Goal: Task Accomplishment & Management: Use online tool/utility

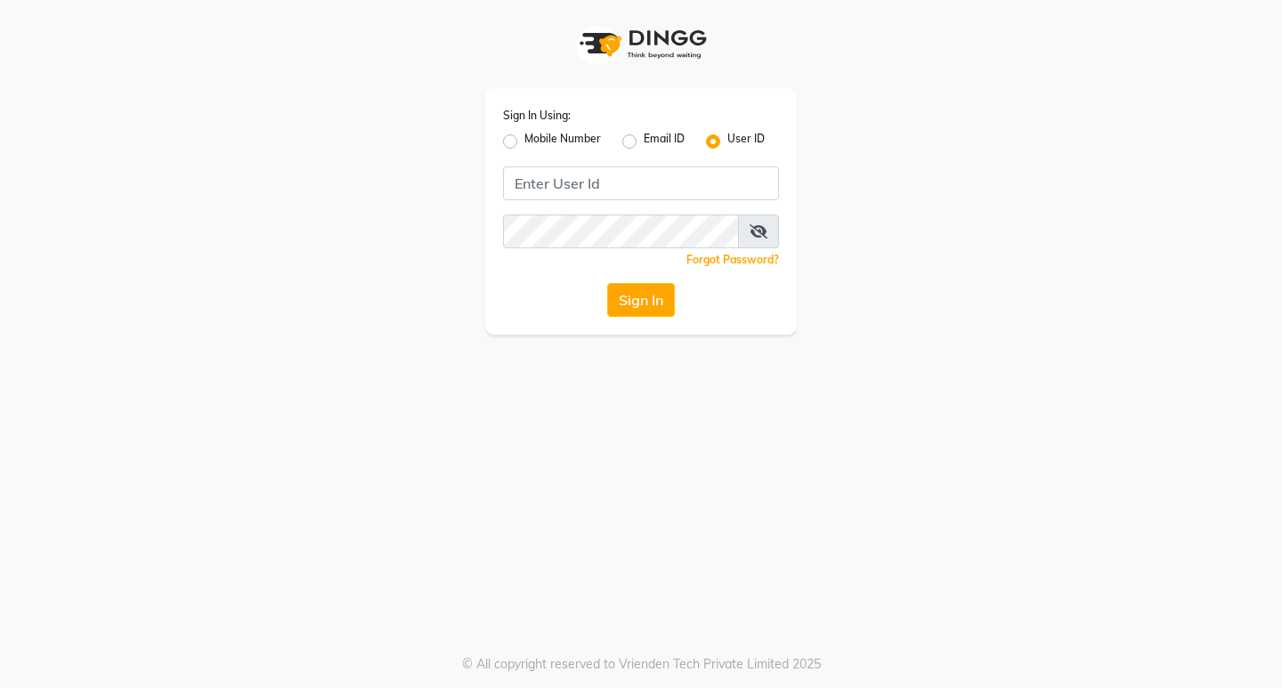
click at [525, 141] on label "Mobile Number" at bounding box center [563, 141] width 77 height 21
click at [525, 141] on input "Mobile Number" at bounding box center [531, 137] width 12 height 12
radio input "true"
radio input "false"
click at [634, 183] on input "Username" at bounding box center [671, 184] width 216 height 34
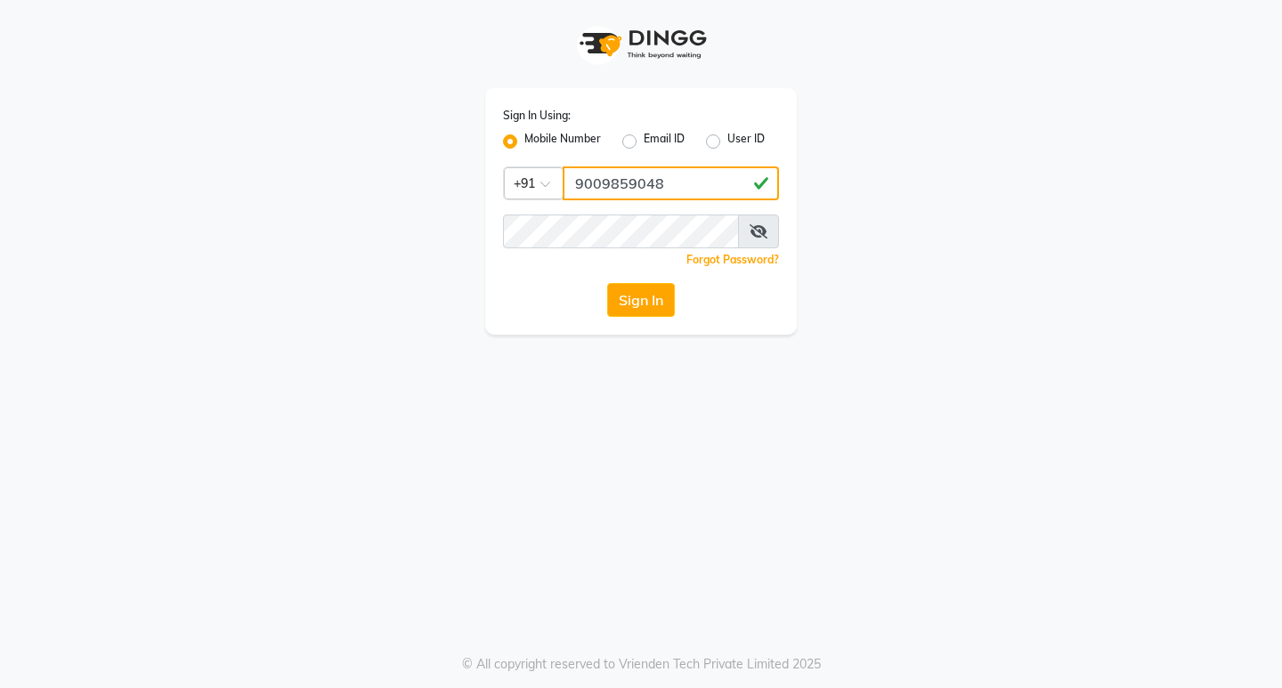
type input "9009859048"
click at [756, 231] on icon at bounding box center [759, 231] width 18 height 14
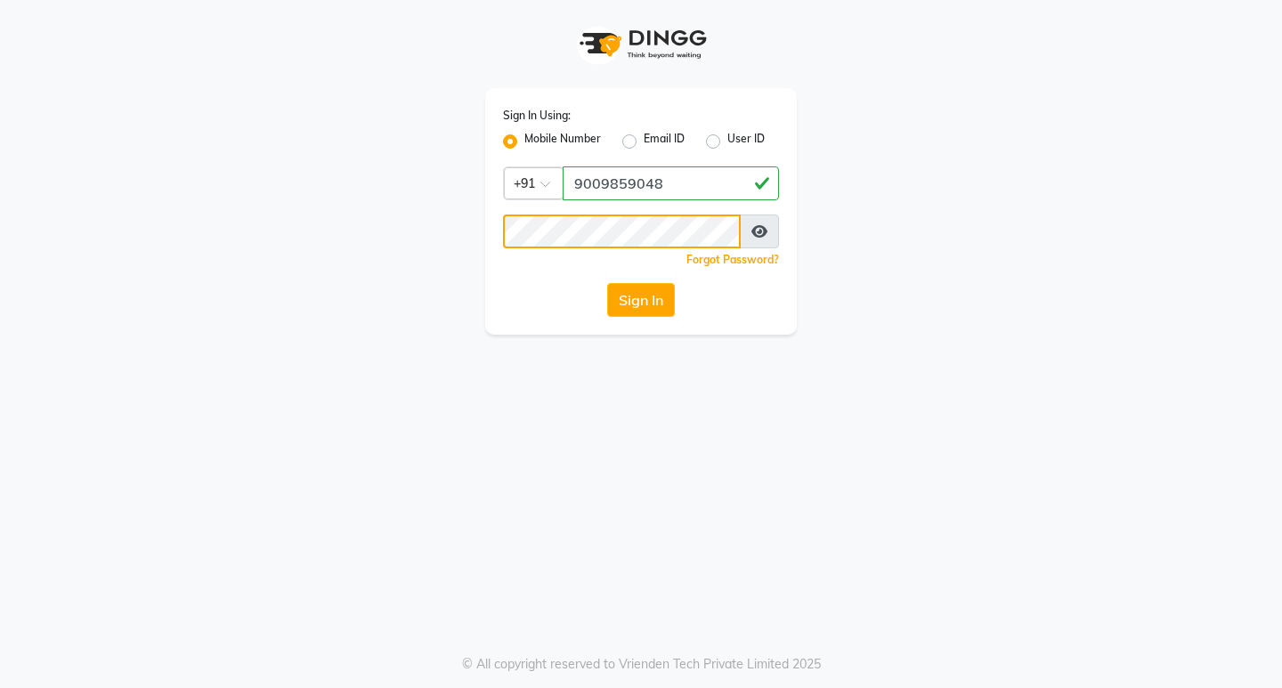
click at [607, 283] on button "Sign In" at bounding box center [641, 300] width 68 height 34
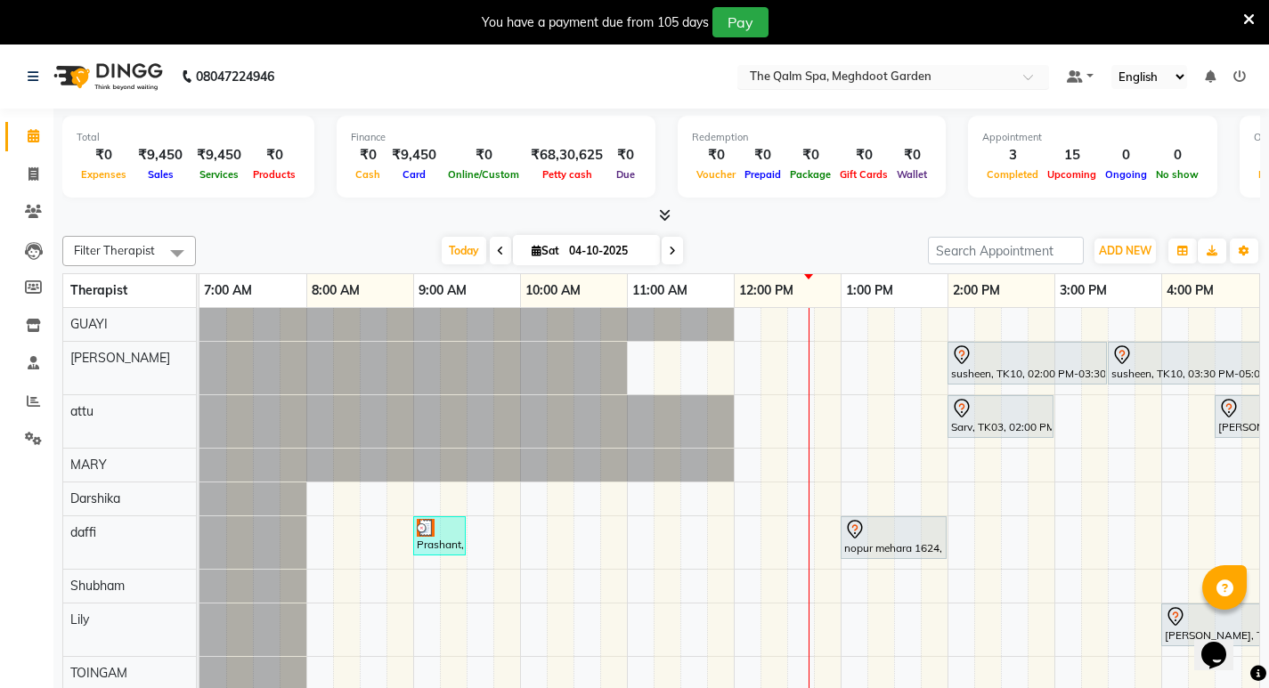
click at [916, 73] on input "text" at bounding box center [875, 78] width 258 height 18
type input "aloft"
click at [864, 94] on div "[PERSON_NAME], Aerocity" at bounding box center [893, 105] width 310 height 32
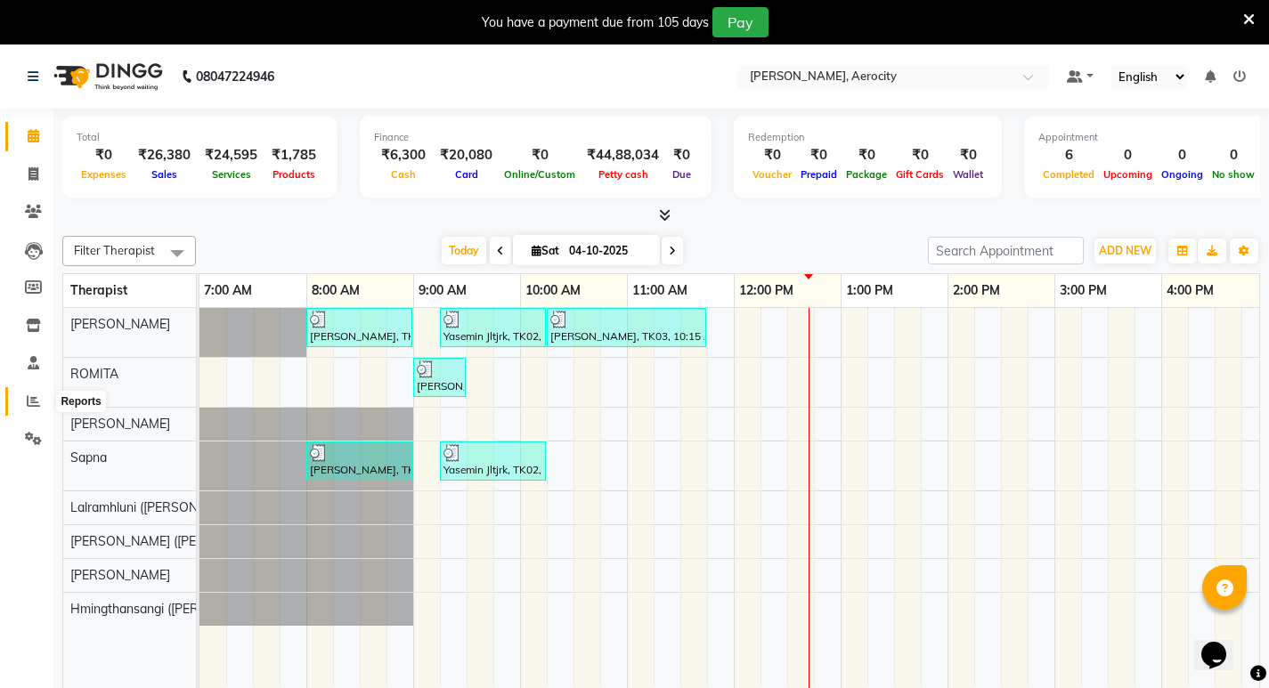
click at [33, 406] on icon at bounding box center [33, 401] width 13 height 13
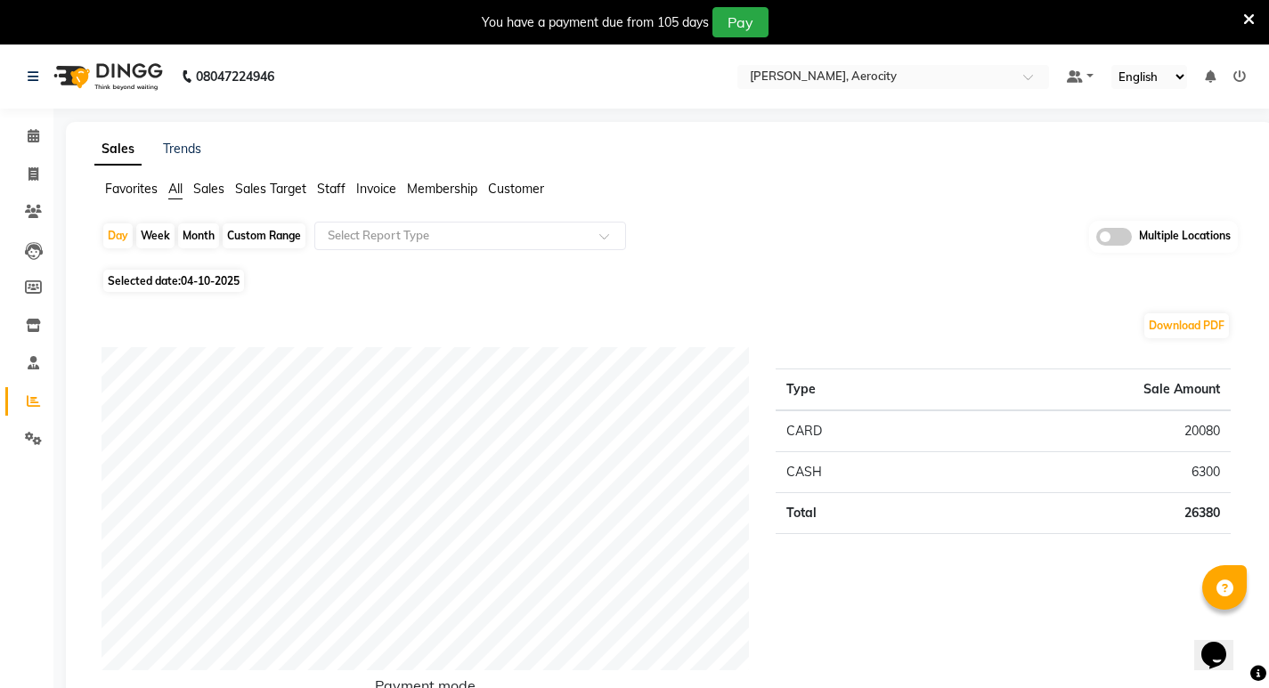
click at [242, 240] on div "Custom Range" at bounding box center [264, 236] width 83 height 25
select select "10"
select select "2025"
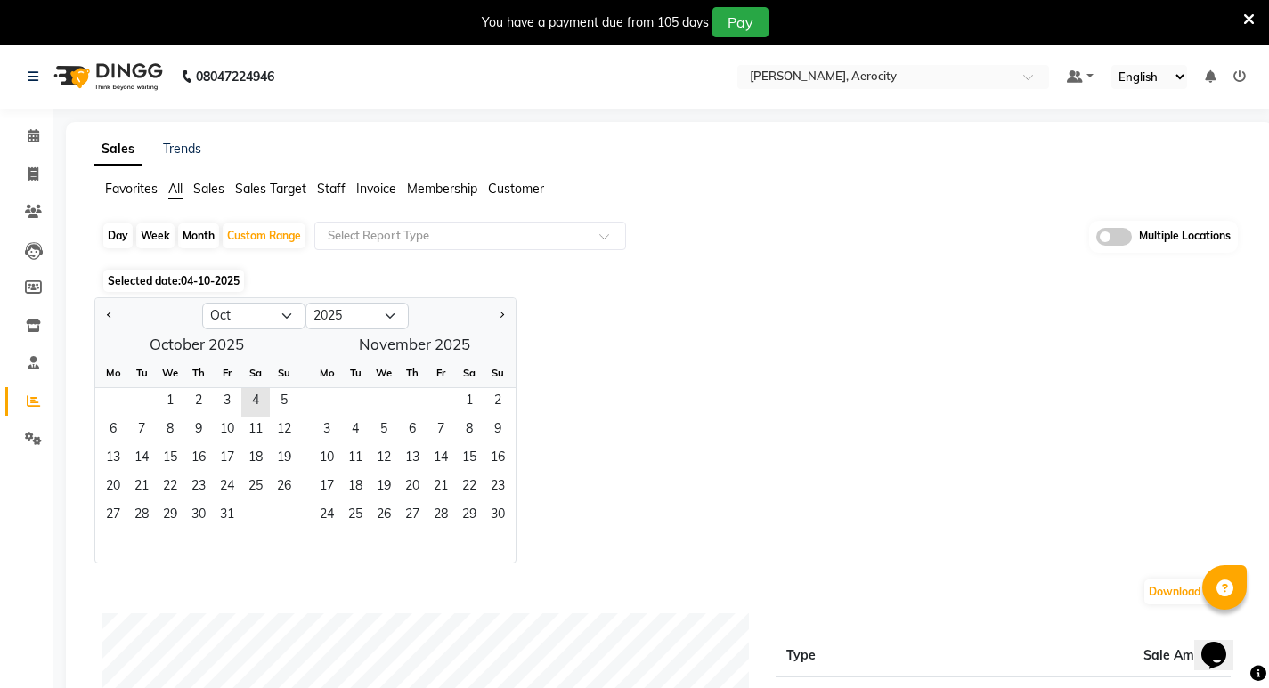
click at [101, 314] on div at bounding box center [148, 316] width 107 height 28
click at [240, 320] on select "Jan Feb Mar Apr May Jun Jul Aug Sep Oct Nov Dec" at bounding box center [253, 316] width 103 height 27
select select "9"
click at [202, 303] on select "Jan Feb Mar Apr May Jun Jul Aug Sep Oct Nov Dec" at bounding box center [253, 316] width 103 height 27
click at [108, 404] on span "1" at bounding box center [113, 402] width 28 height 28
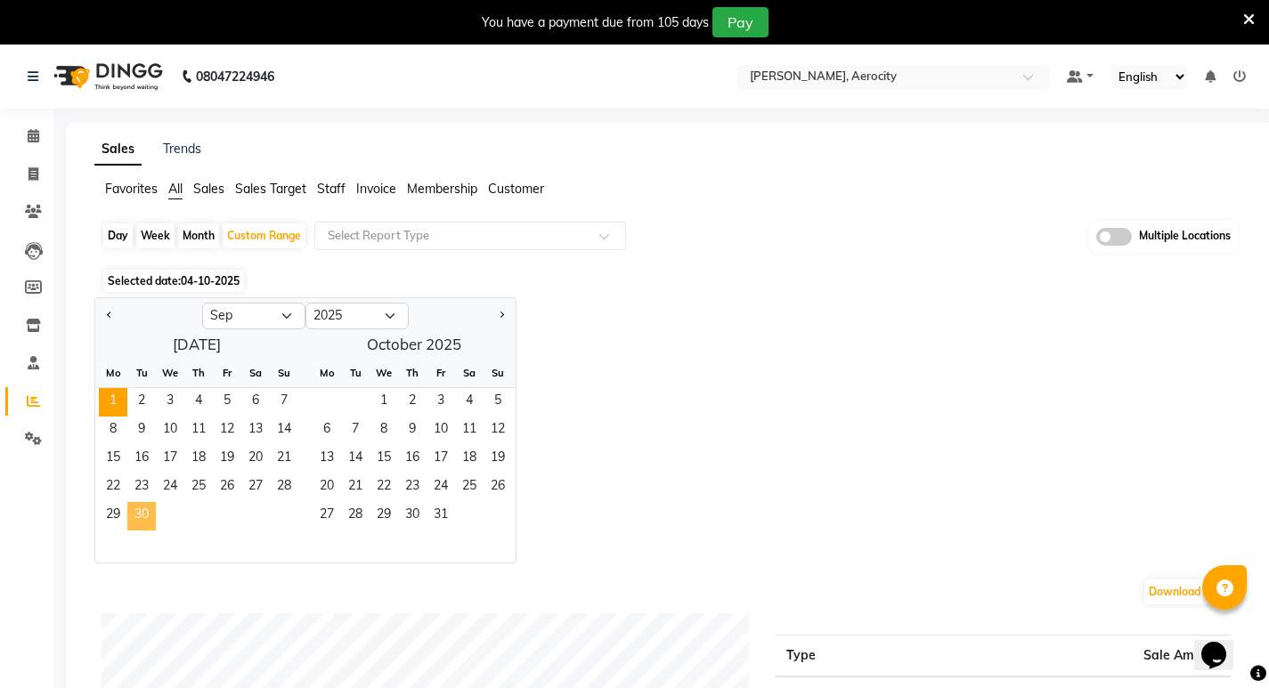
click at [136, 509] on span "30" at bounding box center [141, 516] width 28 height 28
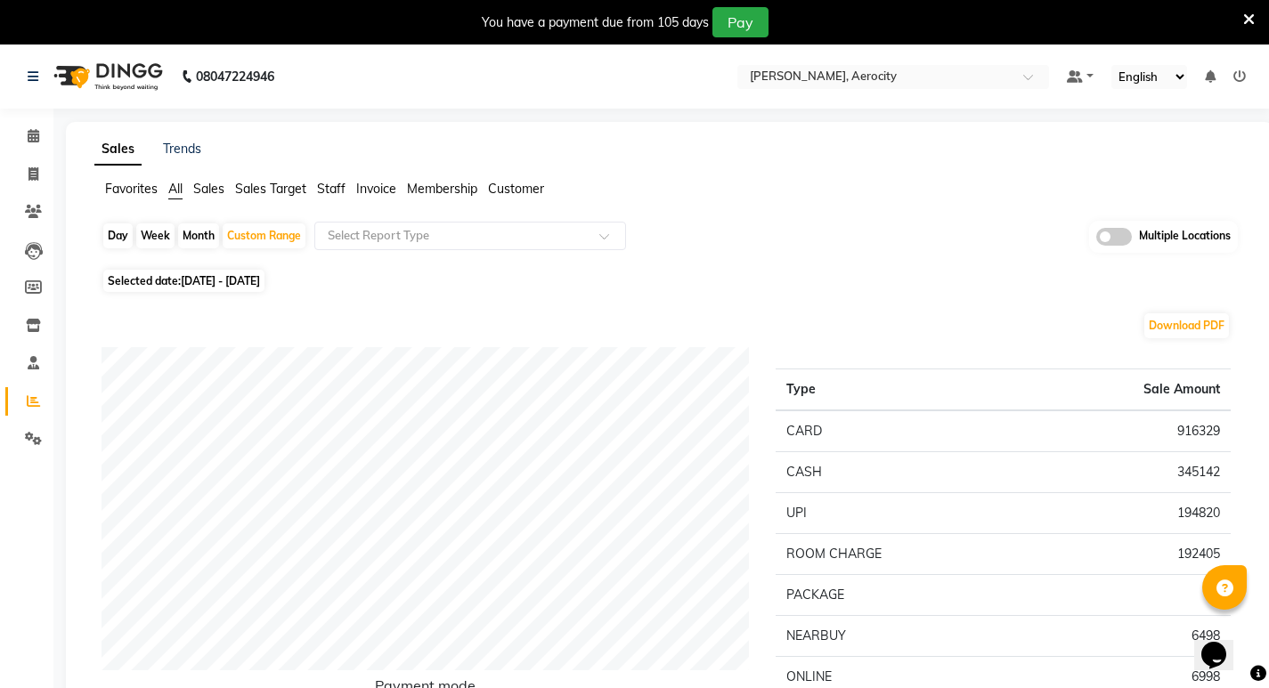
scroll to position [89, 0]
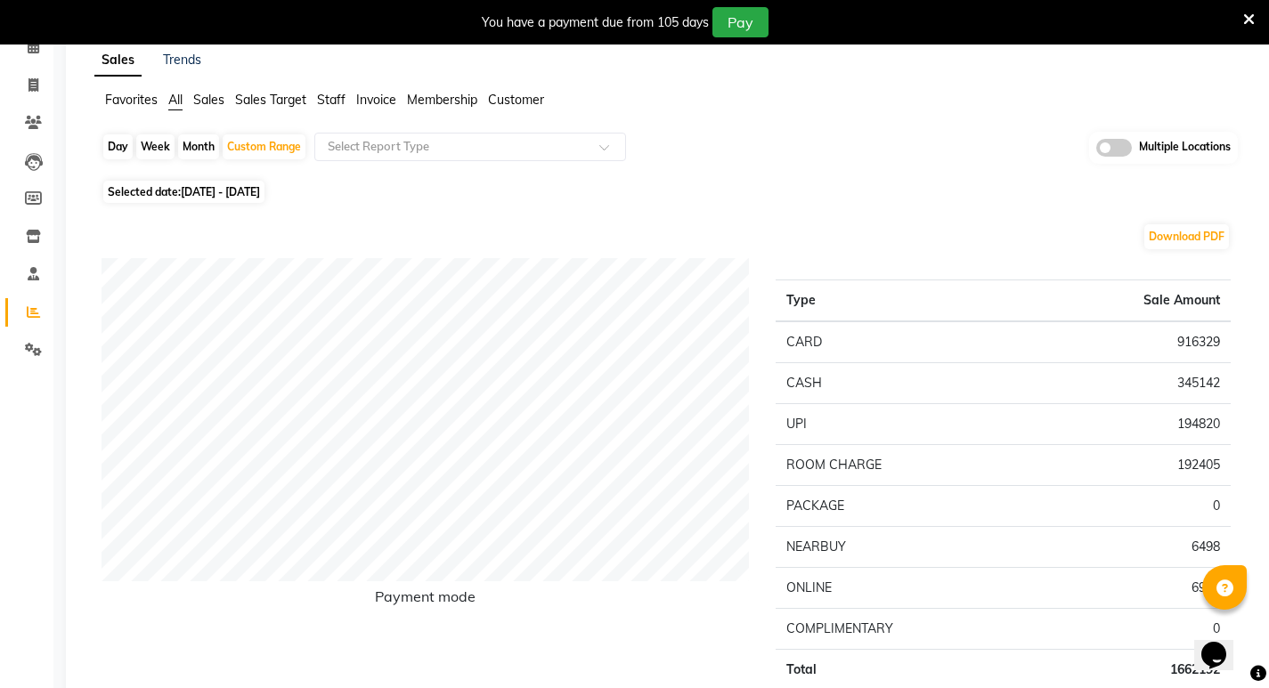
click at [211, 98] on span "Sales" at bounding box center [208, 100] width 31 height 16
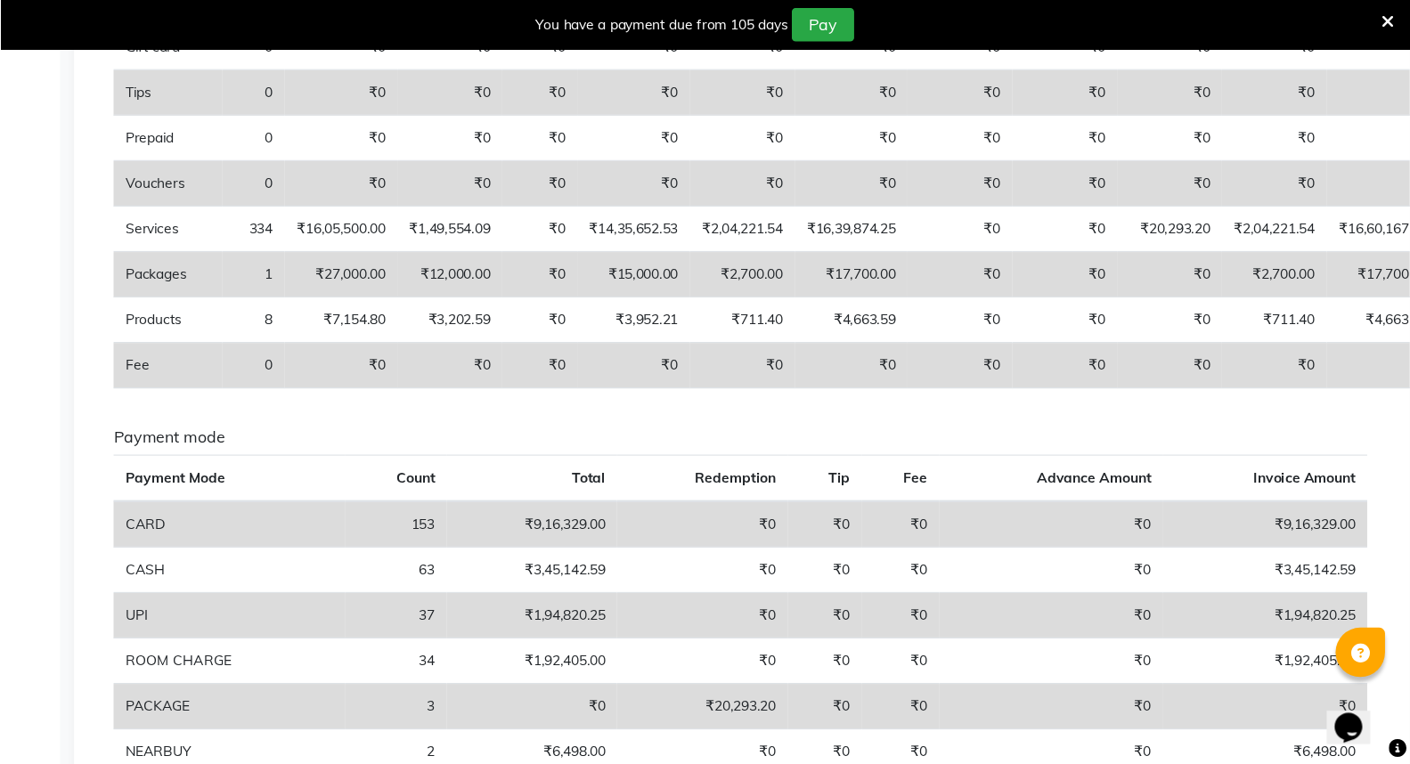
scroll to position [178, 0]
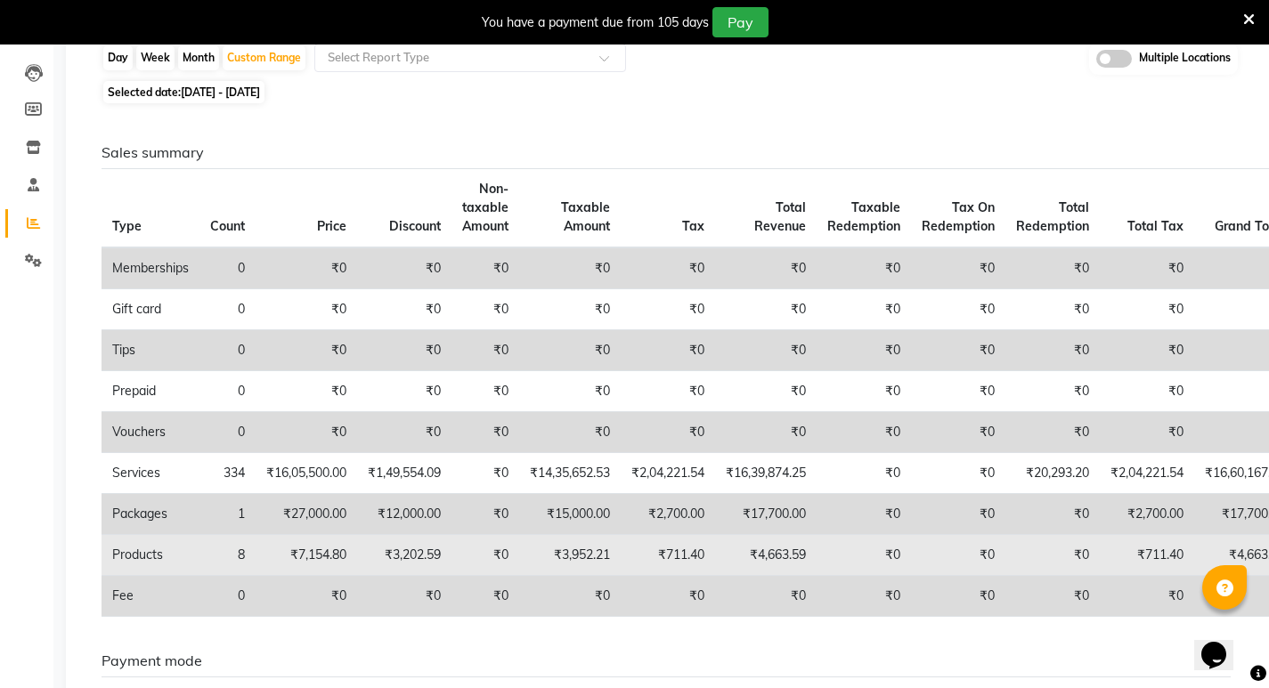
drag, startPoint x: 729, startPoint y: 549, endPoint x: 745, endPoint y: 553, distance: 17.5
click at [744, 553] on tr "Products 8 ₹7,154.80 ₹3,202.59 ₹0 ₹3,952.21 ₹711.40 ₹4,663.59 ₹0 ₹0 ₹0 ₹711.40 …" at bounding box center [710, 555] width 1216 height 41
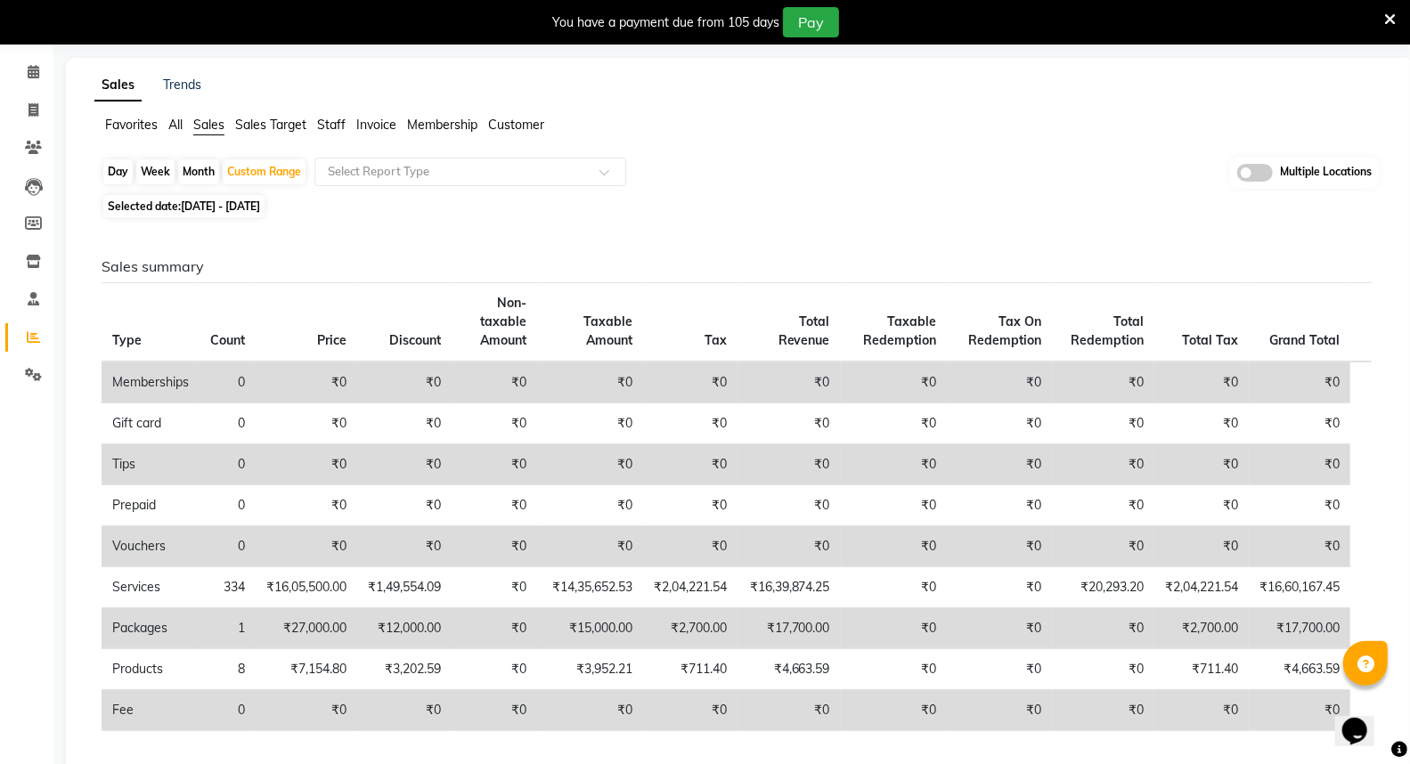
scroll to position [99, 0]
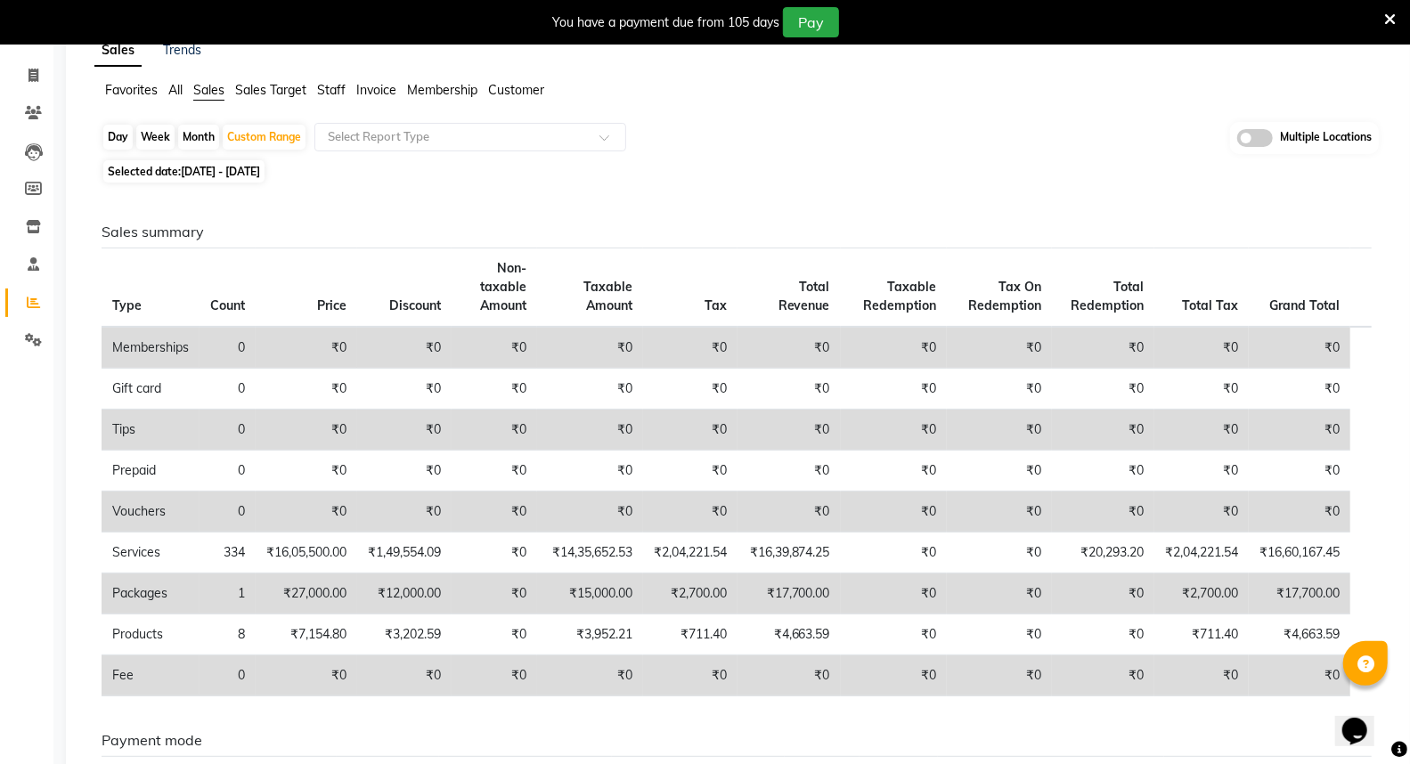
click at [260, 173] on span "[DATE] - [DATE]" at bounding box center [220, 171] width 79 height 13
select select "9"
select select "2025"
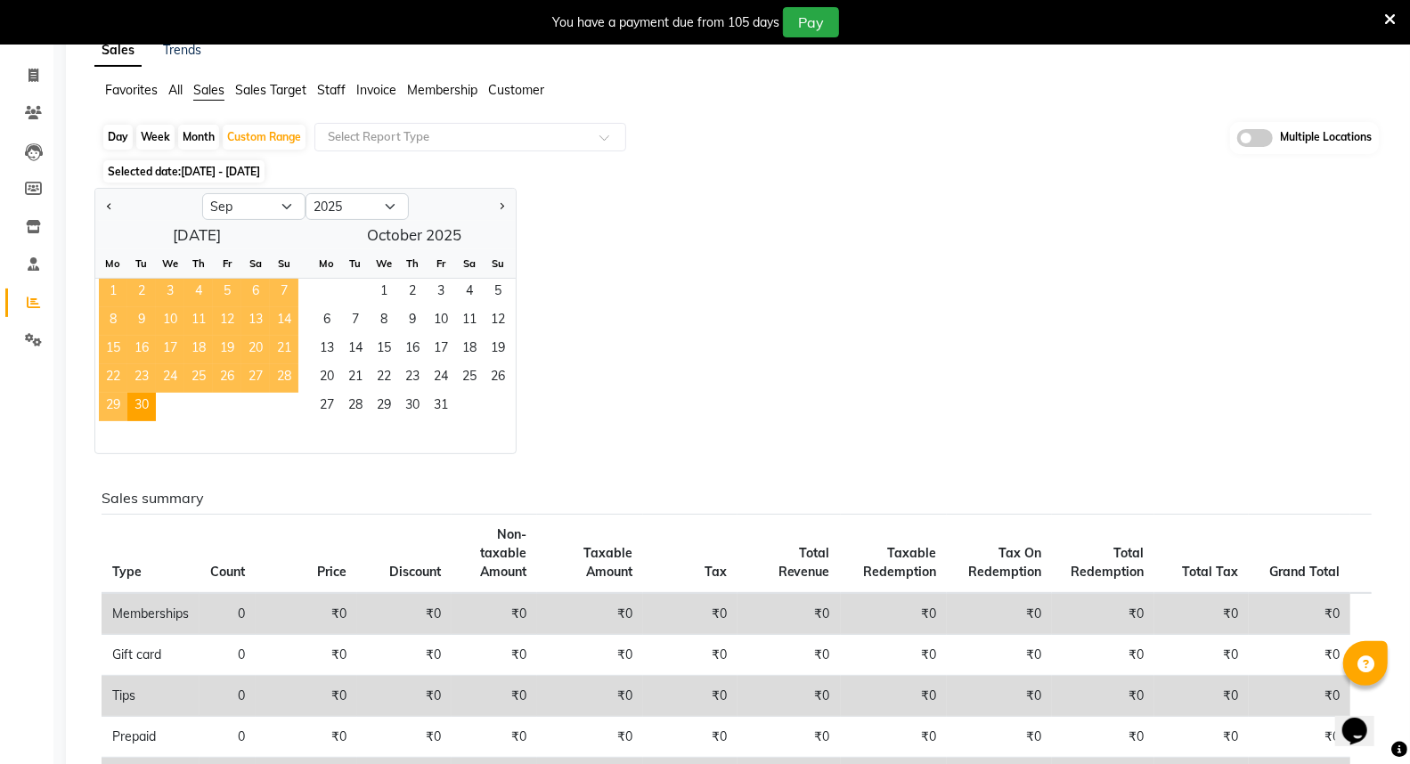
click at [104, 292] on span "1" at bounding box center [113, 293] width 28 height 28
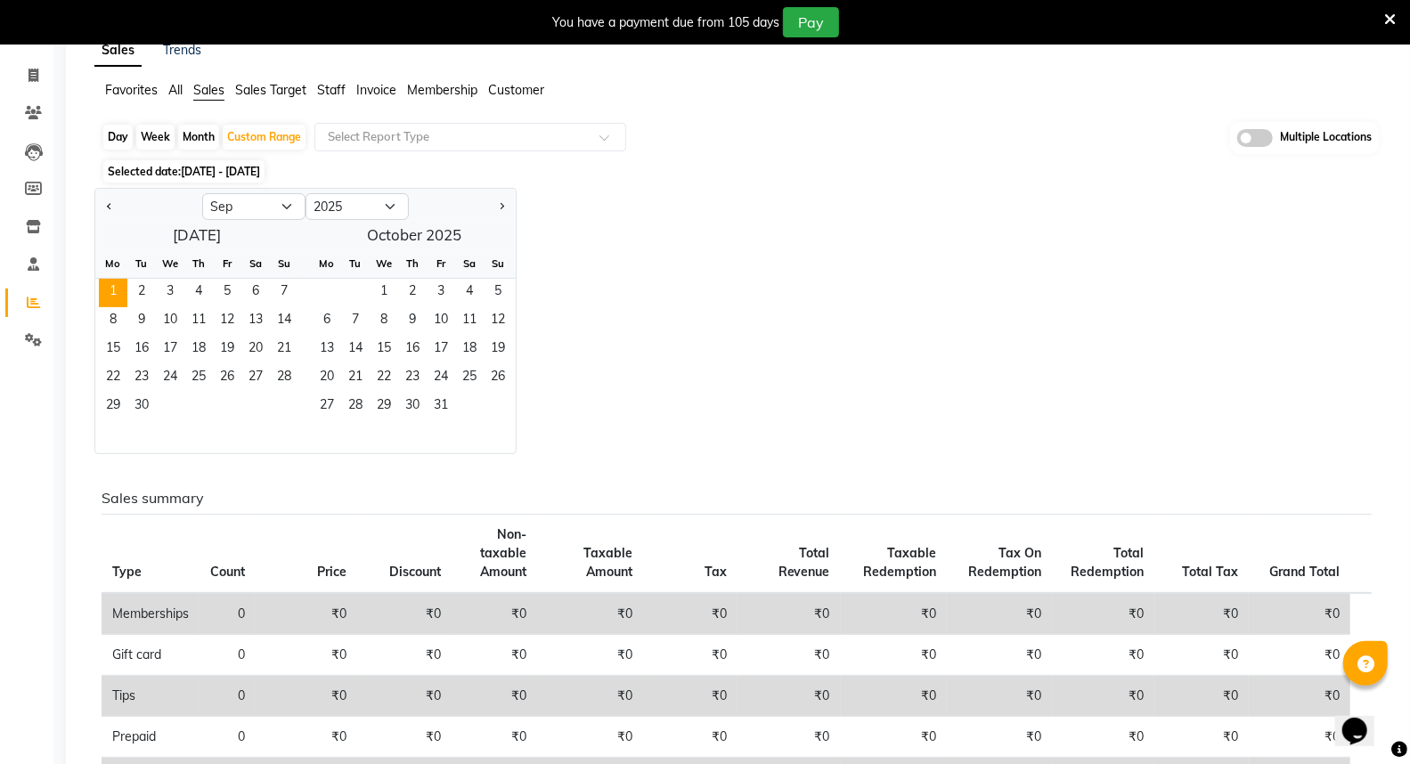
click at [129, 136] on div "Day" at bounding box center [117, 137] width 29 height 25
select select "9"
select select "2025"
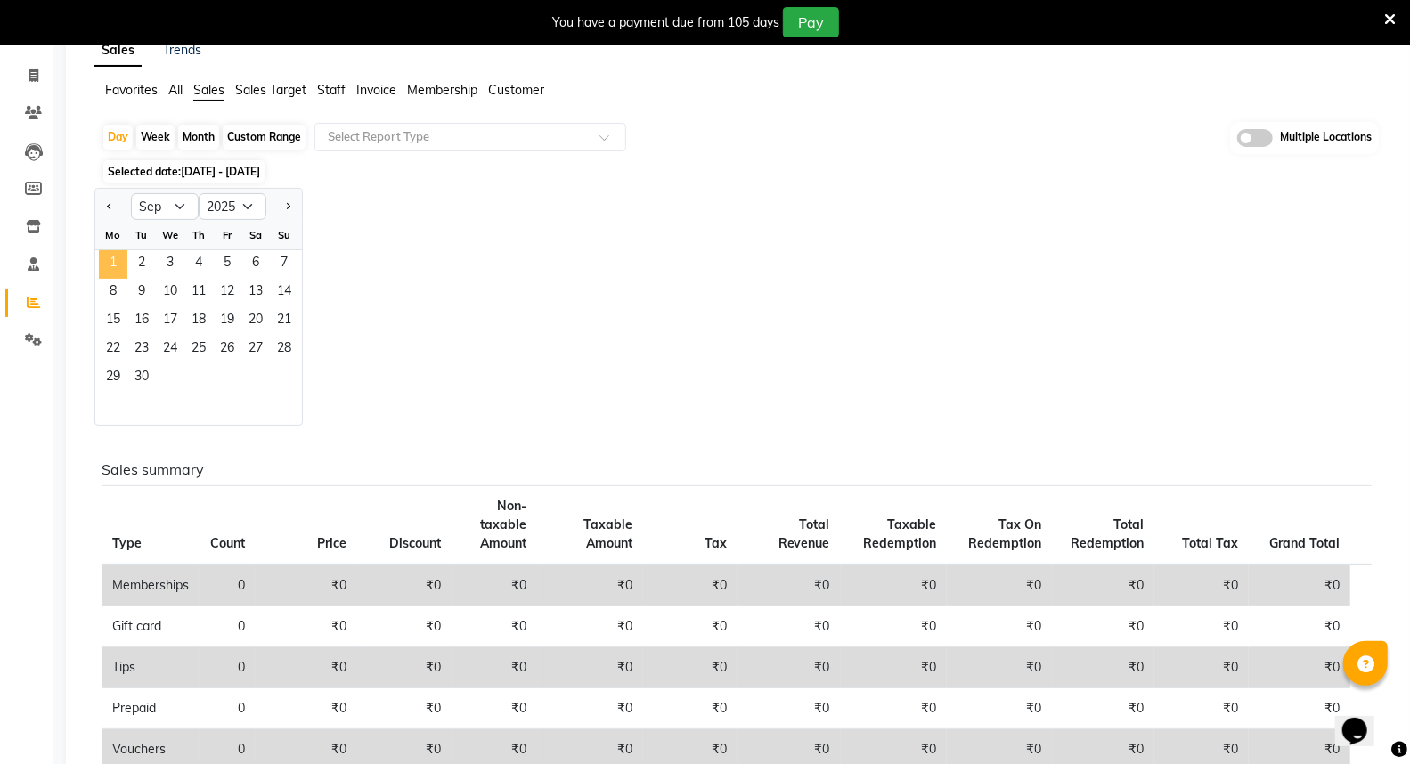
click at [116, 258] on span "1" at bounding box center [113, 264] width 28 height 28
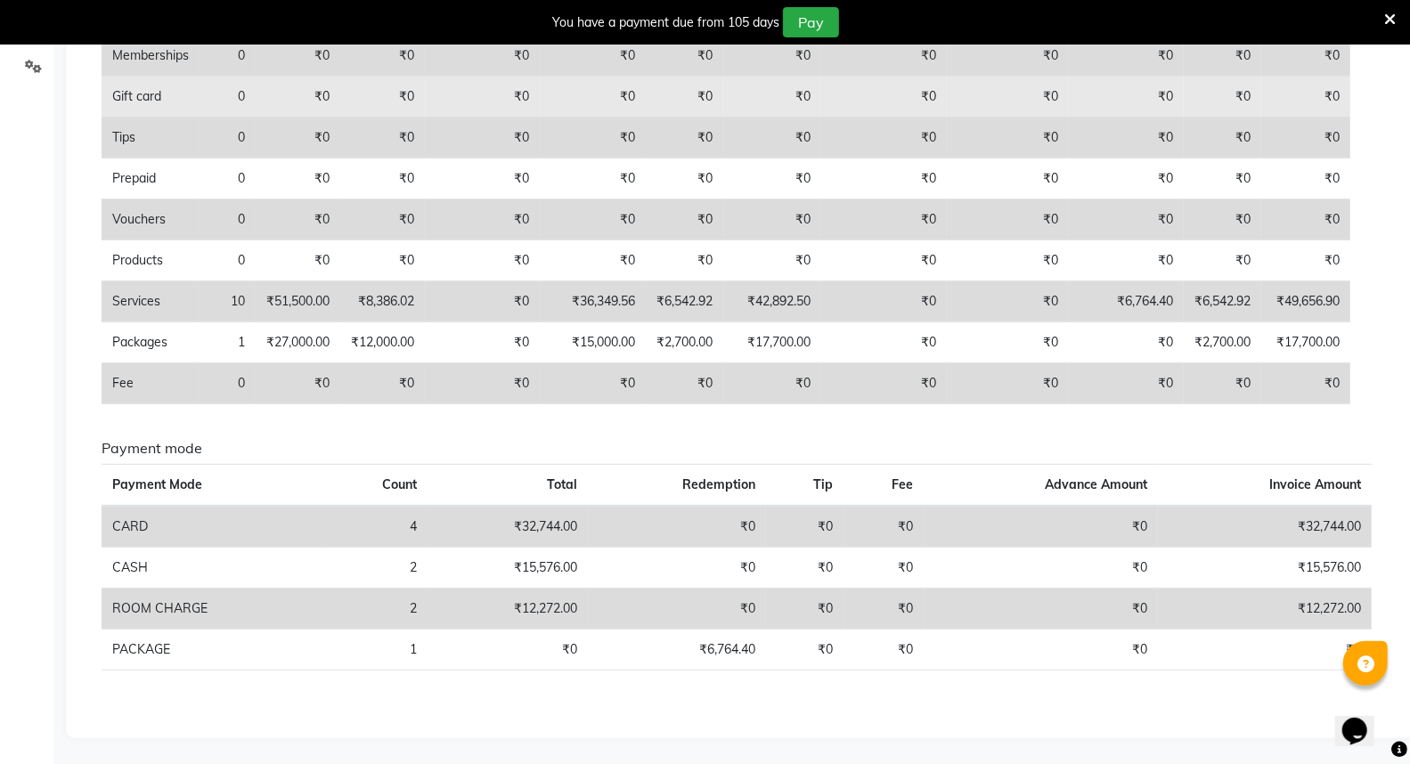
scroll to position [76, 0]
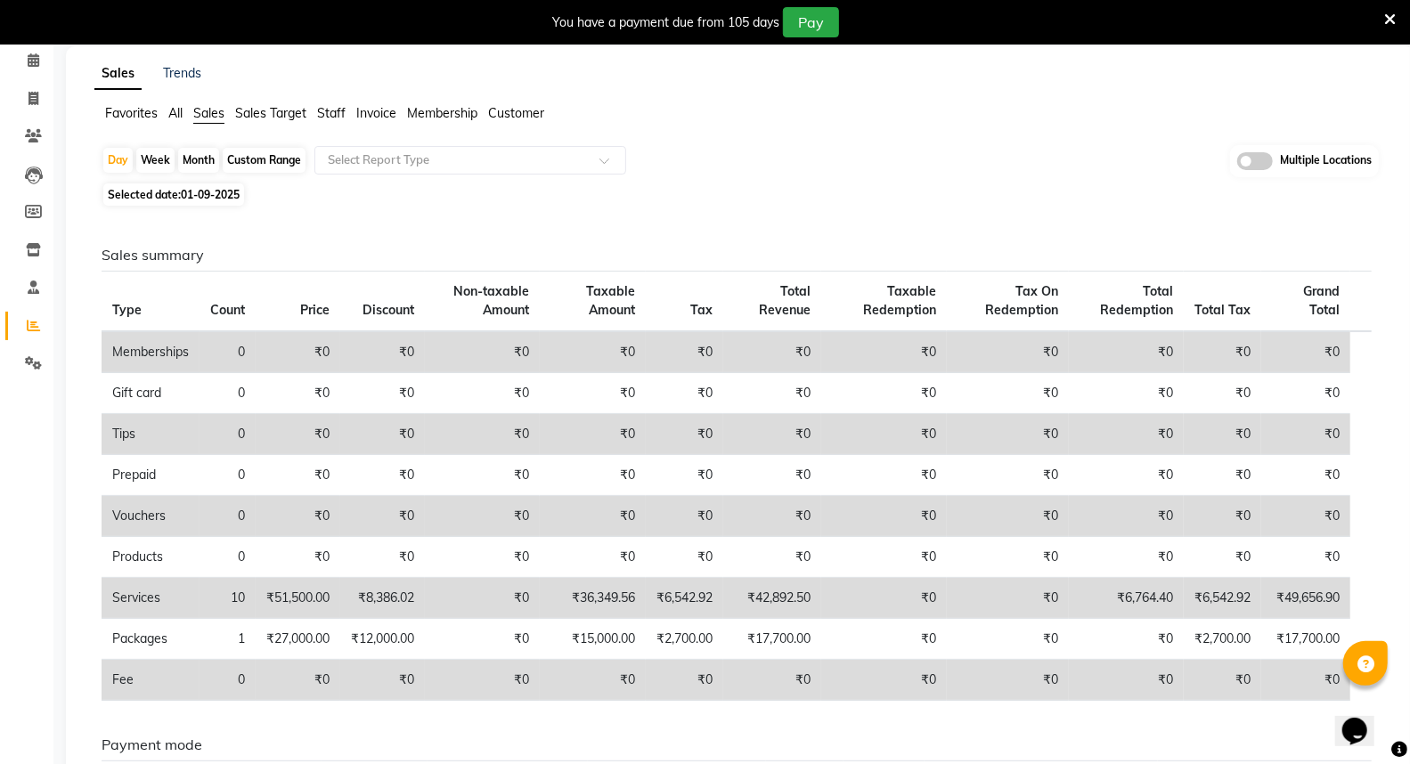
click at [156, 183] on span "Selected date: 01-09-2025" at bounding box center [173, 194] width 141 height 22
select select "9"
select select "2025"
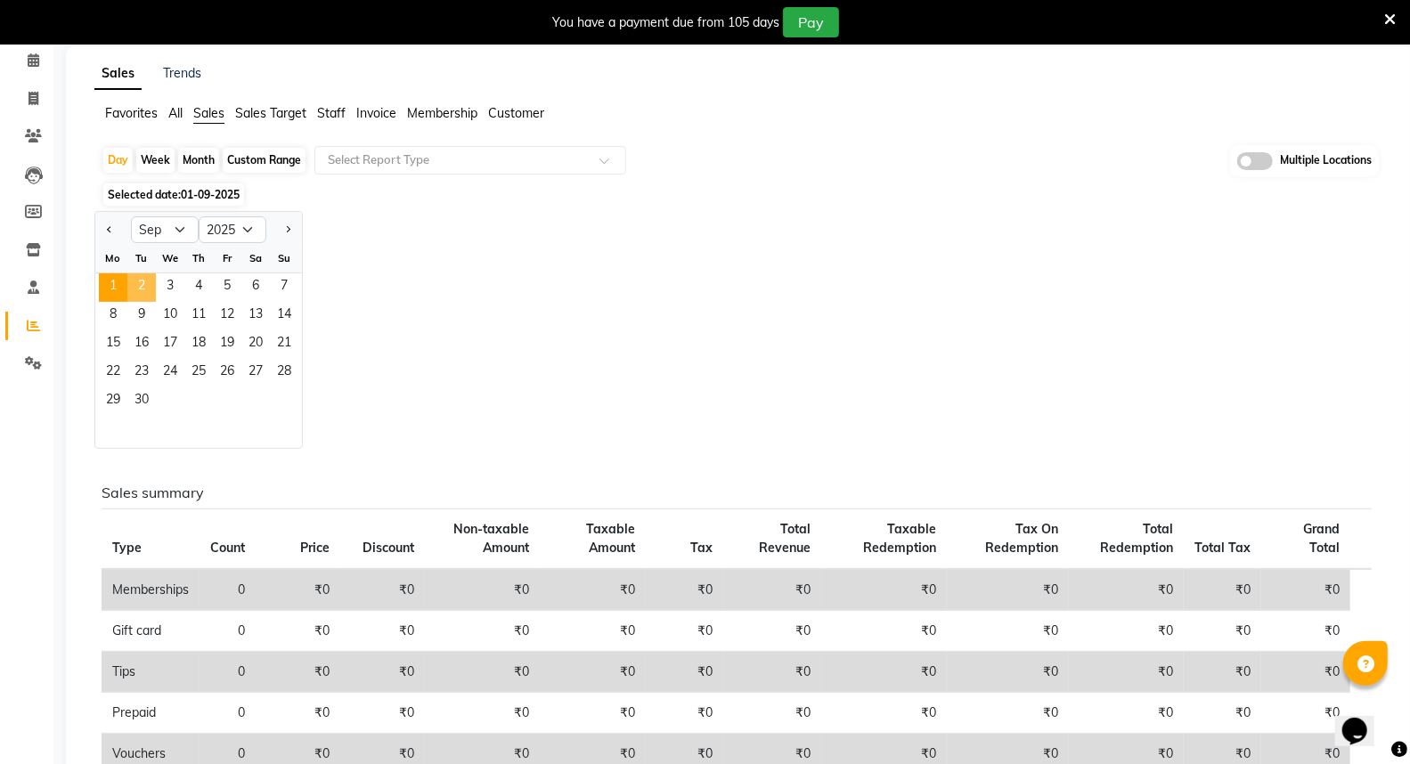
click at [144, 287] on span "2" at bounding box center [141, 287] width 28 height 28
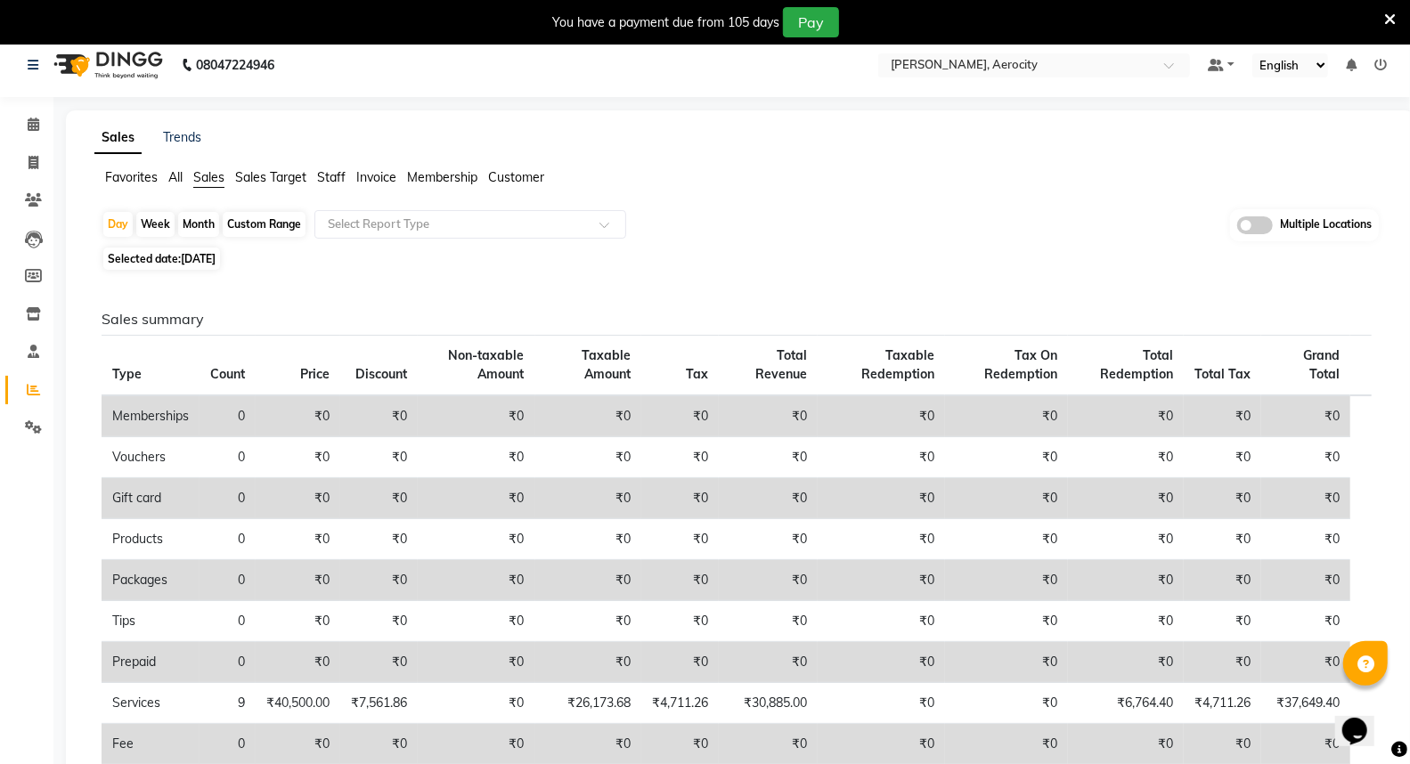
scroll to position [0, 0]
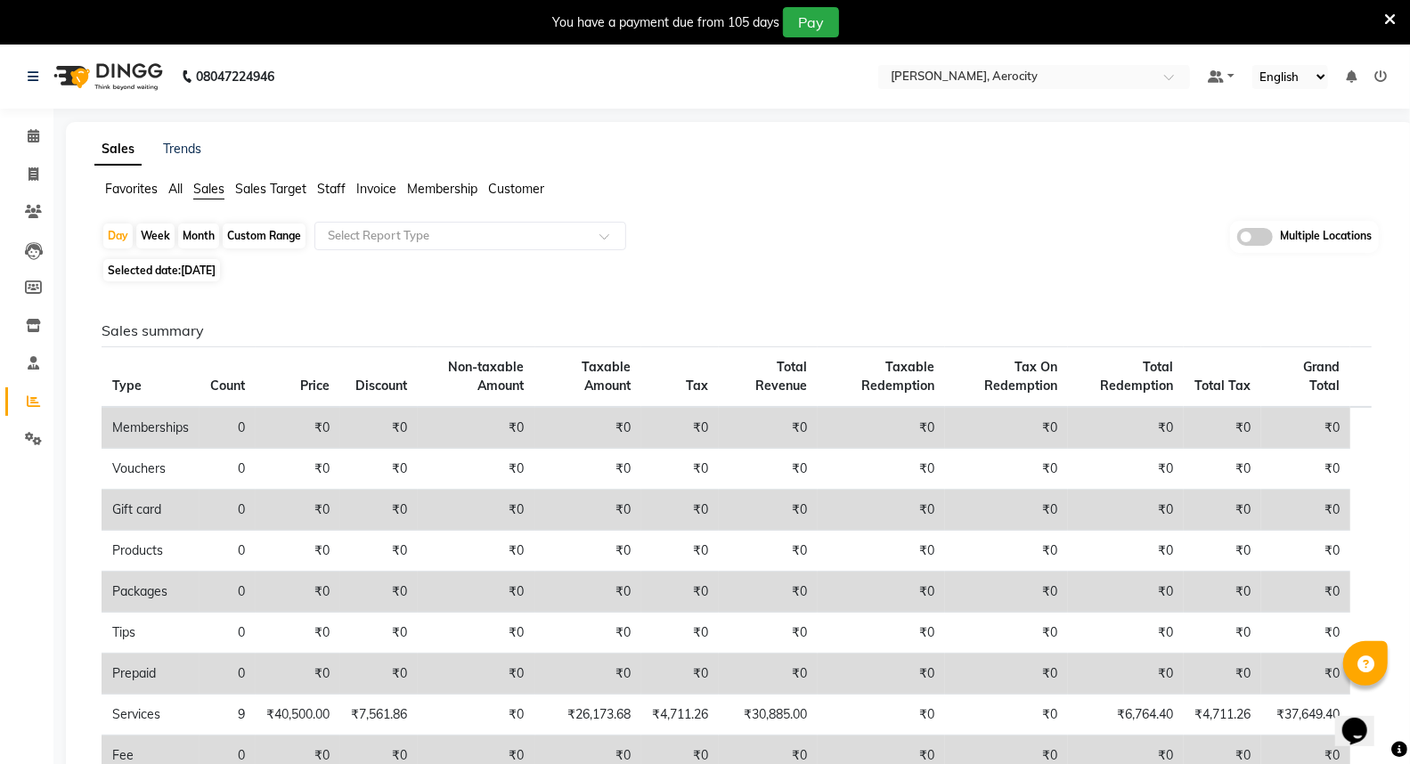
click at [150, 259] on span "Selected date: 02-09-2025" at bounding box center [161, 270] width 117 height 22
select select "9"
select select "2025"
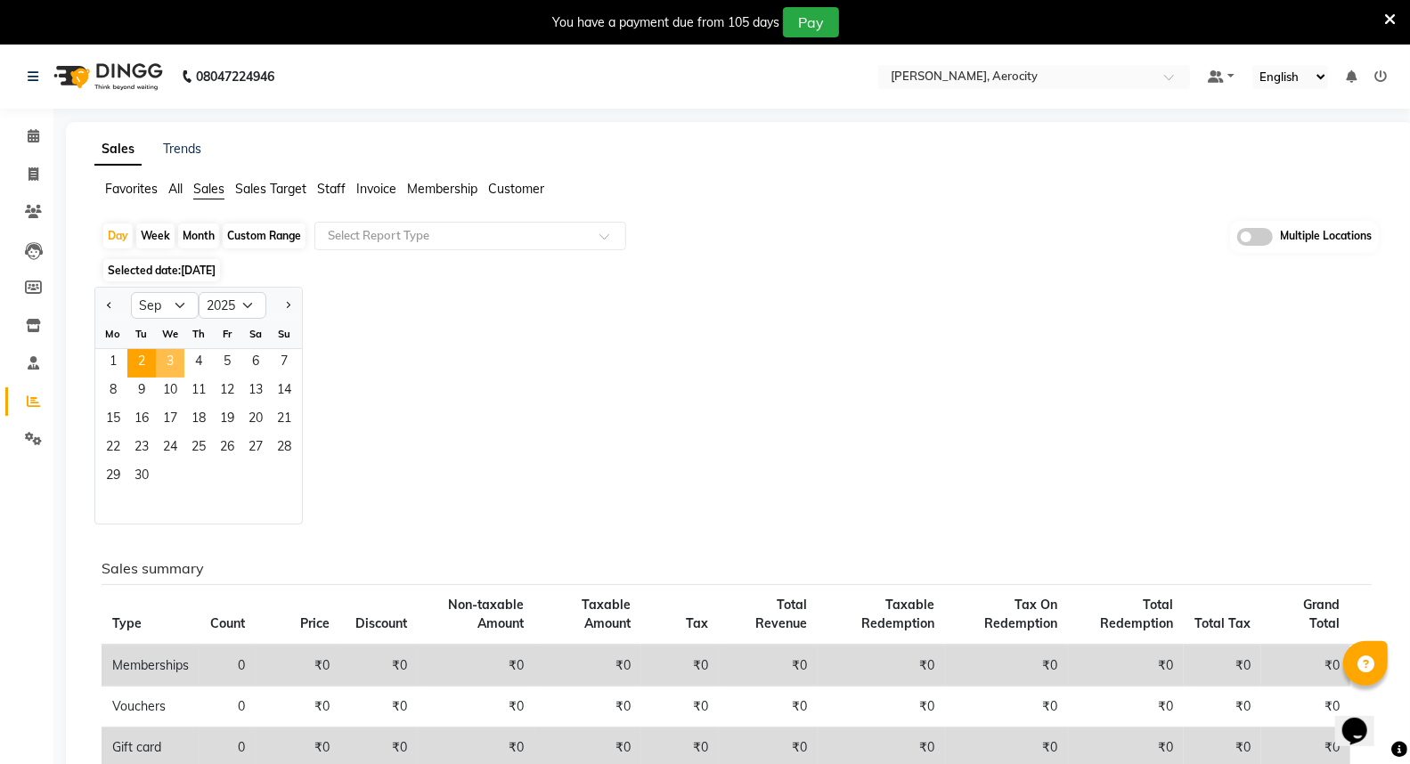
click at [160, 359] on span "3" at bounding box center [170, 363] width 28 height 28
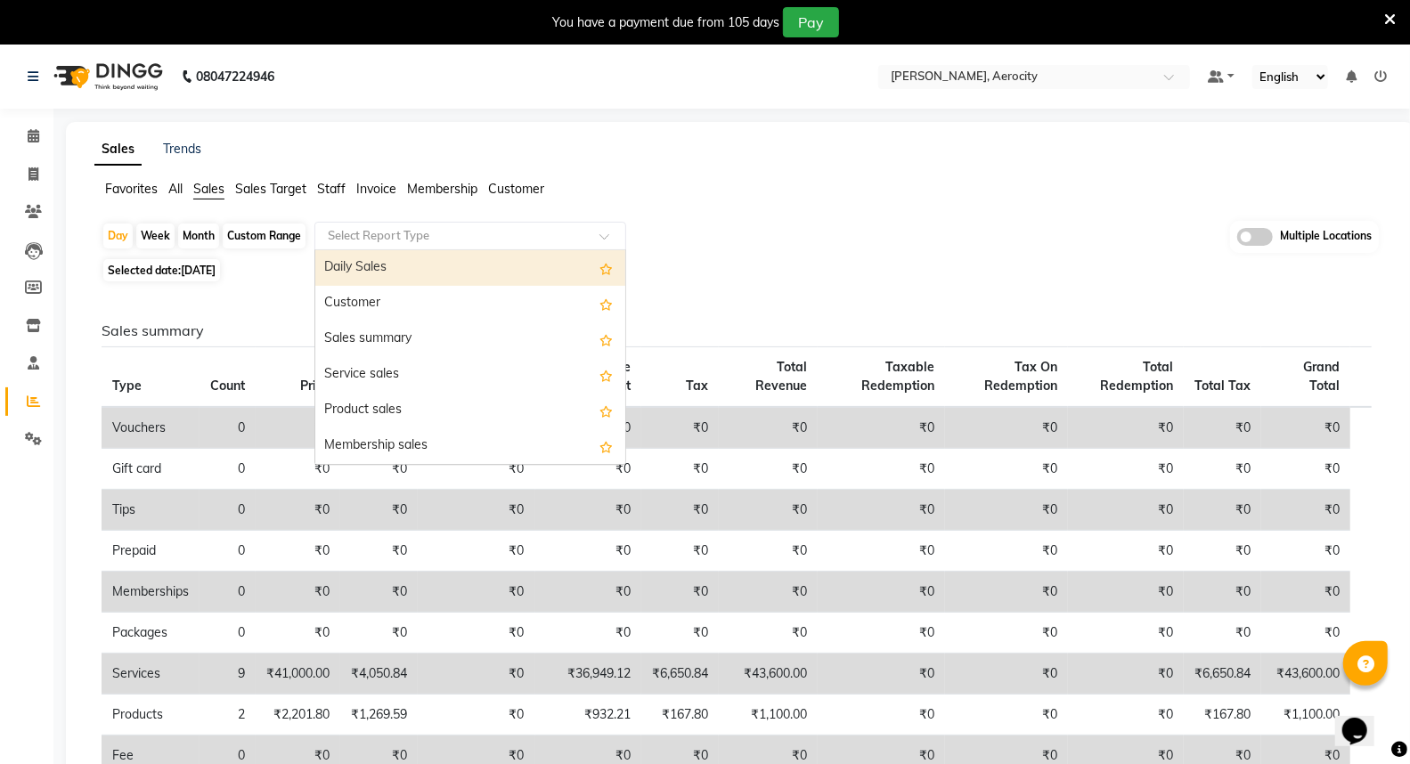
click at [363, 229] on input "text" at bounding box center [452, 236] width 256 height 18
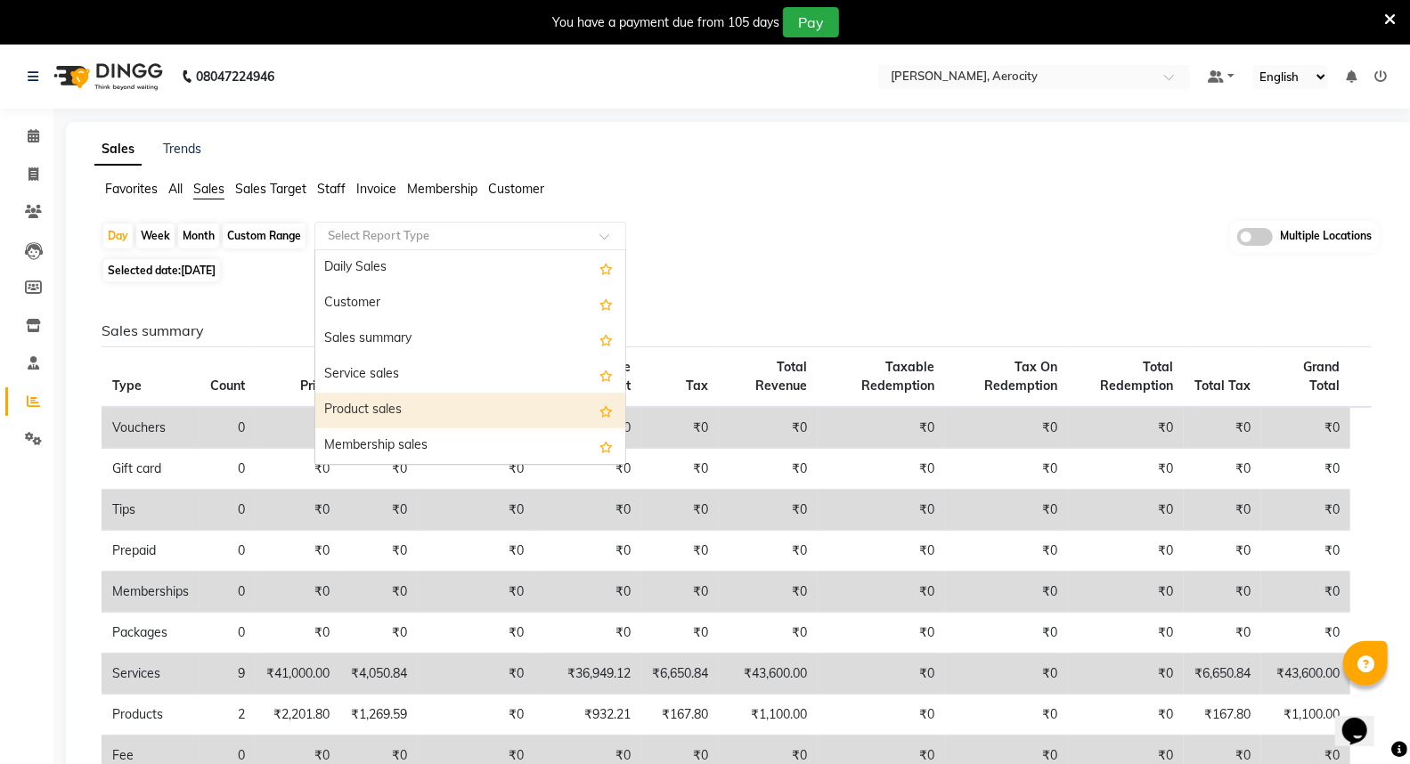
click at [419, 412] on div "Product sales" at bounding box center [470, 411] width 310 height 36
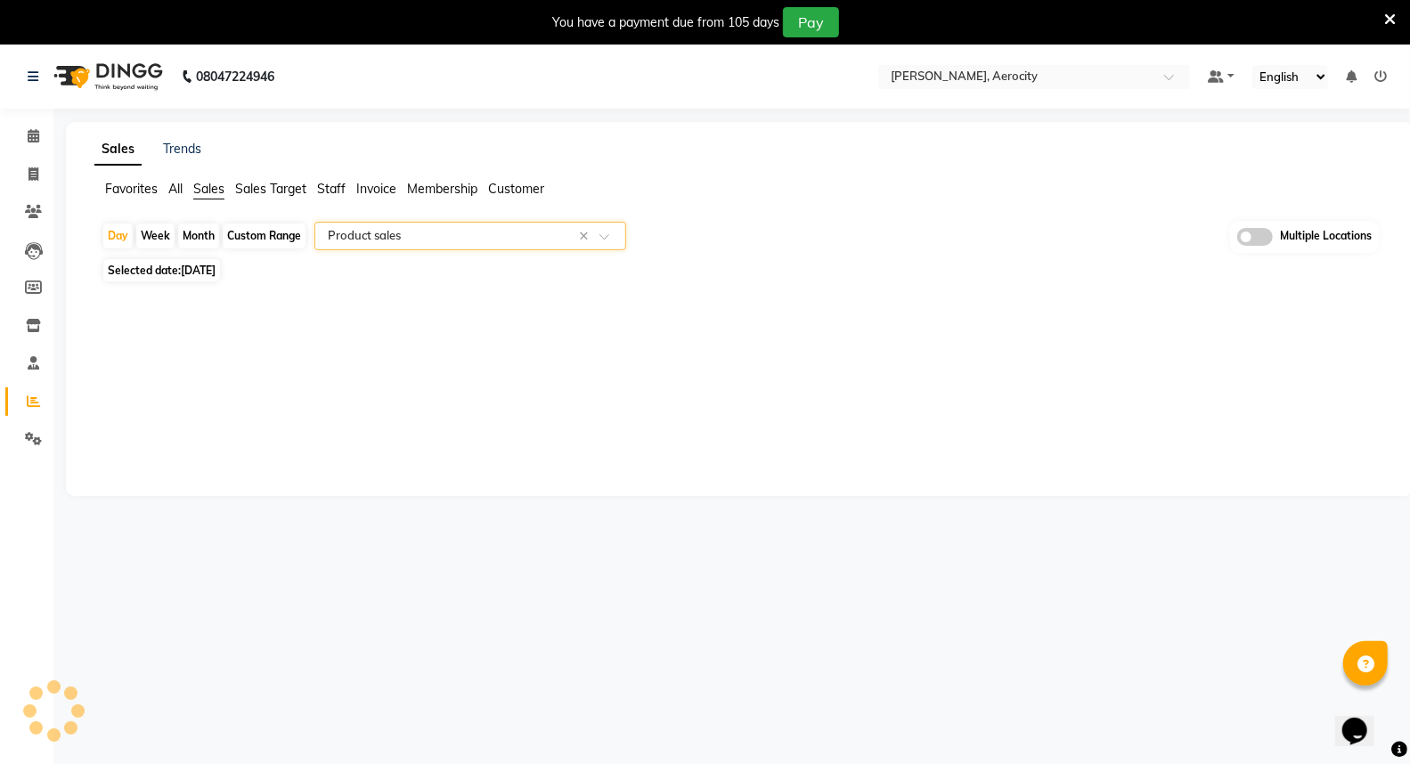
select select "full_report"
select select "csv"
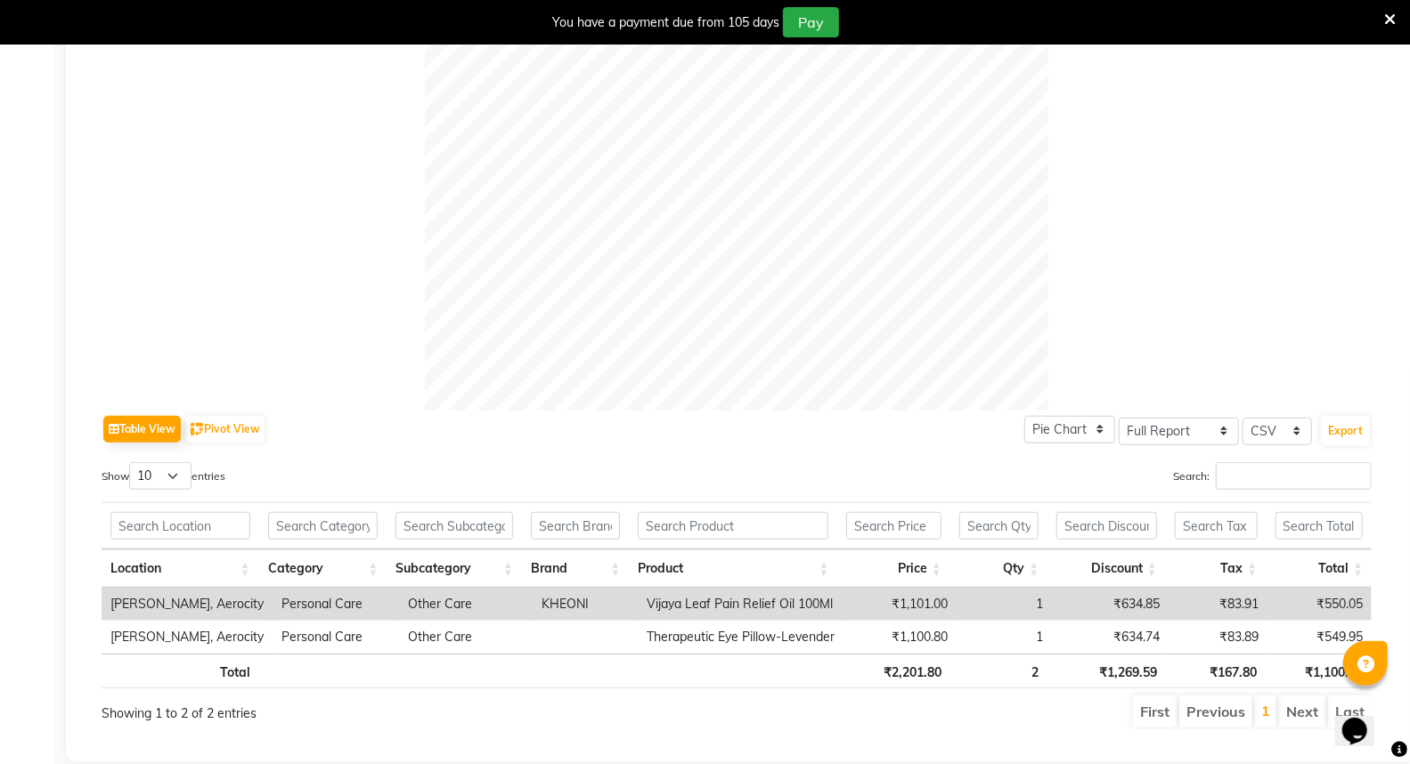
scroll to position [574, 0]
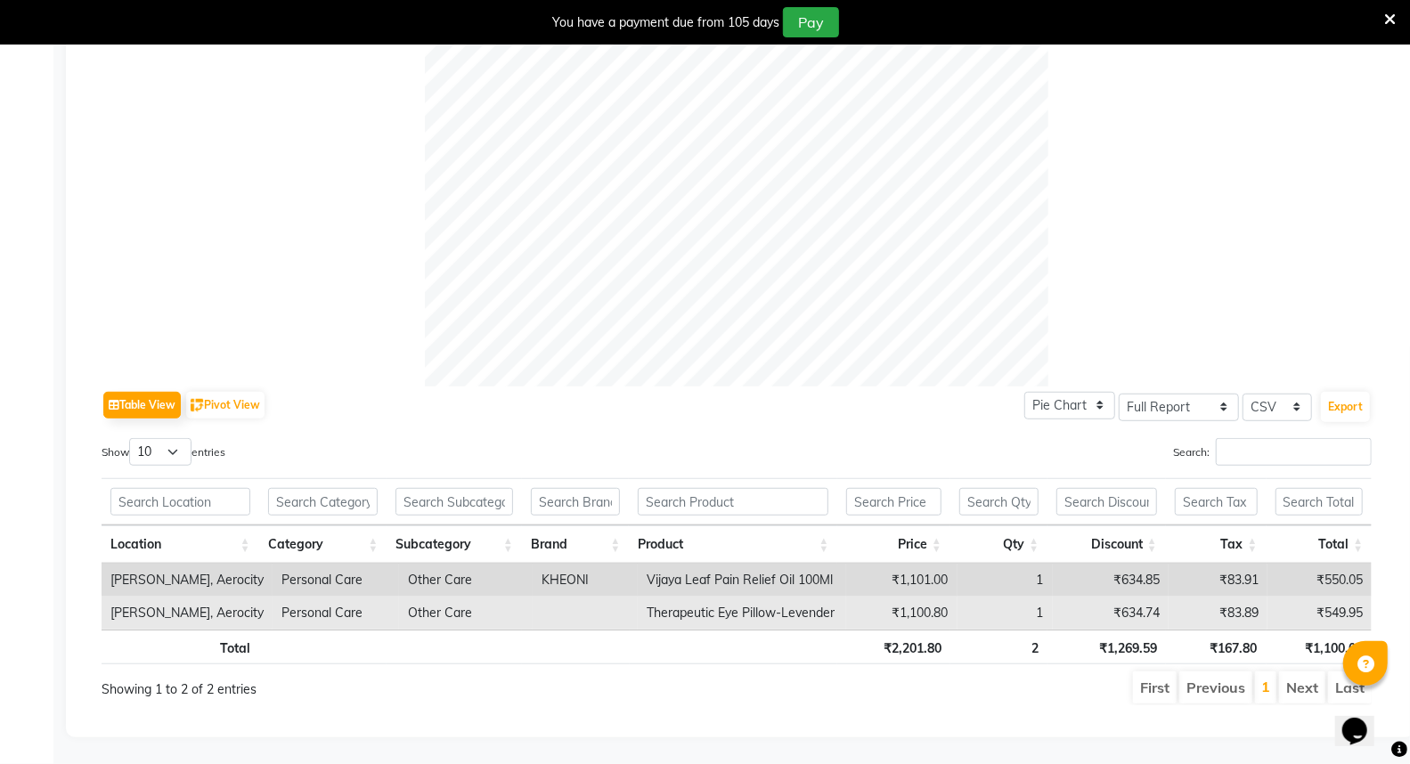
click at [1129, 597] on td "₹634.74" at bounding box center [1111, 613] width 117 height 33
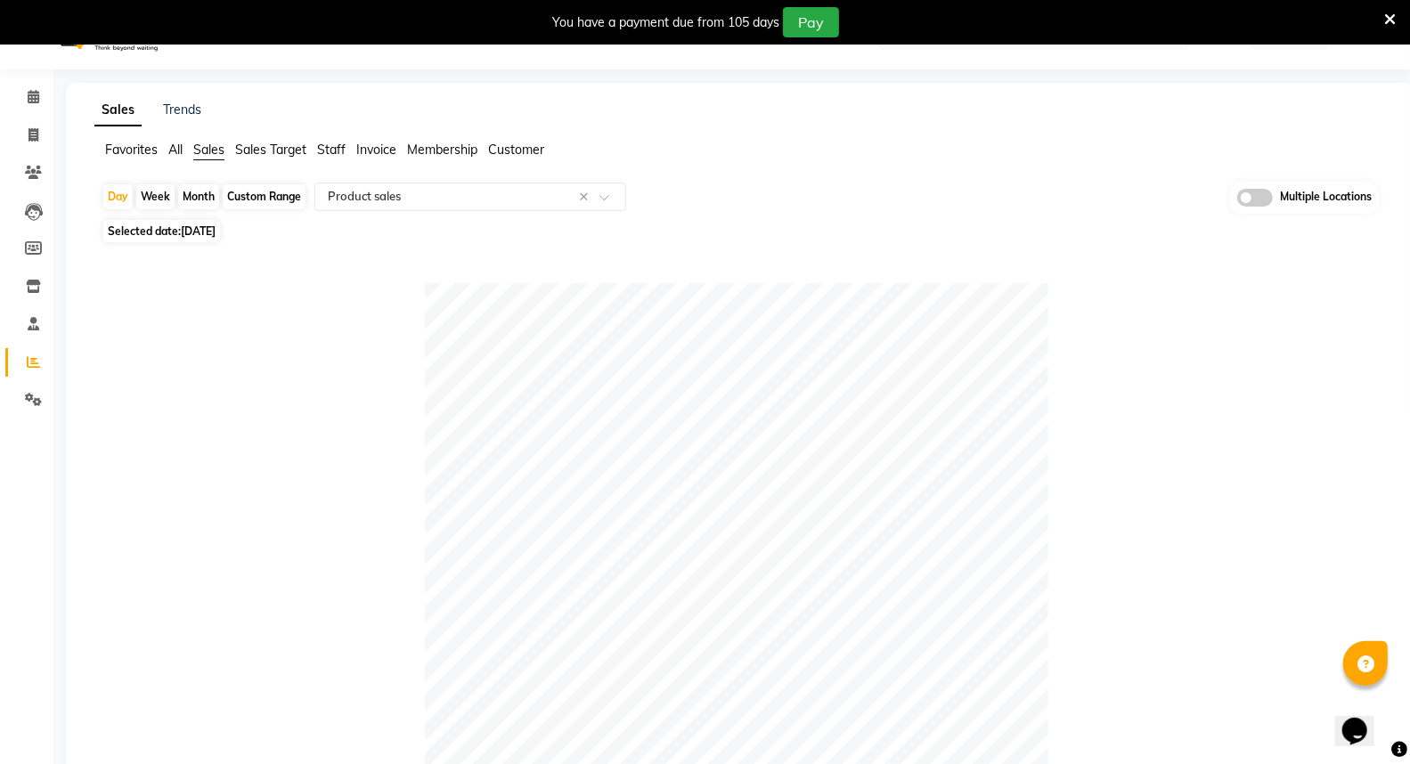
scroll to position [0, 0]
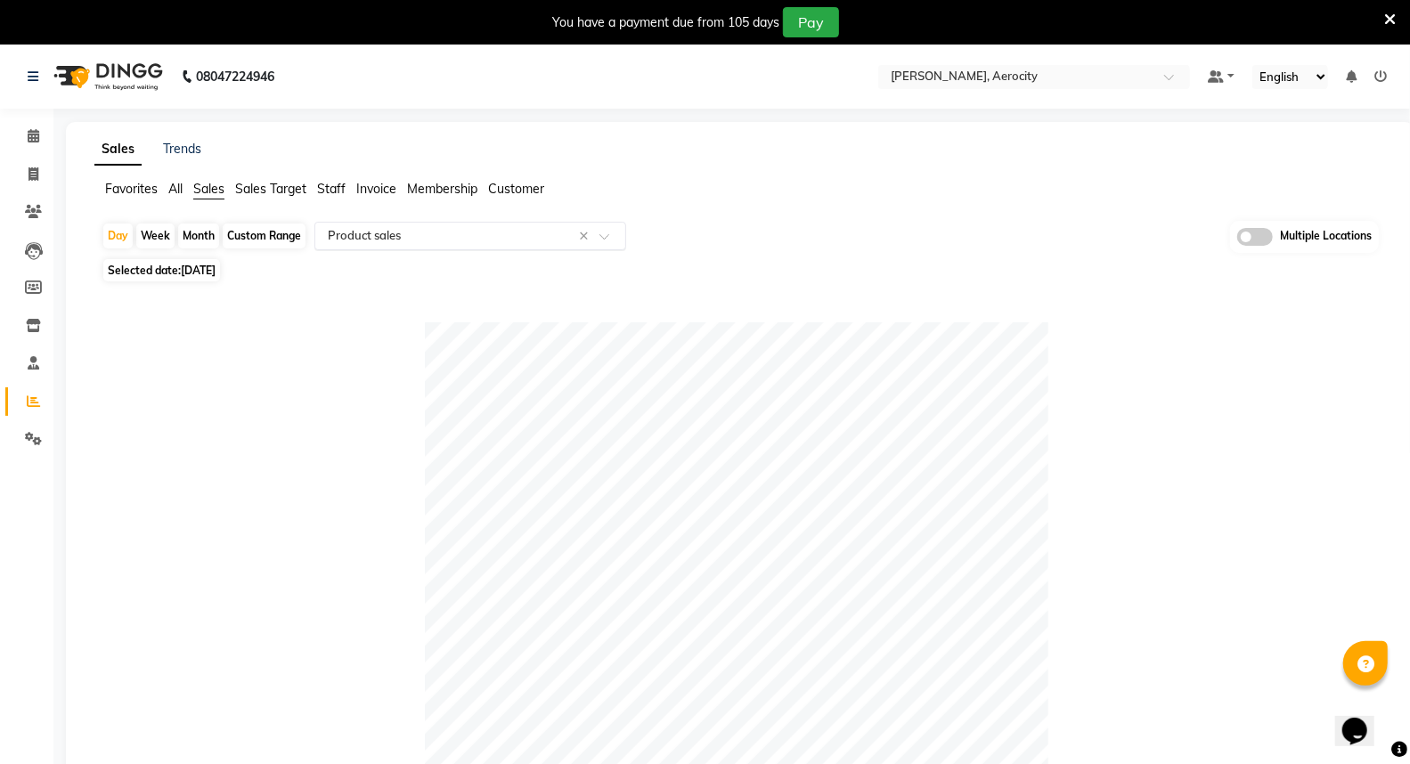
click at [415, 234] on input "text" at bounding box center [452, 236] width 256 height 18
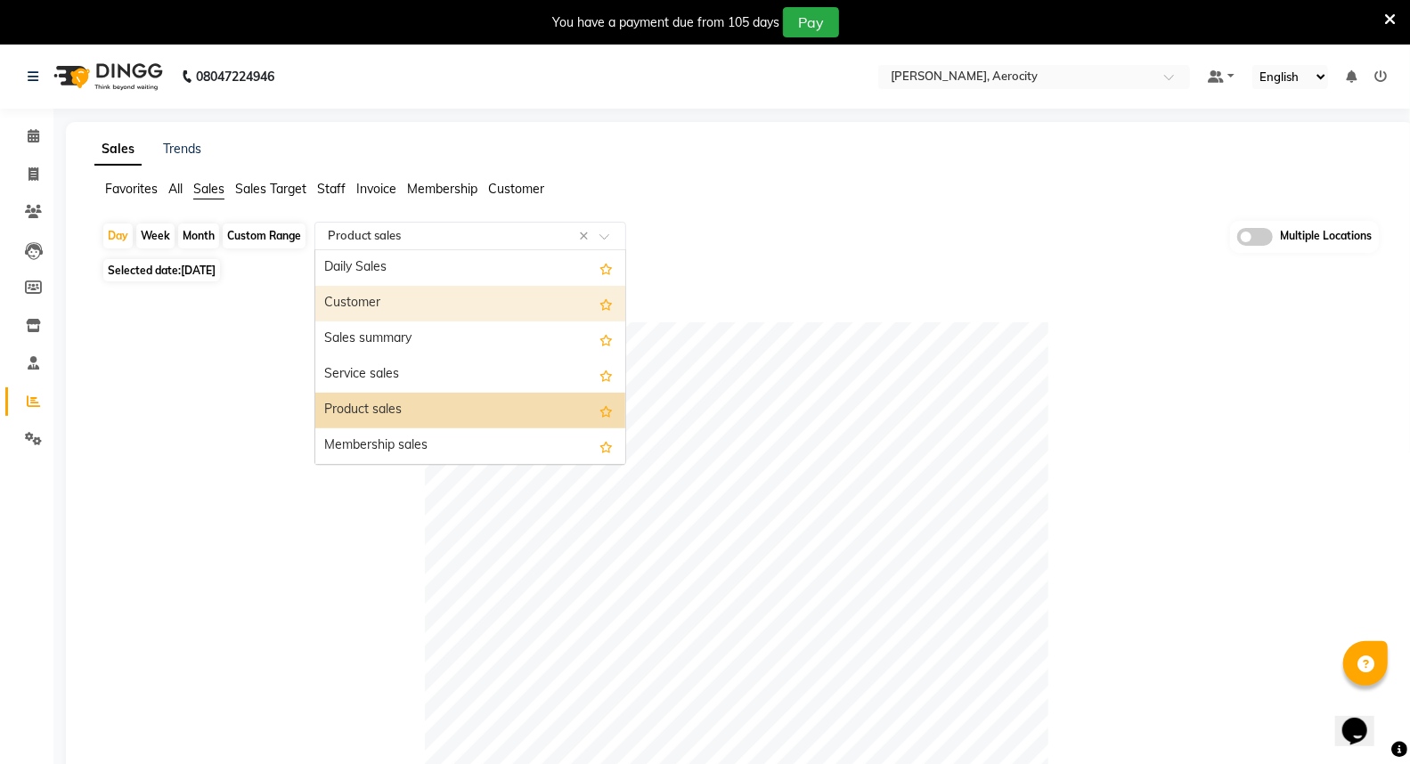
click at [354, 305] on div "Customer" at bounding box center [470, 304] width 310 height 36
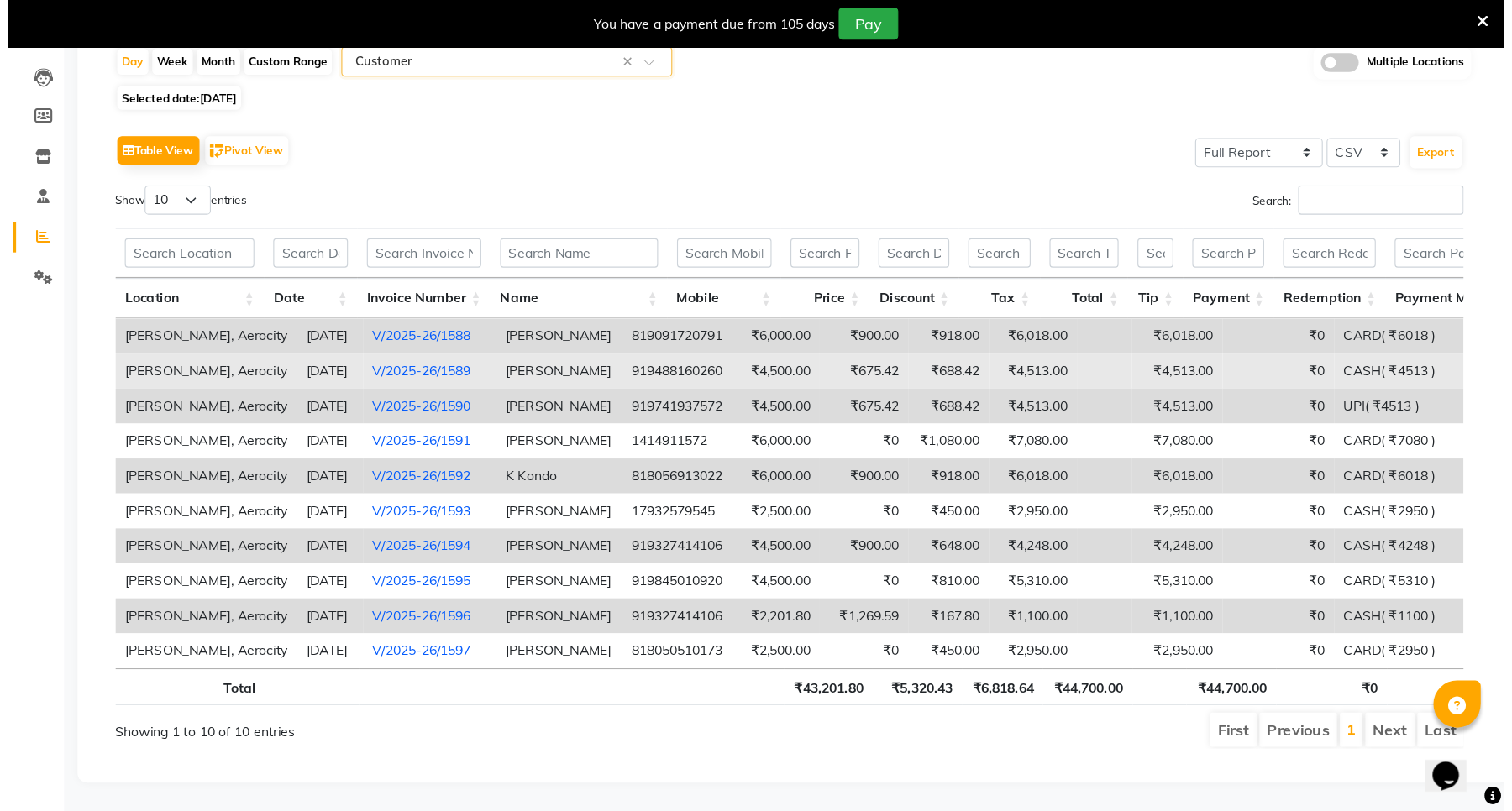
scroll to position [95, 0]
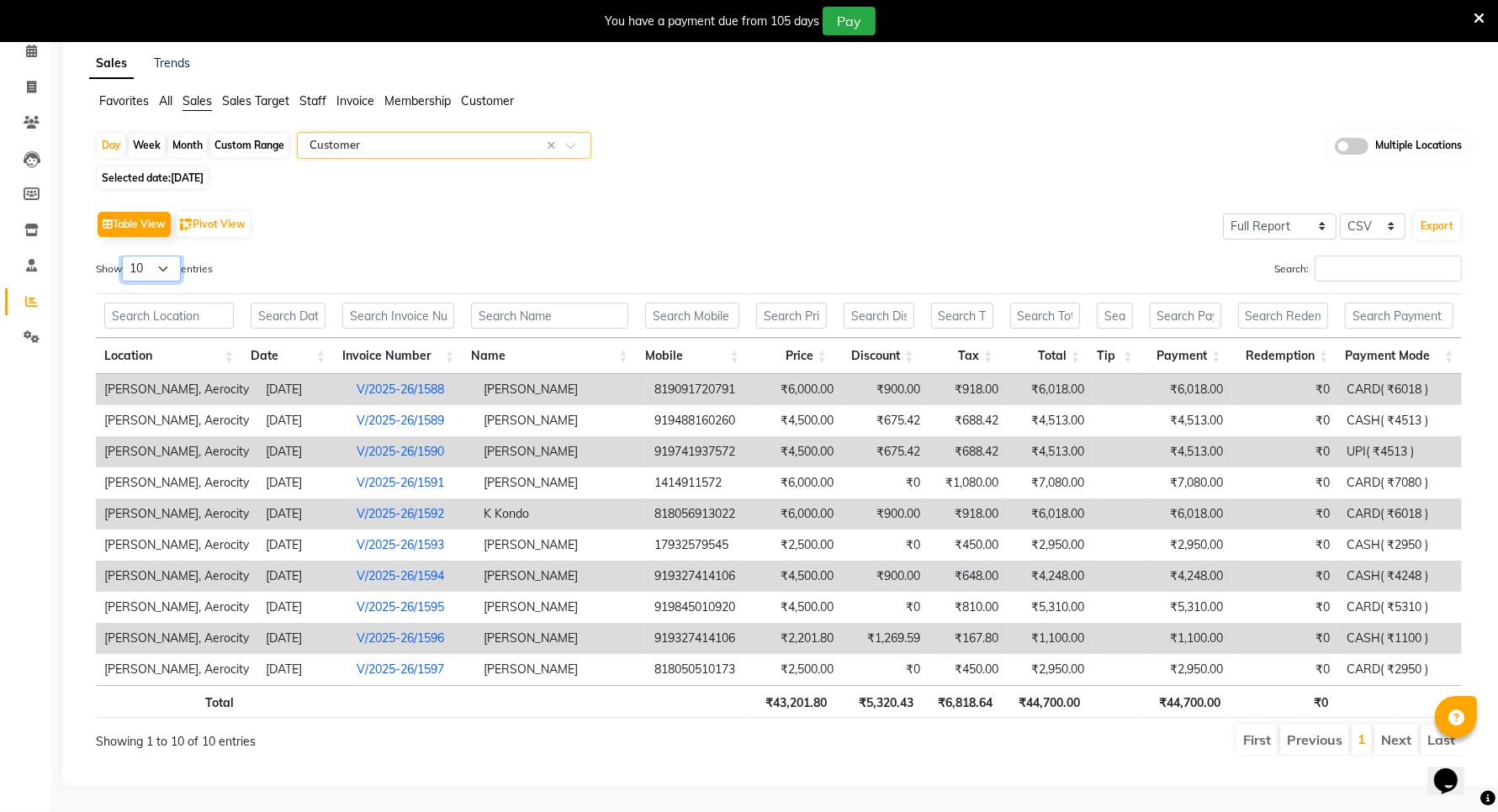
click at [151, 261] on select "10 25 50 100" at bounding box center [151, 269] width 59 height 26
select select "100"
click at [125, 256] on select "10 25 50 100" at bounding box center [151, 269] width 59 height 26
click at [1211, 650] on li "Next" at bounding box center [1396, 740] width 43 height 30
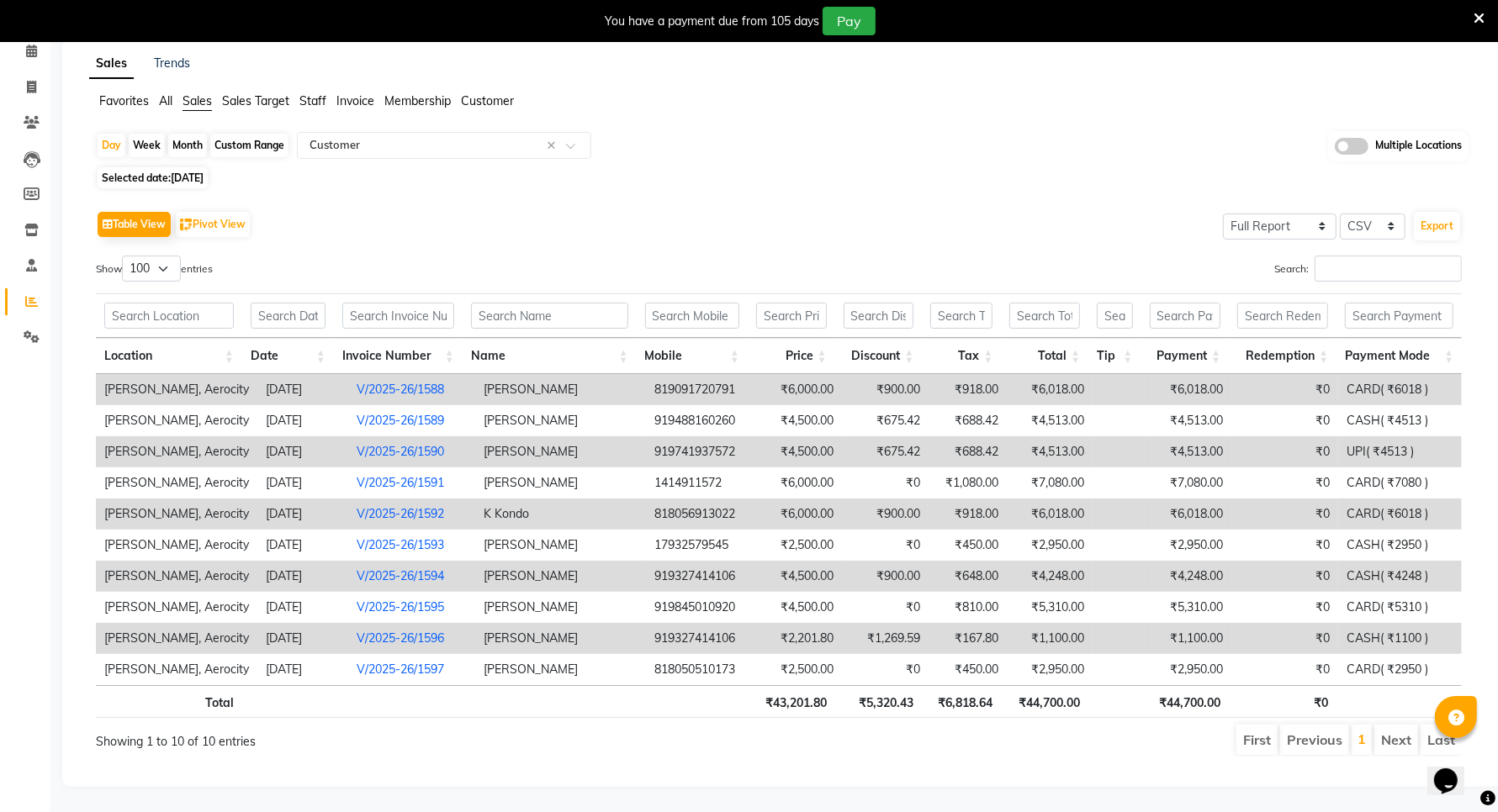
click at [1211, 650] on li "Next" at bounding box center [1396, 740] width 43 height 30
click at [1042, 374] on td "₹6,018.00" at bounding box center [1050, 389] width 87 height 31
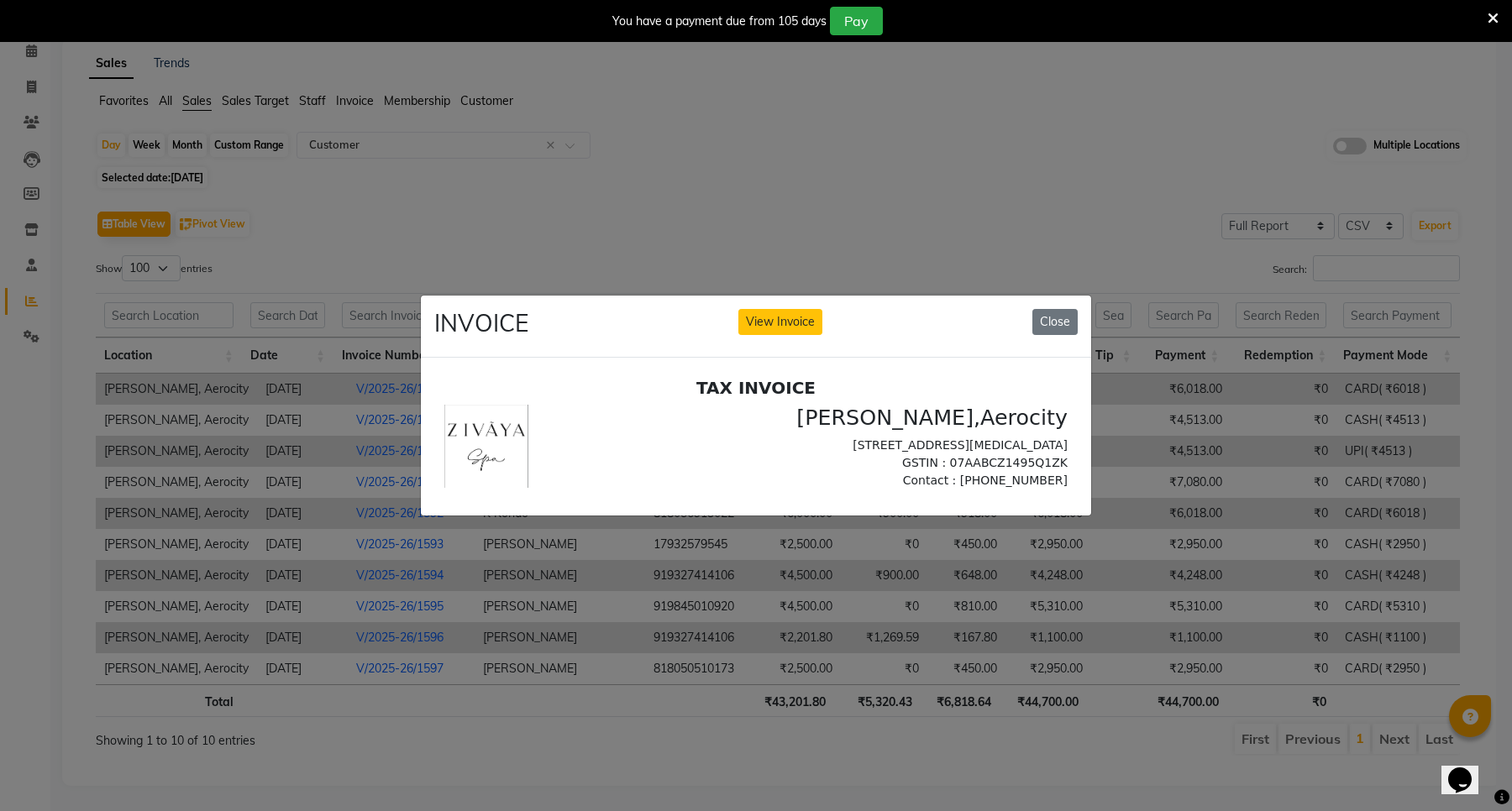
scroll to position [0, 0]
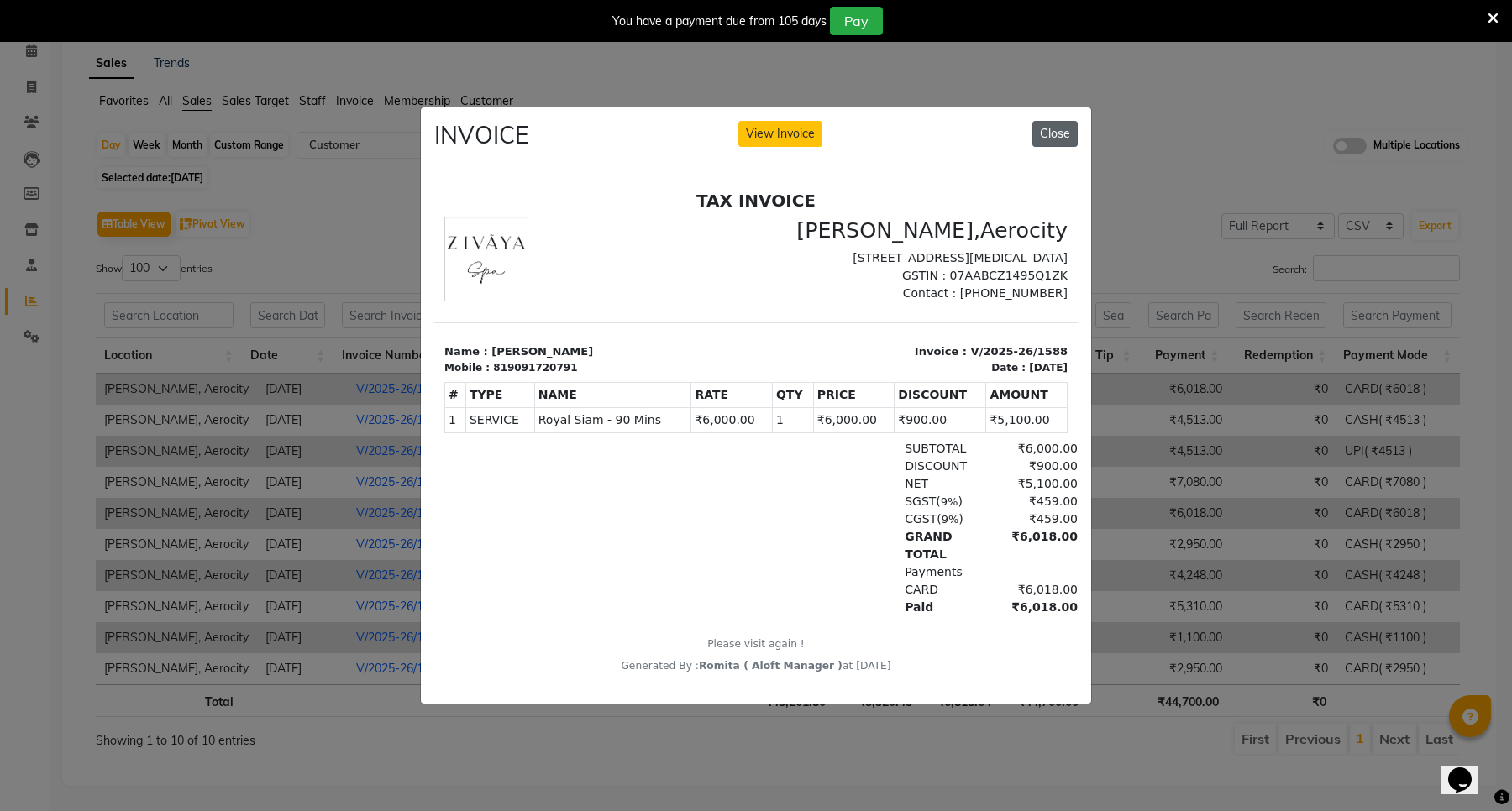
click at [1055, 140] on button "Close" at bounding box center [1055, 134] width 45 height 26
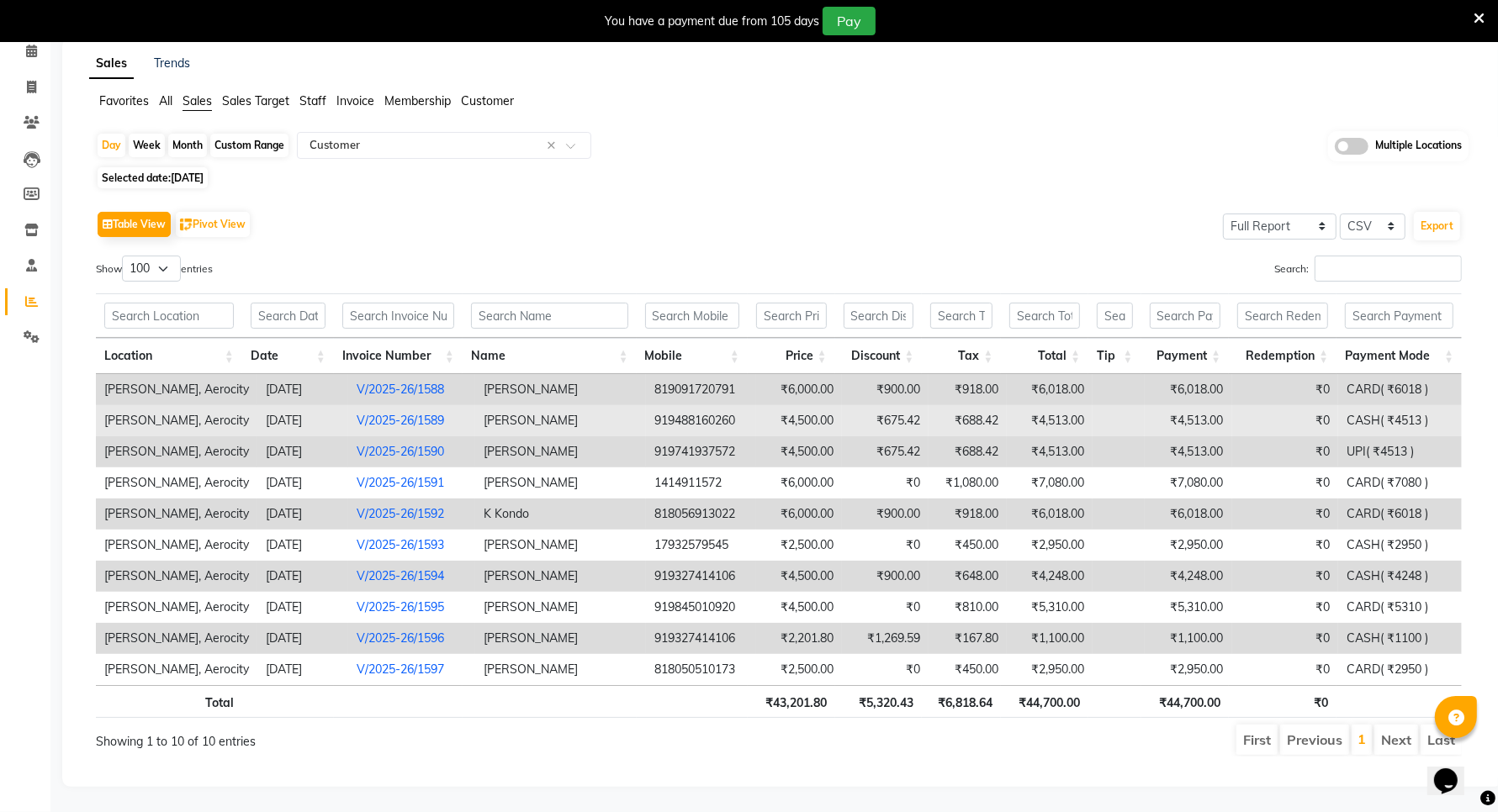
click at [1056, 405] on td "₹4,513.00" at bounding box center [1050, 420] width 87 height 31
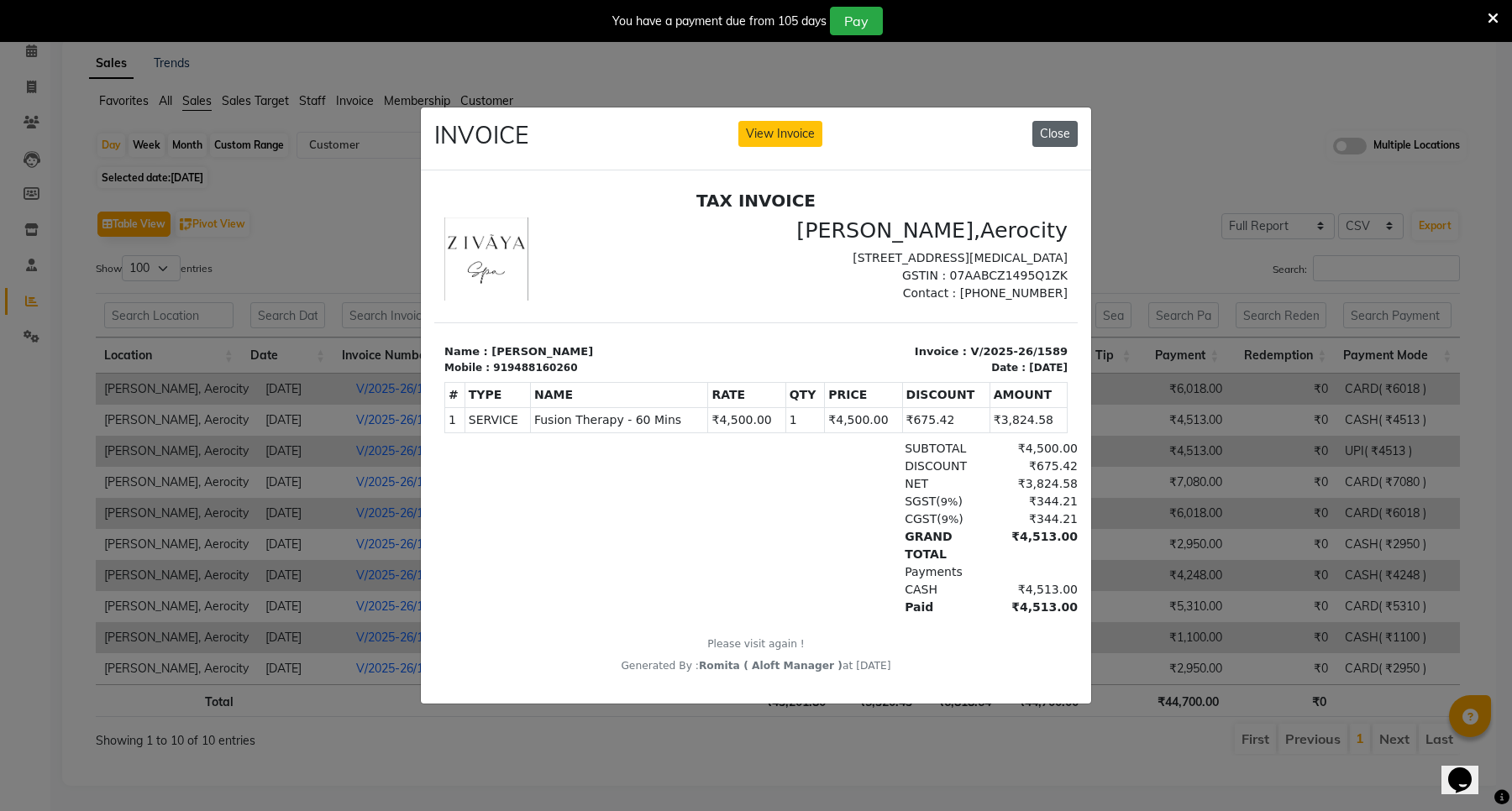
click at [1061, 124] on button "Close" at bounding box center [1055, 134] width 45 height 26
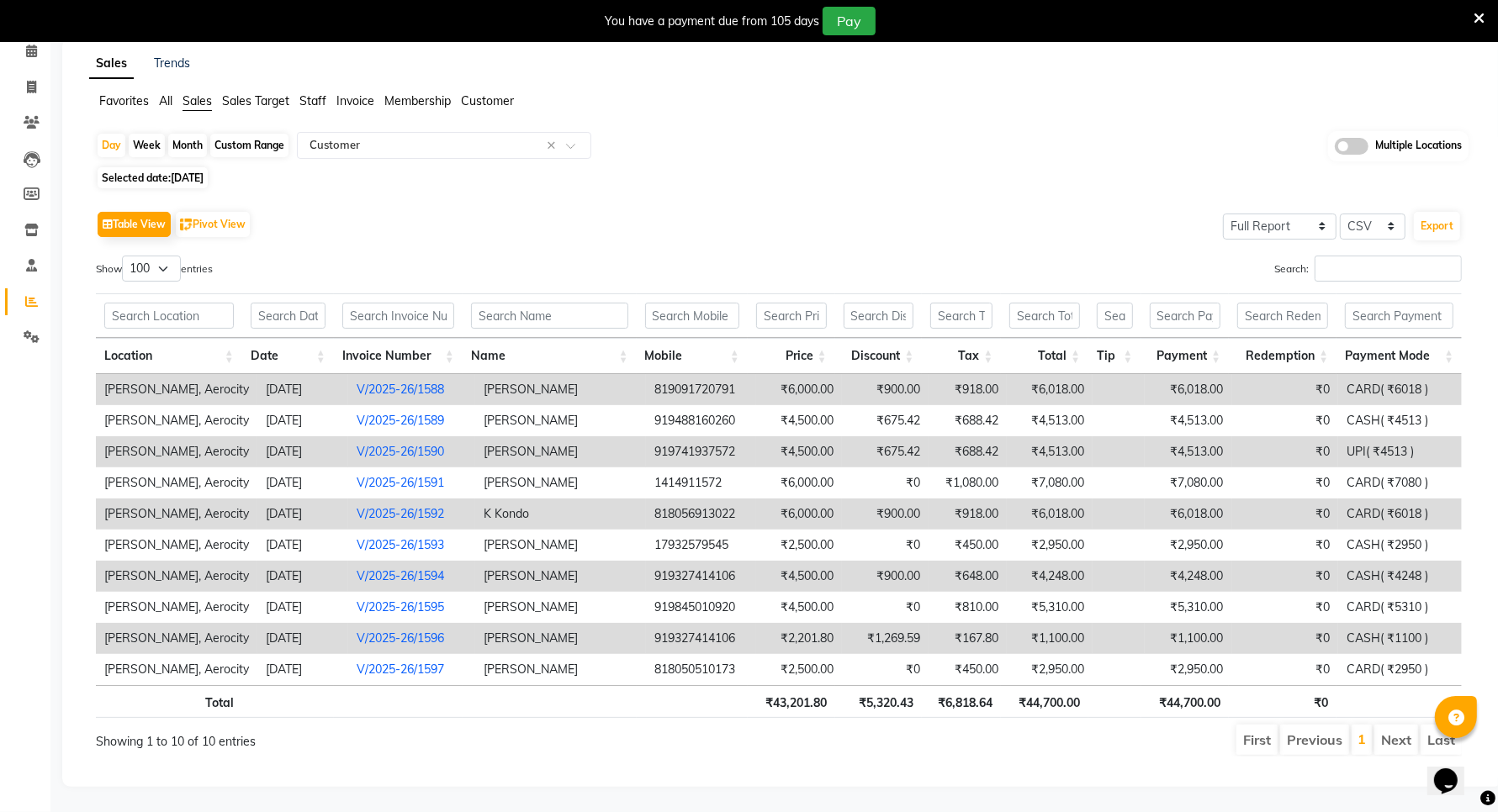
click at [1073, 436] on td "₹4,513.00" at bounding box center [1050, 451] width 87 height 31
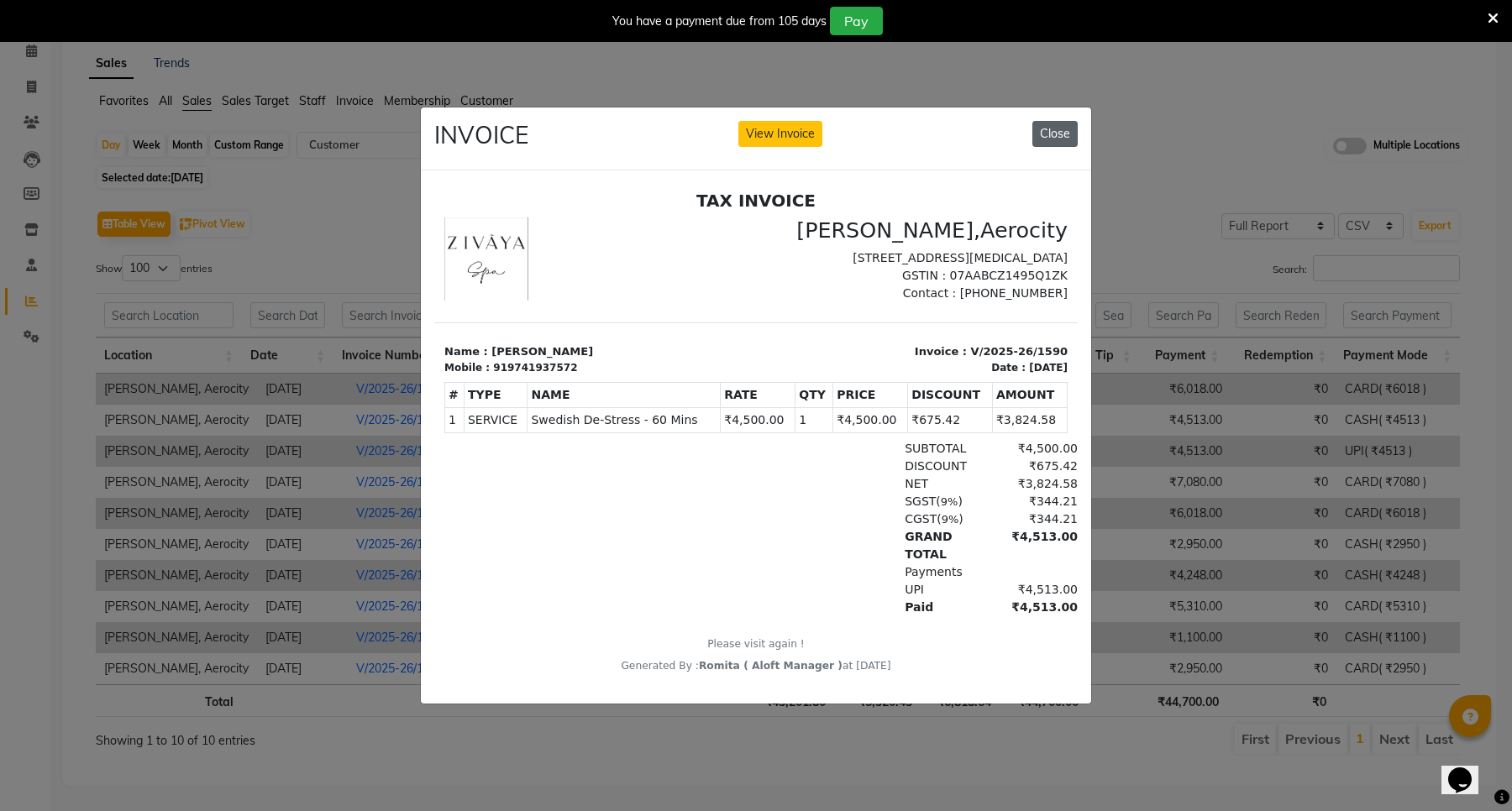
click at [1064, 134] on button "Close" at bounding box center [1055, 134] width 45 height 26
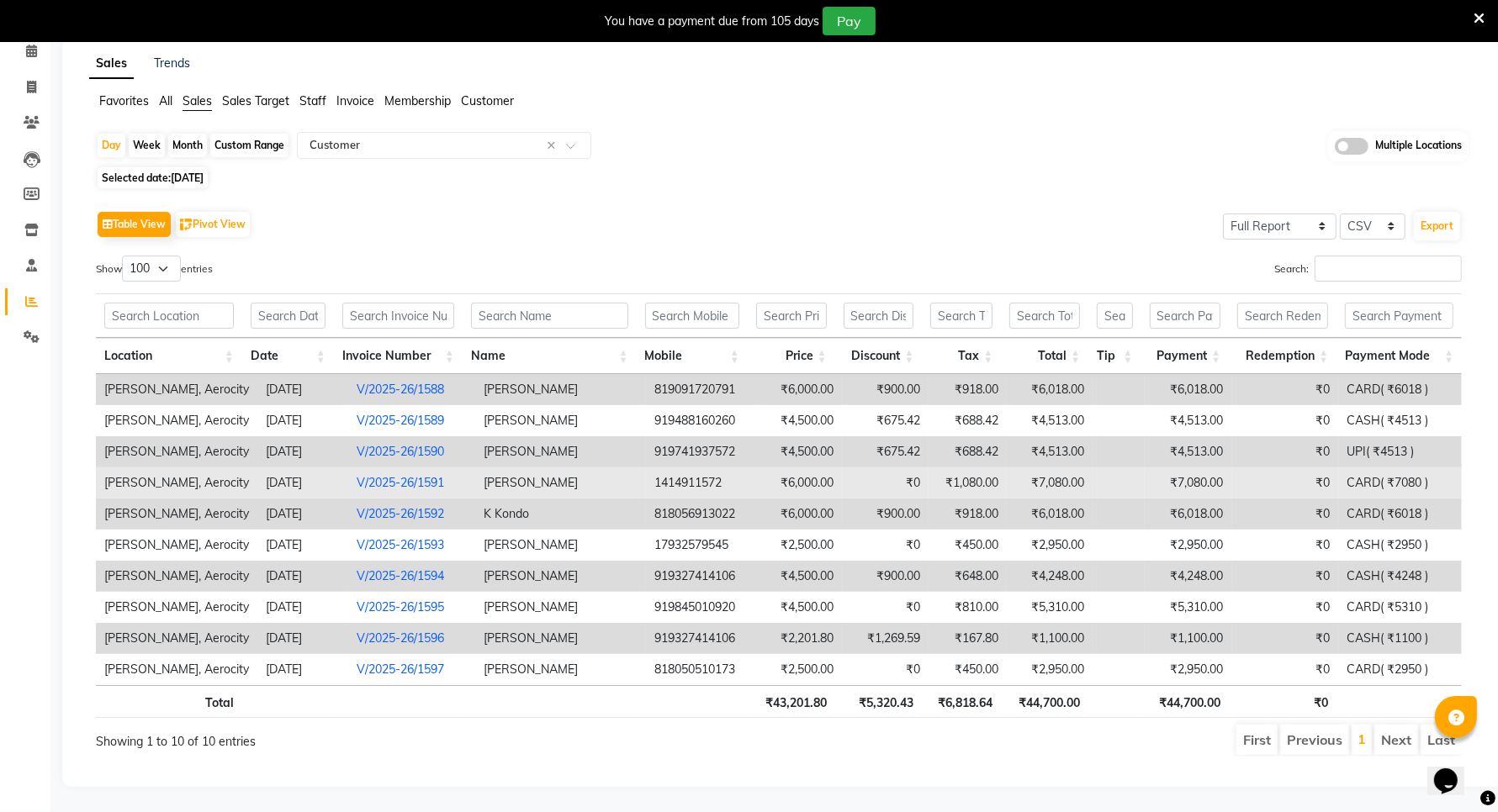
click at [1049, 475] on td "₹7,080.00" at bounding box center [1050, 482] width 87 height 31
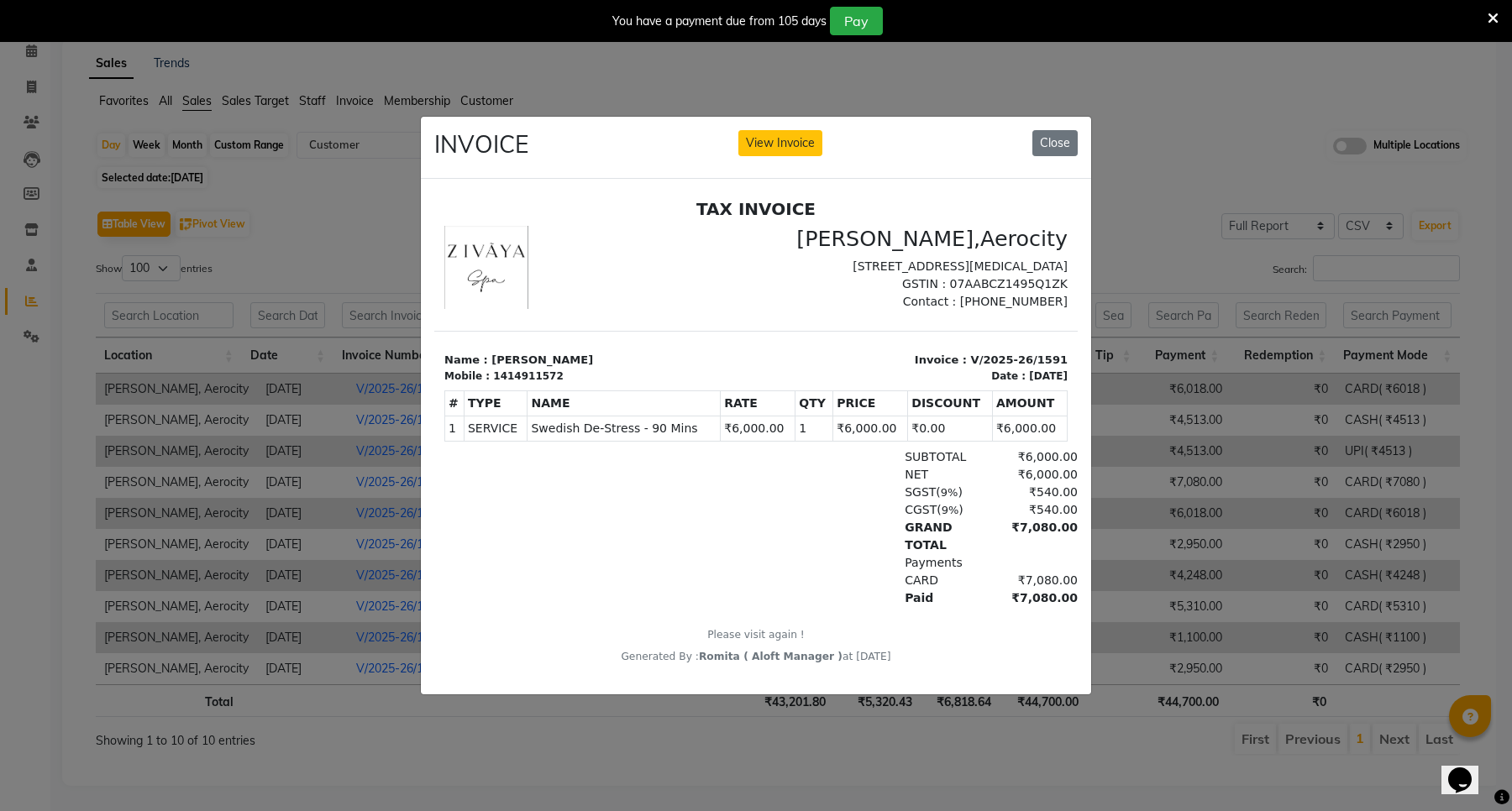
click at [1061, 149] on div "INVOICE View Invoice Close" at bounding box center [756, 148] width 671 height 63
click at [1060, 130] on button "Close" at bounding box center [1055, 143] width 45 height 26
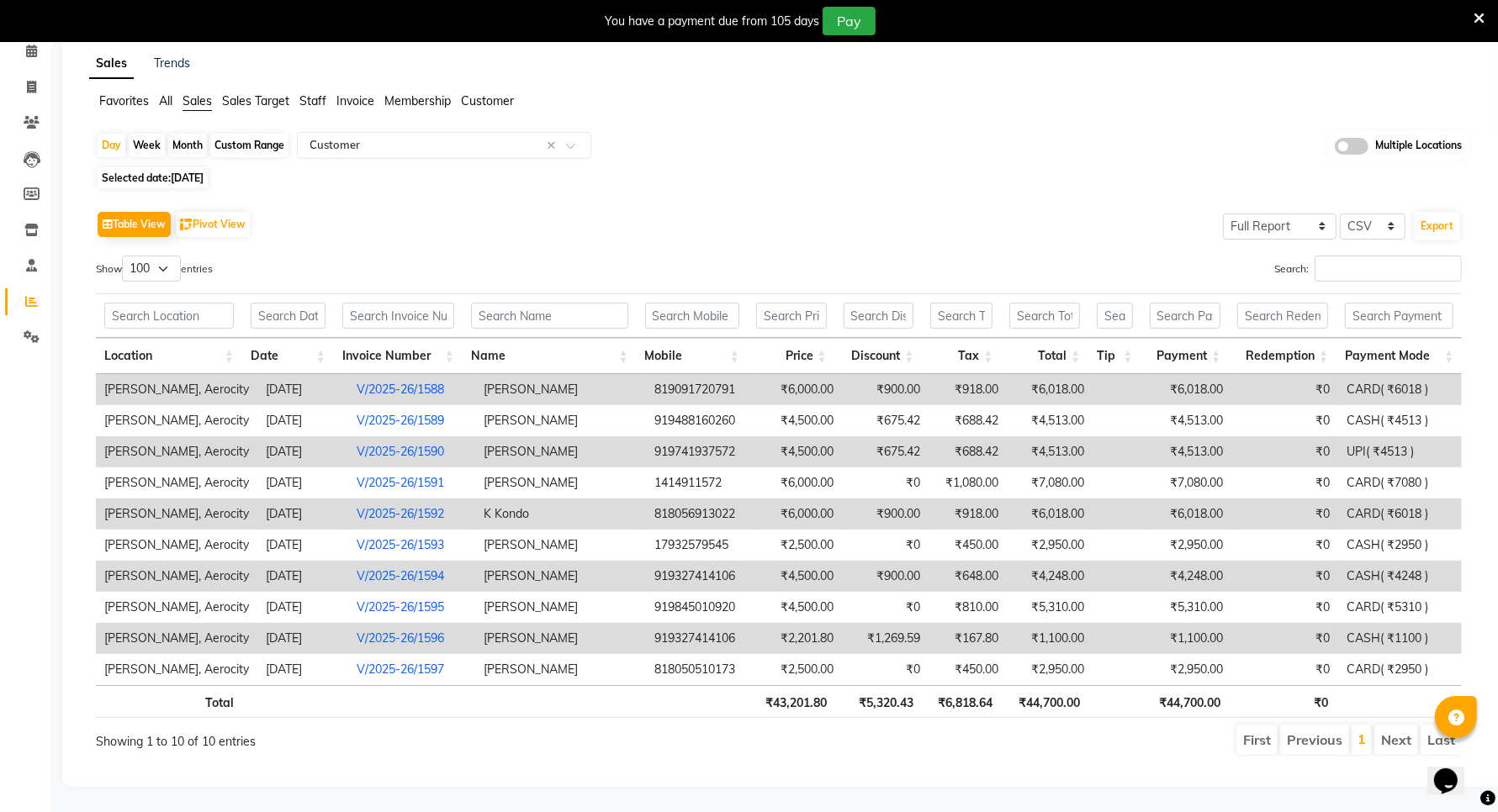
click at [1073, 505] on td "₹6,018.00" at bounding box center [1050, 514] width 87 height 31
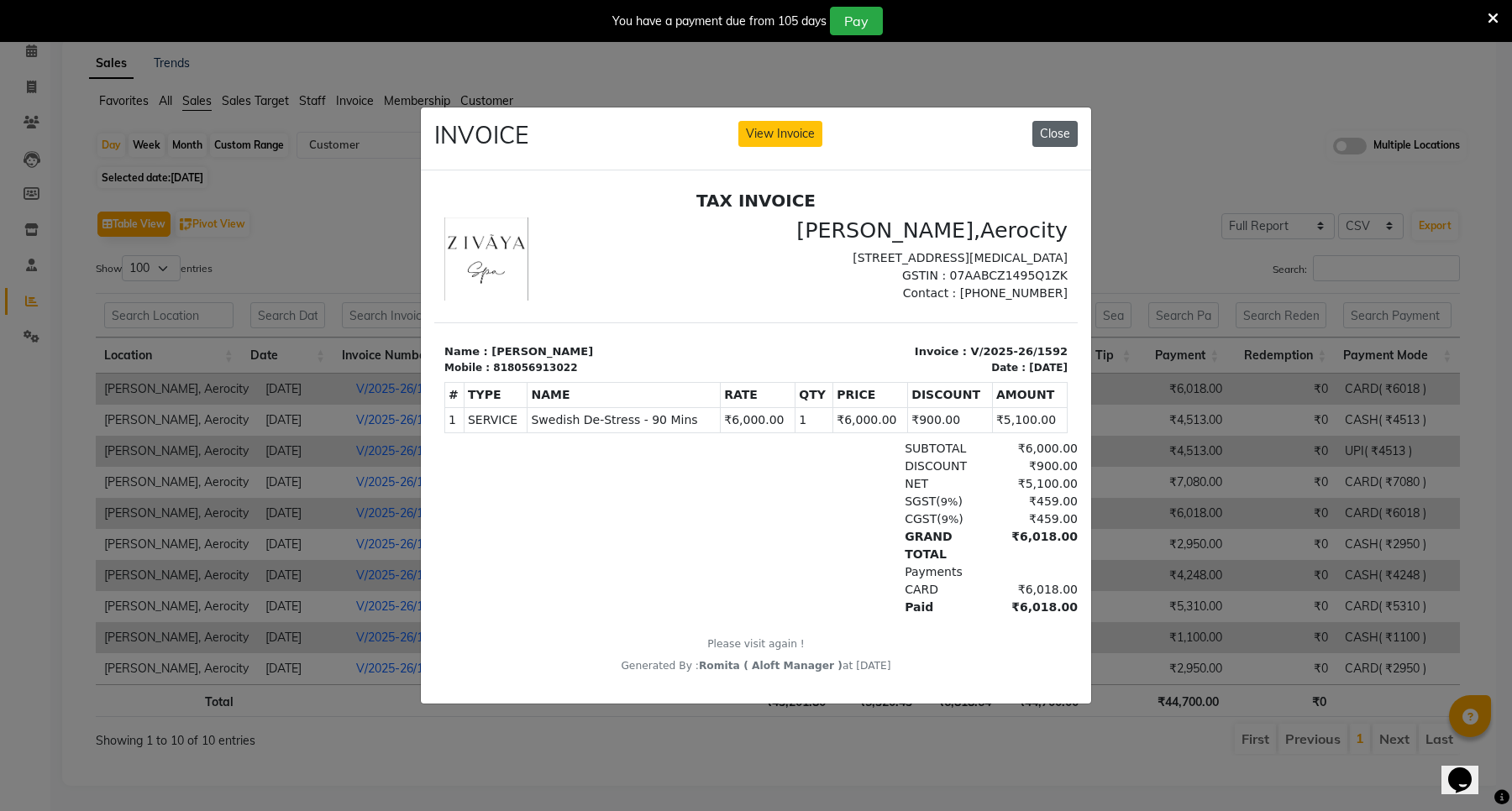
click at [1055, 126] on button "Close" at bounding box center [1055, 134] width 45 height 26
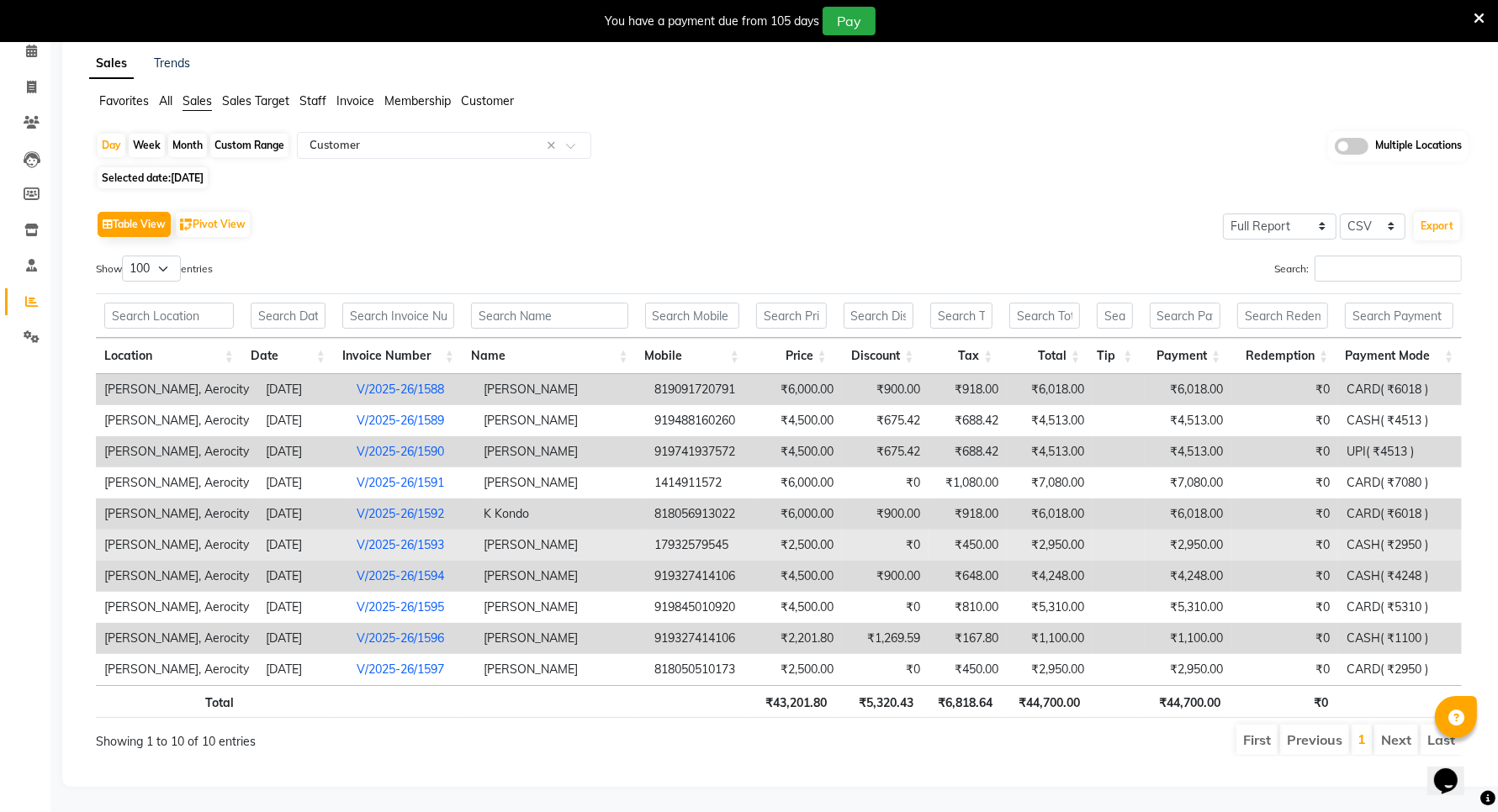
click at [1061, 534] on td "₹2,950.00" at bounding box center [1050, 545] width 87 height 31
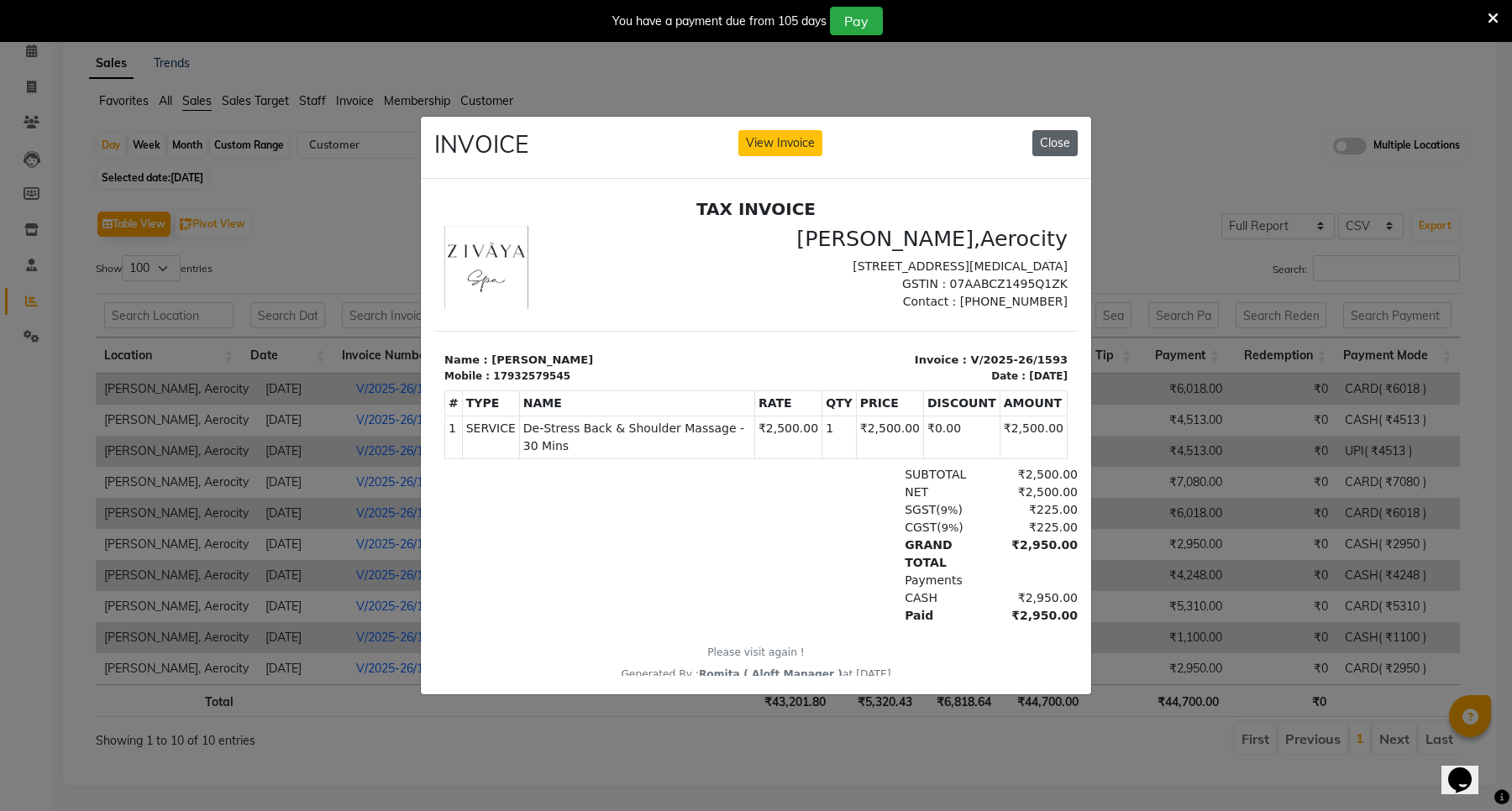
click at [1051, 135] on button "Close" at bounding box center [1055, 143] width 45 height 26
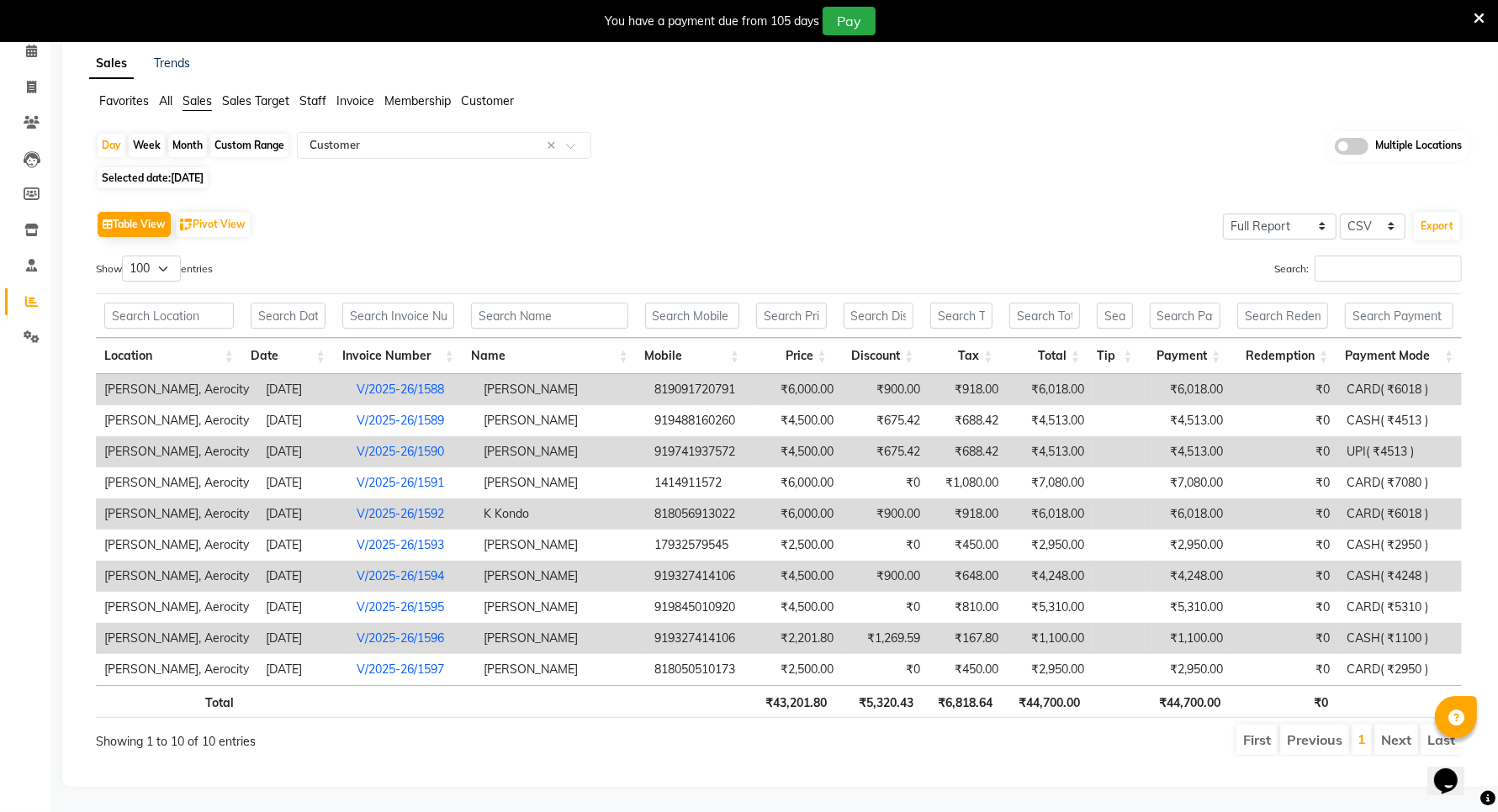
click at [1073, 570] on td "₹4,248.00" at bounding box center [1050, 576] width 87 height 31
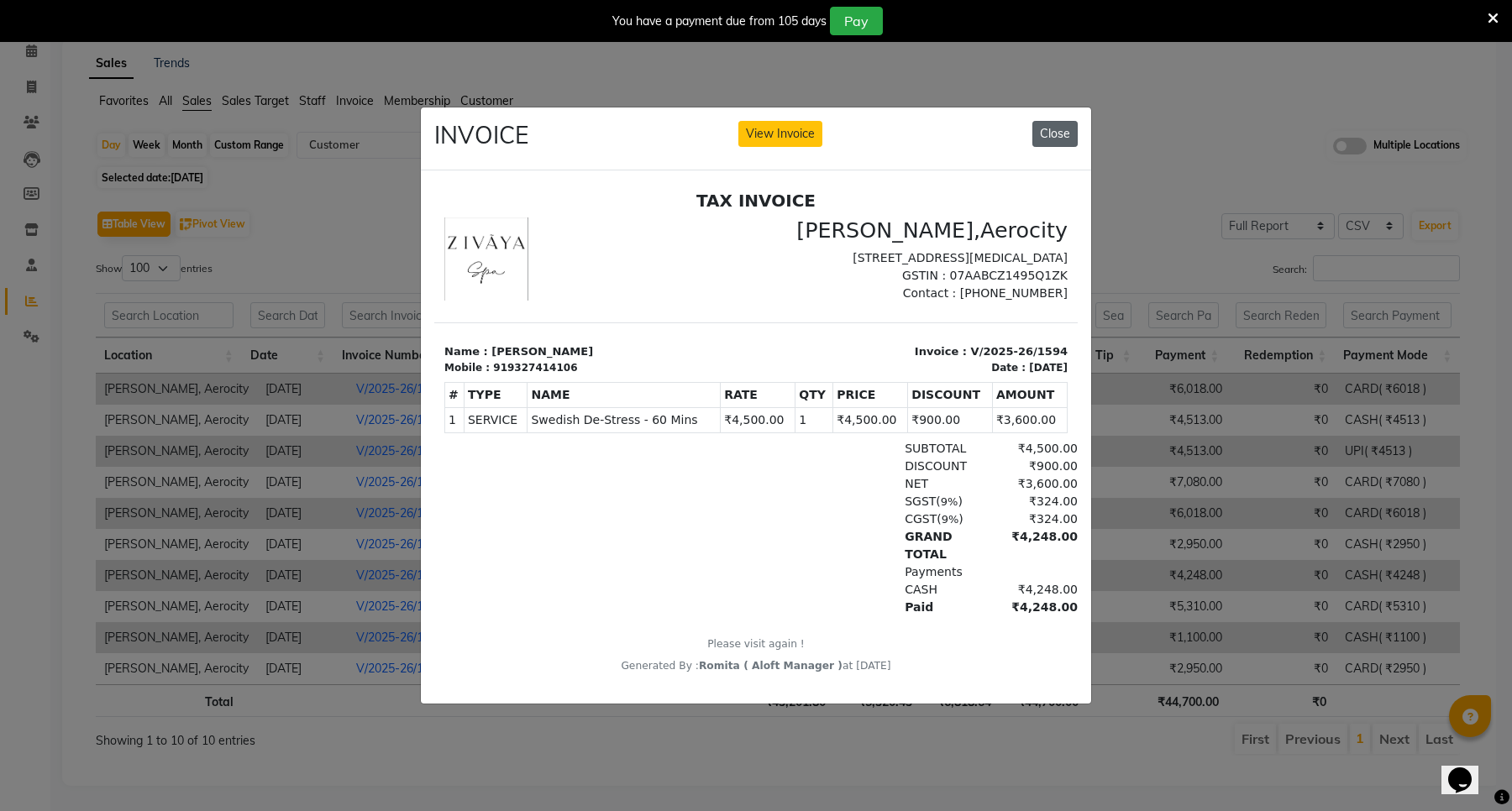
click at [1072, 121] on button "Close" at bounding box center [1055, 134] width 45 height 26
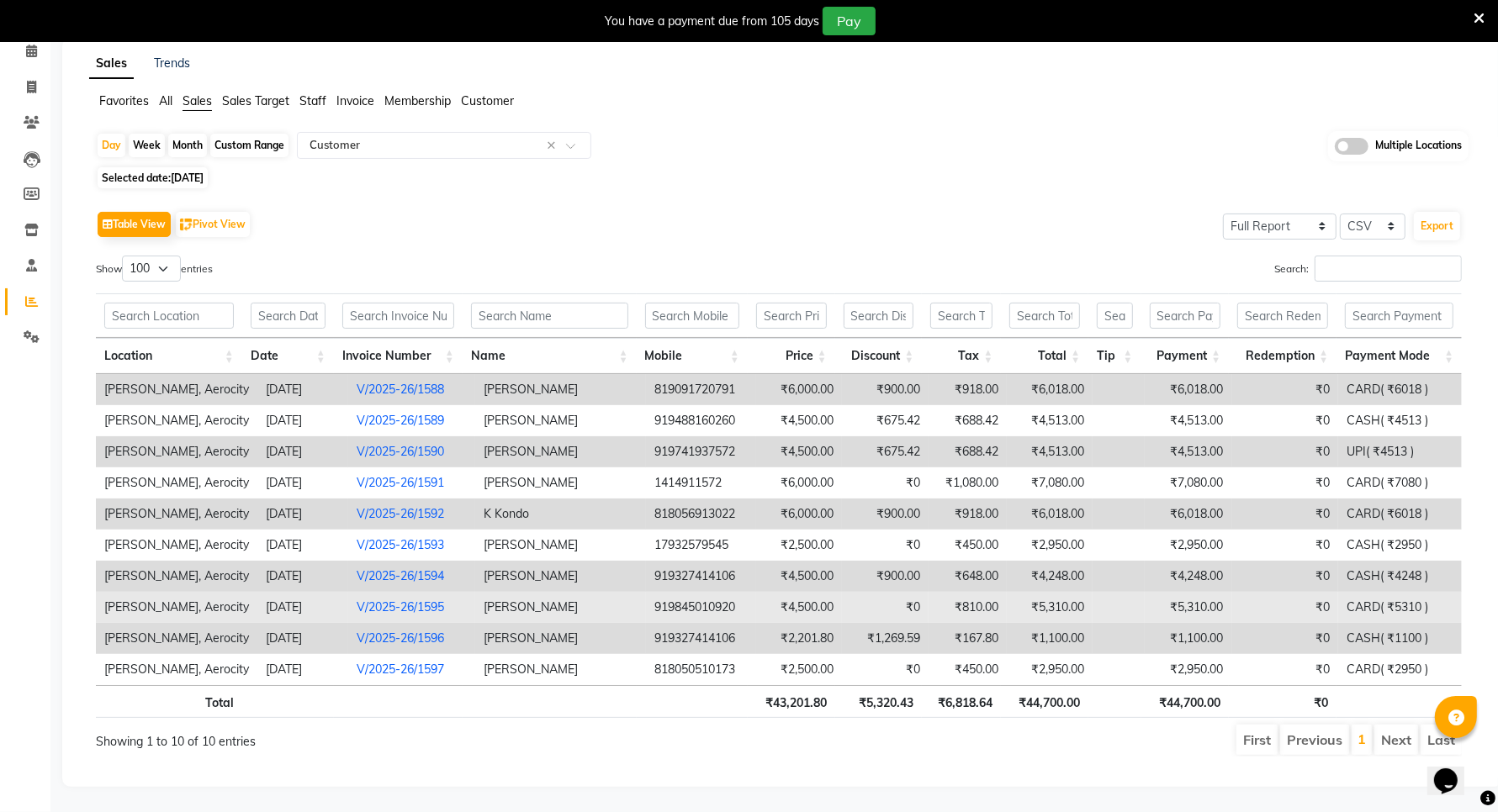
click at [1049, 592] on td "₹5,310.00" at bounding box center [1050, 607] width 87 height 31
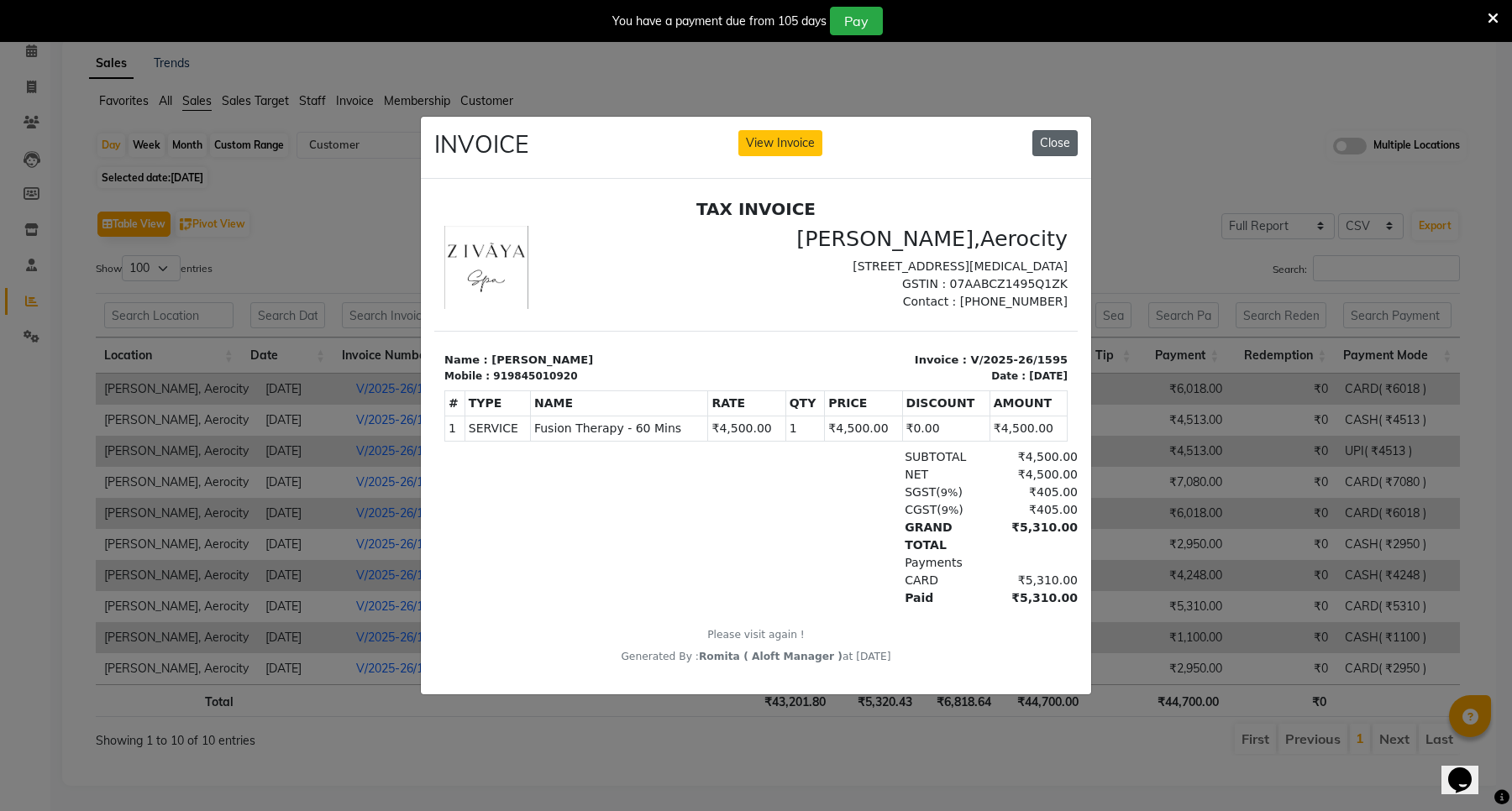
click at [1064, 139] on button "Close" at bounding box center [1055, 143] width 45 height 26
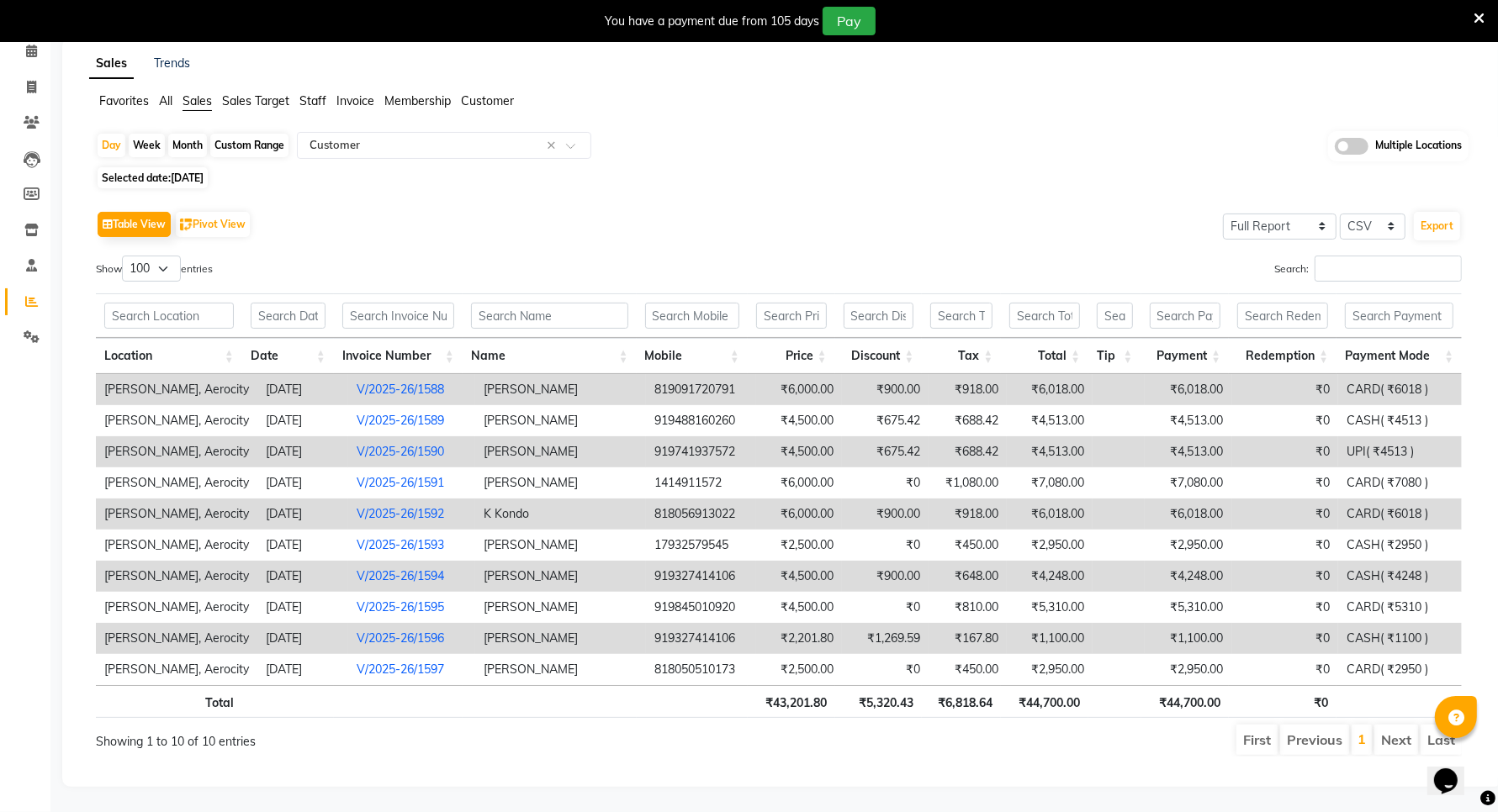
click at [1064, 634] on td "₹1,100.00" at bounding box center [1050, 638] width 87 height 31
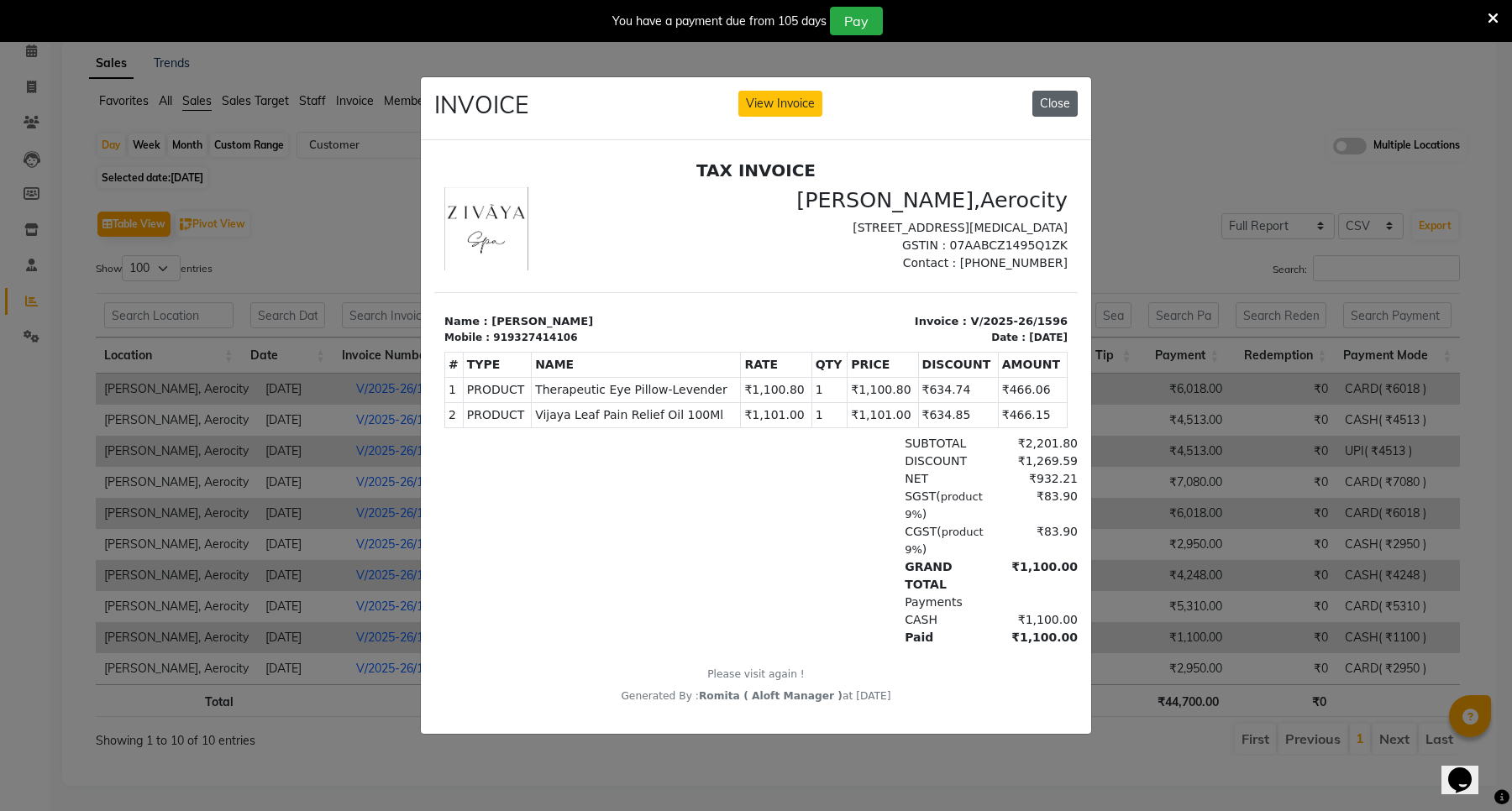
click at [1058, 95] on button "Close" at bounding box center [1055, 104] width 45 height 26
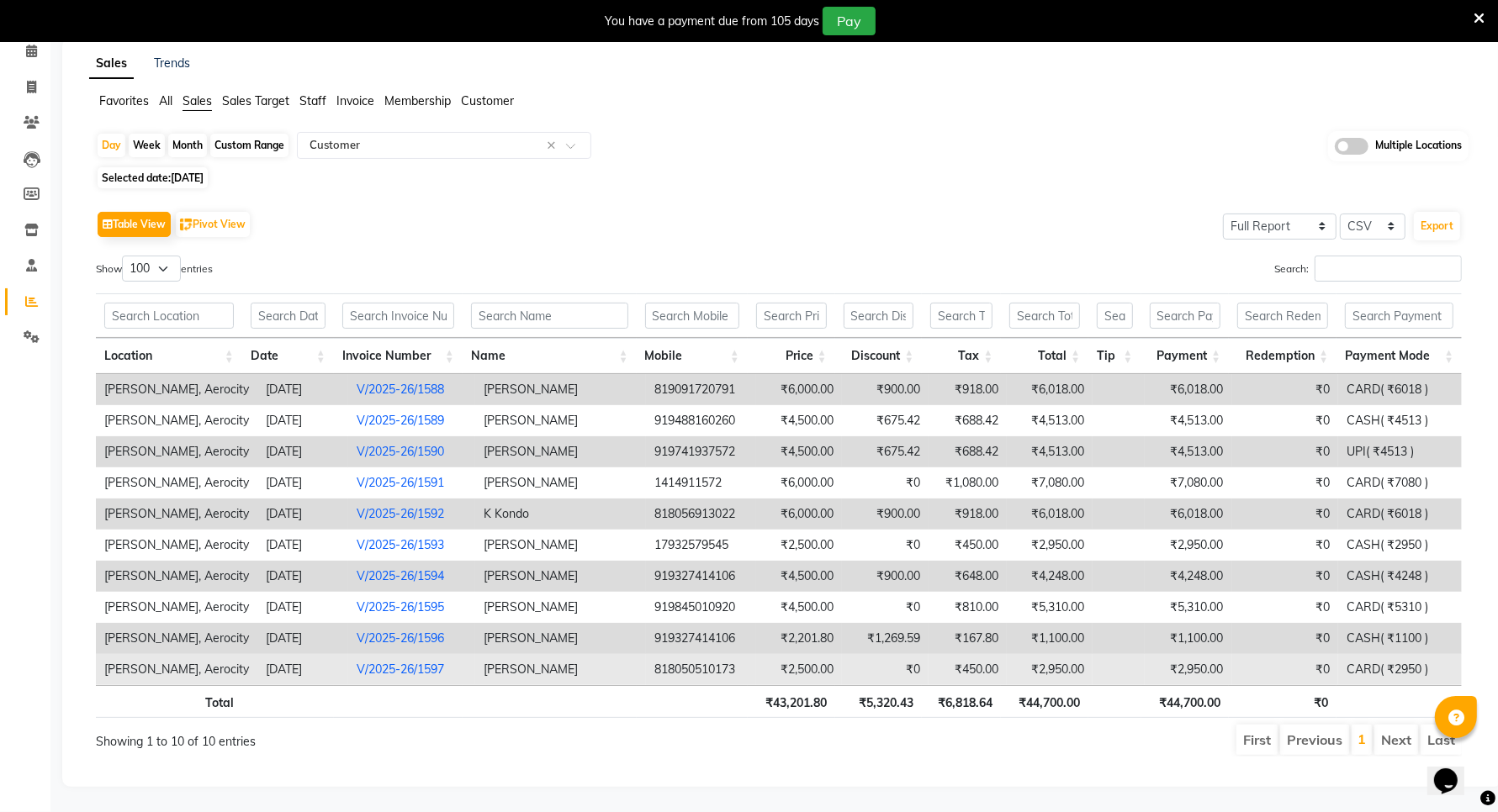
click at [985, 650] on td "₹450.00" at bounding box center [967, 669] width 78 height 31
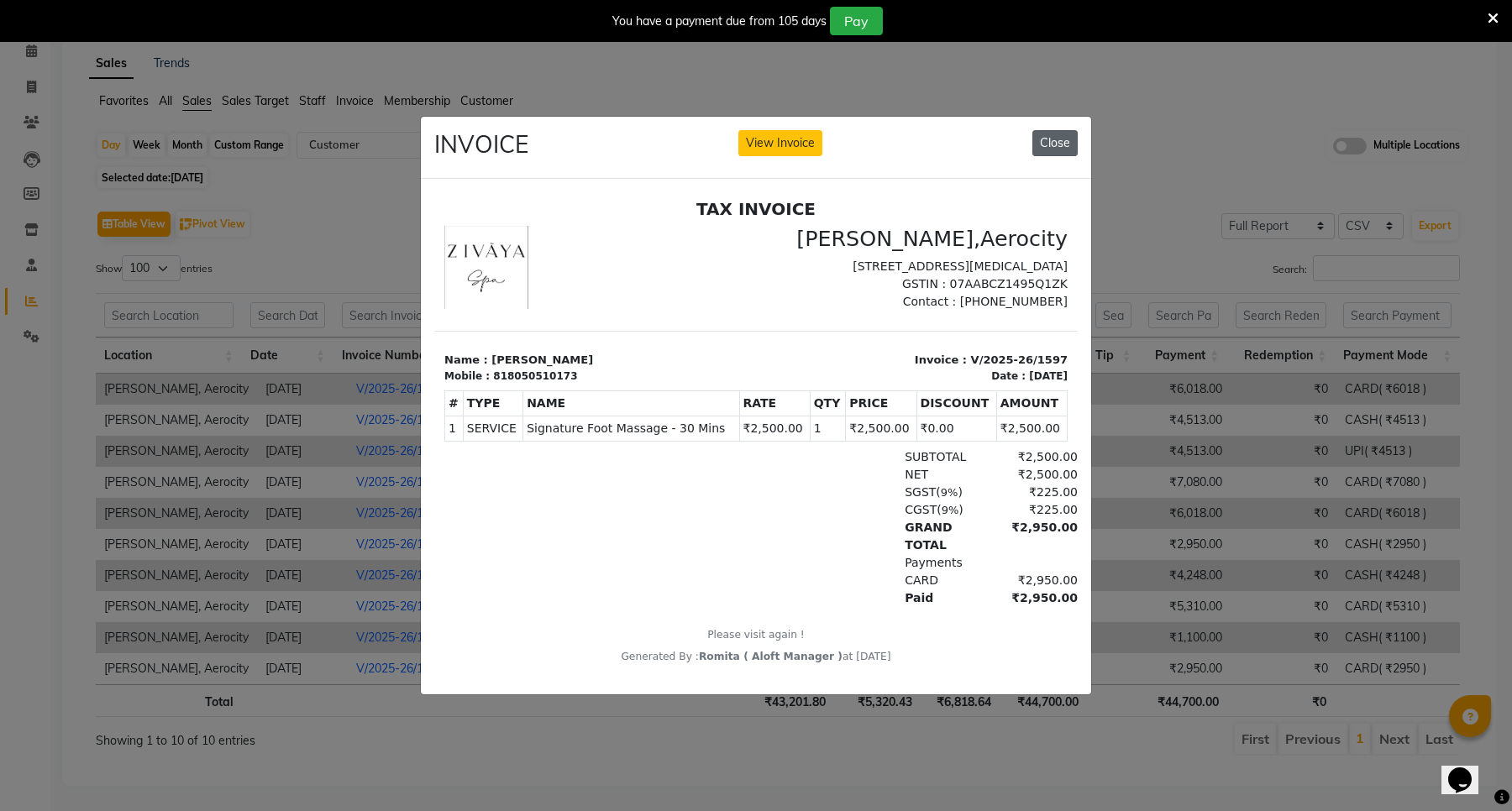
click at [1048, 134] on button "Close" at bounding box center [1055, 143] width 45 height 26
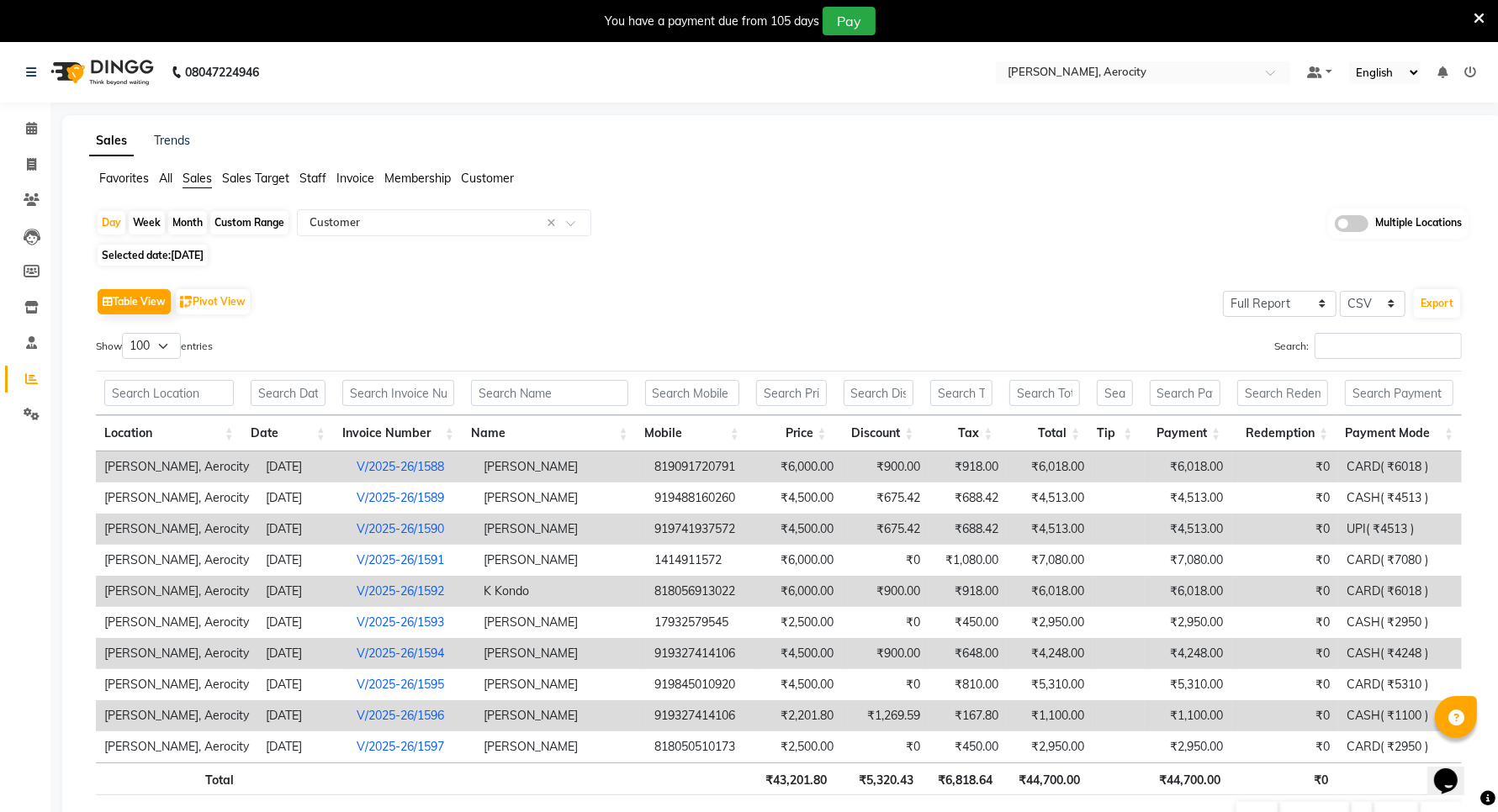
click at [164, 177] on span "All" at bounding box center [165, 178] width 13 height 15
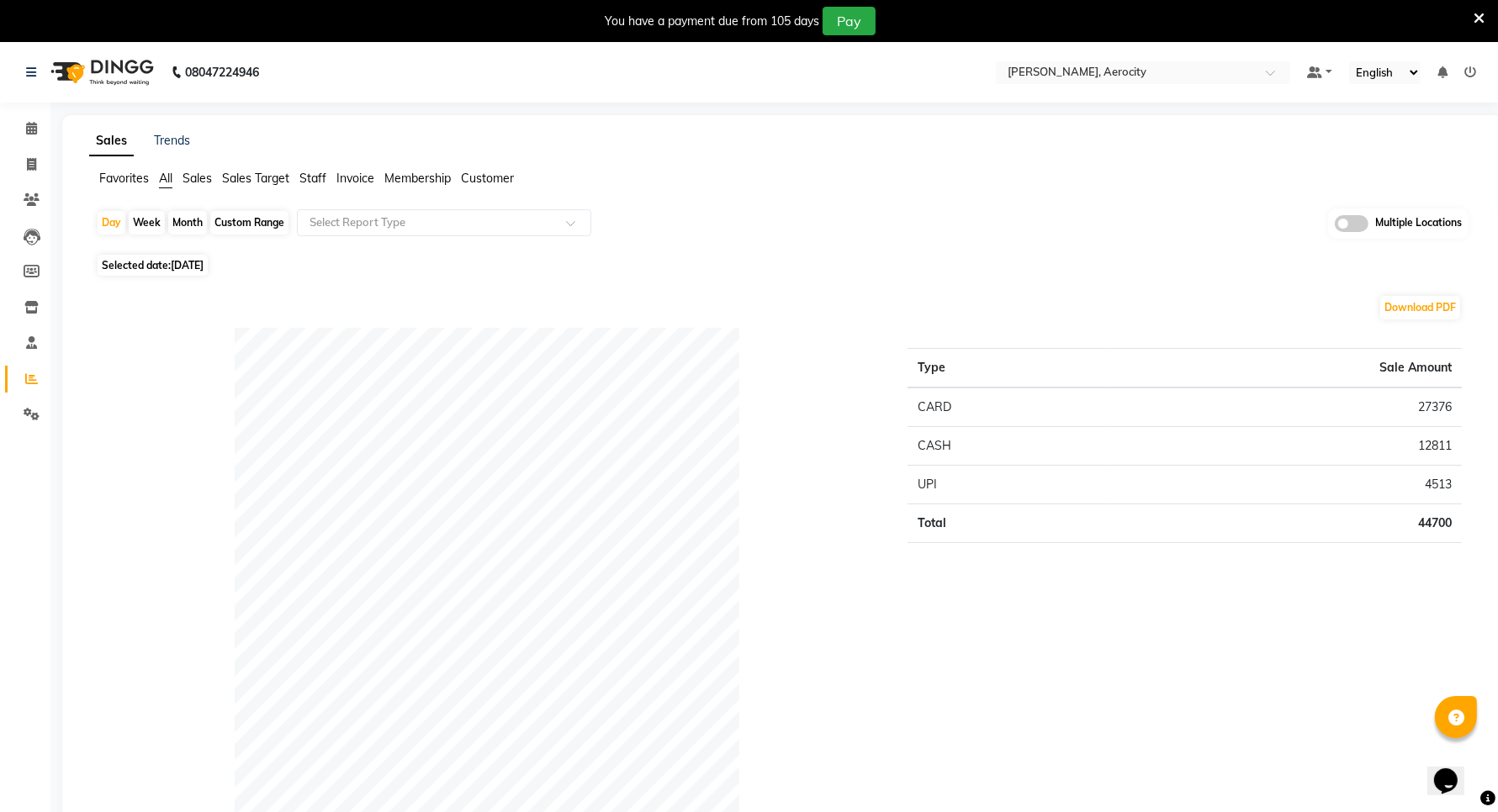
click at [196, 178] on span "Sales" at bounding box center [196, 178] width 29 height 15
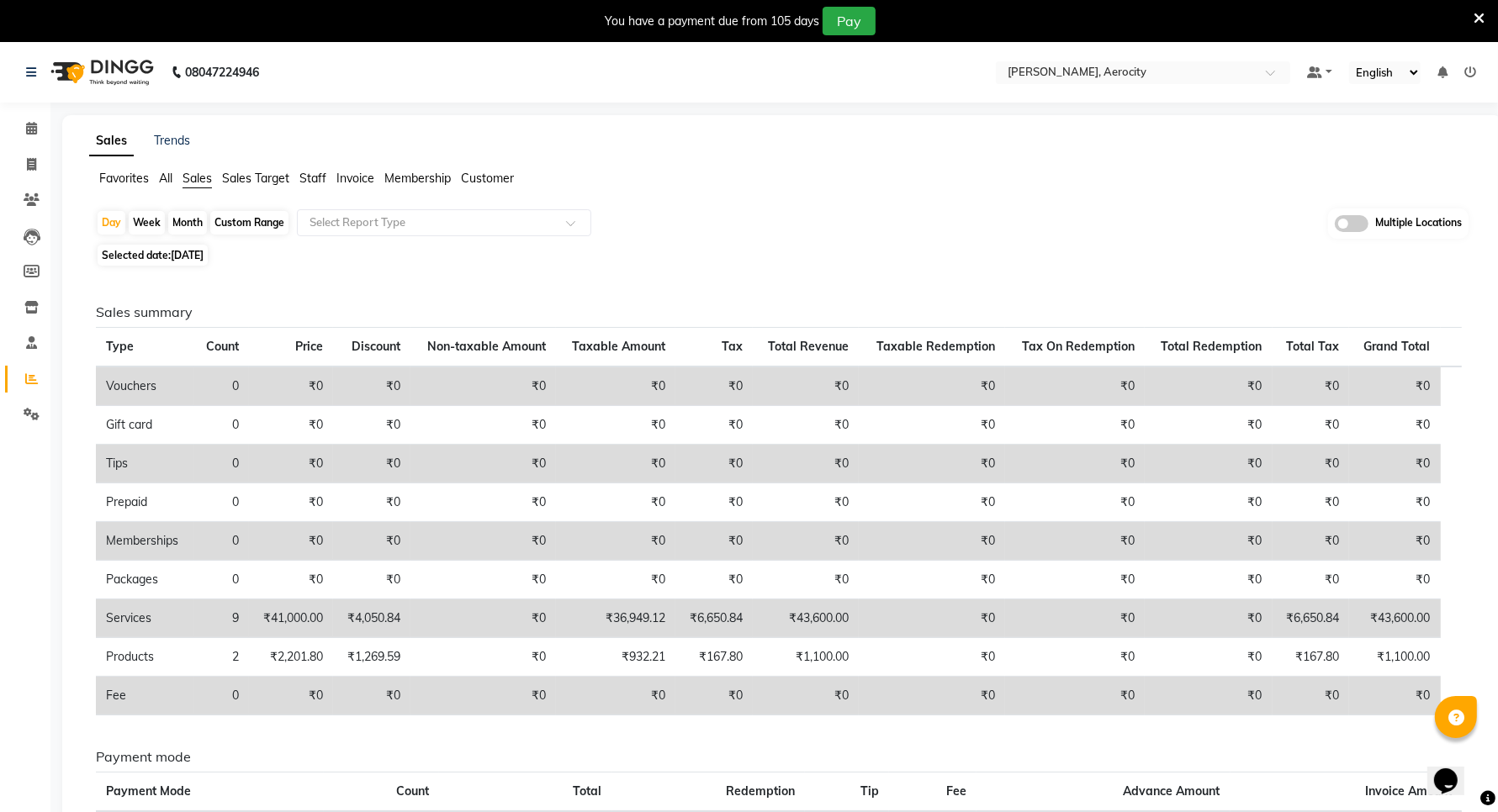
click at [191, 259] on span "03-09-2025" at bounding box center [187, 255] width 33 height 12
select select "9"
select select "2025"
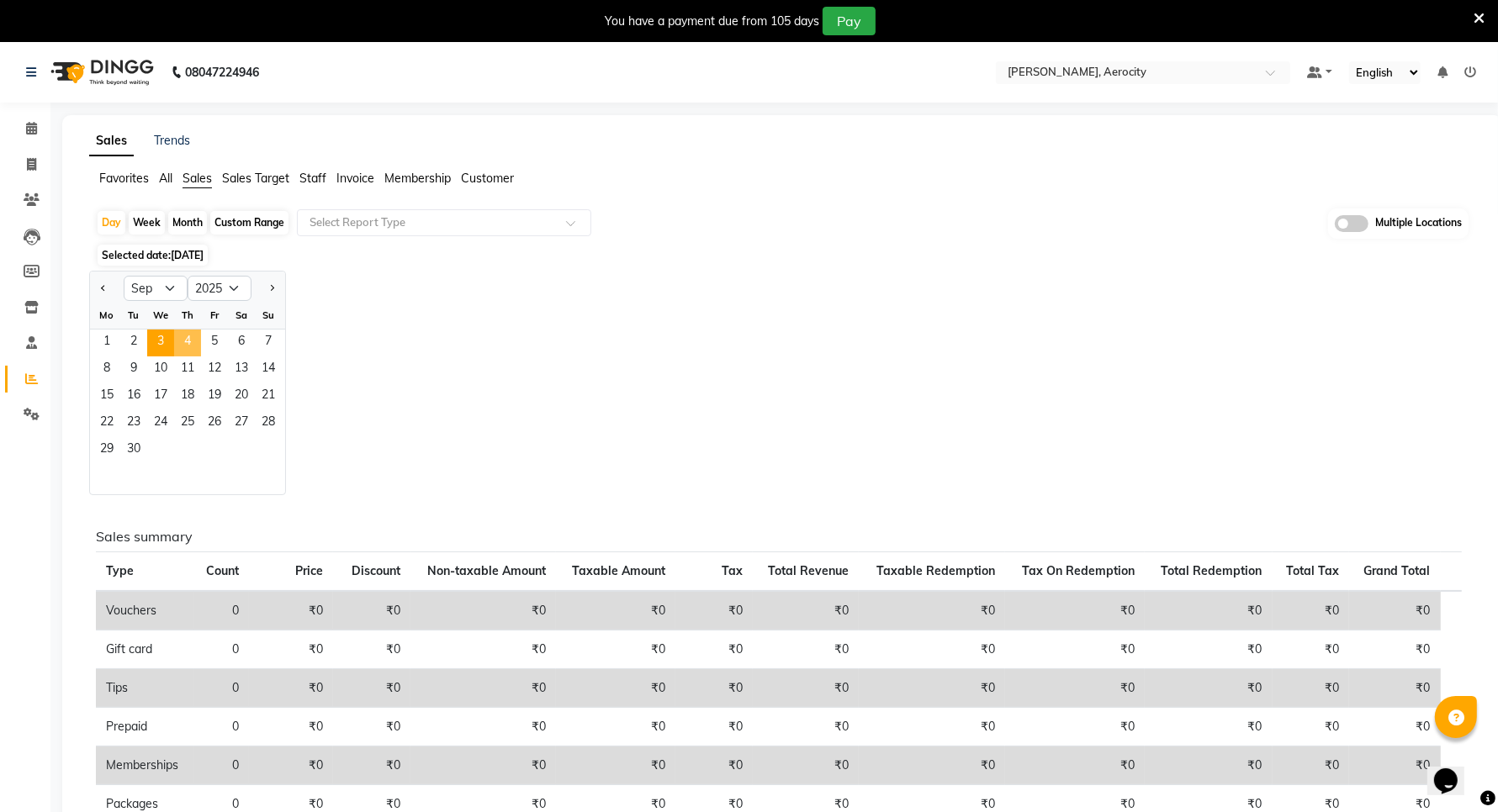
click at [187, 354] on span "4" at bounding box center [187, 343] width 26 height 26
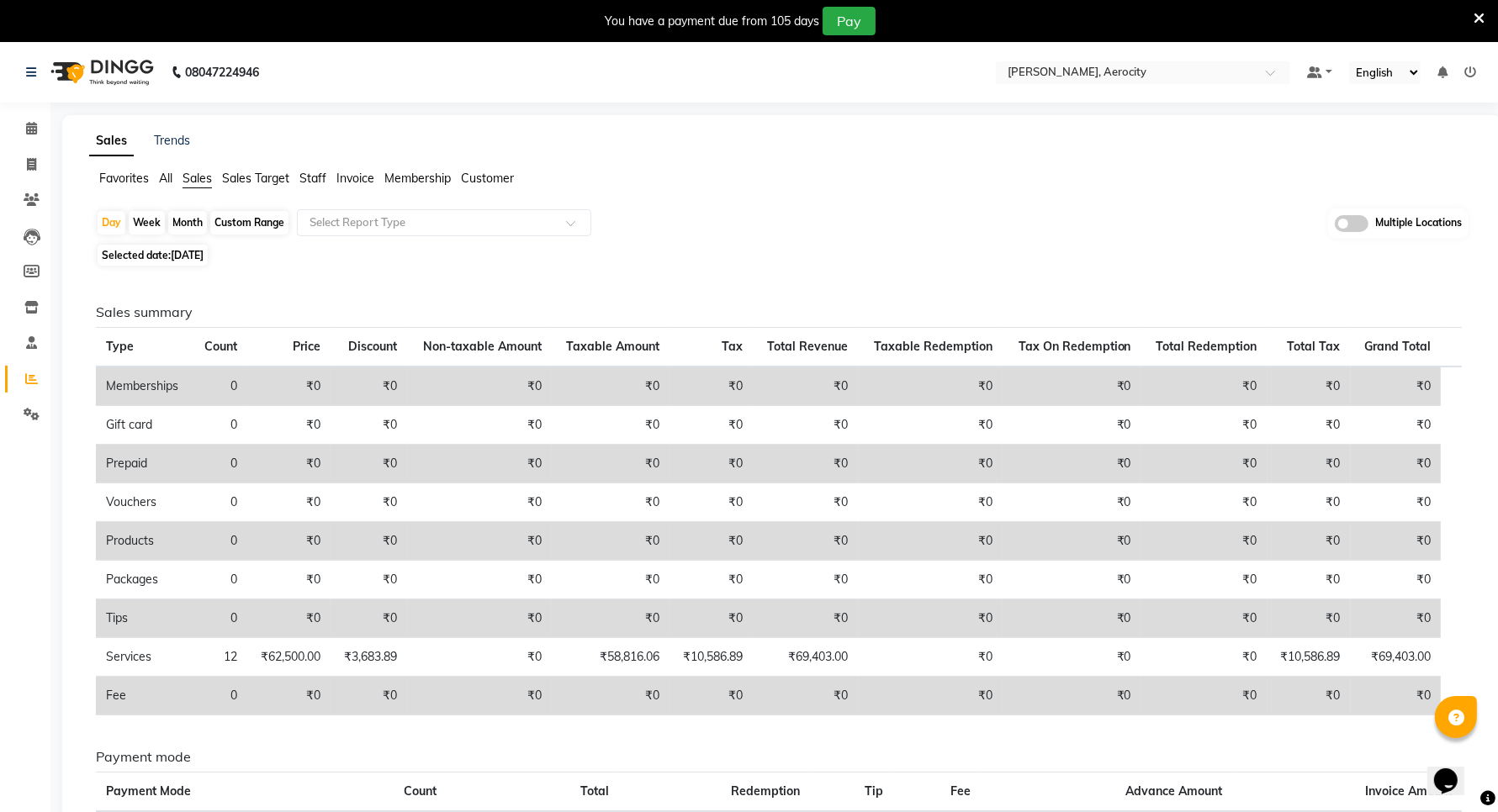
click at [182, 250] on span "04-09-2025" at bounding box center [187, 255] width 33 height 12
select select "9"
select select "2025"
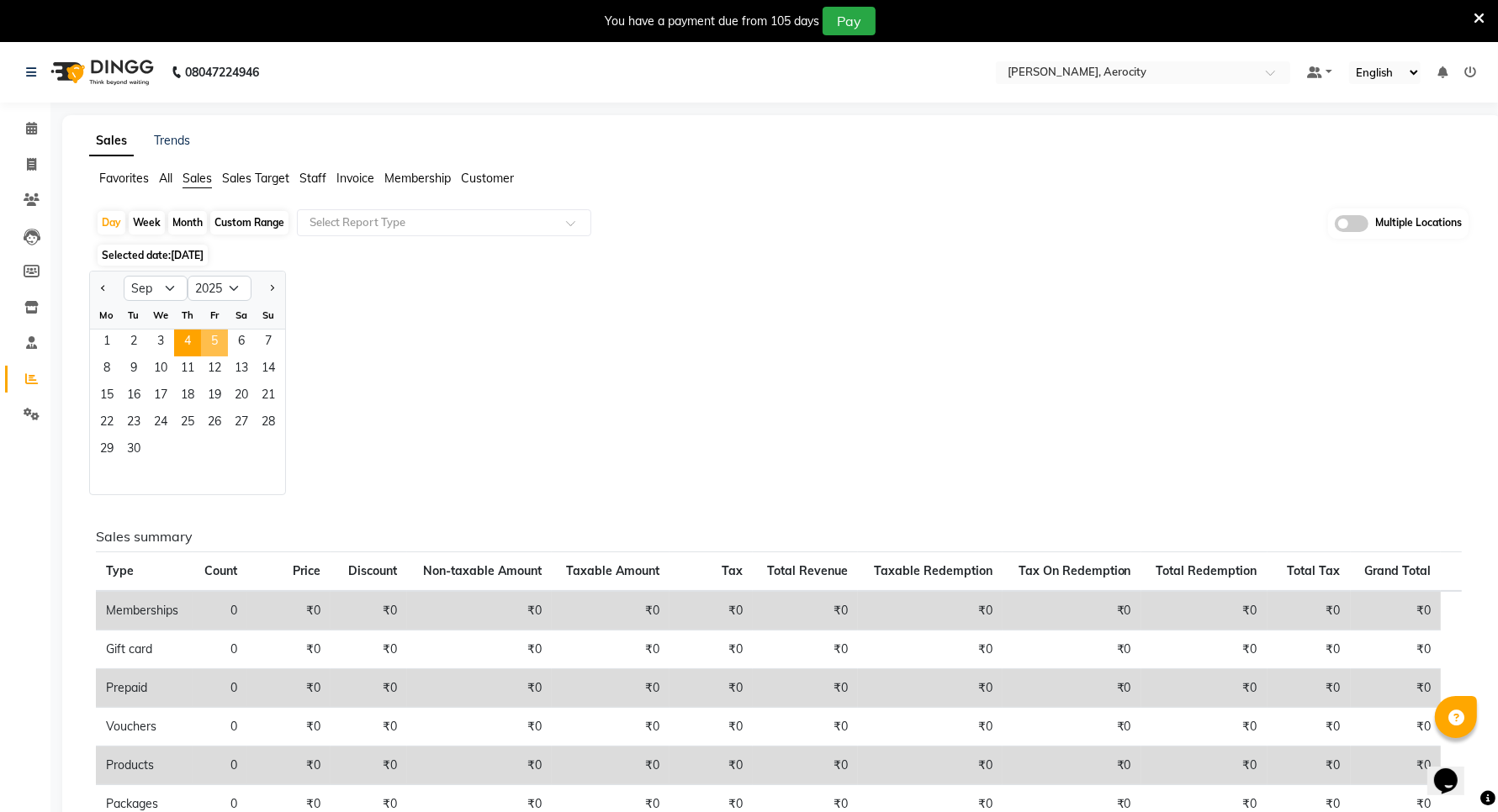
click at [211, 345] on span "5" at bounding box center [214, 343] width 26 height 26
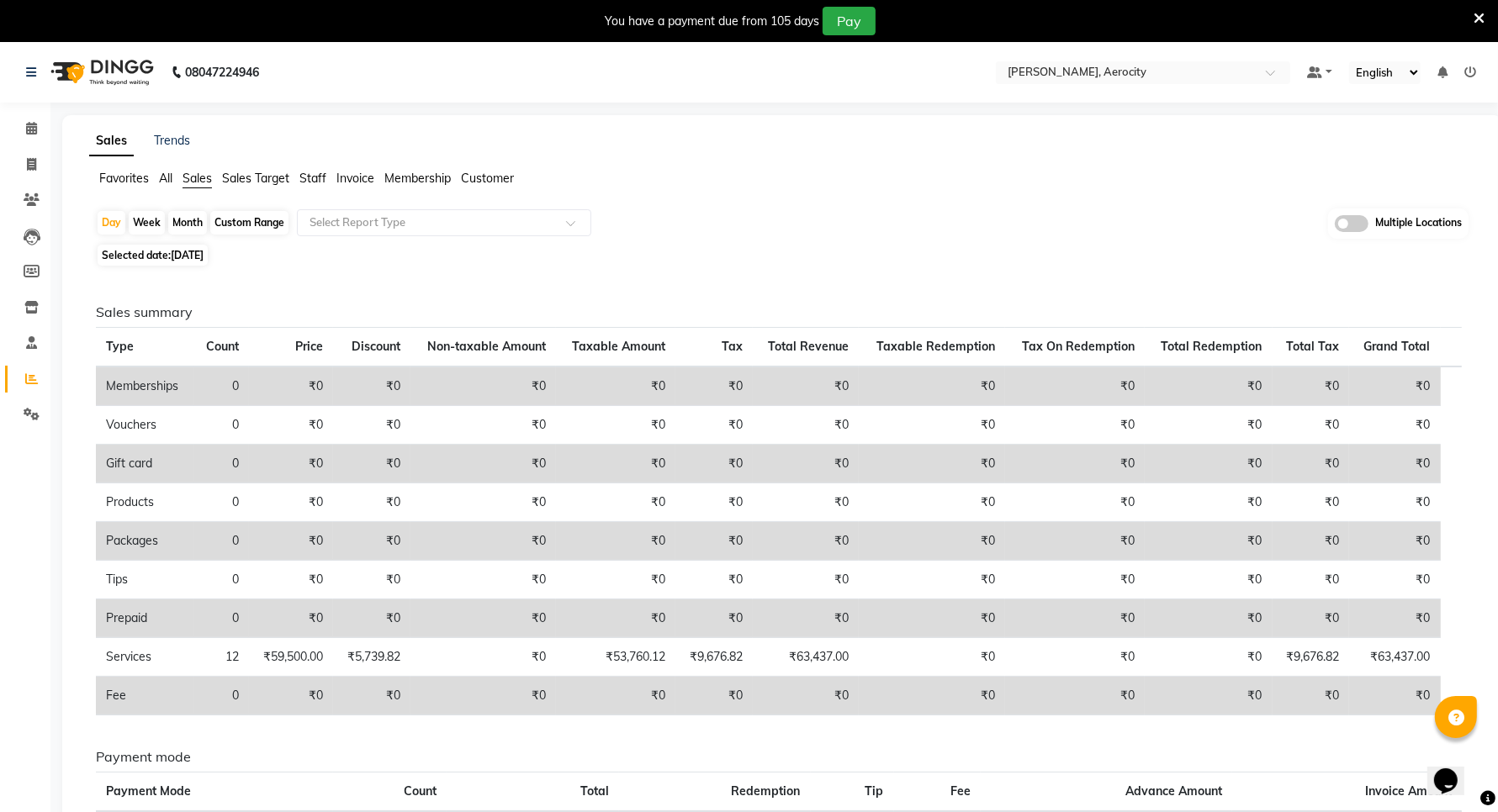
click at [204, 255] on span "05-09-2025" at bounding box center [187, 255] width 33 height 12
select select "9"
select select "2025"
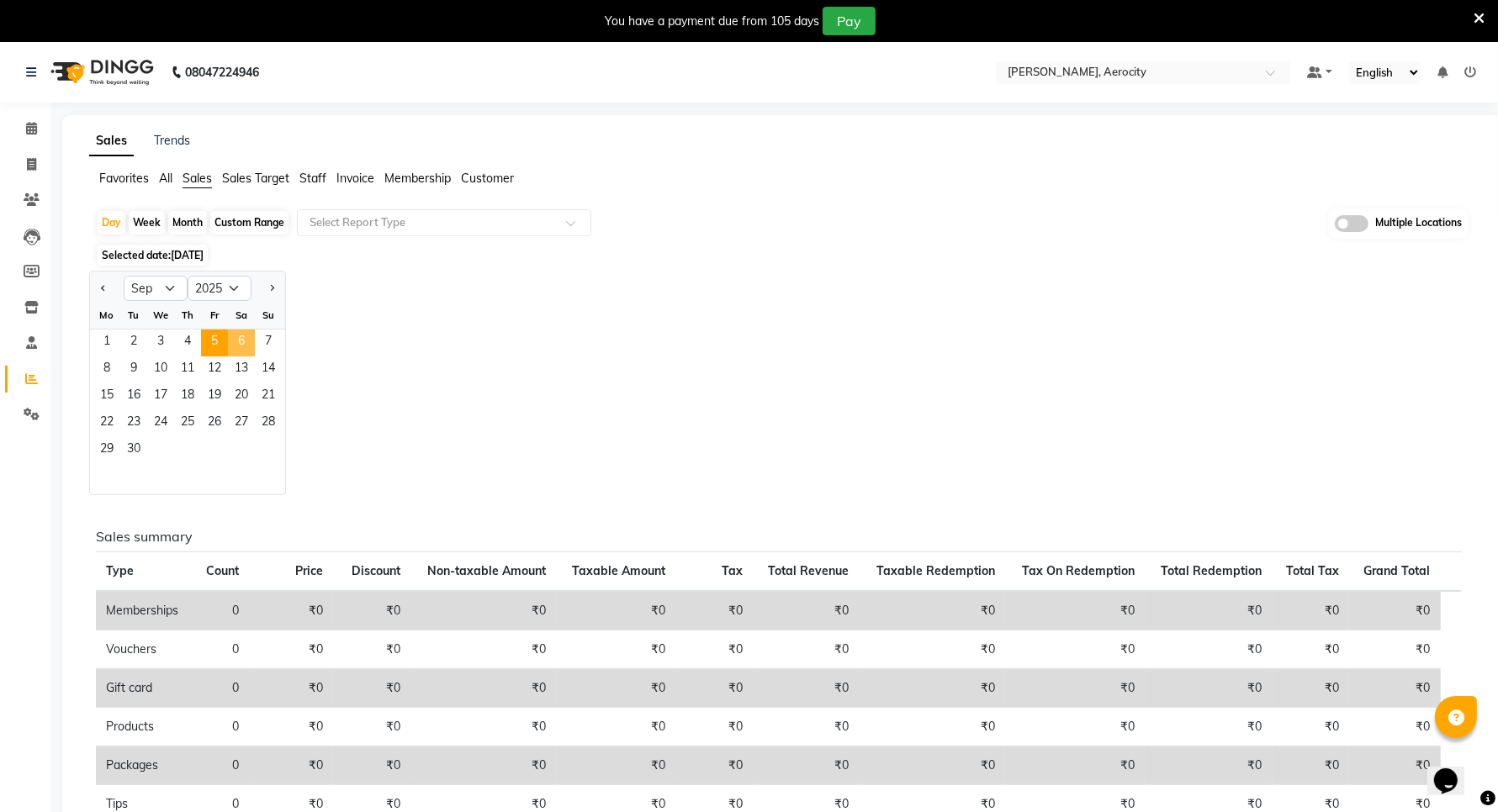
click at [238, 339] on span "6" at bounding box center [241, 343] width 26 height 26
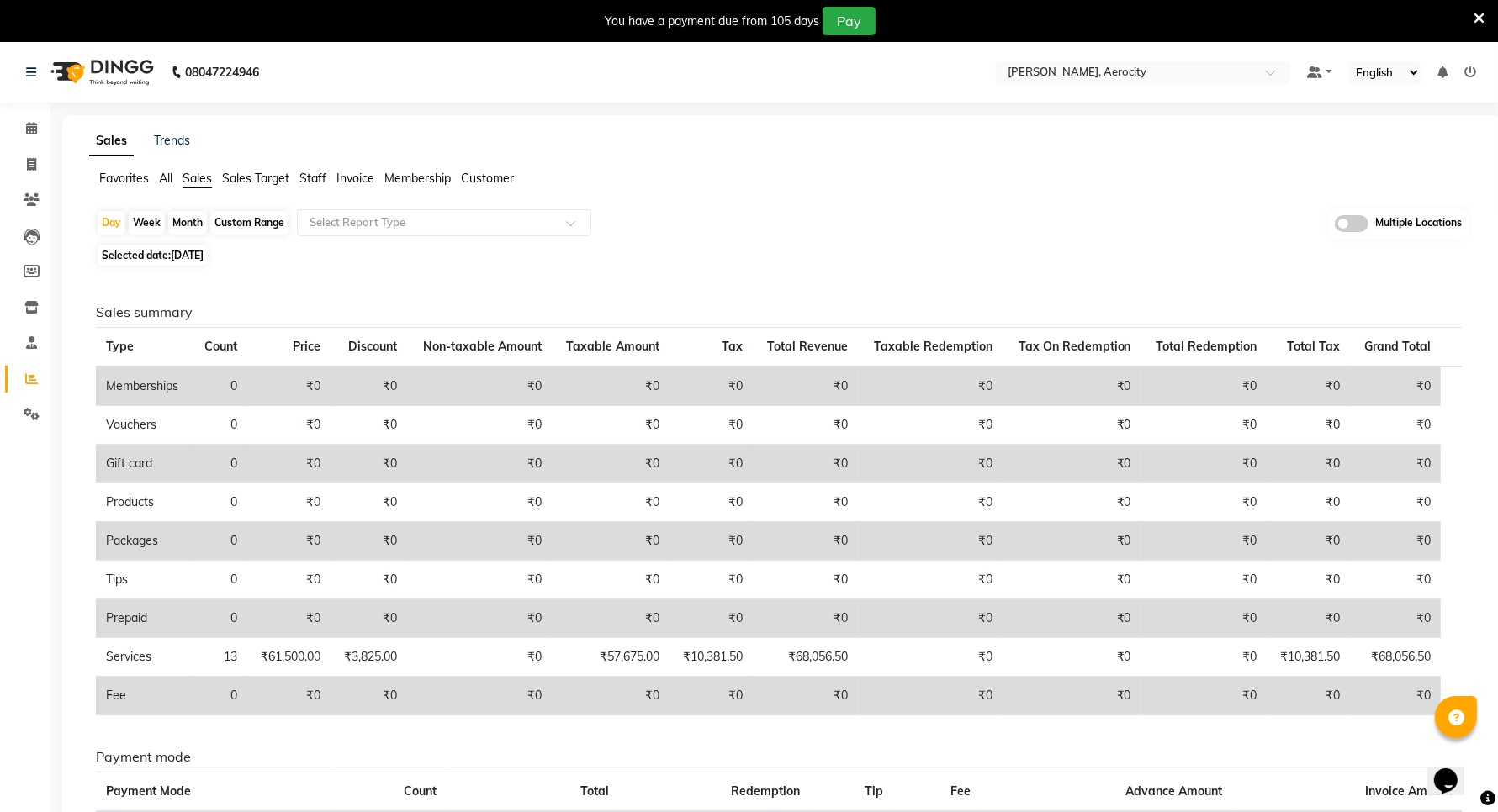
click at [204, 250] on span "06-09-2025" at bounding box center [187, 255] width 33 height 12
select select "9"
select select "2025"
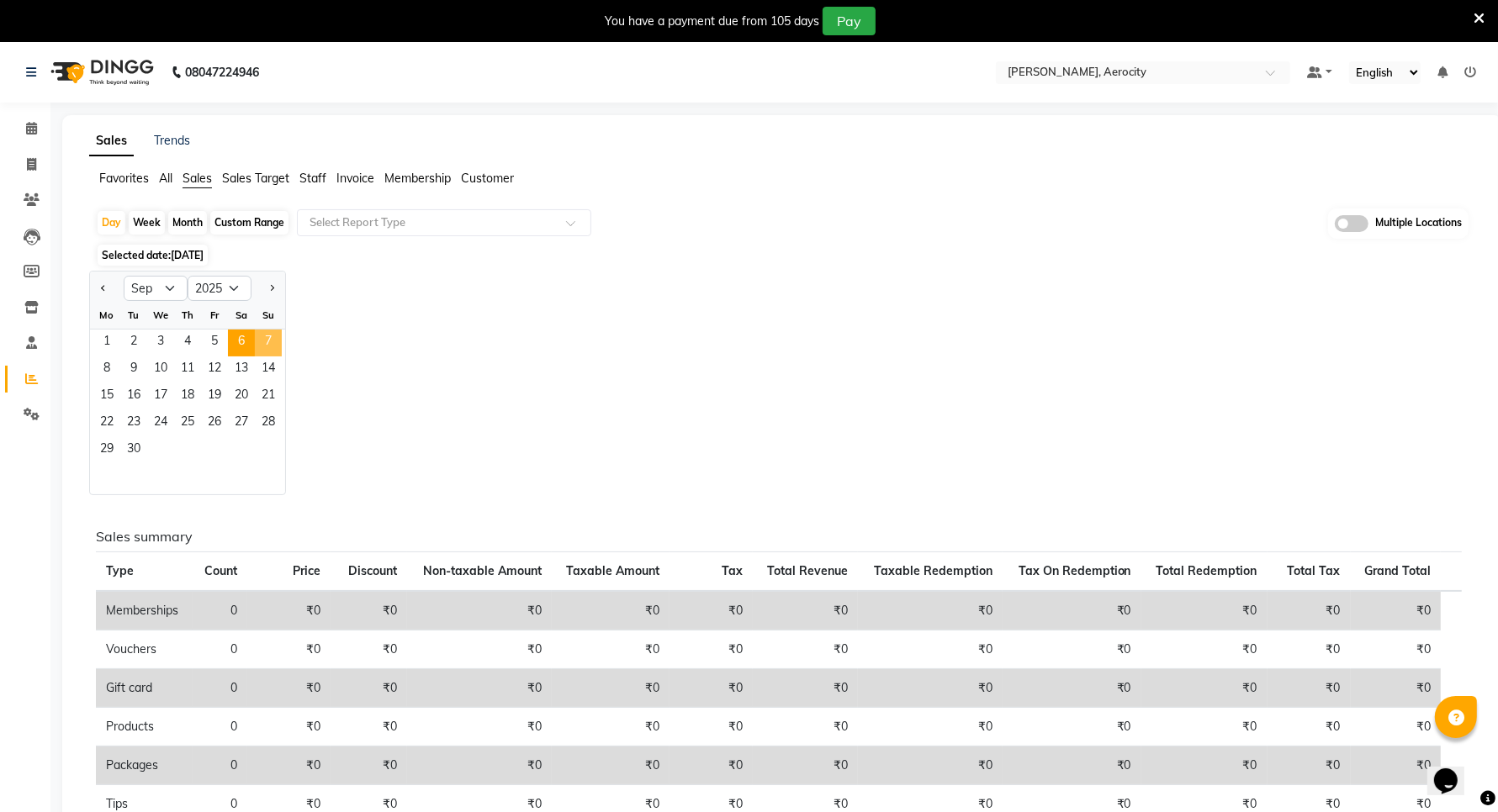
click at [267, 334] on span "7" at bounding box center [268, 343] width 26 height 26
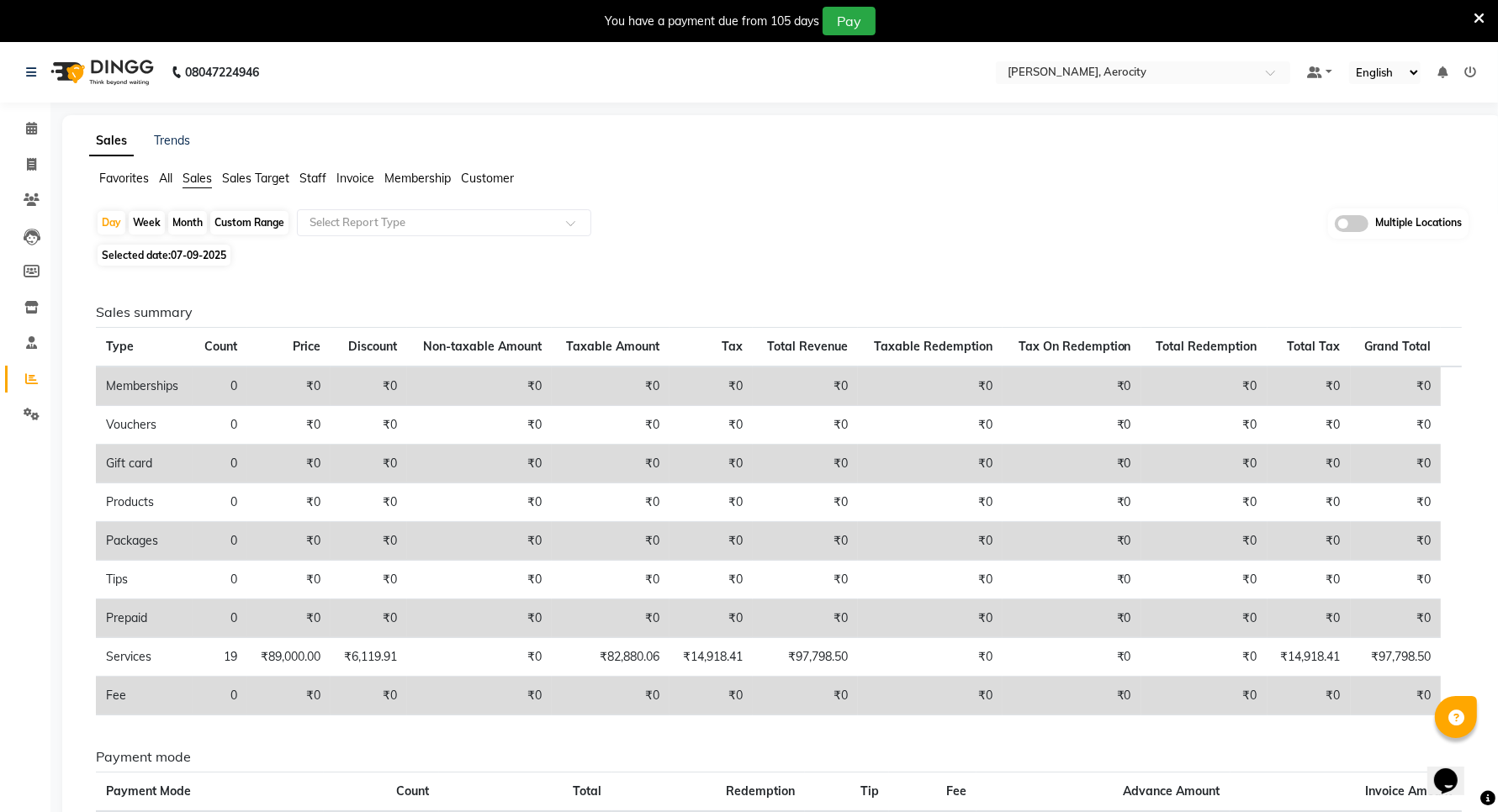
click at [208, 250] on span "07-09-2025" at bounding box center [198, 255] width 56 height 12
select select "9"
select select "2025"
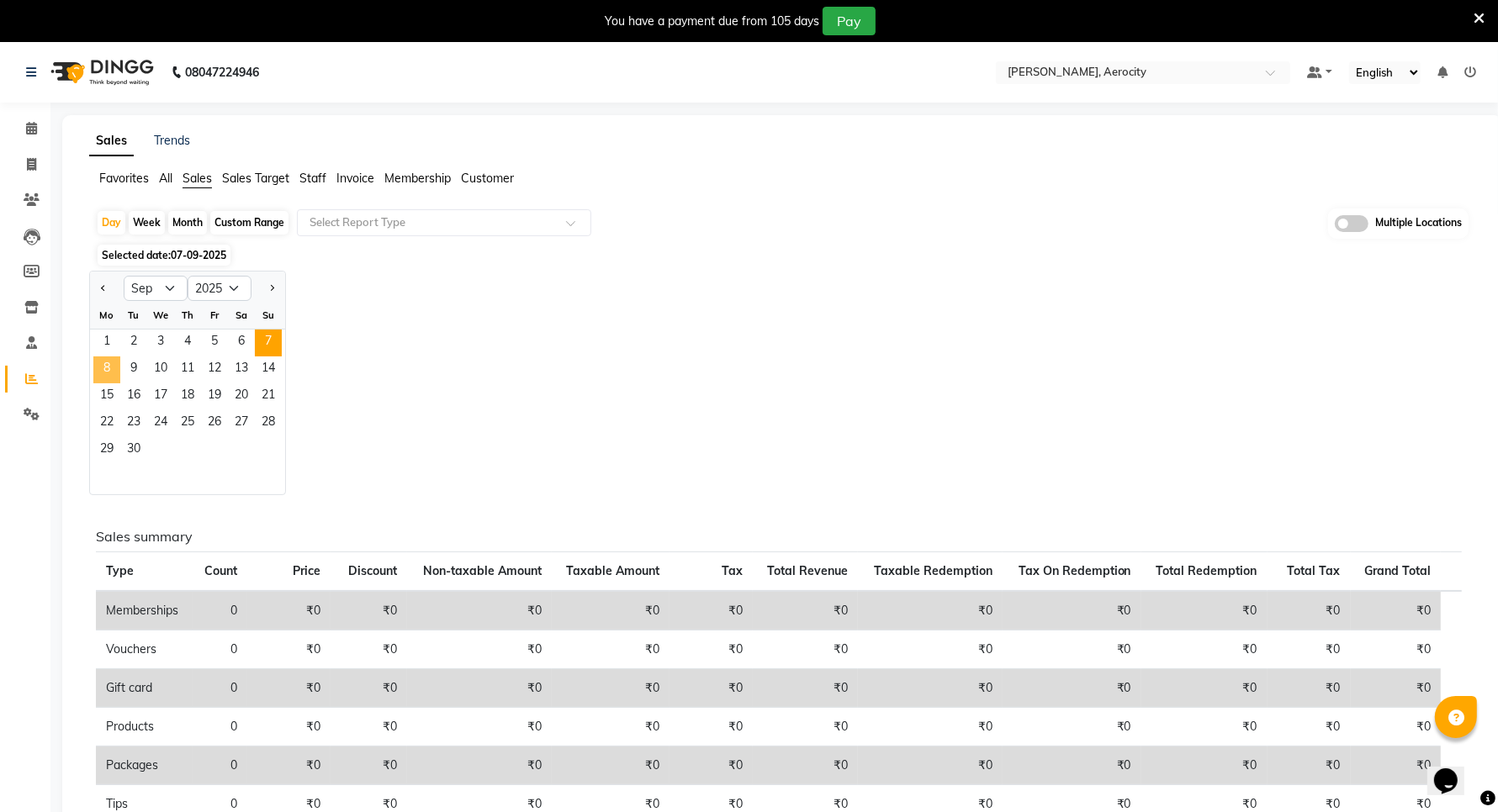
click at [104, 364] on span "8" at bounding box center [107, 370] width 26 height 26
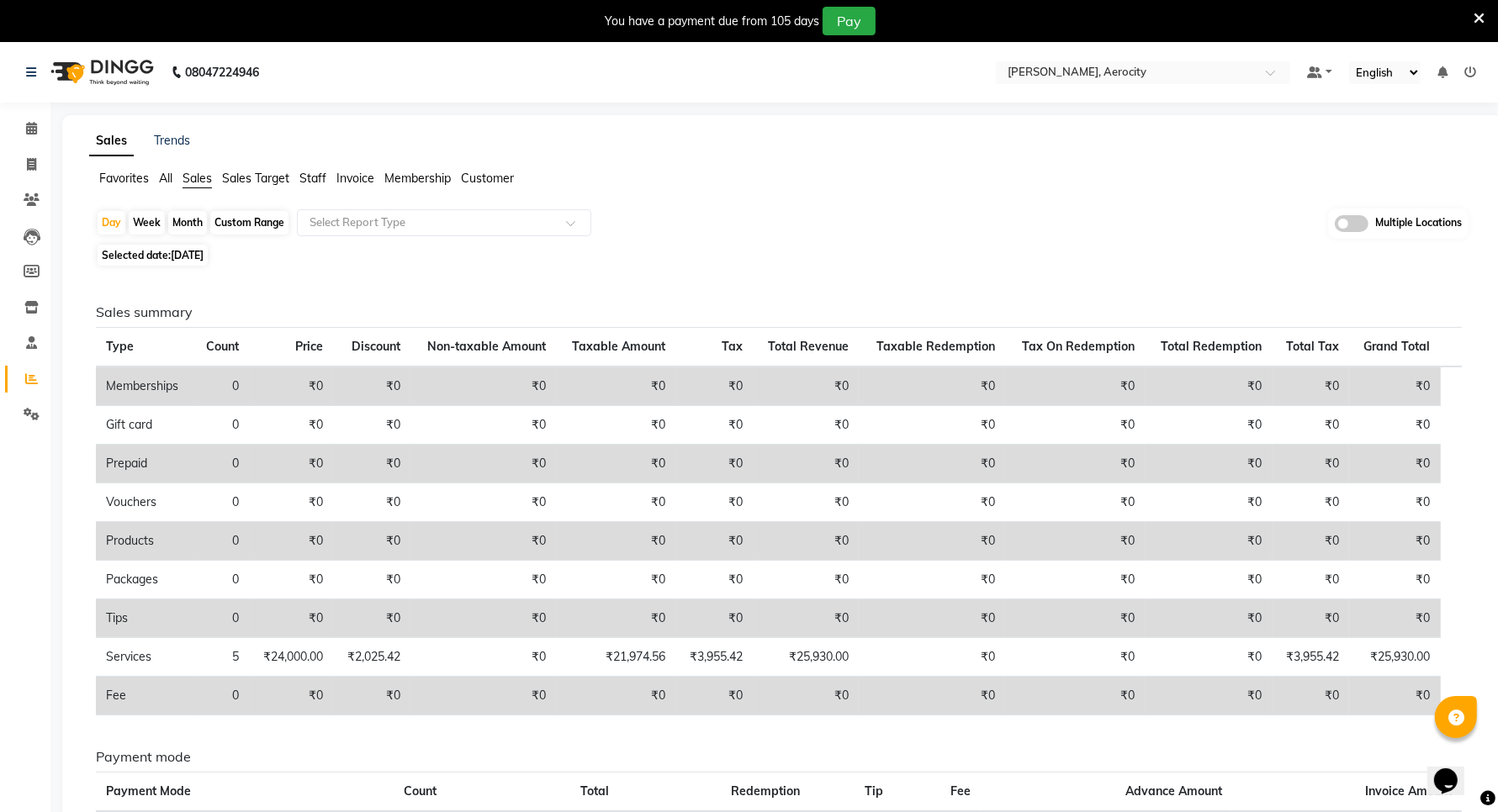
click at [180, 250] on span "08-09-2025" at bounding box center [187, 255] width 33 height 12
select select "9"
select select "2025"
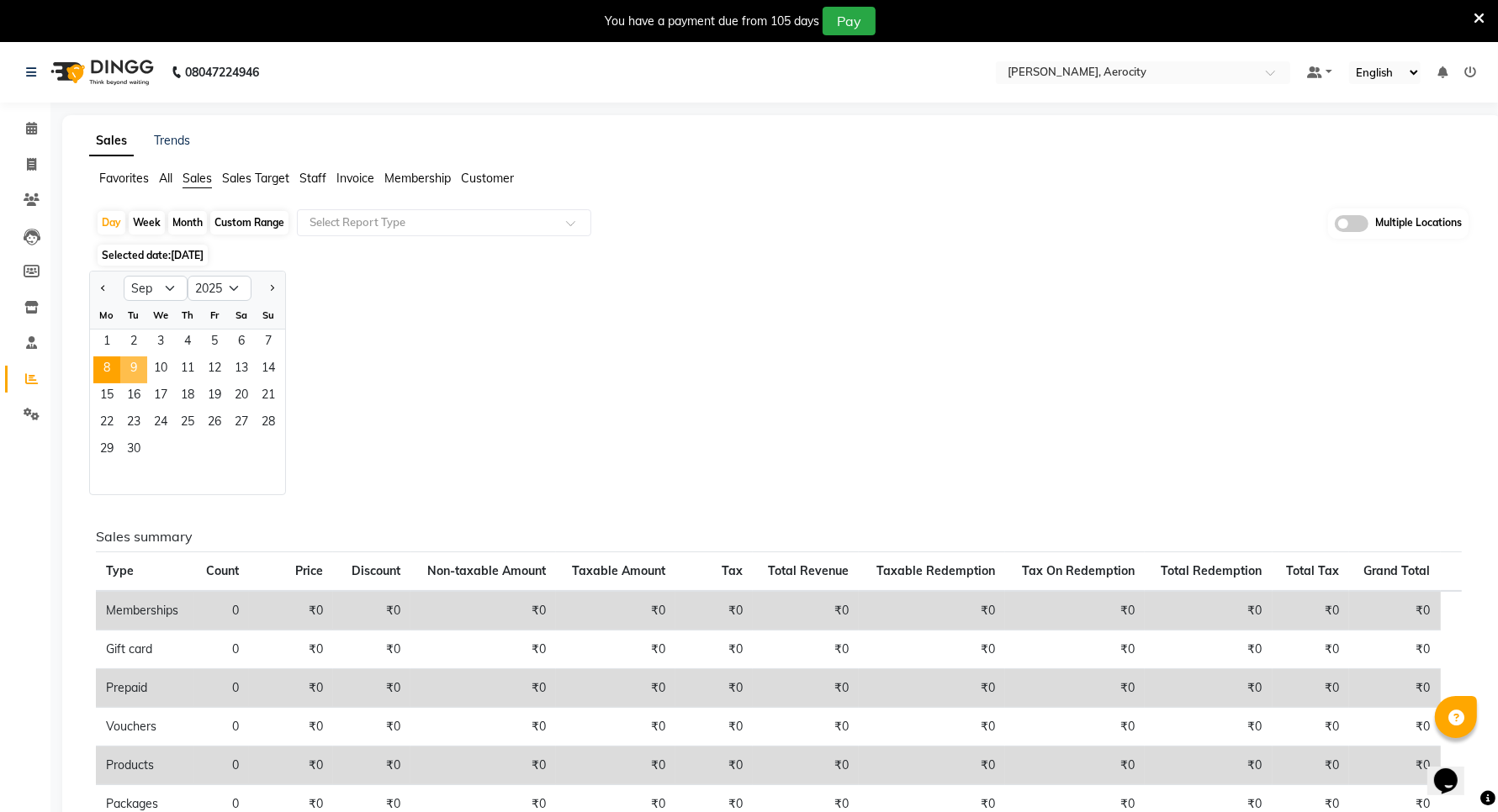
click at [131, 363] on span "9" at bounding box center [133, 370] width 26 height 26
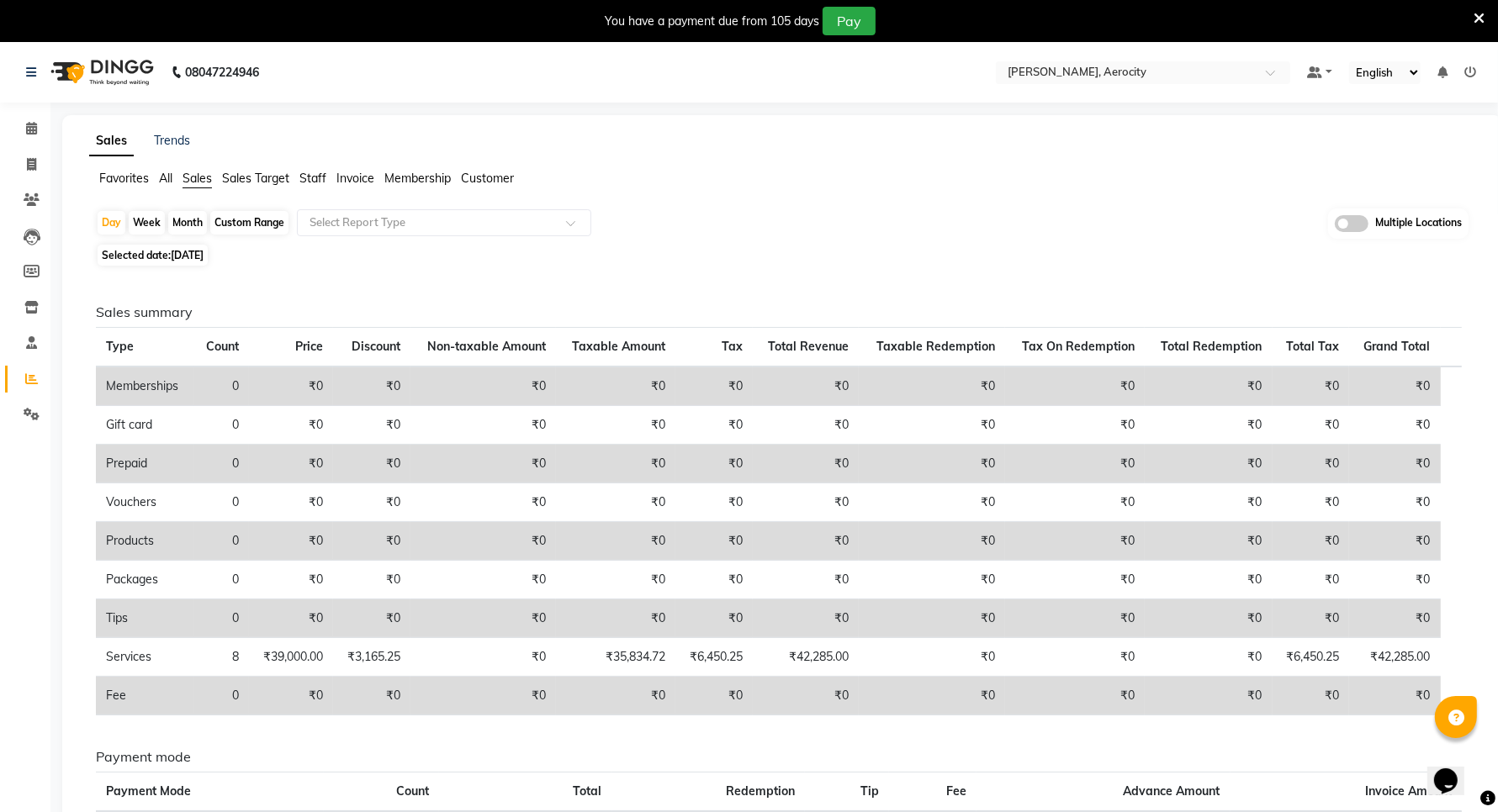
click at [181, 252] on span "09-09-2025" at bounding box center [187, 255] width 33 height 12
select select "9"
select select "2025"
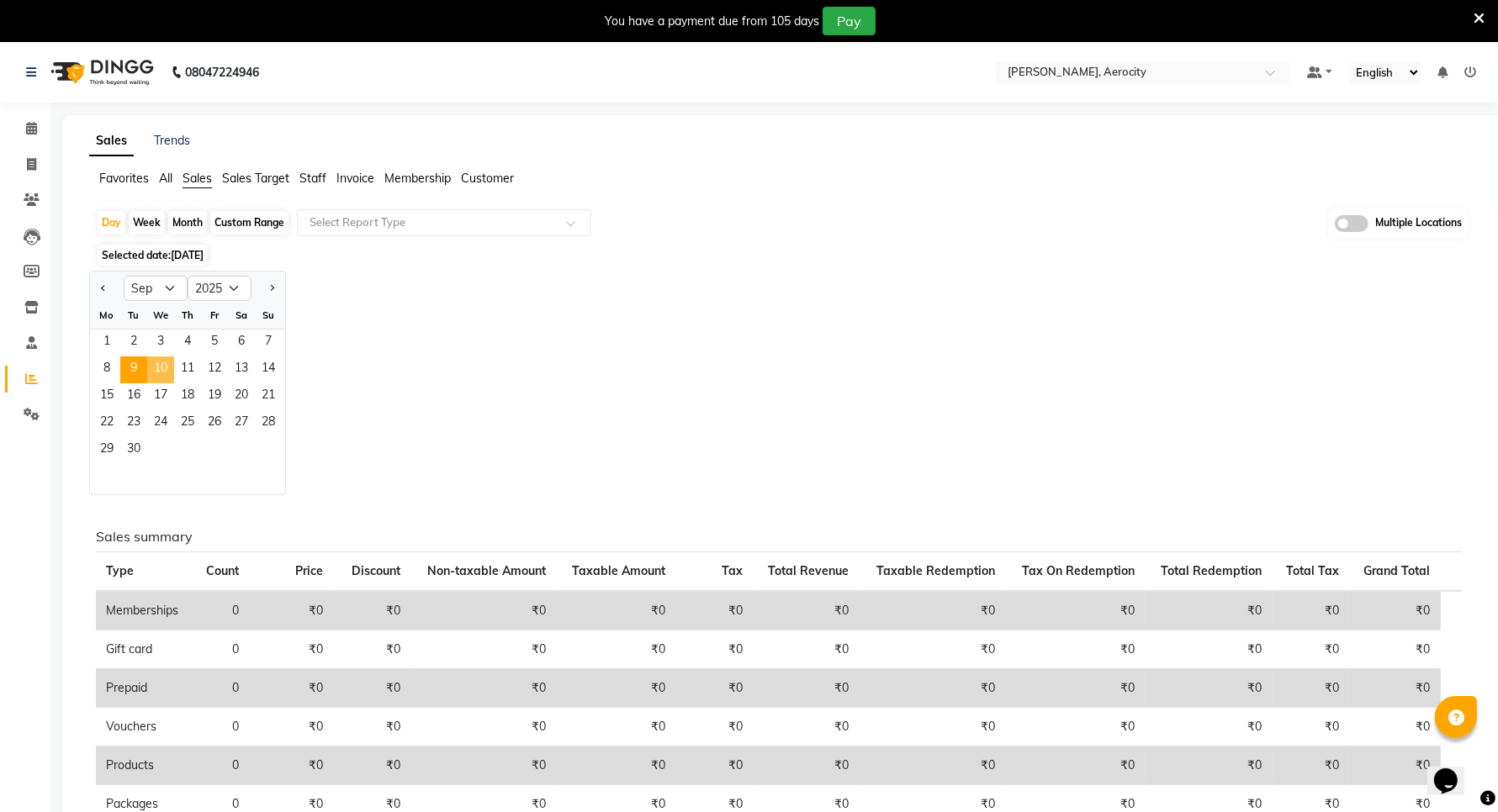
click at [160, 366] on span "10" at bounding box center [161, 370] width 26 height 26
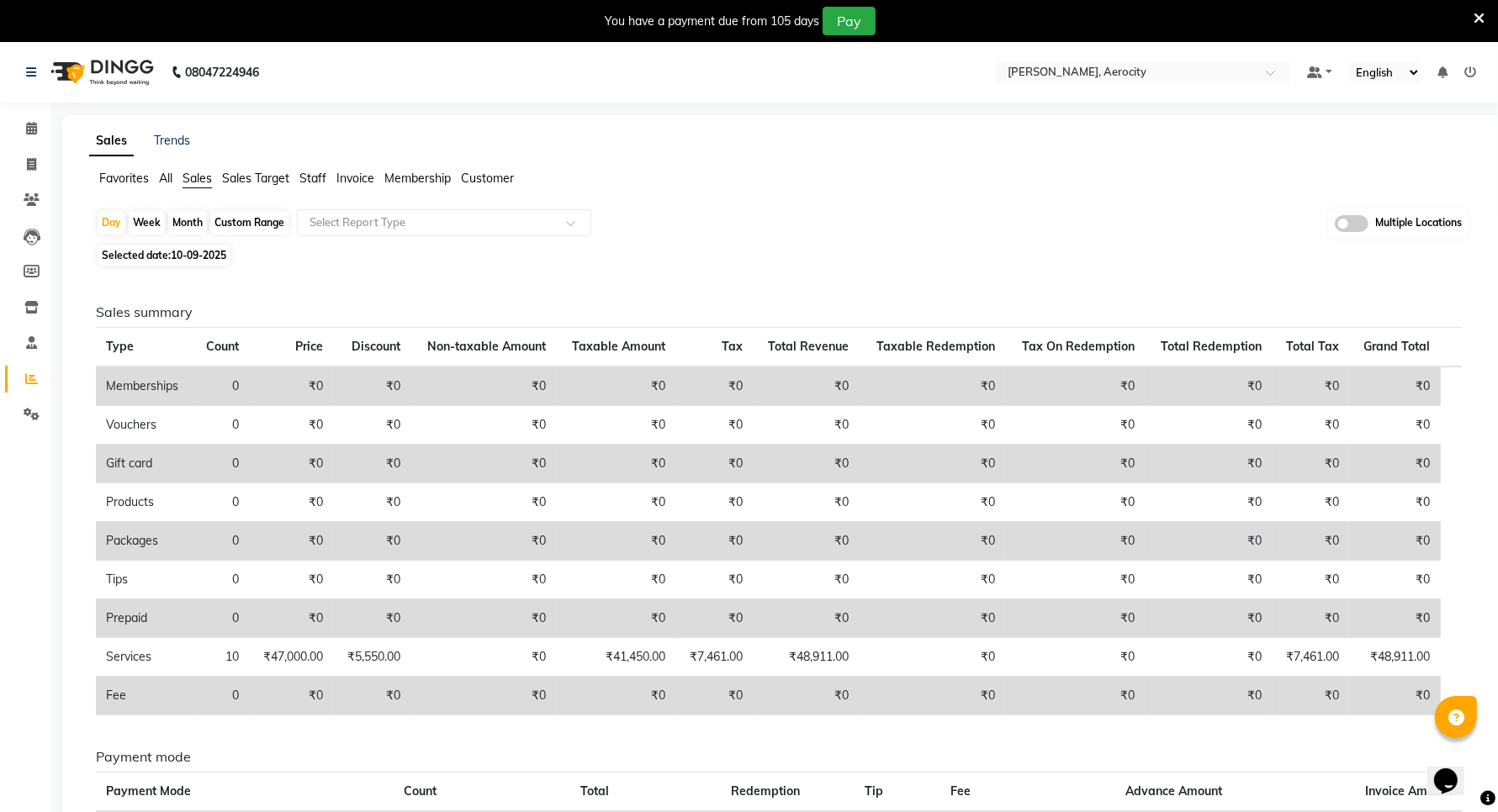
click at [199, 252] on span "10-09-2025" at bounding box center [198, 255] width 56 height 12
select select "9"
select select "2025"
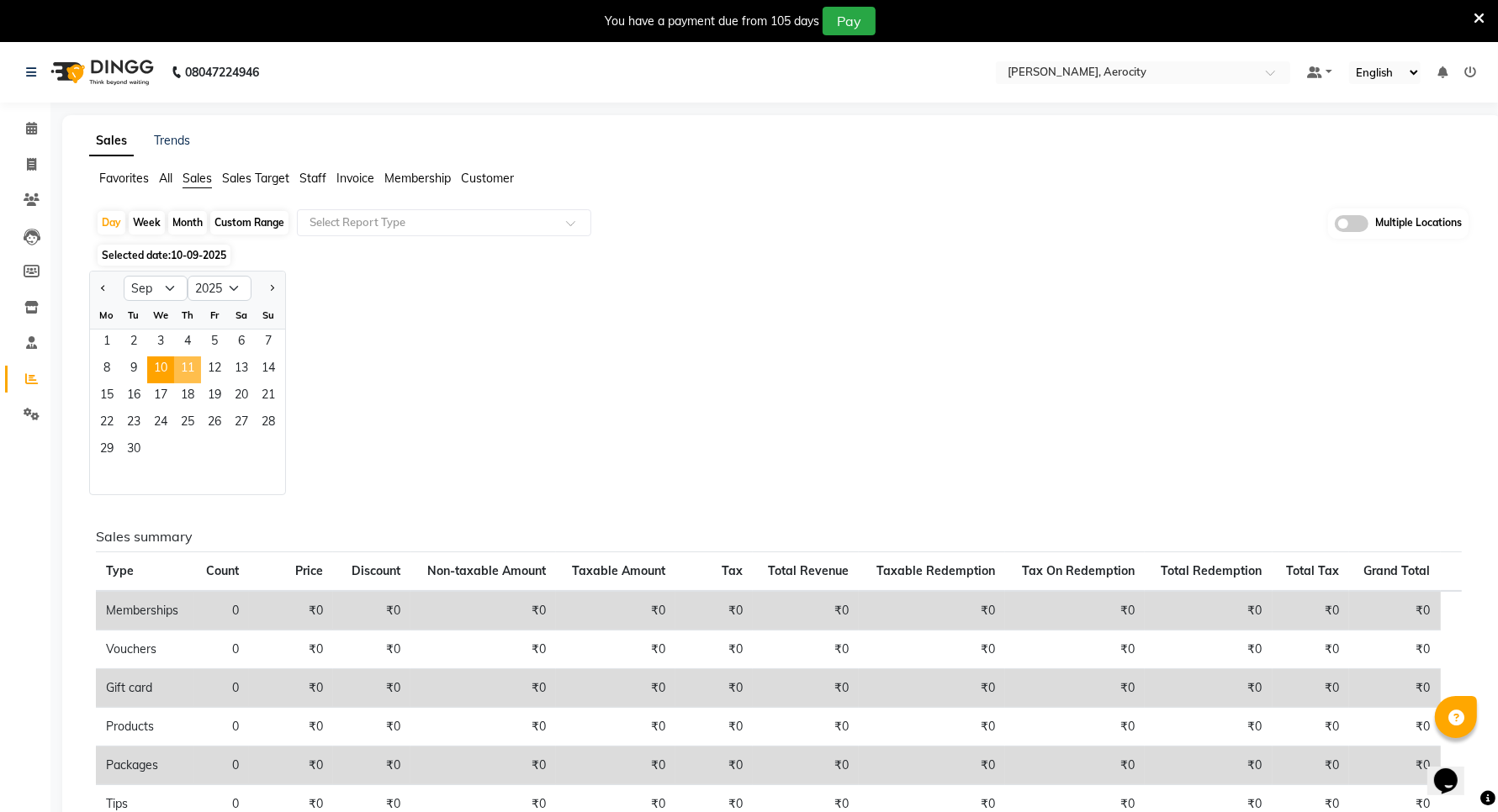
click at [189, 366] on span "11" at bounding box center [187, 370] width 26 height 26
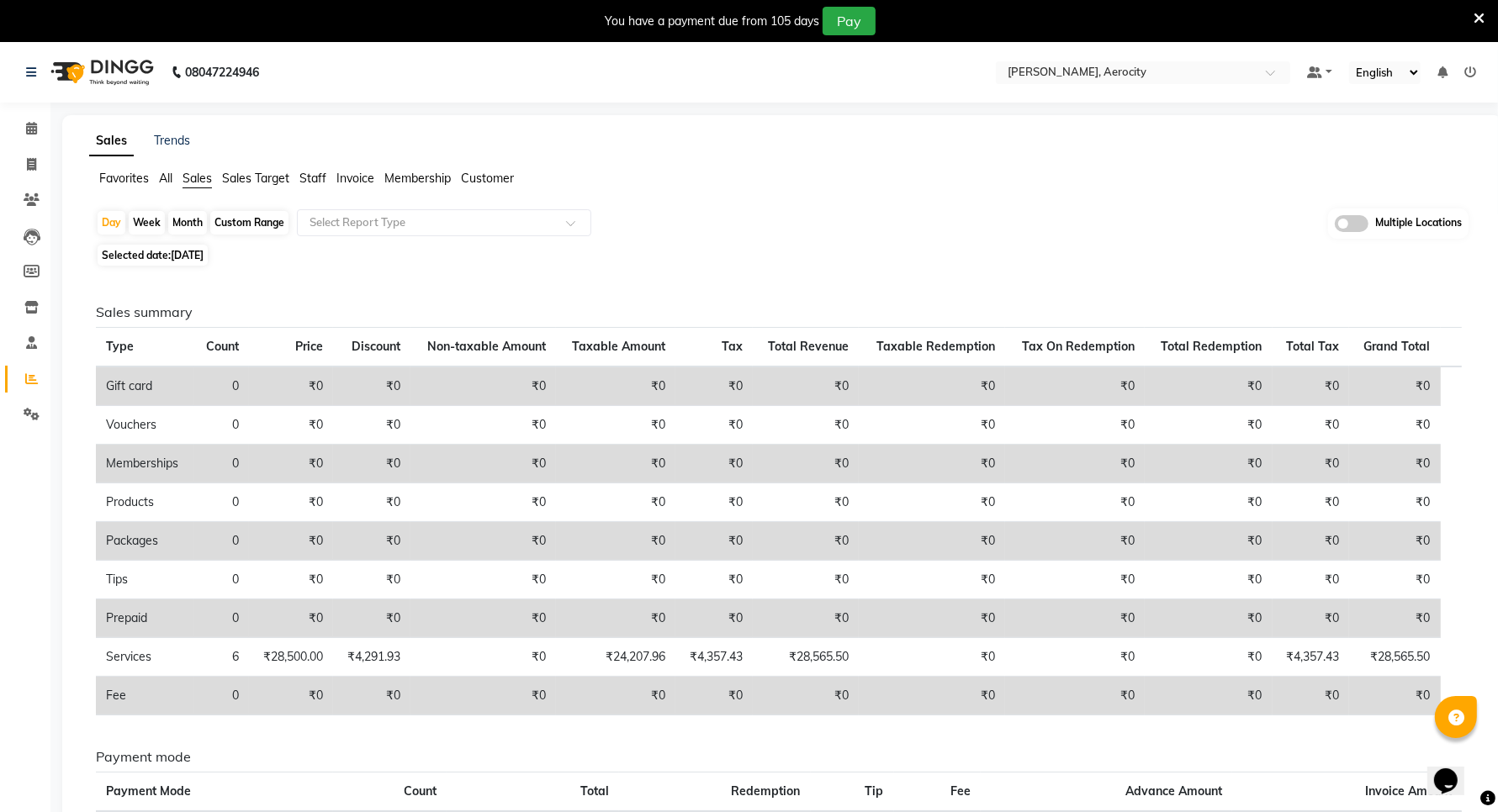
click at [208, 248] on span "Selected date: 11-09-2025" at bounding box center [152, 255] width 111 height 21
select select "9"
select select "2025"
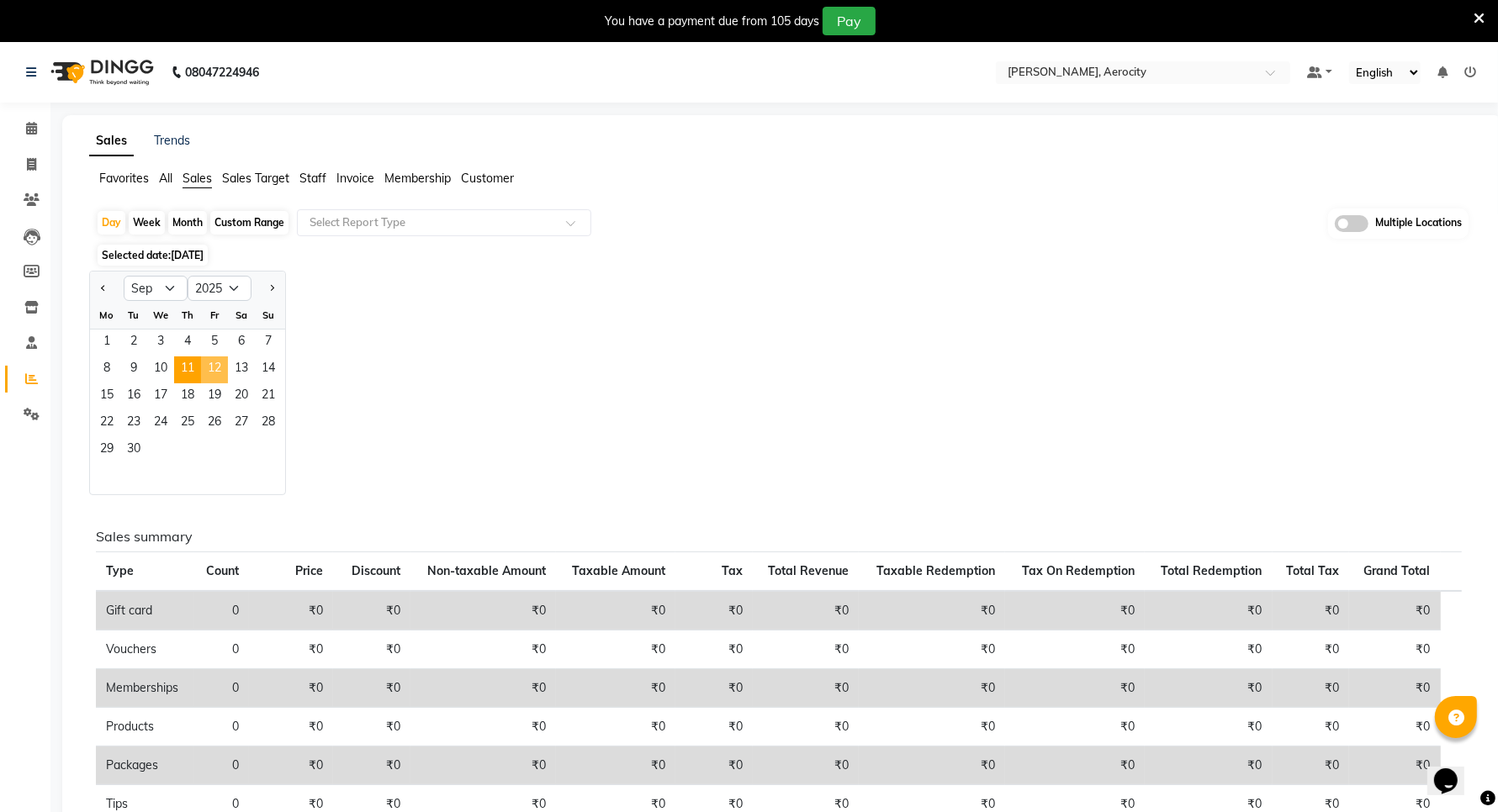
click at [214, 371] on span "12" at bounding box center [214, 370] width 26 height 26
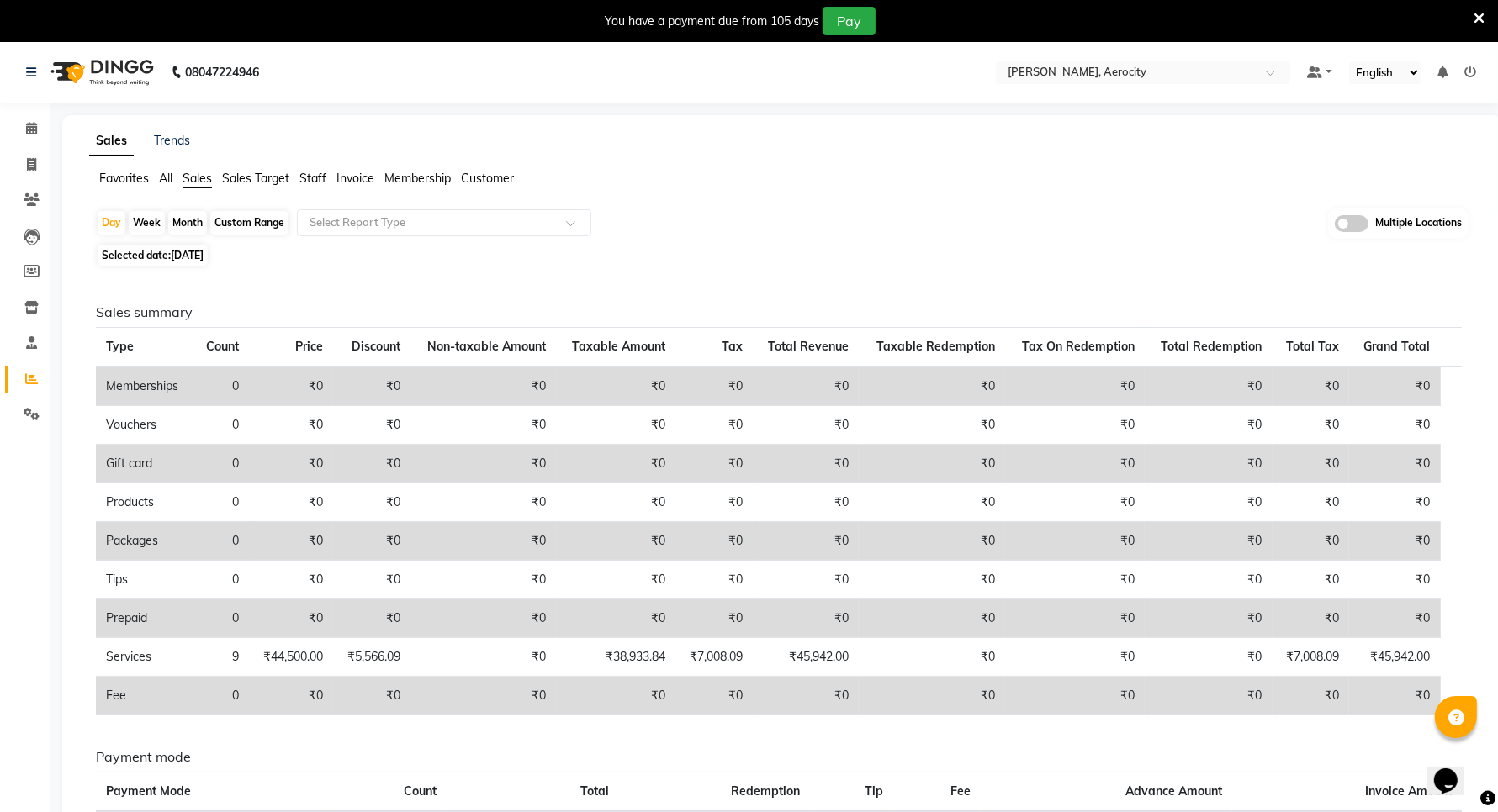
click at [204, 252] on span "12-09-2025" at bounding box center [187, 255] width 33 height 12
select select "9"
select select "2025"
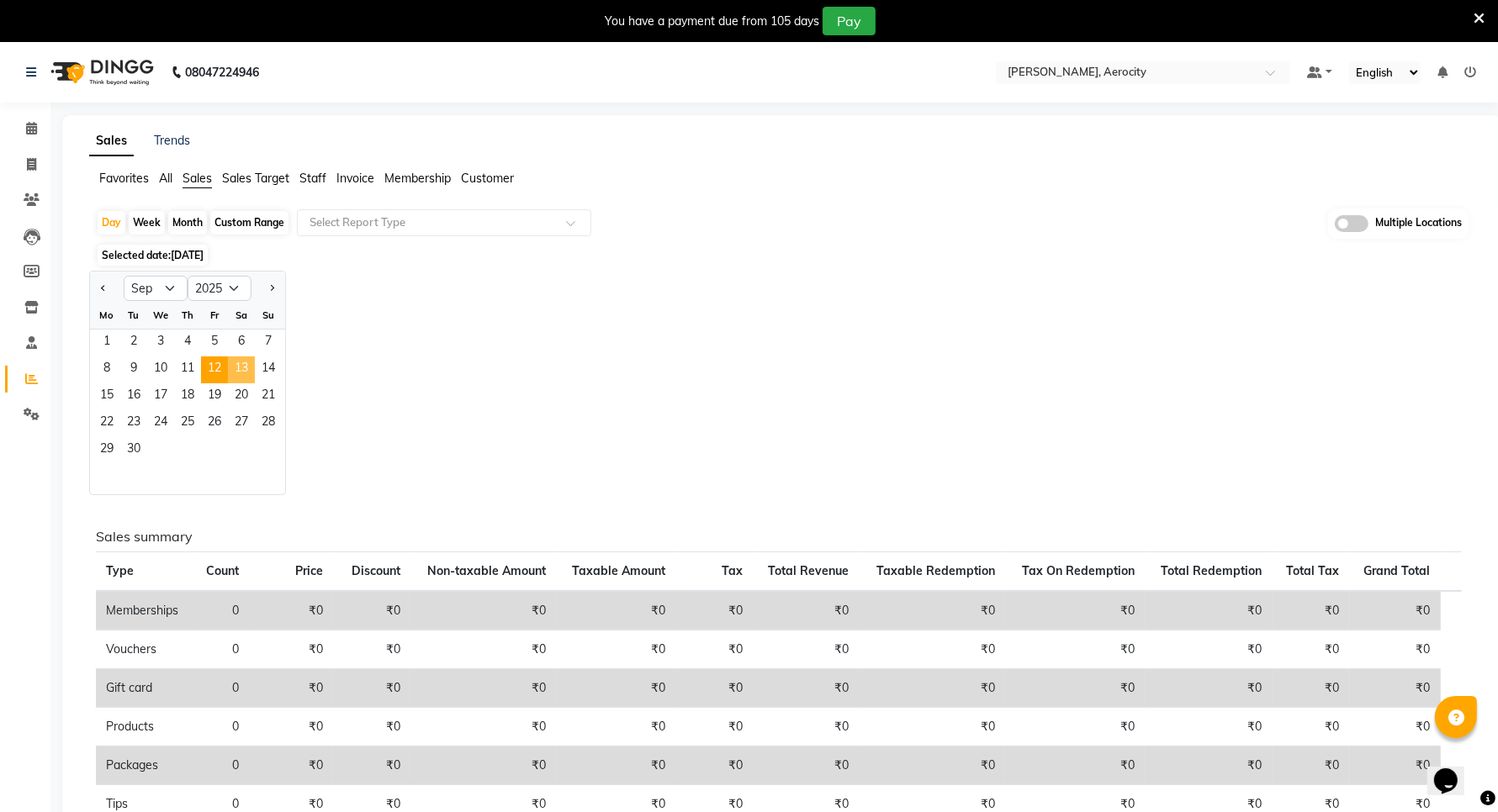
click at [240, 364] on span "13" at bounding box center [241, 370] width 26 height 26
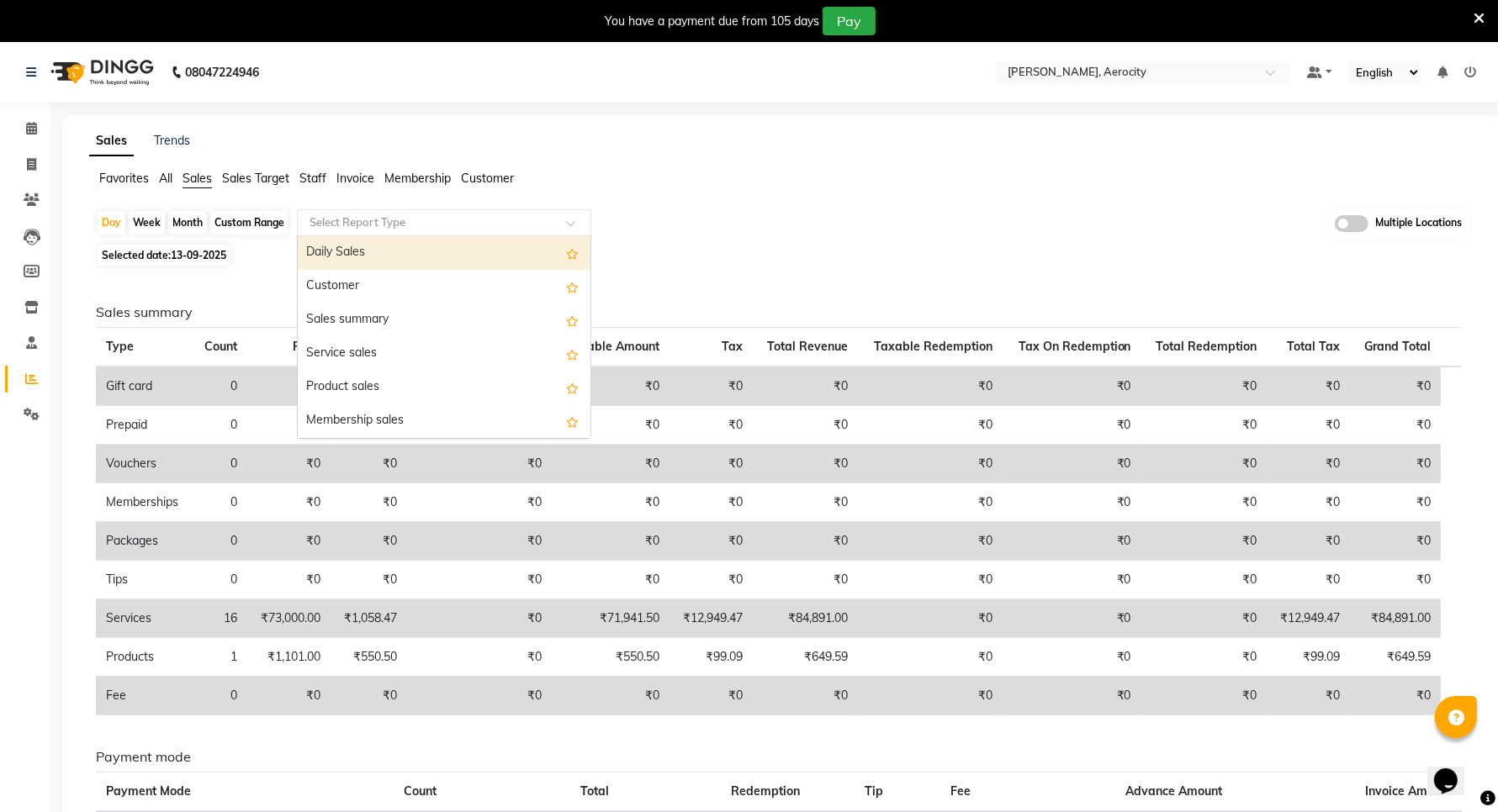
click at [345, 220] on input "text" at bounding box center [427, 223] width 242 height 17
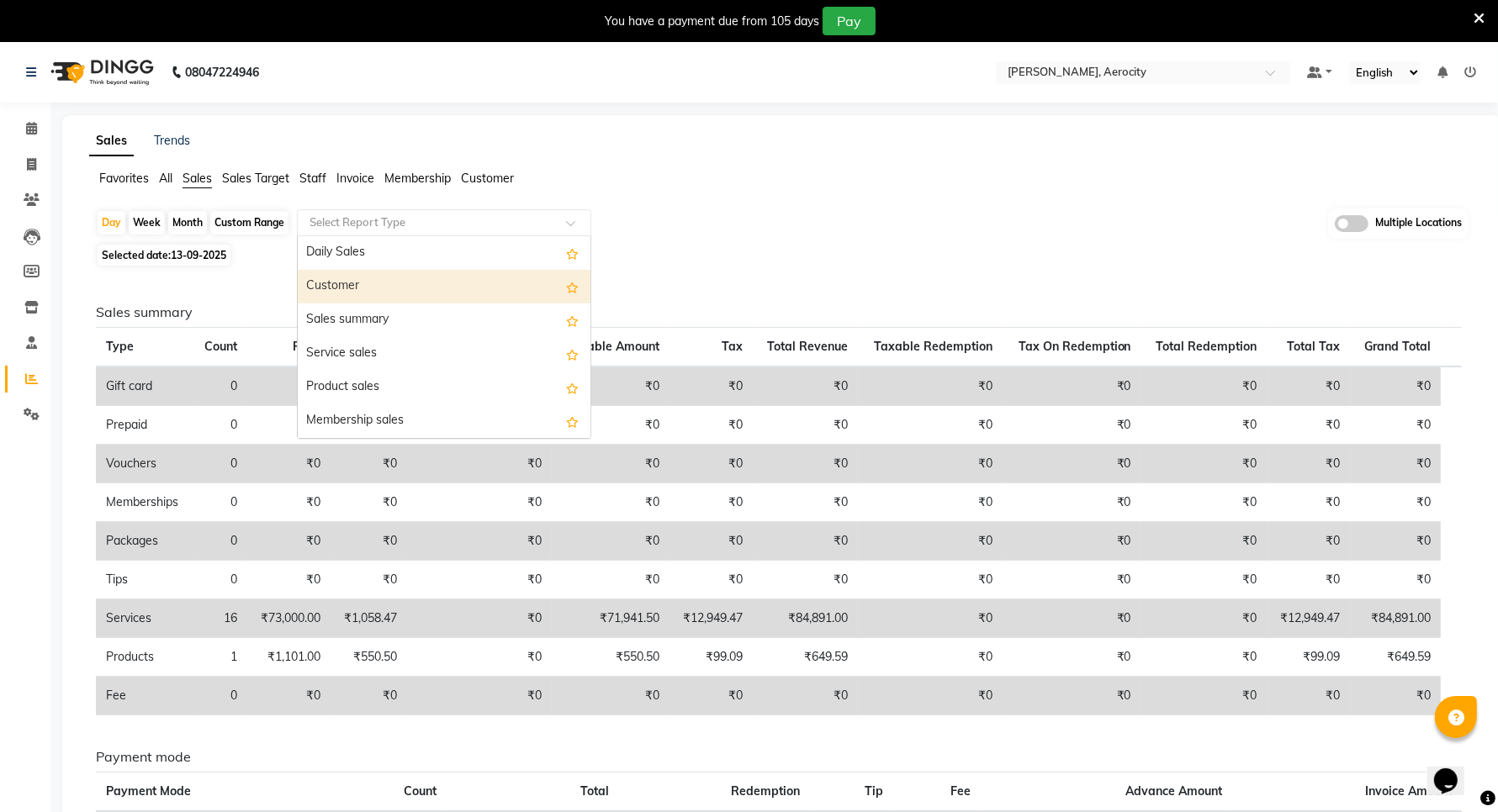
click at [354, 280] on div "Customer" at bounding box center [444, 287] width 293 height 34
select select "full_report"
select select "csv"
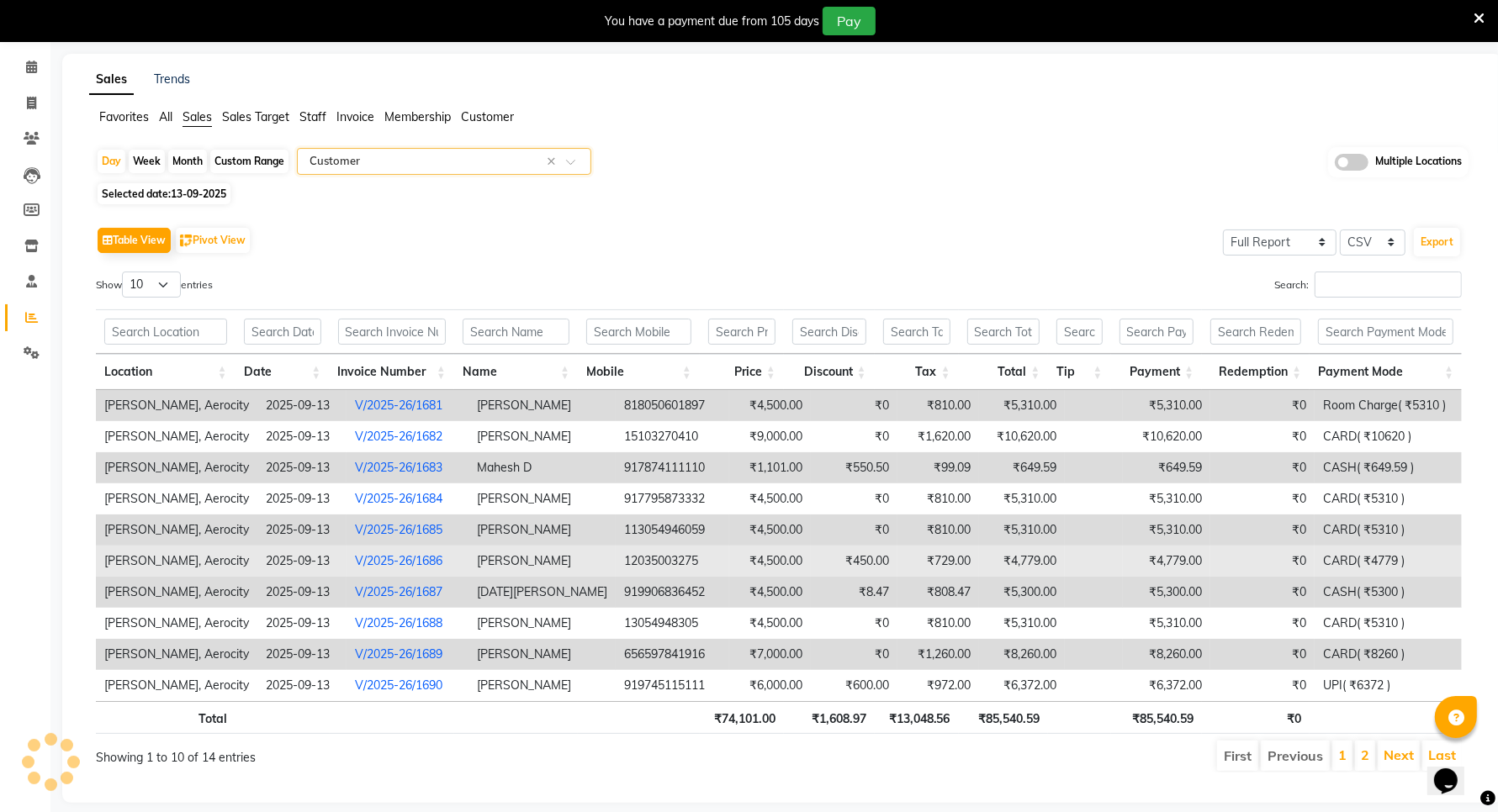
scroll to position [95, 0]
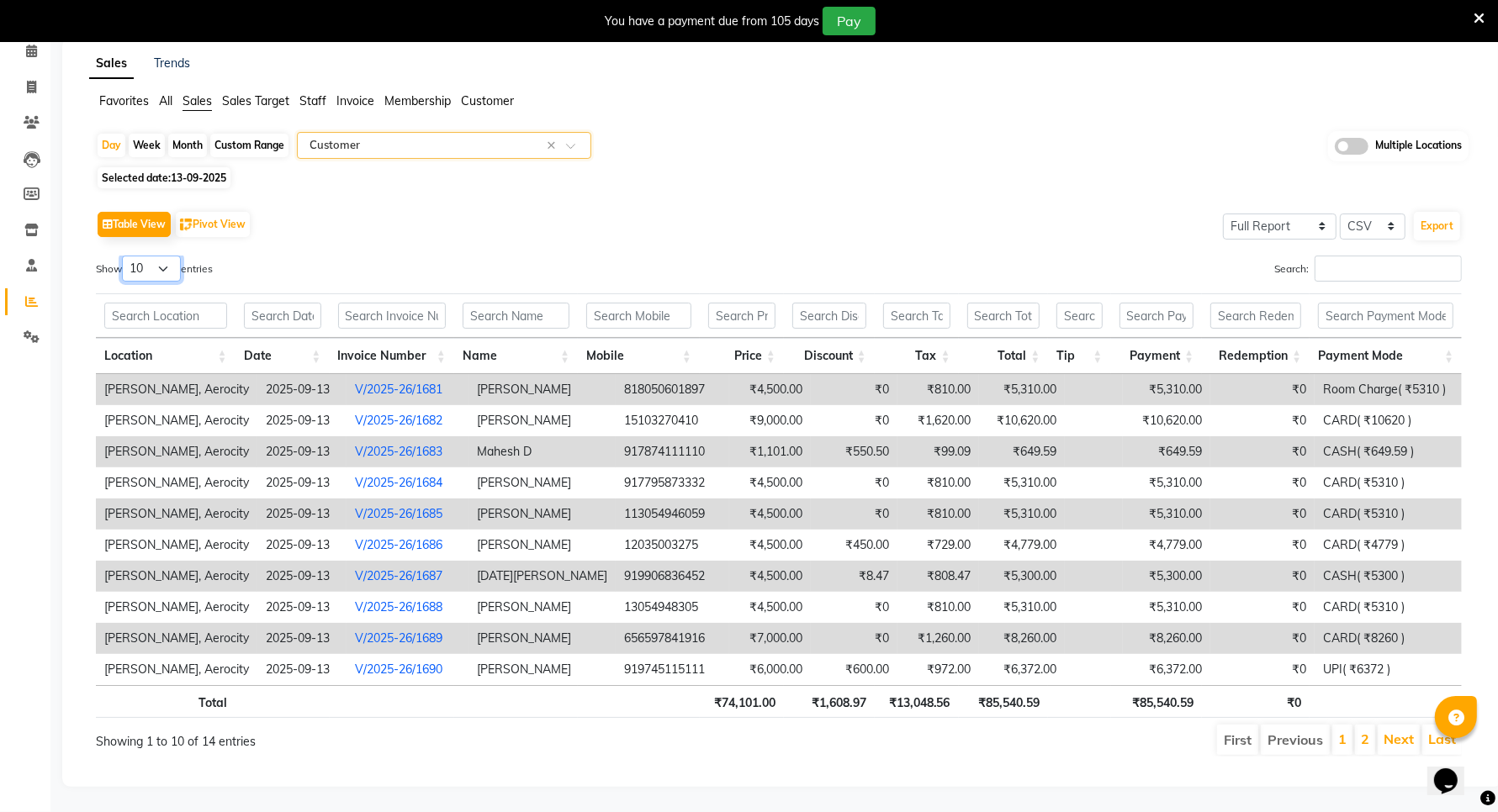
click at [164, 256] on select "10 25 50 100" at bounding box center [151, 269] width 59 height 26
select select "100"
click at [125, 256] on select "10 25 50 100" at bounding box center [151, 269] width 59 height 26
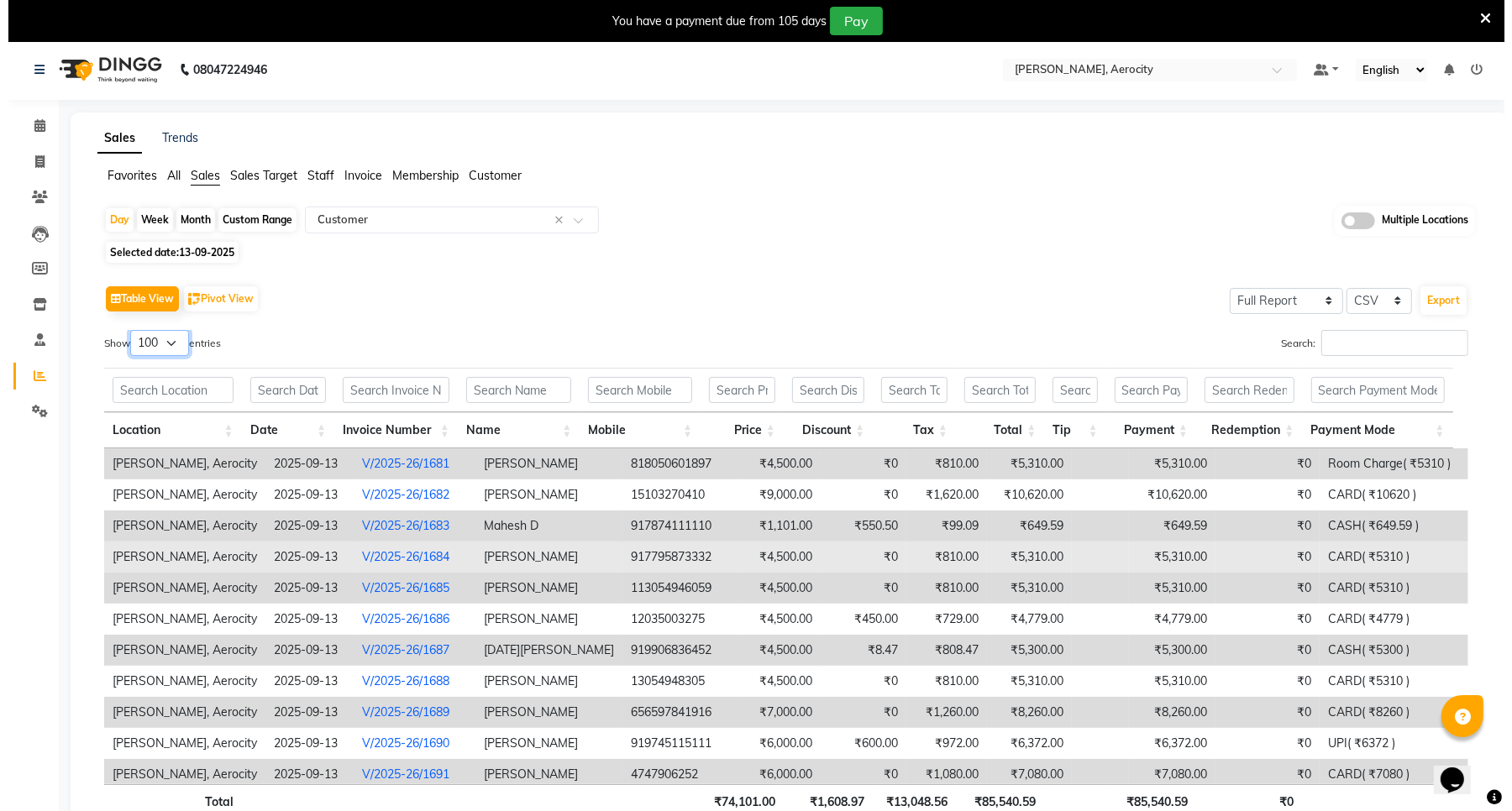
scroll to position [0, 0]
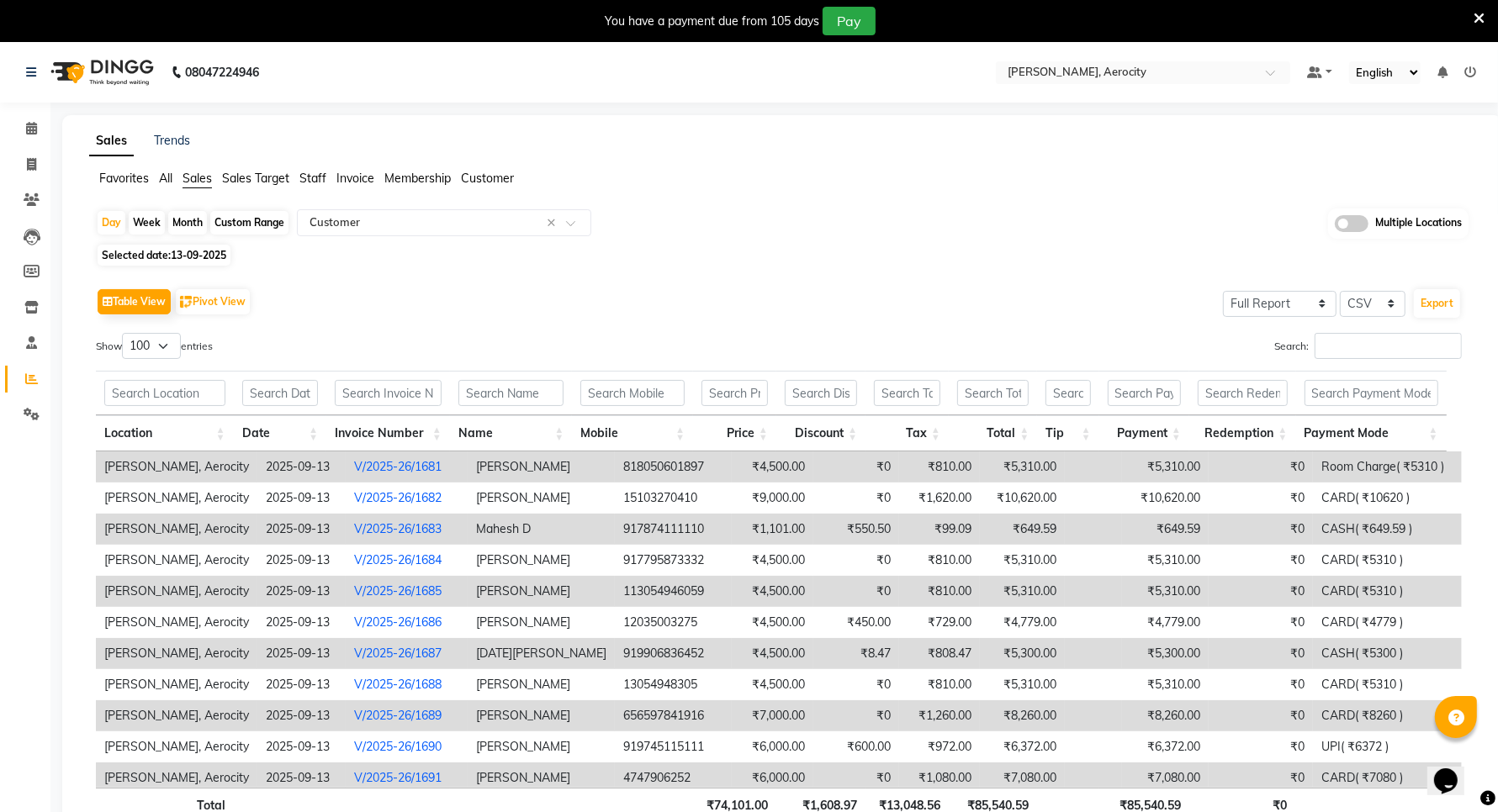
click at [813, 538] on td "₹550.50" at bounding box center [856, 529] width 86 height 31
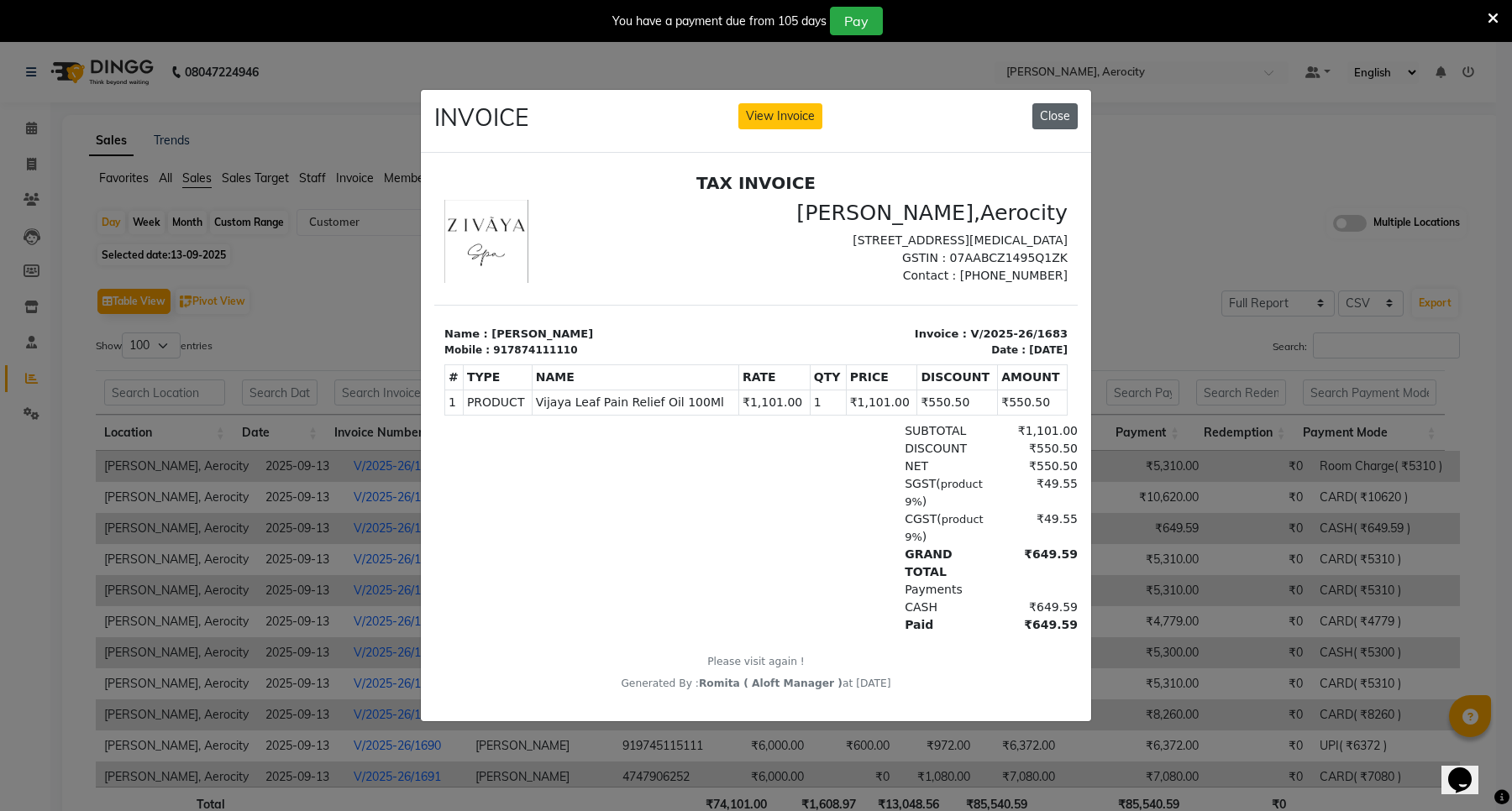
click at [1056, 108] on button "Close" at bounding box center [1055, 117] width 45 height 26
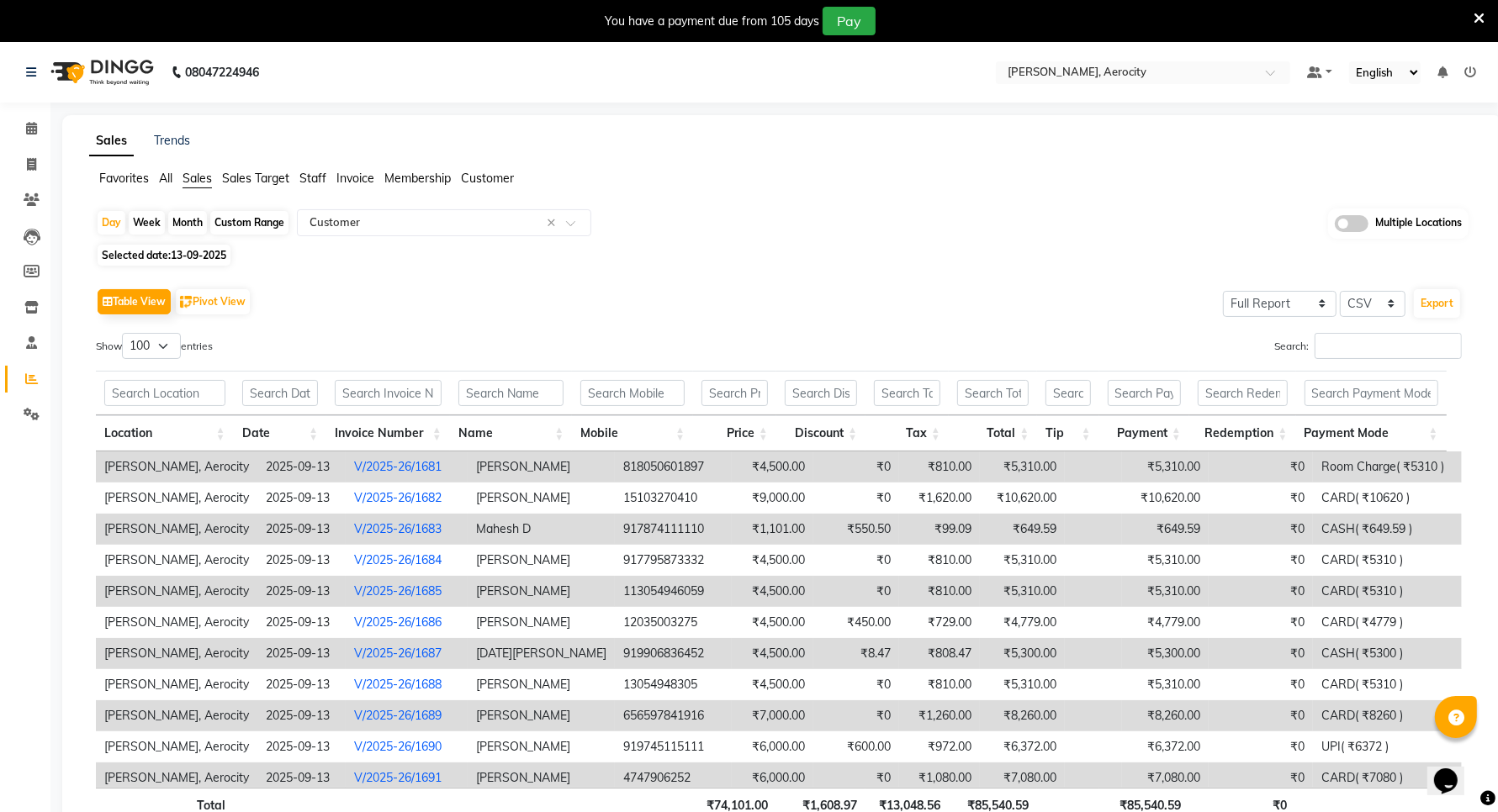
click at [175, 259] on span "13-09-2025" at bounding box center [198, 255] width 56 height 12
select select "9"
select select "2025"
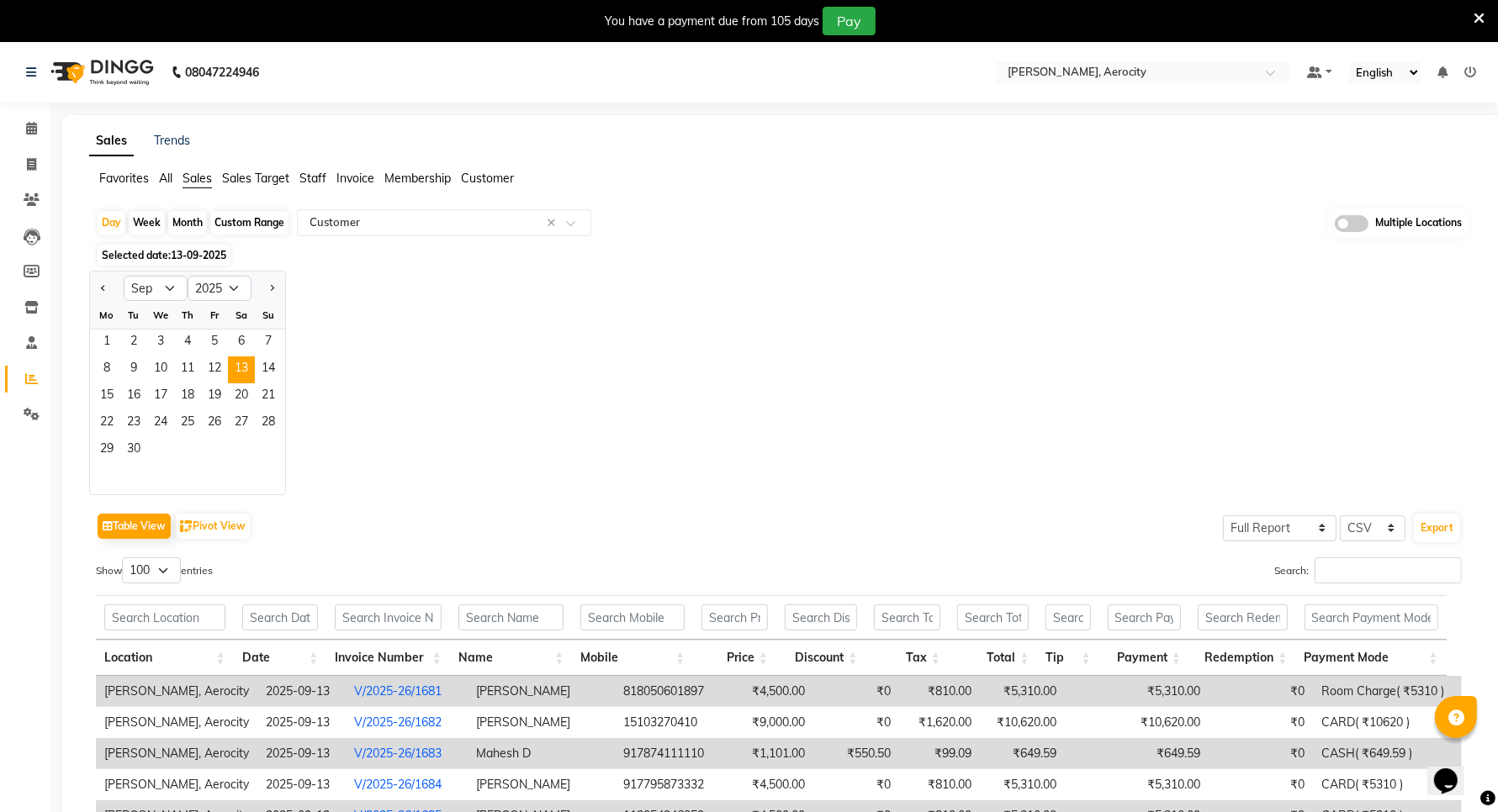
click at [484, 343] on div "Jan Feb Mar Apr May Jun Jul Aug Sep Oct Nov Dec 2015 2016 2017 2018 2019 2020 2…" at bounding box center [782, 383] width 1387 height 225
click at [170, 171] on span "All" at bounding box center [165, 178] width 13 height 15
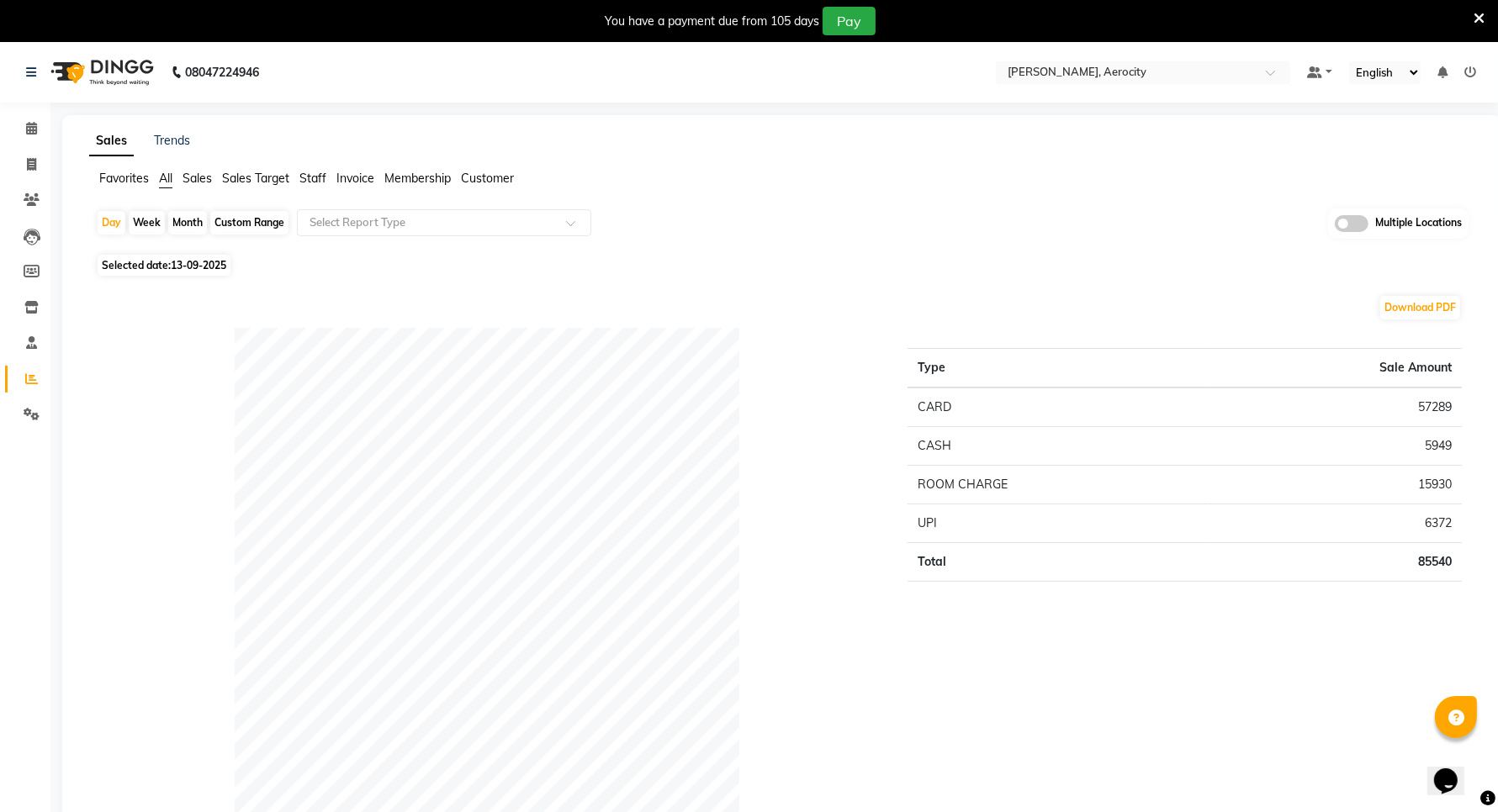
click at [204, 177] on span "Sales" at bounding box center [196, 178] width 29 height 15
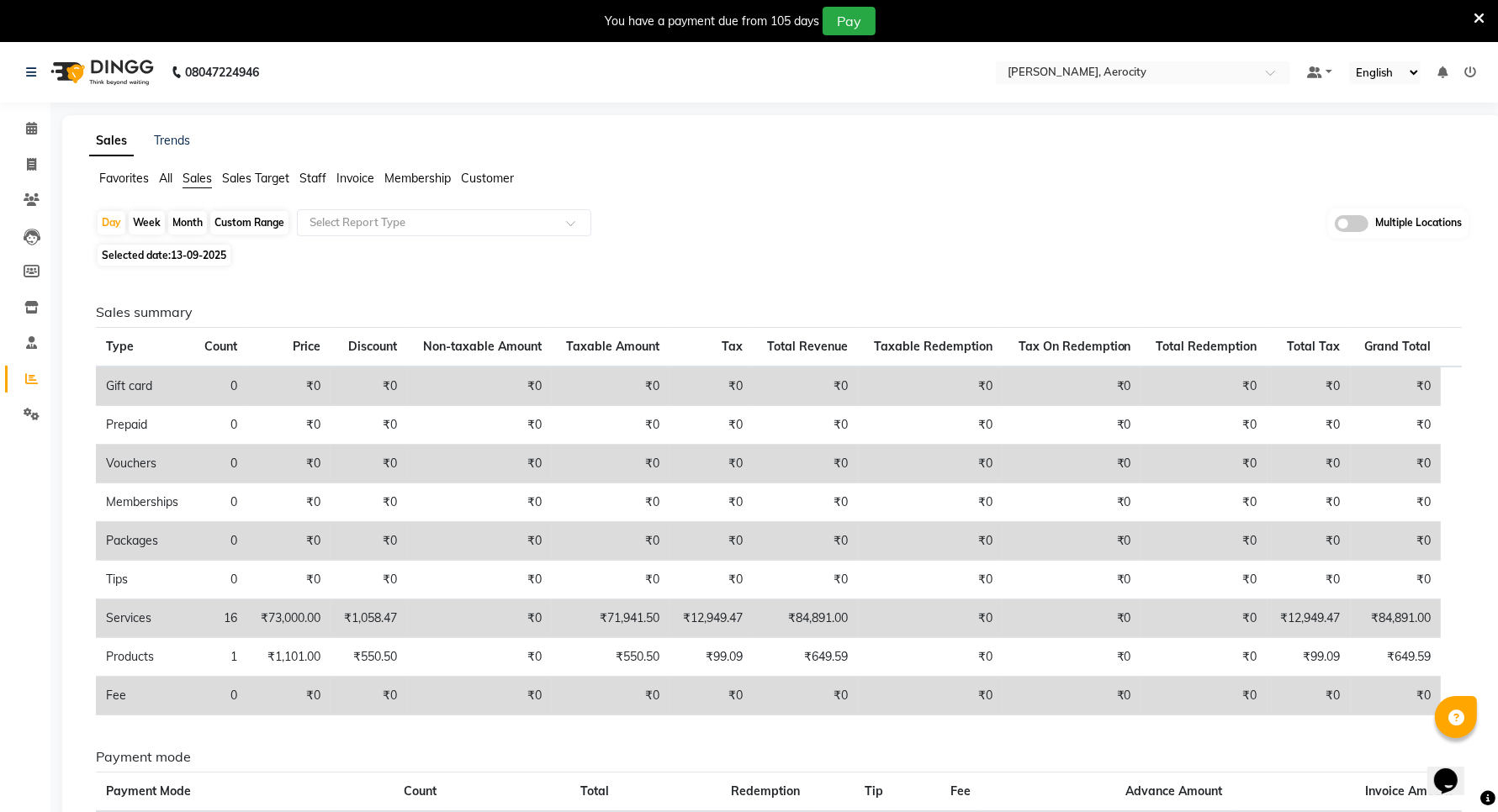
click at [179, 253] on span "13-09-2025" at bounding box center [198, 255] width 56 height 12
select select "9"
select select "2025"
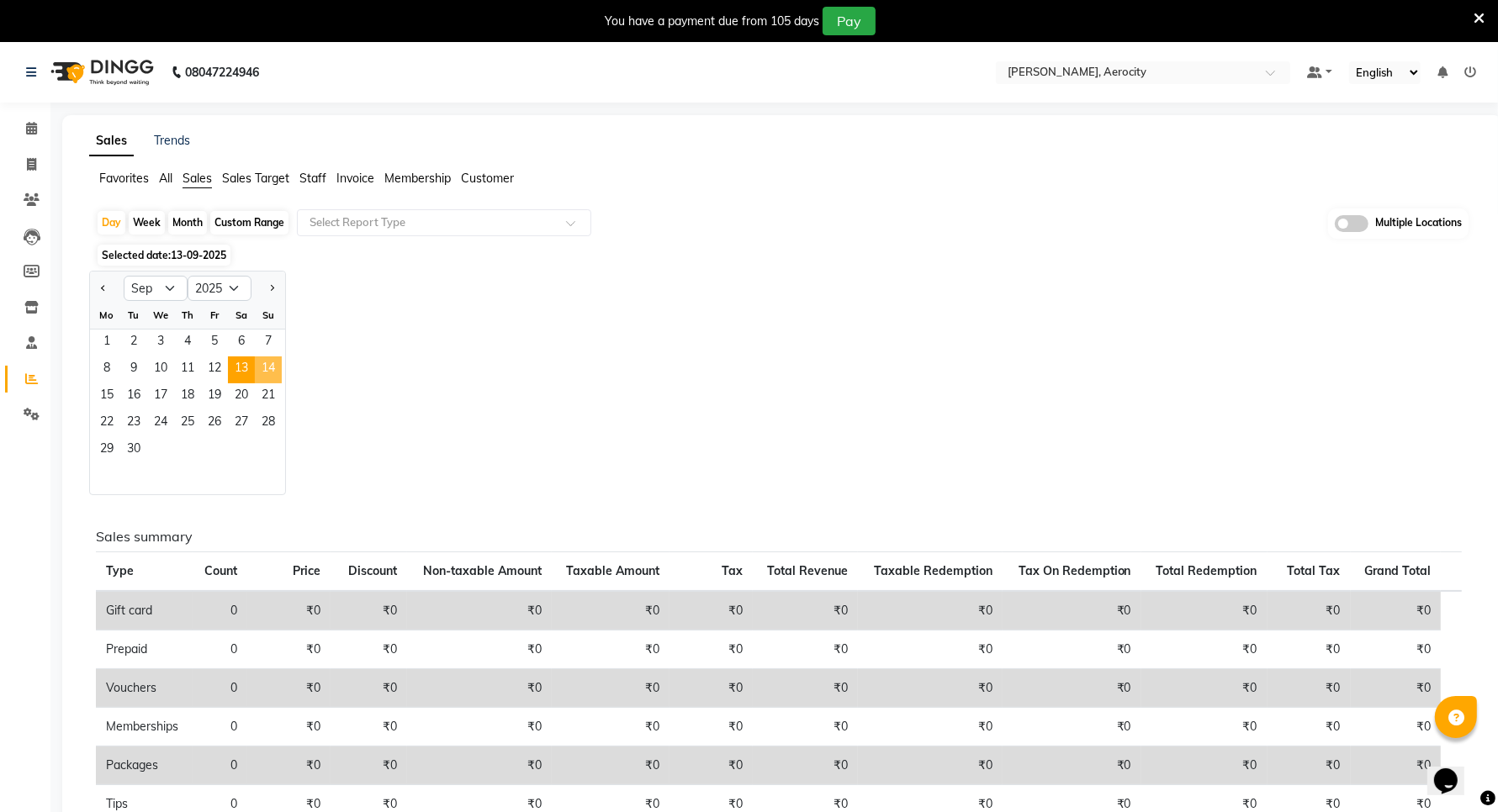
click at [279, 358] on span "14" at bounding box center [268, 370] width 26 height 26
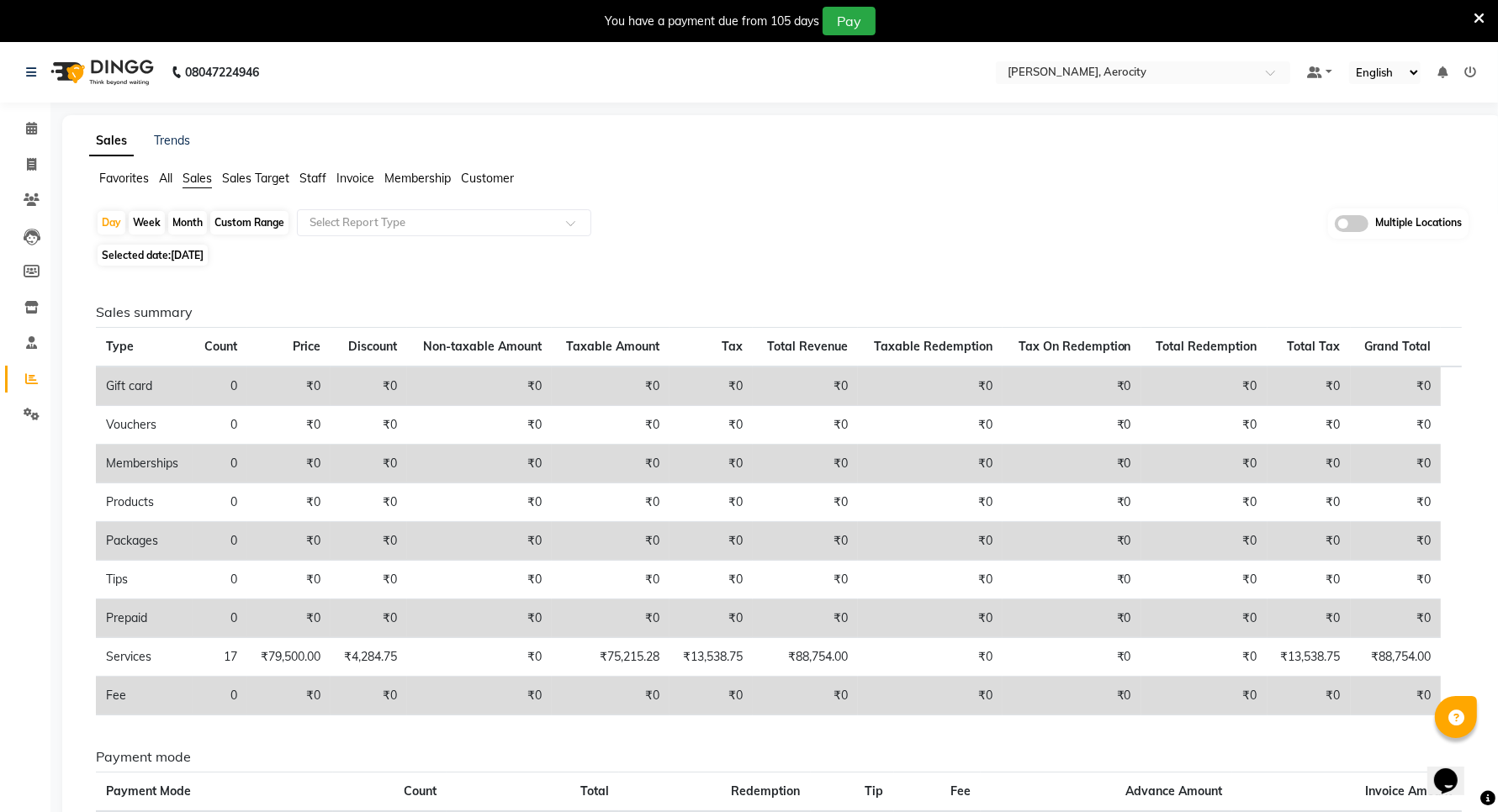
click at [196, 262] on span "Selected date: 14-09-2025" at bounding box center [152, 255] width 111 height 21
select select "9"
select select "2025"
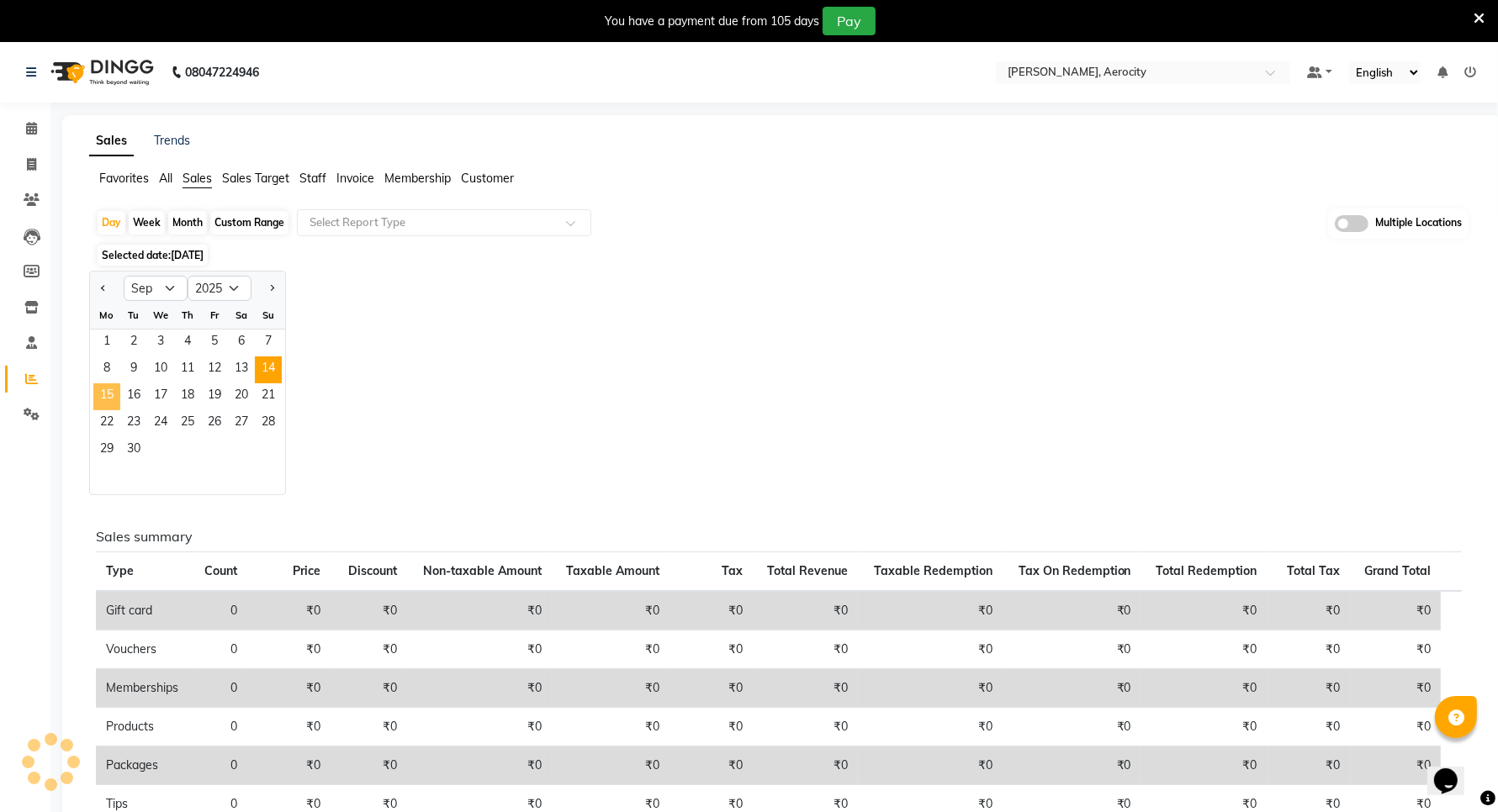
click at [108, 396] on span "15" at bounding box center [107, 397] width 26 height 26
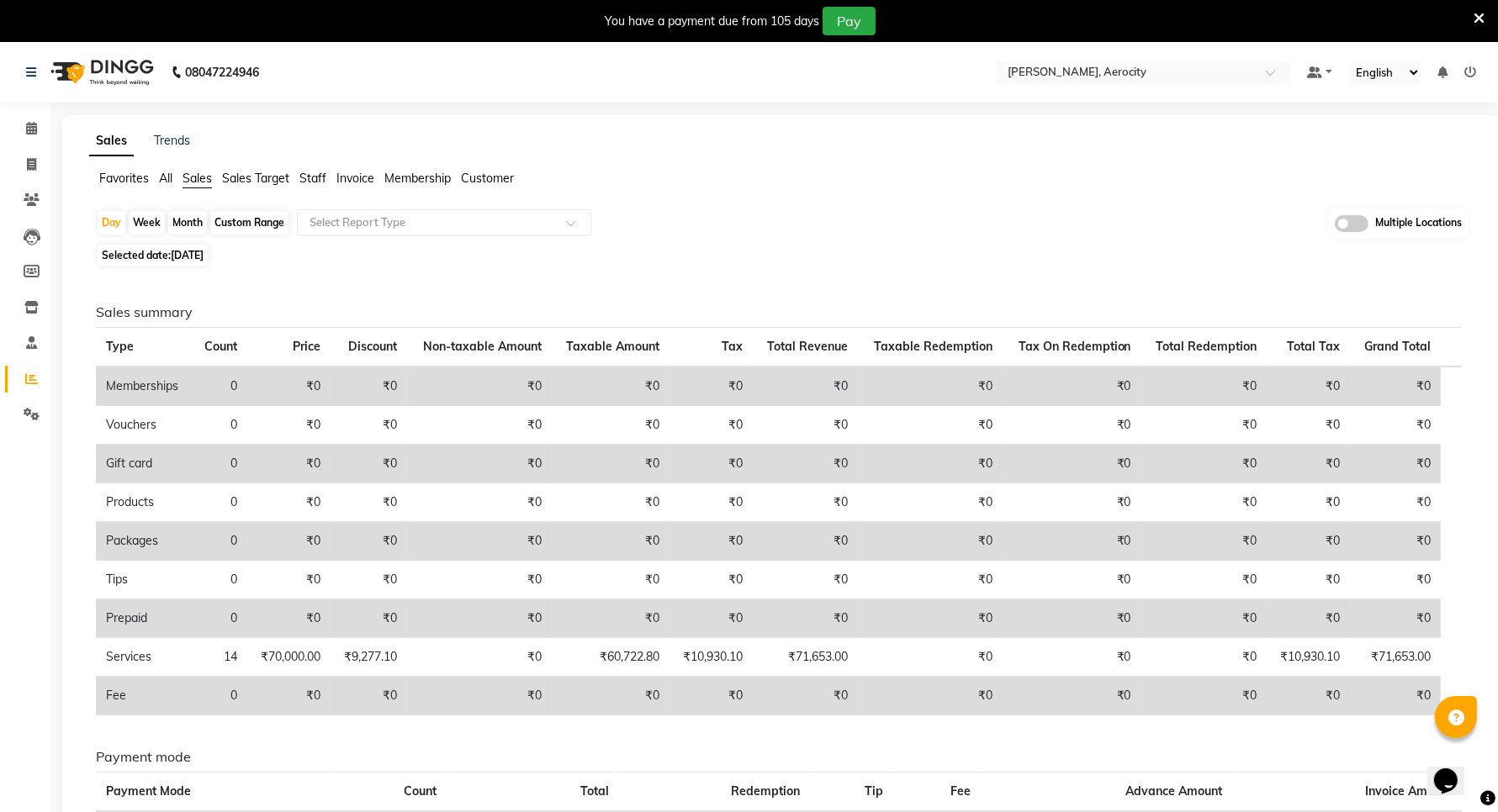
click at [187, 250] on span "15-09-2025" at bounding box center [187, 255] width 33 height 12
select select "9"
select select "2025"
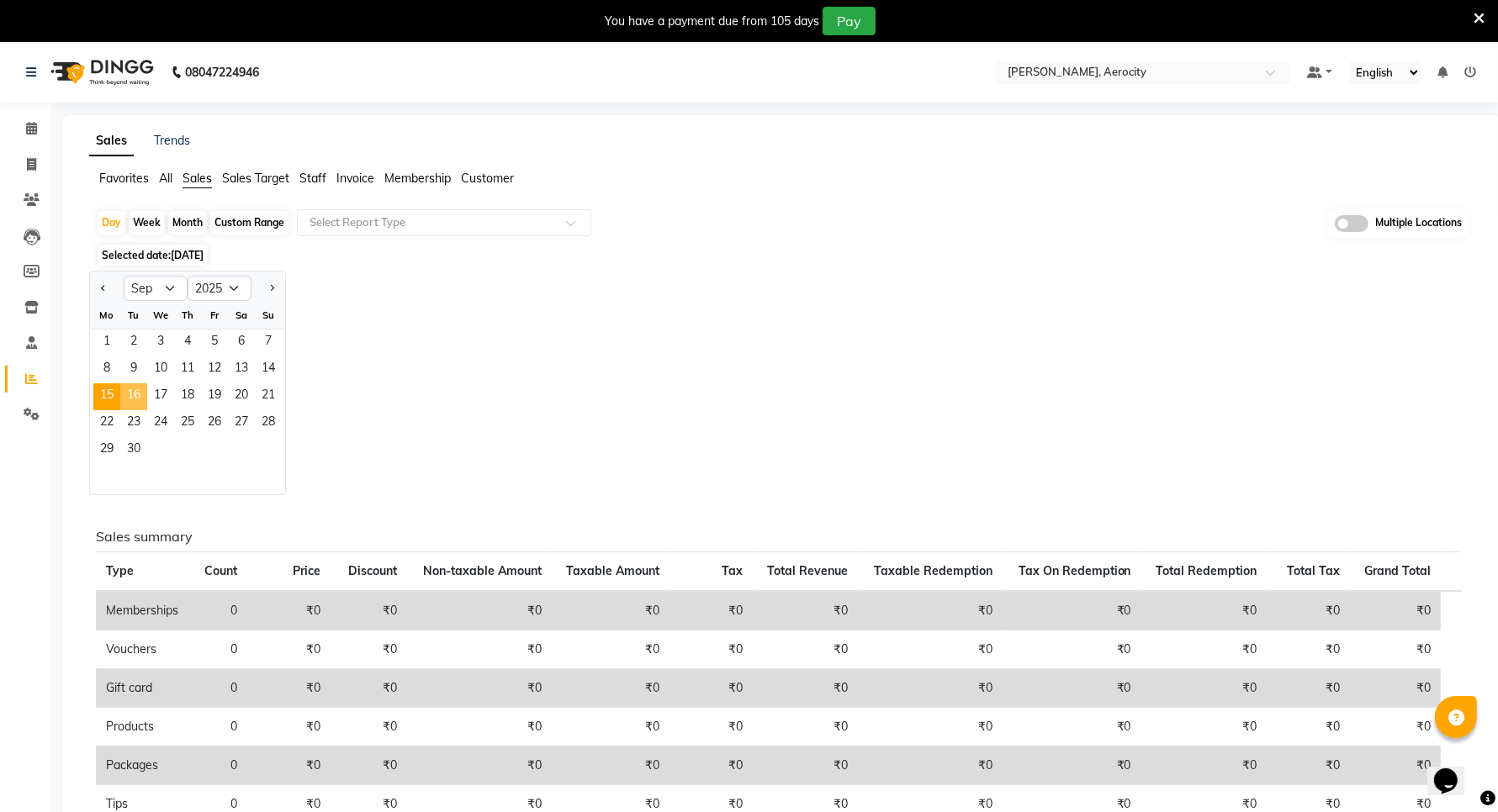
click at [139, 387] on span "16" at bounding box center [133, 397] width 26 height 26
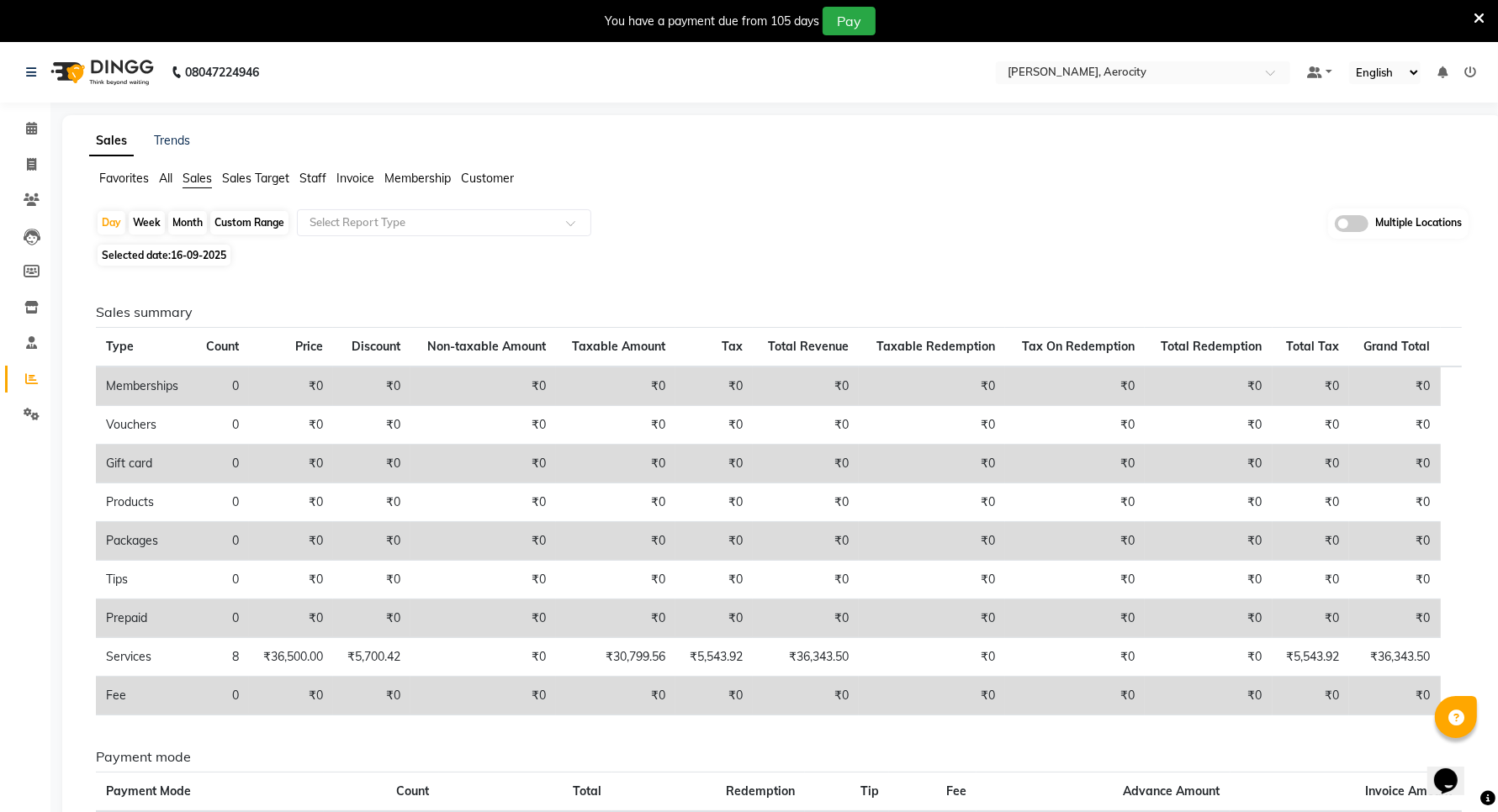
click at [197, 252] on span "16-09-2025" at bounding box center [198, 255] width 56 height 12
select select "9"
select select "2025"
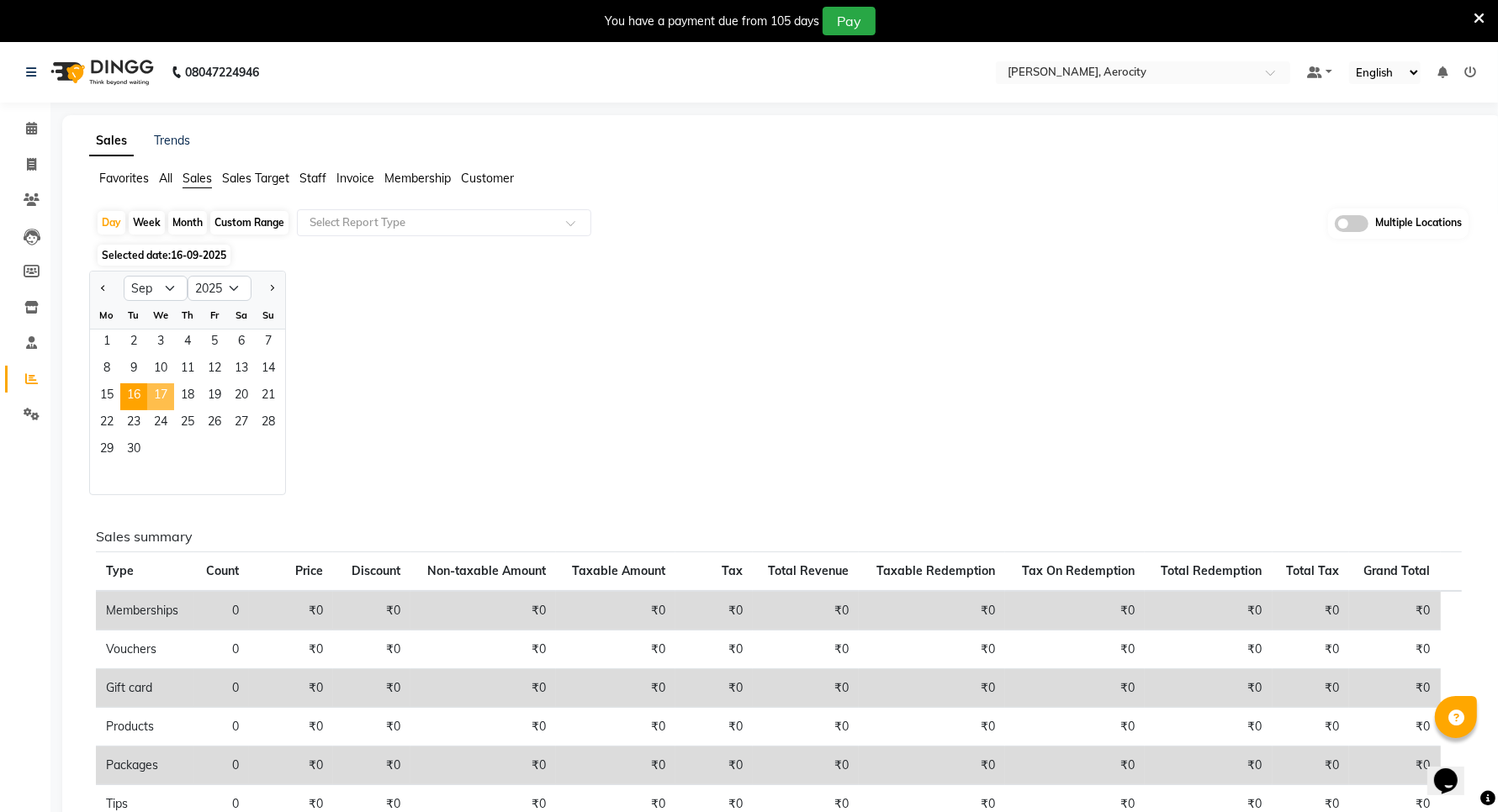
click at [165, 394] on span "17" at bounding box center [161, 397] width 26 height 26
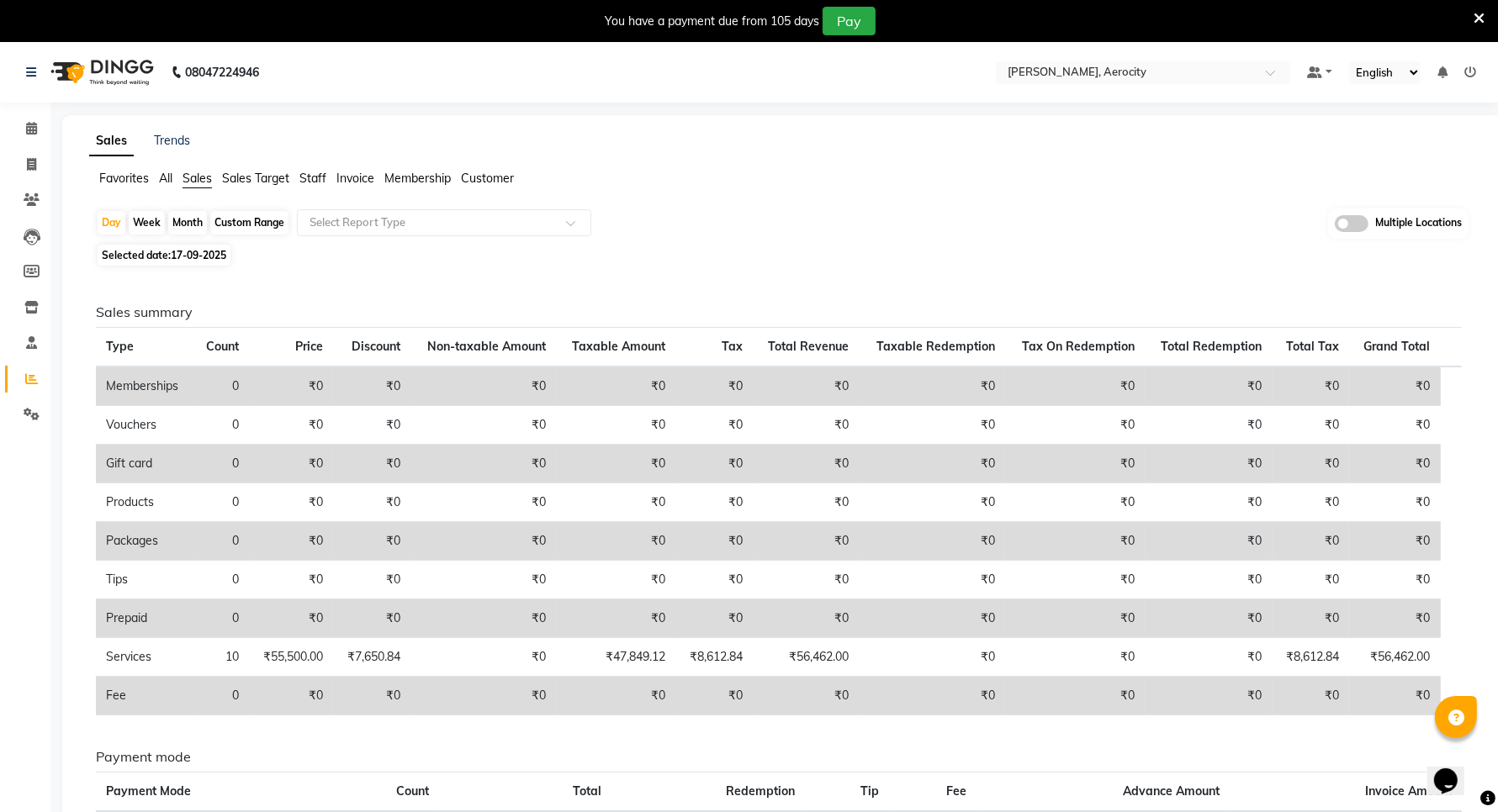
click at [204, 253] on span "17-09-2025" at bounding box center [198, 255] width 56 height 12
select select "9"
select select "2025"
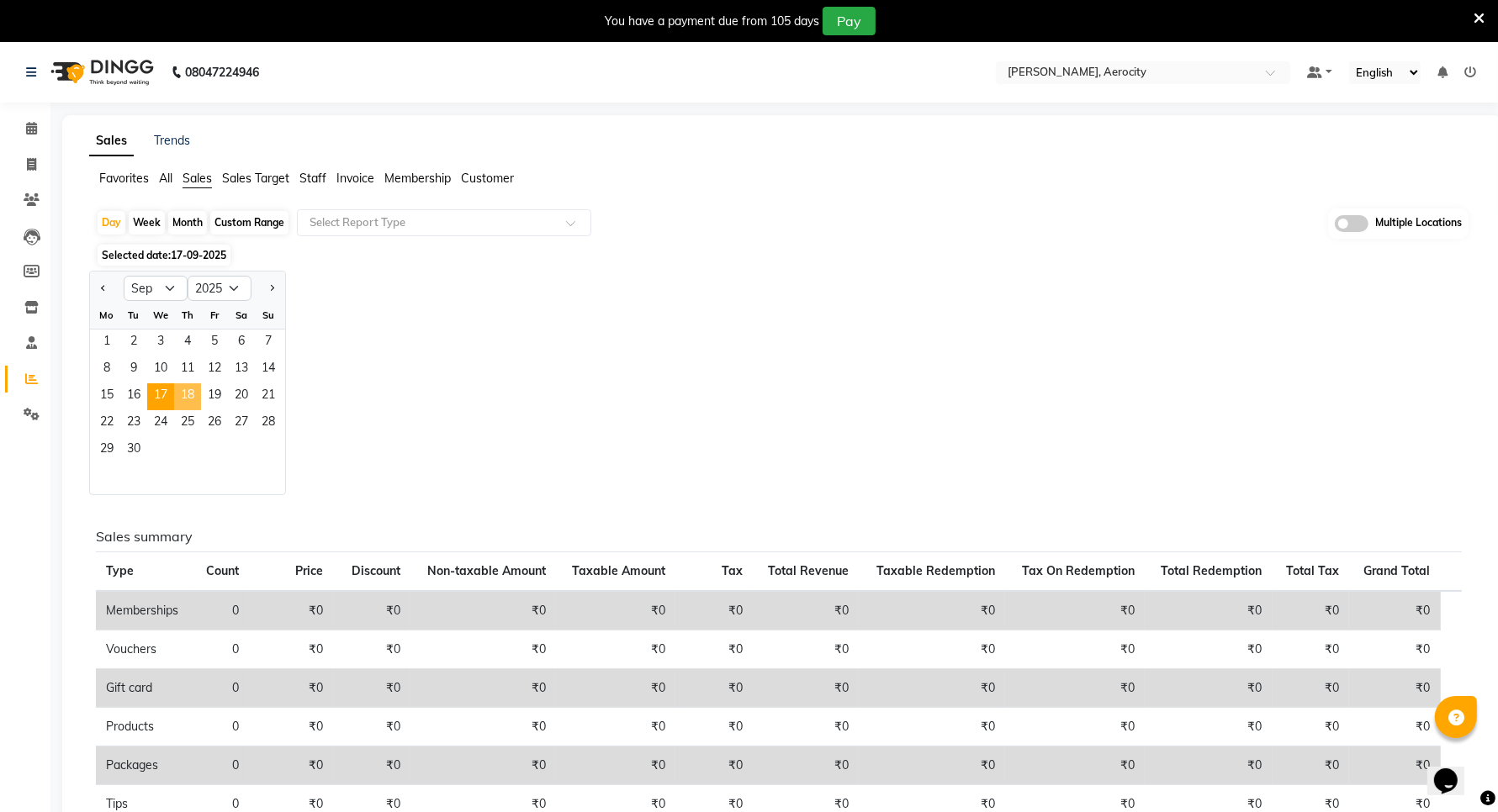
click at [194, 388] on span "18" at bounding box center [187, 397] width 26 height 26
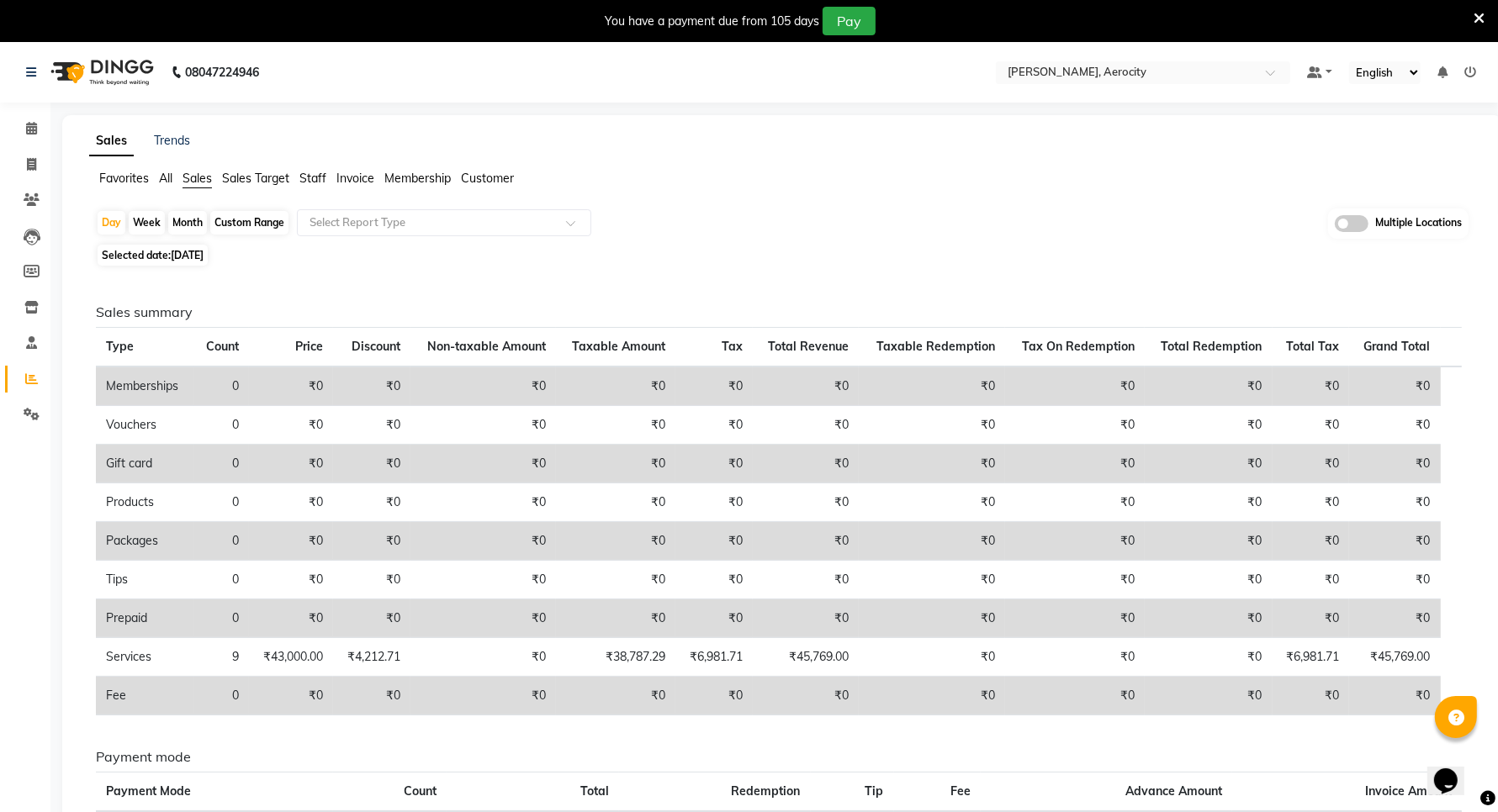
click at [204, 258] on span "18-09-2025" at bounding box center [187, 255] width 33 height 12
select select "9"
select select "2025"
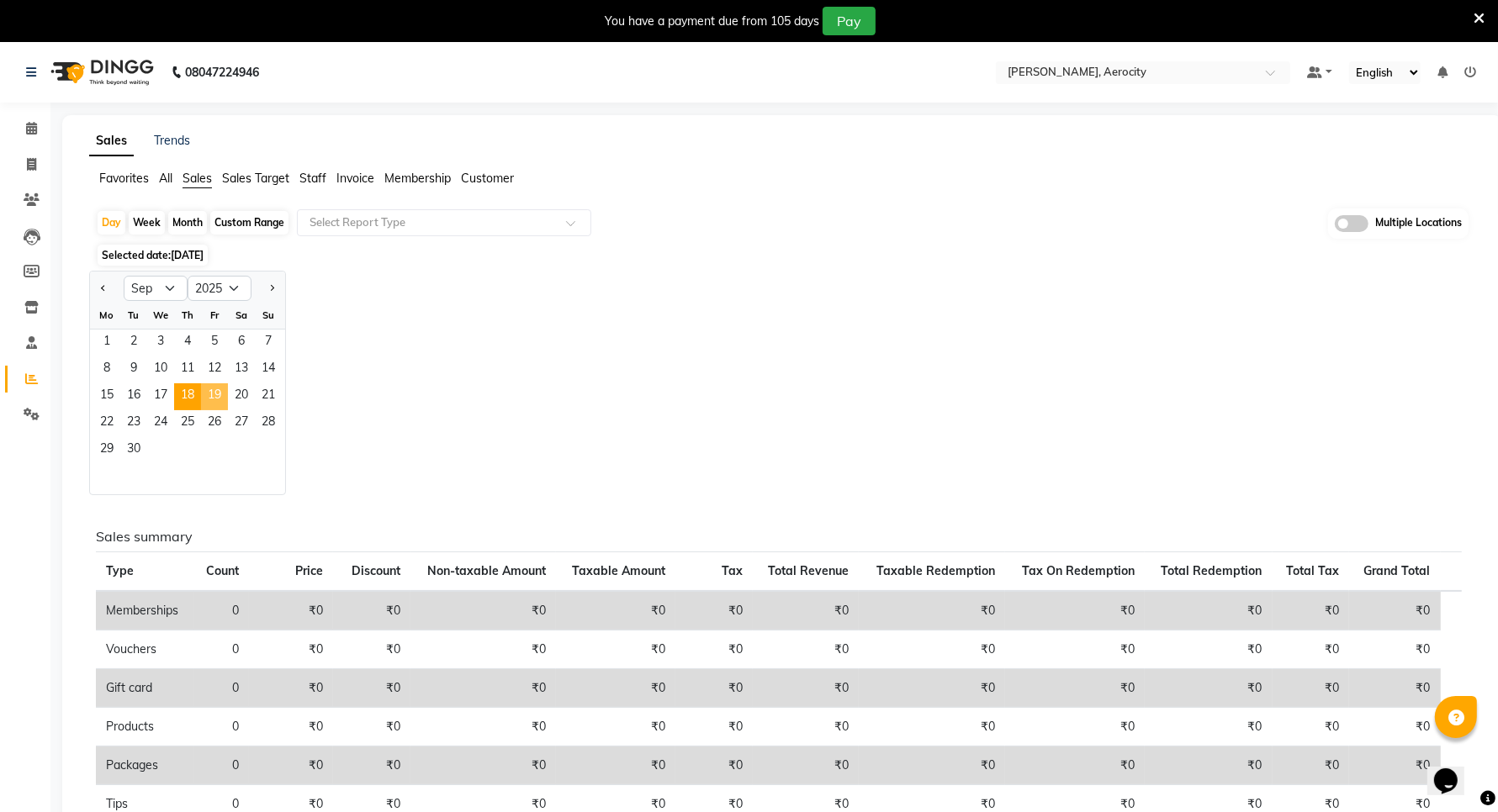
click at [213, 387] on span "19" at bounding box center [214, 397] width 26 height 26
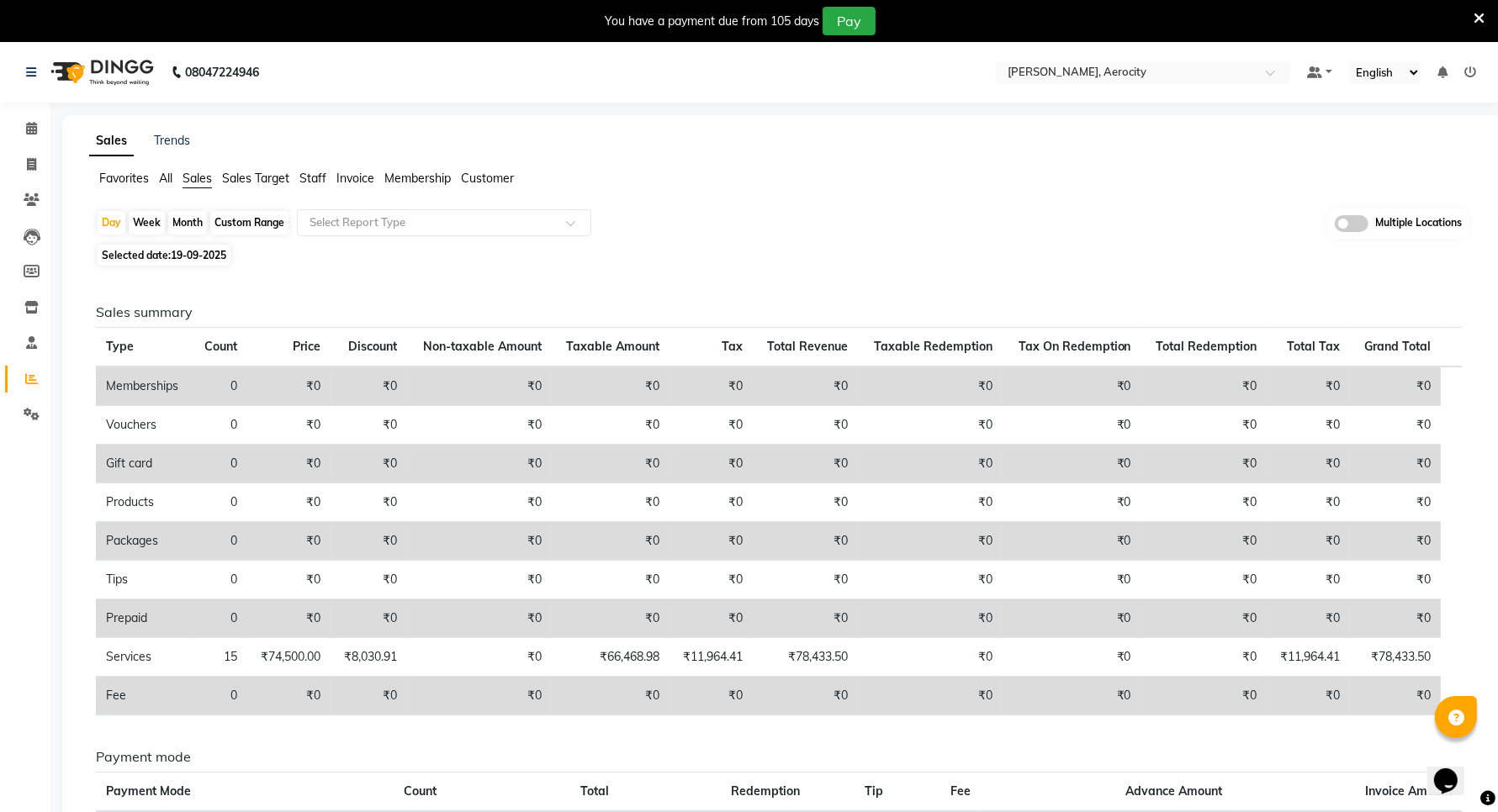
click at [203, 259] on span "19-09-2025" at bounding box center [198, 255] width 56 height 12
select select "9"
select select "2025"
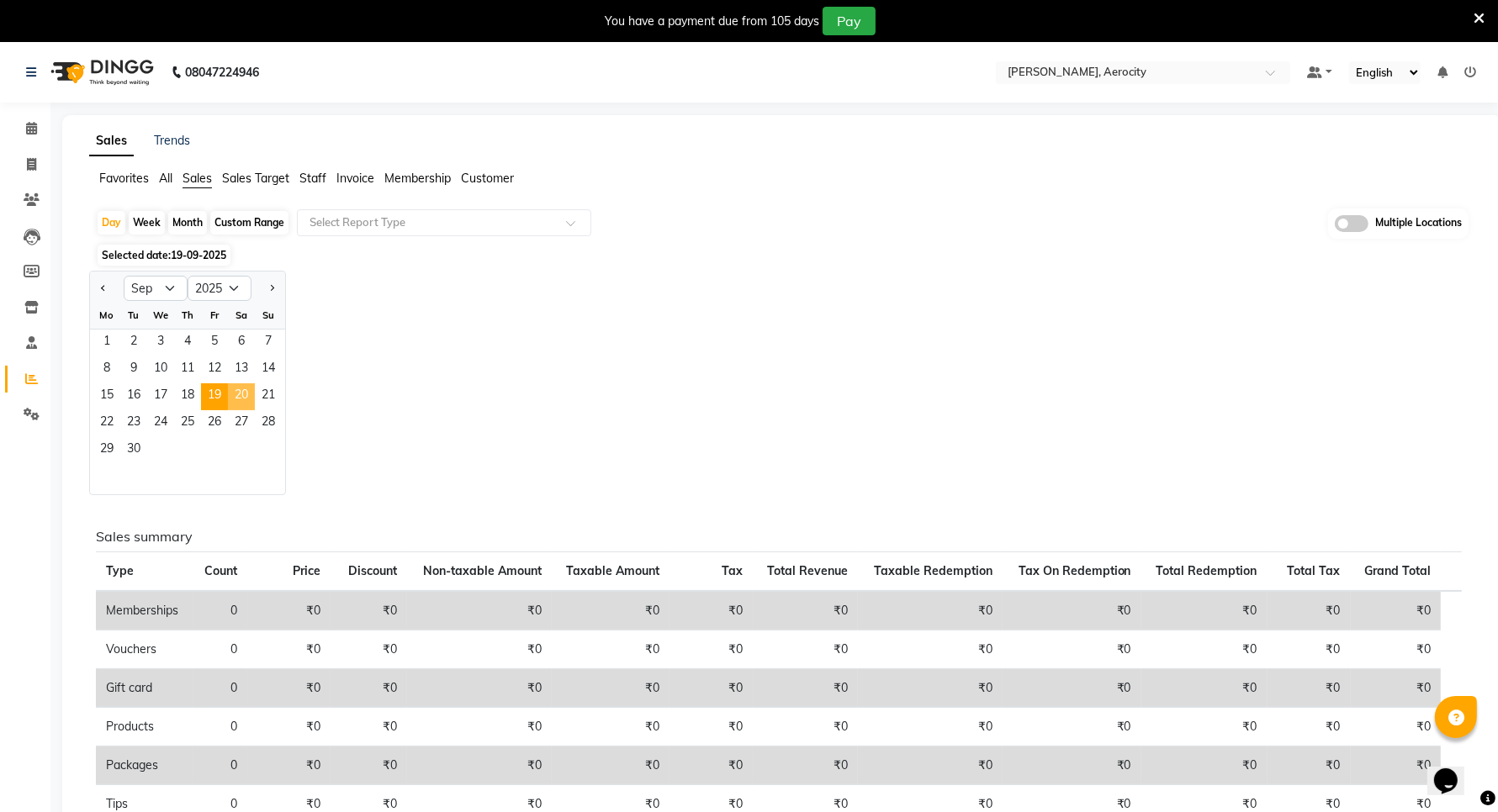
click at [245, 396] on span "20" at bounding box center [241, 397] width 26 height 26
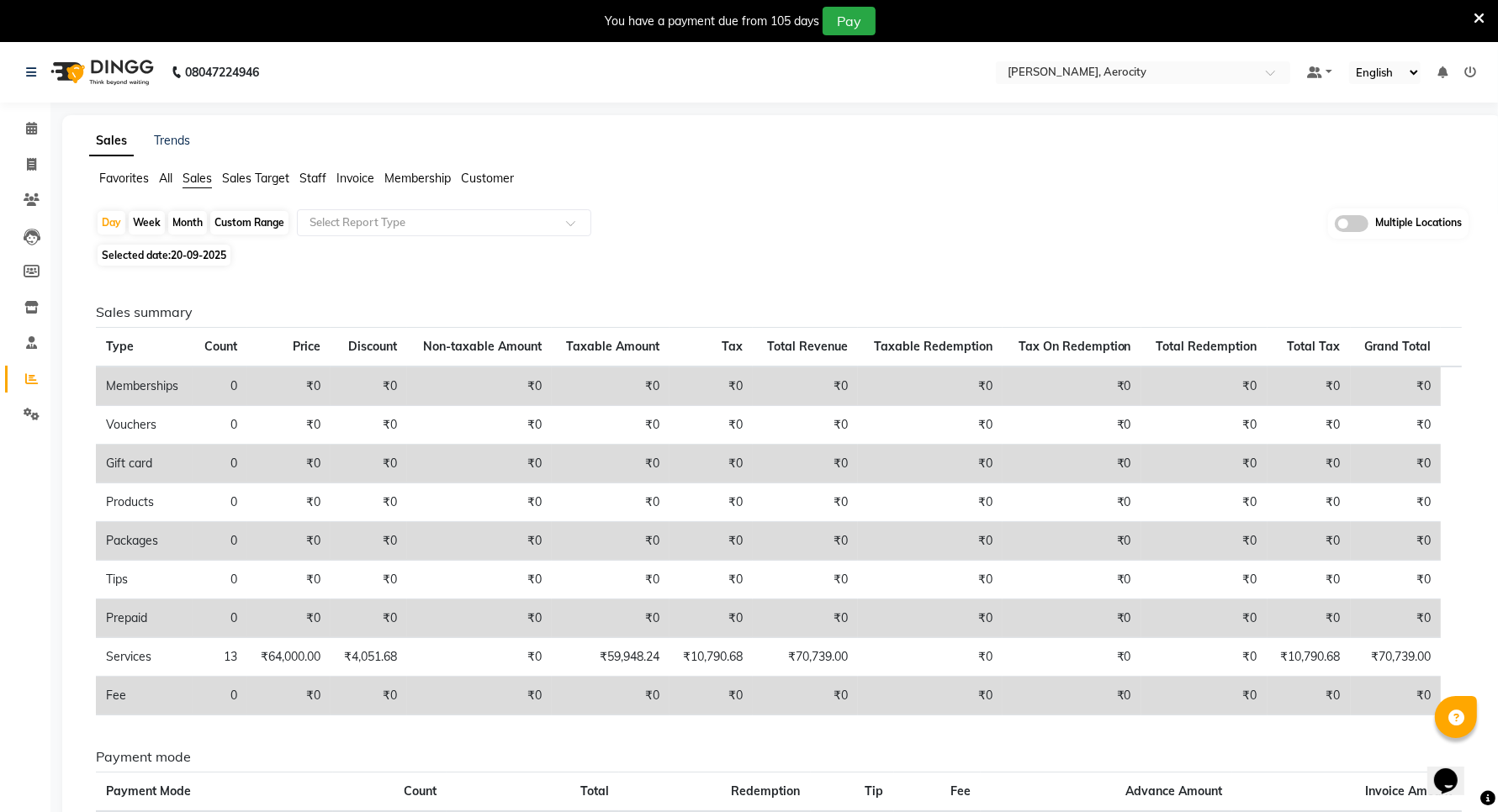
click at [216, 254] on span "20-09-2025" at bounding box center [198, 255] width 56 height 12
select select "9"
select select "2025"
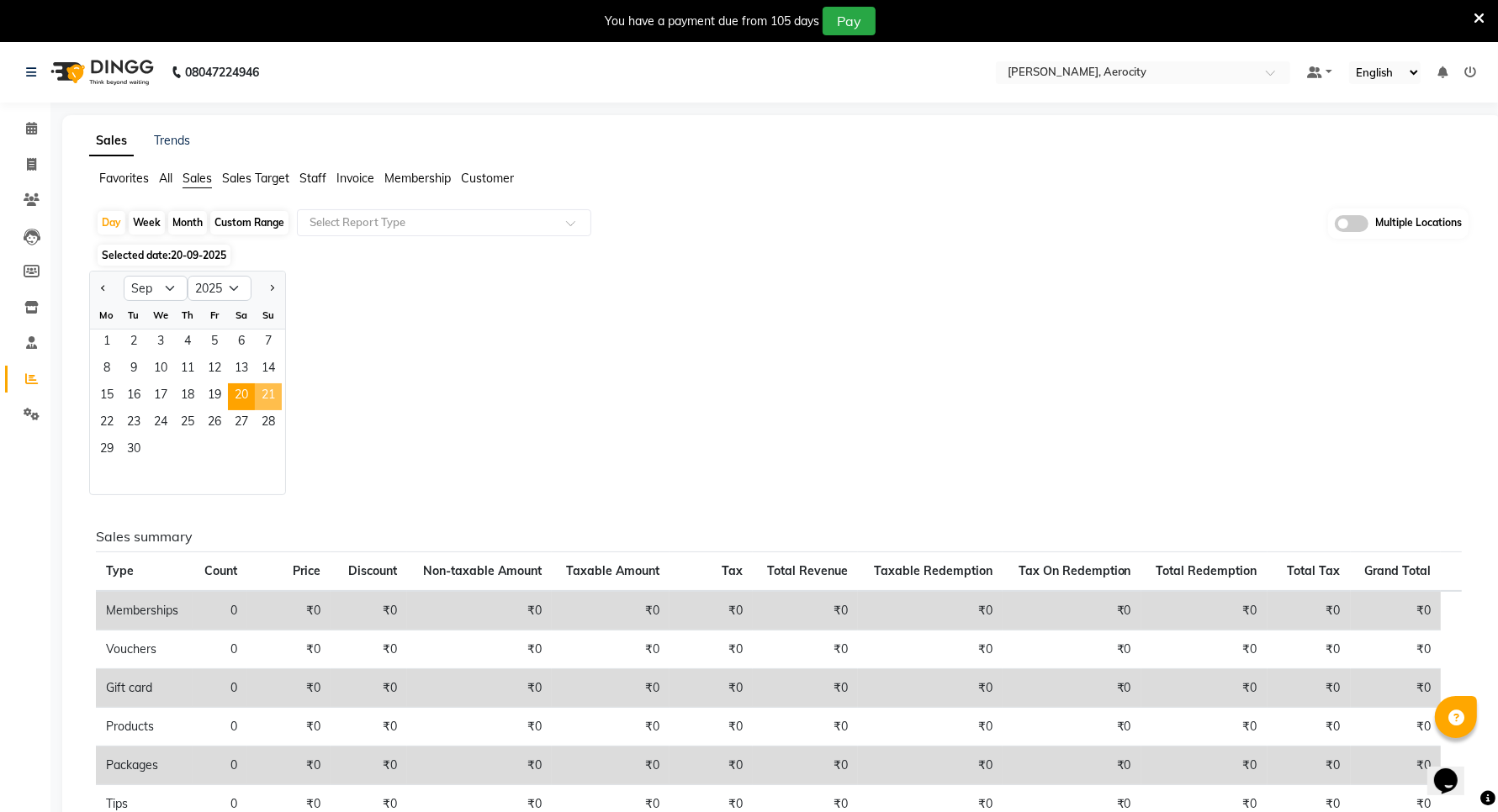
click at [267, 394] on span "21" at bounding box center [268, 397] width 26 height 26
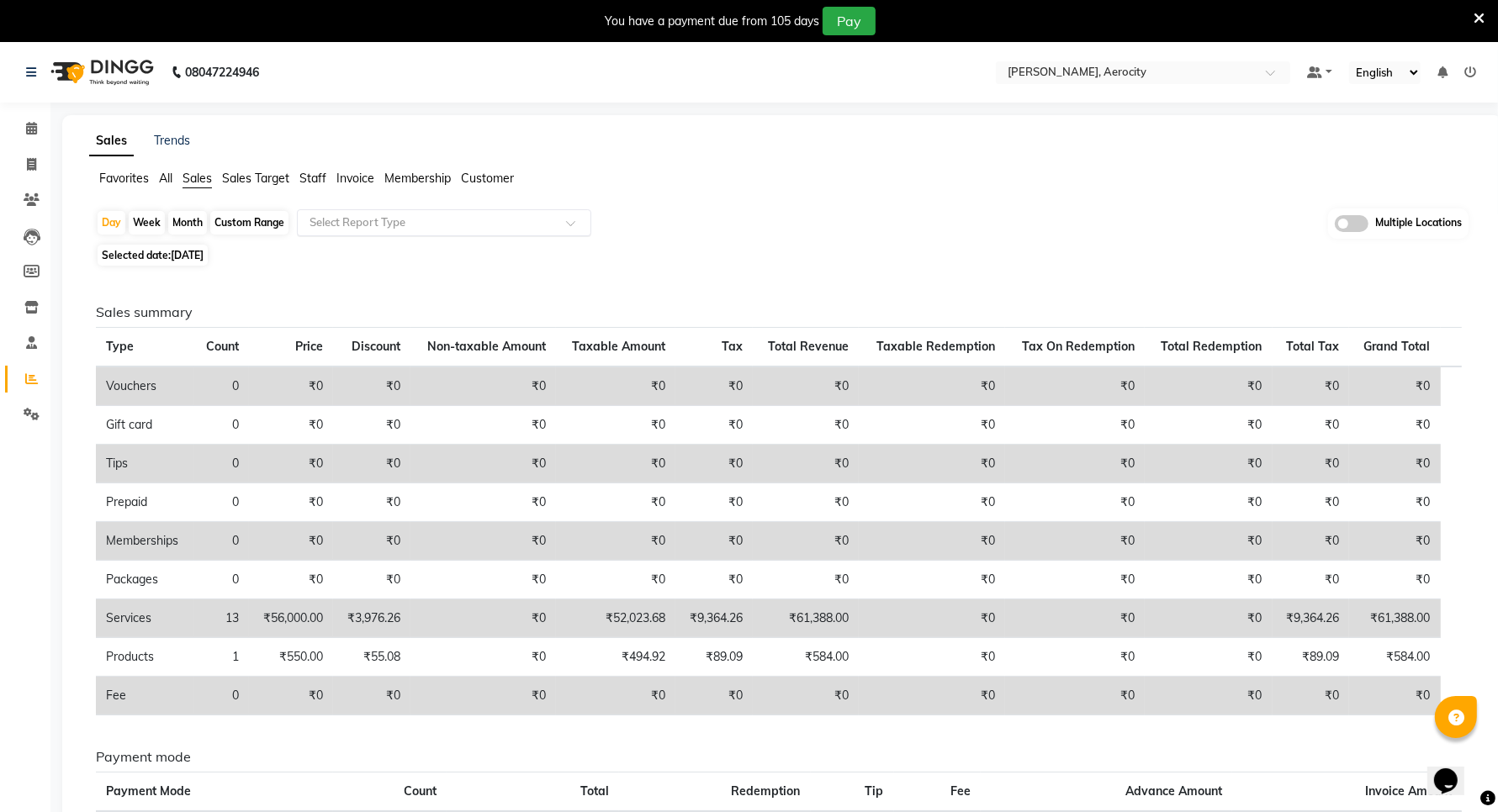
click at [388, 224] on input "text" at bounding box center [427, 223] width 242 height 17
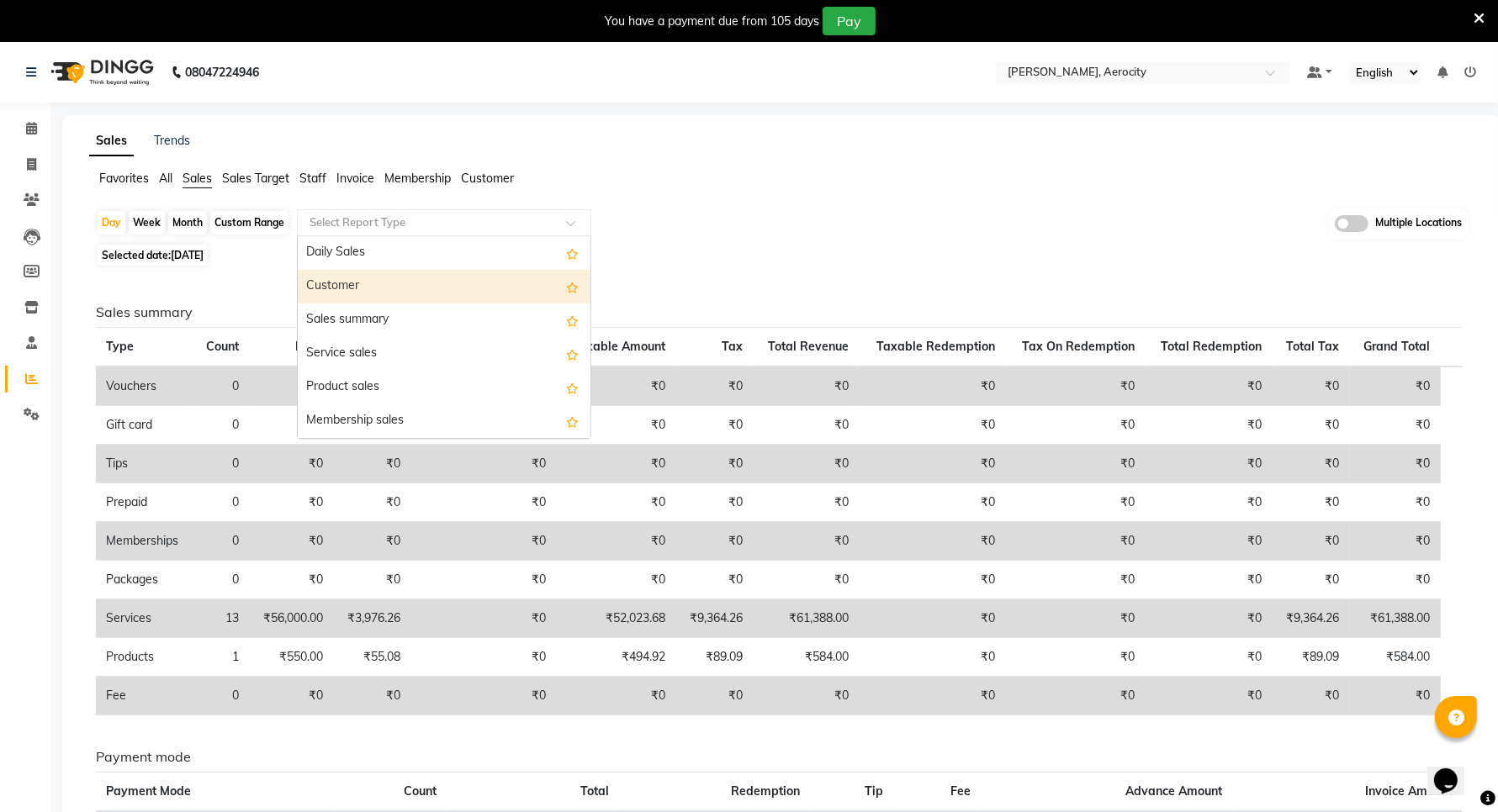
click at [383, 281] on div "Customer" at bounding box center [444, 287] width 293 height 34
select select "full_report"
select select "csv"
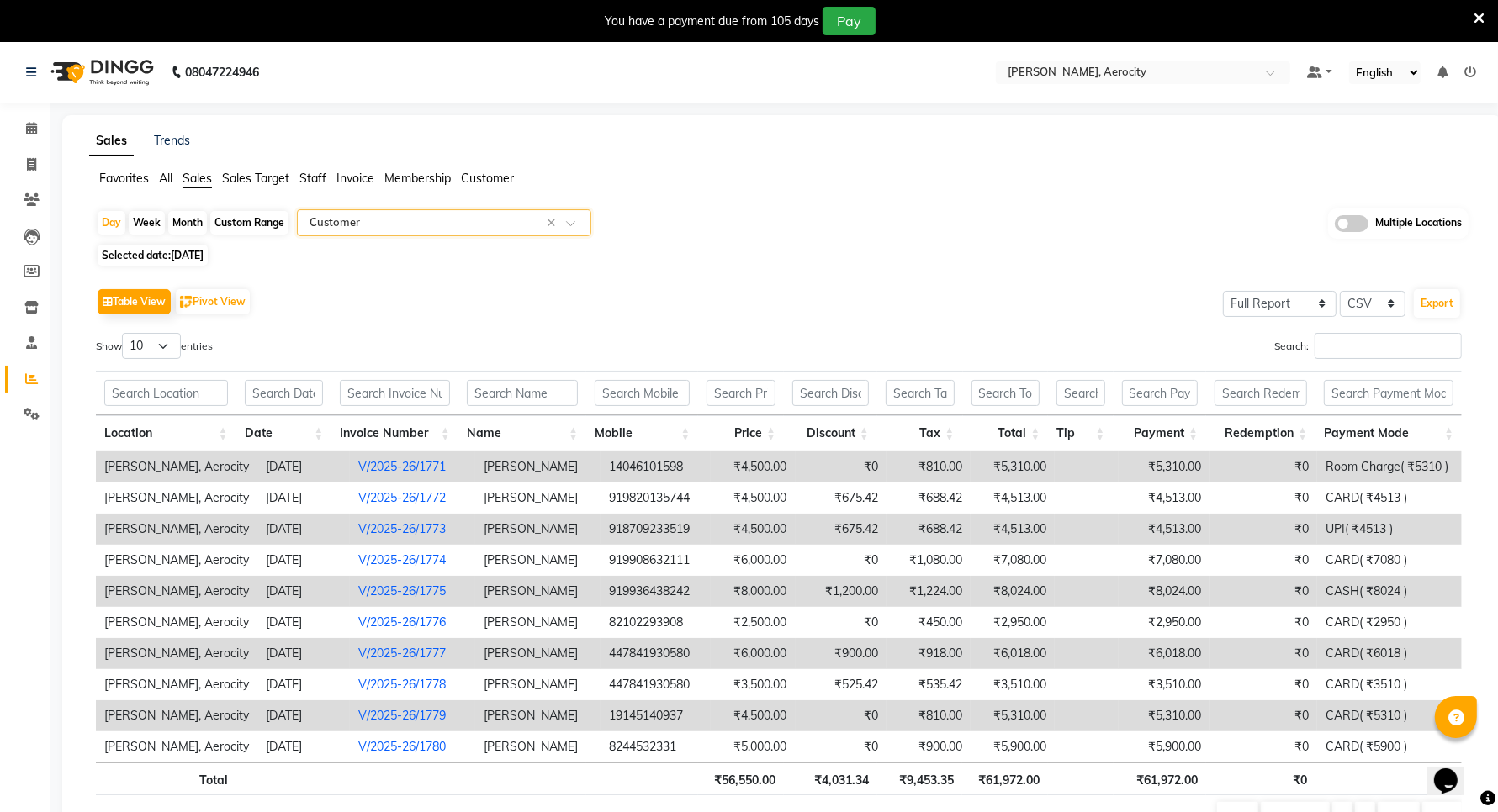
scroll to position [95, 0]
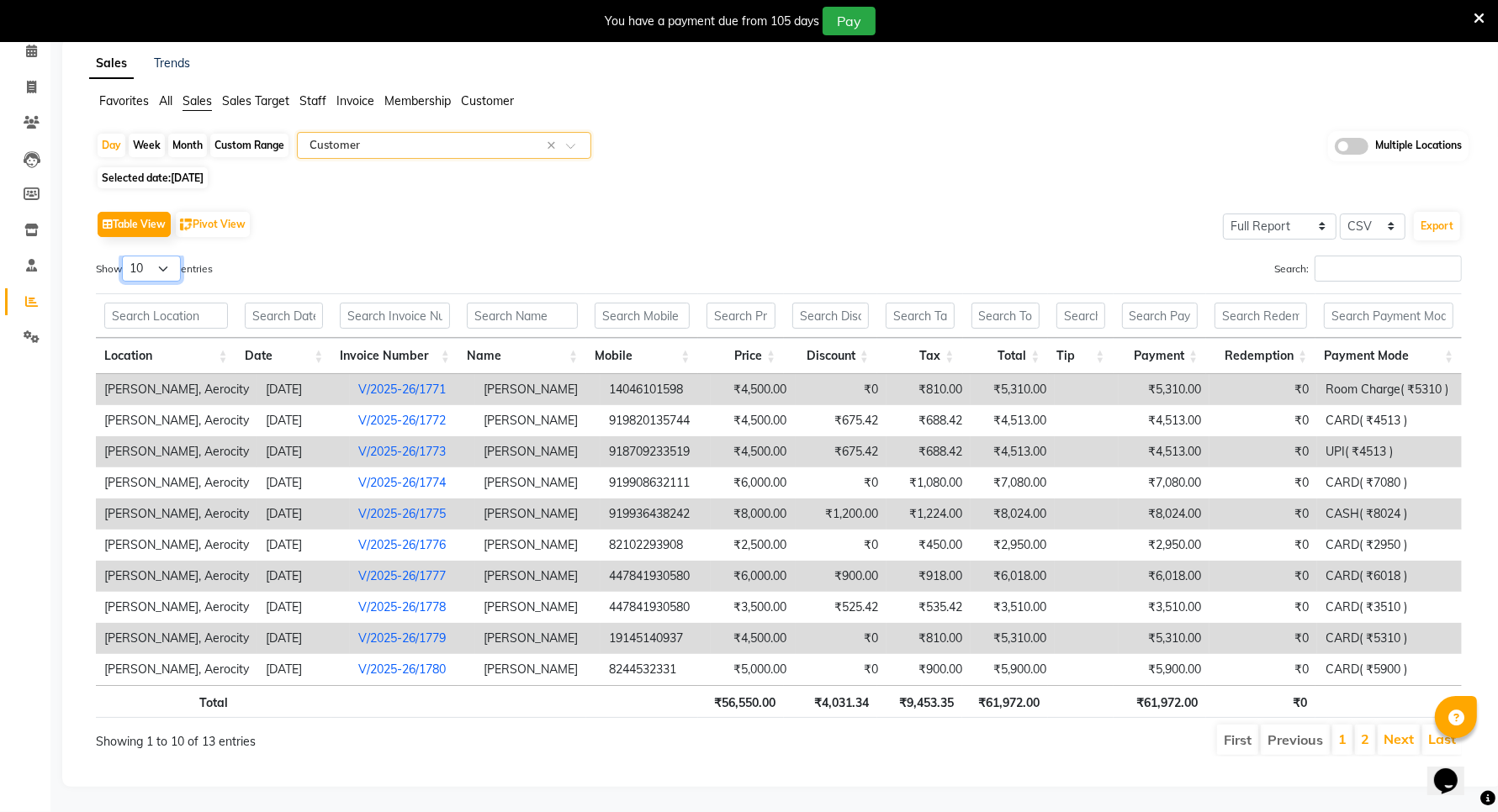
click at [161, 256] on select "10 25 50 100" at bounding box center [151, 269] width 59 height 26
select select "100"
click at [125, 256] on select "10 25 50 100" at bounding box center [151, 269] width 59 height 26
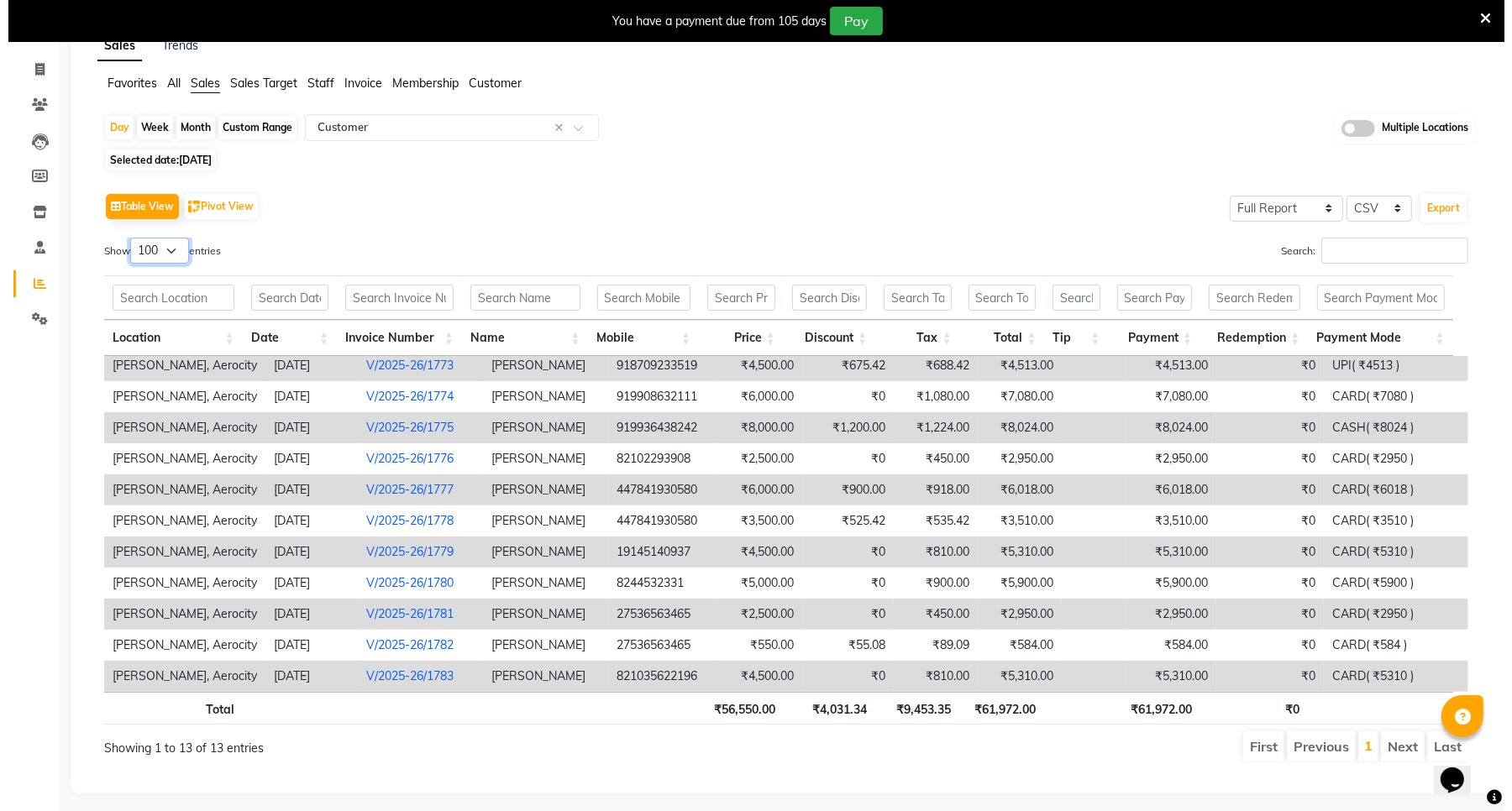
scroll to position [120, 0]
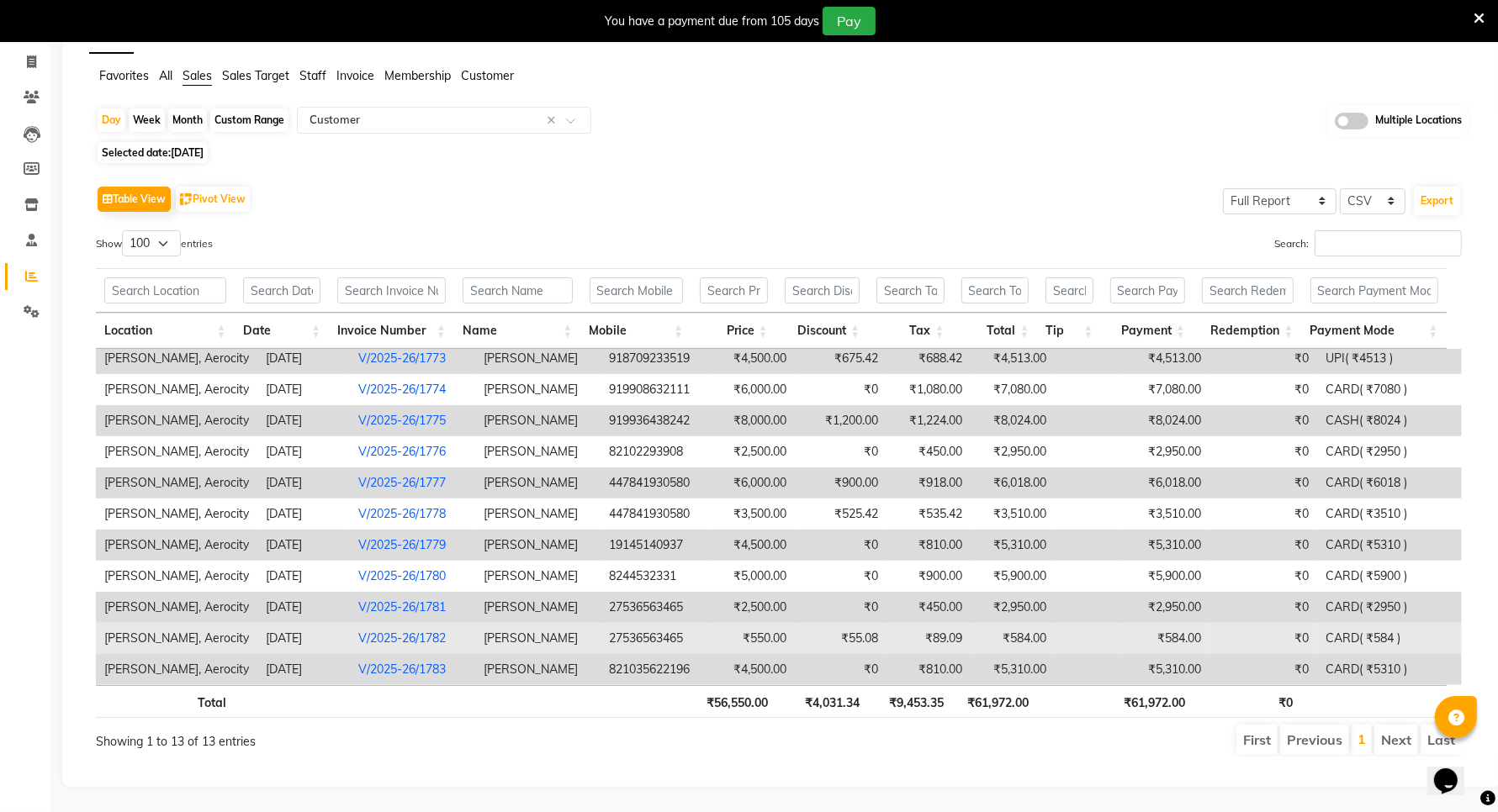
click at [734, 627] on td "₹550.00" at bounding box center [753, 638] width 84 height 31
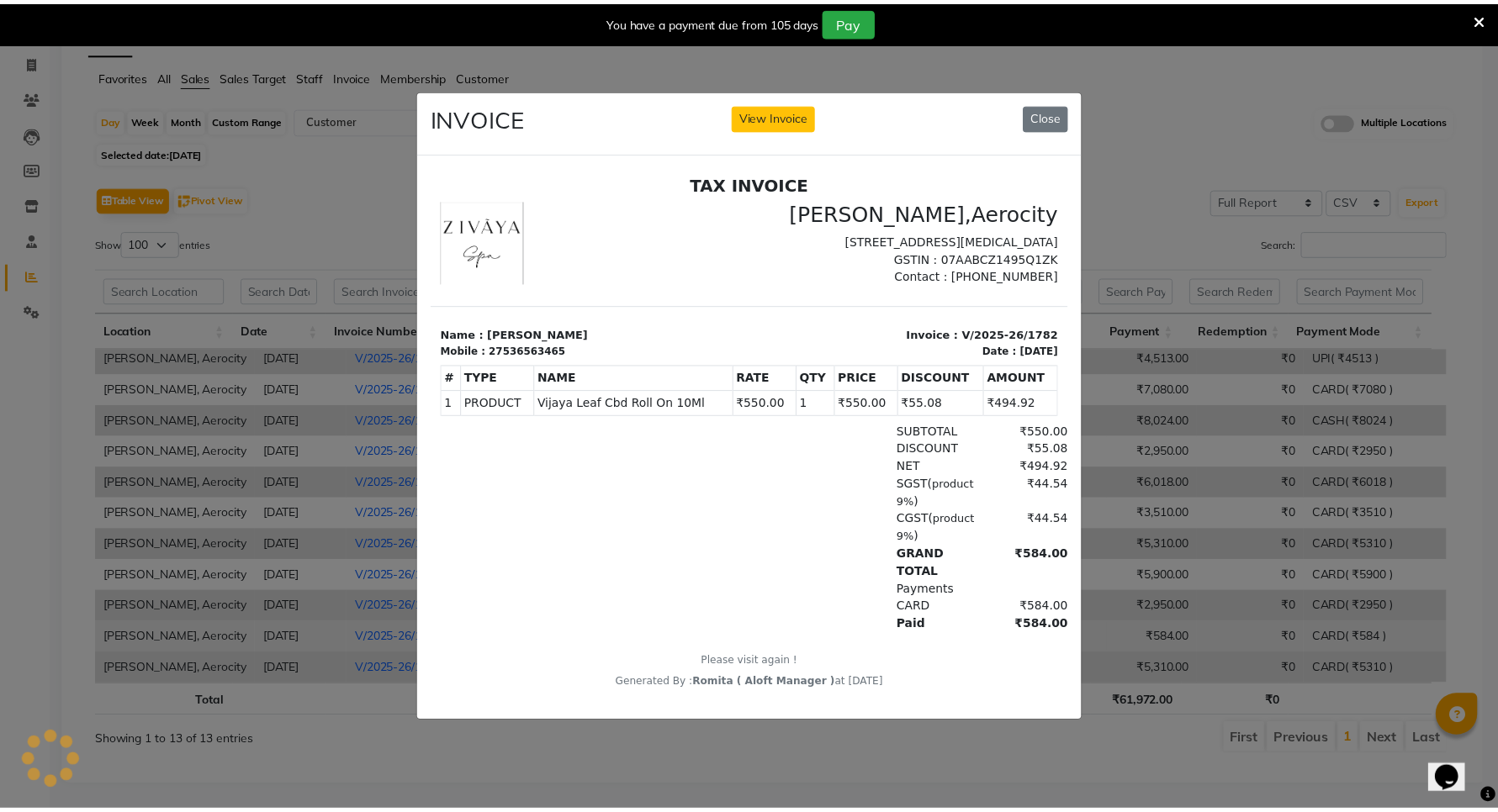
scroll to position [0, 0]
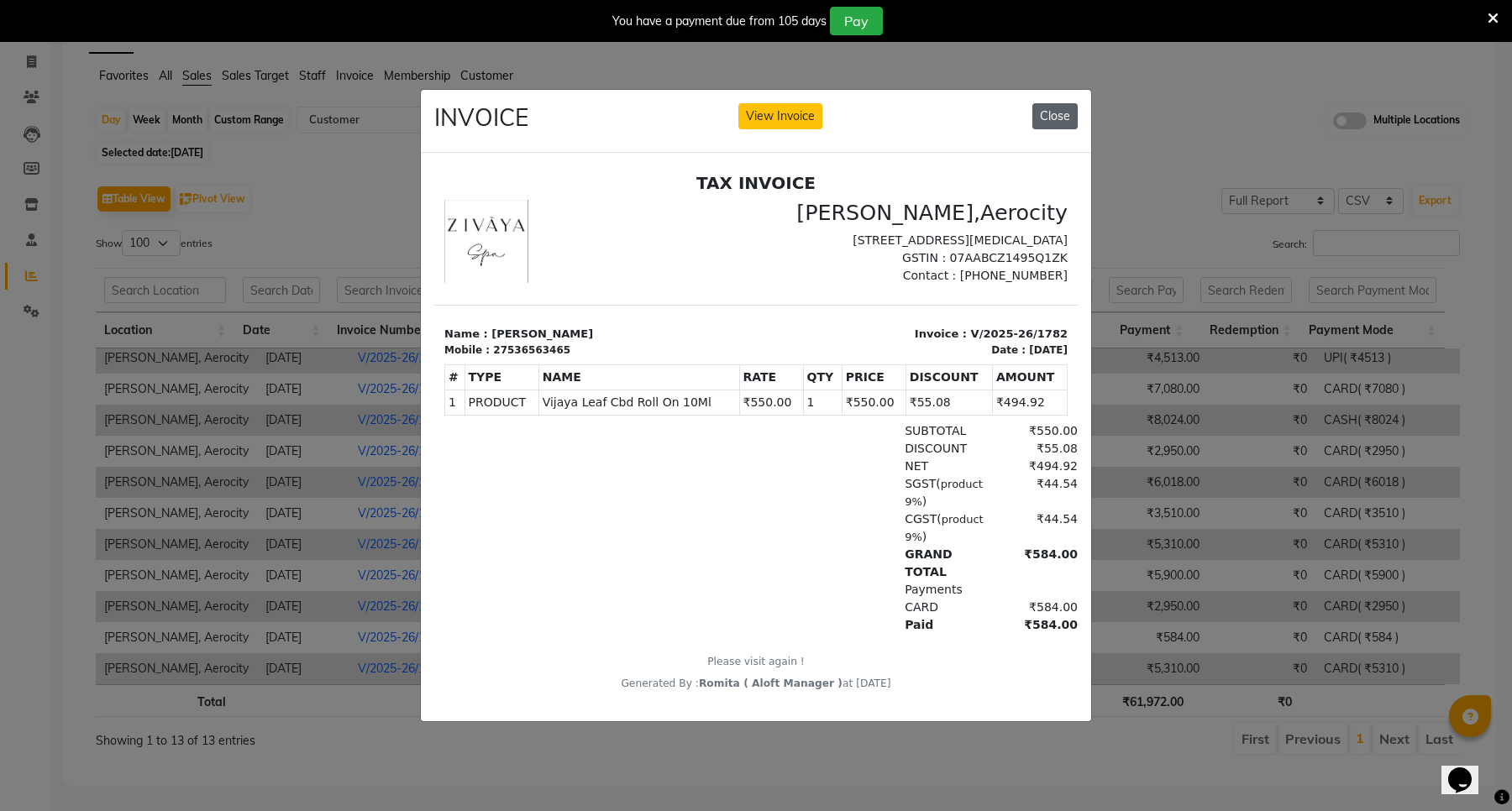
click at [1052, 118] on button "Close" at bounding box center [1055, 117] width 45 height 26
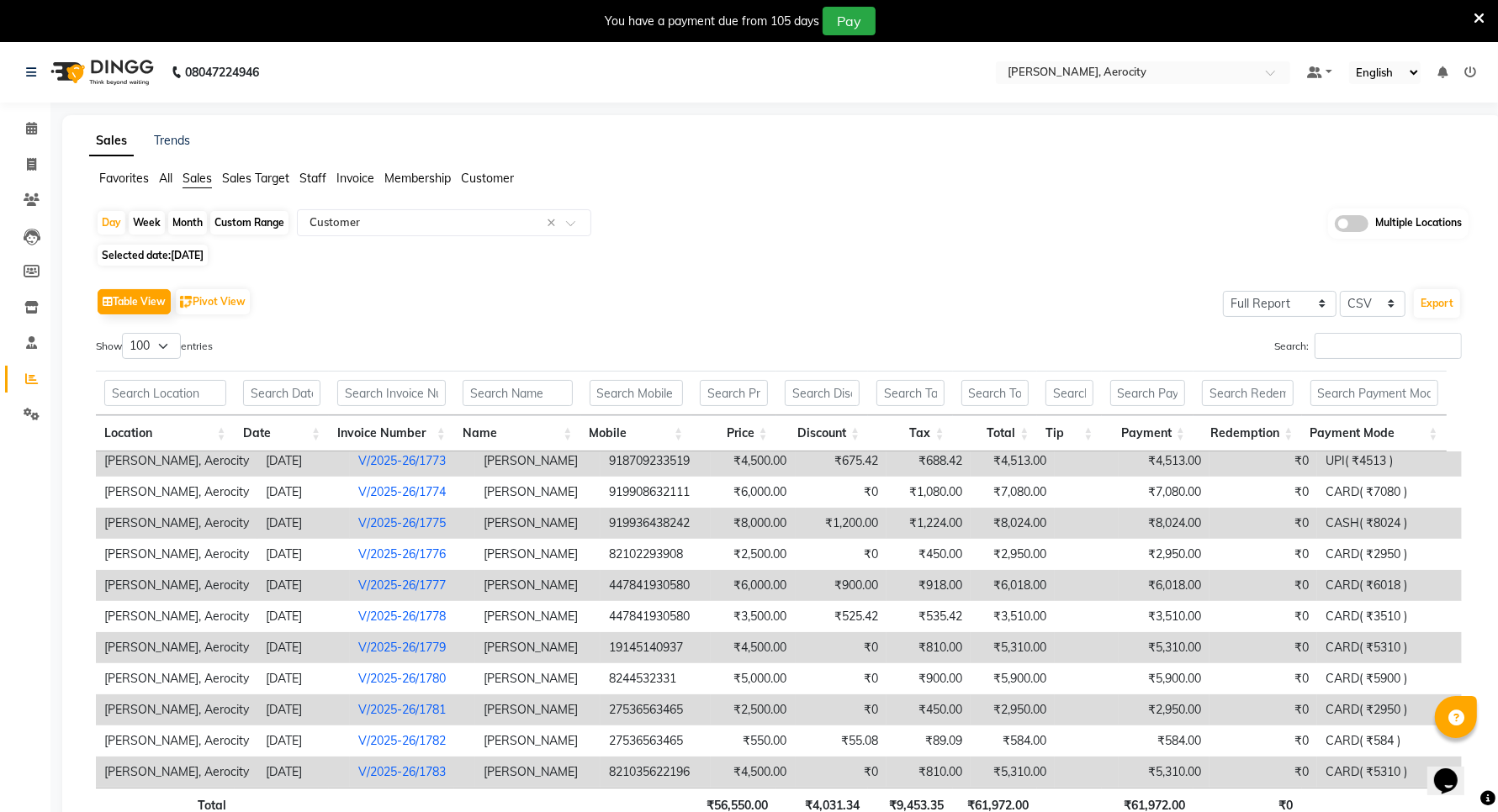
click at [165, 173] on span "All" at bounding box center [165, 178] width 13 height 15
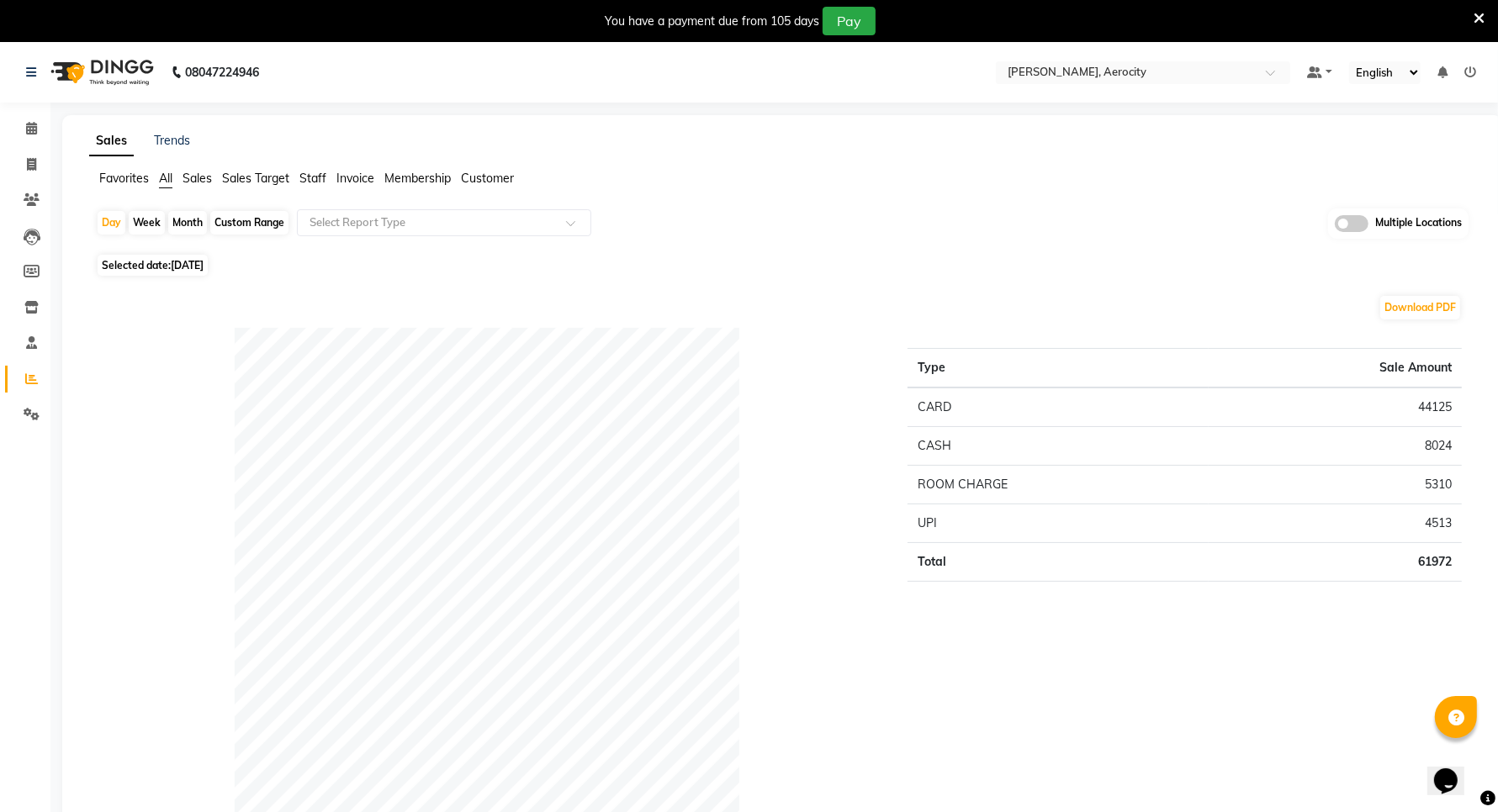
click at [190, 267] on span "[DATE]" at bounding box center [187, 264] width 33 height 12
select select "9"
select select "2025"
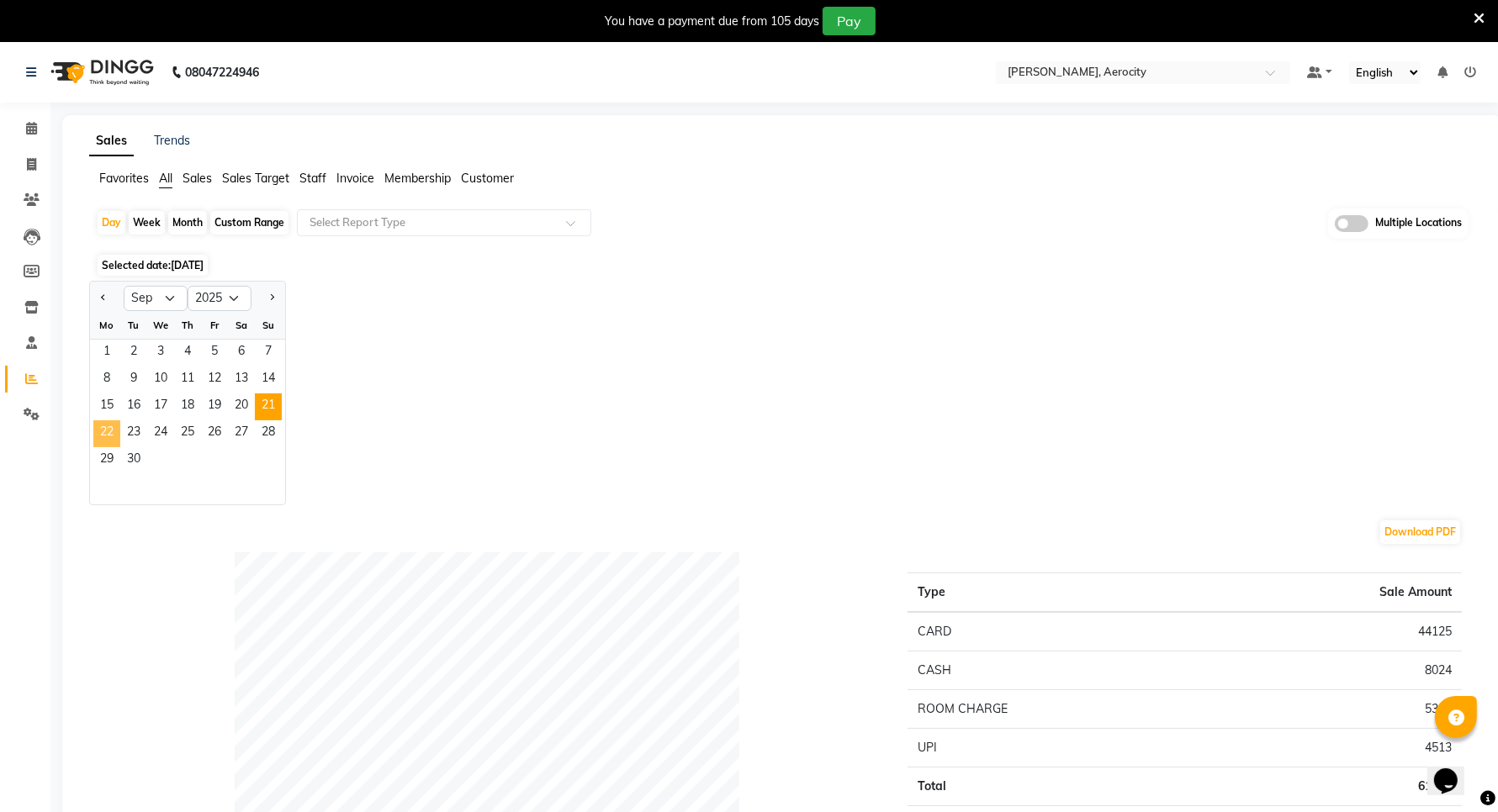
click at [106, 431] on span "22" at bounding box center [107, 433] width 26 height 26
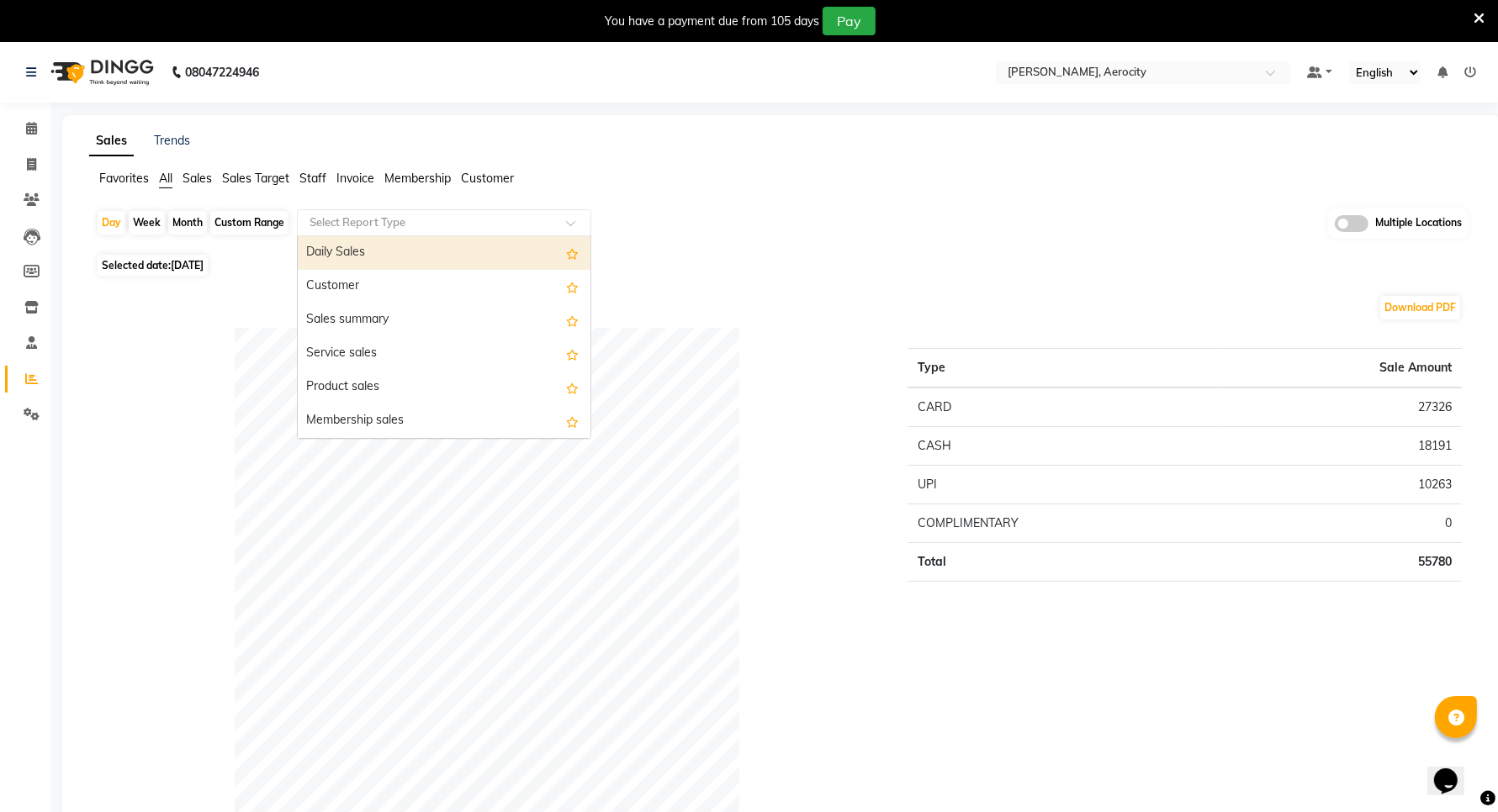
click at [327, 217] on input "text" at bounding box center [427, 223] width 242 height 17
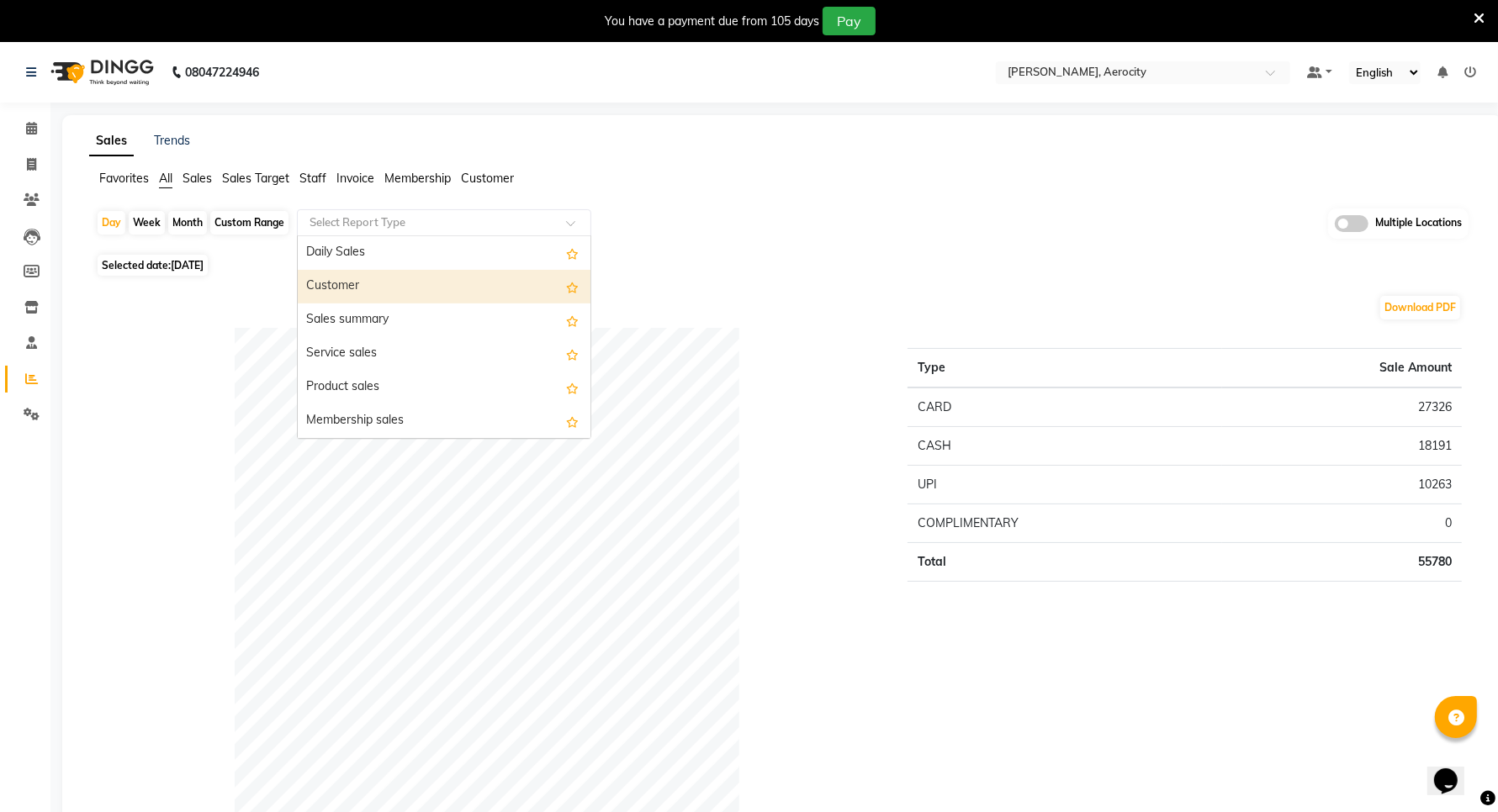
click at [197, 175] on span "Sales" at bounding box center [196, 178] width 29 height 15
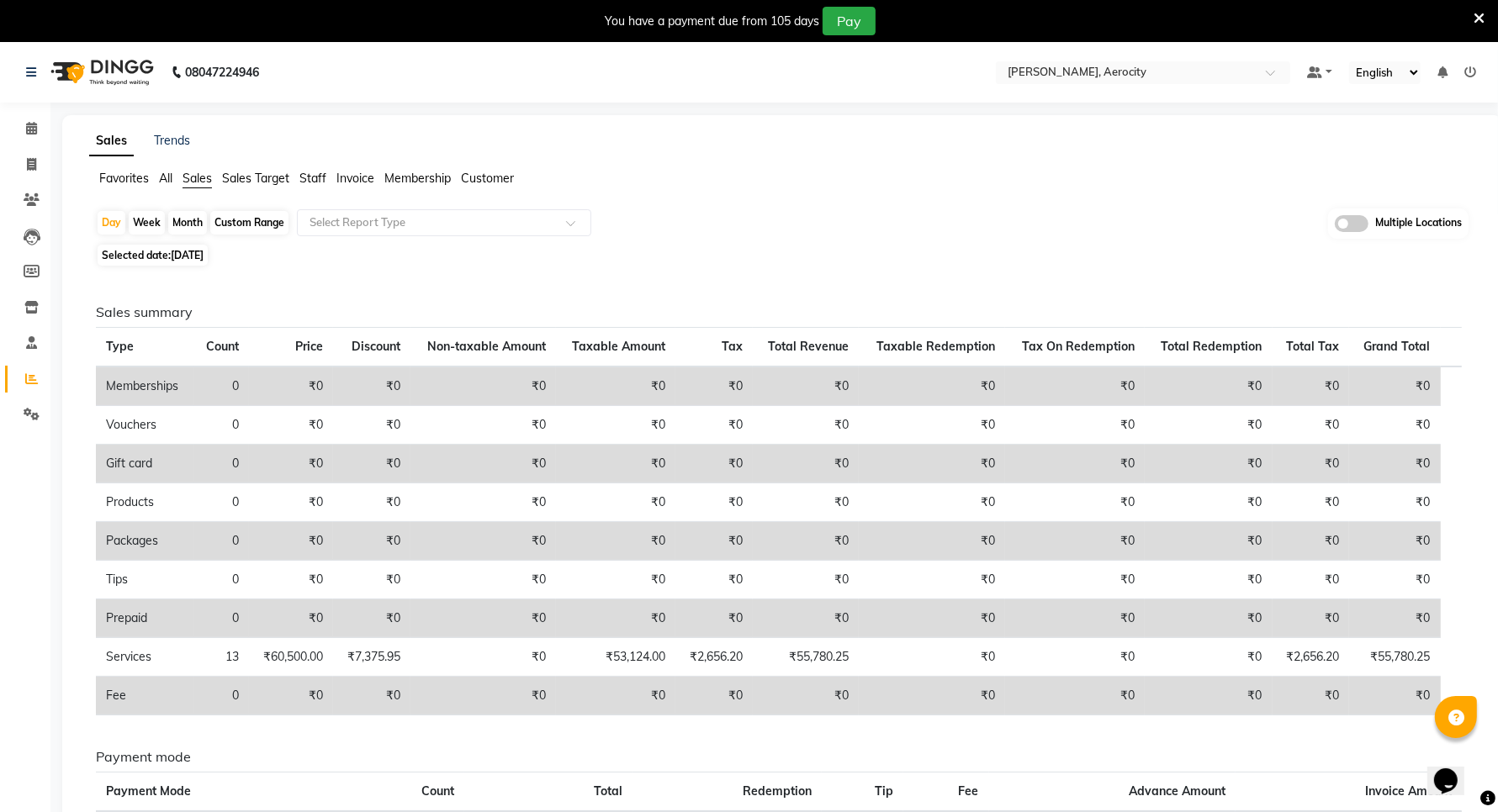
click at [165, 250] on span "Selected date: [DATE]" at bounding box center [152, 255] width 111 height 21
select select "9"
select select "2025"
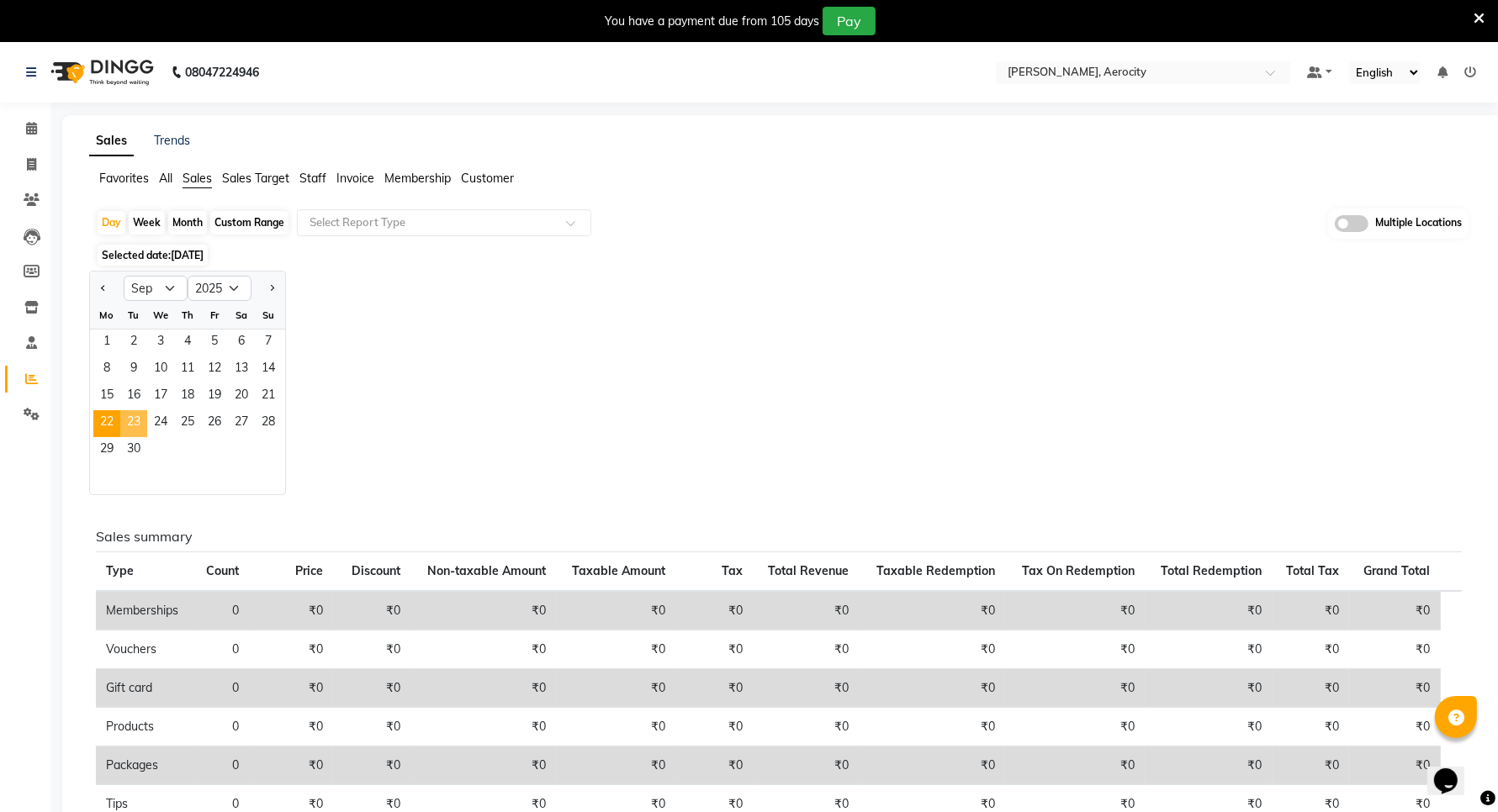
click at [134, 419] on span "23" at bounding box center [133, 424] width 26 height 26
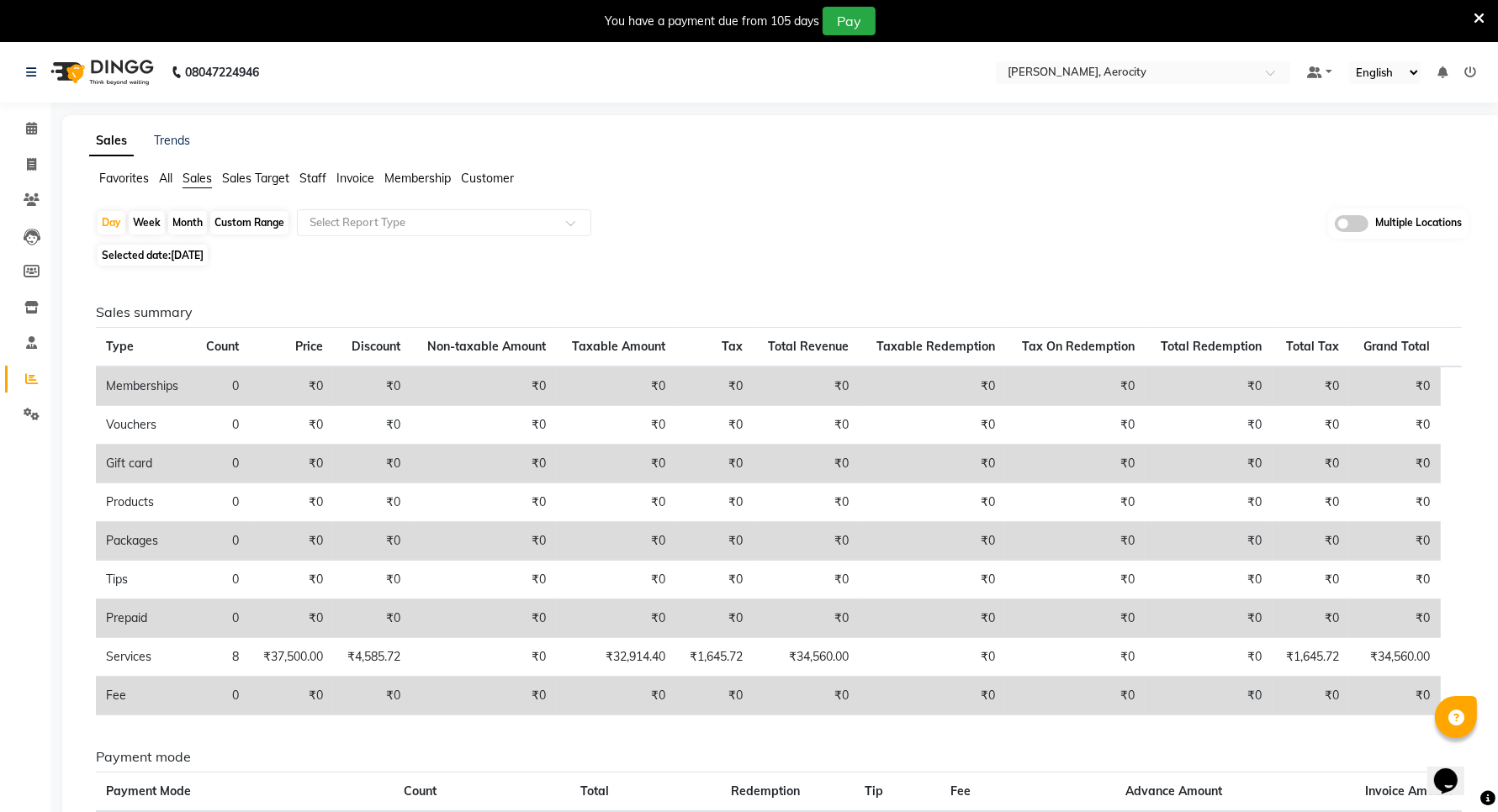
click at [174, 252] on span "[DATE]" at bounding box center [187, 255] width 33 height 12
select select "9"
select select "2025"
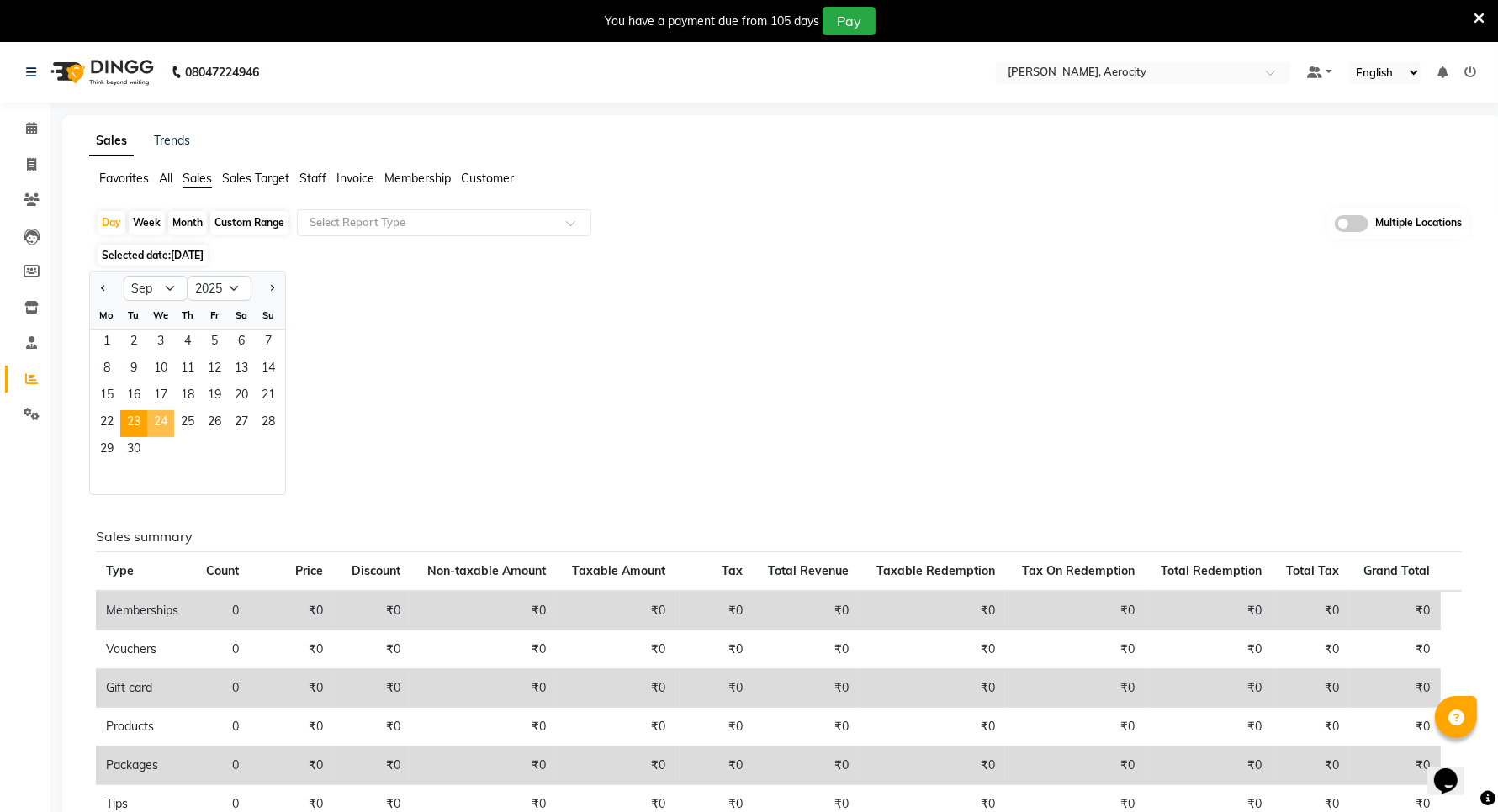
click at [160, 423] on span "24" at bounding box center [161, 424] width 26 height 26
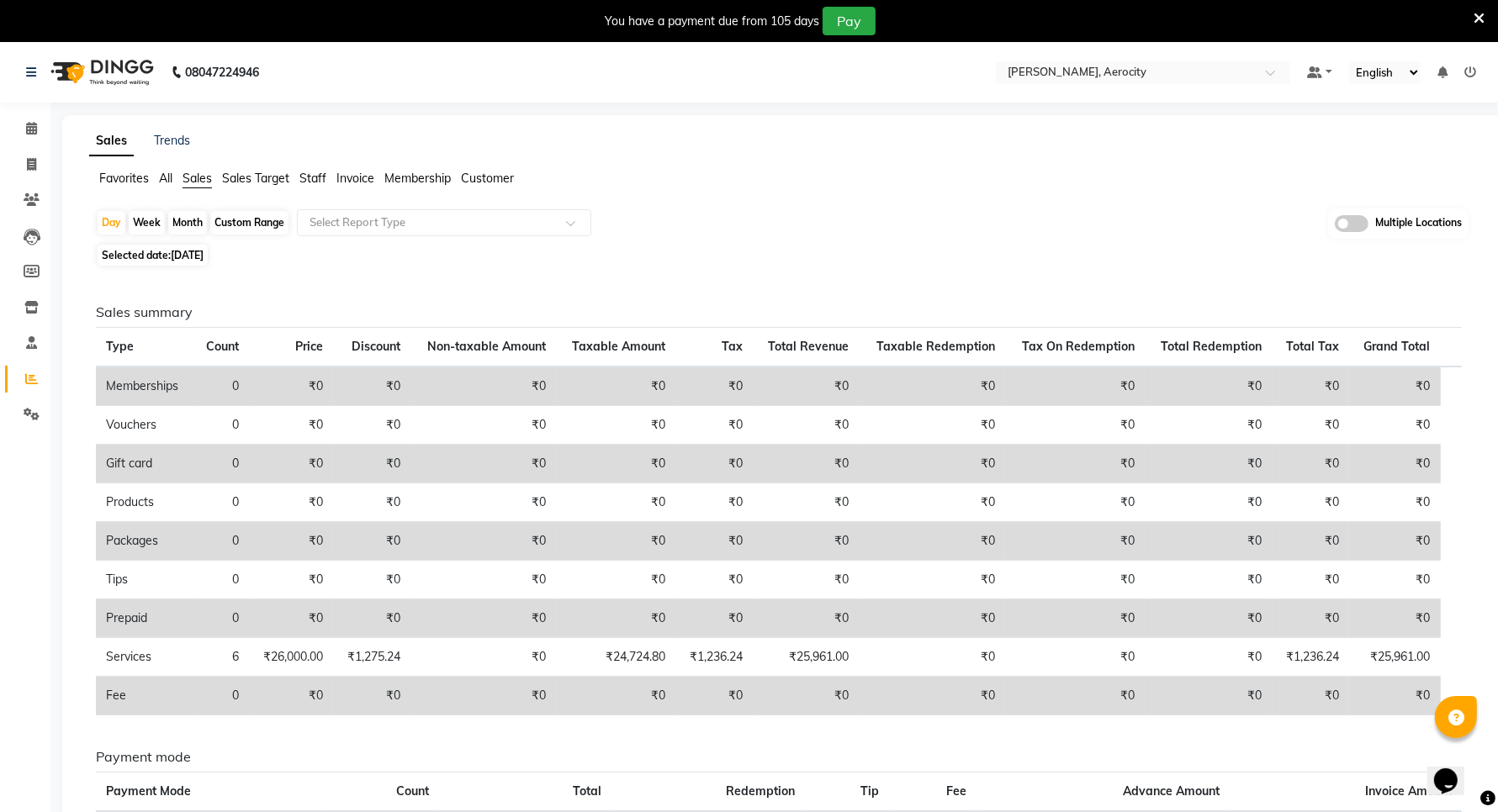
click at [192, 250] on span "[DATE]" at bounding box center [187, 255] width 33 height 12
select select "9"
select select "2025"
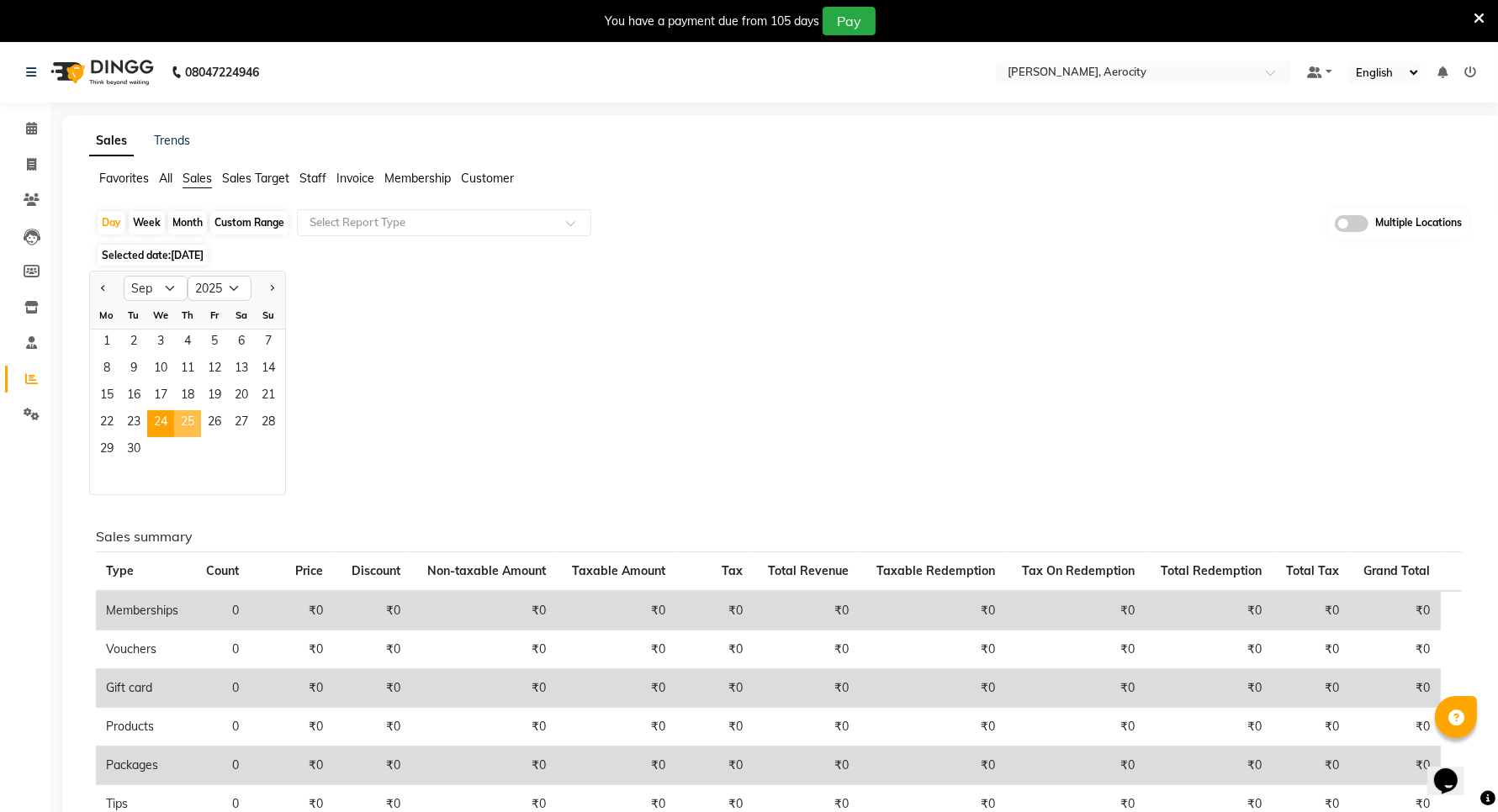
click at [191, 414] on span "25" at bounding box center [187, 424] width 26 height 26
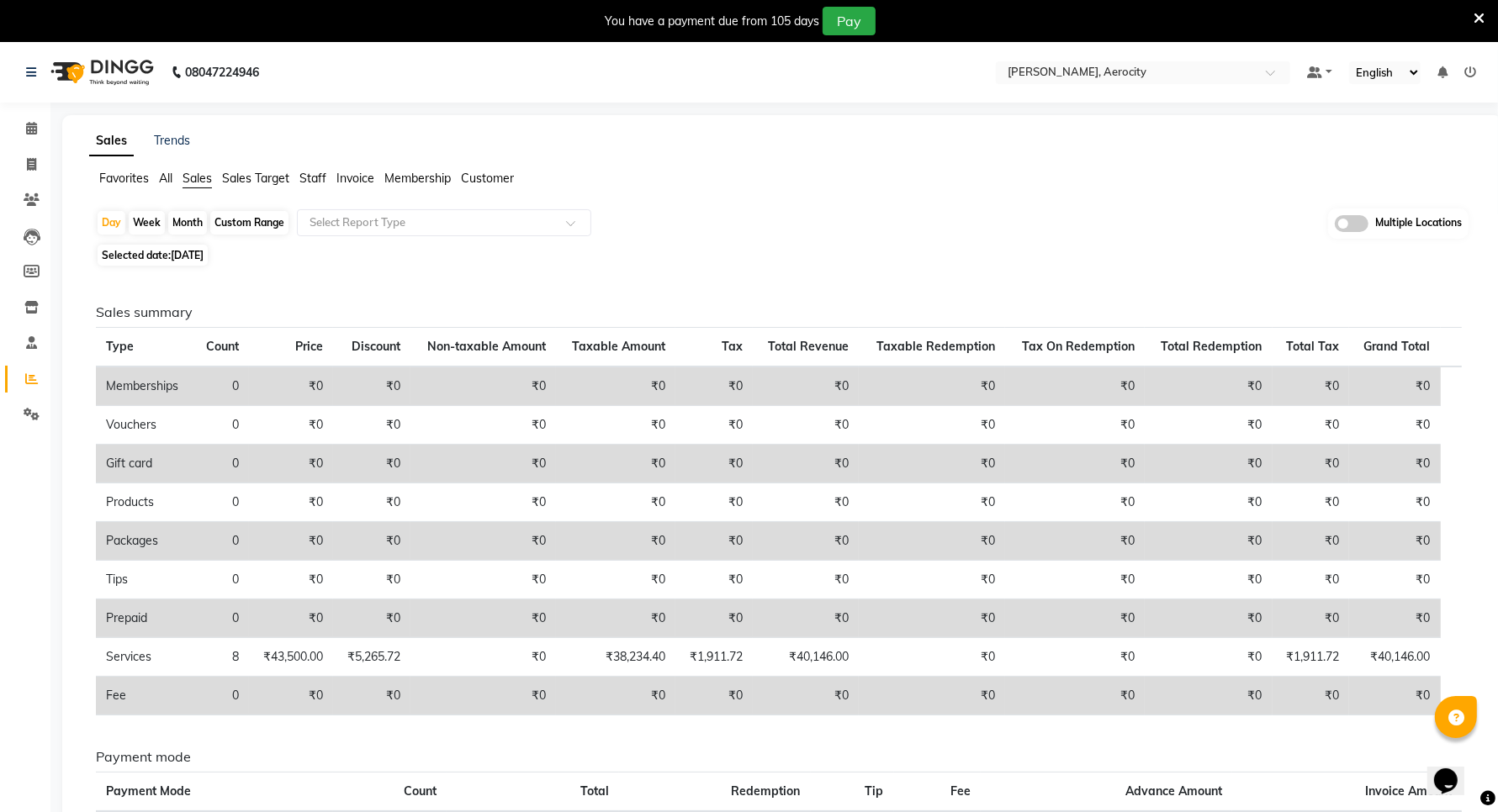
click at [204, 255] on span "25-09-2025" at bounding box center [187, 255] width 33 height 12
select select "9"
select select "2025"
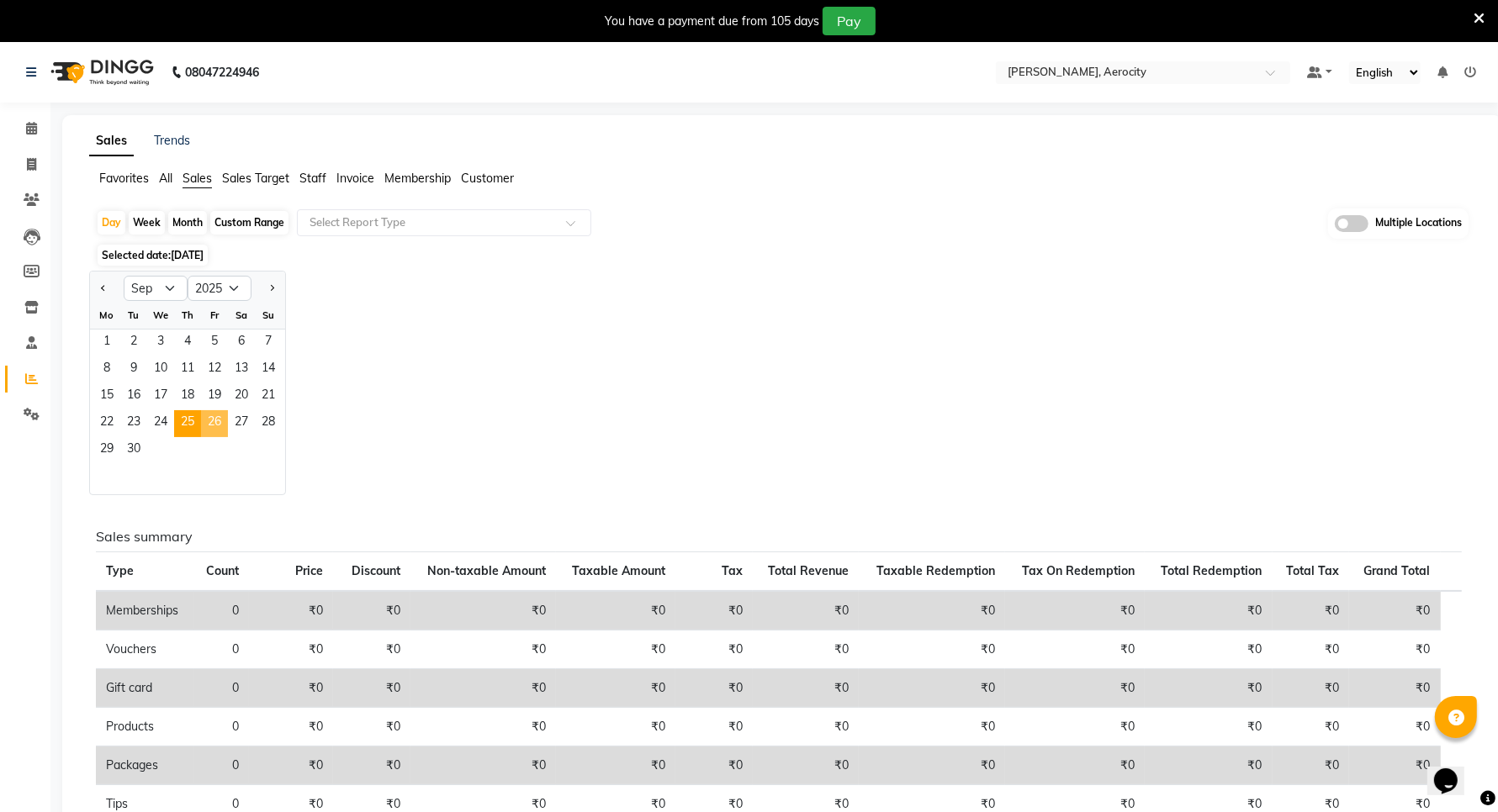
click at [223, 422] on span "26" at bounding box center [214, 424] width 26 height 26
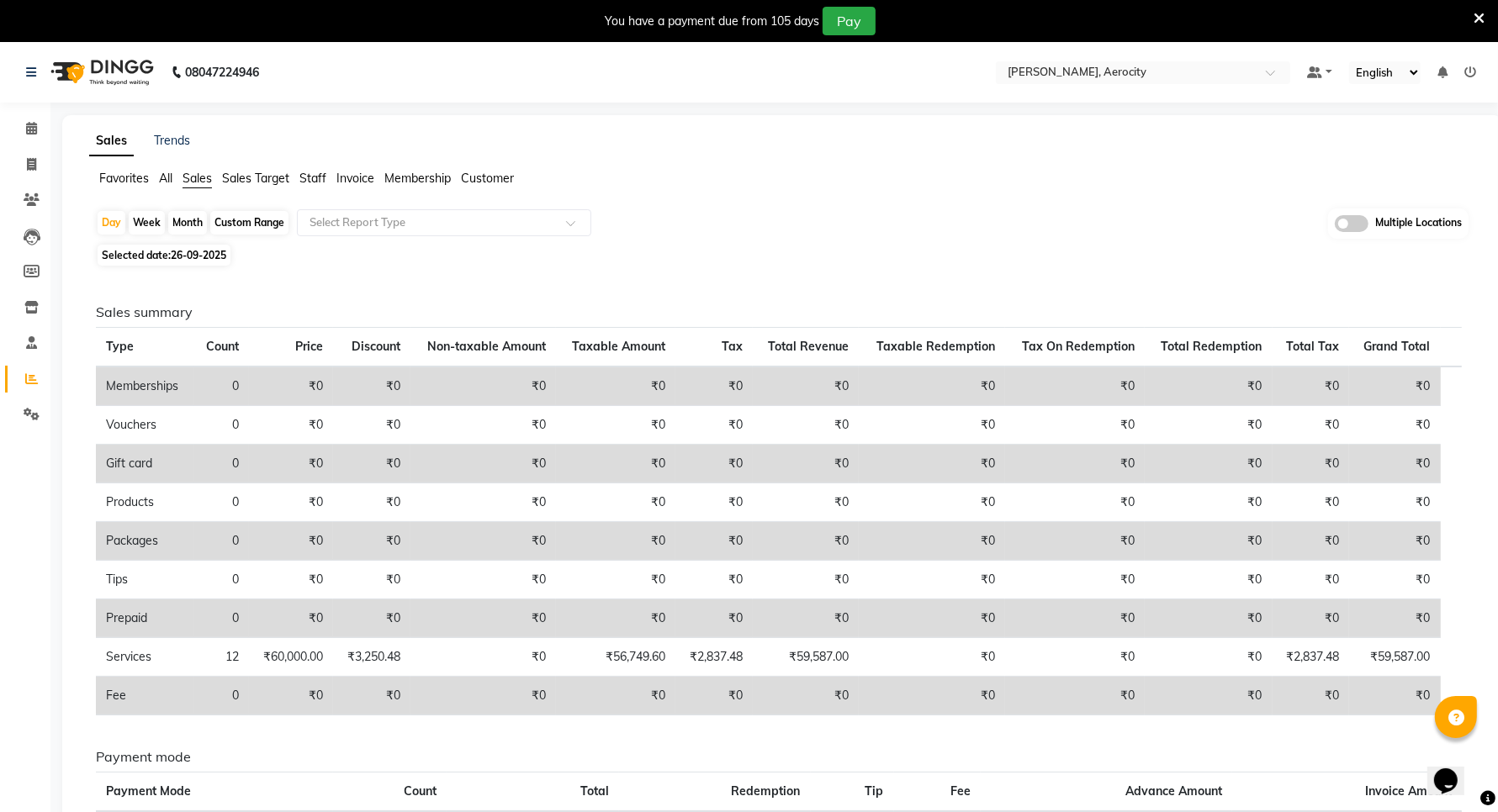
click at [200, 263] on span "Selected date: 26-09-2025" at bounding box center [163, 255] width 133 height 21
select select "9"
select select "2025"
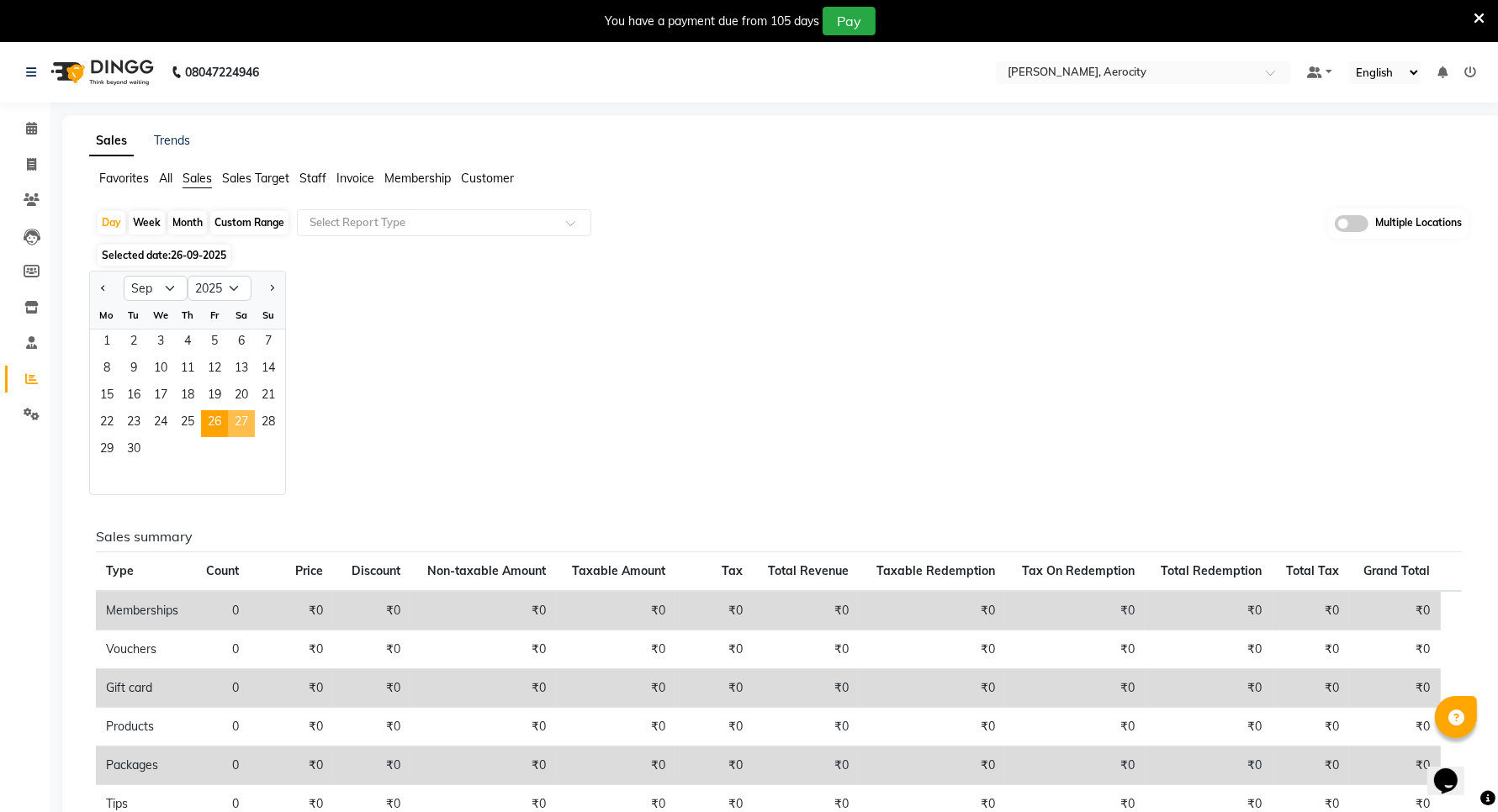
click at [238, 423] on span "27" at bounding box center [241, 424] width 26 height 26
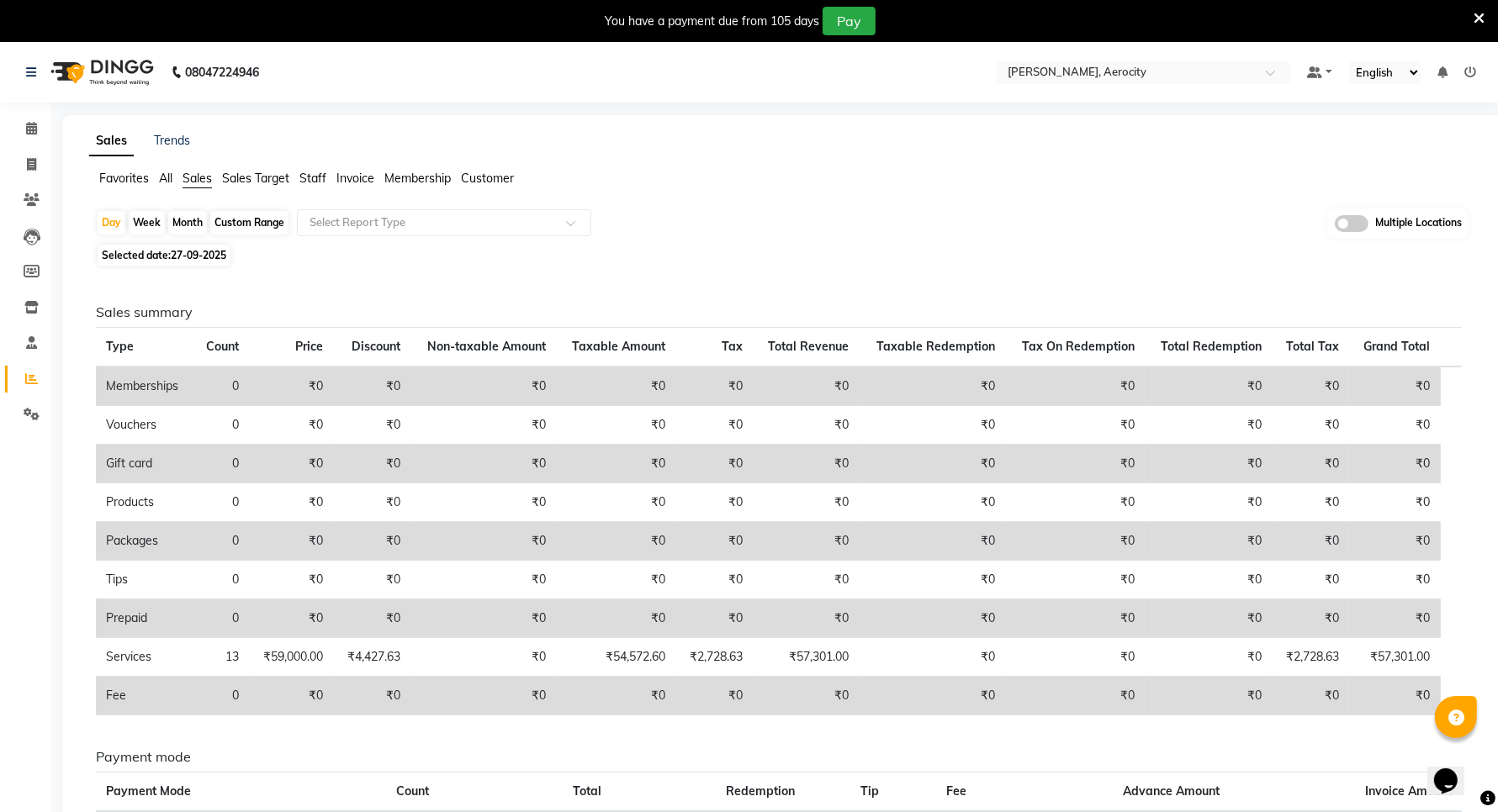
click at [204, 261] on span "27-09-2025" at bounding box center [198, 255] width 56 height 12
select select "9"
select select "2025"
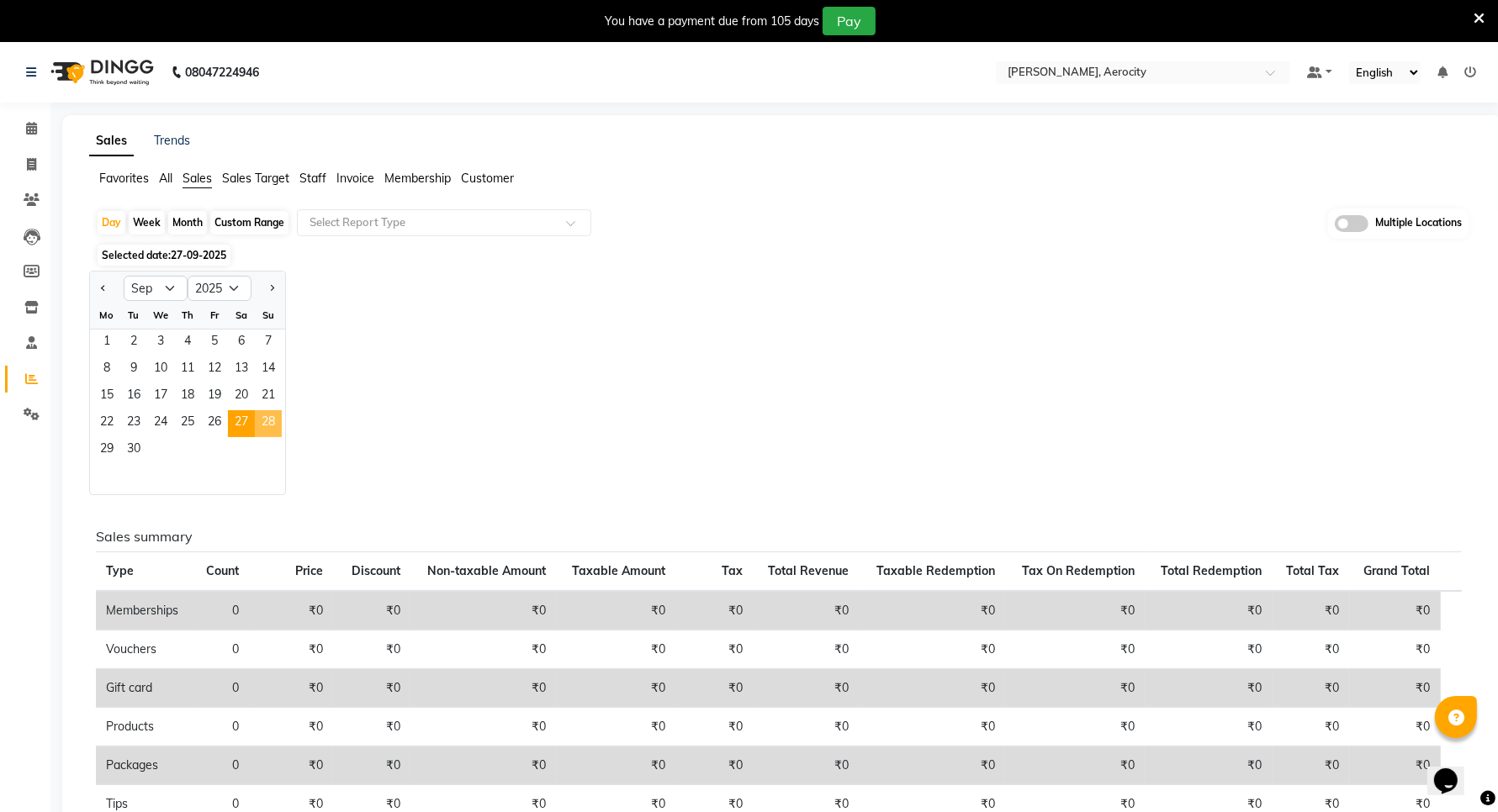
click at [265, 430] on span "28" at bounding box center [268, 424] width 26 height 26
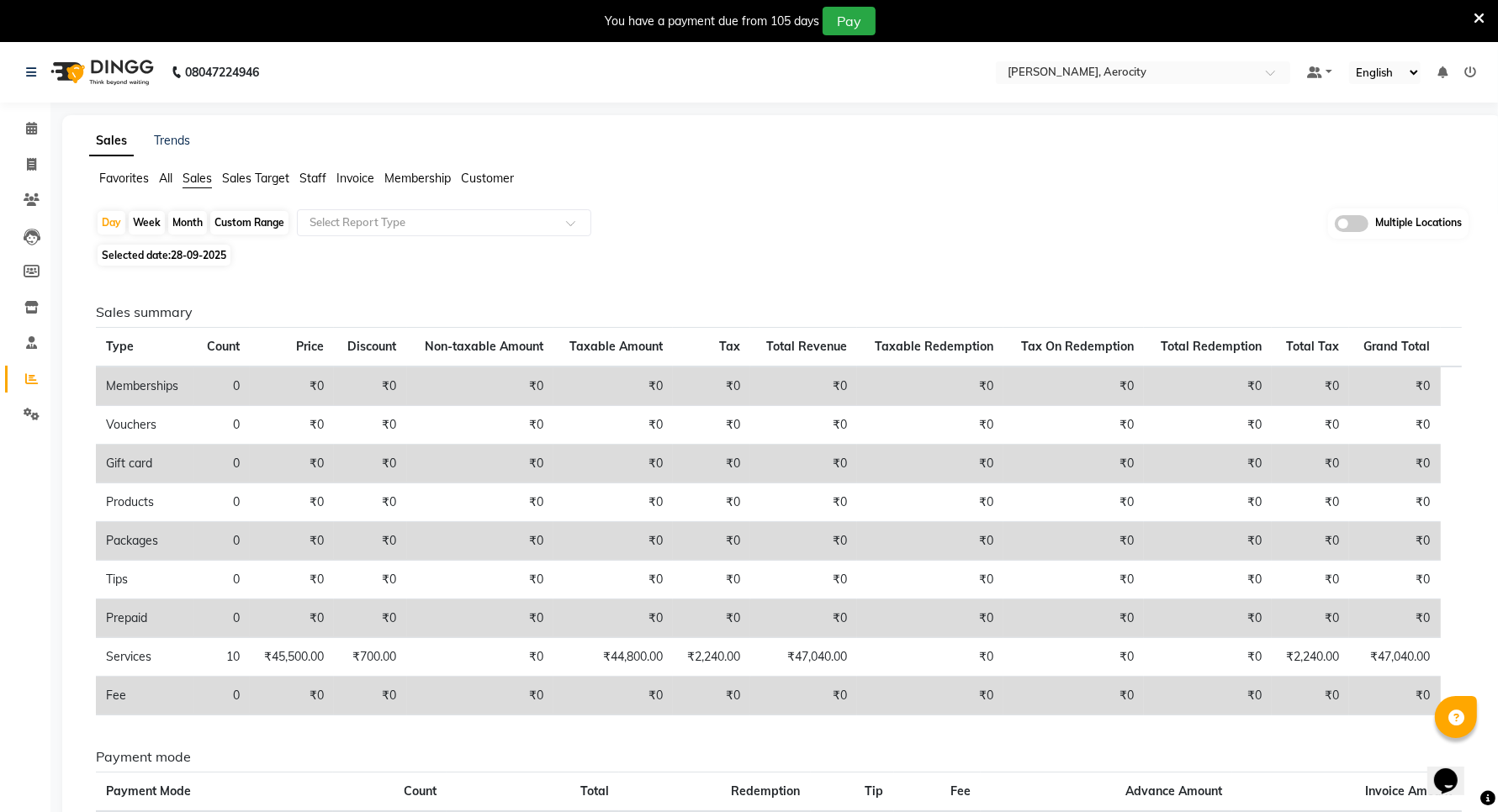
click at [196, 254] on span "28-09-2025" at bounding box center [198, 255] width 56 height 12
select select "9"
select select "2025"
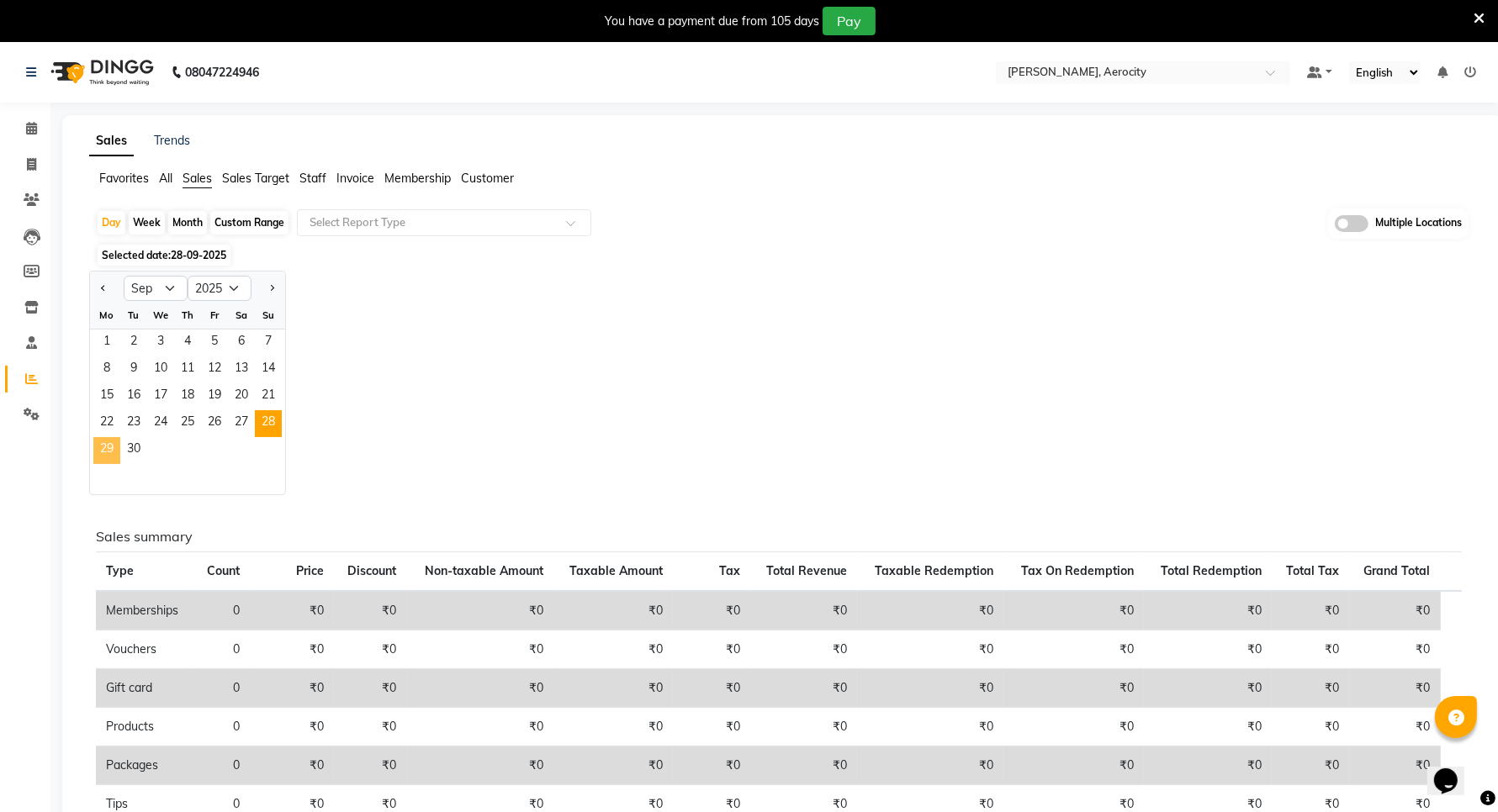
click at [115, 444] on span "29" at bounding box center [107, 450] width 26 height 26
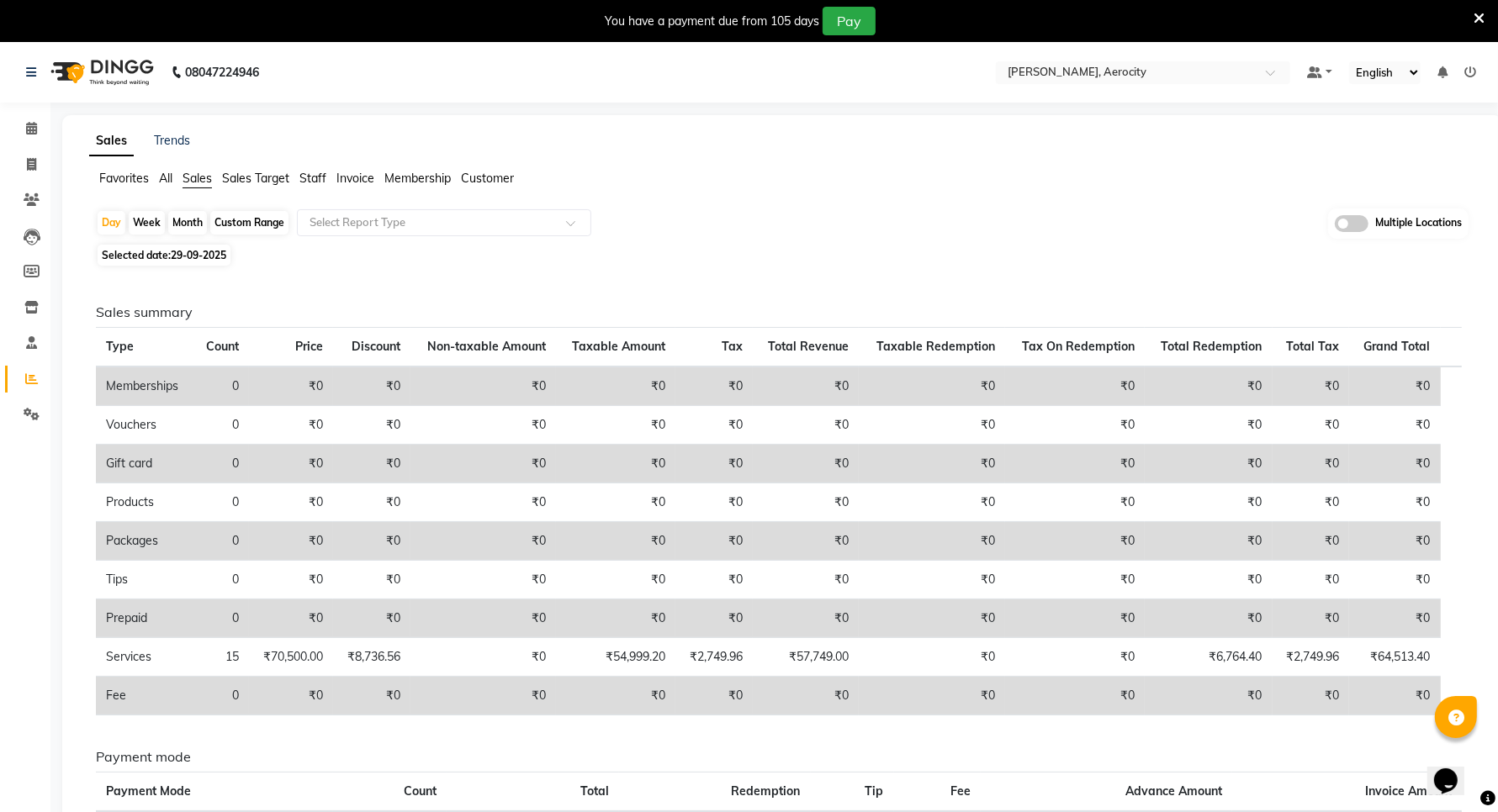
click at [183, 252] on span "29-09-2025" at bounding box center [198, 255] width 56 height 12
select select "9"
select select "2025"
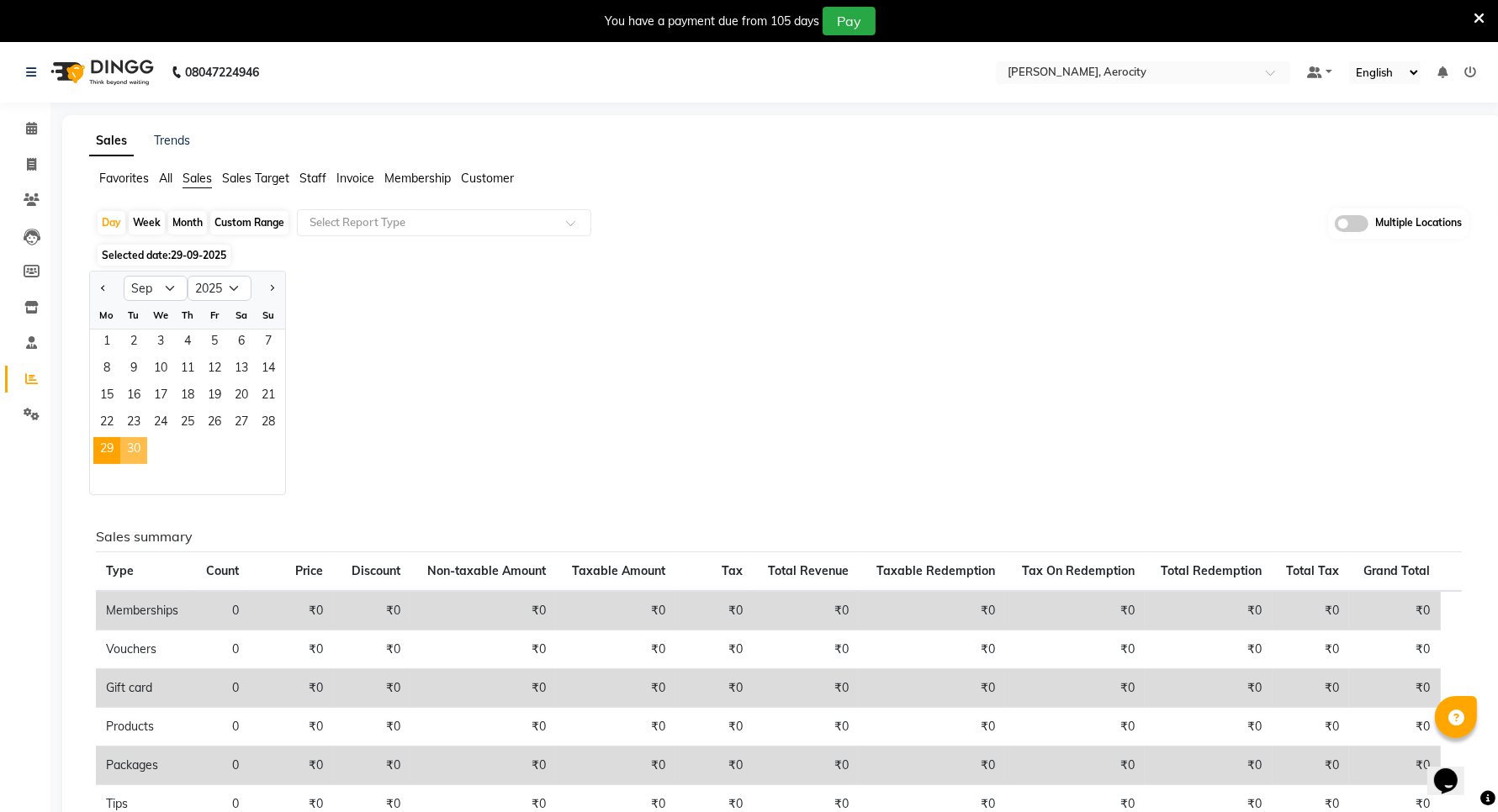
click at [134, 440] on span "30" at bounding box center [133, 450] width 26 height 26
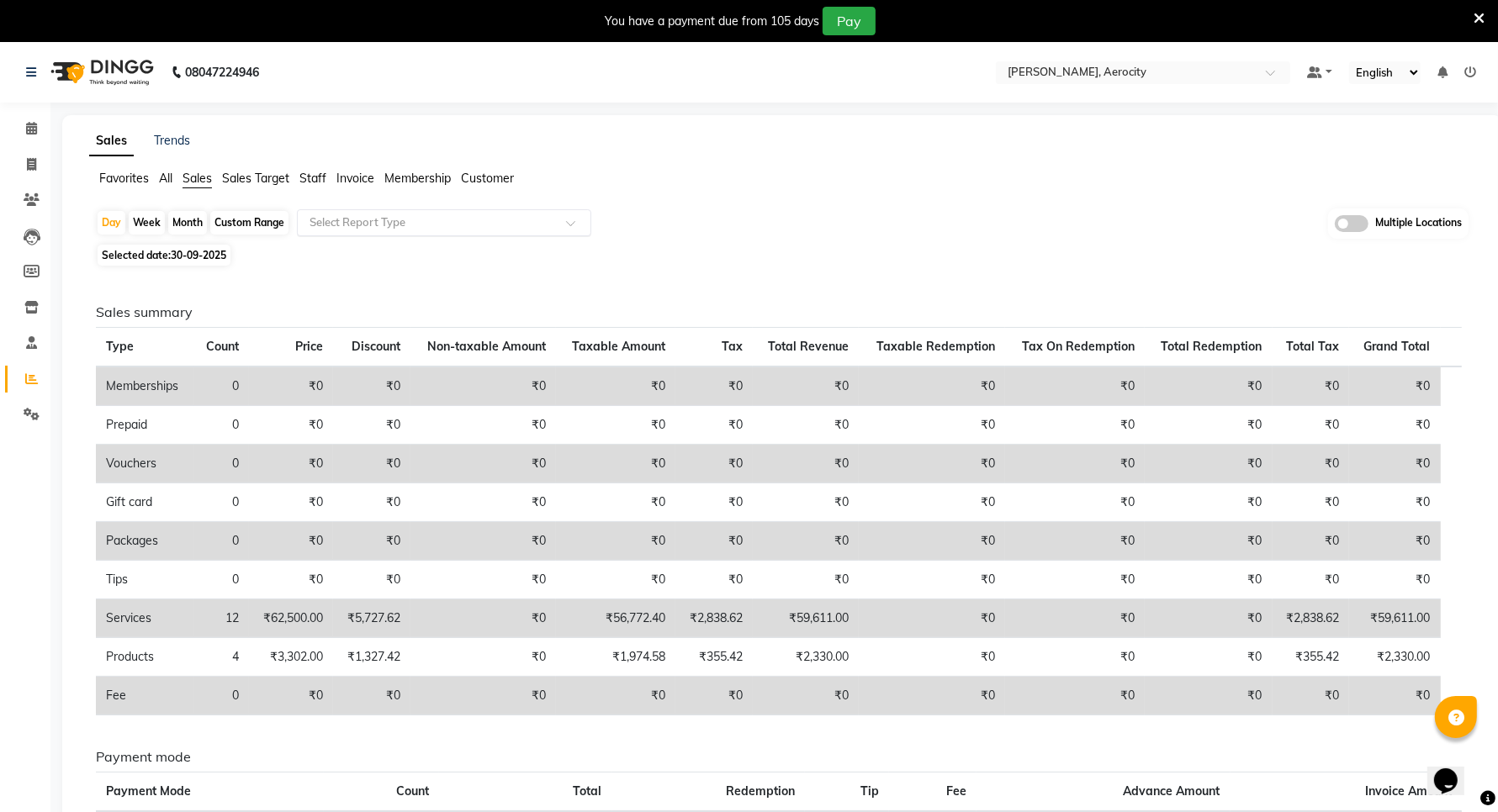
click at [331, 228] on input "text" at bounding box center [427, 223] width 242 height 17
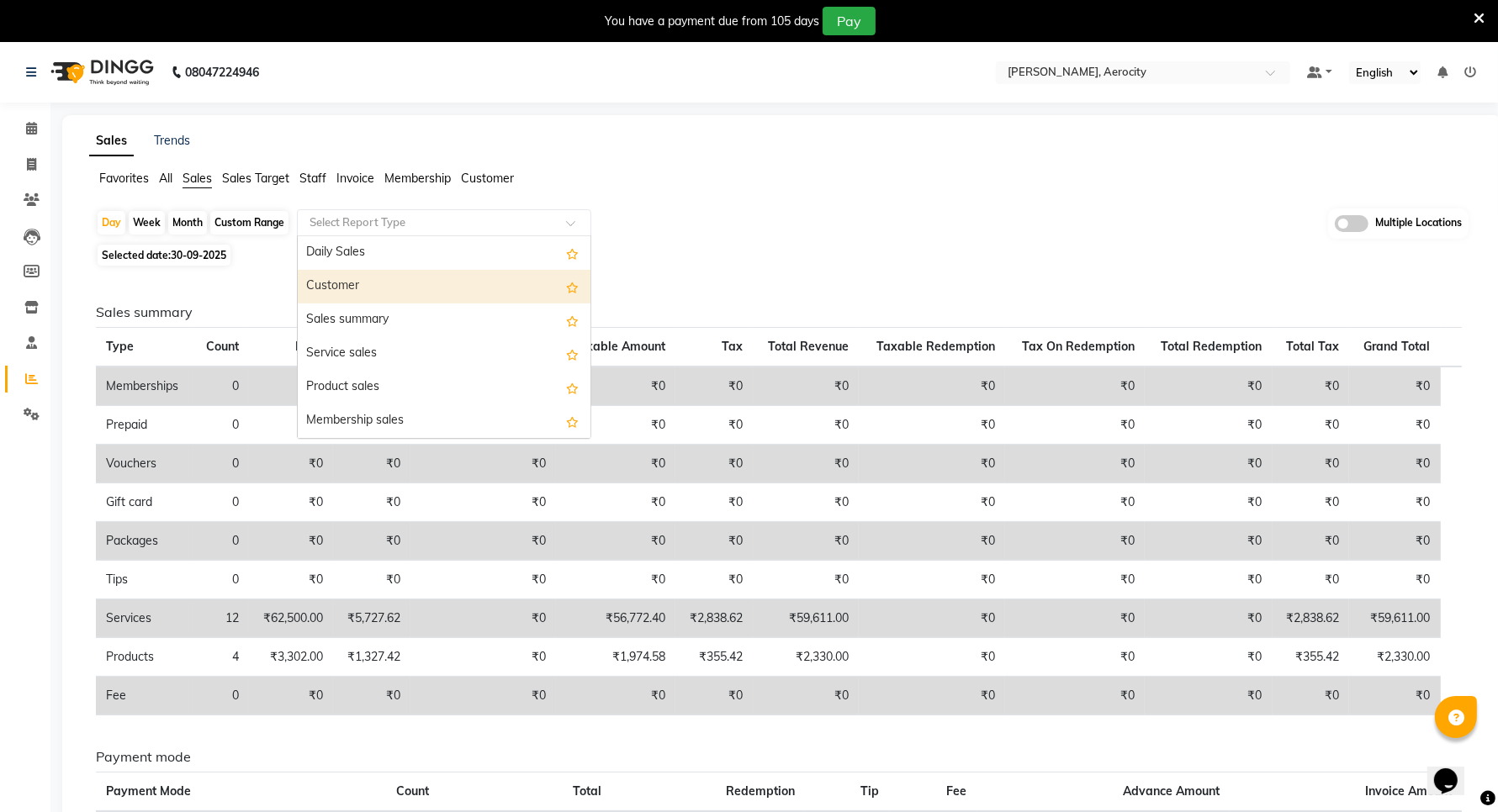
click at [341, 291] on div "Customer" at bounding box center [444, 287] width 293 height 34
select select "full_report"
select select "csv"
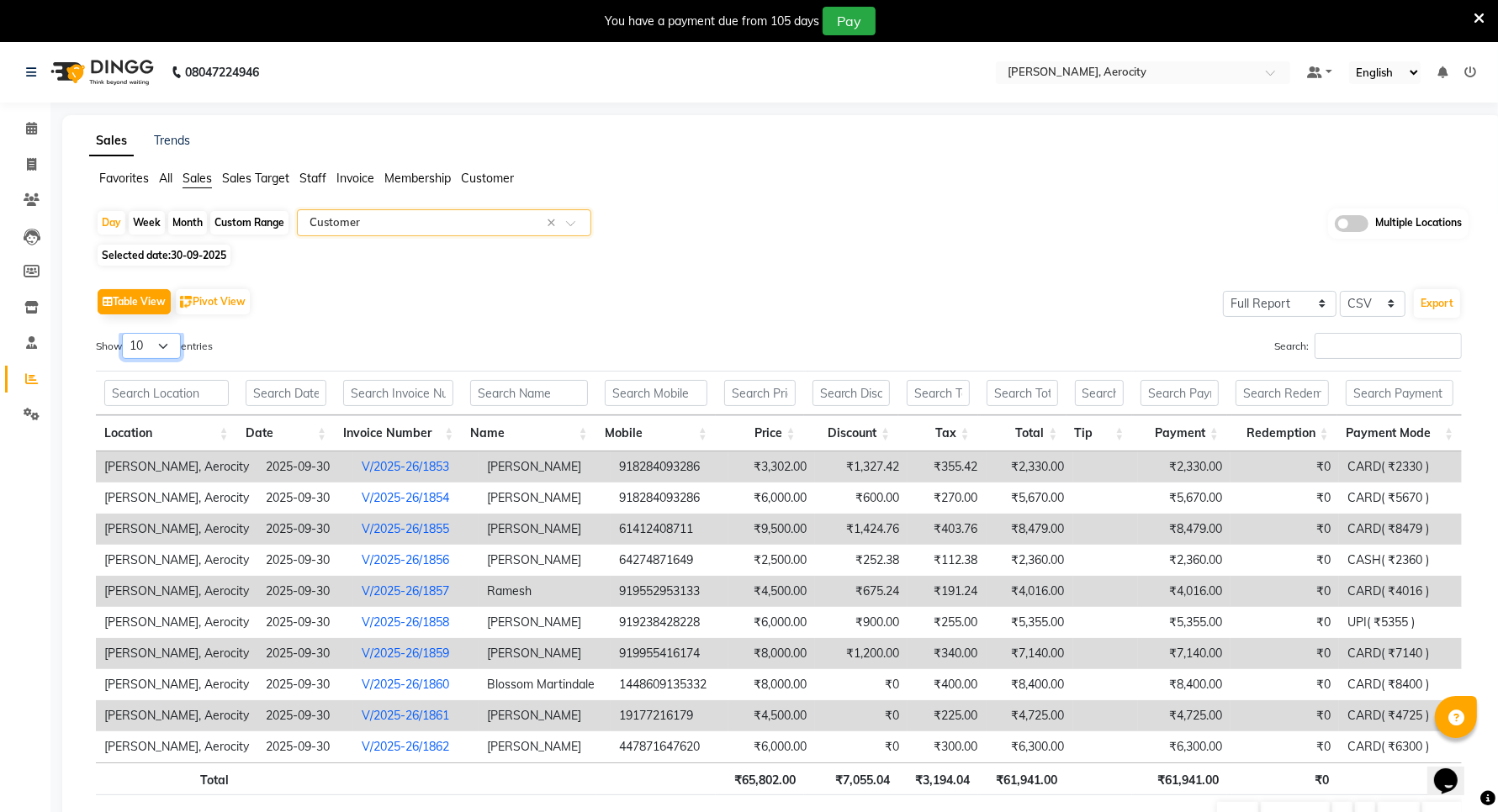
click at [145, 349] on select "10 25 50 100" at bounding box center [151, 347] width 59 height 26
select select "100"
click at [125, 333] on select "10 25 50 100" at bounding box center [151, 347] width 59 height 26
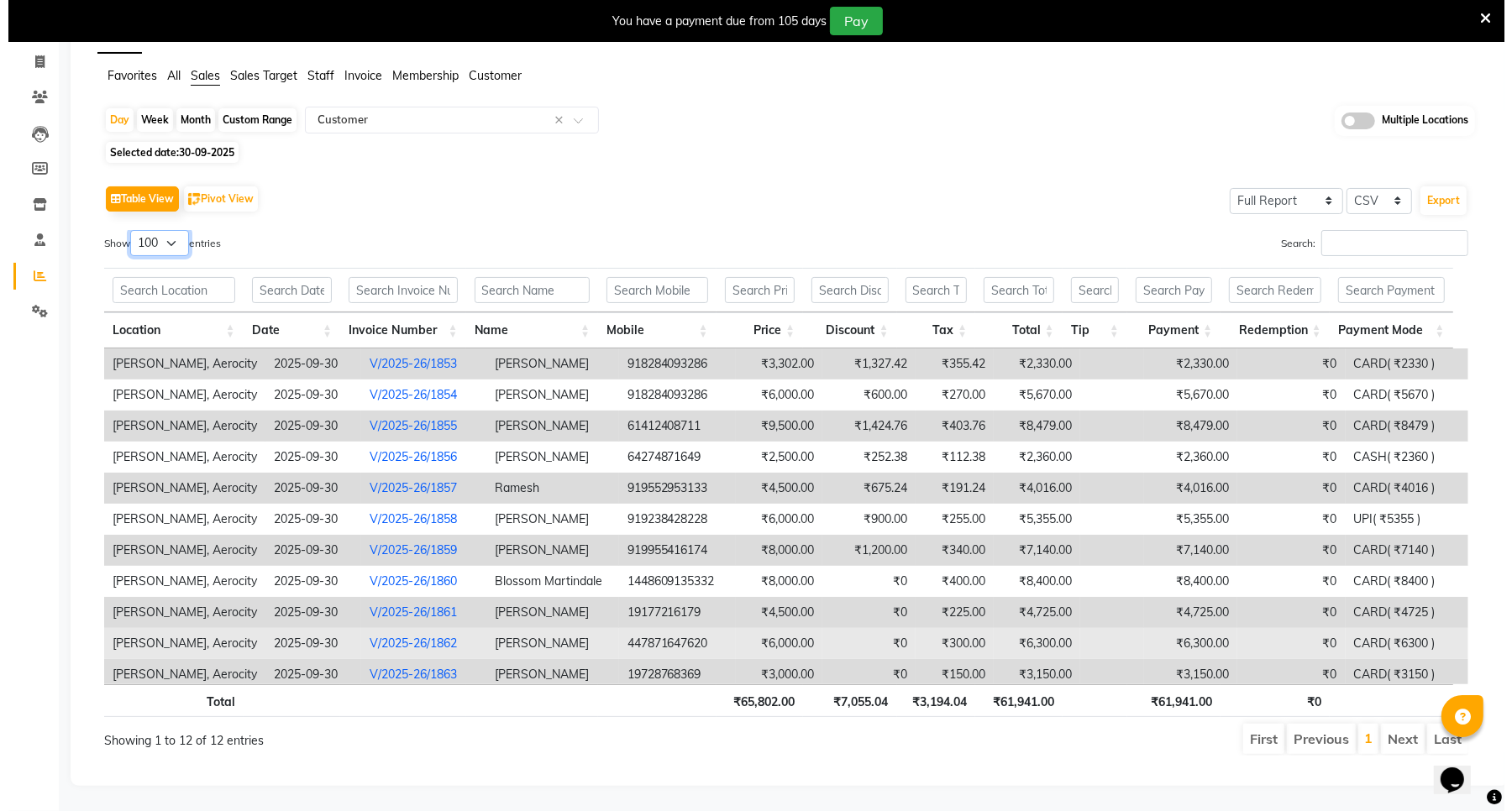
scroll to position [15, 0]
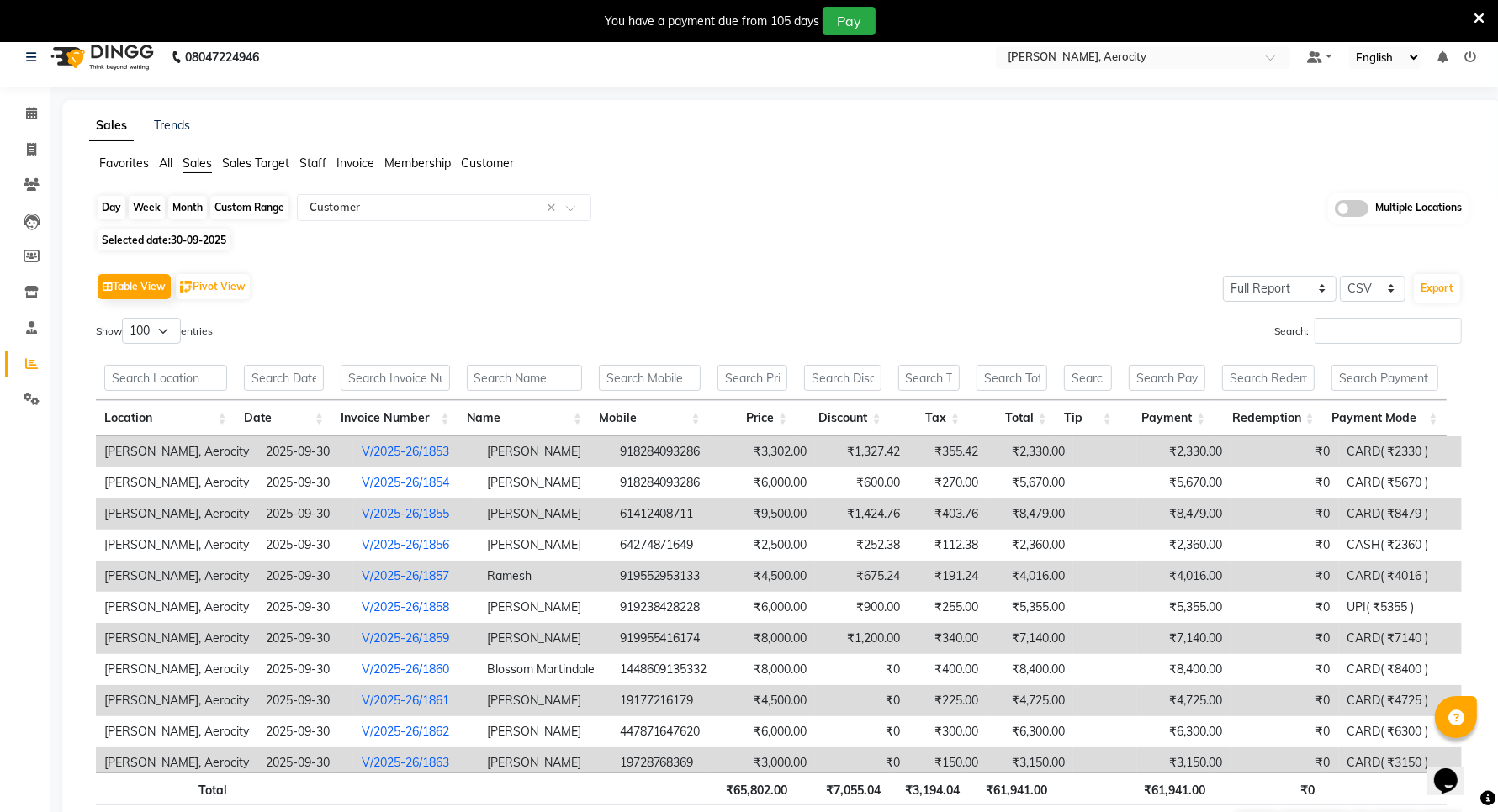
click at [107, 209] on div "Day" at bounding box center [111, 208] width 27 height 24
select select "9"
select select "2025"
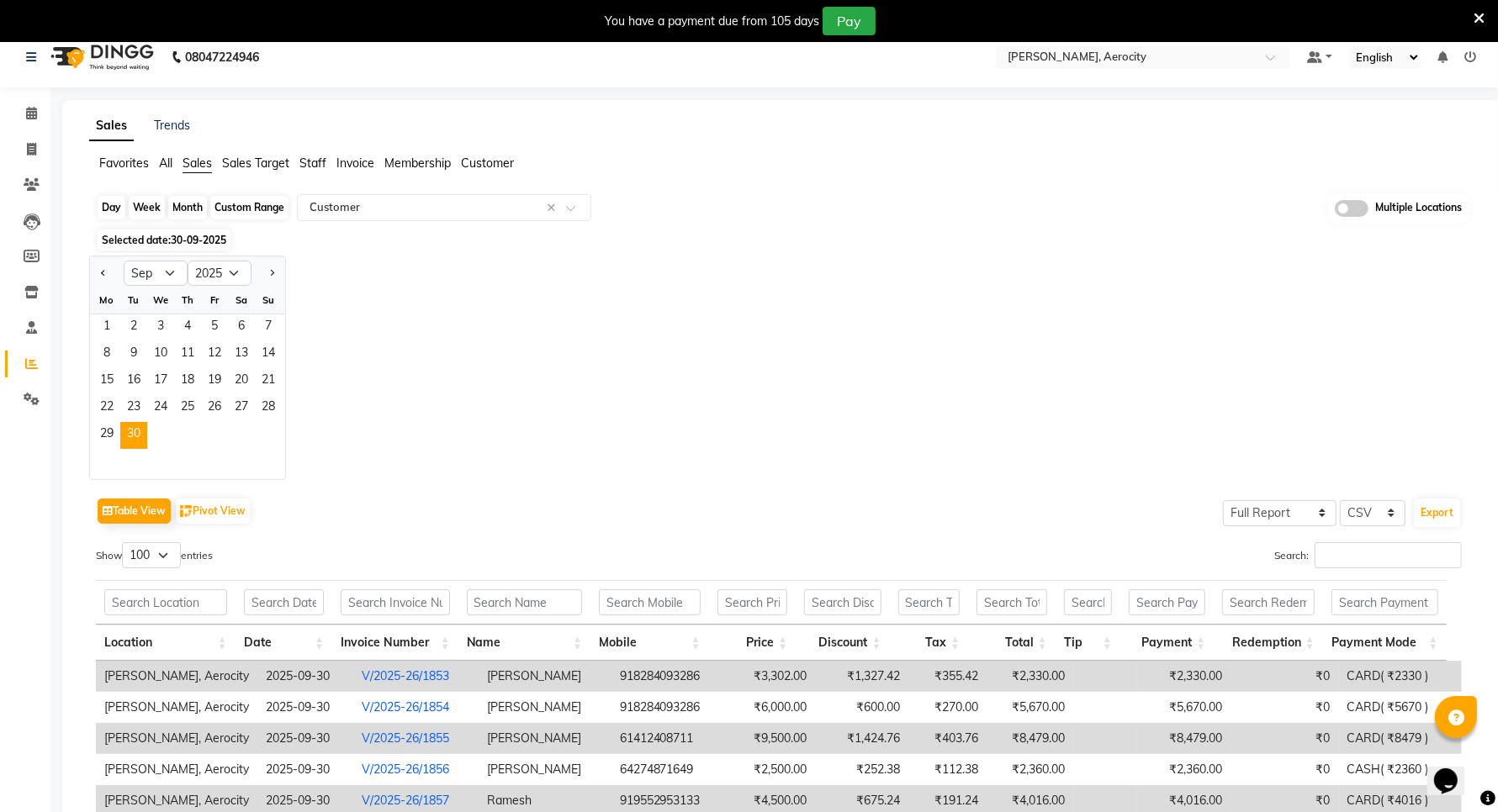
click at [103, 216] on div "Day" at bounding box center [111, 208] width 27 height 24
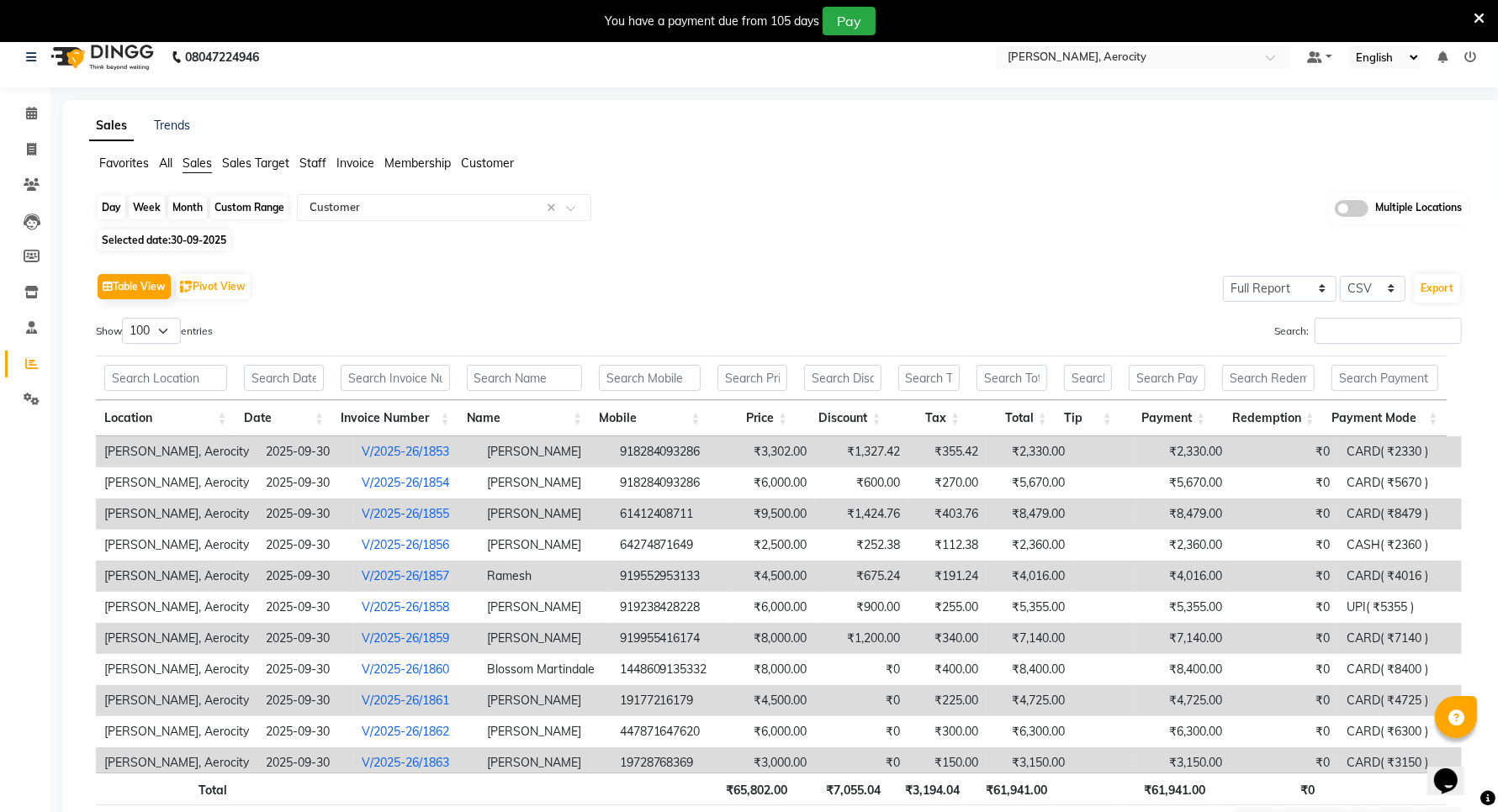
click at [106, 214] on div "Day" at bounding box center [111, 208] width 27 height 24
select select "9"
select select "2025"
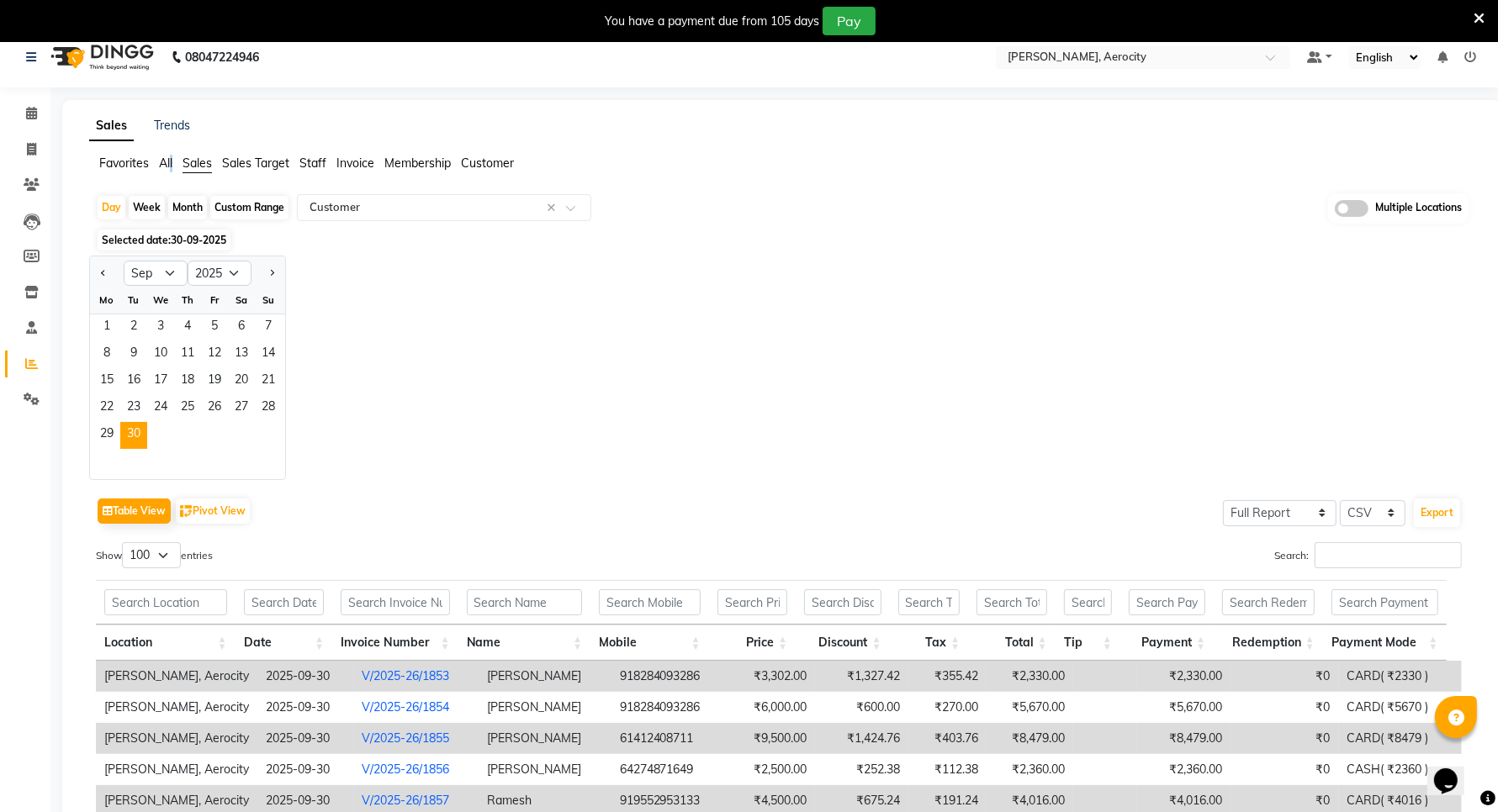
click at [173, 160] on span "All" at bounding box center [165, 163] width 13 height 15
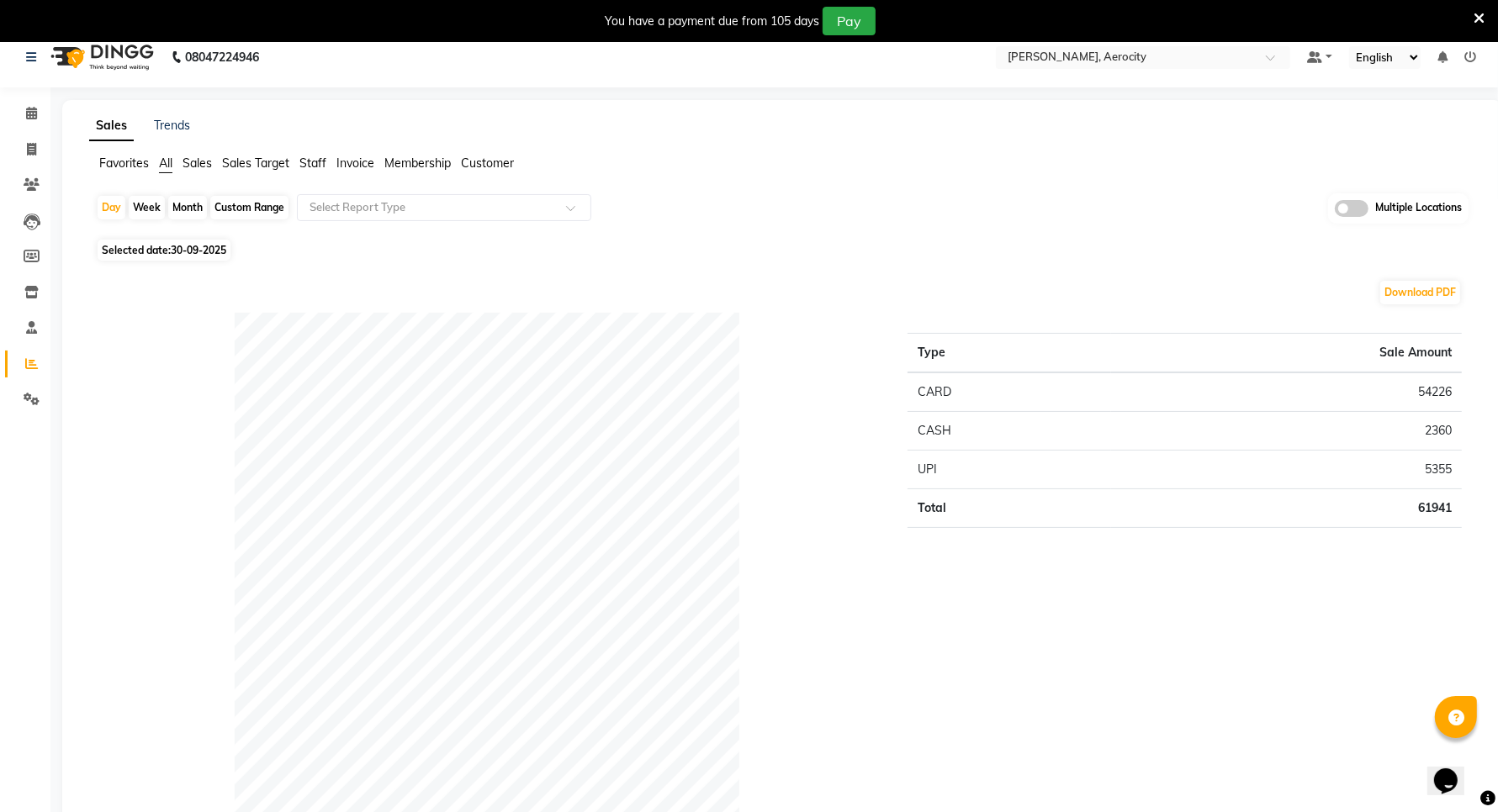
click at [186, 161] on span "Sales" at bounding box center [196, 163] width 29 height 15
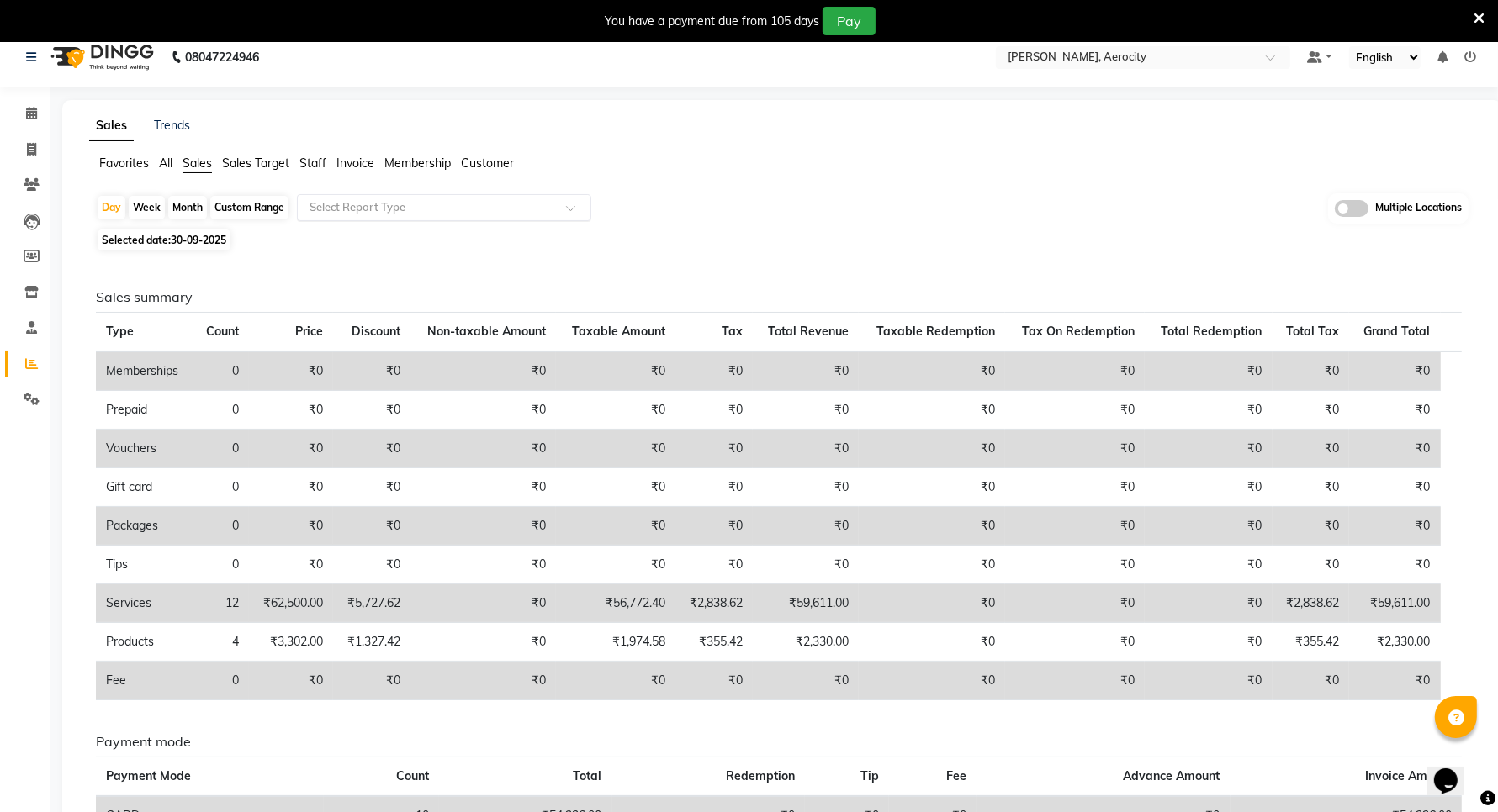
click at [349, 211] on input "text" at bounding box center [427, 208] width 242 height 17
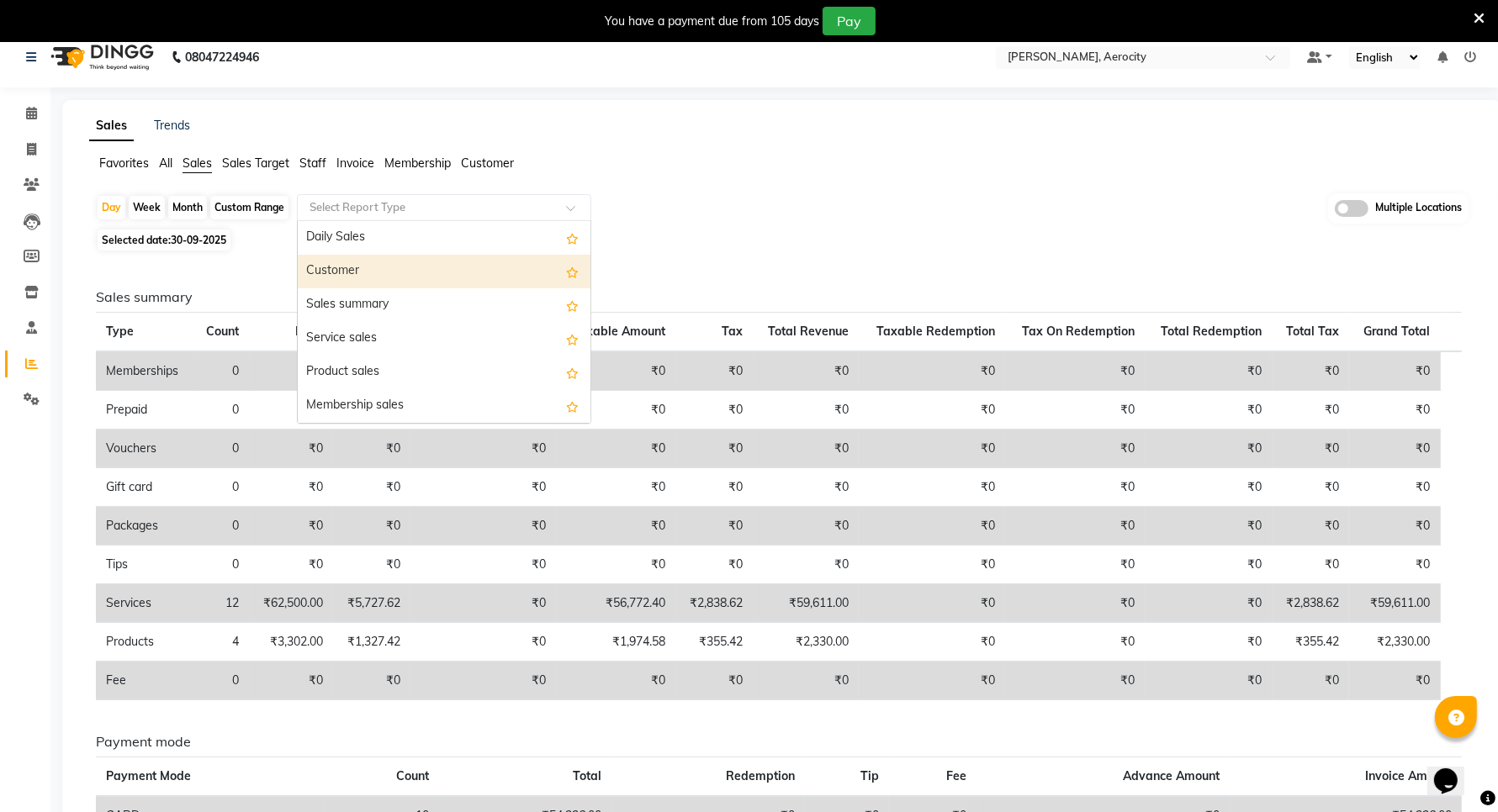
click at [341, 269] on div "Customer" at bounding box center [444, 272] width 293 height 34
select select "full_report"
select select "csv"
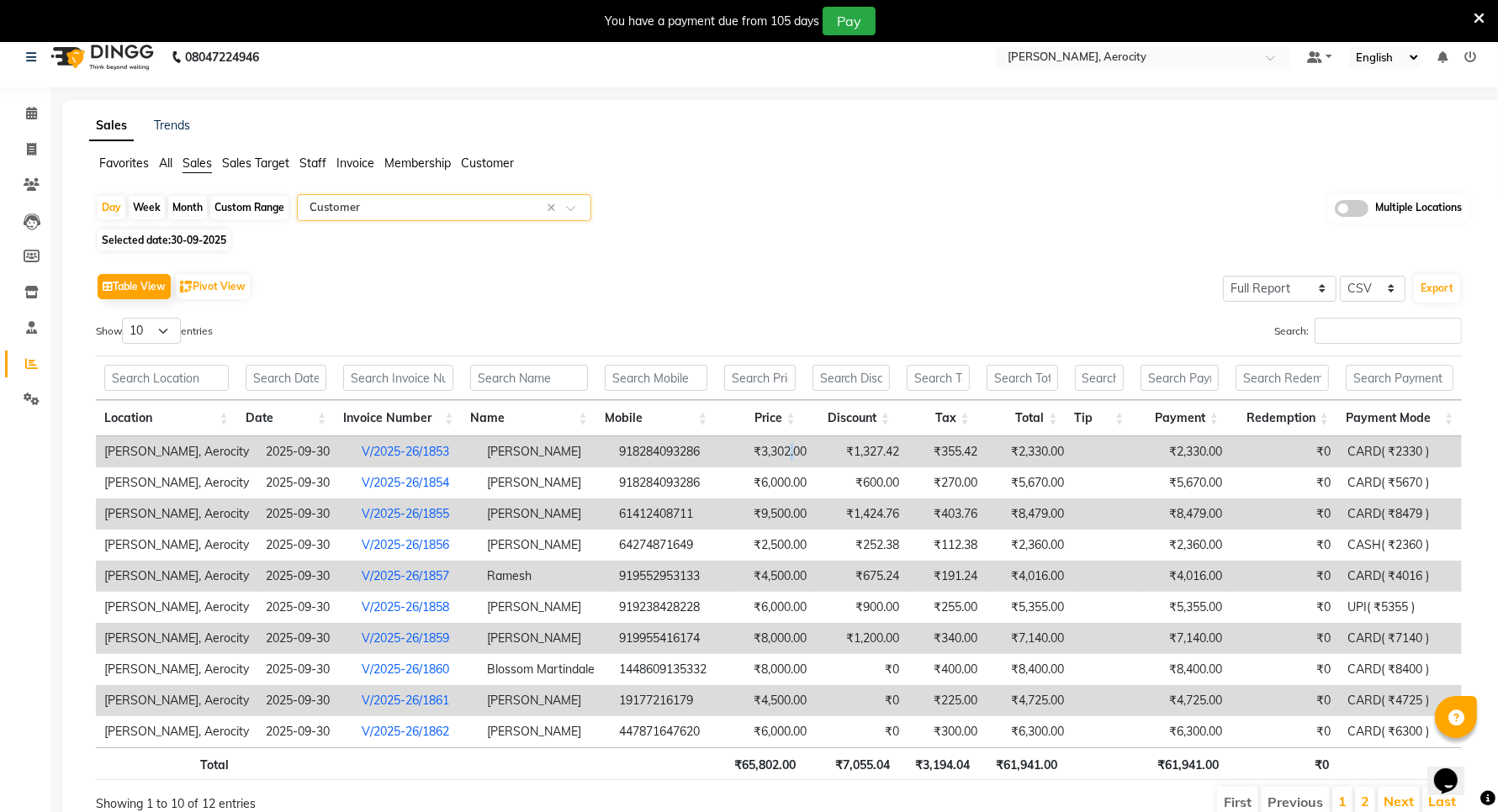
click at [780, 458] on td "₹3,302.00" at bounding box center [772, 451] width 87 height 31
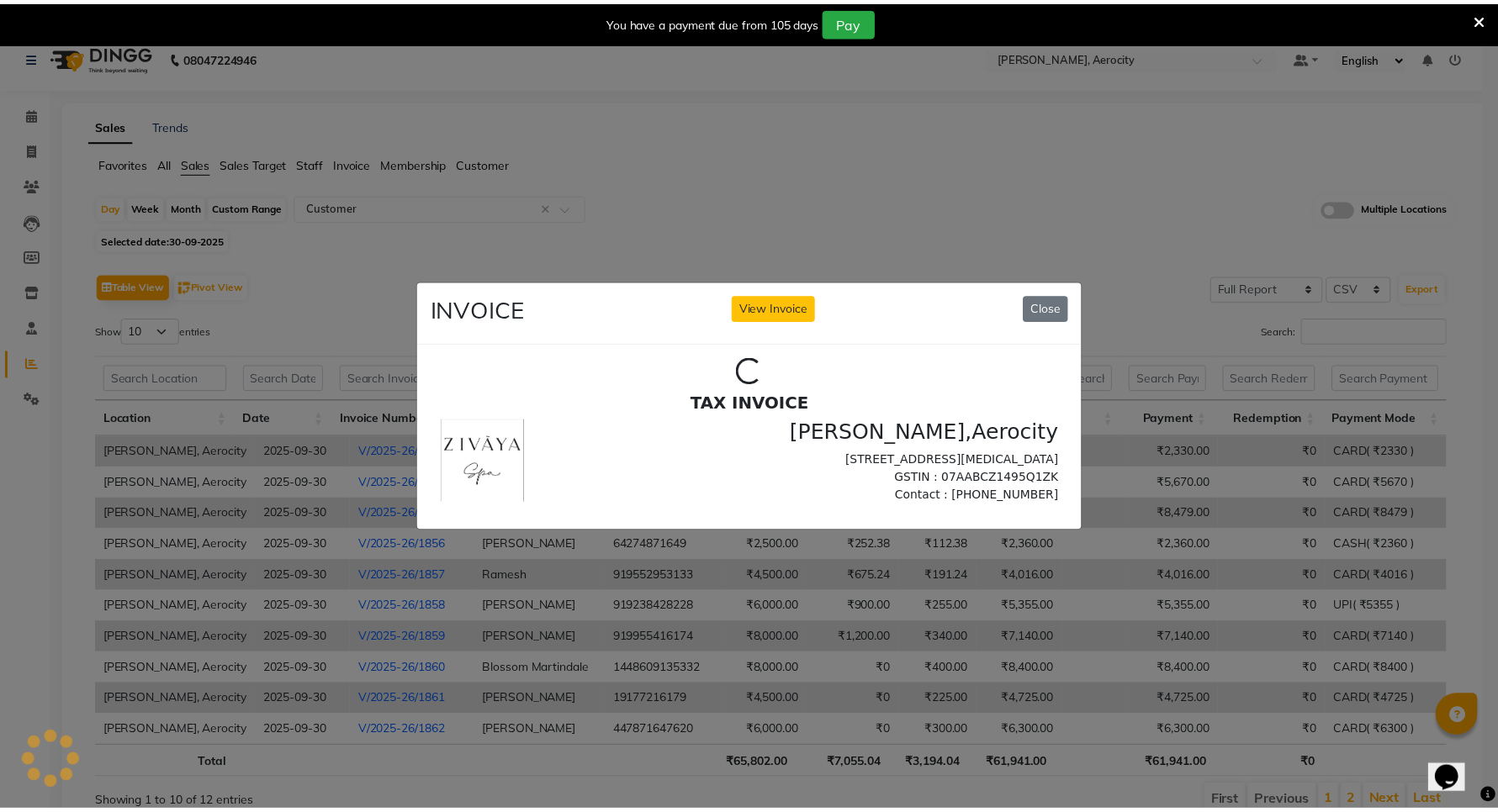
scroll to position [0, 0]
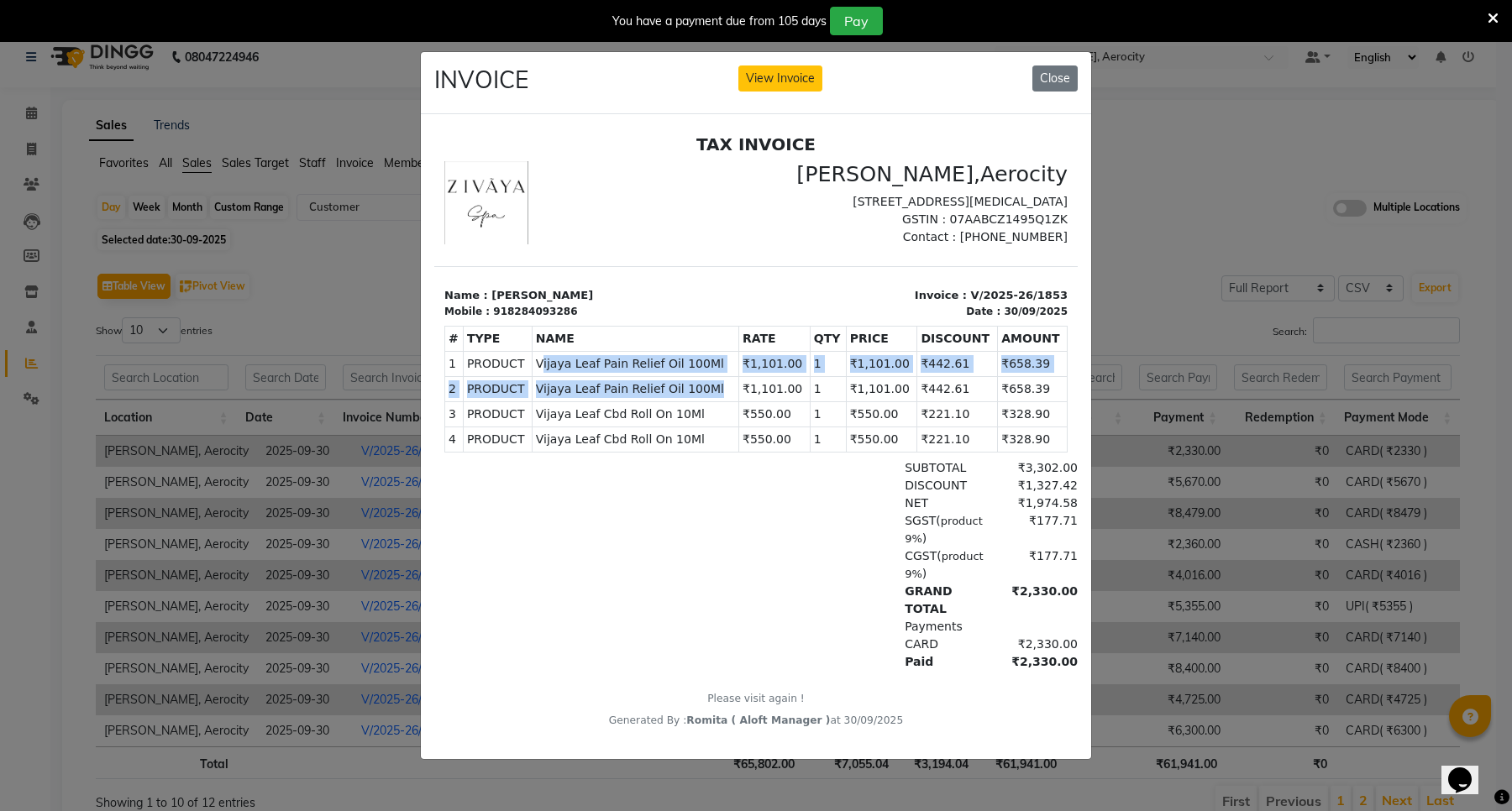
drag, startPoint x: 537, startPoint y: 383, endPoint x: 715, endPoint y: 411, distance: 180.2
click at [715, 411] on tbody "1 PRODUCT PRODUCTS Vijaya Leaf Pain Relief Oil 100Ml ₹1,101.00 1 2 PRODUCT PROD…" at bounding box center [756, 401] width 623 height 101
click at [590, 398] on span "Vijaya Leaf Pain Relief Oil 100Ml" at bounding box center [635, 389] width 199 height 18
drag, startPoint x: 534, startPoint y: 378, endPoint x: 710, endPoint y: 387, distance: 176.2
click at [710, 372] on span "Vijaya Leaf Pain Relief Oil 100Ml" at bounding box center [635, 364] width 199 height 18
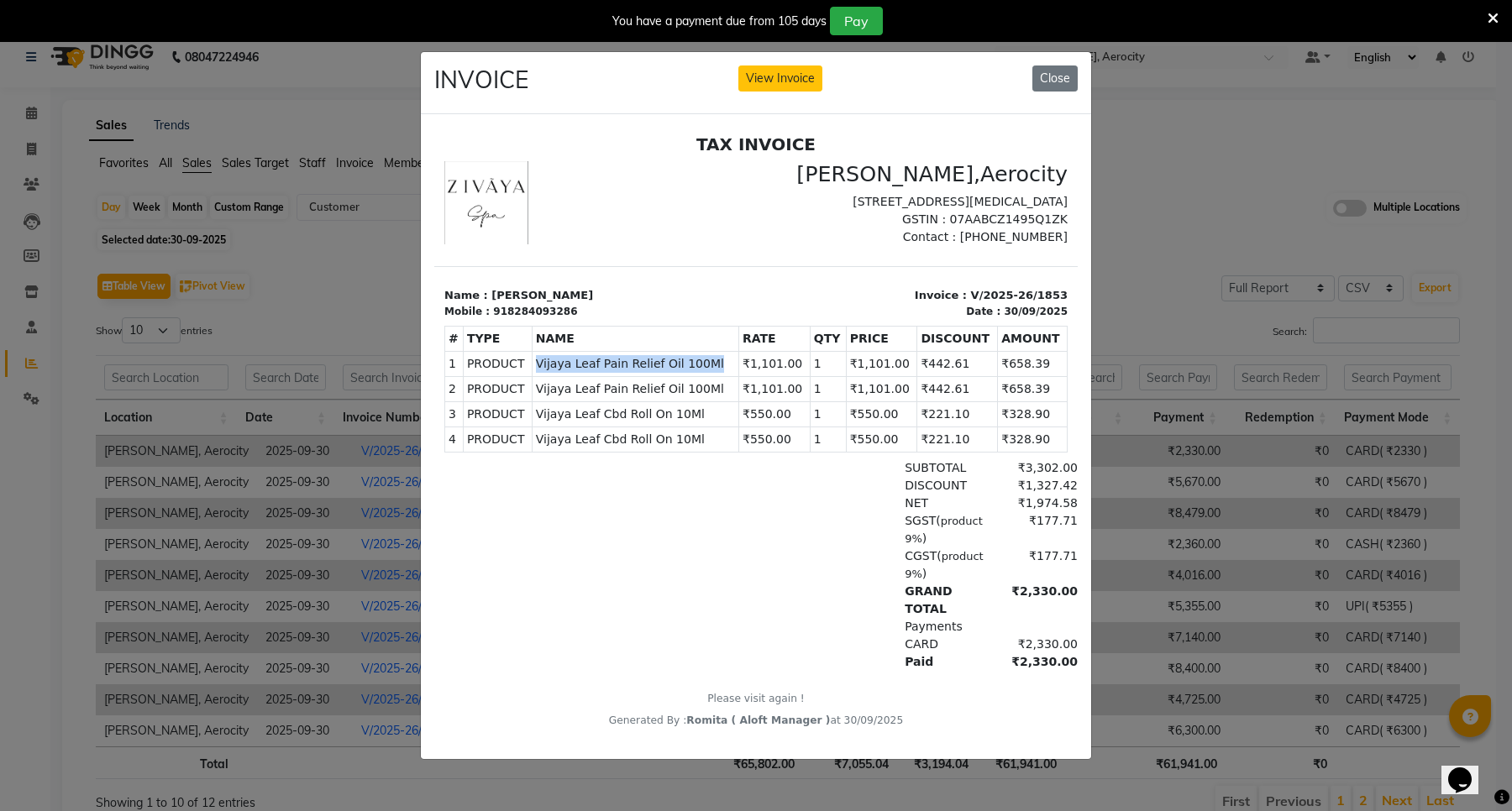
copy span "Vijaya Leaf Pain Relief Oil 100Ml"
copy span "Vijaya Leaf Cbd Roll On 10Ml"
drag, startPoint x: 534, startPoint y: 434, endPoint x: 695, endPoint y: 426, distance: 161.2
click at [695, 423] on span "Vijaya Leaf Cbd Roll On 10Ml" at bounding box center [635, 414] width 199 height 18
click at [1067, 72] on button "Close" at bounding box center [1055, 78] width 45 height 26
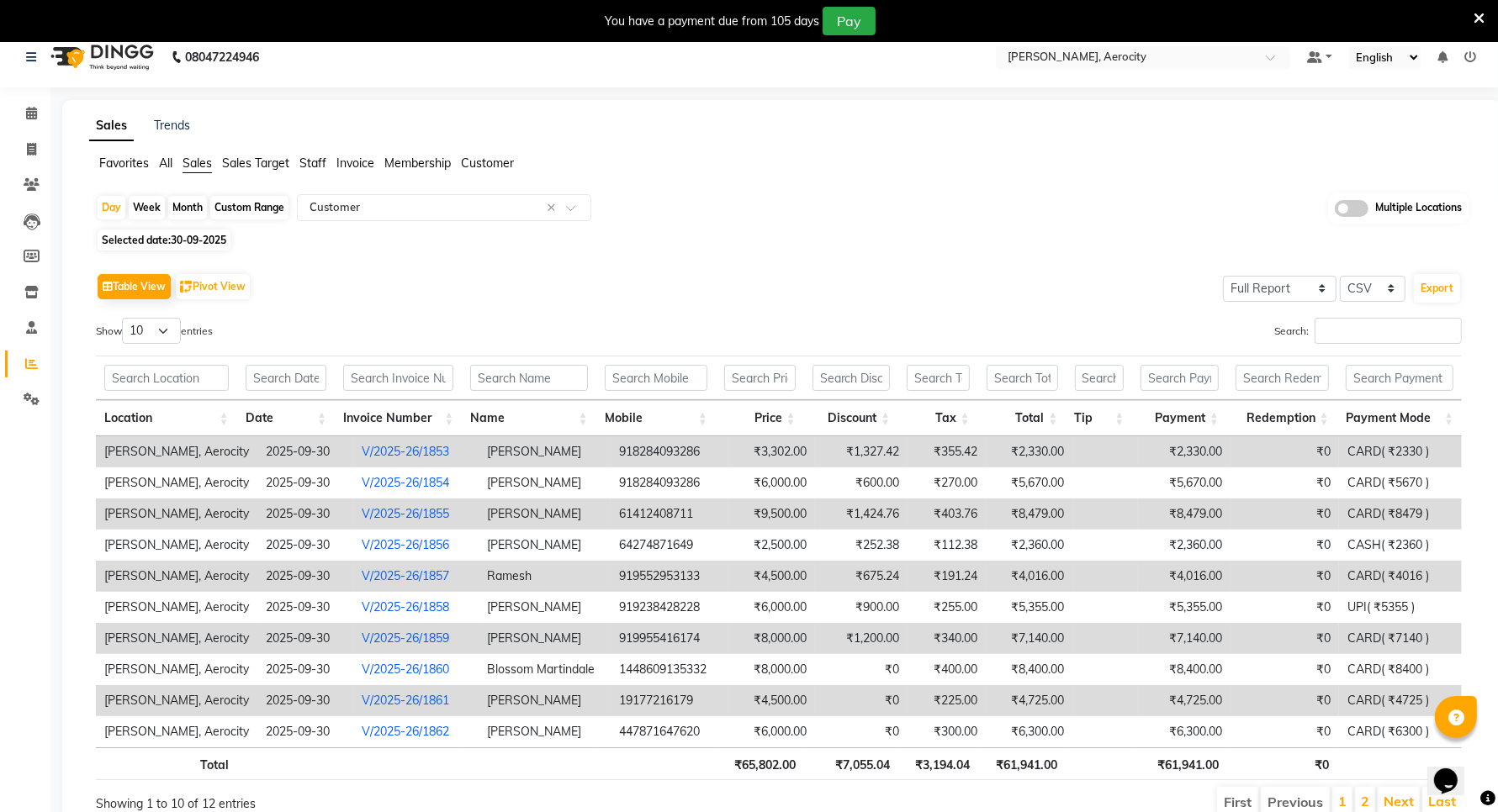
click at [249, 202] on div "Custom Range" at bounding box center [249, 208] width 78 height 24
select select "9"
select select "2025"
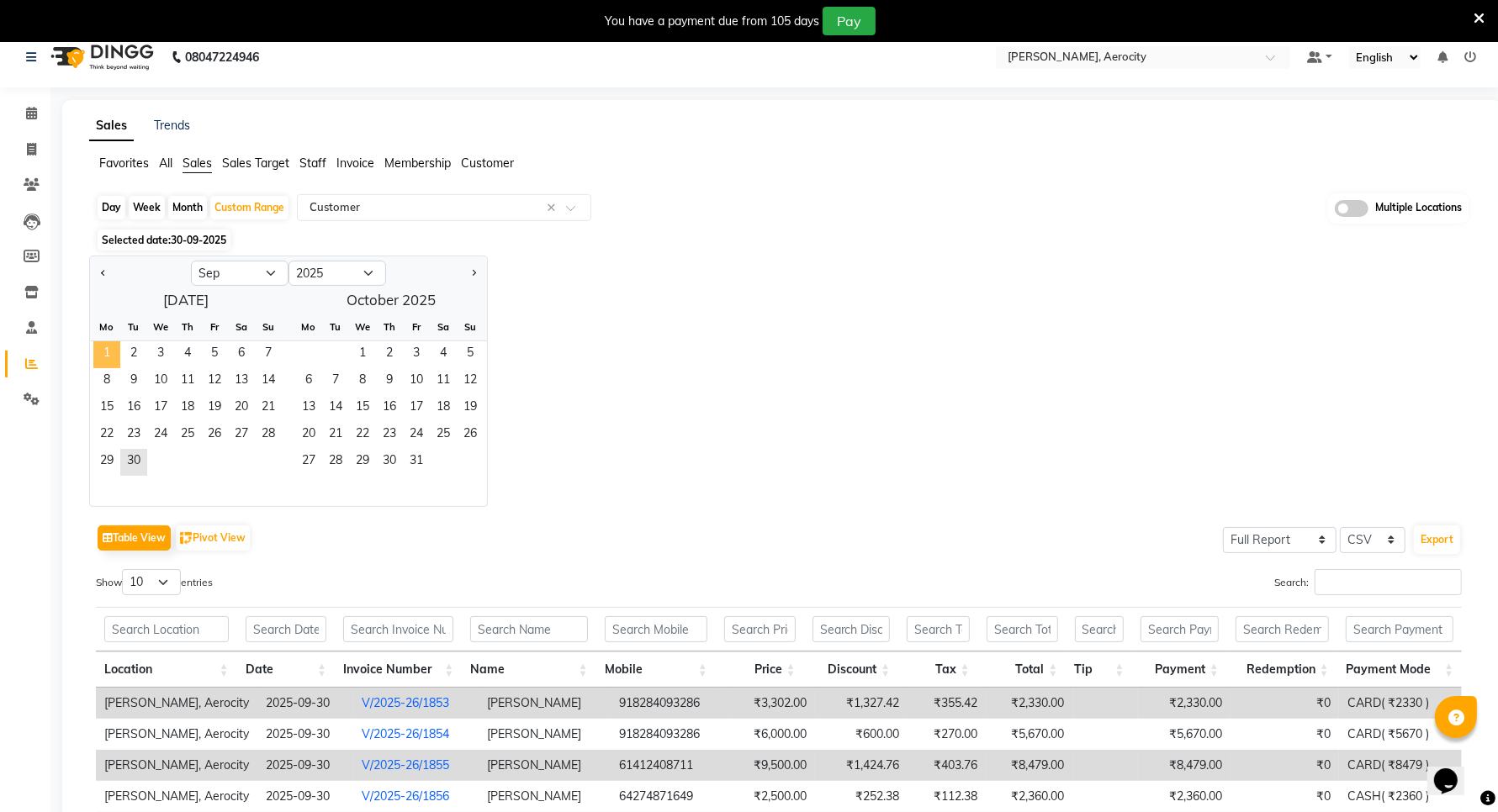
click at [106, 347] on span "1" at bounding box center [107, 355] width 26 height 26
click at [131, 459] on span "30" at bounding box center [133, 463] width 26 height 26
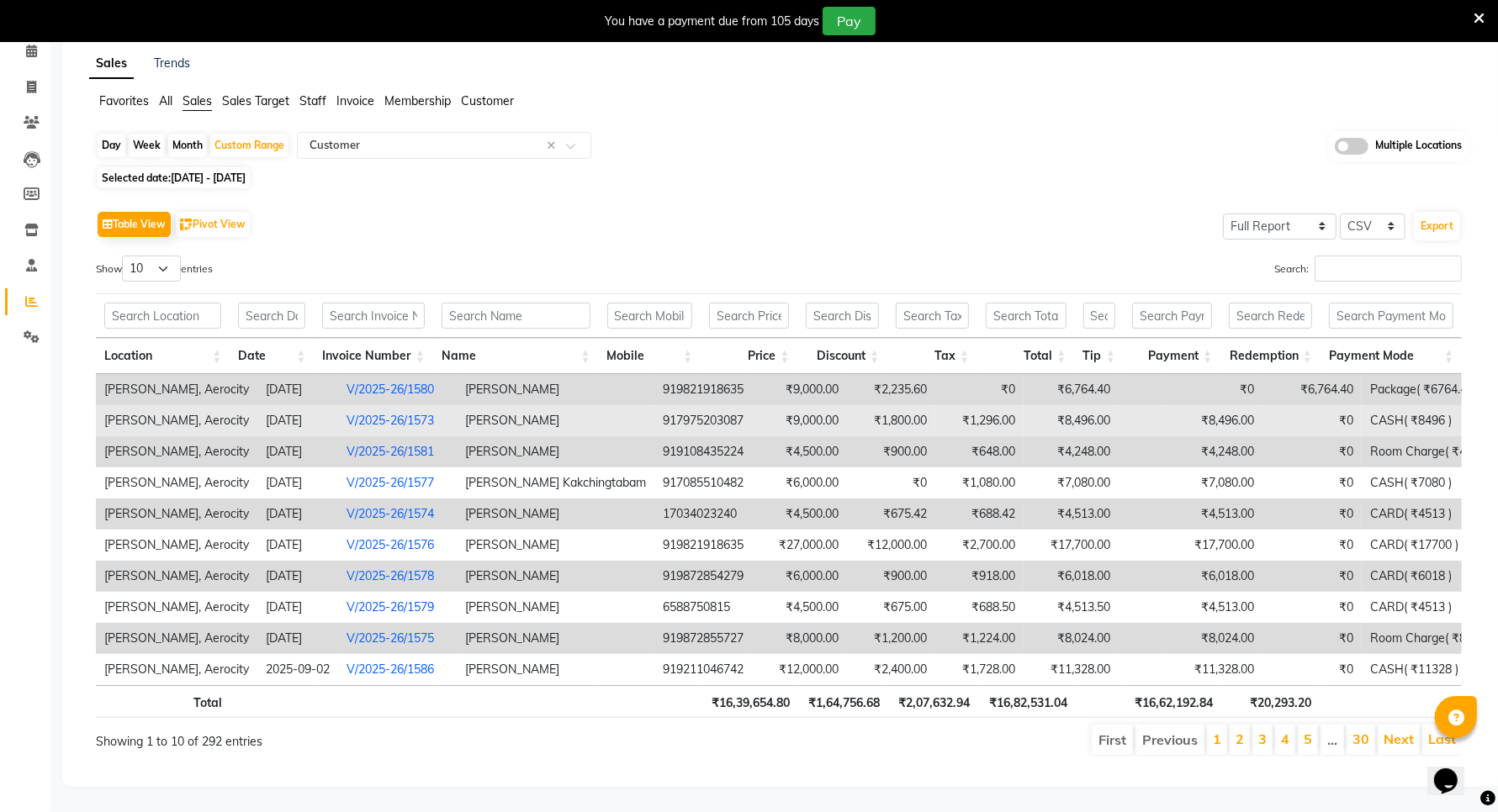
scroll to position [95, 0]
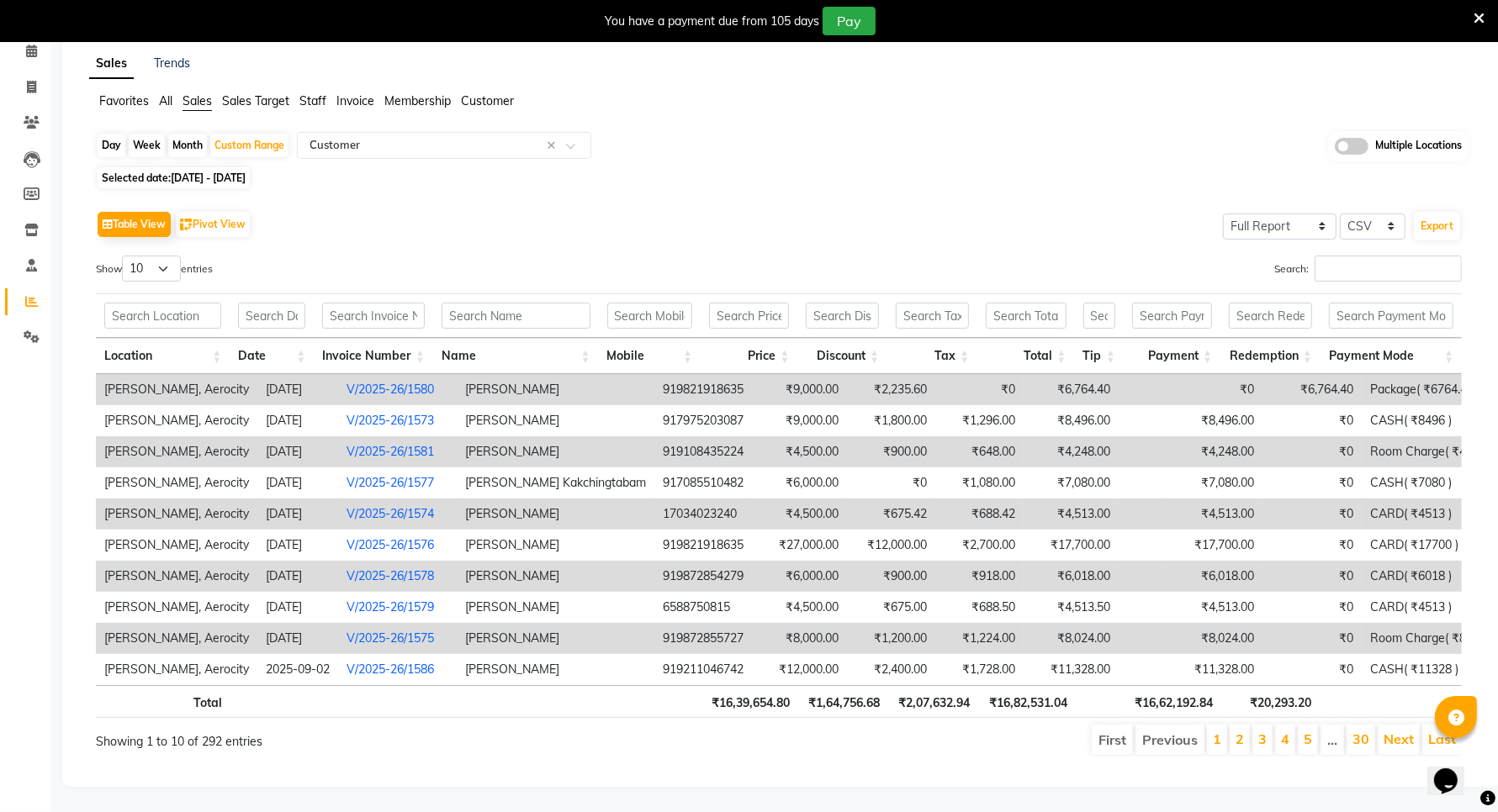
click at [170, 93] on span "All" at bounding box center [165, 101] width 13 height 15
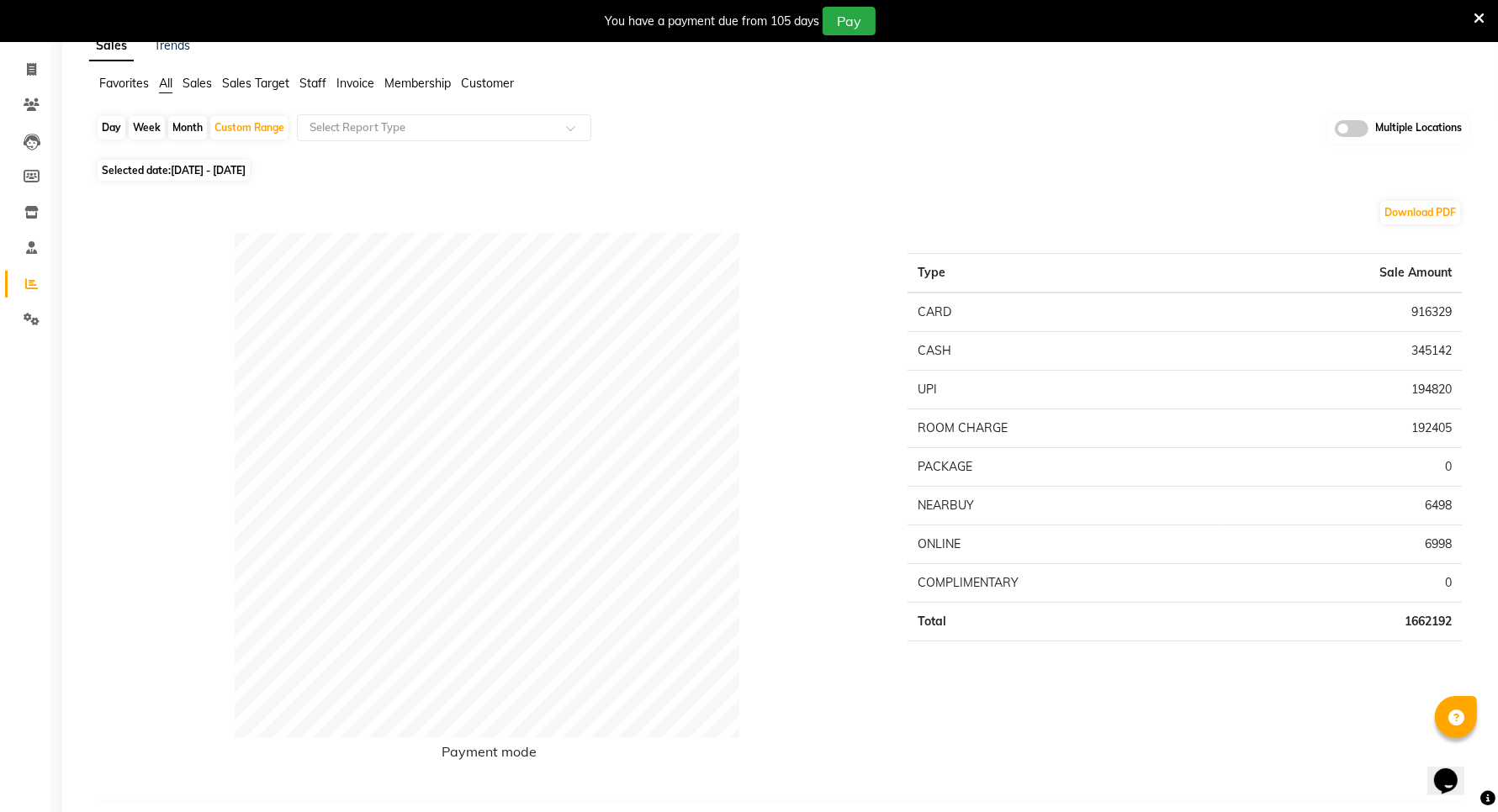
click at [204, 81] on span "Sales" at bounding box center [196, 83] width 29 height 15
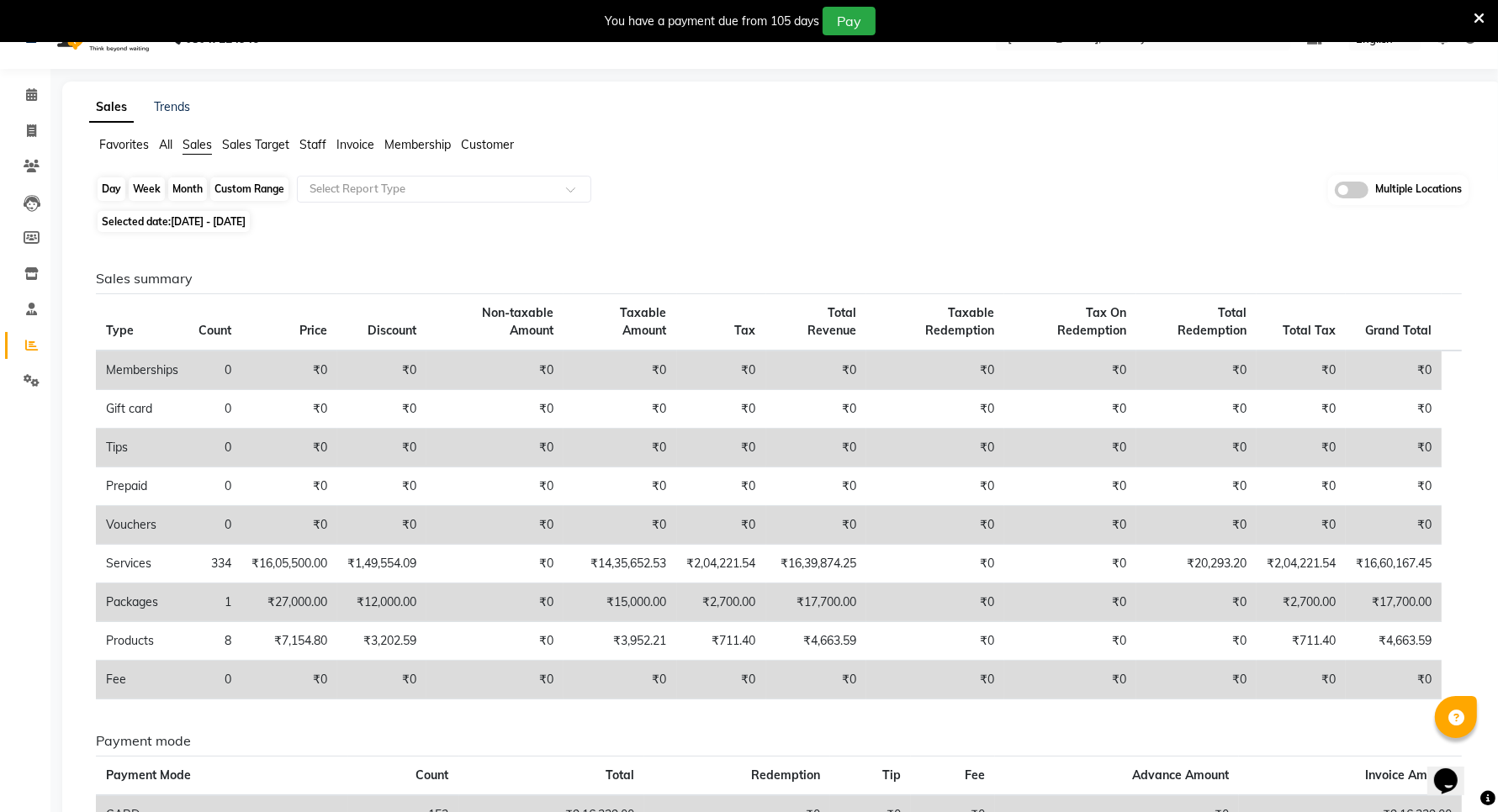
scroll to position [0, 0]
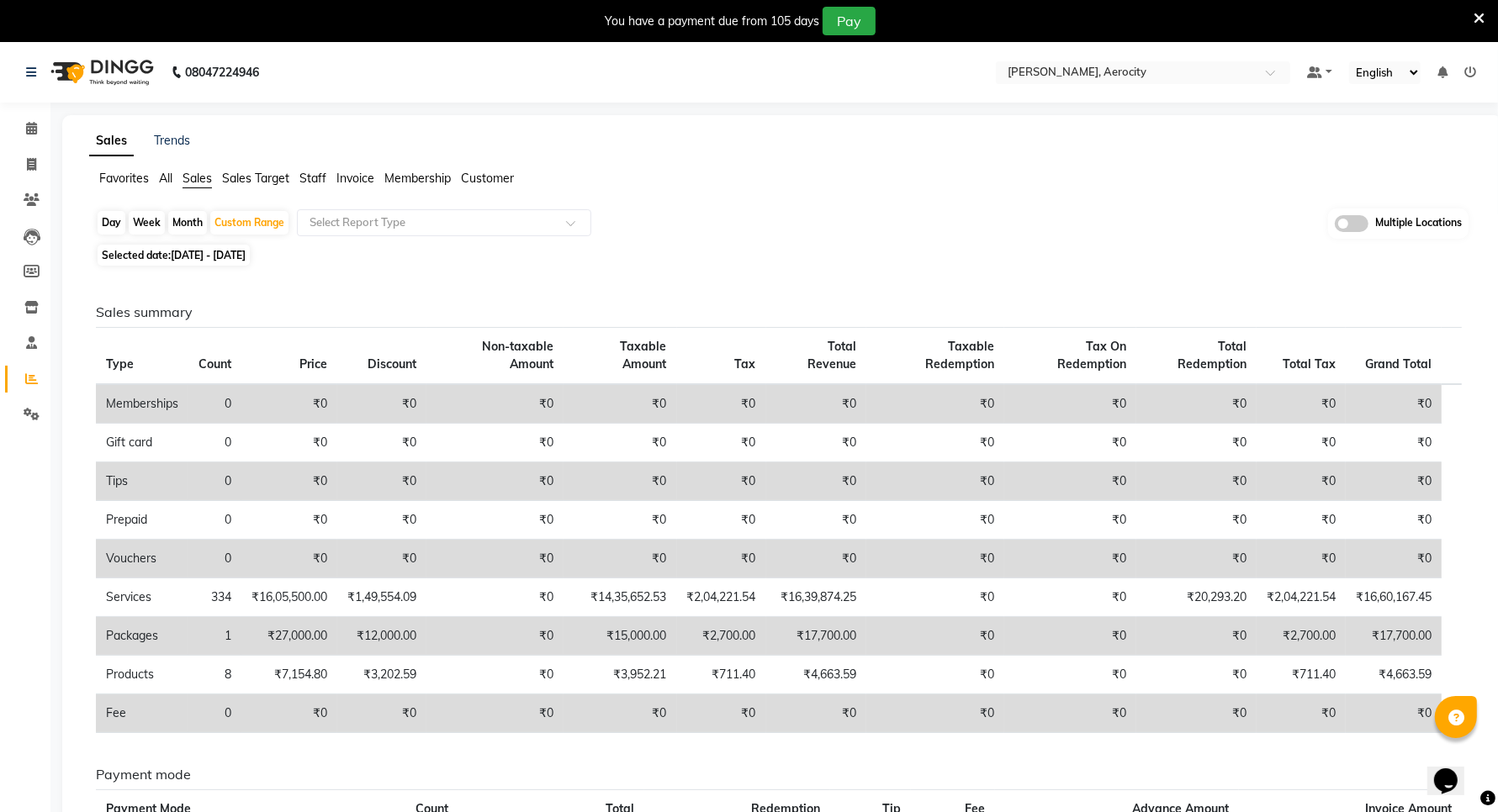
click at [162, 179] on span "All" at bounding box center [165, 178] width 13 height 15
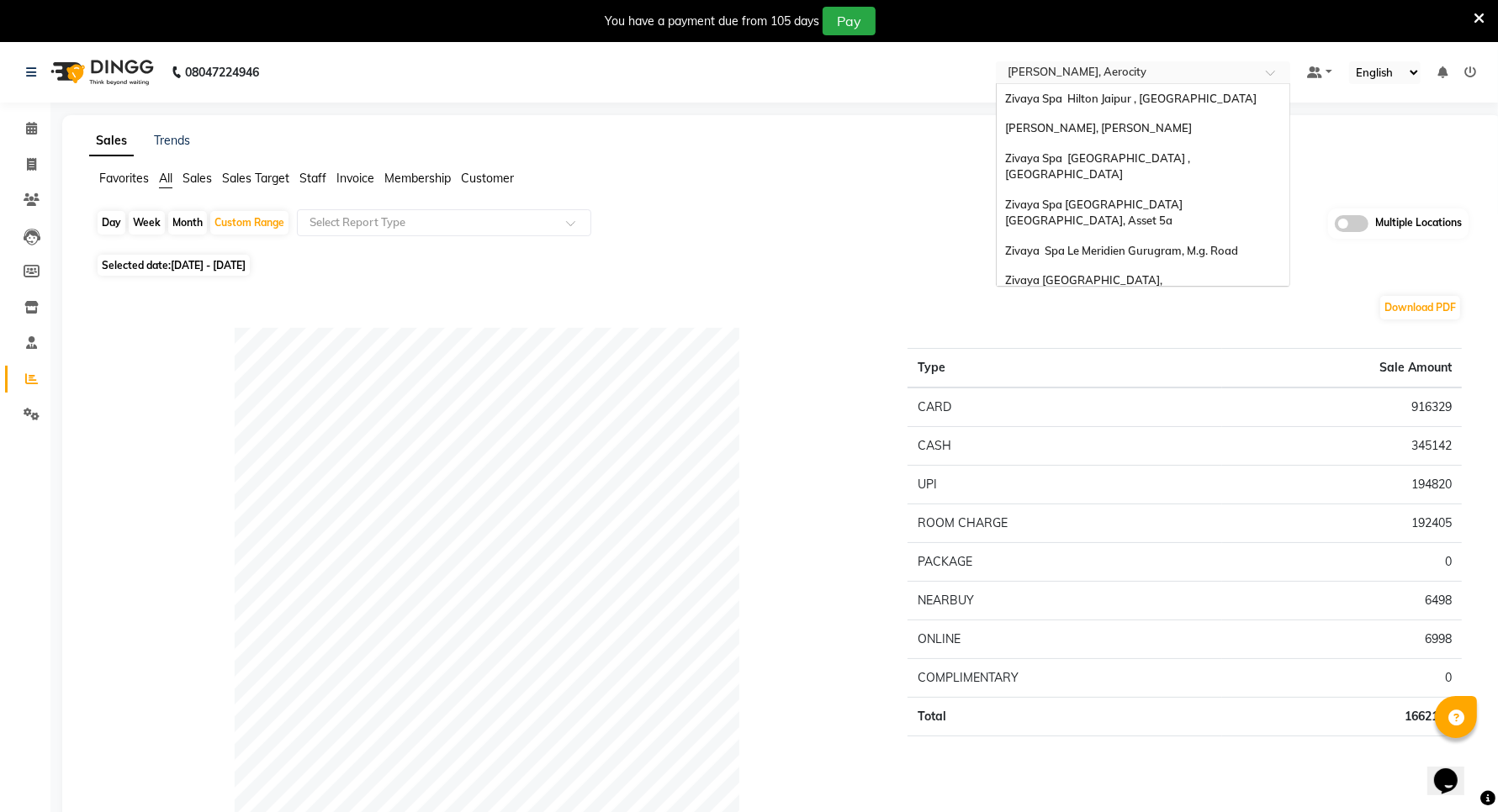
click at [1058, 59] on nav "08047224946 Select Location × Zivaya Aloft, Aerocity Zivaya Spa Hilton Jaipur ,…" at bounding box center [749, 73] width 1498 height 60
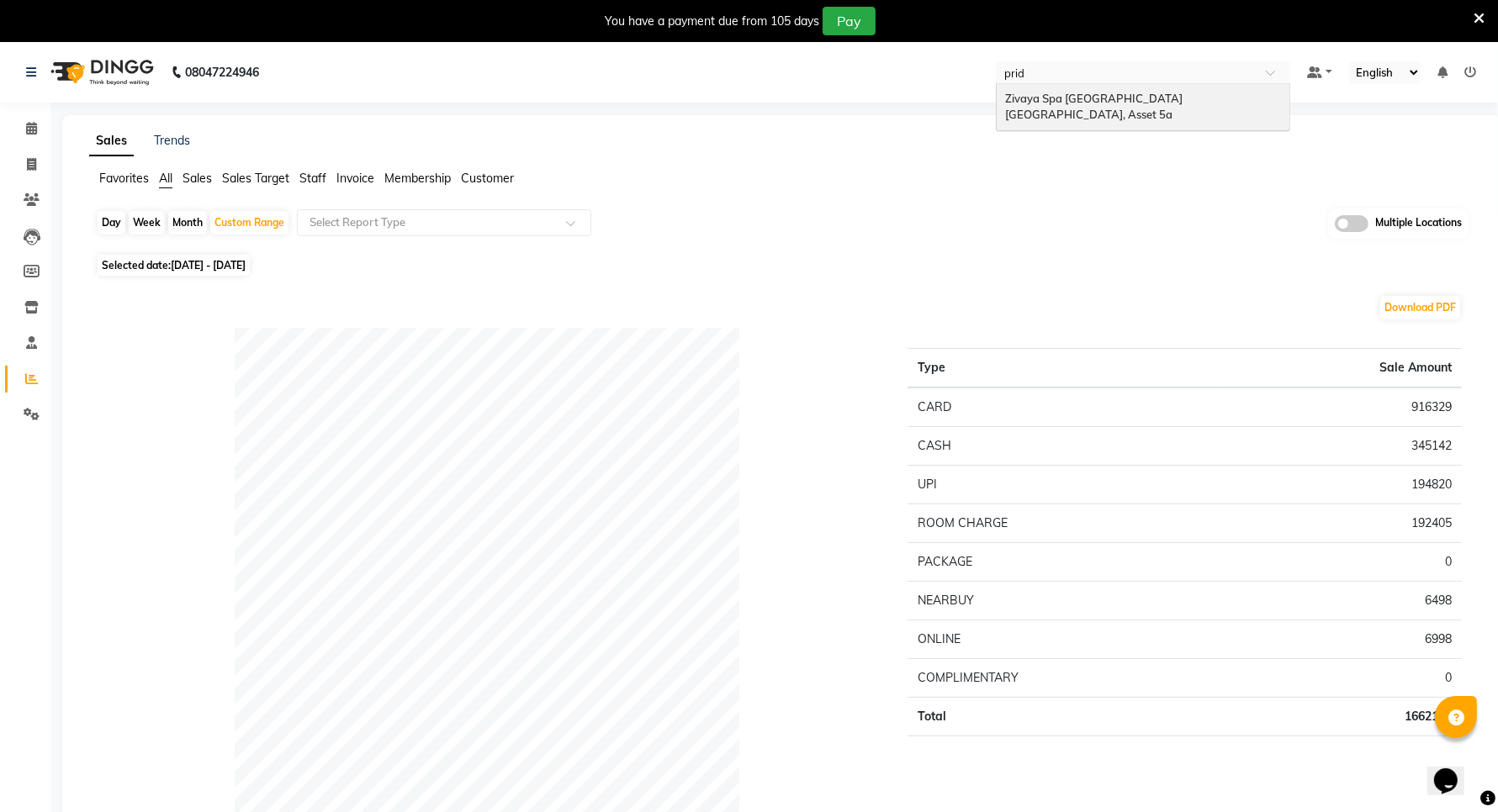
type input "pride"
click at [1142, 105] on span "Zivaya Spa Pride Plaza New Delhi, Asset 5a" at bounding box center [1095, 107] width 180 height 30
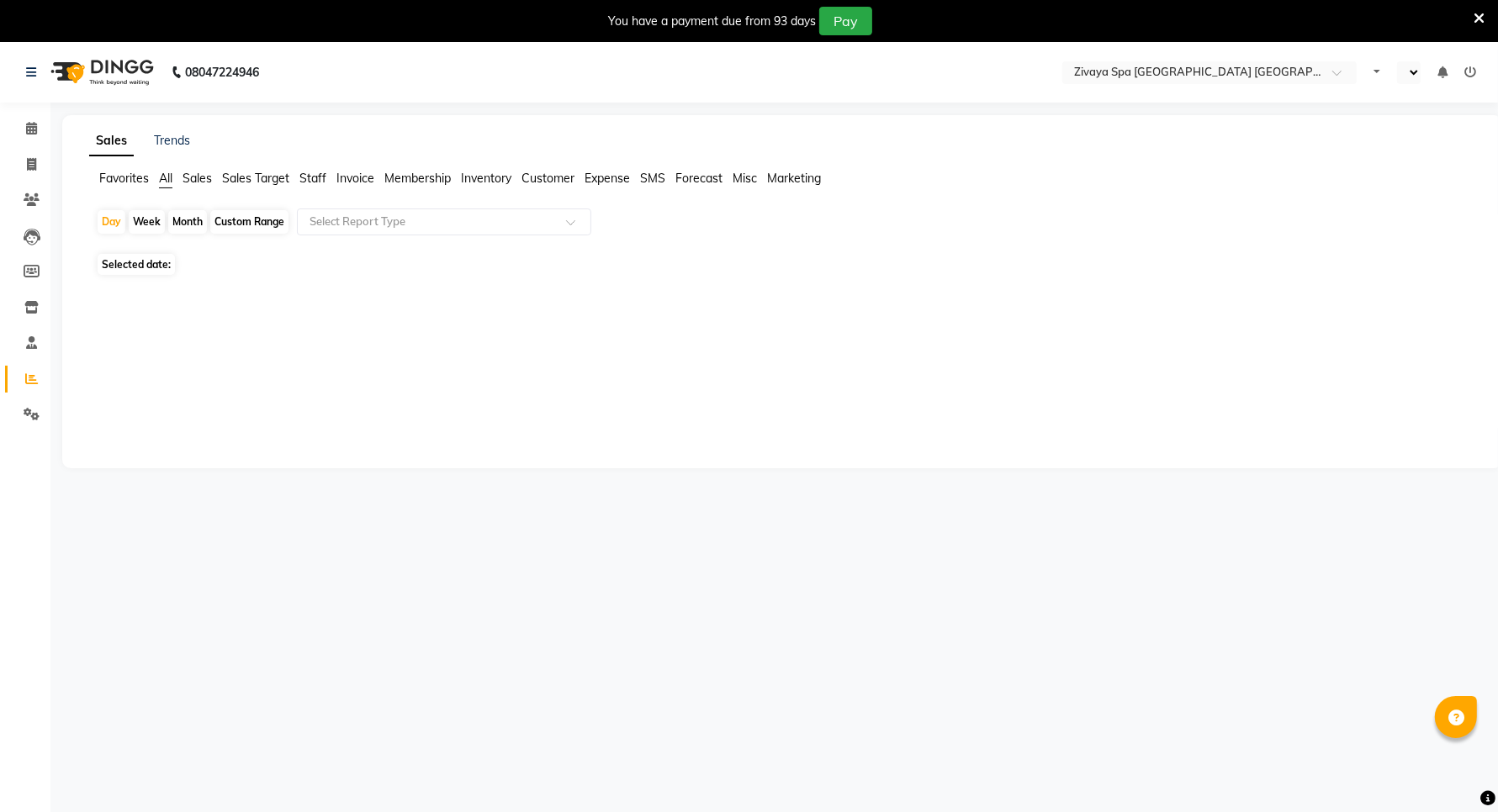
select select "en"
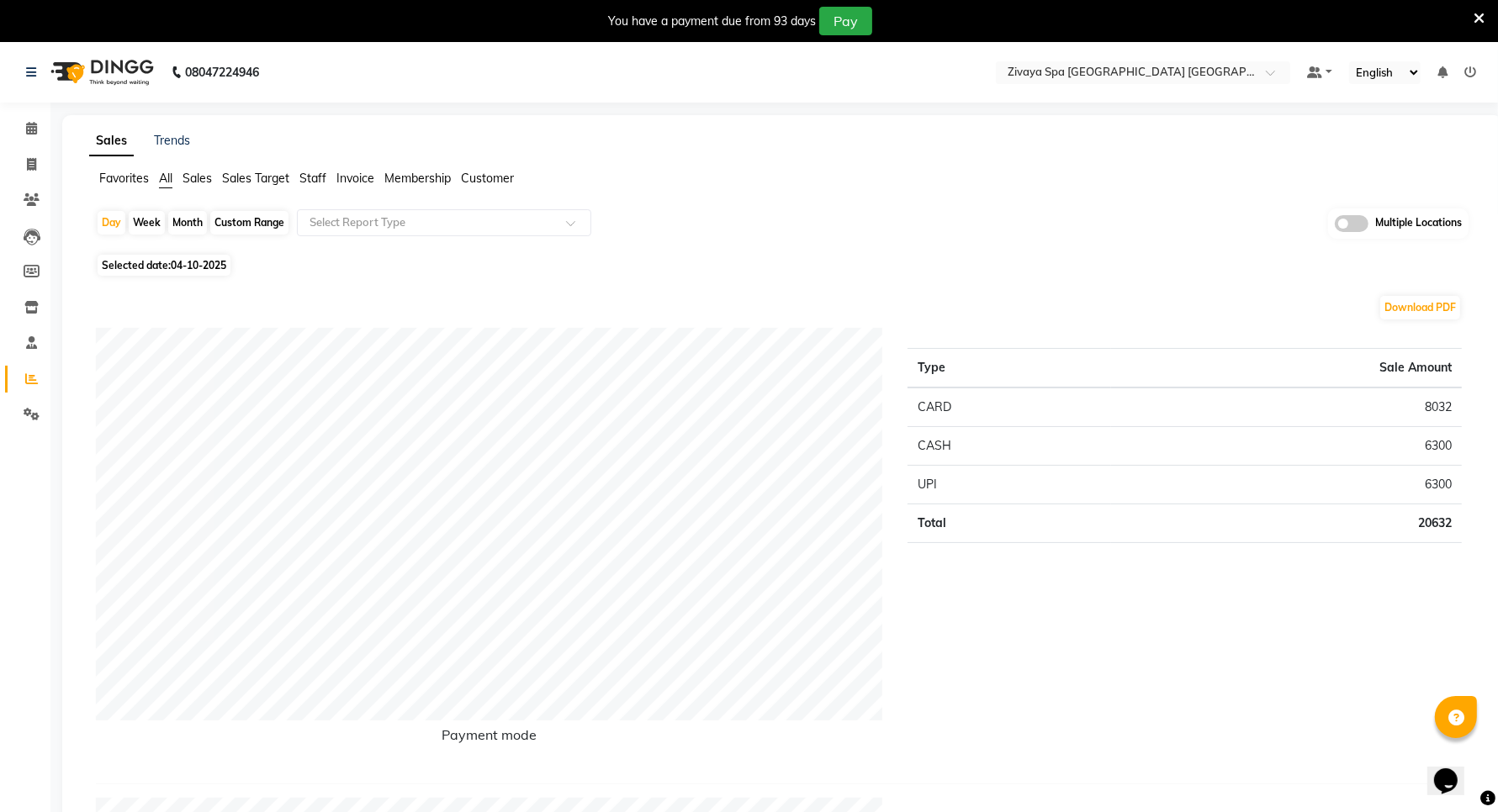
click at [255, 224] on div "Custom Range" at bounding box center [249, 223] width 78 height 24
select select "10"
select select "2025"
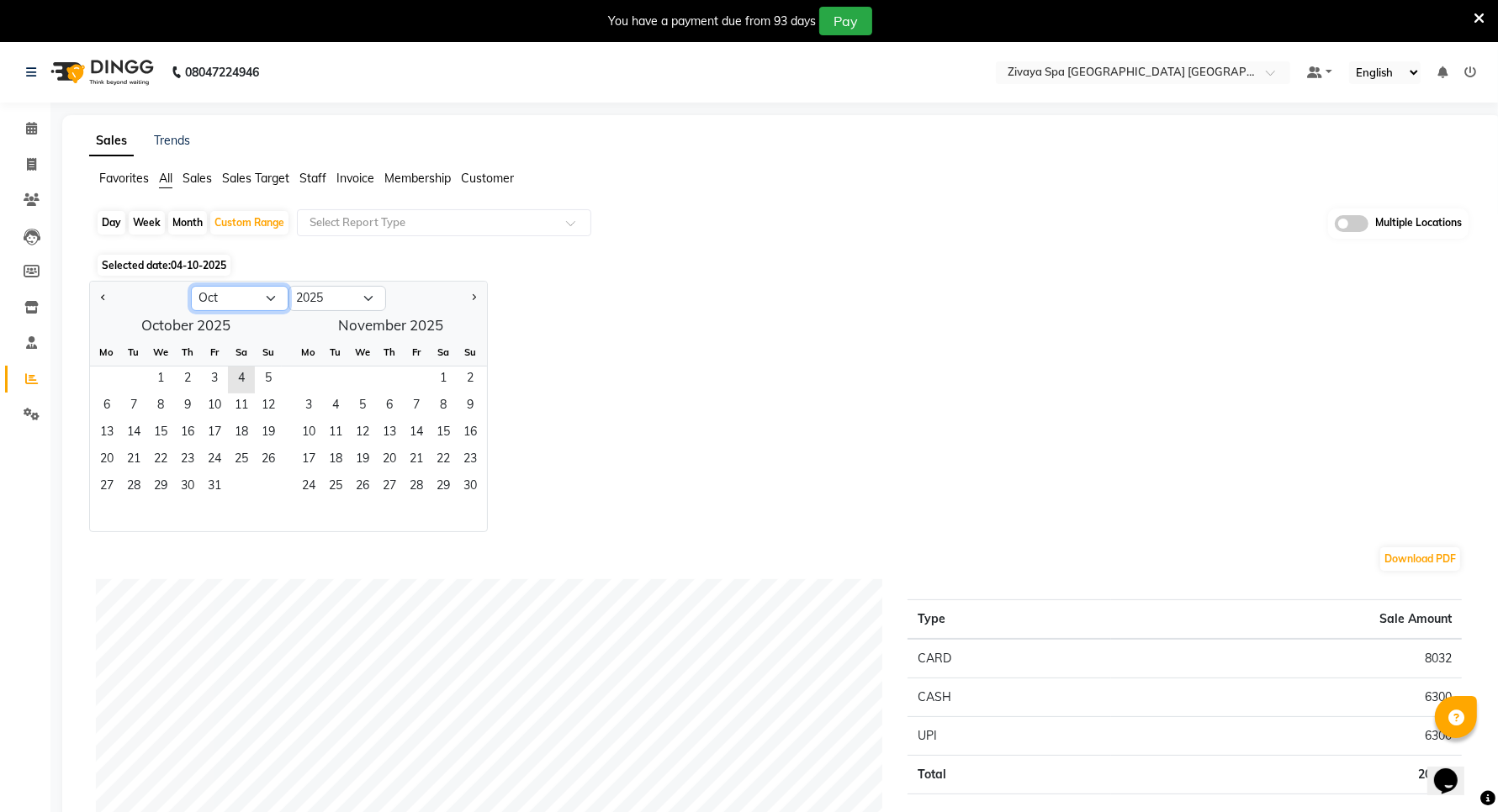
click at [230, 296] on select "Jan Feb Mar Apr May Jun Jul Aug Sep Oct Nov Dec" at bounding box center [239, 298] width 97 height 25
select select "9"
click at [191, 287] on select "Jan Feb Mar Apr May Jun Jul Aug Sep Oct Nov Dec" at bounding box center [239, 298] width 97 height 25
click at [108, 377] on span "1" at bounding box center [107, 380] width 26 height 26
click at [137, 484] on span "30" at bounding box center [133, 487] width 26 height 26
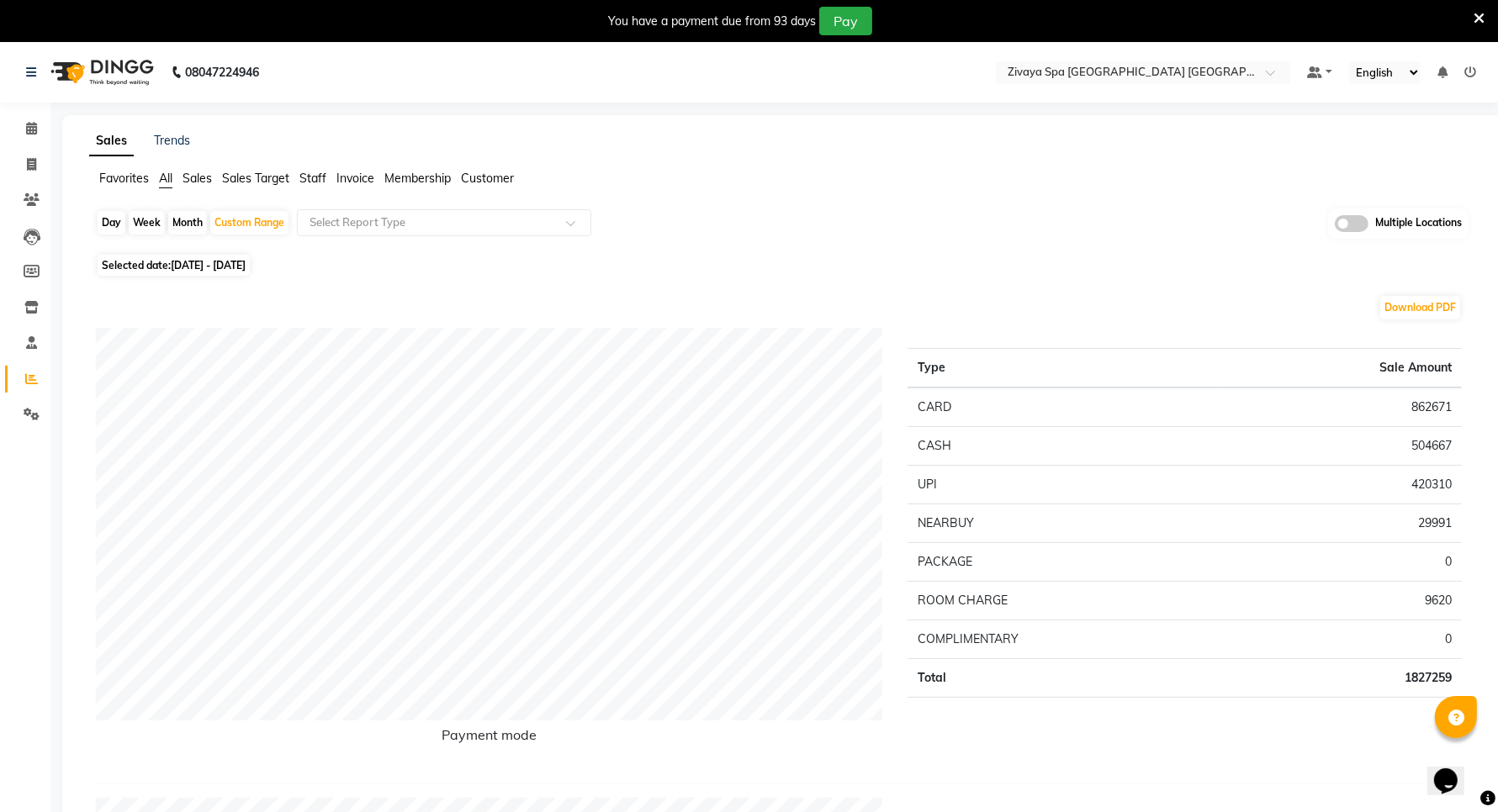
click at [1404, 488] on td "420310" at bounding box center [1342, 484] width 240 height 39
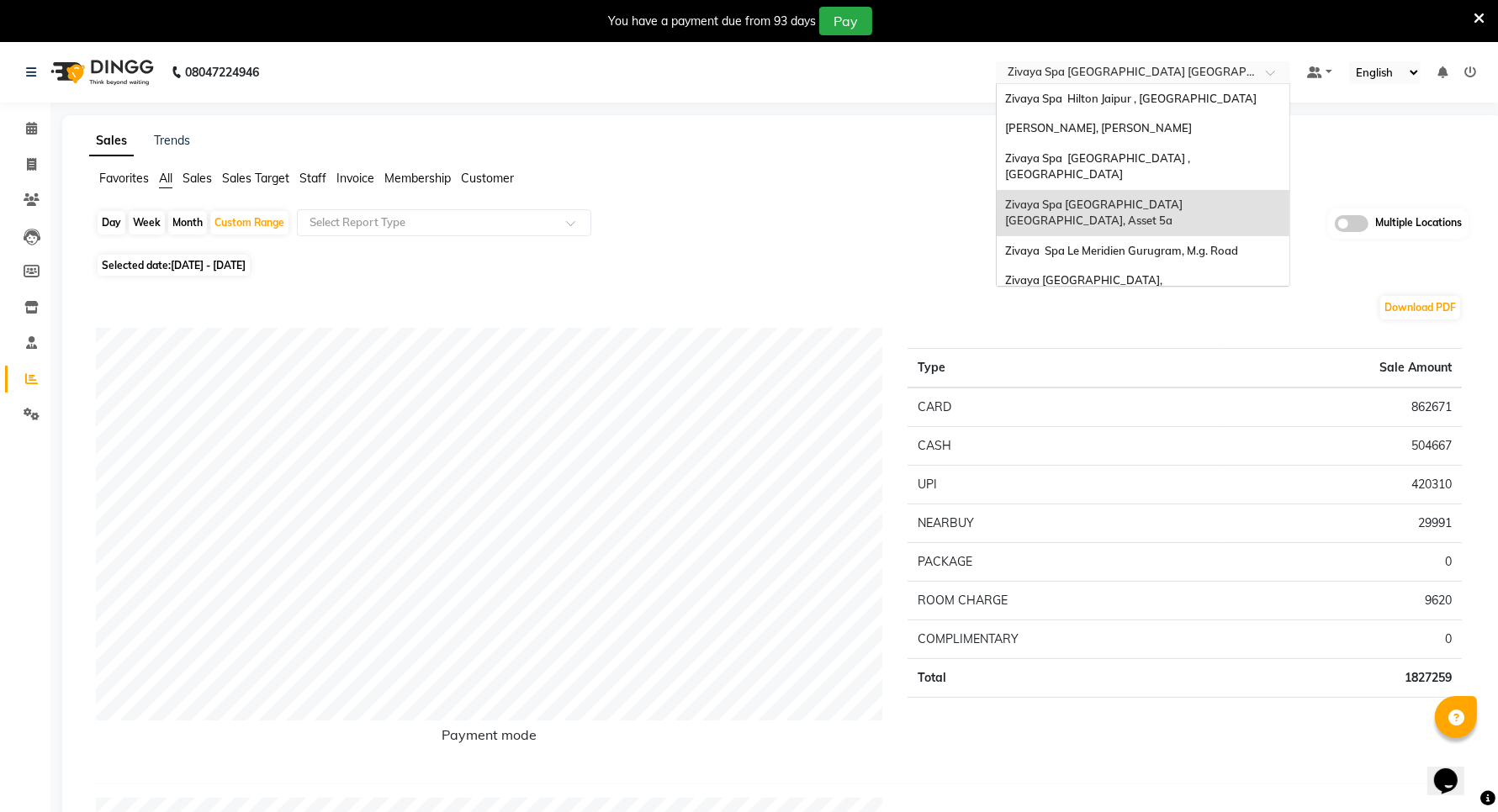
click at [1089, 76] on input "text" at bounding box center [1126, 74] width 244 height 17
type input "sa"
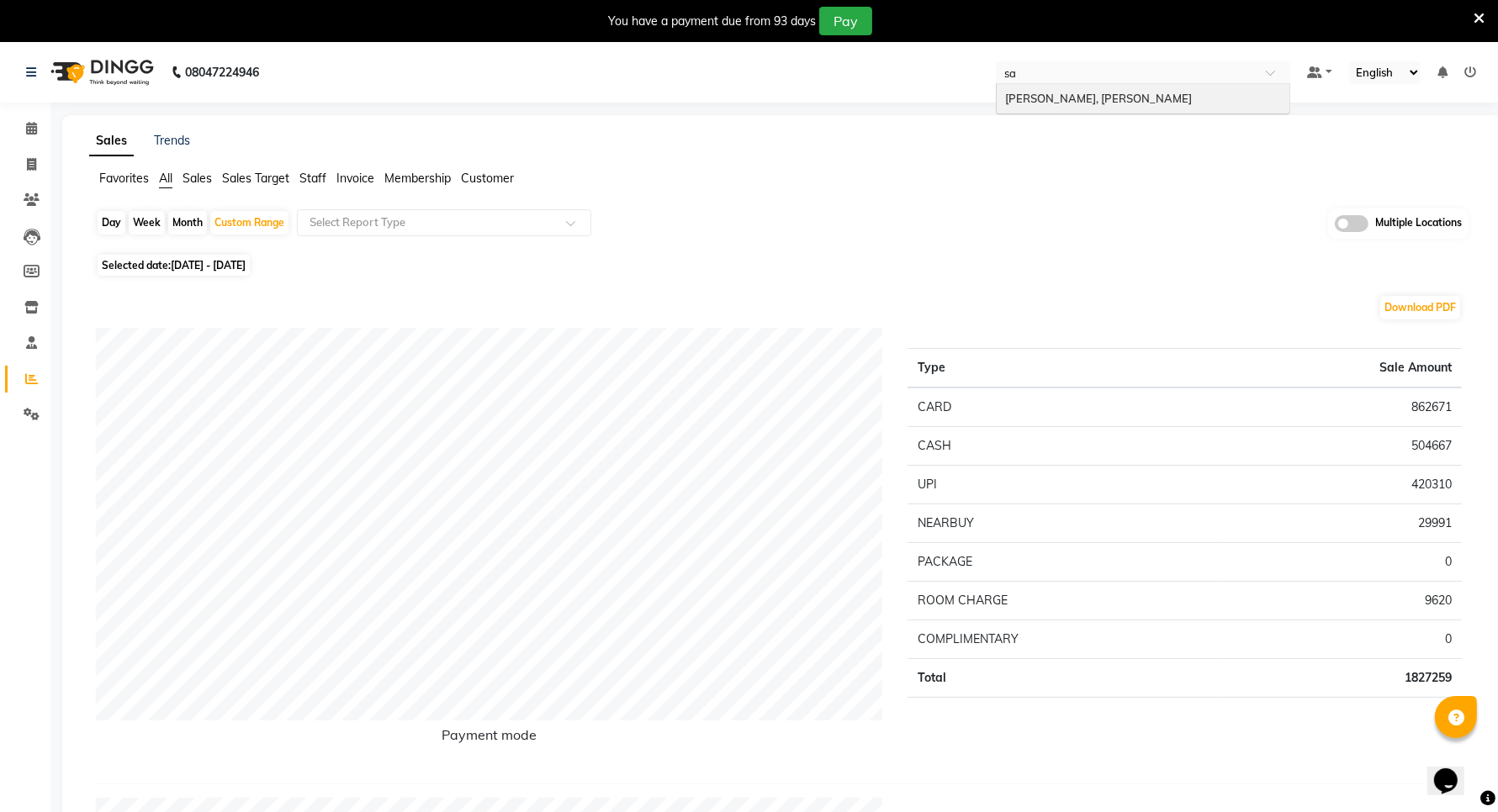
click at [1069, 99] on span "[PERSON_NAME], [PERSON_NAME]" at bounding box center [1098, 98] width 187 height 13
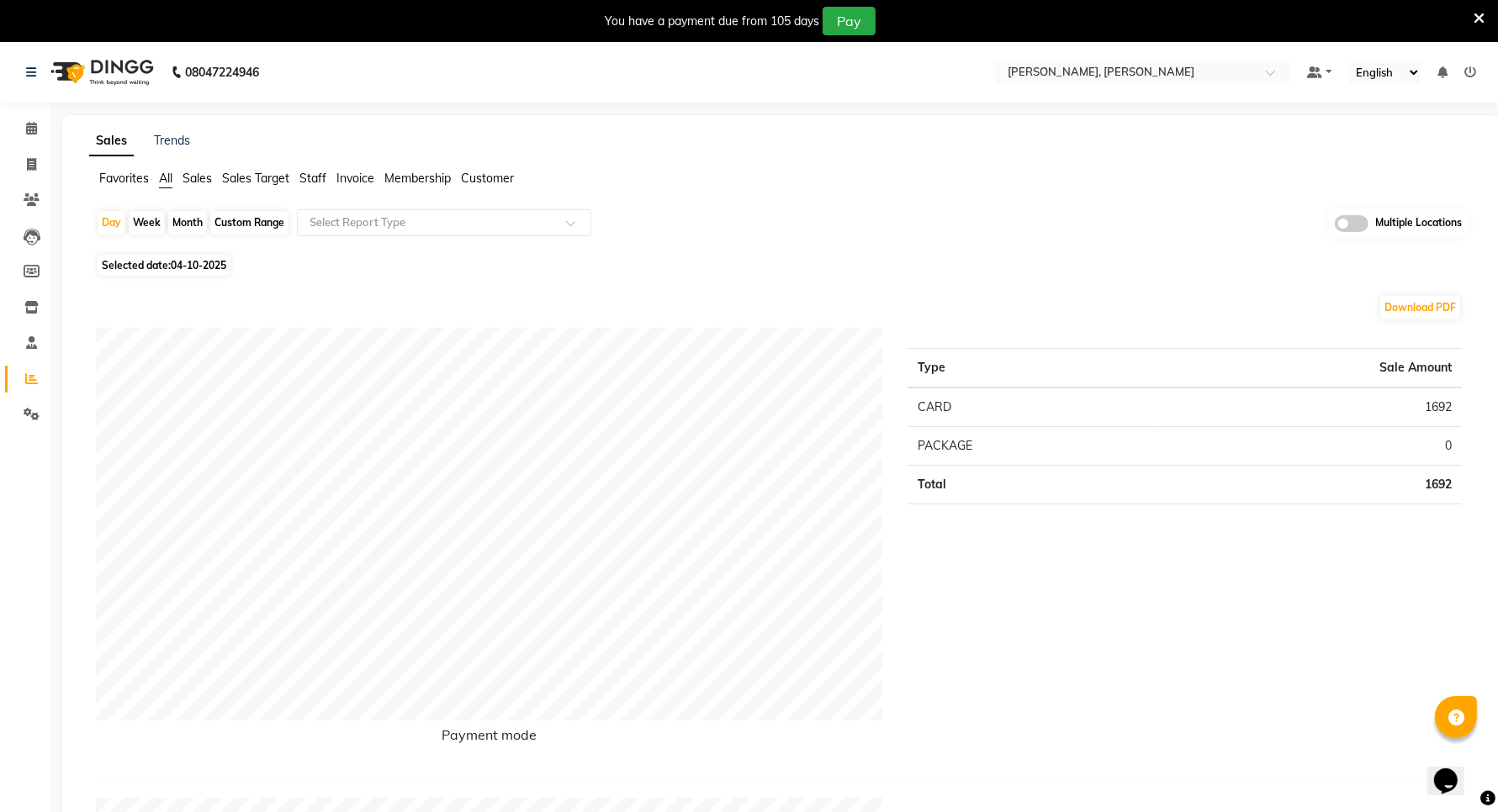
click at [245, 229] on div "Custom Range" at bounding box center [249, 223] width 78 height 24
select select "10"
select select "2025"
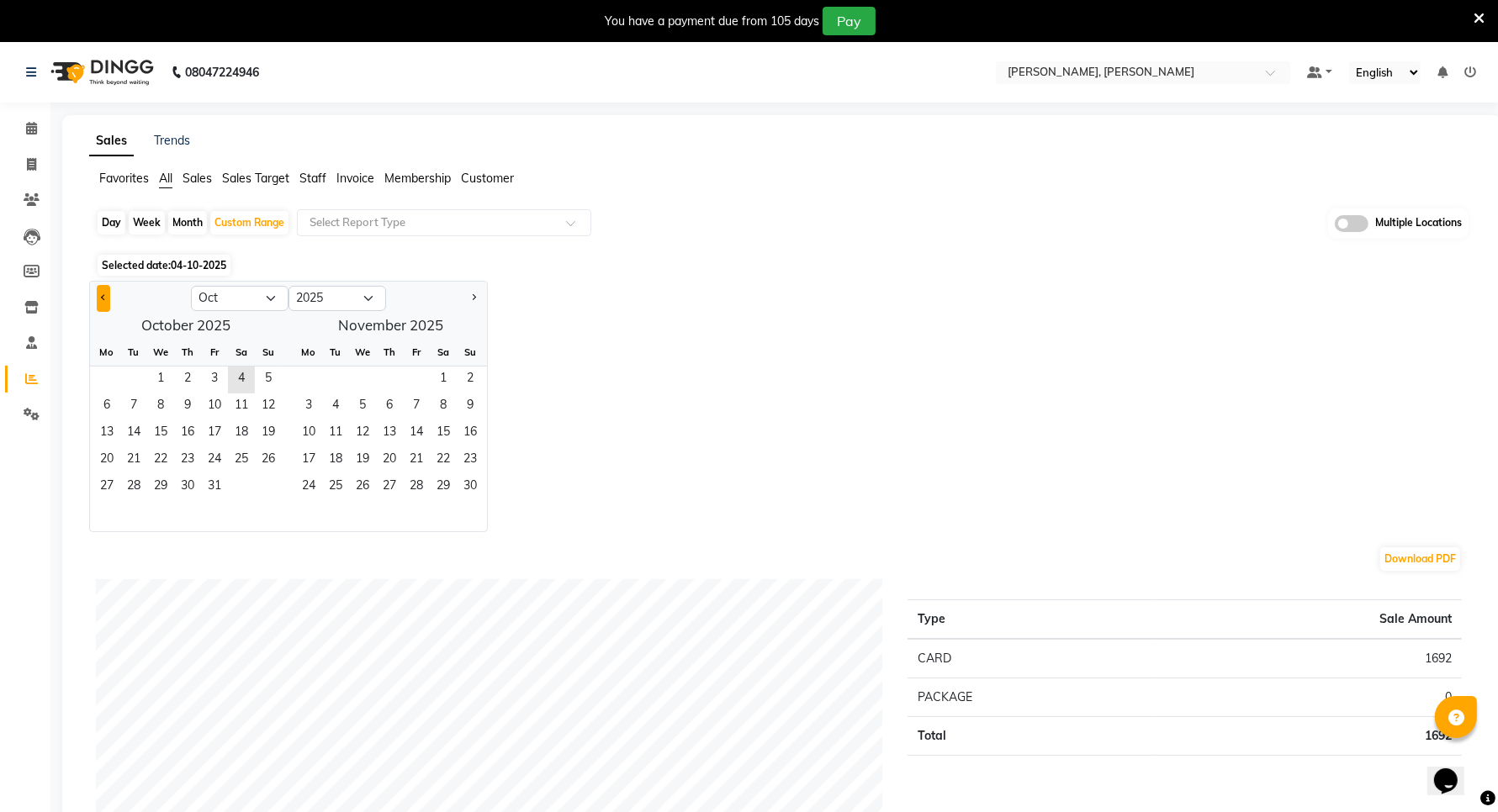
click at [101, 298] on span "Previous month" at bounding box center [104, 297] width 6 height 6
select select "9"
click at [101, 373] on span "1" at bounding box center [107, 380] width 26 height 26
click at [135, 482] on span "30" at bounding box center [133, 487] width 26 height 26
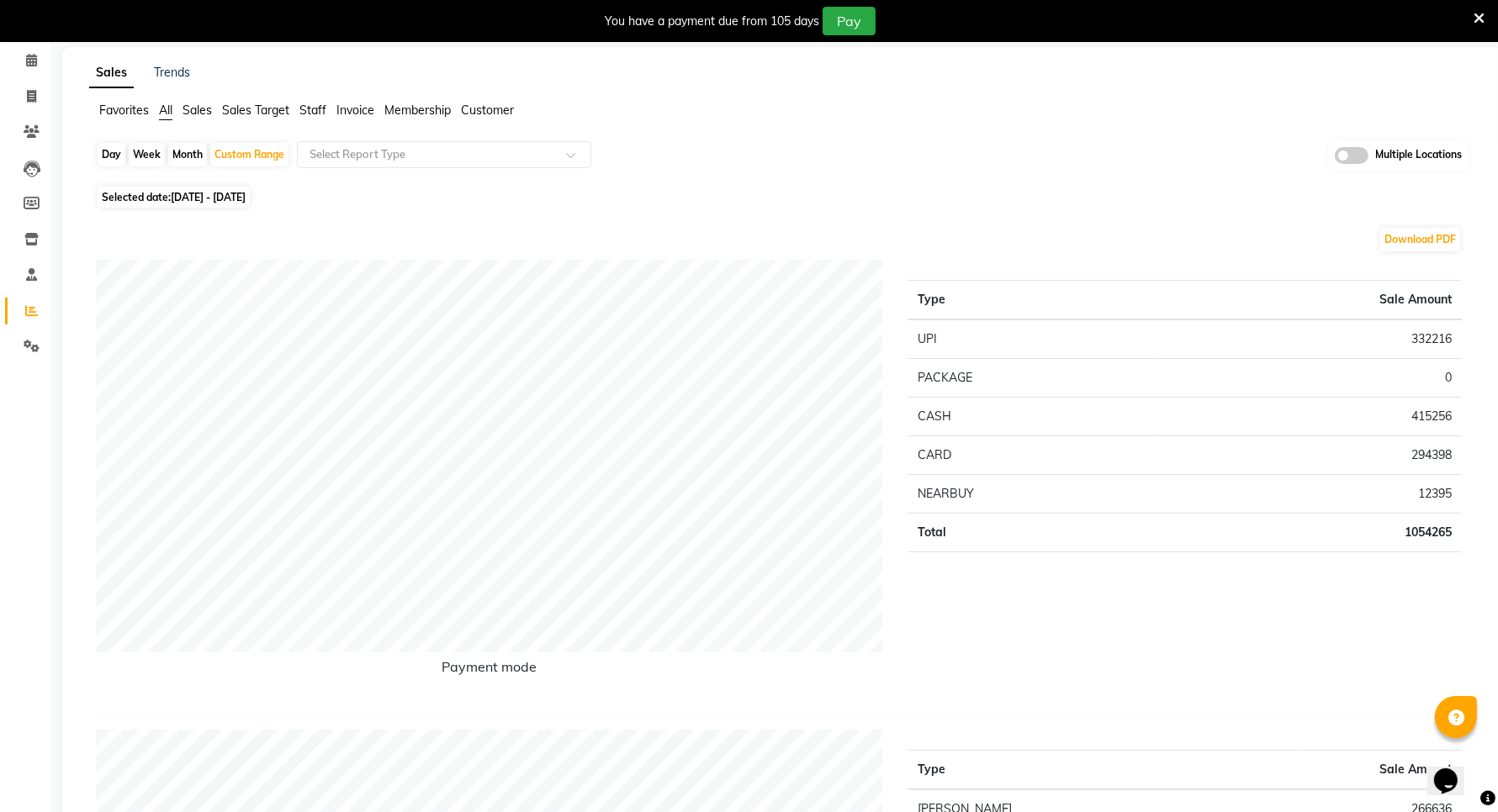
scroll to position [105, 0]
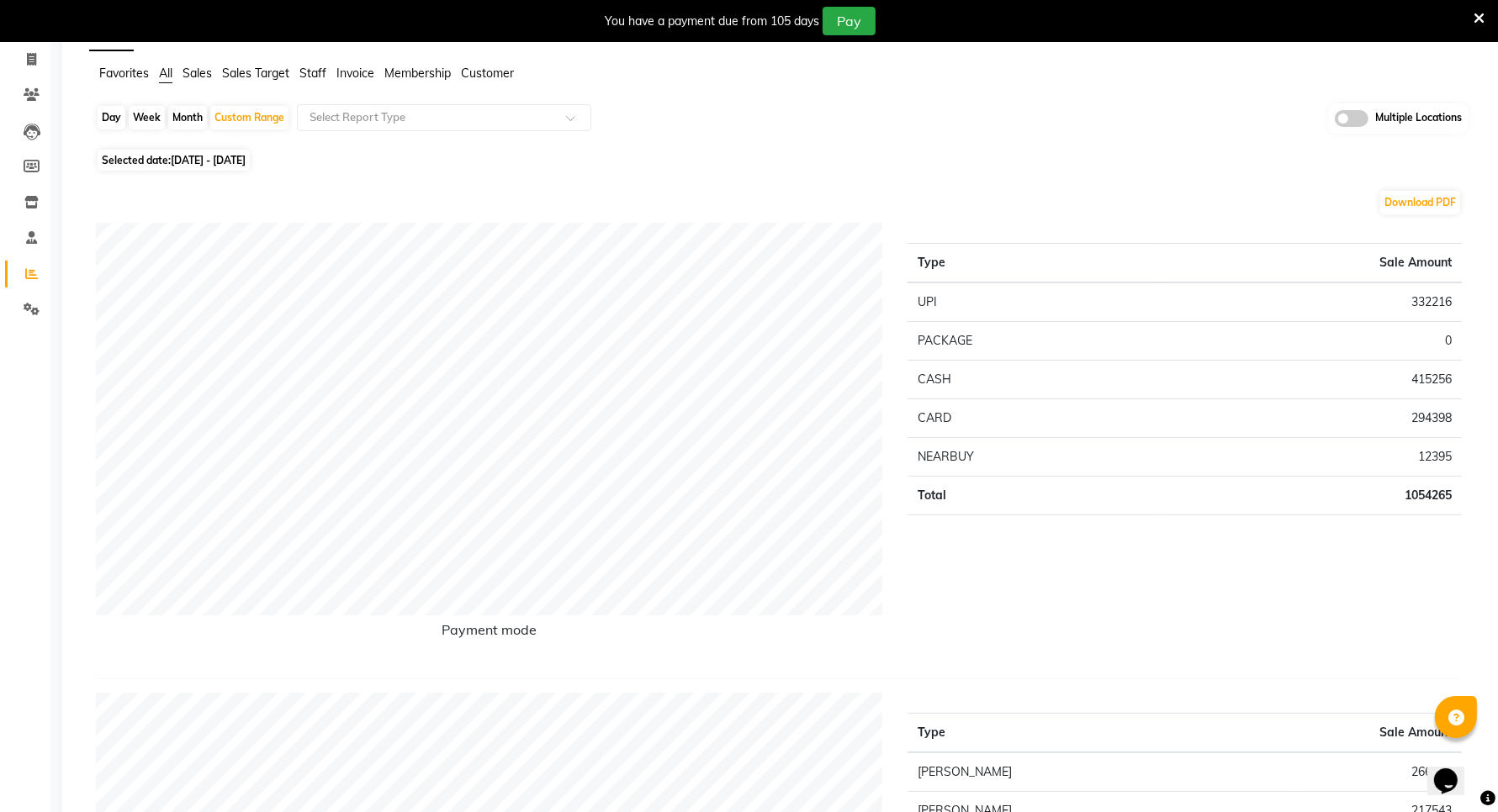
click at [204, 68] on span "Sales" at bounding box center [196, 73] width 29 height 15
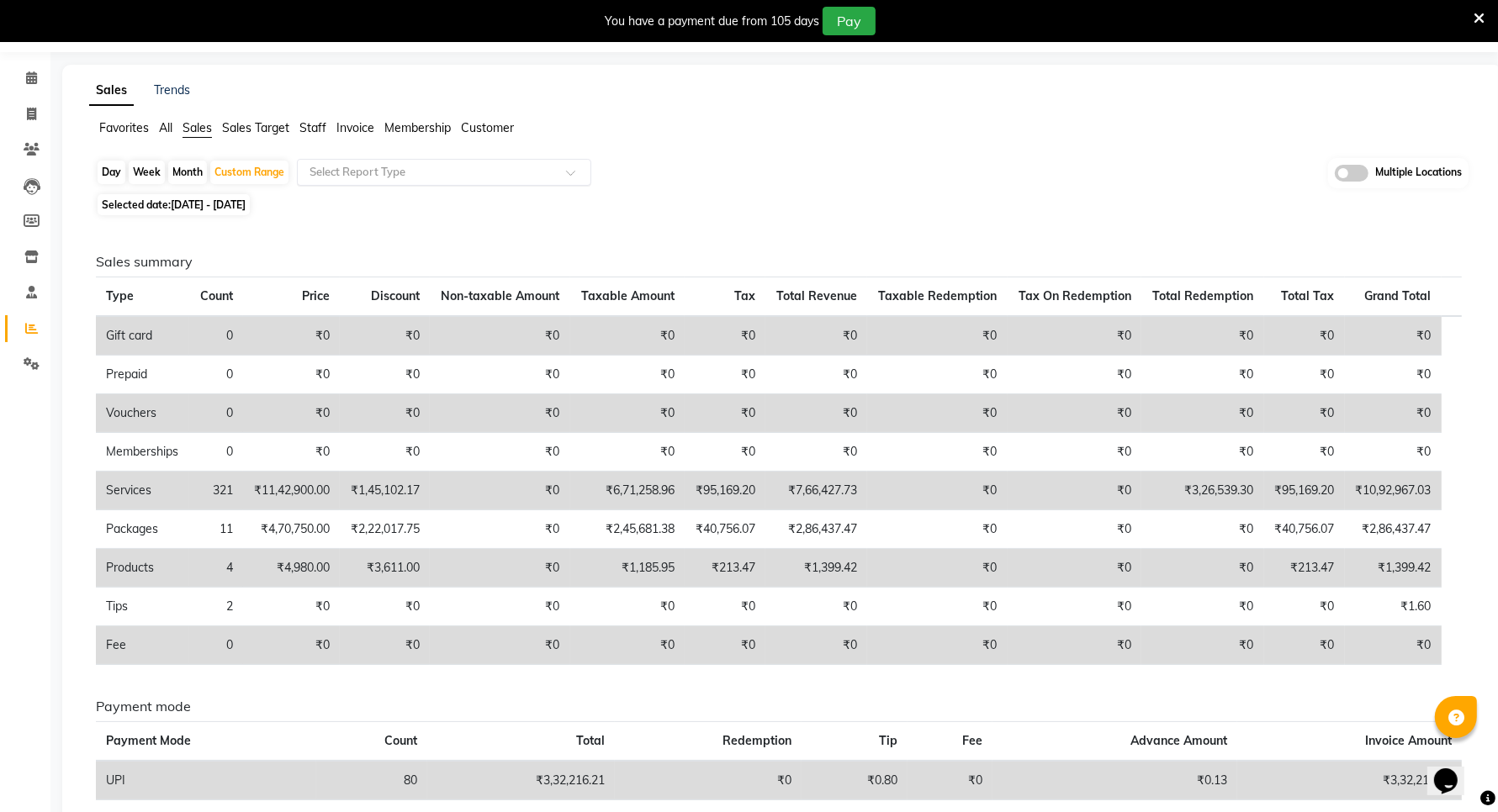
scroll to position [0, 0]
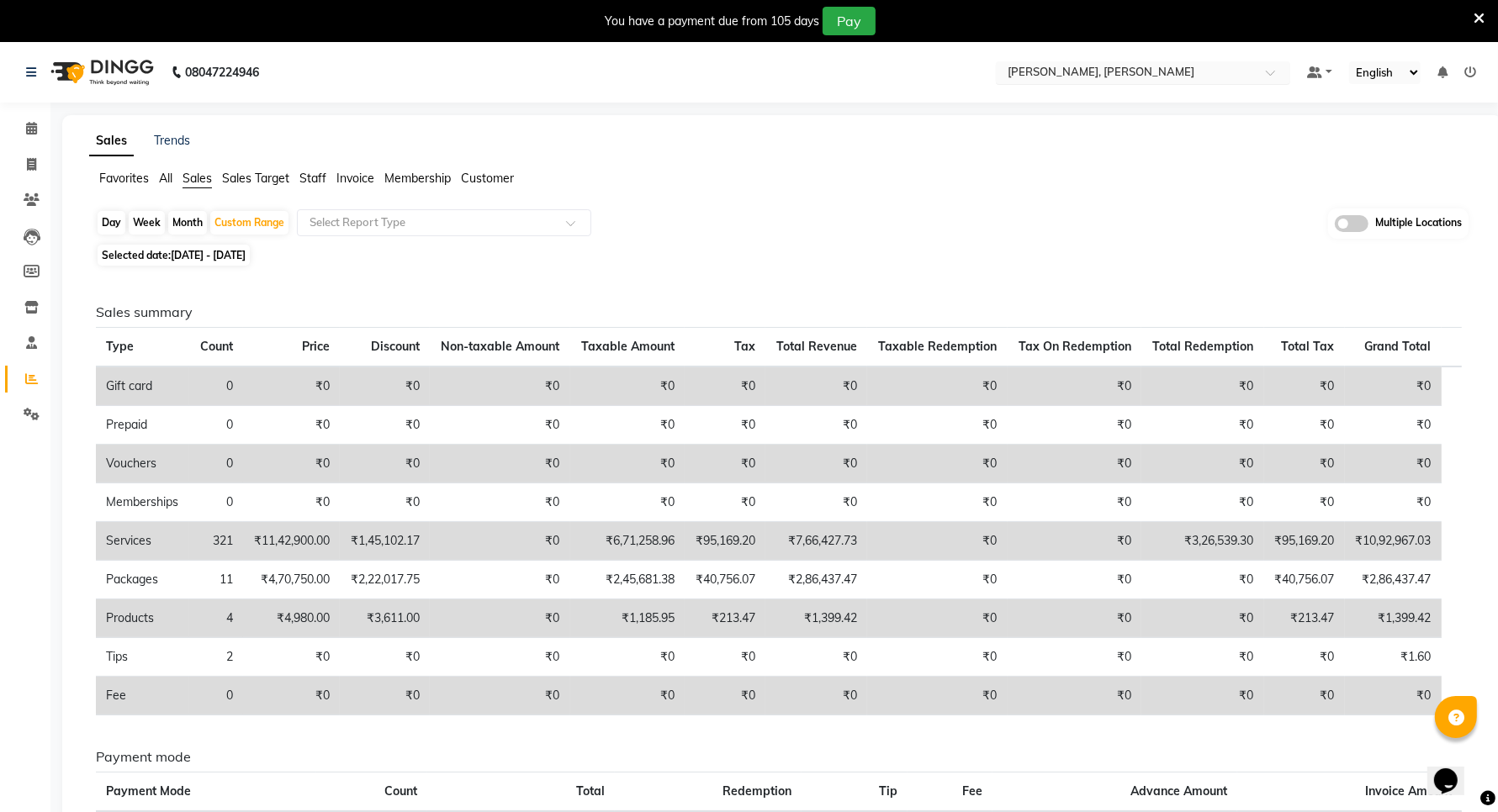
click at [1181, 64] on div "Select Location × Sayaji Zivaya, Vijay Nagar" at bounding box center [1130, 73] width 262 height 17
type input "pride"
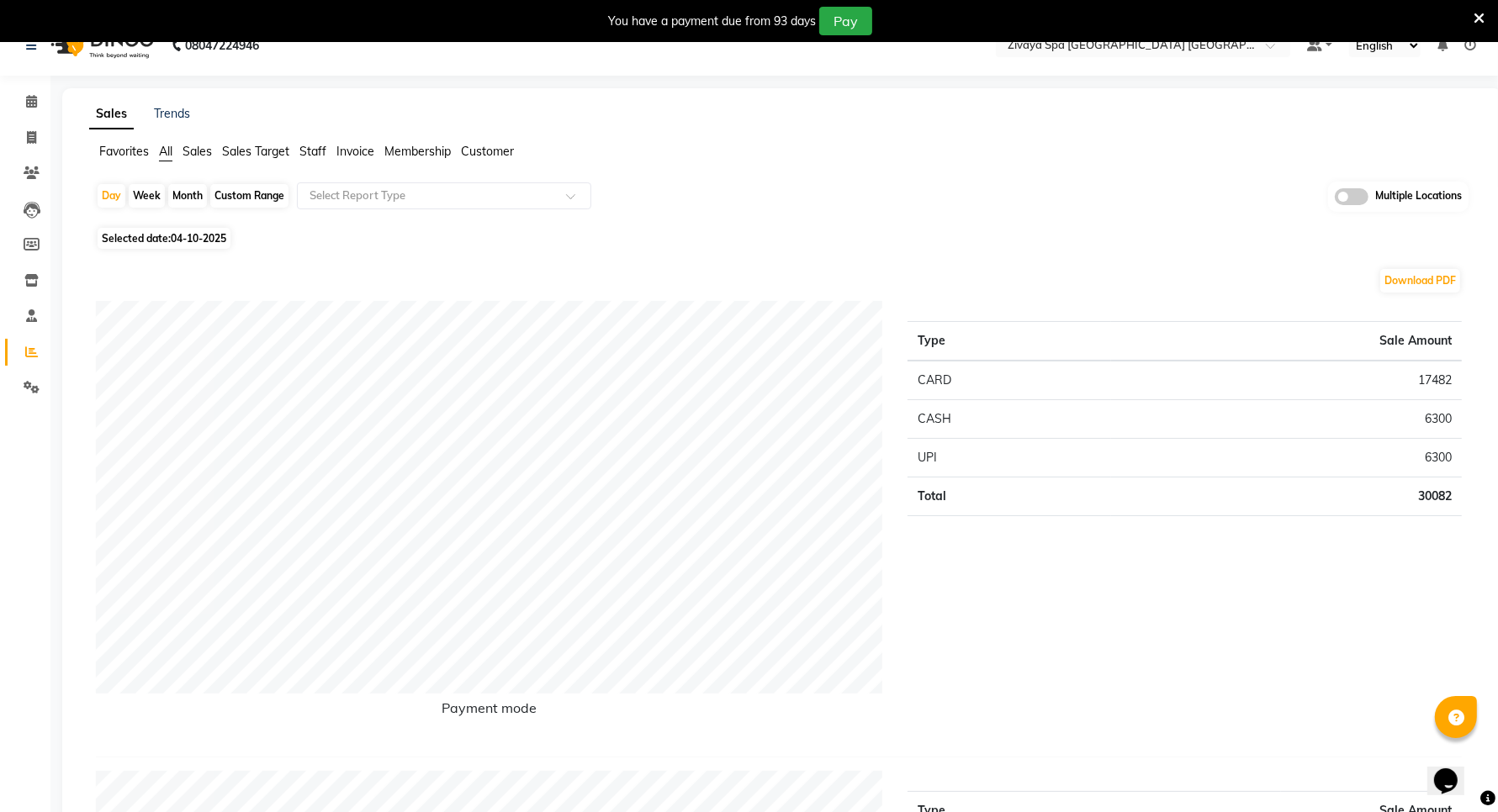
scroll to position [42, 0]
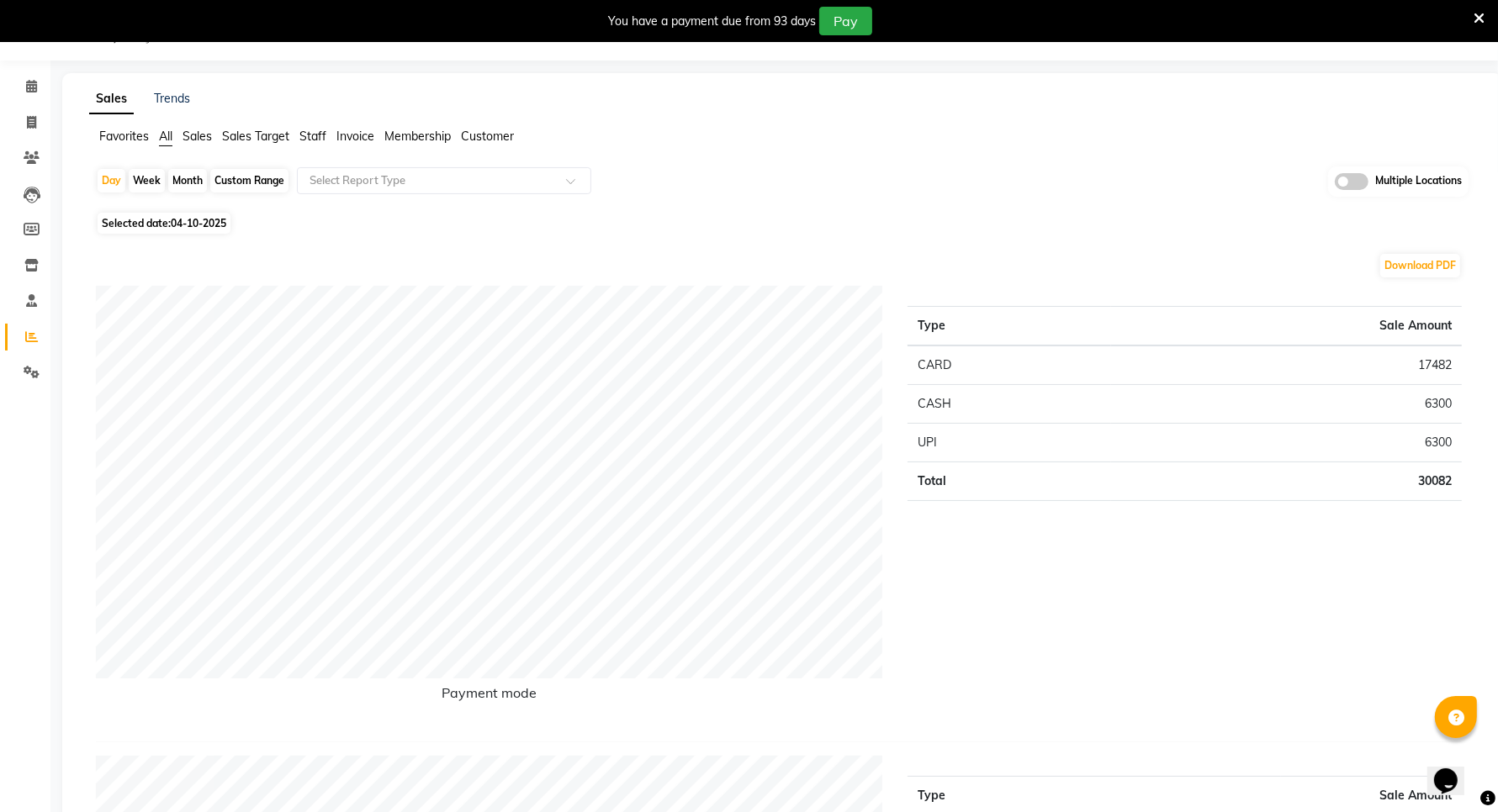
click at [242, 185] on div "Custom Range" at bounding box center [249, 180] width 78 height 24
select select "10"
select select "2025"
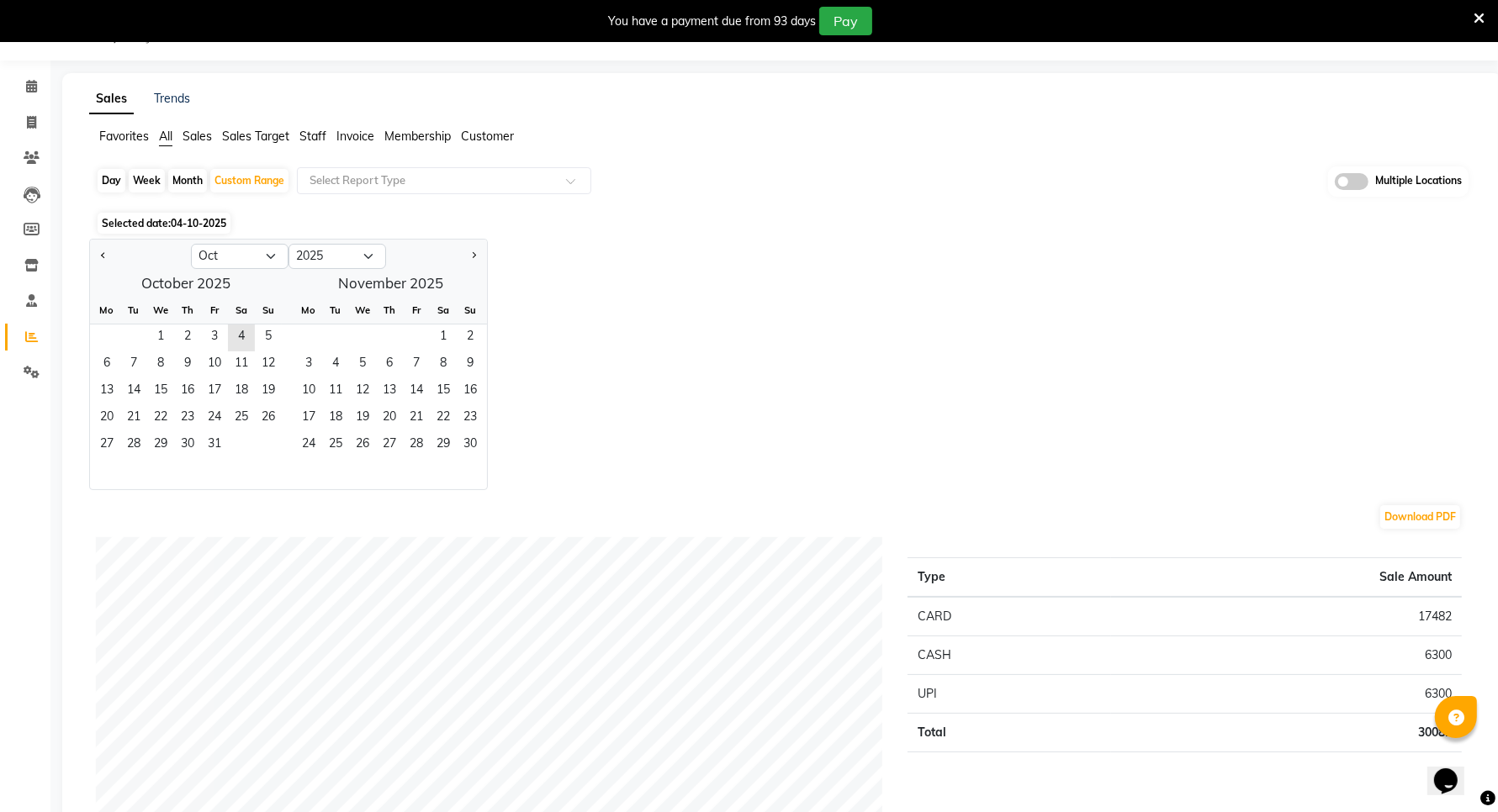
click at [94, 254] on div at bounding box center [140, 256] width 101 height 26
click at [98, 258] on button "Previous month" at bounding box center [103, 256] width 13 height 26
select select "9"
click at [115, 341] on span "1" at bounding box center [107, 338] width 26 height 26
click at [144, 440] on span "30" at bounding box center [133, 446] width 26 height 26
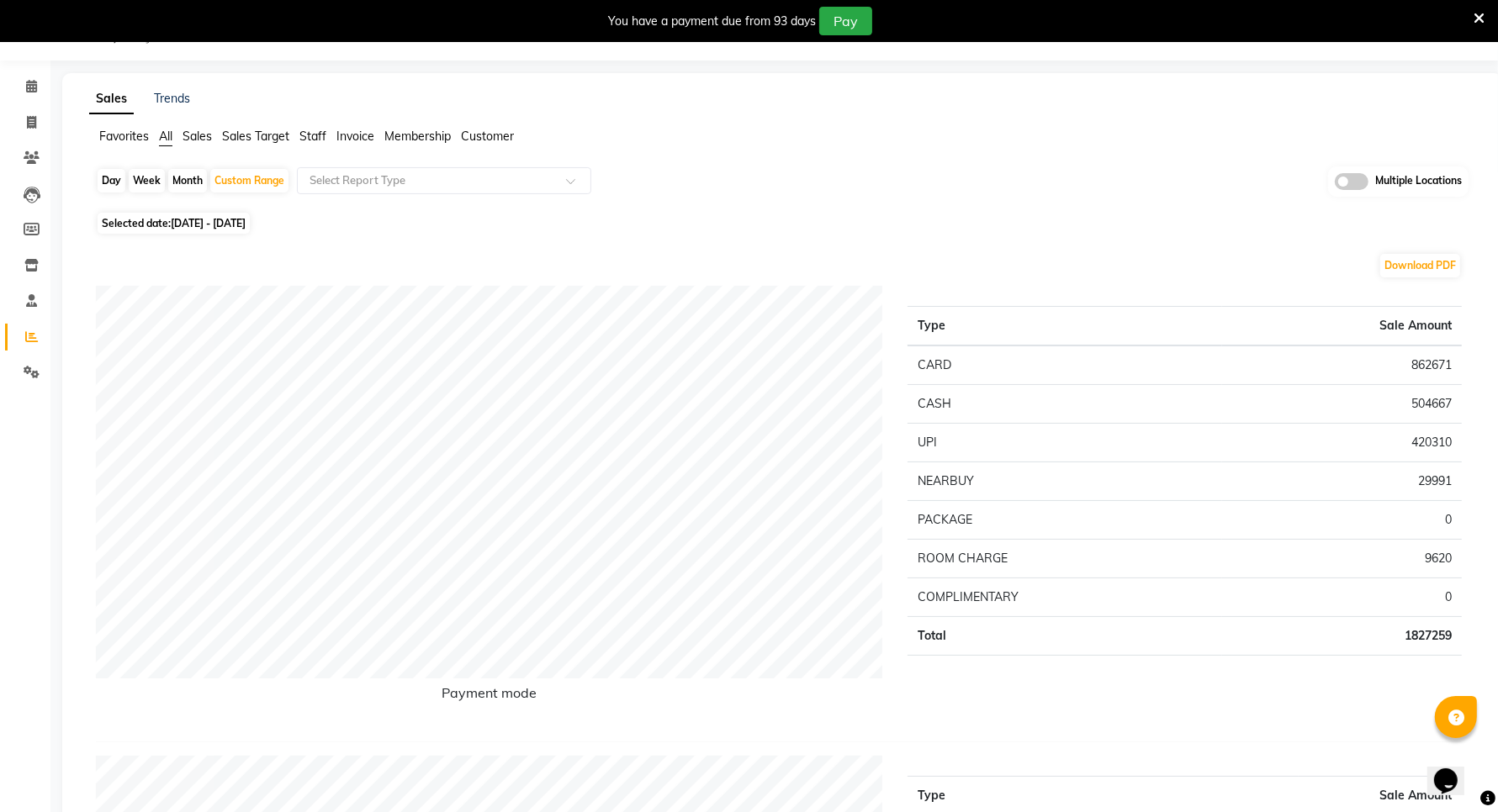
click at [204, 144] on li "Sales" at bounding box center [196, 136] width 29 height 18
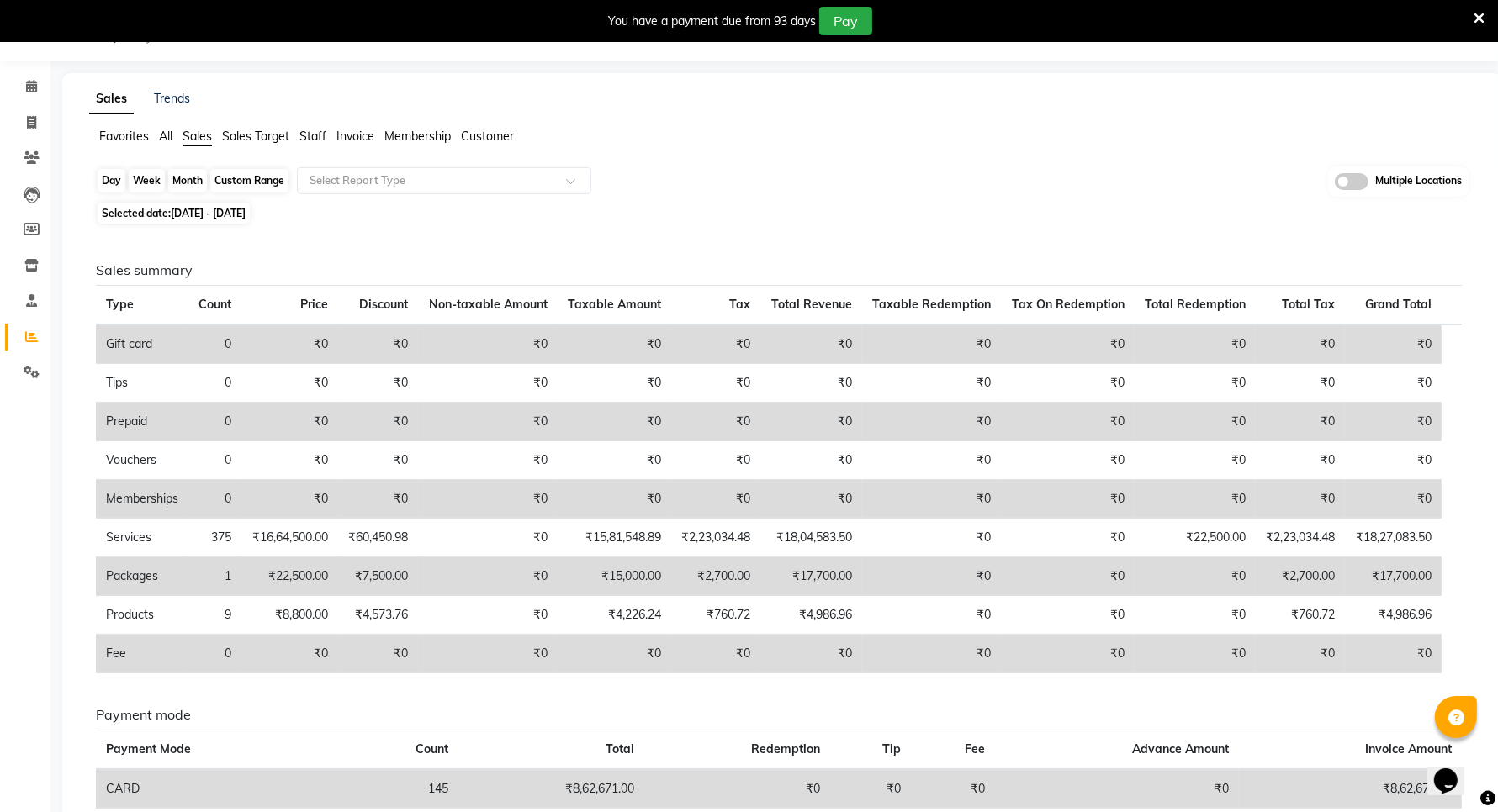
click at [229, 181] on div "Custom Range" at bounding box center [249, 180] width 78 height 24
select select "9"
select select "2025"
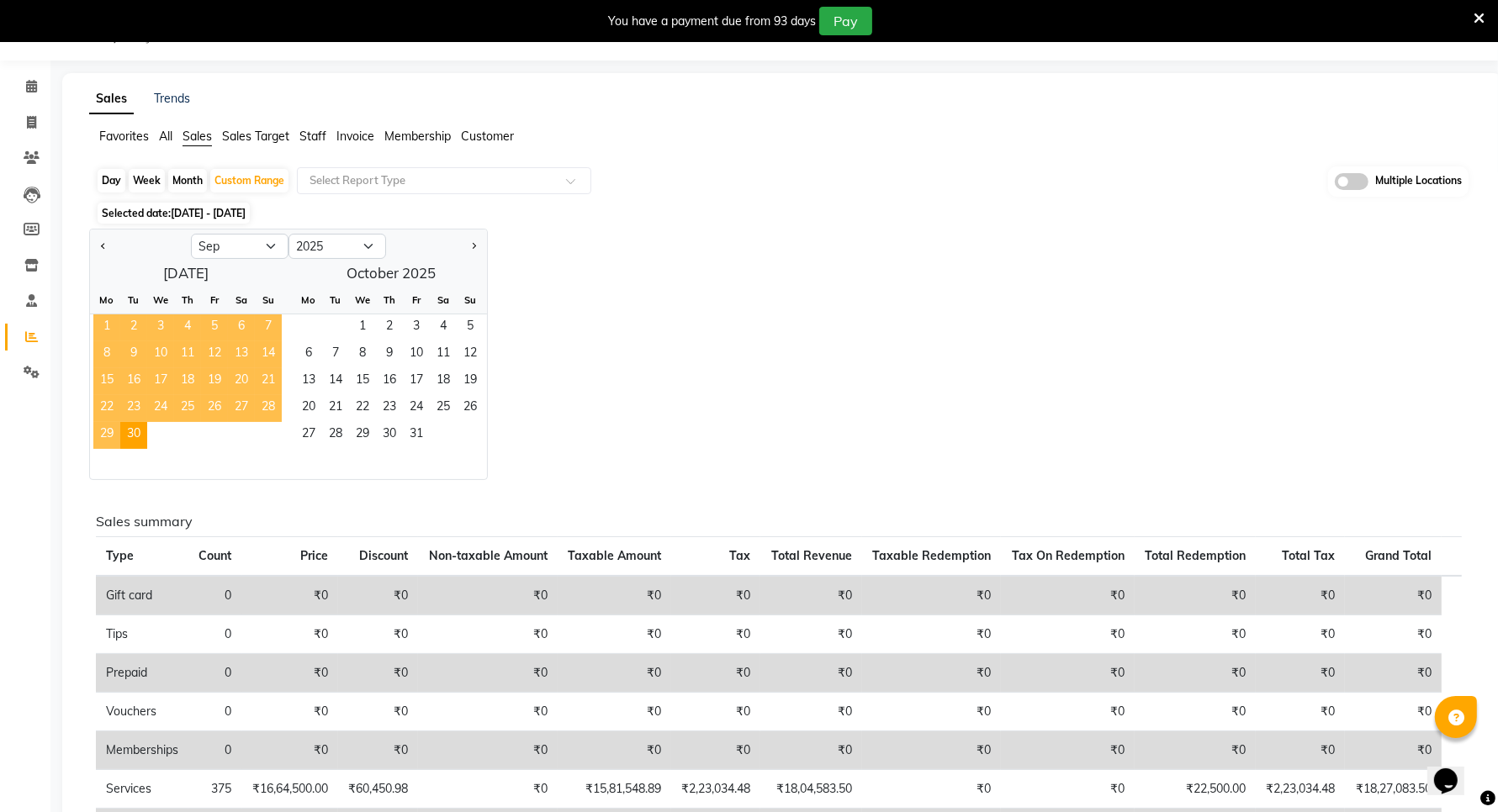
click at [114, 322] on span "1" at bounding box center [107, 328] width 26 height 26
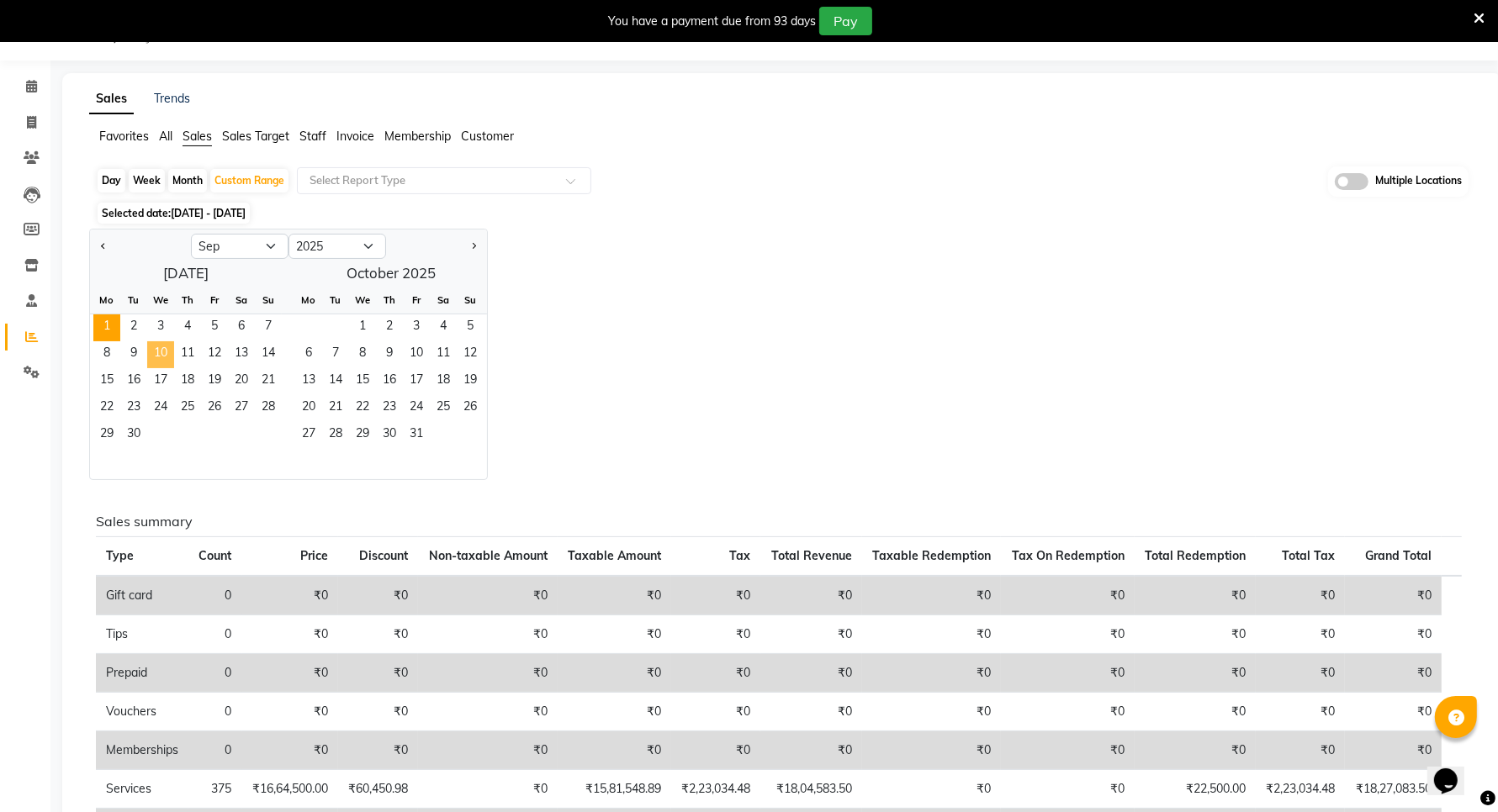
click at [168, 353] on span "10" at bounding box center [161, 355] width 26 height 26
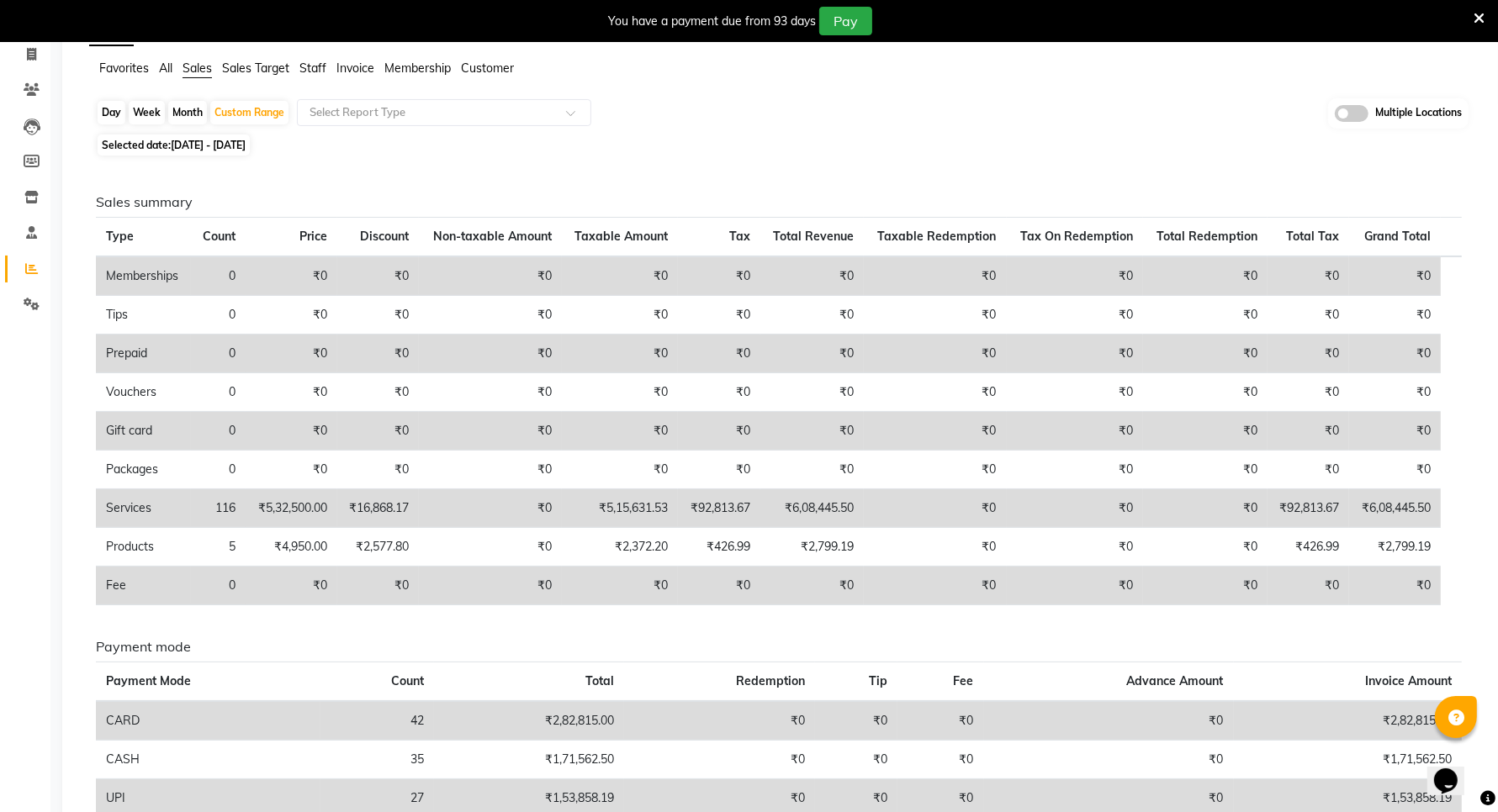
scroll to position [147, 0]
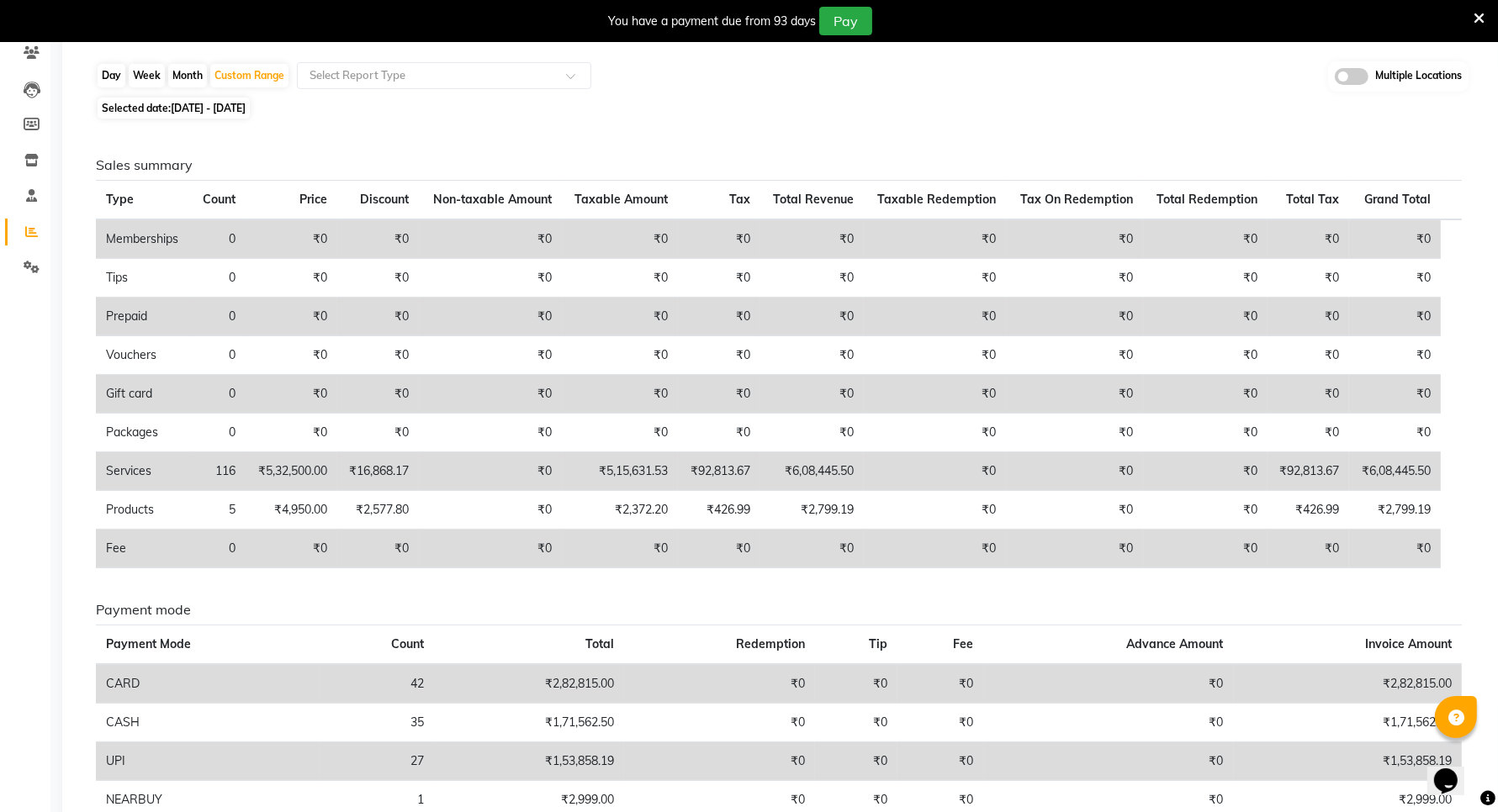
click at [246, 108] on span "[DATE] - [DATE]" at bounding box center [208, 108] width 75 height 12
select select "9"
select select "2025"
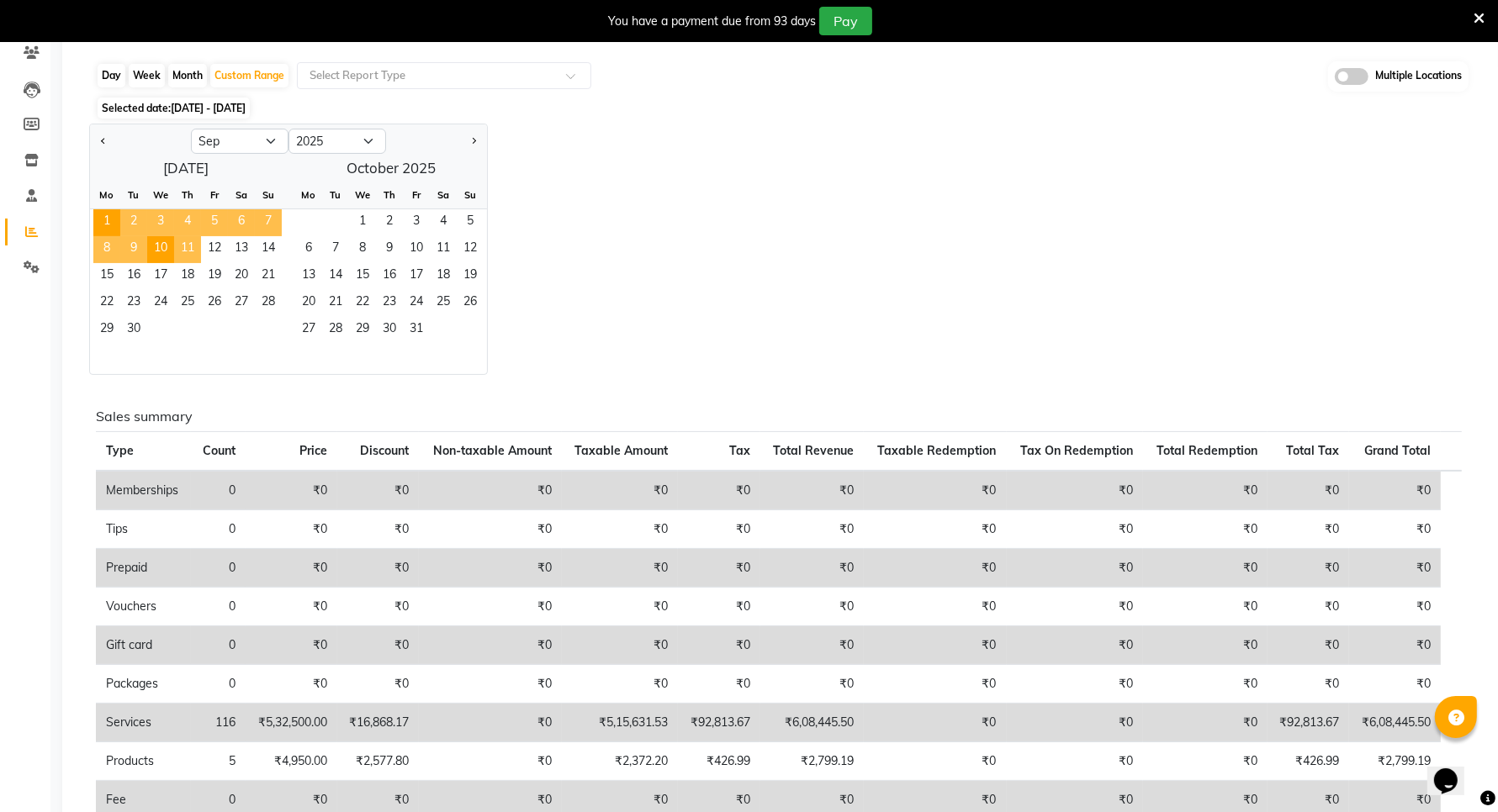
click at [187, 258] on span "11" at bounding box center [187, 249] width 26 height 26
click at [244, 273] on span "20" at bounding box center [241, 277] width 26 height 26
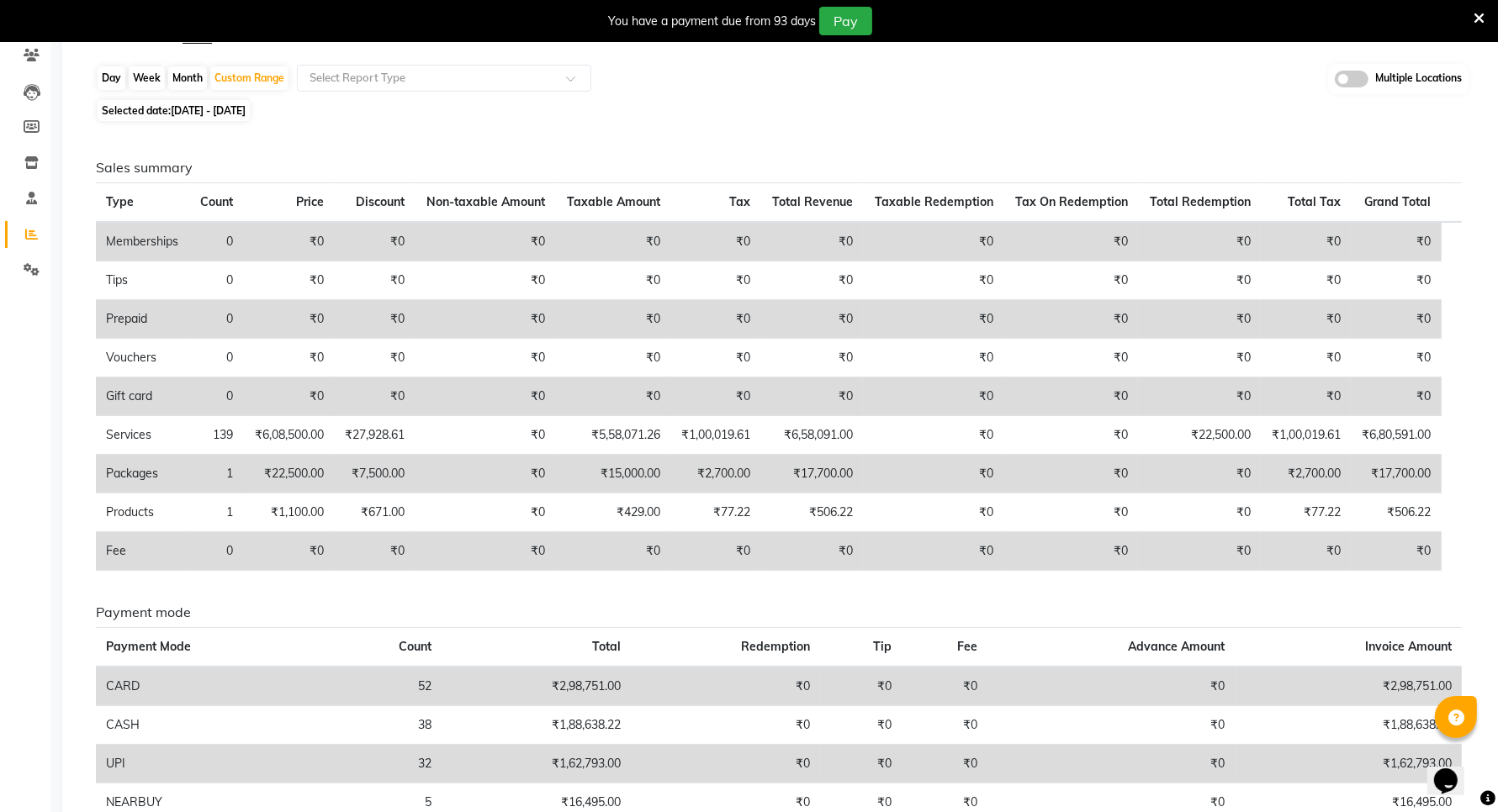
scroll to position [0, 0]
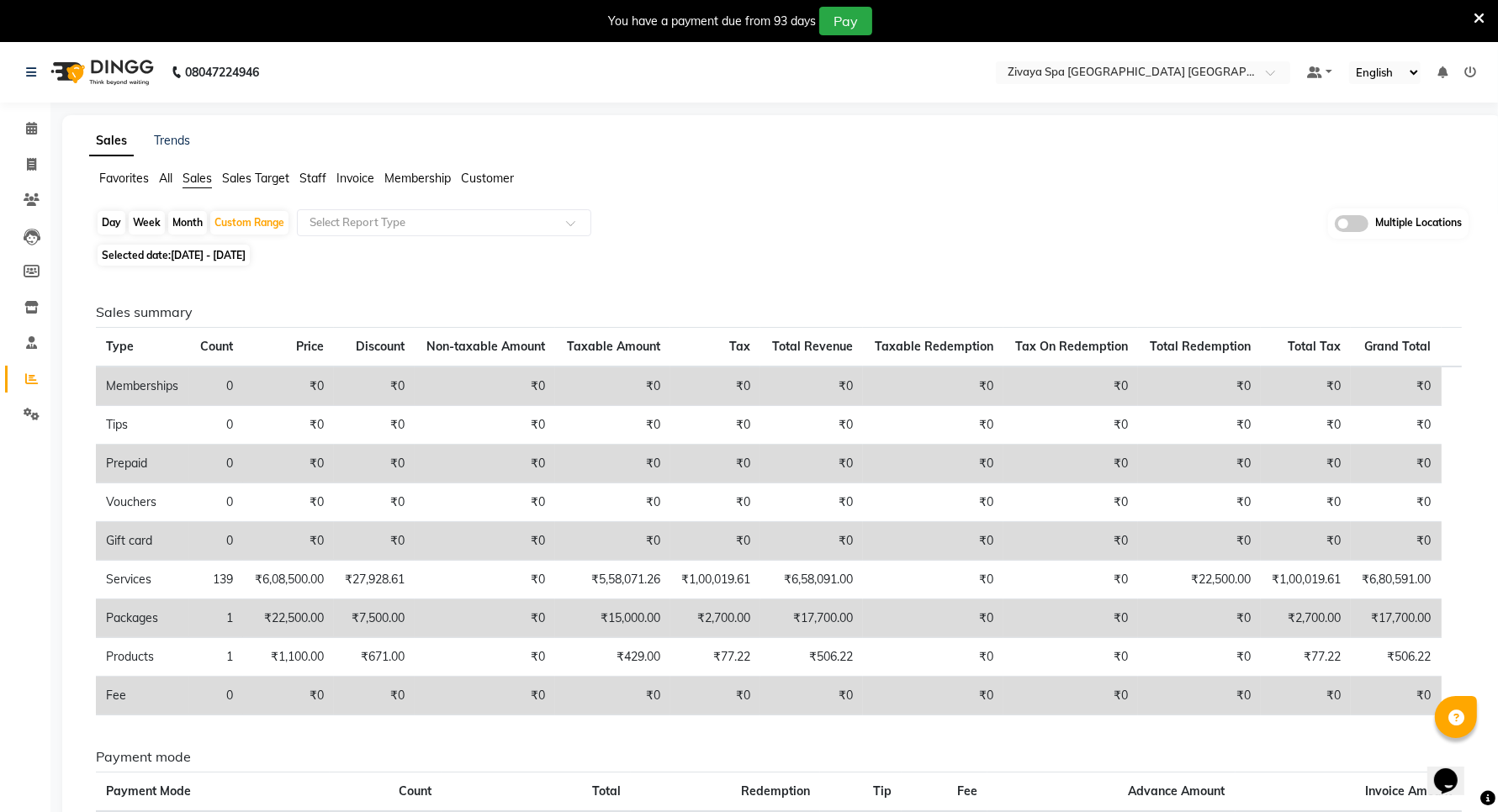
click at [250, 263] on span "Selected date: 11-09-2025 - 20-09-2025" at bounding box center [173, 255] width 152 height 21
select select "9"
select select "2025"
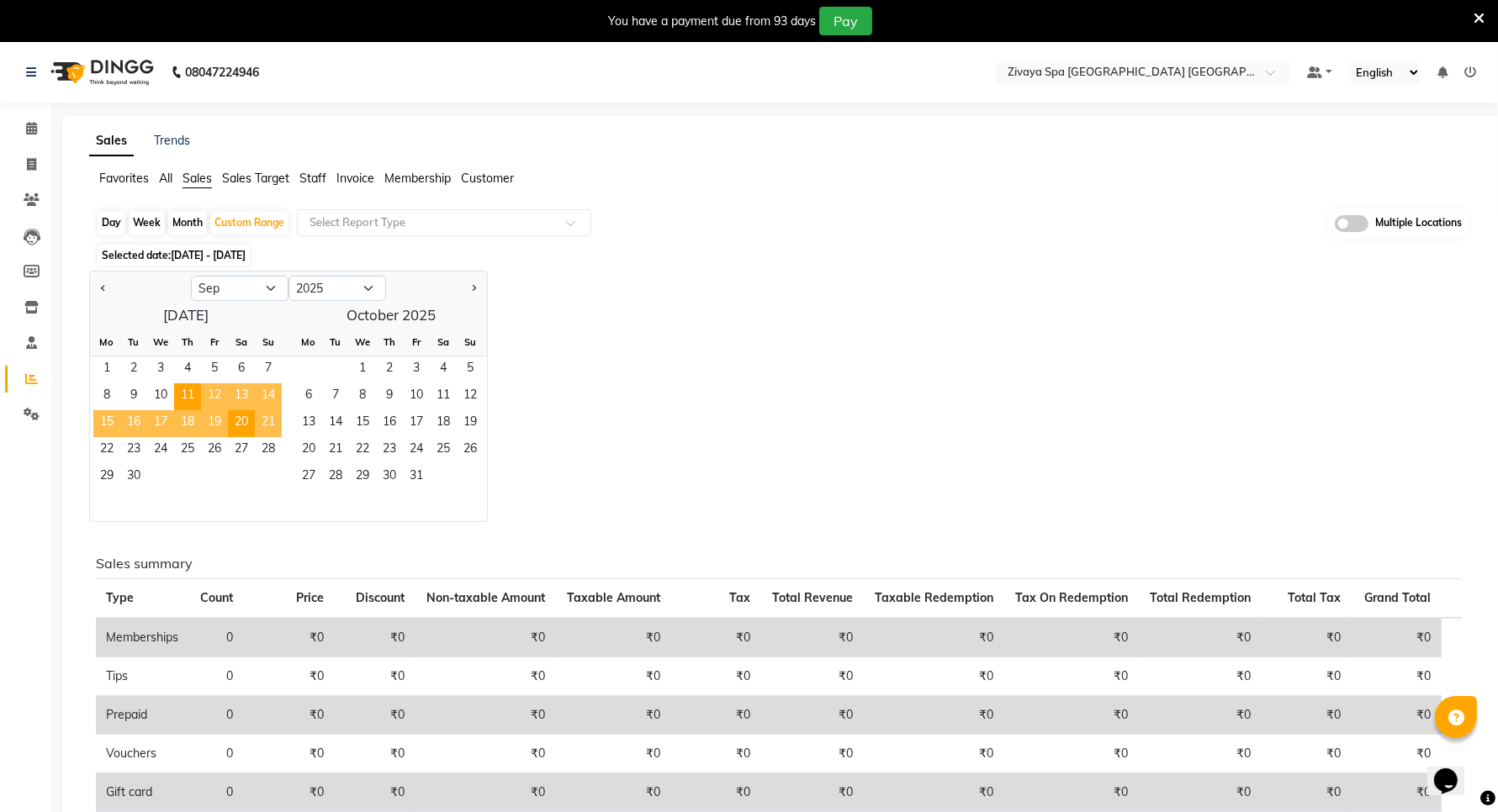
click at [267, 425] on span "21" at bounding box center [268, 424] width 26 height 26
click at [189, 452] on span "25" at bounding box center [187, 450] width 26 height 26
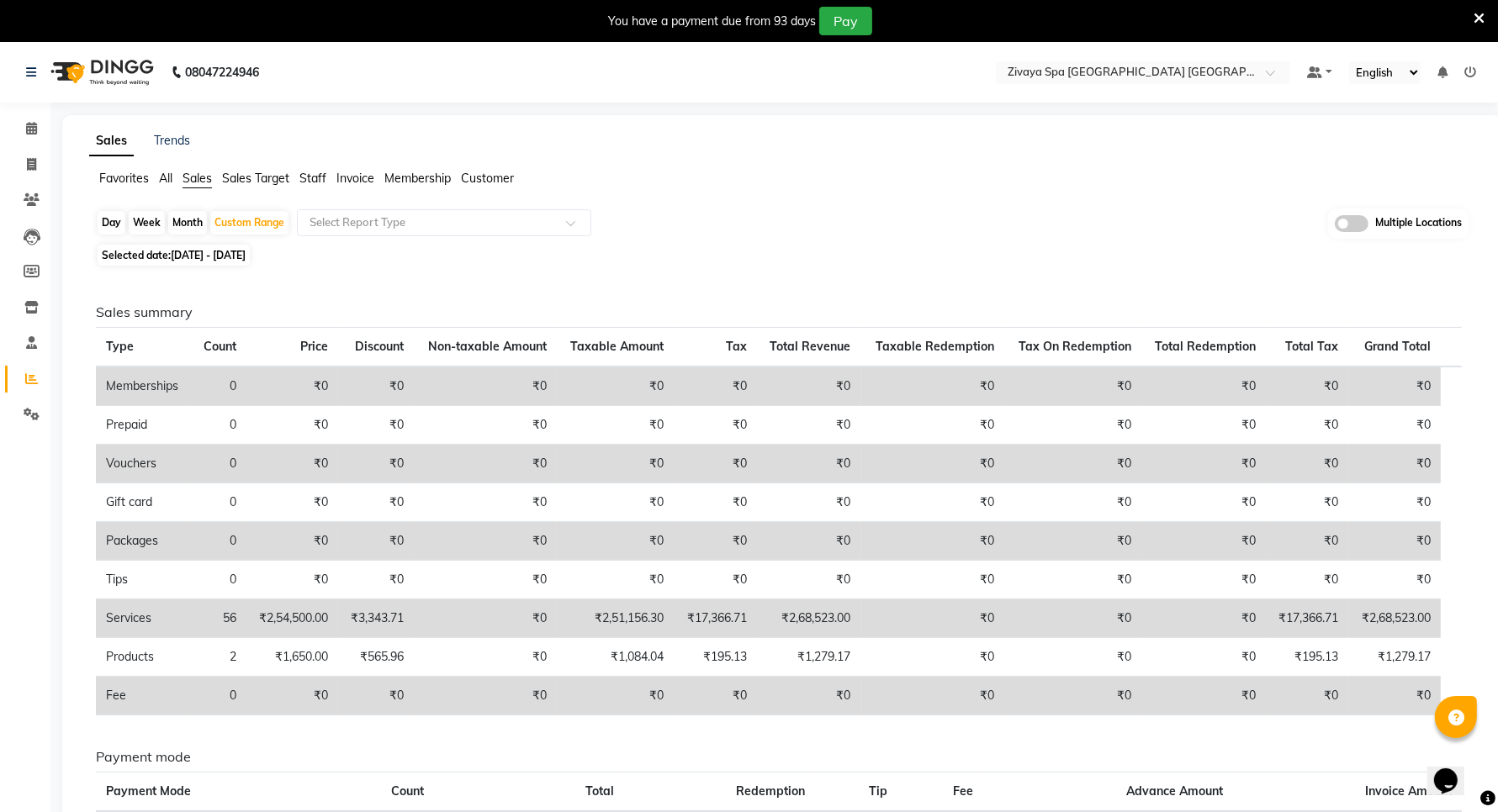
click at [115, 224] on div "Day" at bounding box center [111, 223] width 27 height 24
select select "9"
select select "2025"
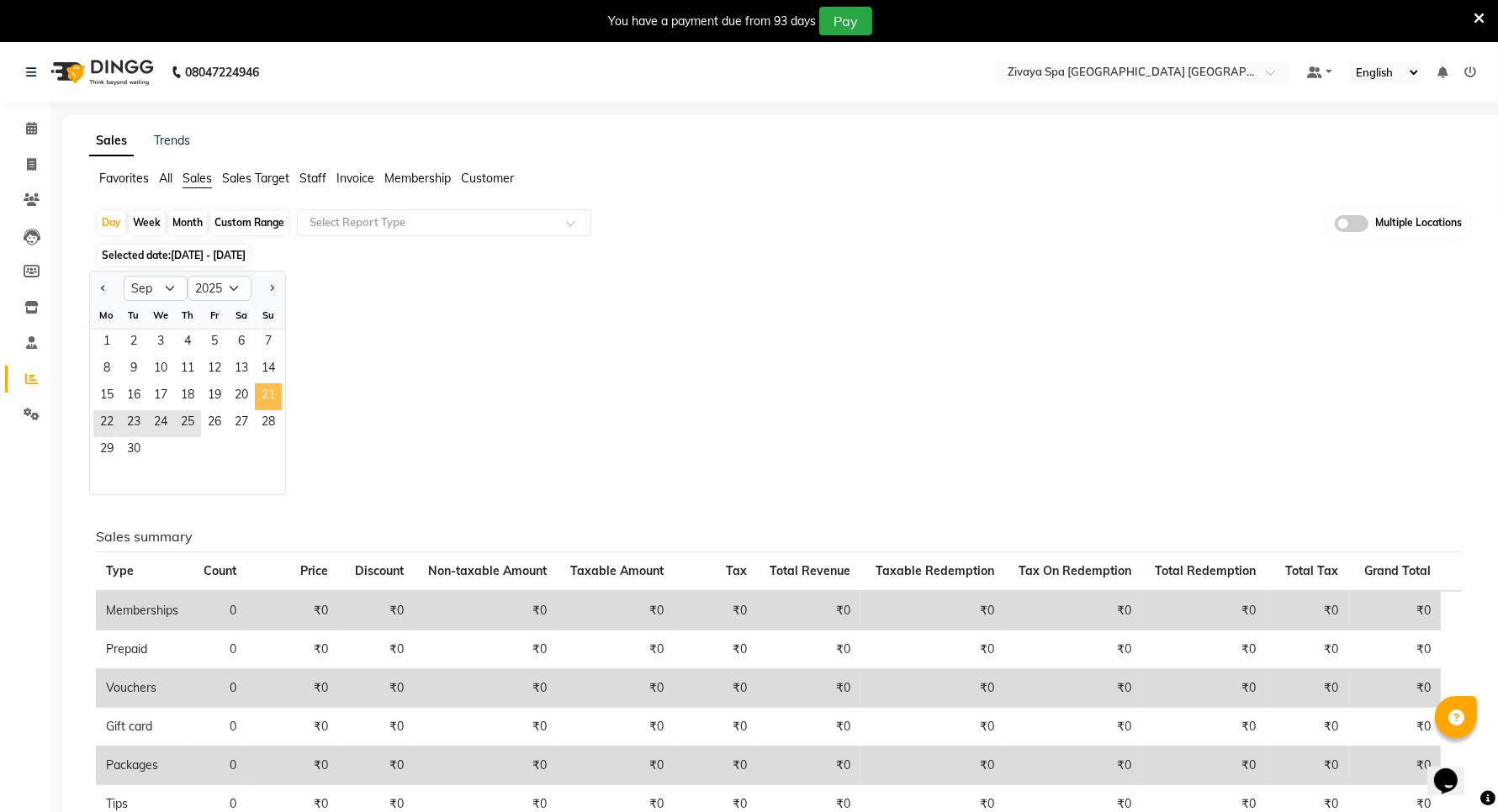
click at [265, 392] on span "21" at bounding box center [268, 397] width 26 height 26
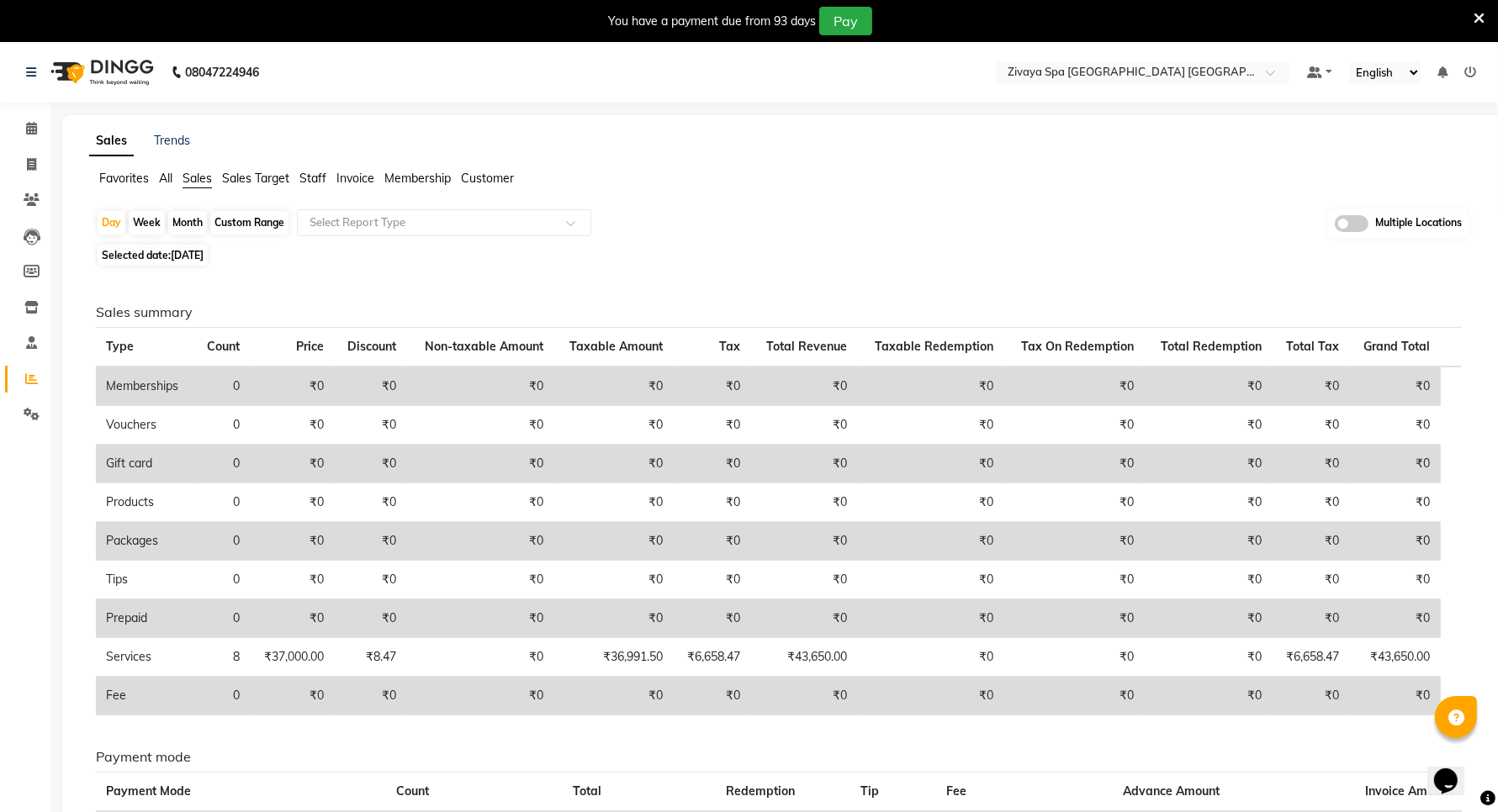
click at [204, 253] on span "[DATE]" at bounding box center [187, 255] width 33 height 12
select select "9"
select select "2025"
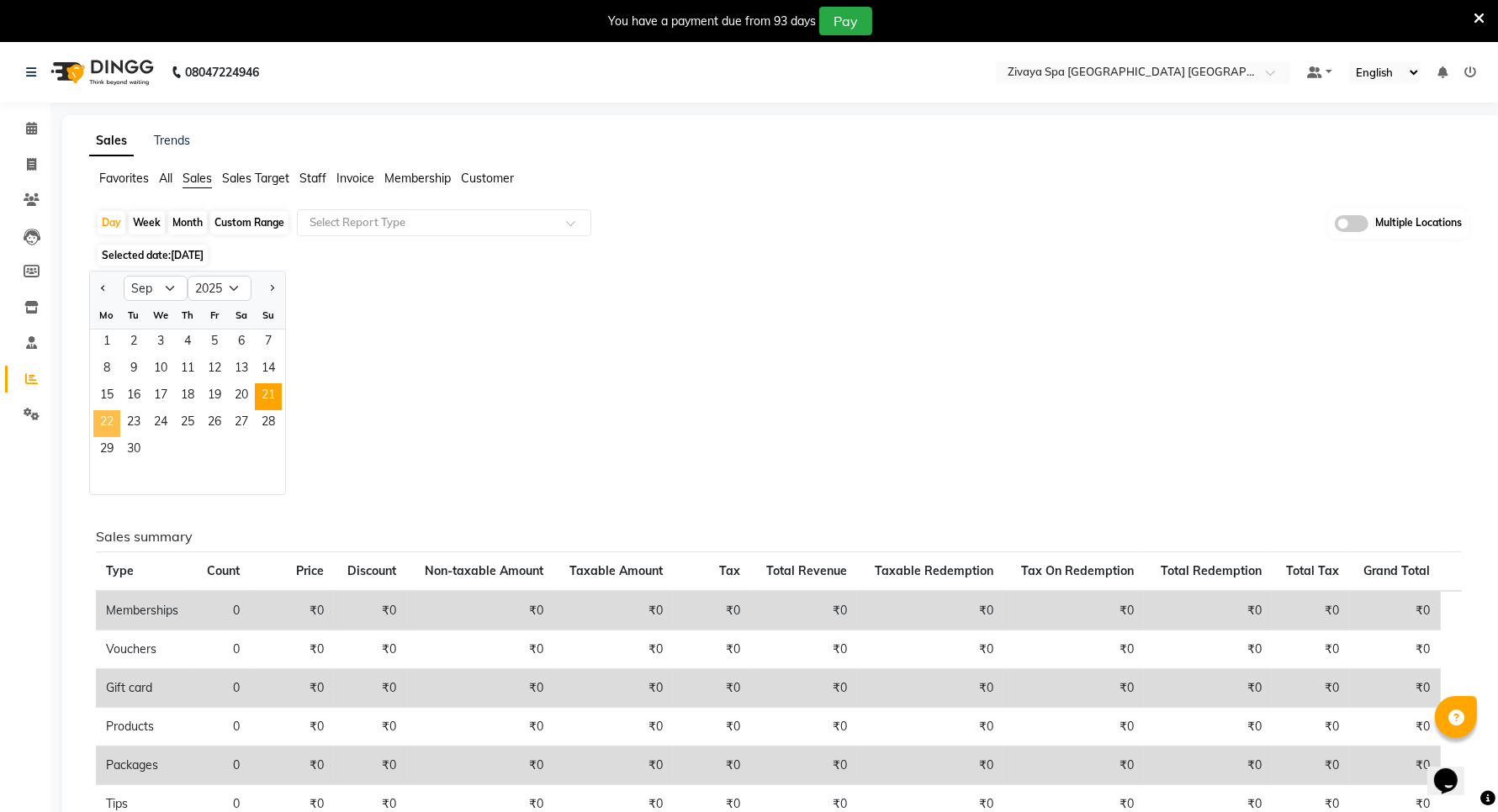
click at [115, 417] on span "22" at bounding box center [107, 424] width 26 height 26
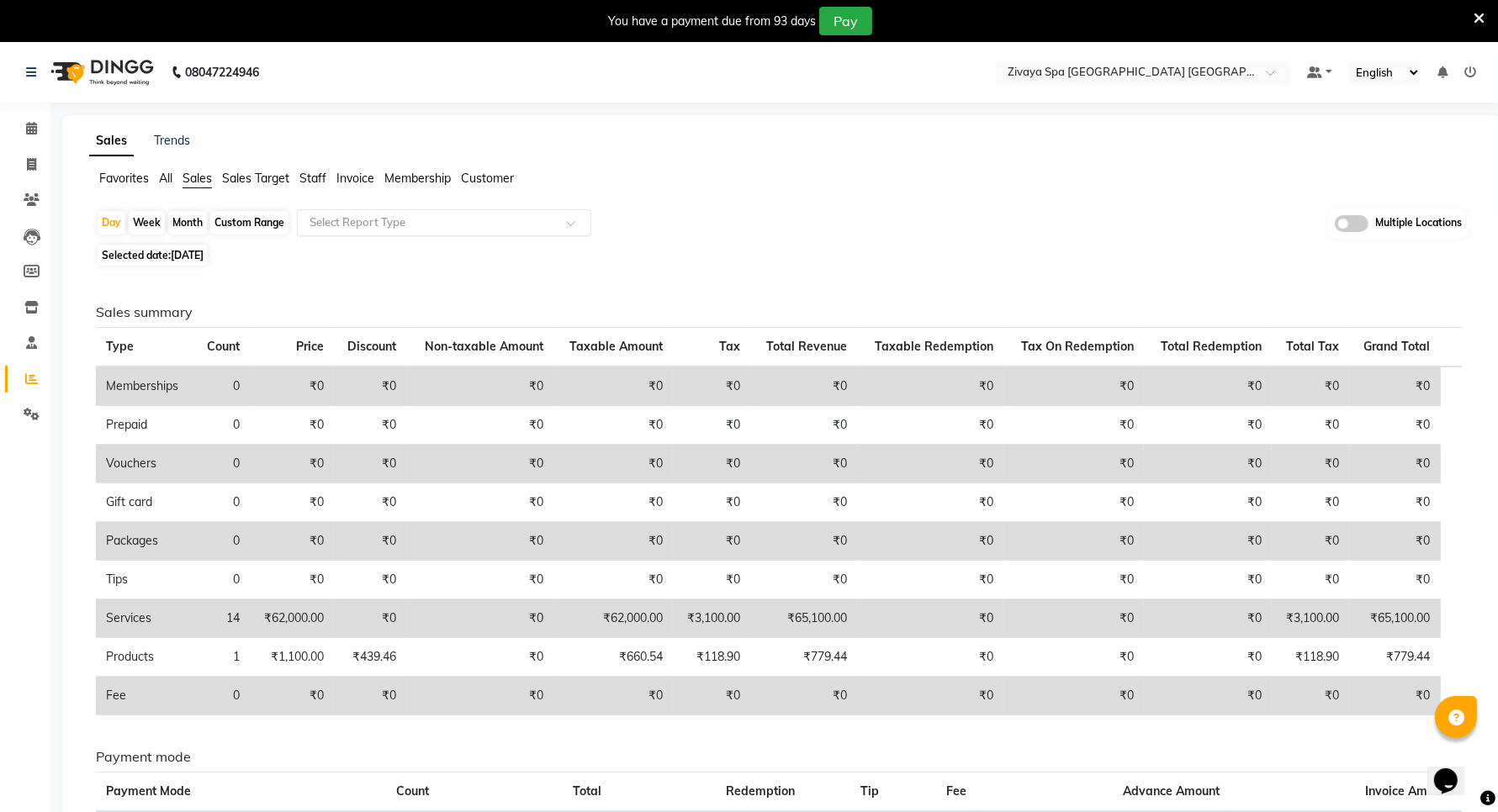
click at [402, 221] on input "text" at bounding box center [427, 223] width 242 height 17
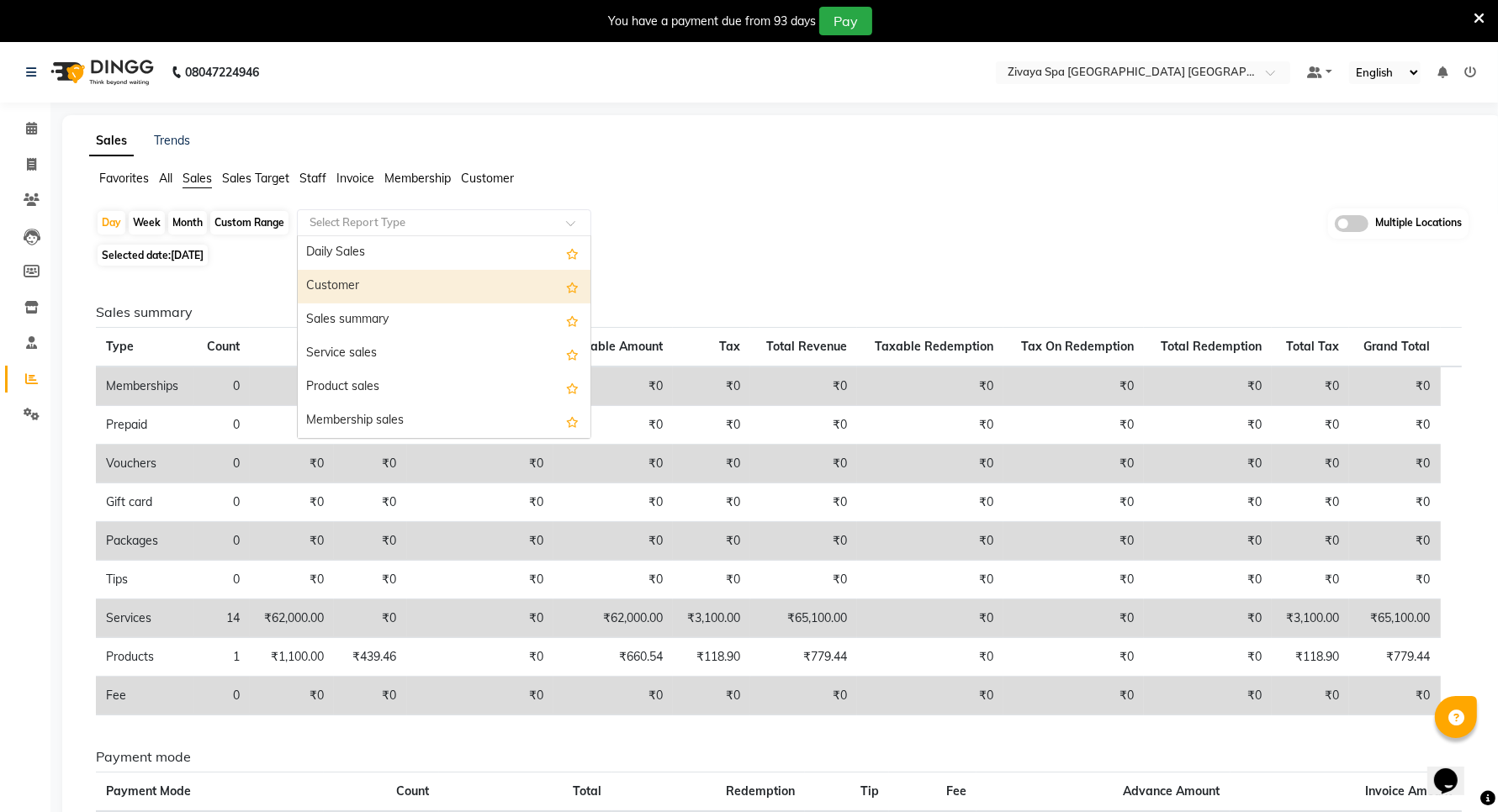
click at [374, 282] on div "Customer" at bounding box center [444, 287] width 293 height 34
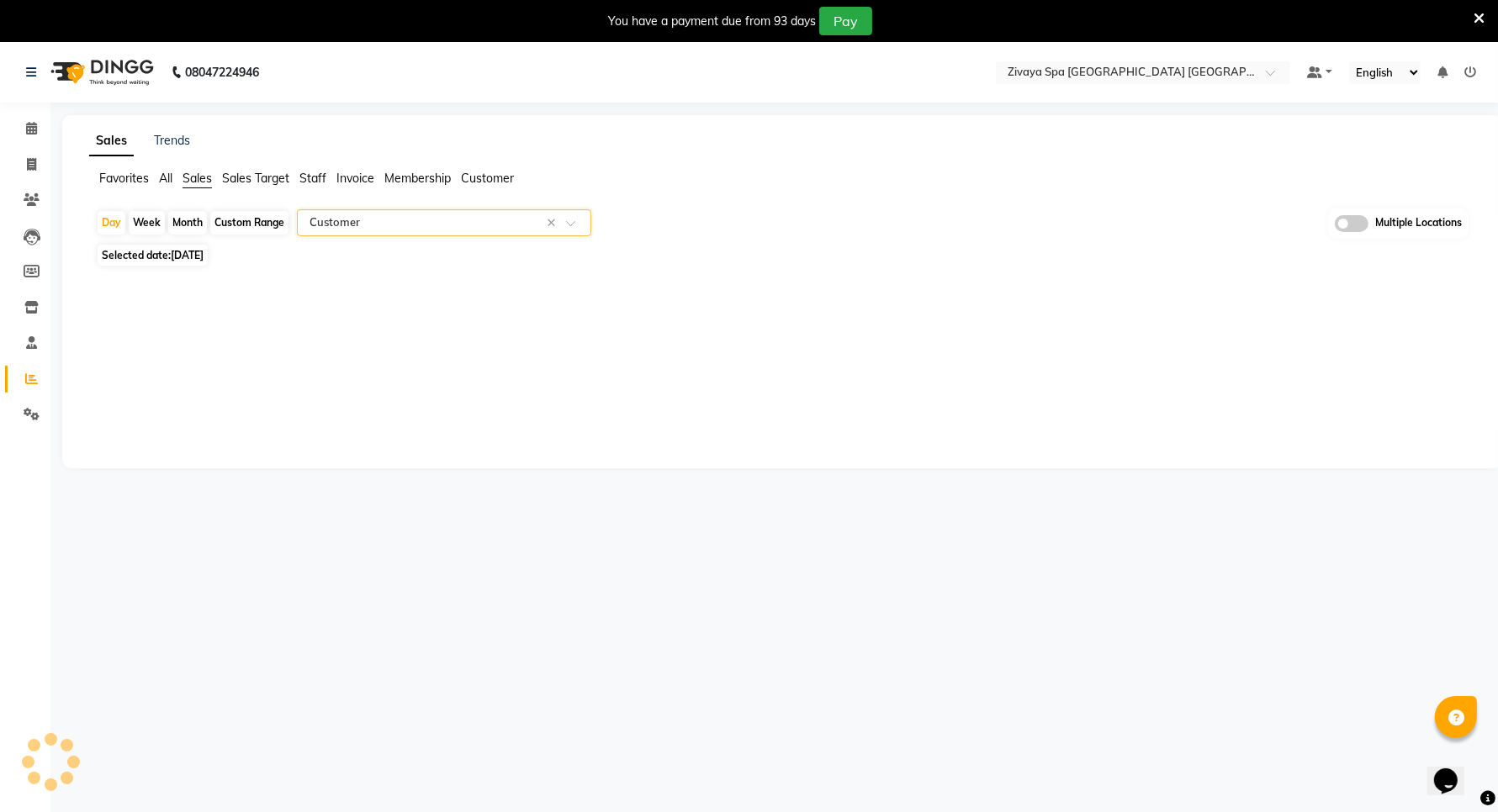
select select "filtered_report"
select select "csv"
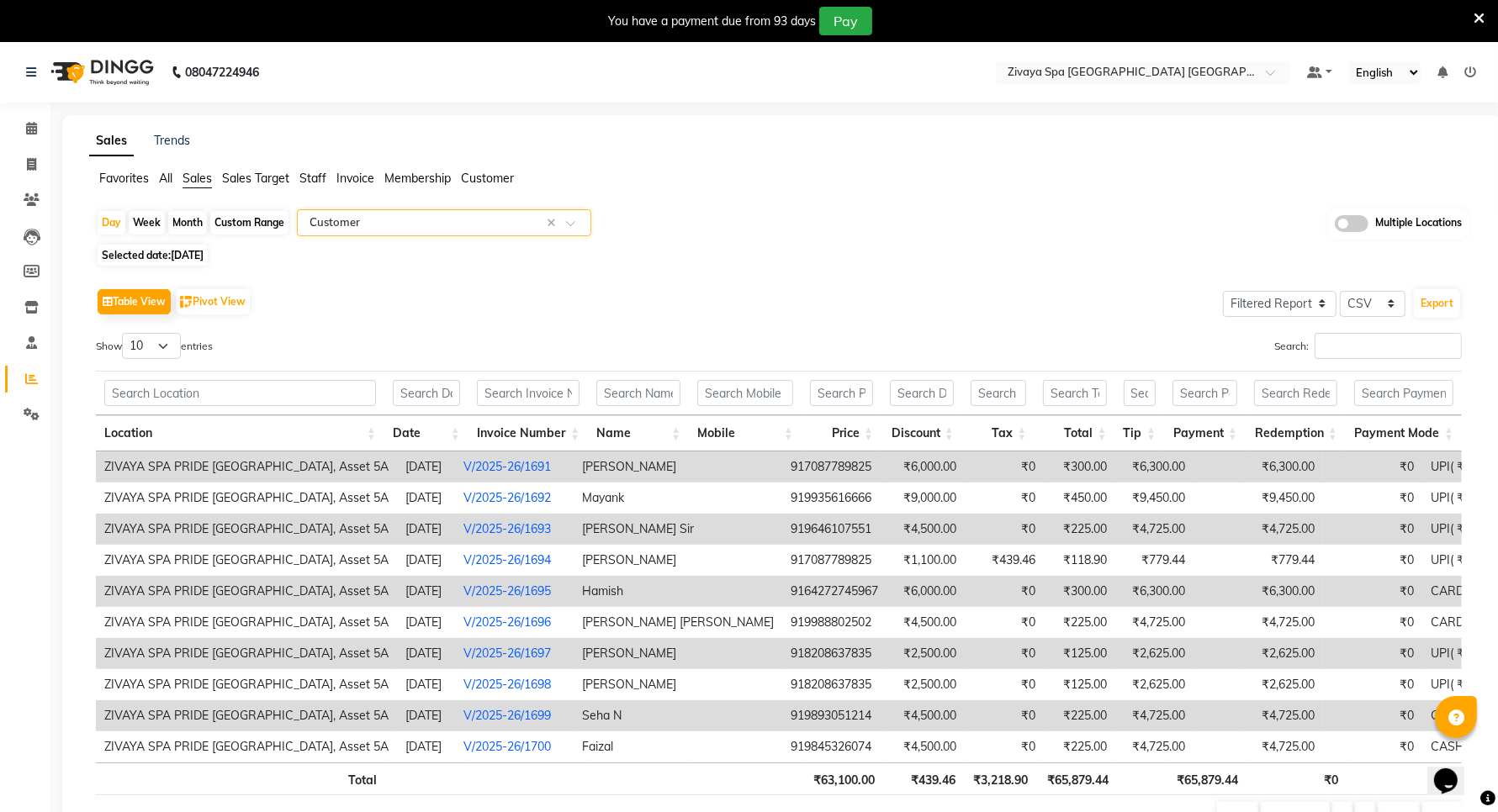
scroll to position [95, 0]
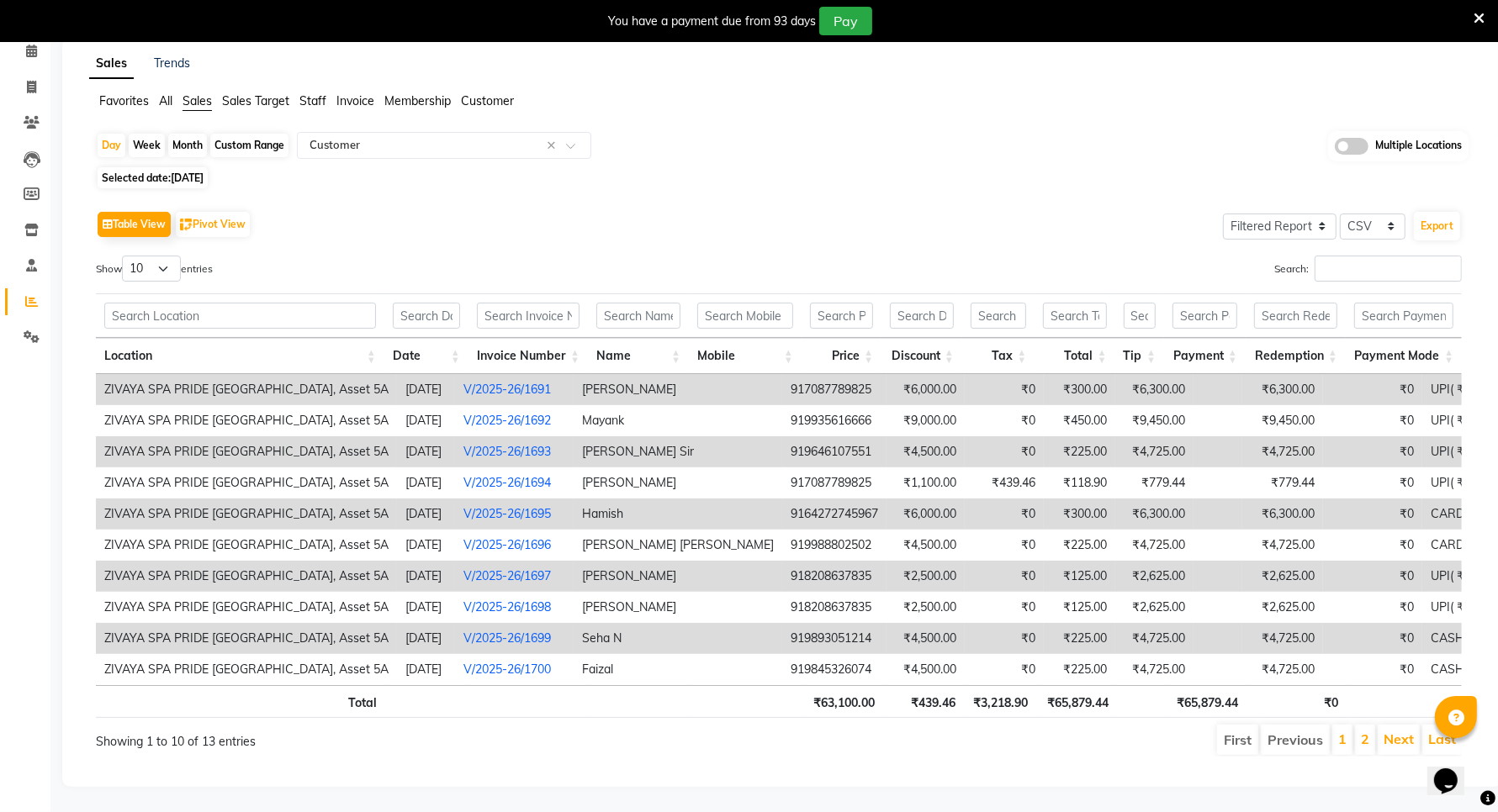
click at [171, 93] on span "All" at bounding box center [165, 101] width 13 height 15
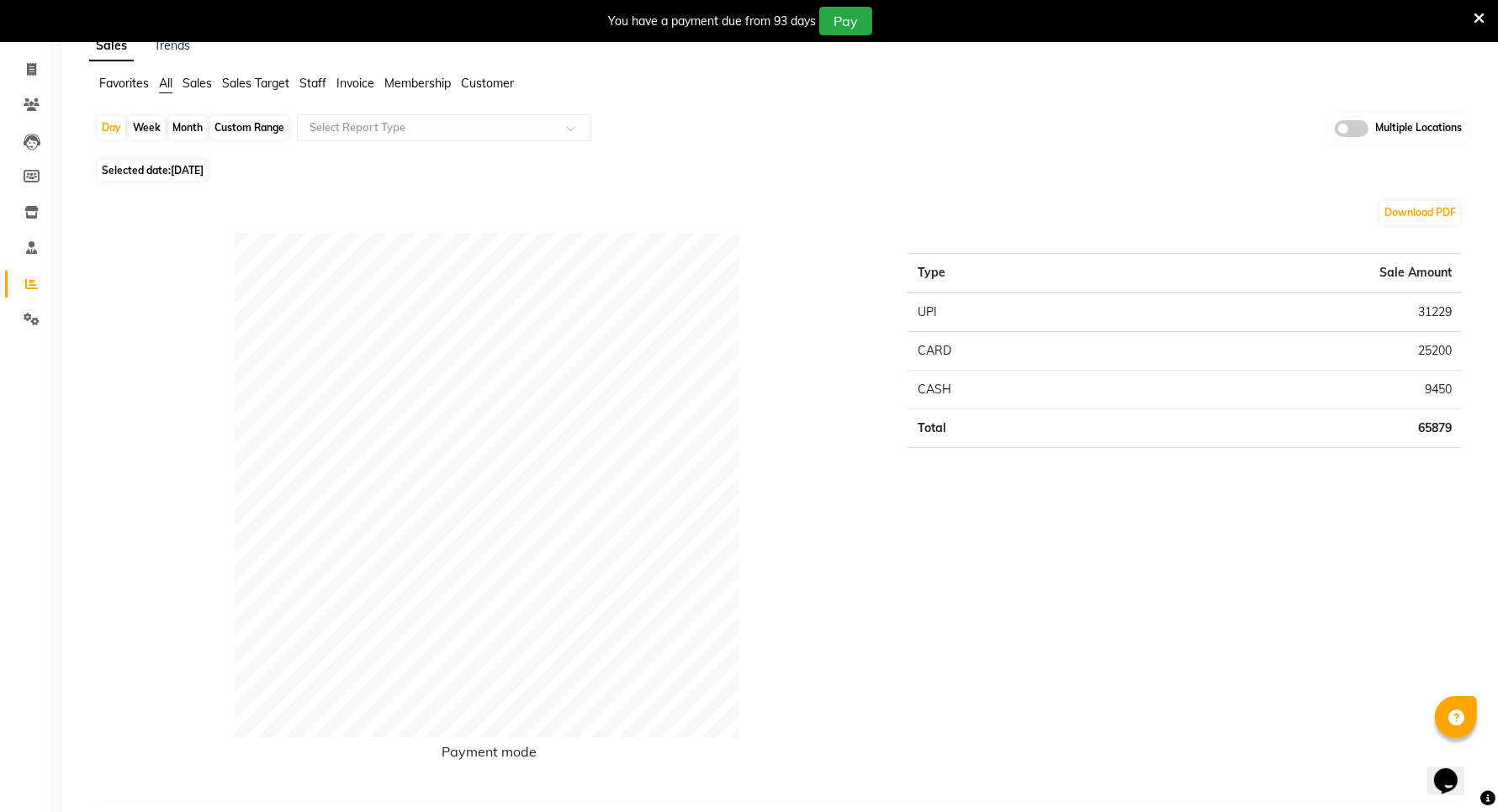
click at [191, 78] on span "Sales" at bounding box center [196, 83] width 29 height 15
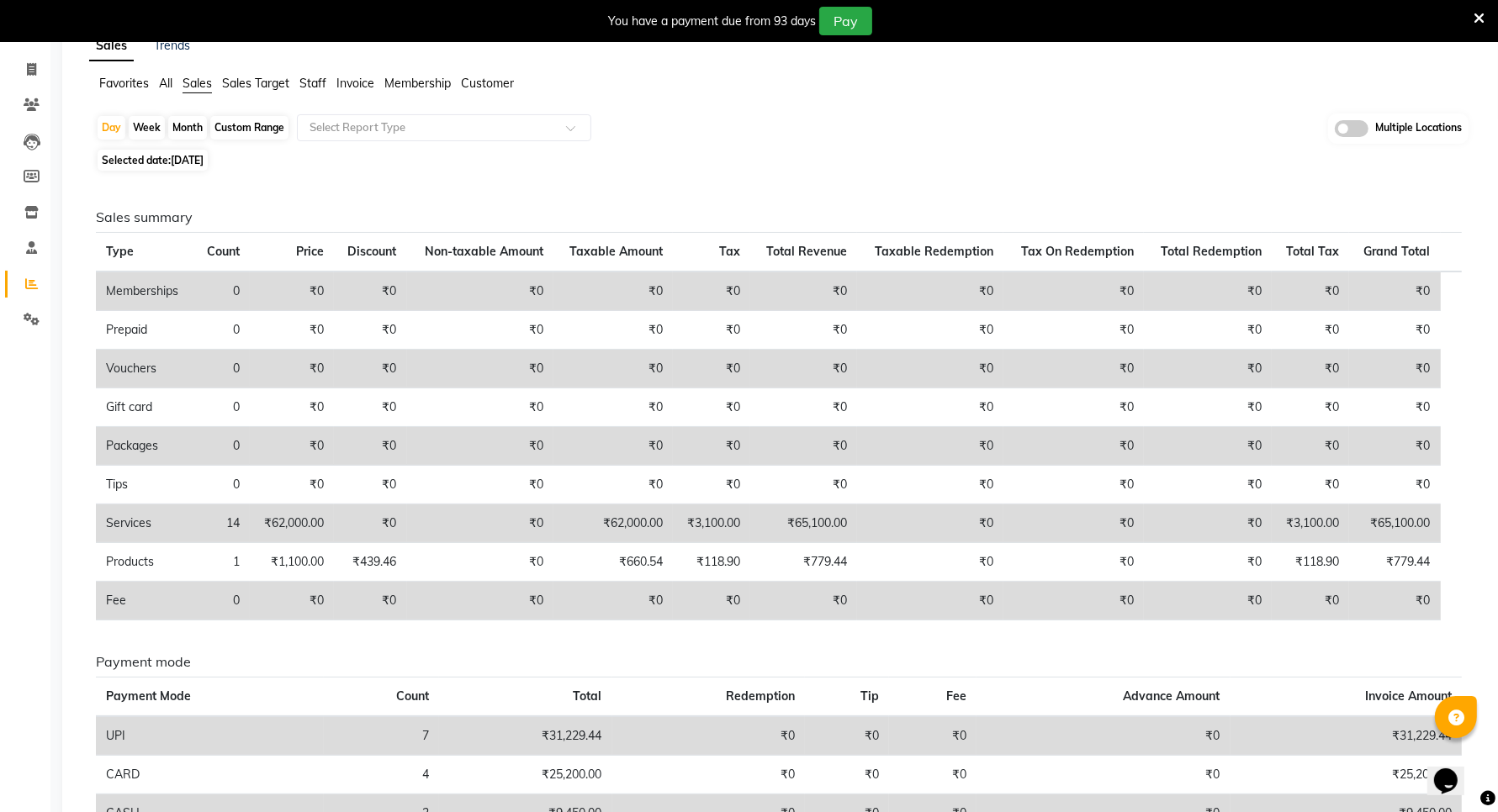
click at [175, 164] on span "[DATE]" at bounding box center [187, 160] width 33 height 12
select select "9"
select select "2025"
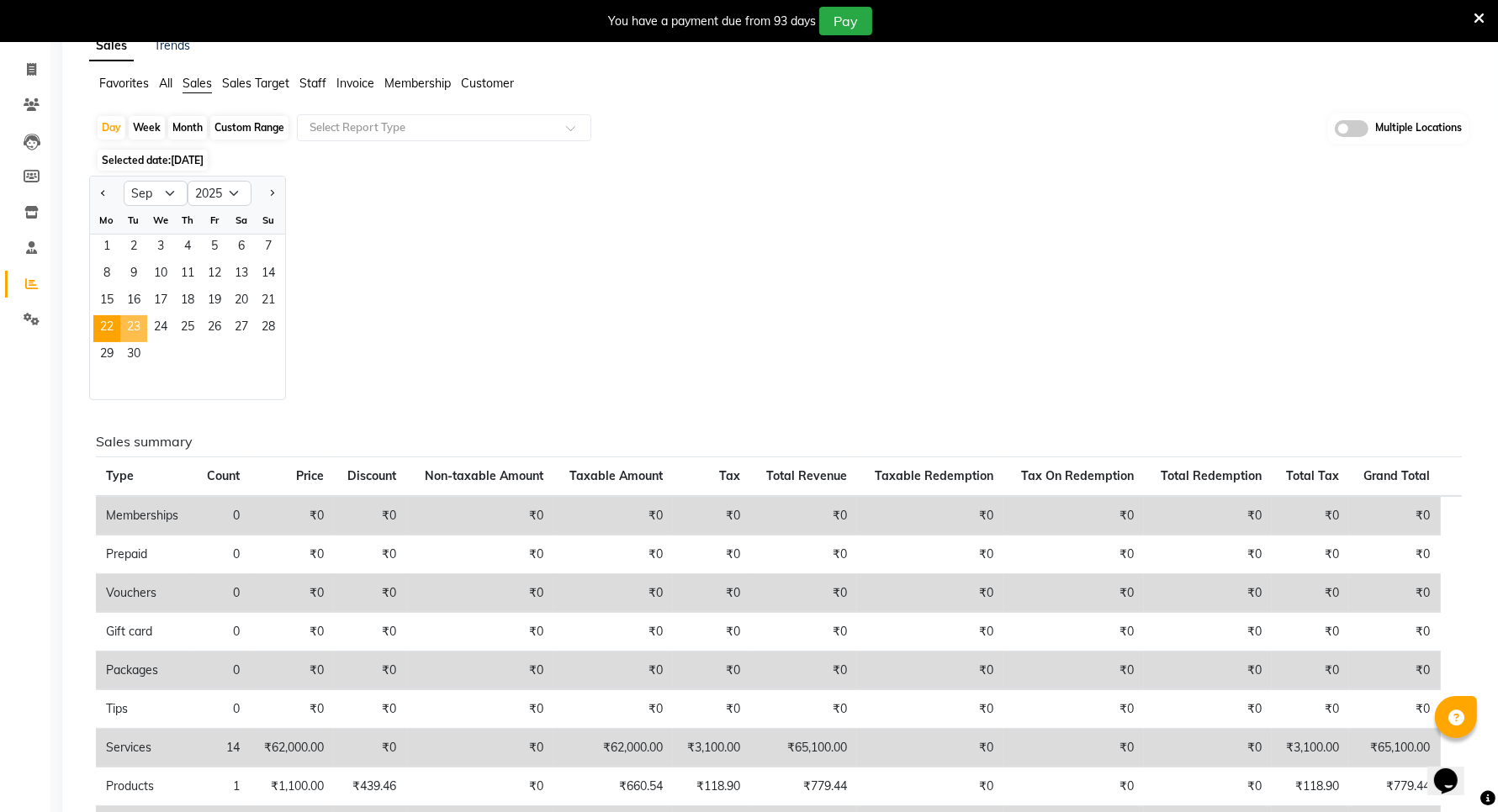
click at [141, 328] on span "23" at bounding box center [133, 329] width 26 height 26
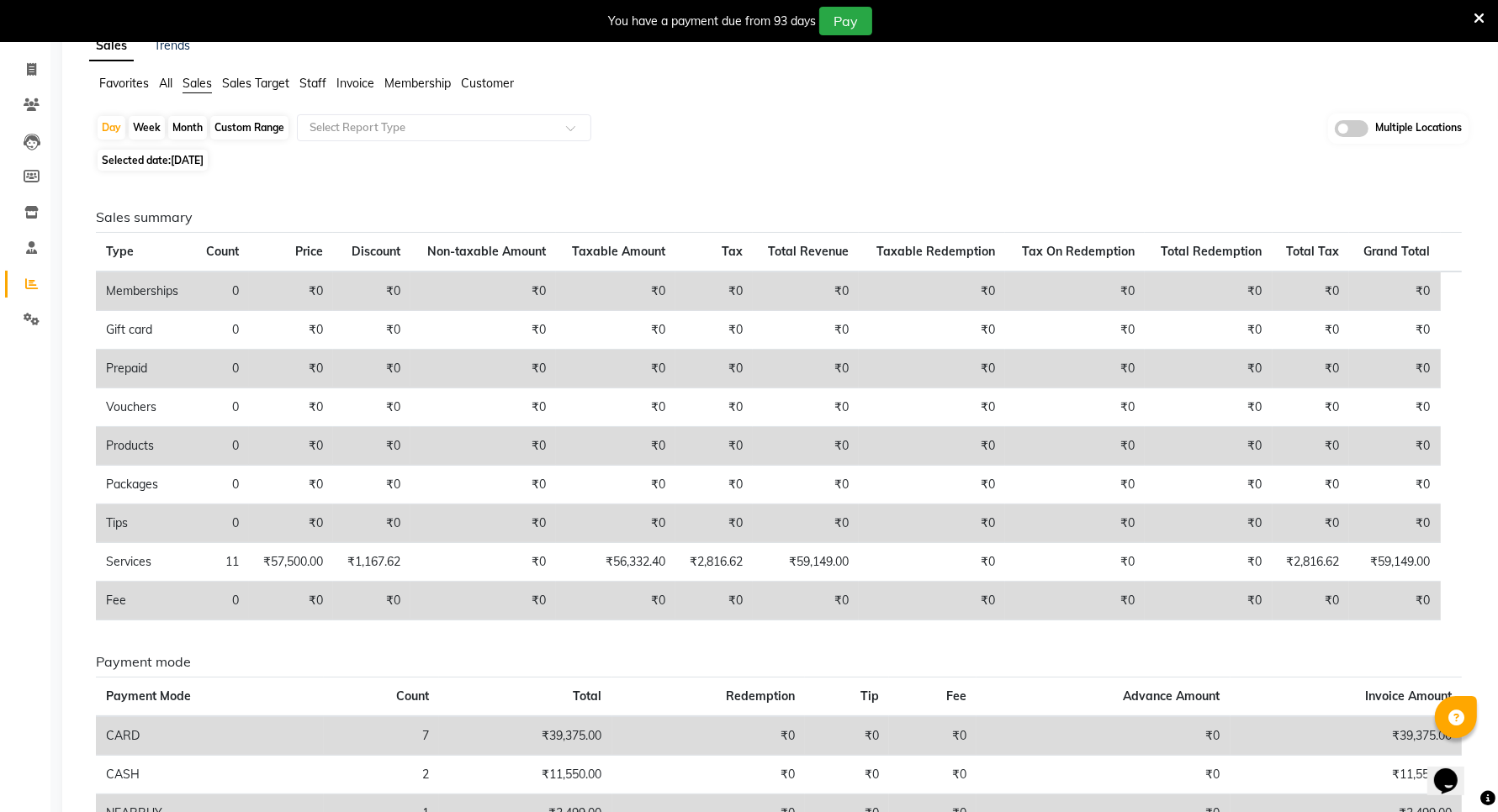
click at [173, 168] on span "Selected date: 23-09-2025" at bounding box center [152, 161] width 111 height 21
select select "9"
select select "2025"
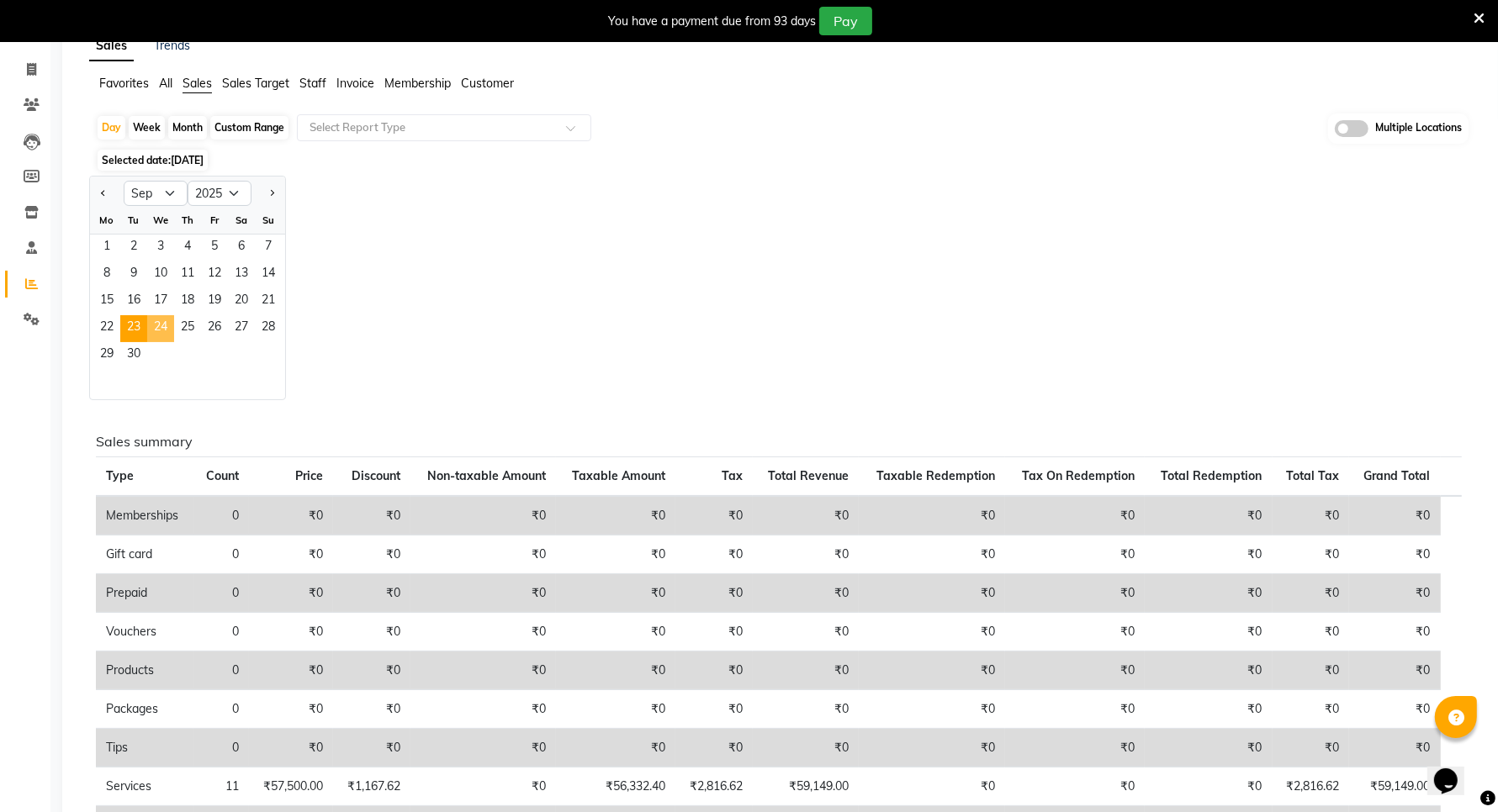
click at [164, 326] on span "24" at bounding box center [161, 329] width 26 height 26
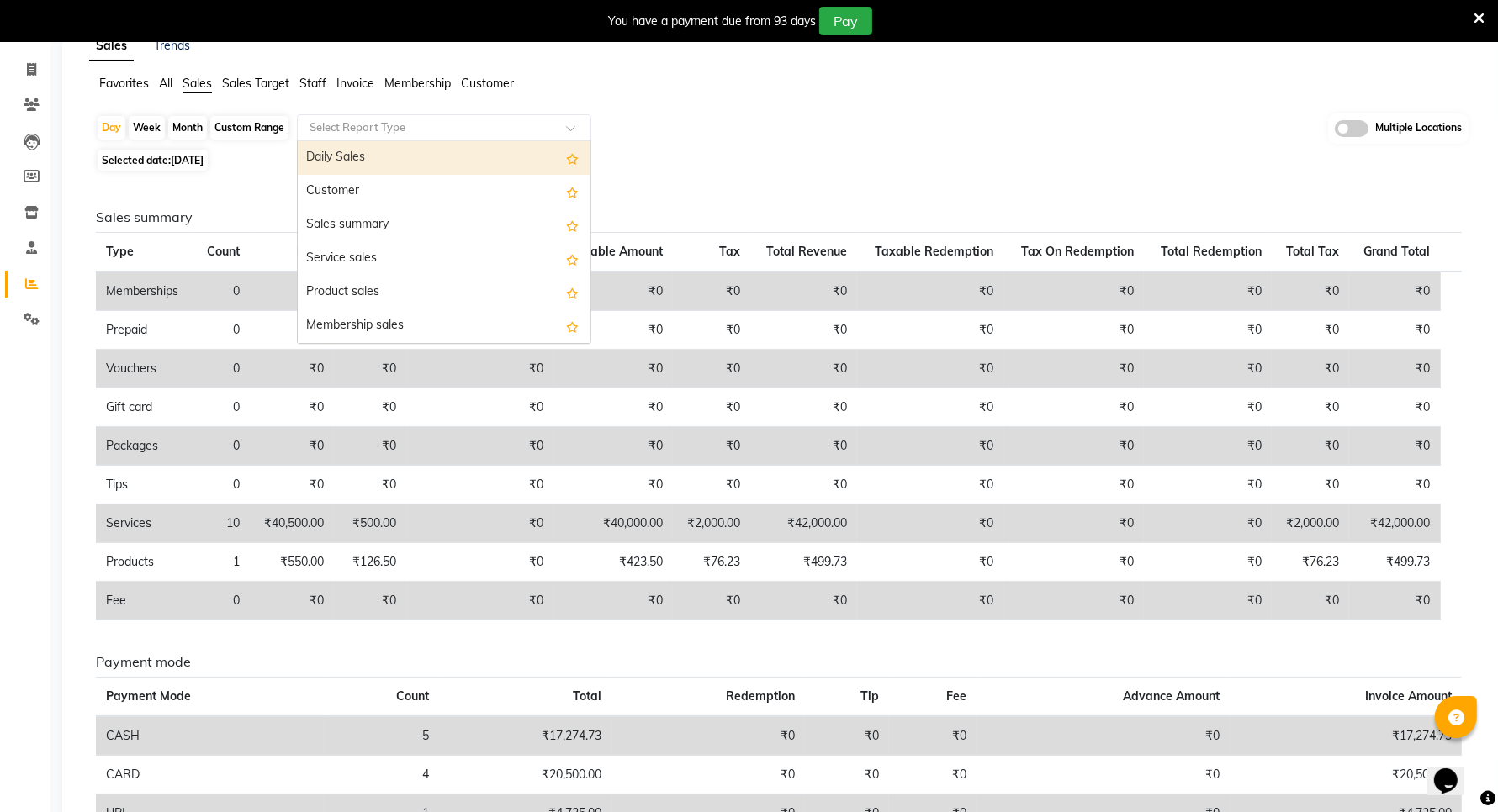
click at [329, 123] on input "text" at bounding box center [427, 127] width 242 height 17
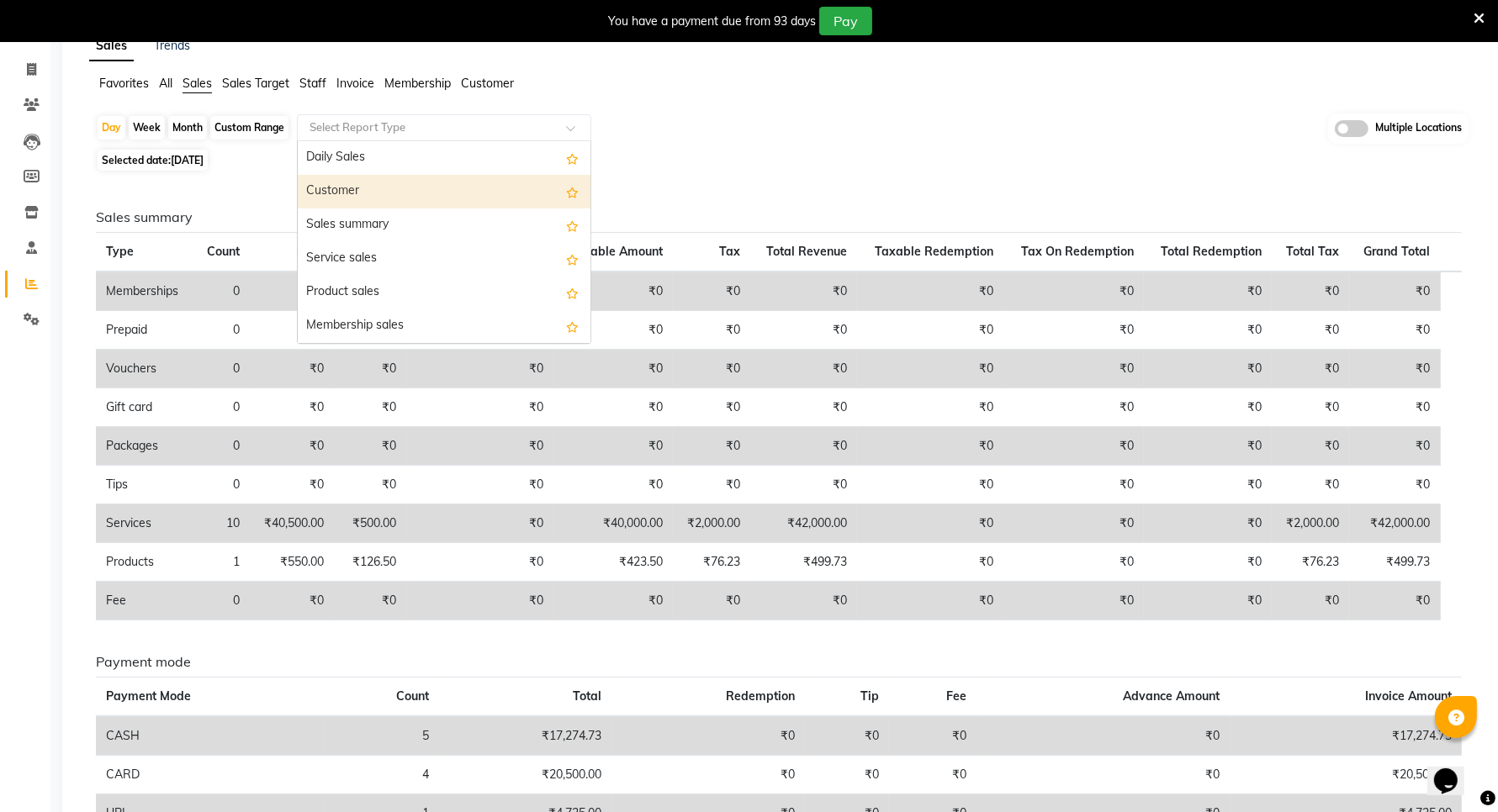
click at [351, 190] on div "Customer" at bounding box center [444, 192] width 293 height 34
select select "filtered_report"
select select "csv"
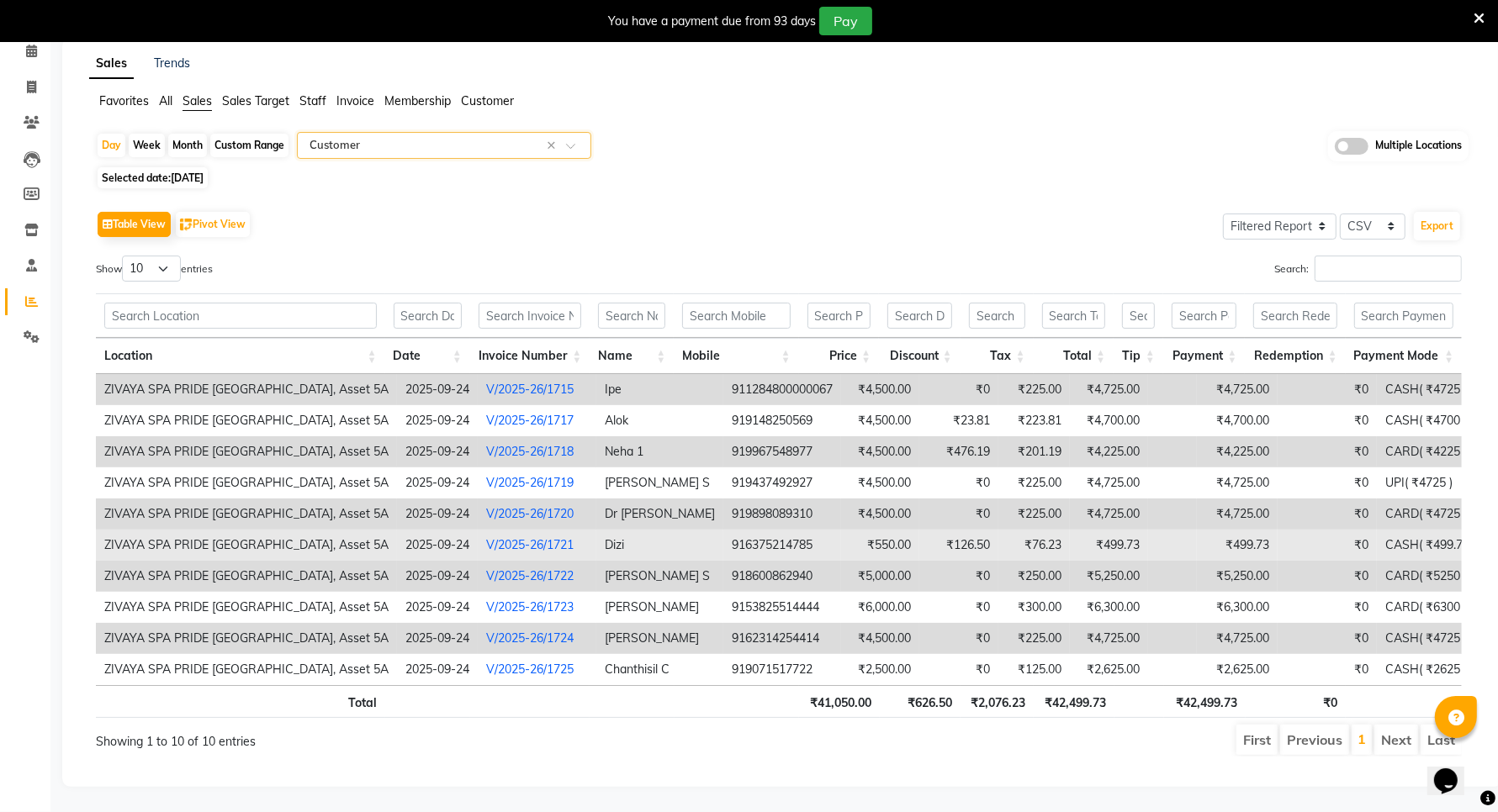
click at [1203, 532] on td "₹499.73" at bounding box center [1236, 545] width 80 height 31
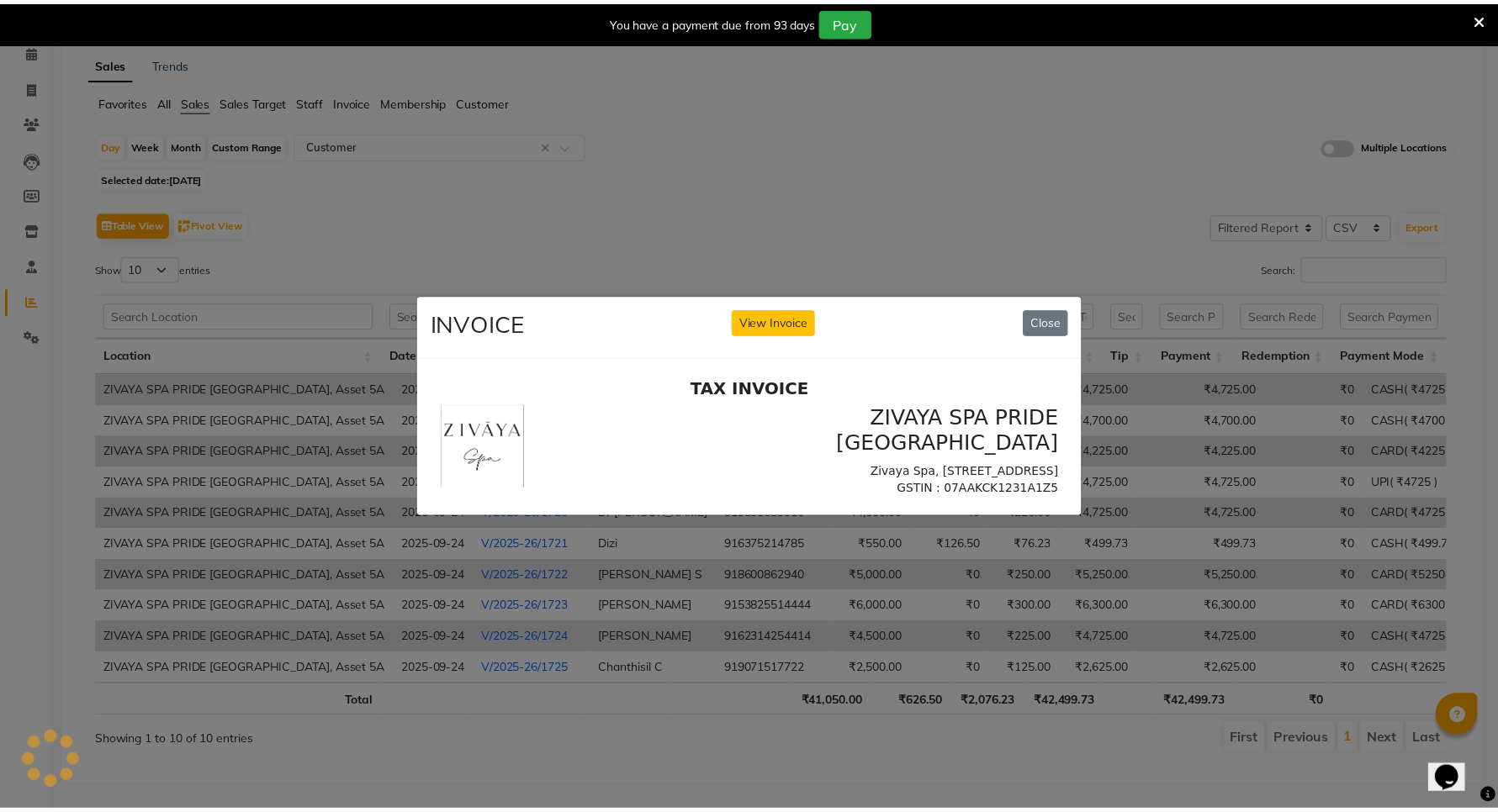
scroll to position [0, 0]
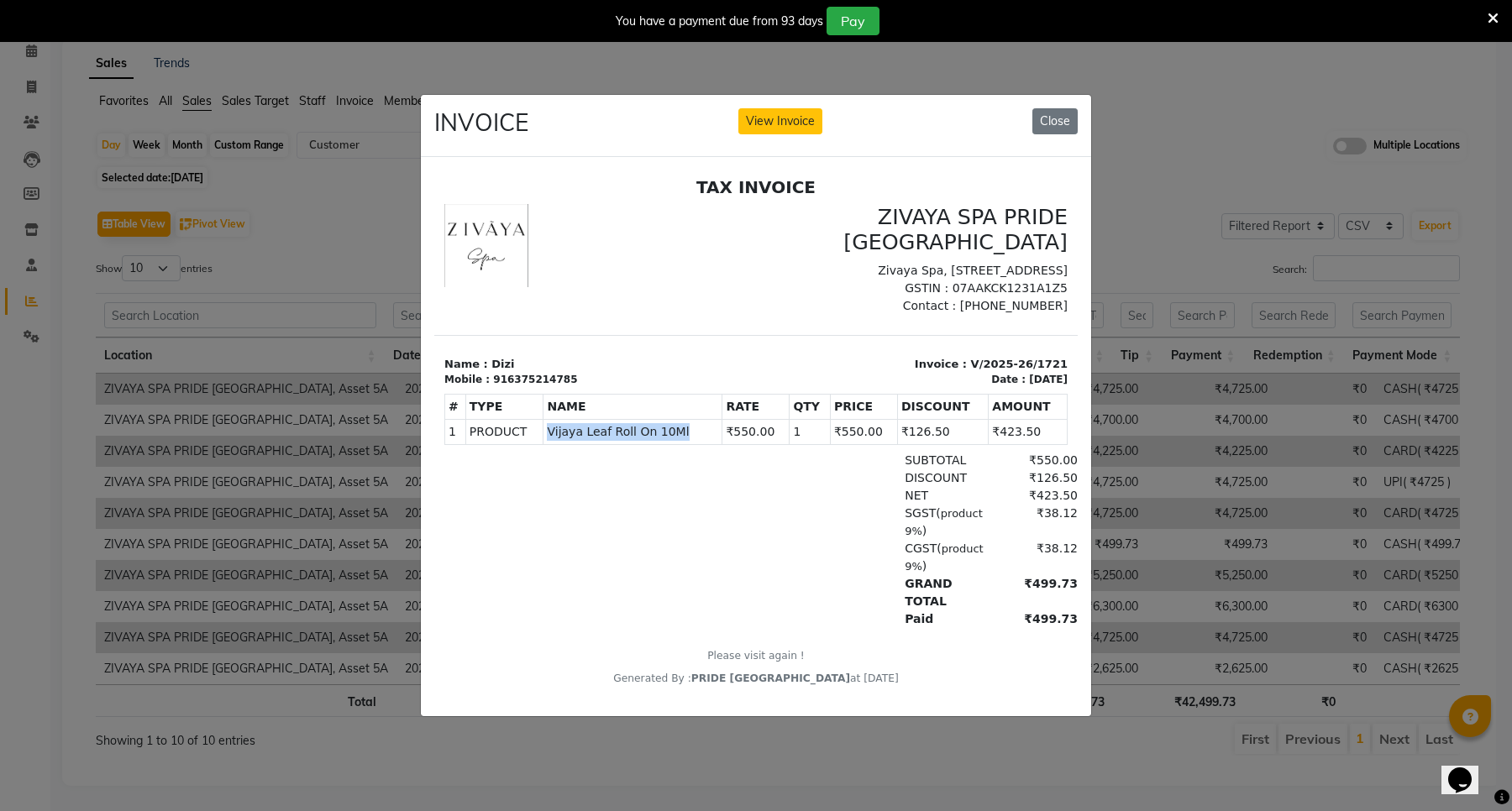
drag, startPoint x: 544, startPoint y: 450, endPoint x: 682, endPoint y: 441, distance: 138.3
click at [682, 441] on span "Vijaya Leaf Roll On 10Ml" at bounding box center [633, 432] width 172 height 18
copy span "Vijaya Leaf Roll On 10Ml"
click at [1063, 113] on button "Close" at bounding box center [1055, 122] width 45 height 26
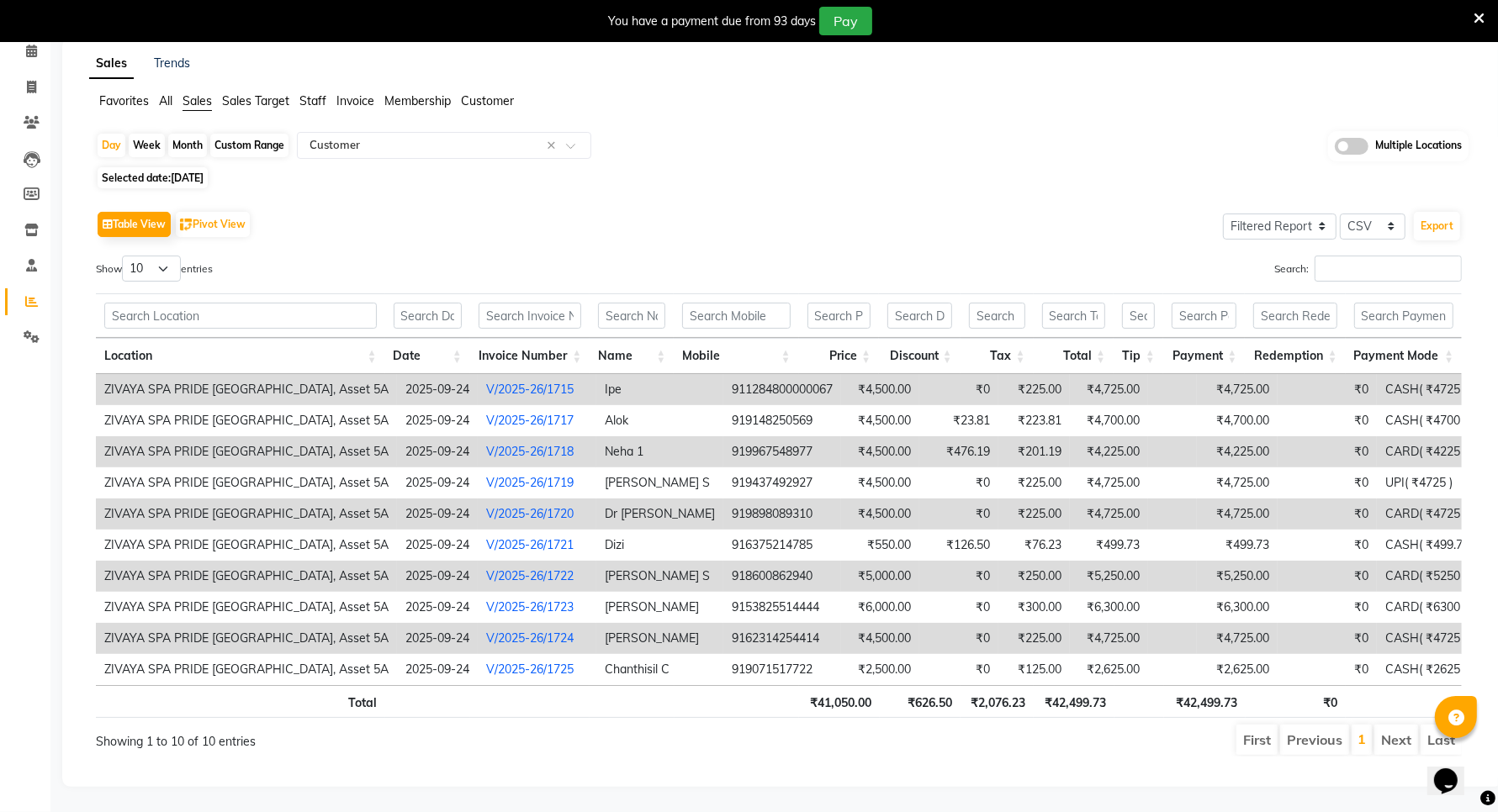
click at [152, 93] on ul "Favorites All Sales Sales Target Staff Invoice Membership Customer" at bounding box center [782, 102] width 1387 height 19
click at [173, 93] on span "All" at bounding box center [165, 101] width 13 height 15
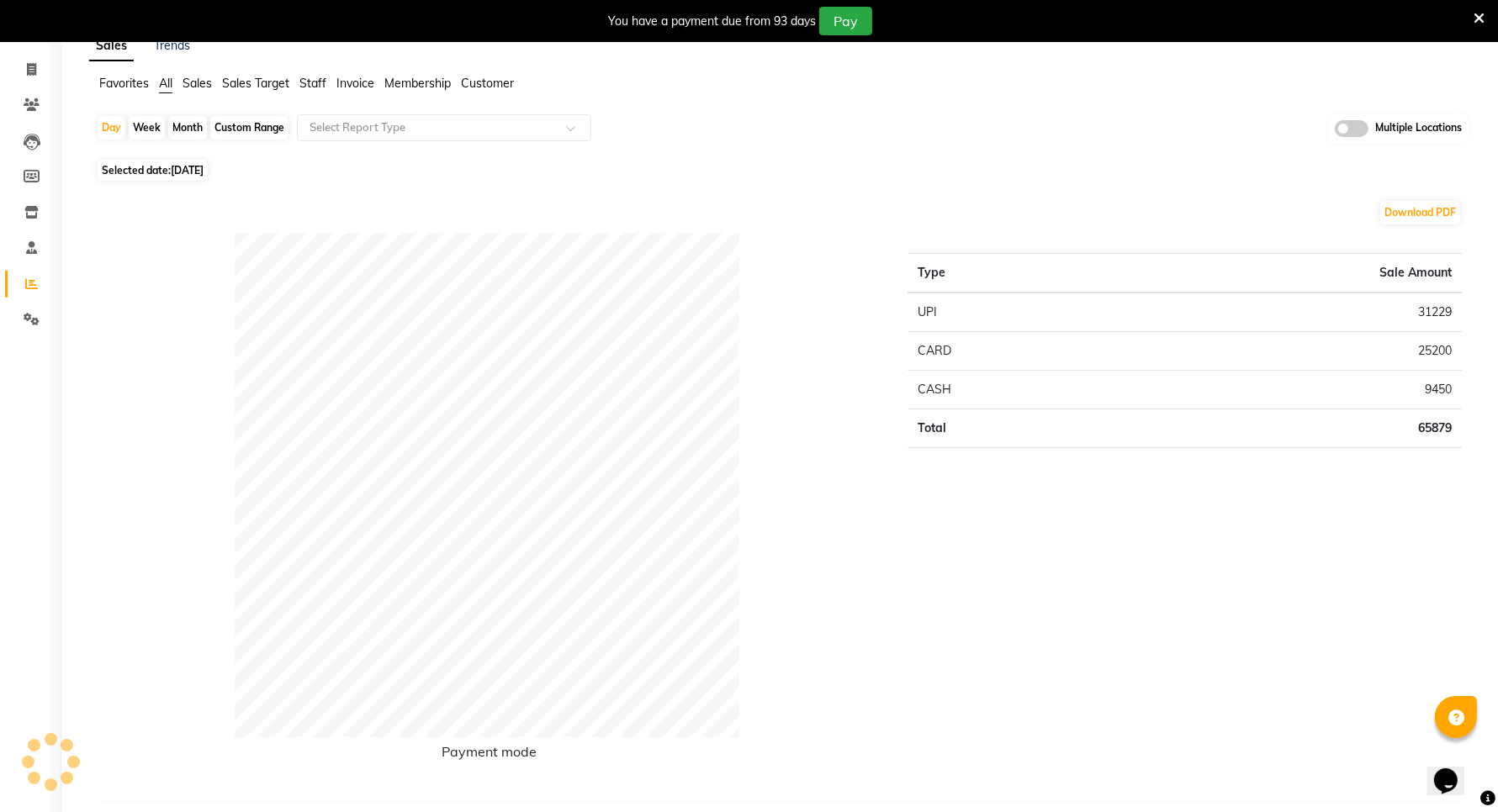
click at [188, 87] on span "Sales" at bounding box center [196, 83] width 29 height 15
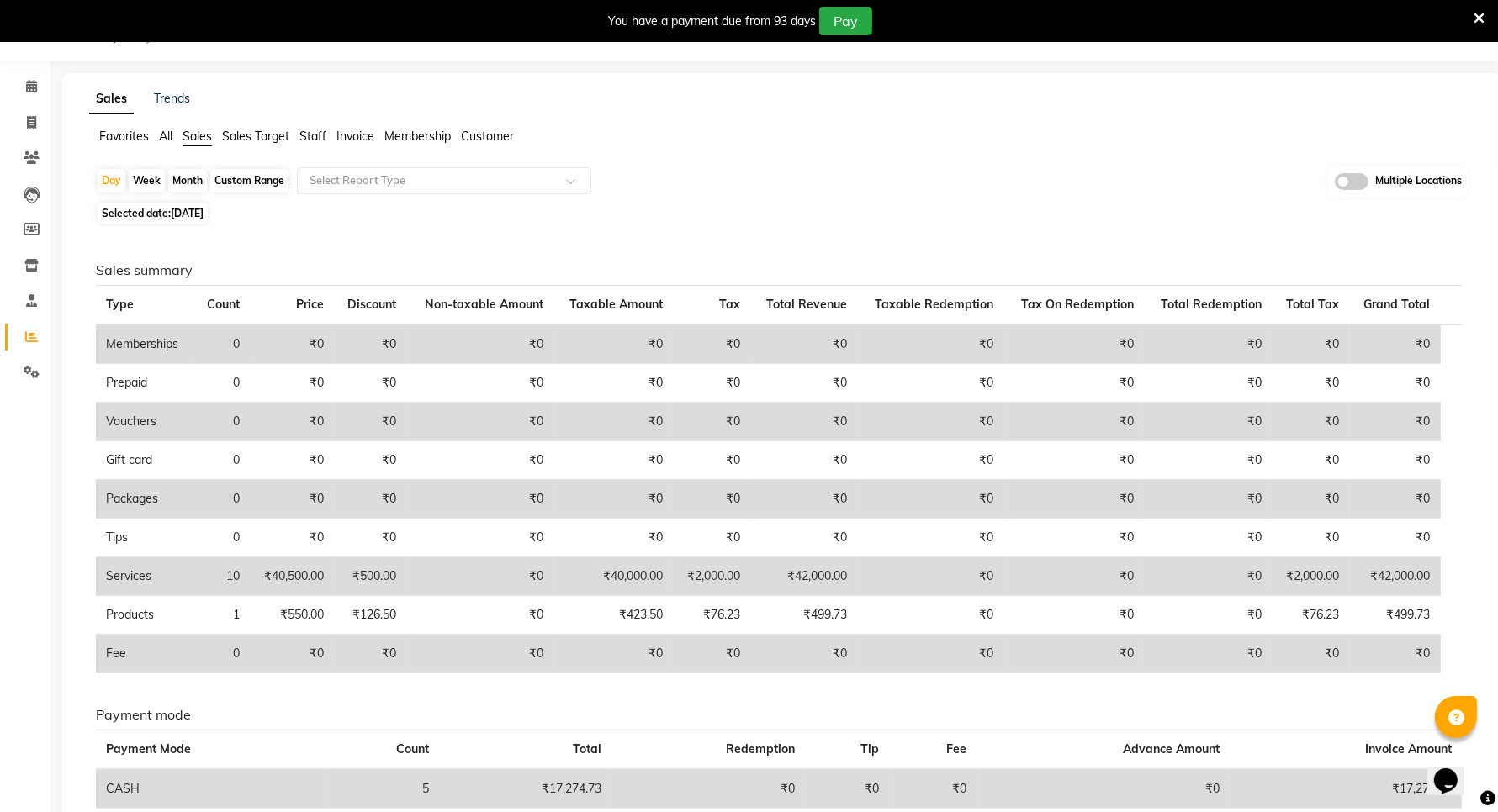
scroll to position [95, 0]
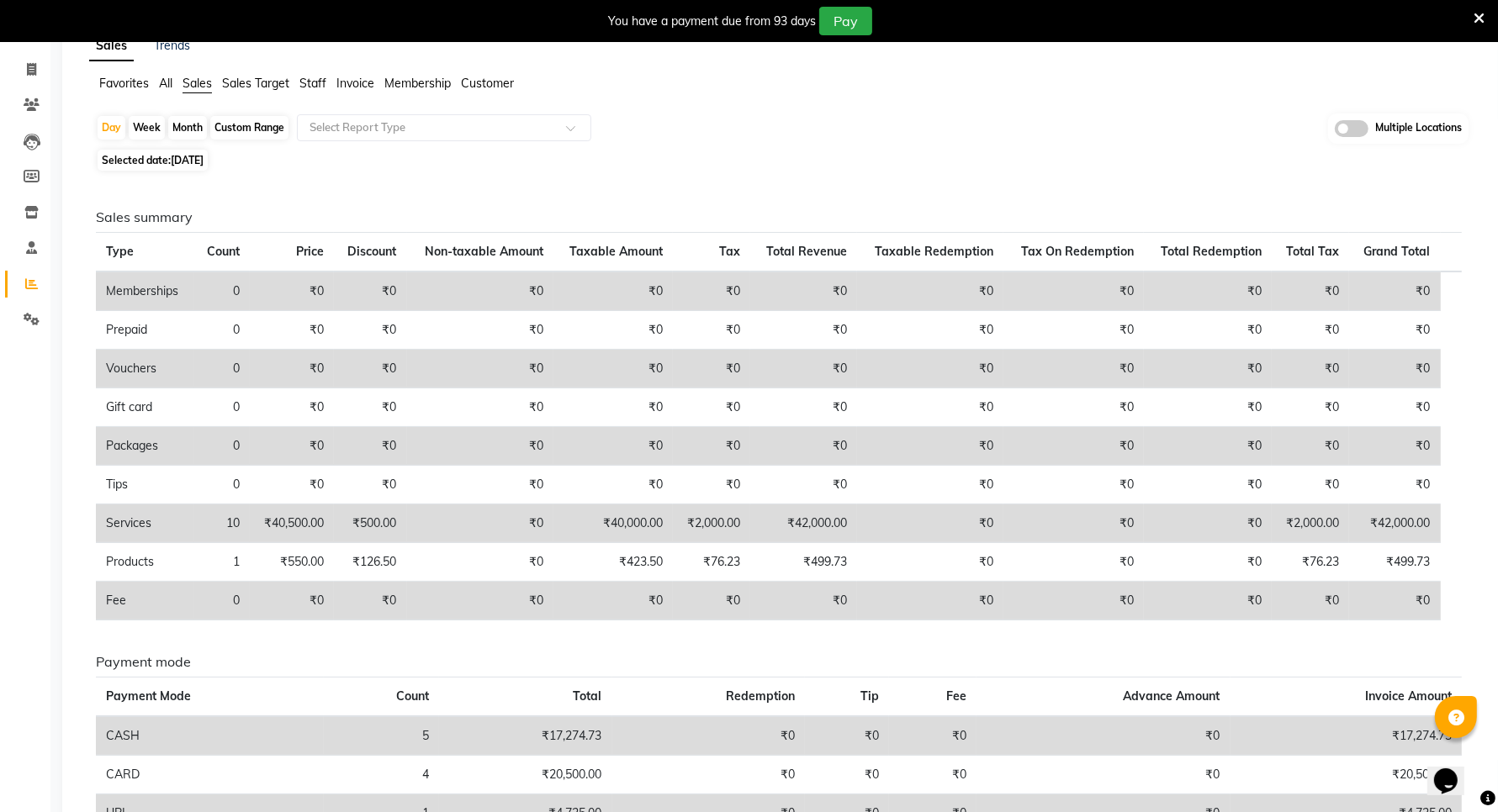
click at [186, 162] on span "[DATE]" at bounding box center [187, 160] width 33 height 12
select select "9"
select select "2025"
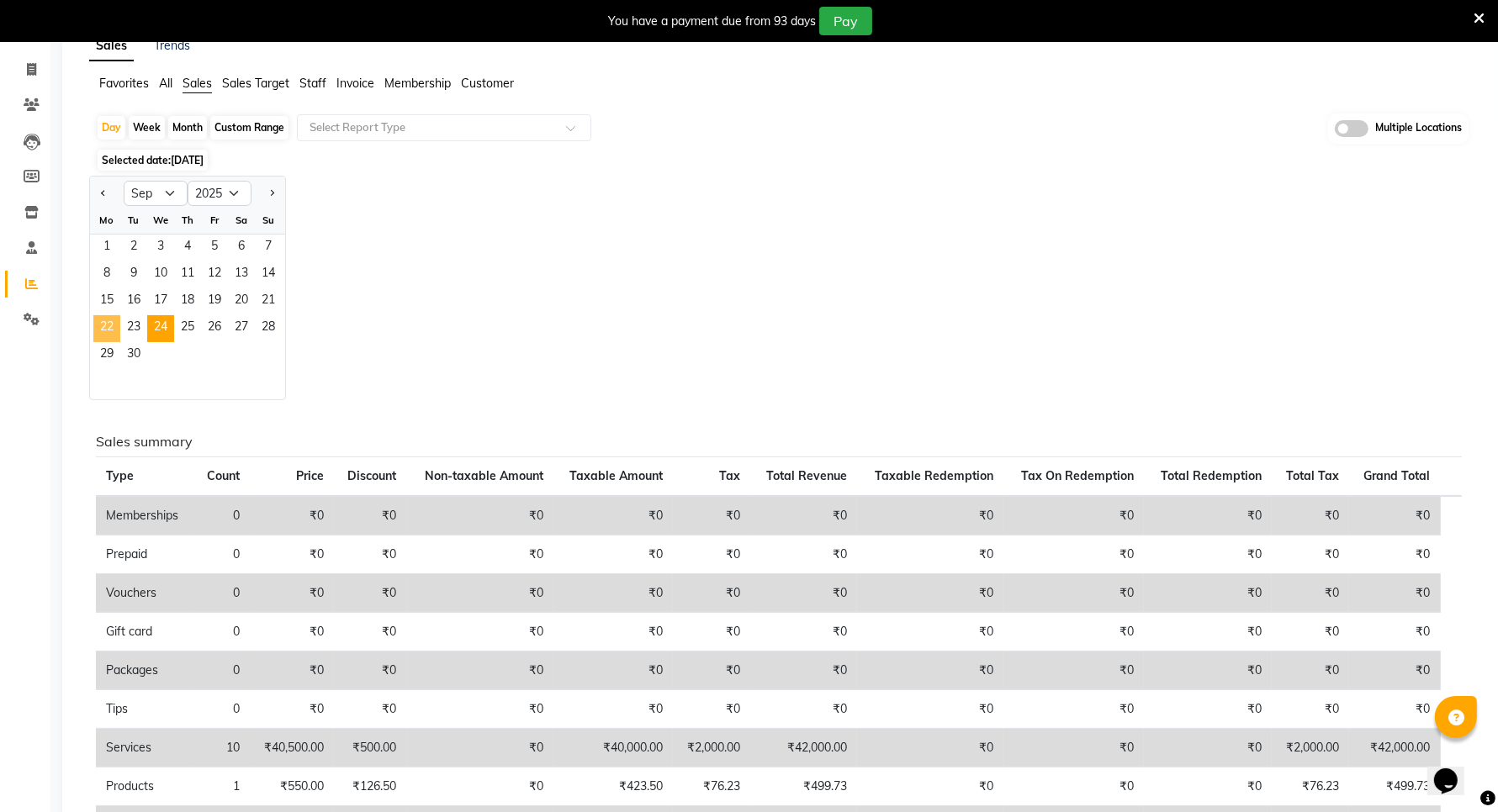
click at [116, 319] on span "22" at bounding box center [107, 329] width 26 height 26
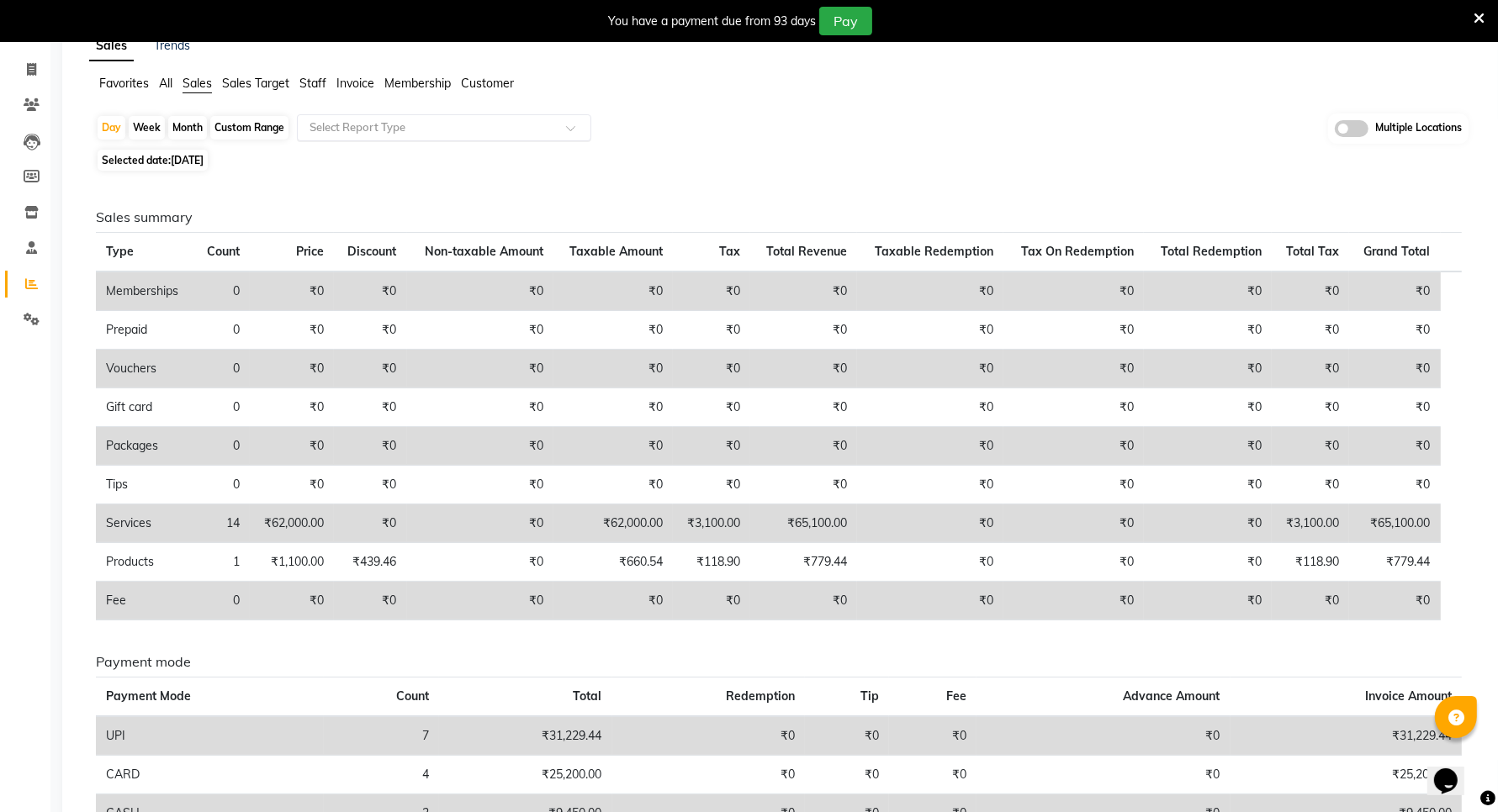
click at [398, 127] on input "text" at bounding box center [427, 127] width 242 height 17
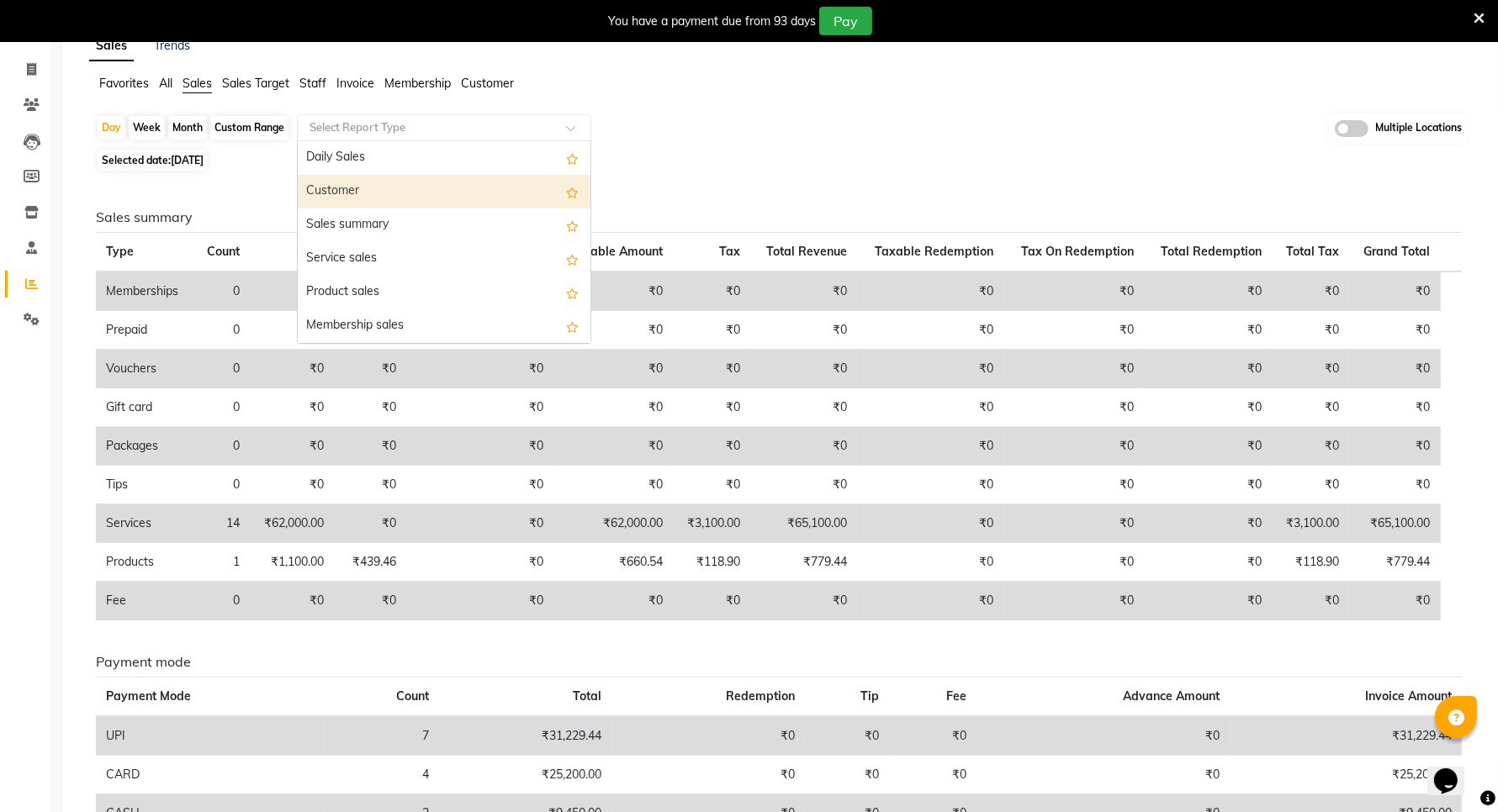
click at [351, 195] on div "Customer" at bounding box center [444, 192] width 293 height 34
select select "filtered_report"
select select "csv"
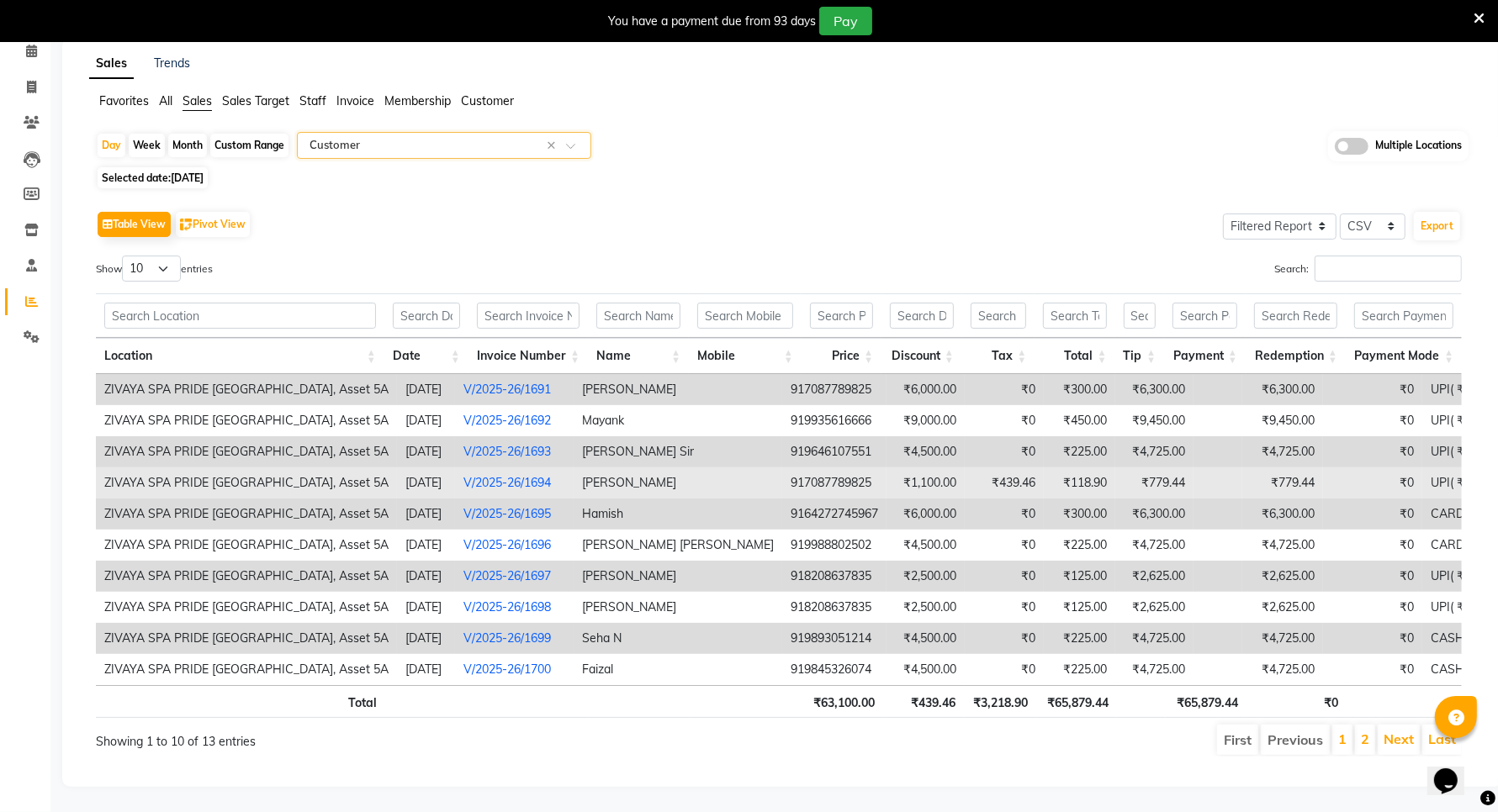
click at [1044, 467] on td "₹118.90" at bounding box center [1080, 482] width 72 height 31
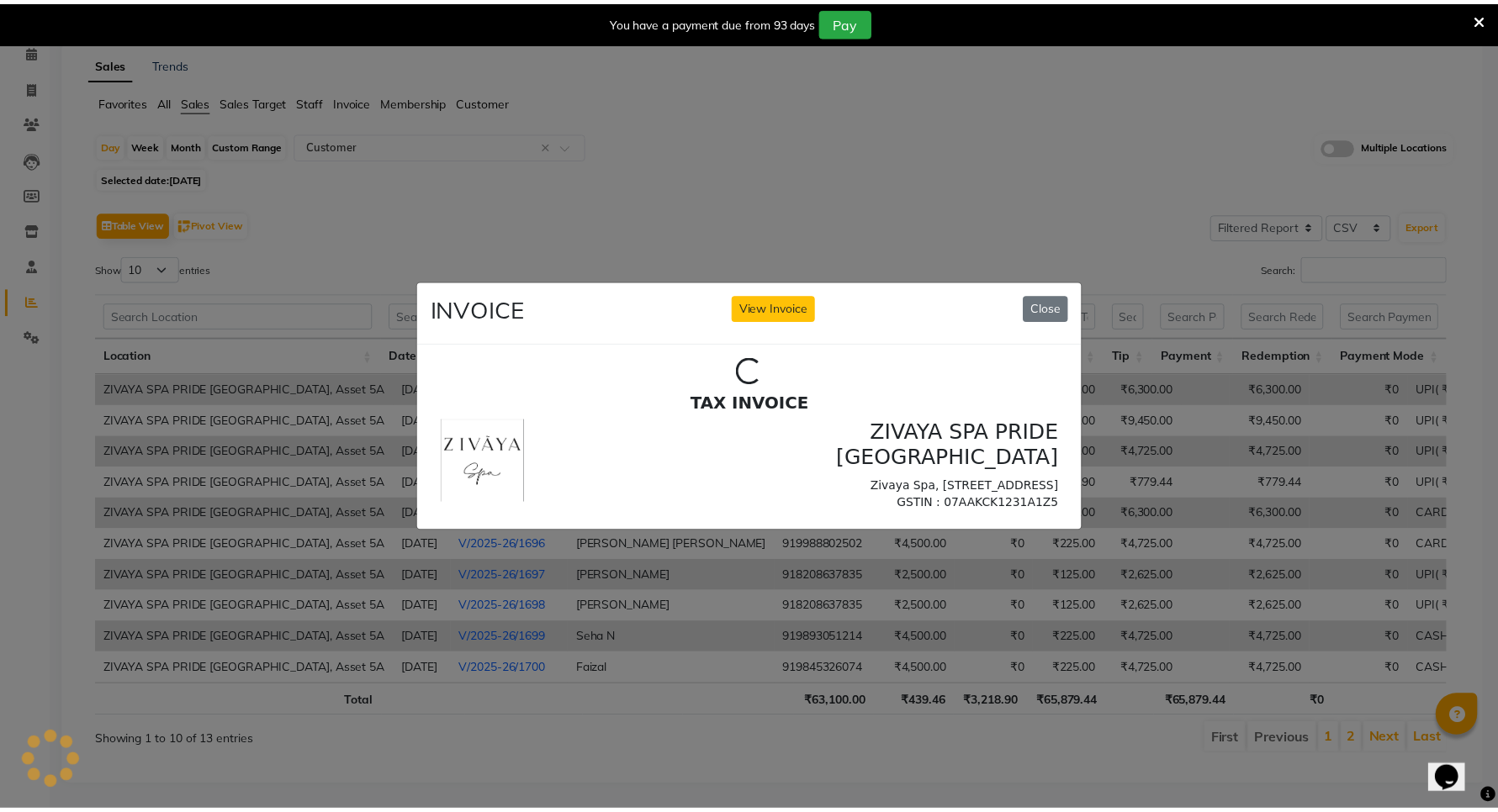
scroll to position [0, 0]
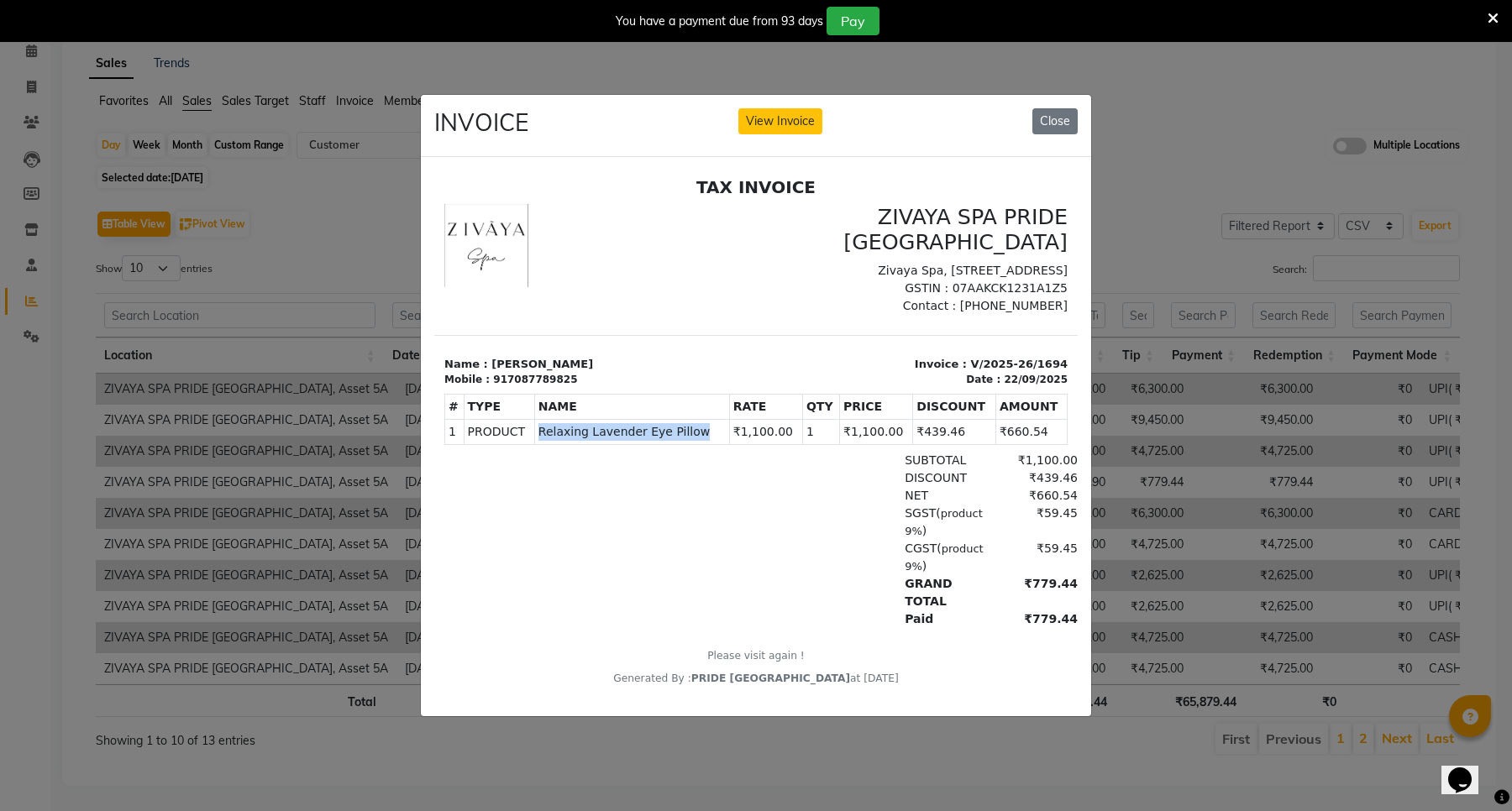
drag, startPoint x: 535, startPoint y: 447, endPoint x: 699, endPoint y: 460, distance: 164.5
click at [699, 445] on td "PRODUCTS Relaxing Lavender Eye Pillow" at bounding box center [631, 432] width 195 height 25
copy span "Relaxing Lavender Eye Pillow"
click at [1052, 108] on button "Close" at bounding box center [1055, 122] width 45 height 26
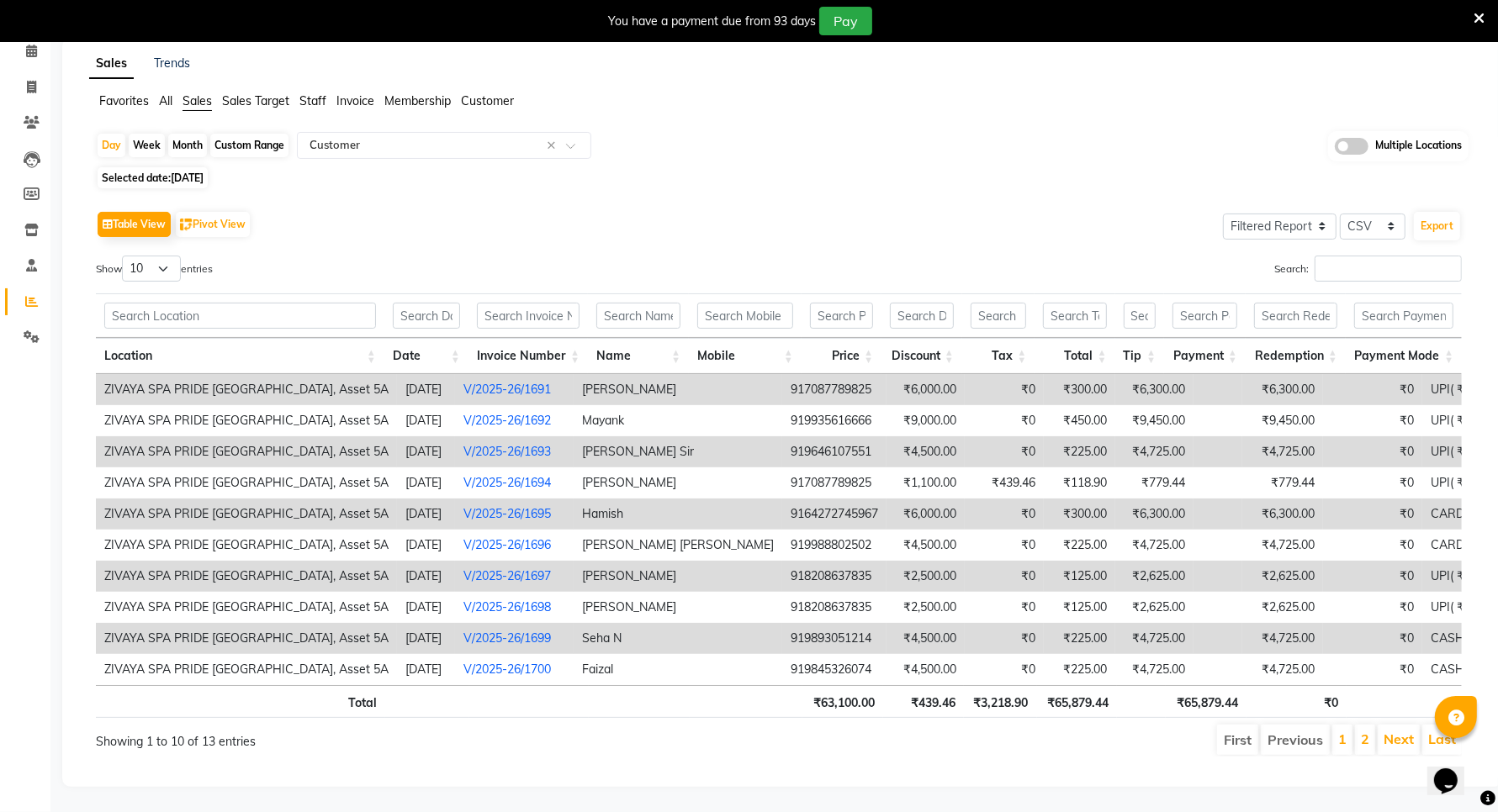
click at [263, 134] on div "Custom Range" at bounding box center [249, 145] width 78 height 24
select select "9"
select select "2025"
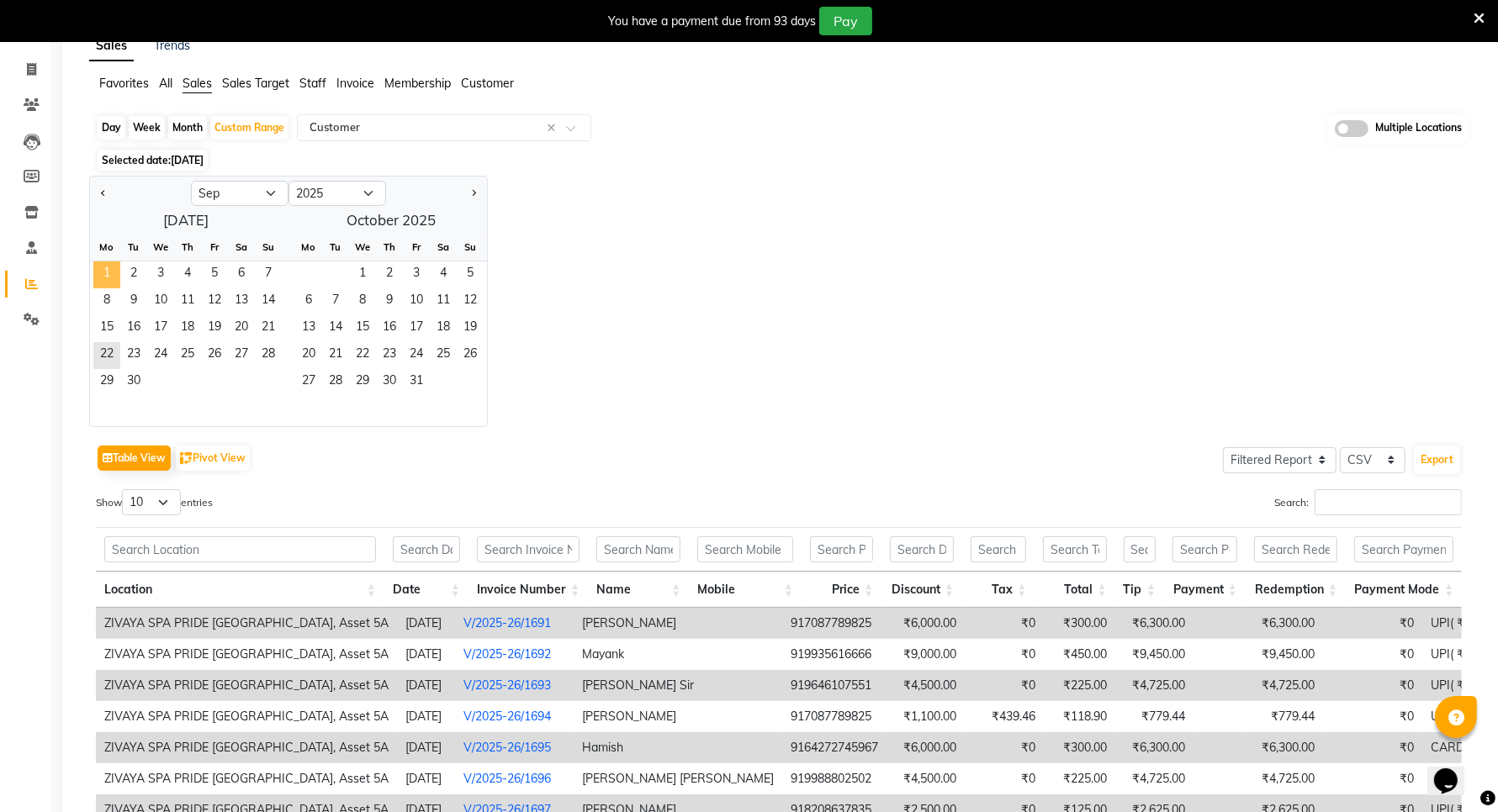
click at [107, 266] on span "1" at bounding box center [107, 275] width 26 height 26
click at [133, 377] on span "30" at bounding box center [133, 382] width 26 height 26
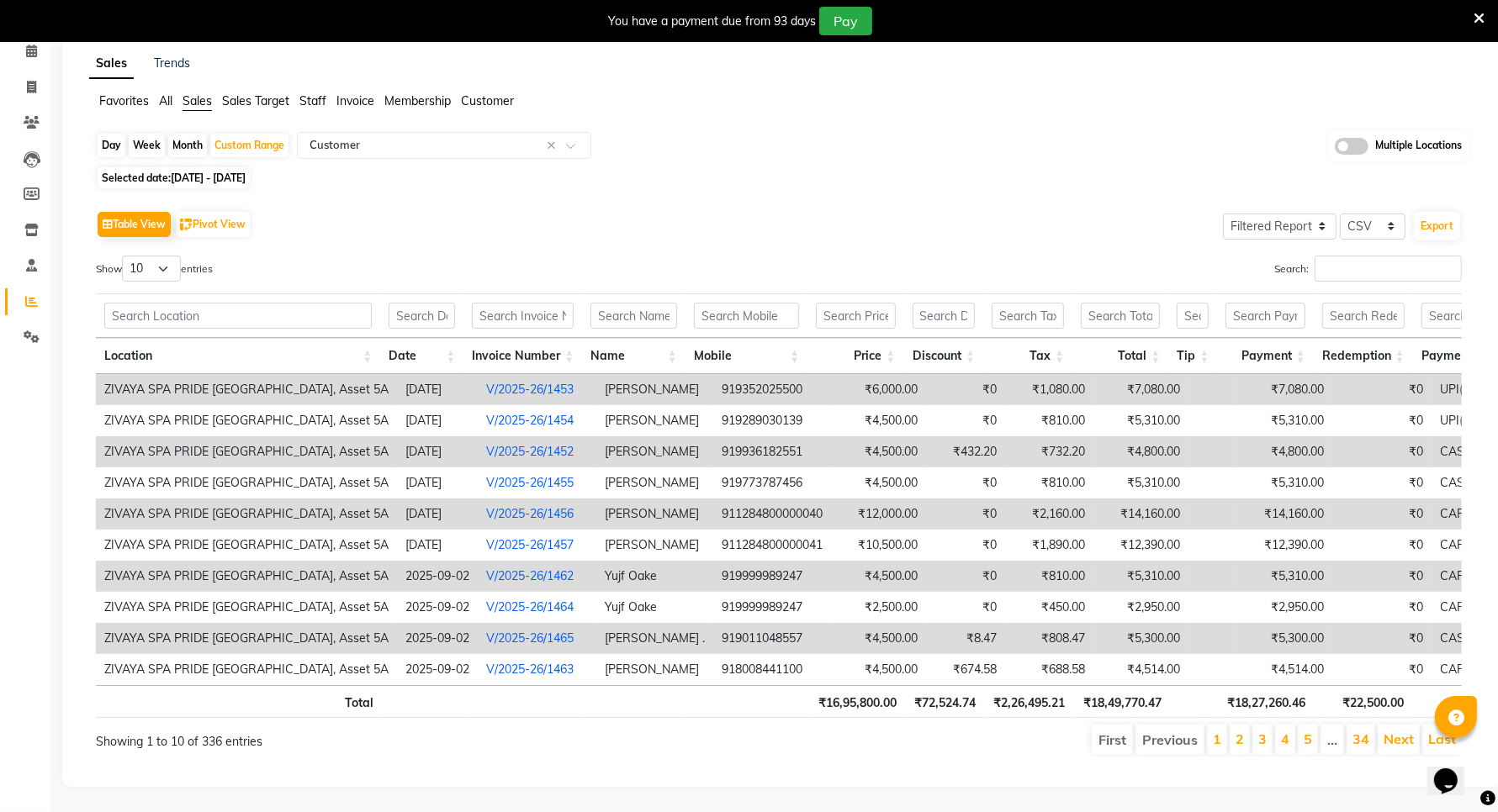
click at [168, 93] on span "All" at bounding box center [165, 101] width 13 height 15
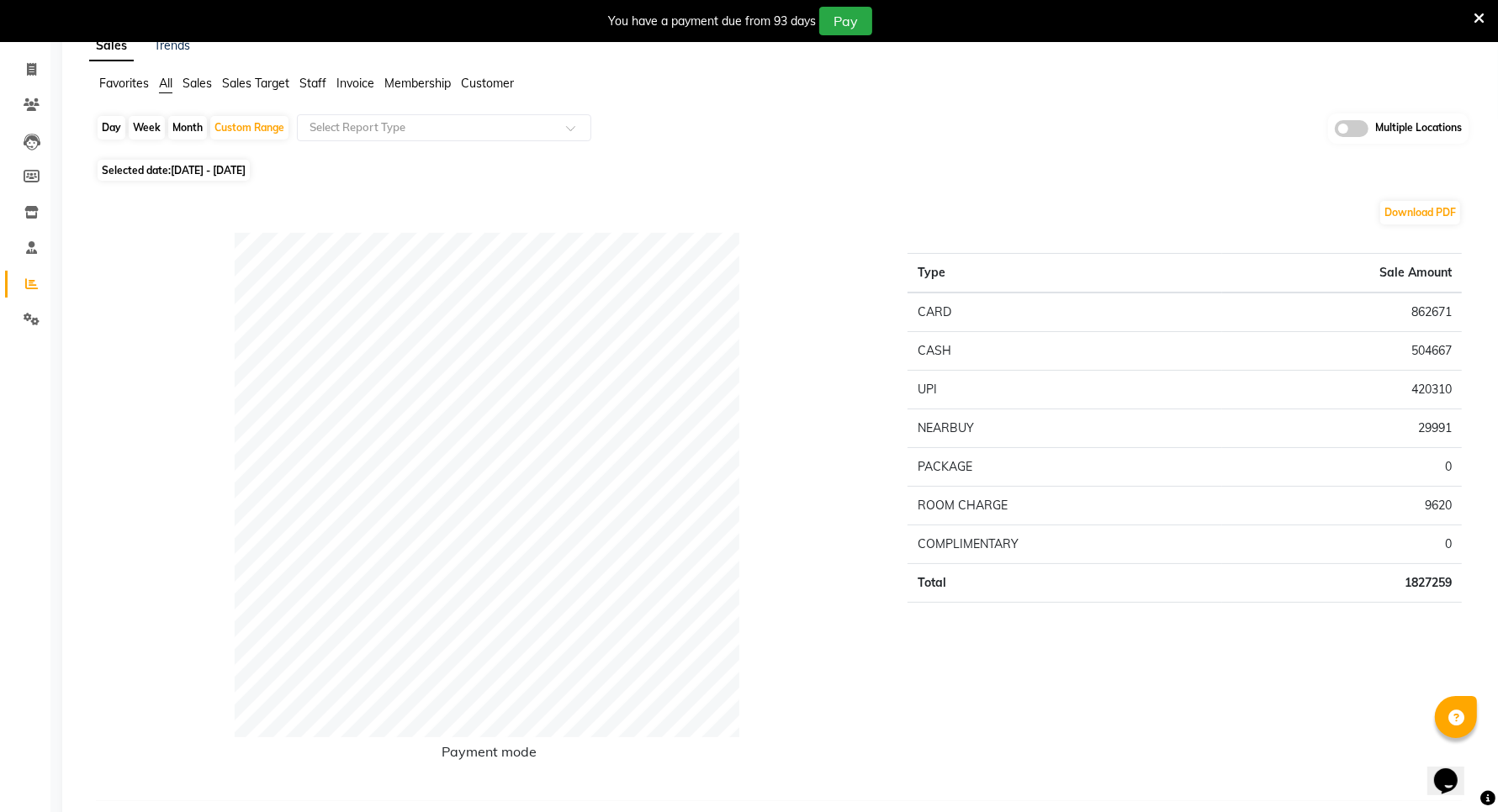
click at [196, 86] on span "Sales" at bounding box center [196, 83] width 29 height 15
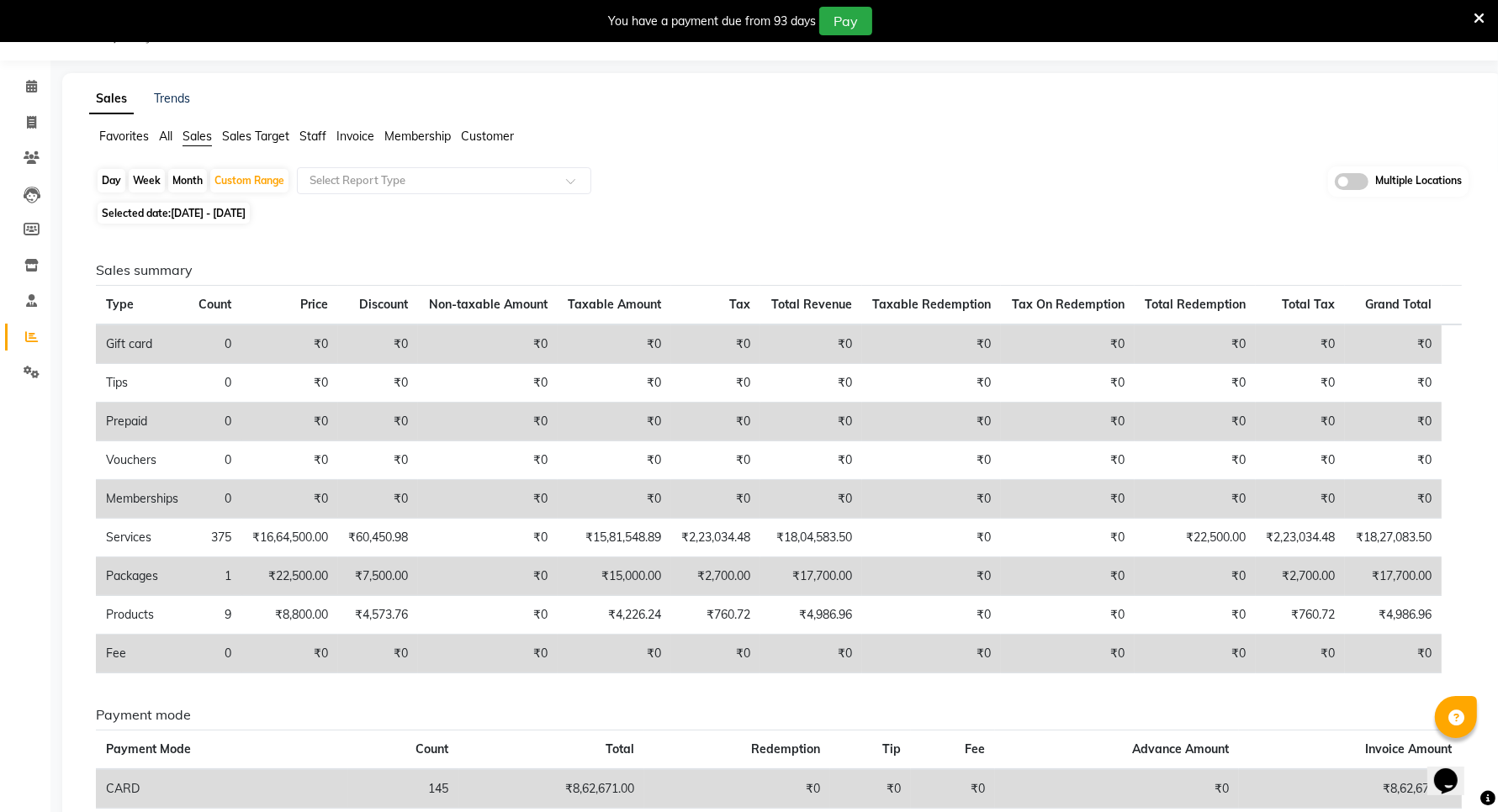
scroll to position [95, 0]
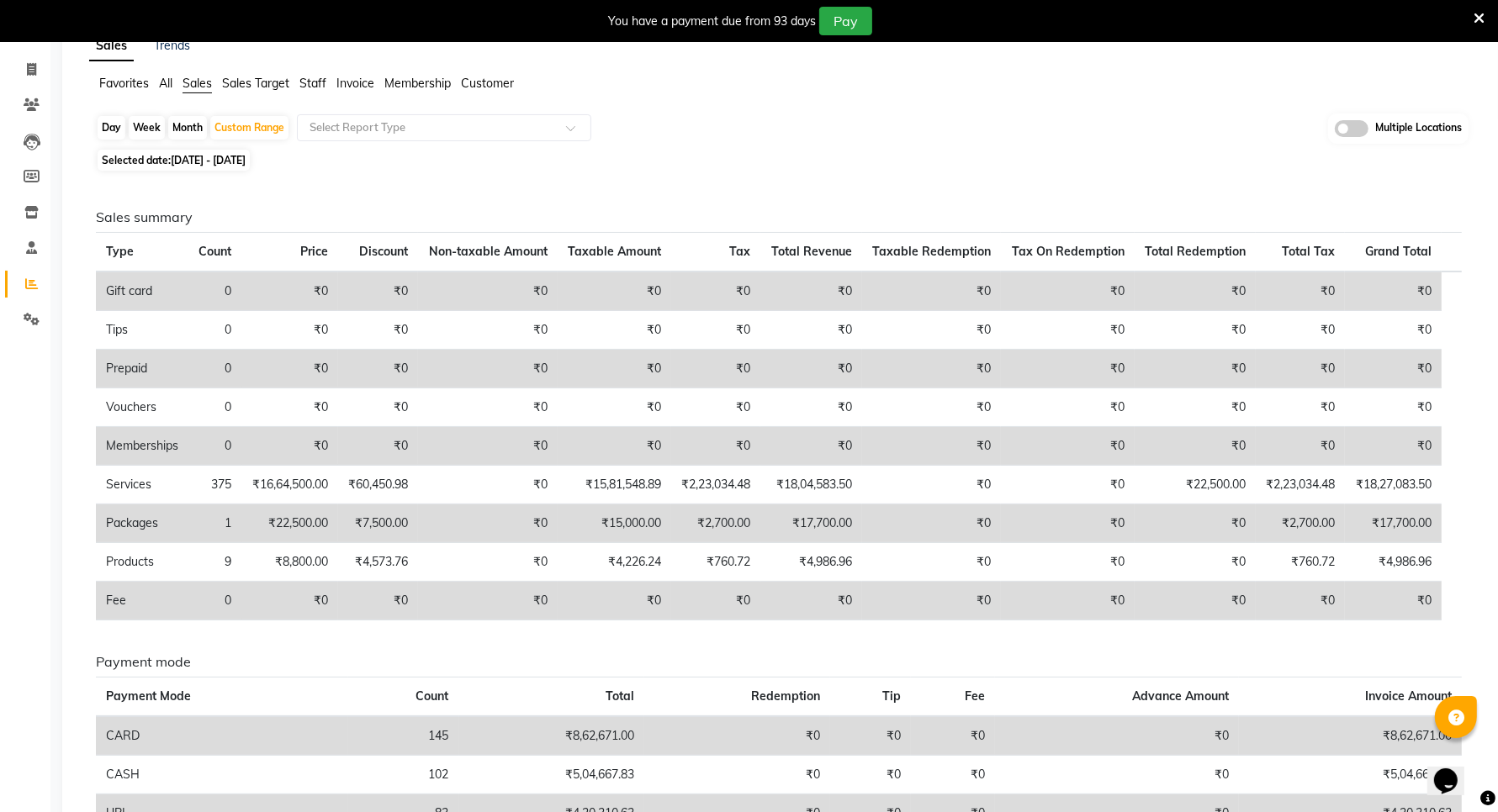
click at [171, 86] on span "All" at bounding box center [165, 83] width 13 height 15
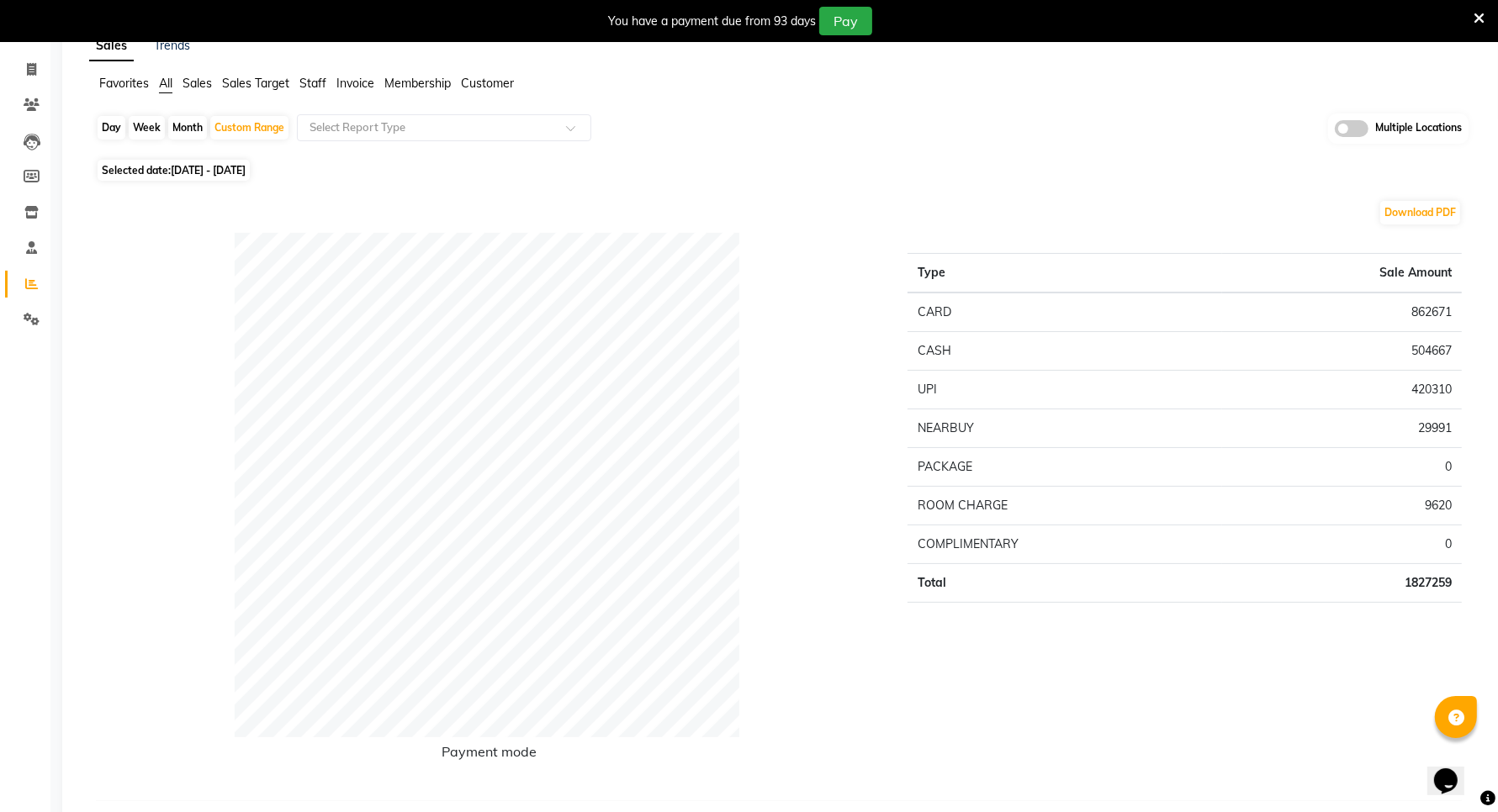
click at [103, 132] on div "Day" at bounding box center [111, 127] width 27 height 24
select select "9"
select select "2025"
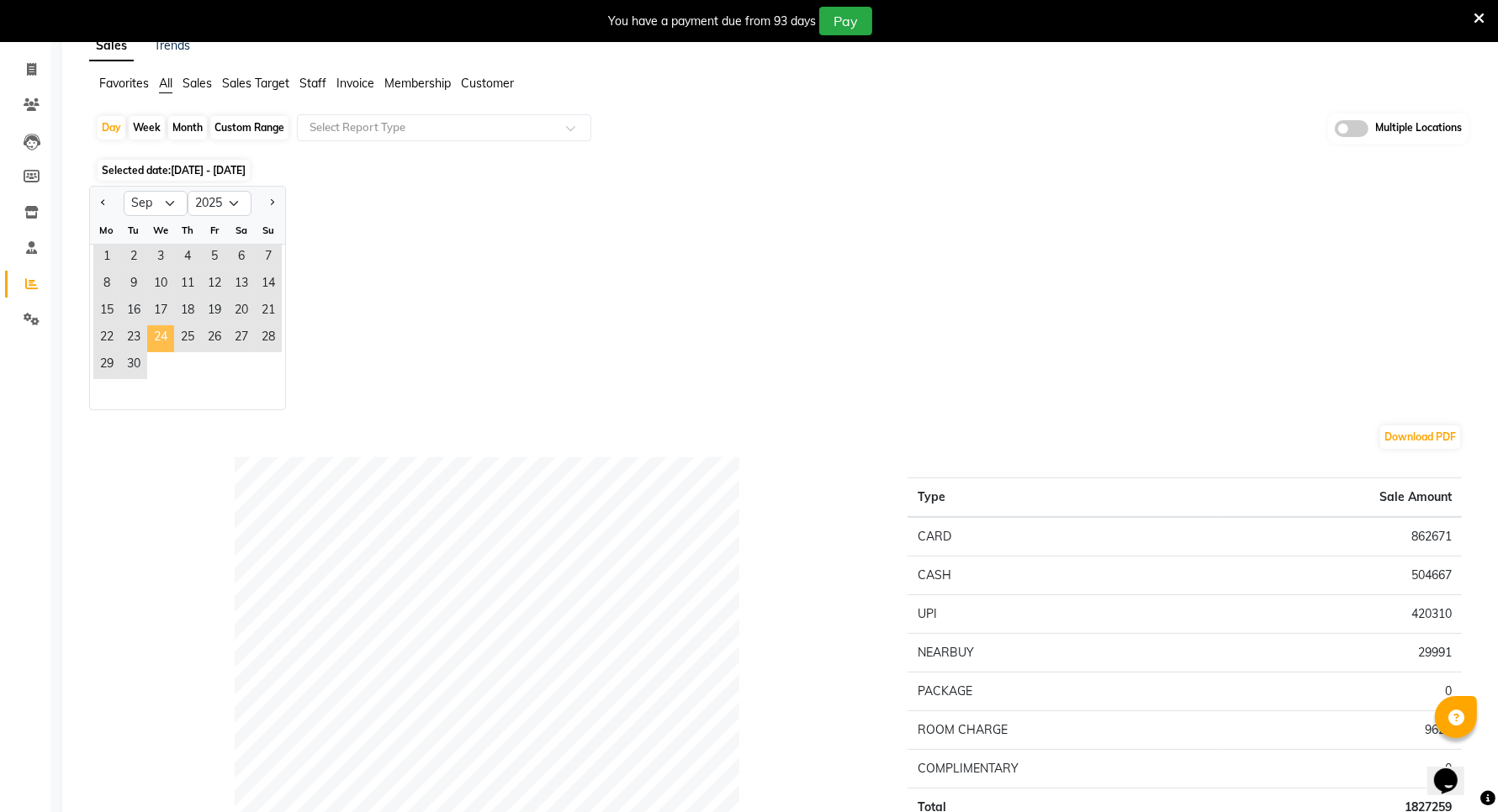
click at [168, 326] on span "24" at bounding box center [161, 339] width 26 height 26
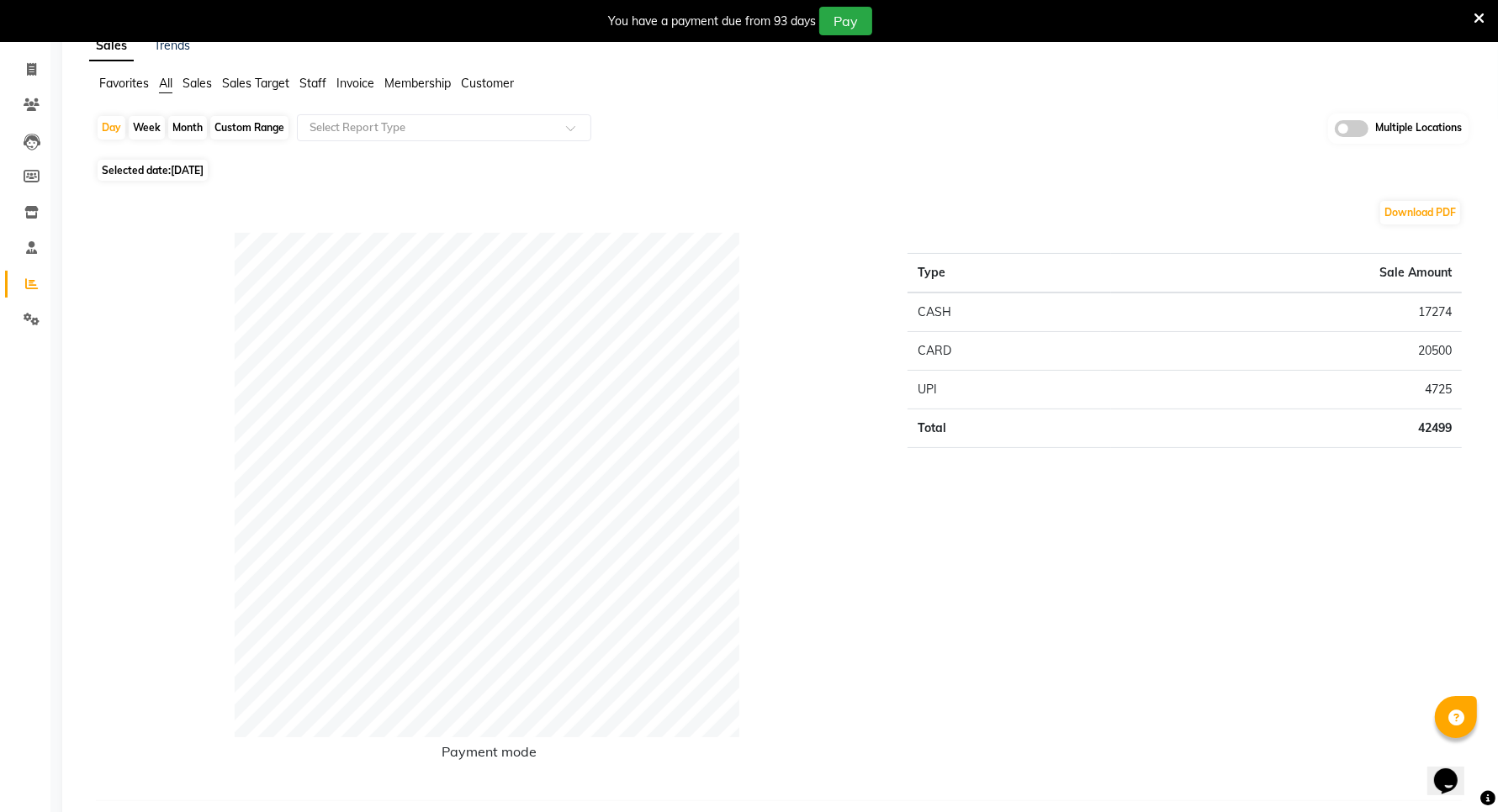
click at [190, 78] on span "Sales" at bounding box center [196, 83] width 29 height 15
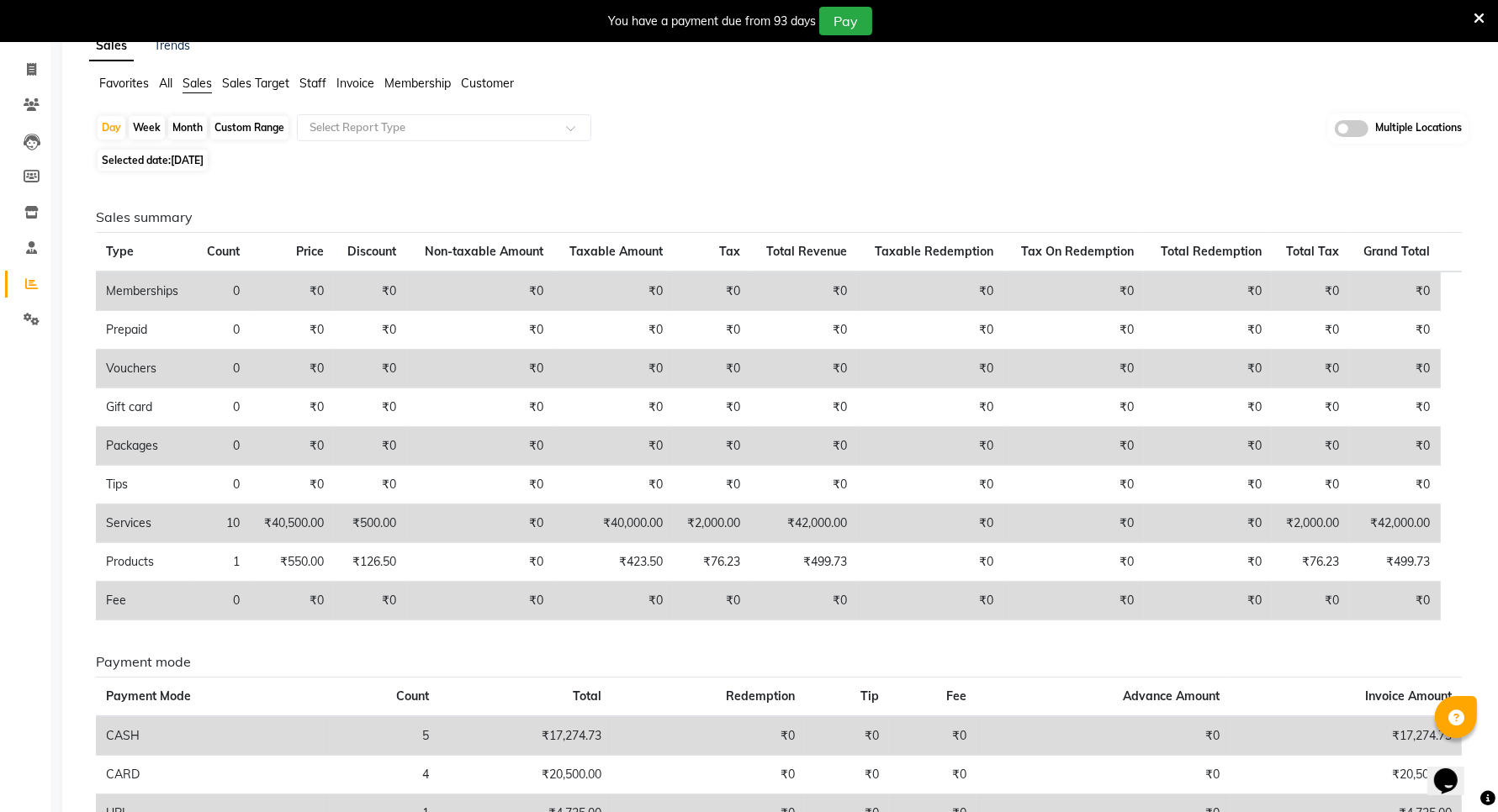
click at [185, 160] on span "24-09-2025" at bounding box center [187, 160] width 33 height 12
select select "9"
select select "2025"
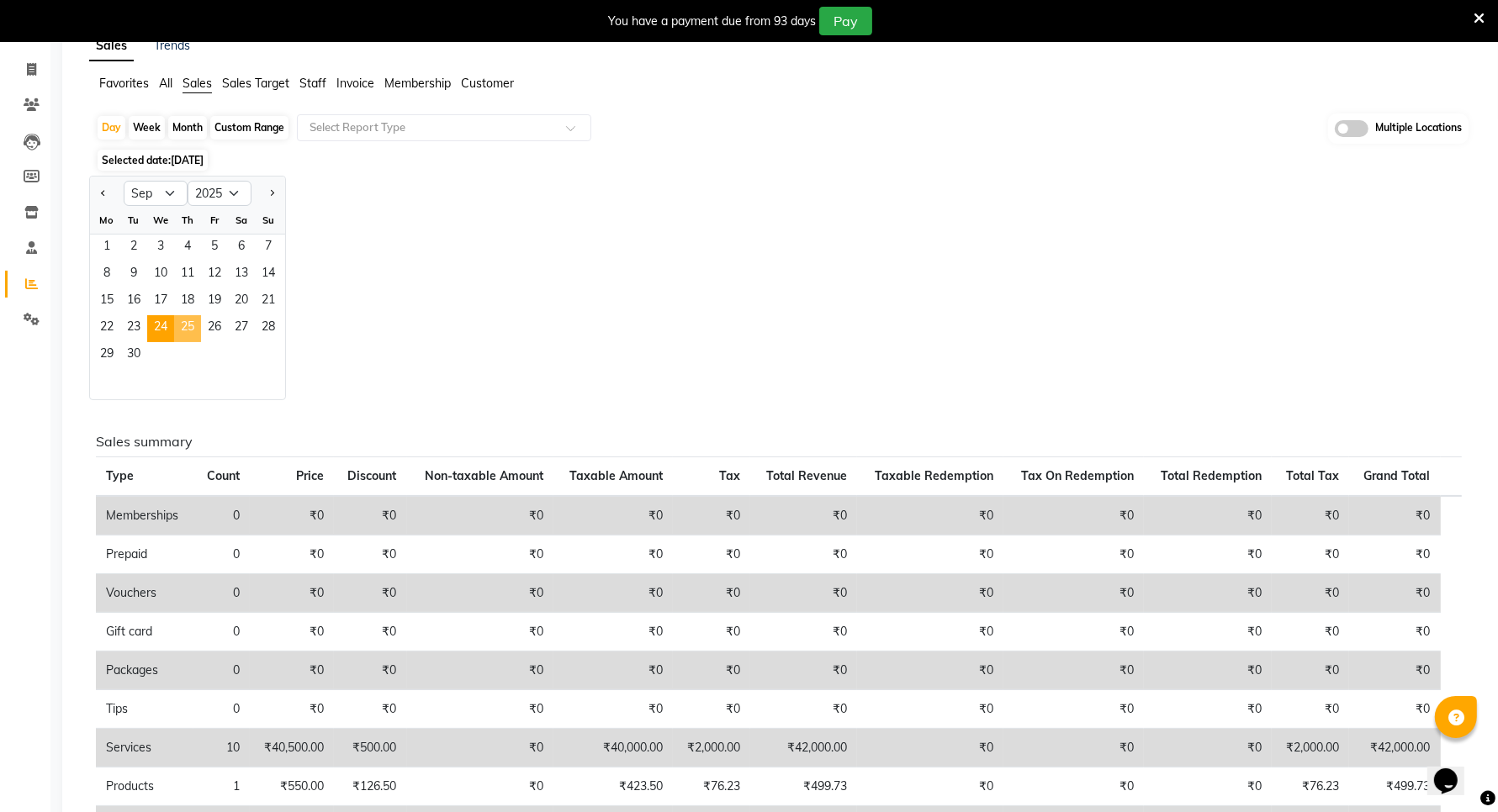
click at [196, 322] on span "25" at bounding box center [187, 329] width 26 height 26
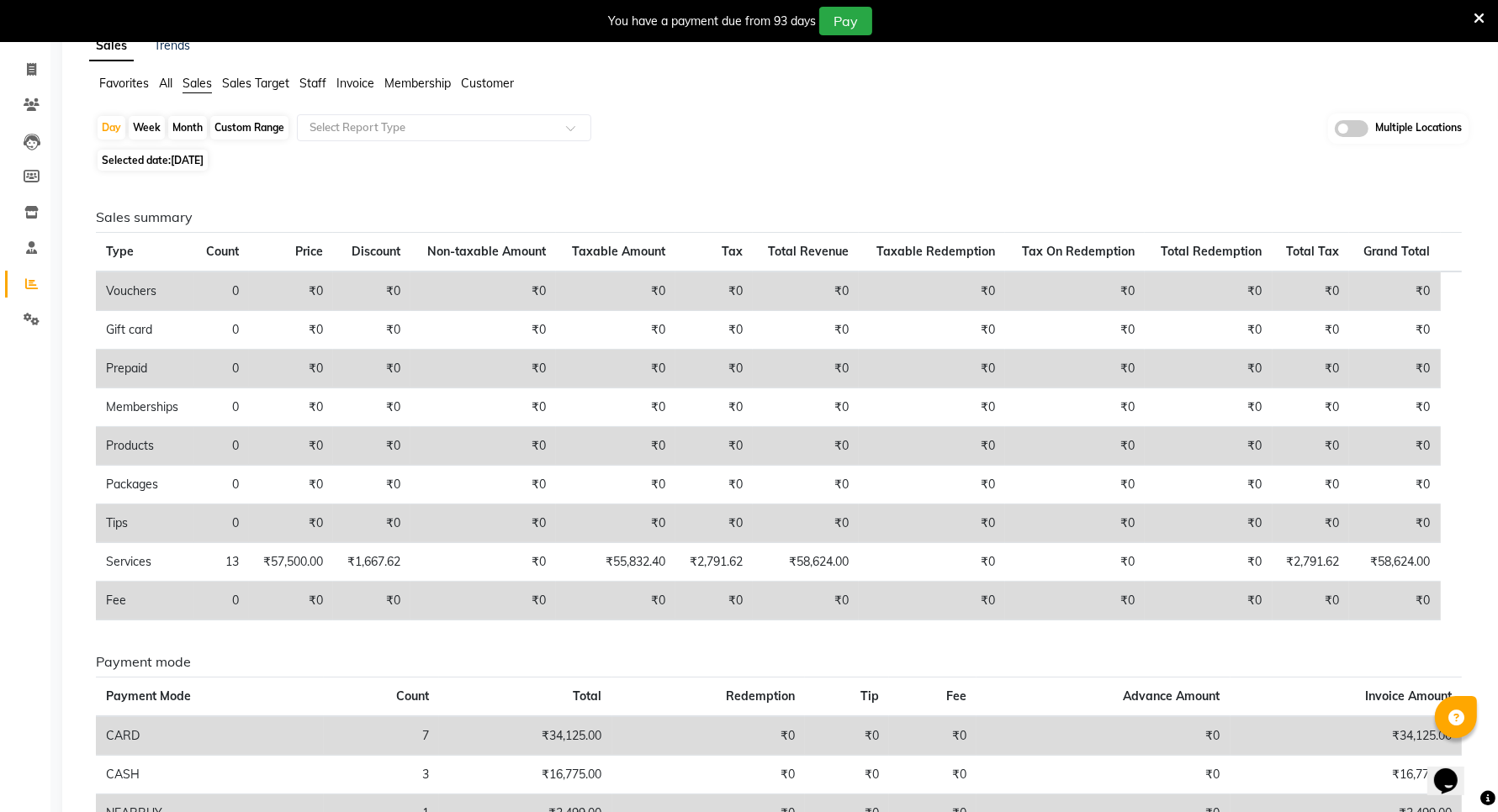
click at [180, 154] on span "25-09-2025" at bounding box center [187, 160] width 33 height 12
select select "9"
select select "2025"
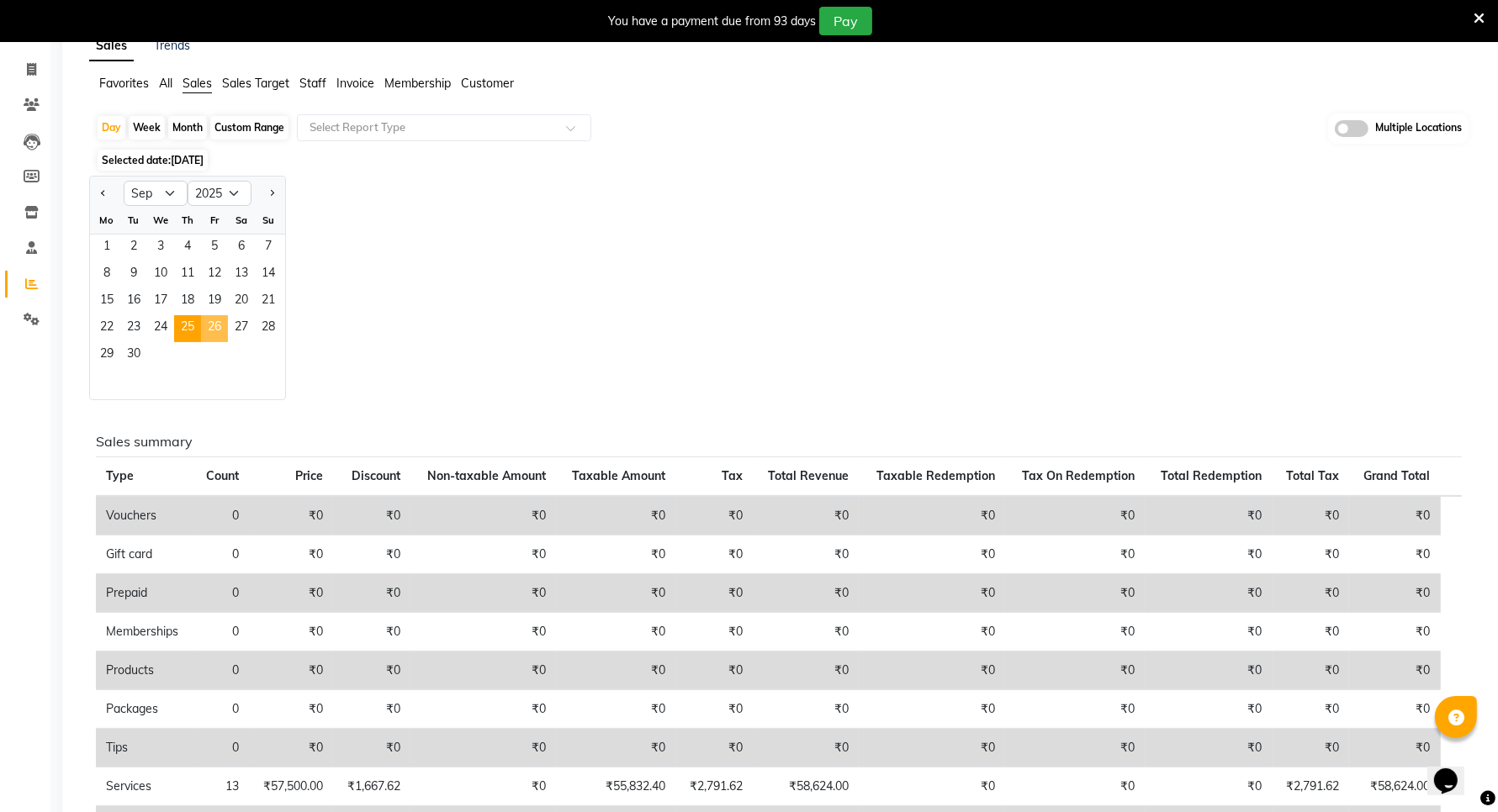
click at [206, 326] on span "26" at bounding box center [214, 329] width 26 height 26
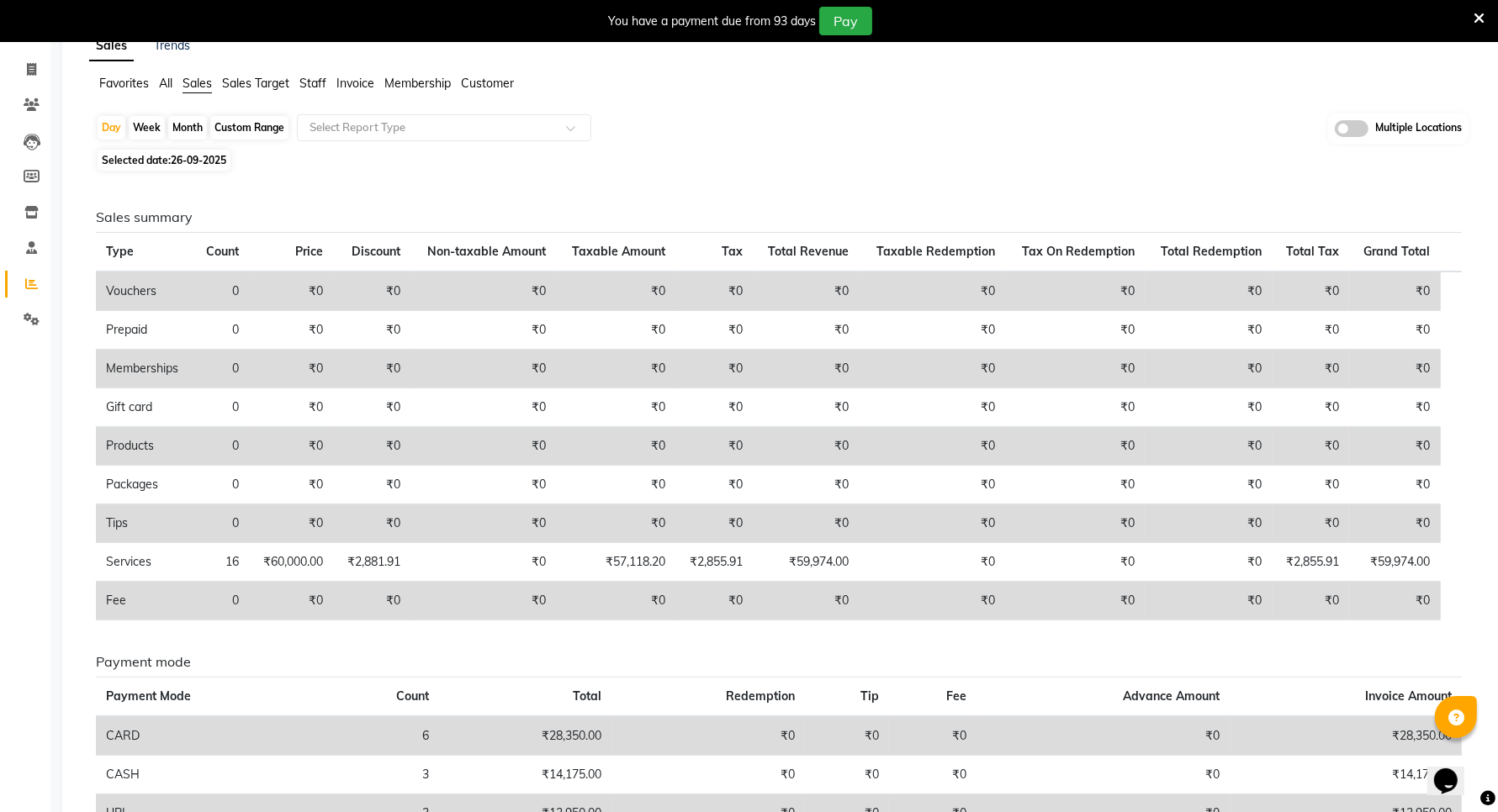
click at [182, 164] on span "26-09-2025" at bounding box center [198, 160] width 56 height 12
select select "9"
select select "2025"
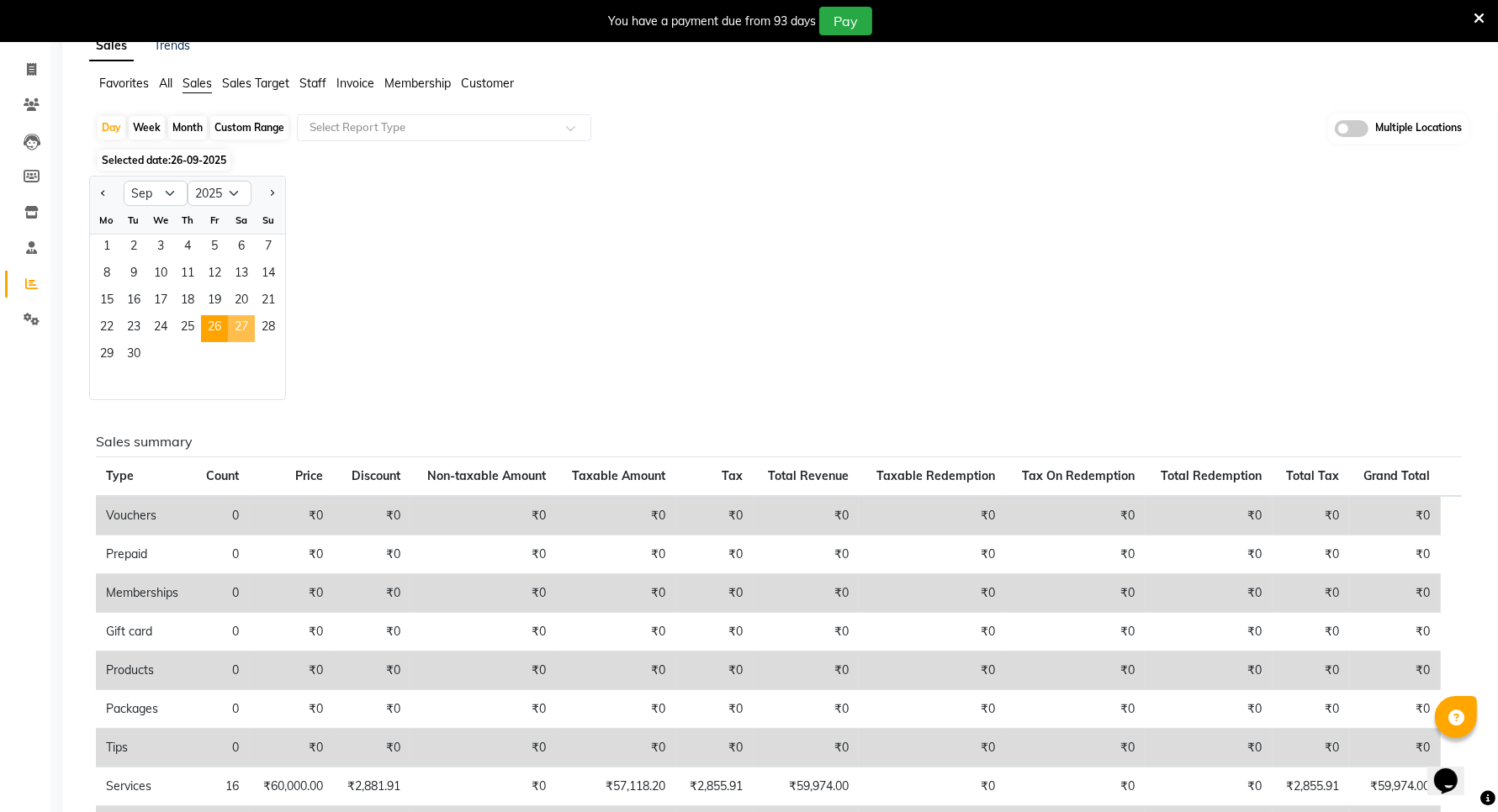
click at [235, 319] on span "27" at bounding box center [241, 329] width 26 height 26
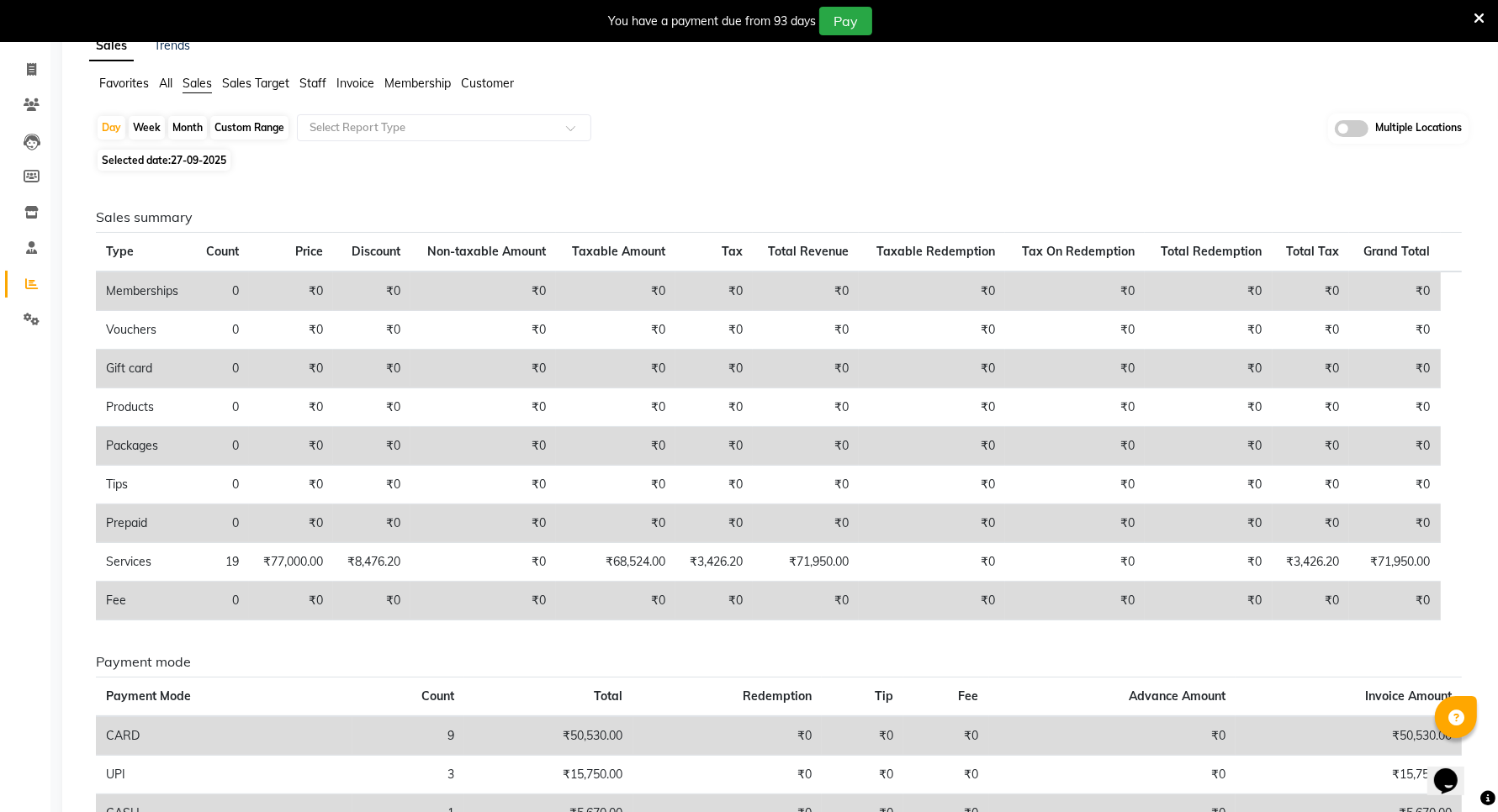
click at [191, 152] on span "Selected date: 27-09-2025" at bounding box center [163, 161] width 133 height 21
select select "9"
select select "2025"
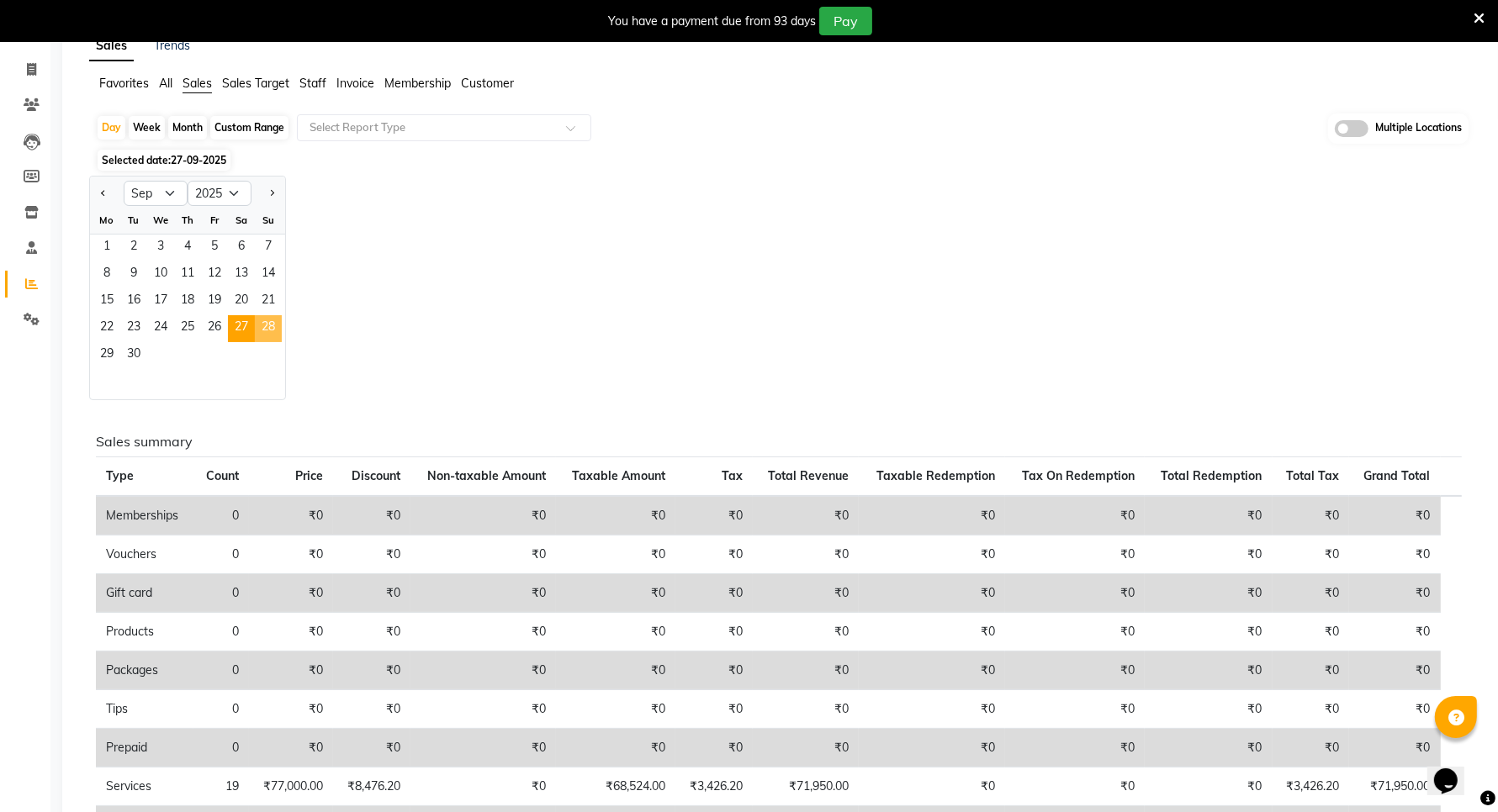
click at [273, 320] on span "28" at bounding box center [268, 329] width 26 height 26
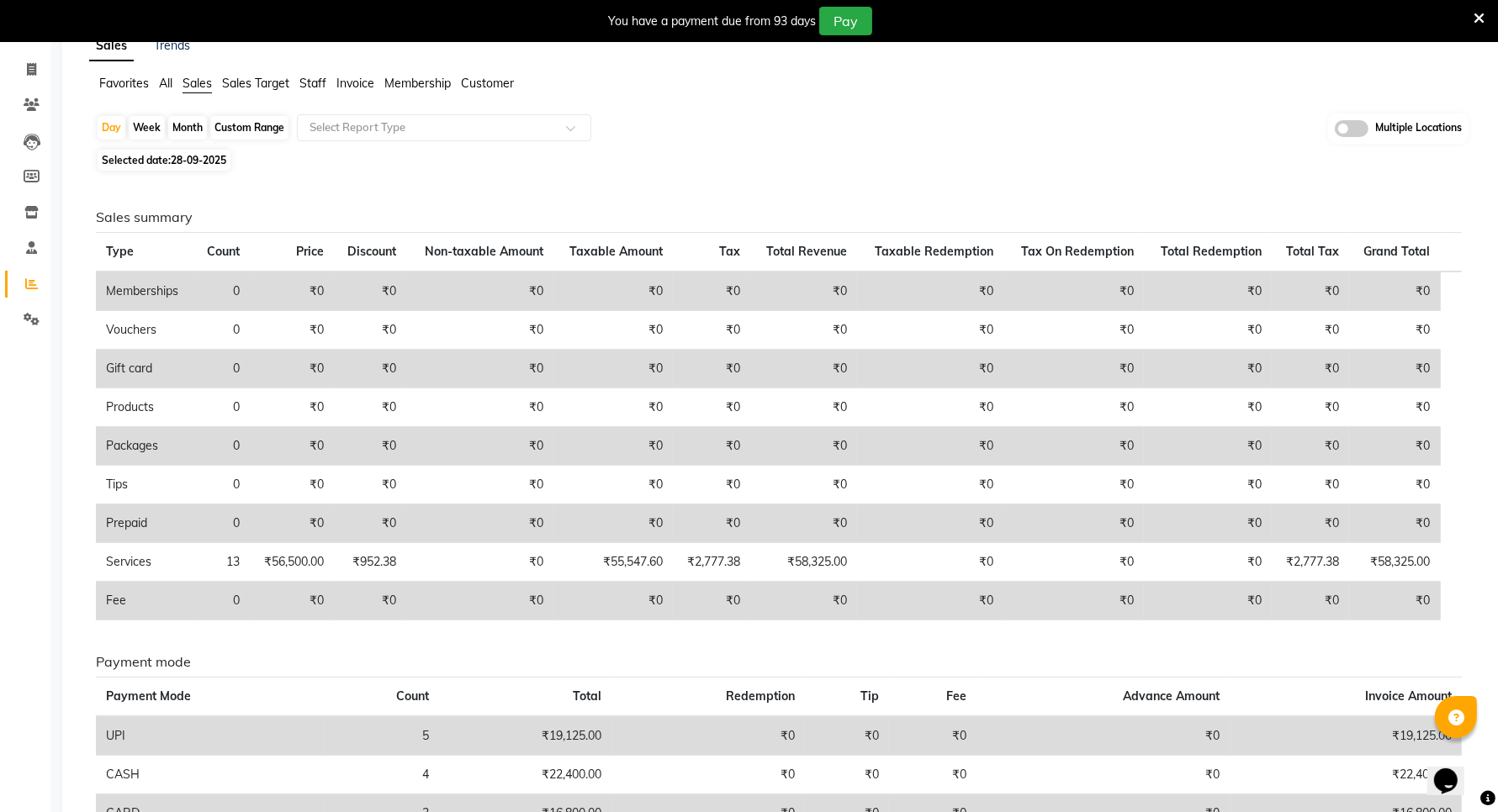
click at [197, 150] on span "Selected date: 28-09-2025" at bounding box center [163, 161] width 133 height 21
select select "9"
select select "2025"
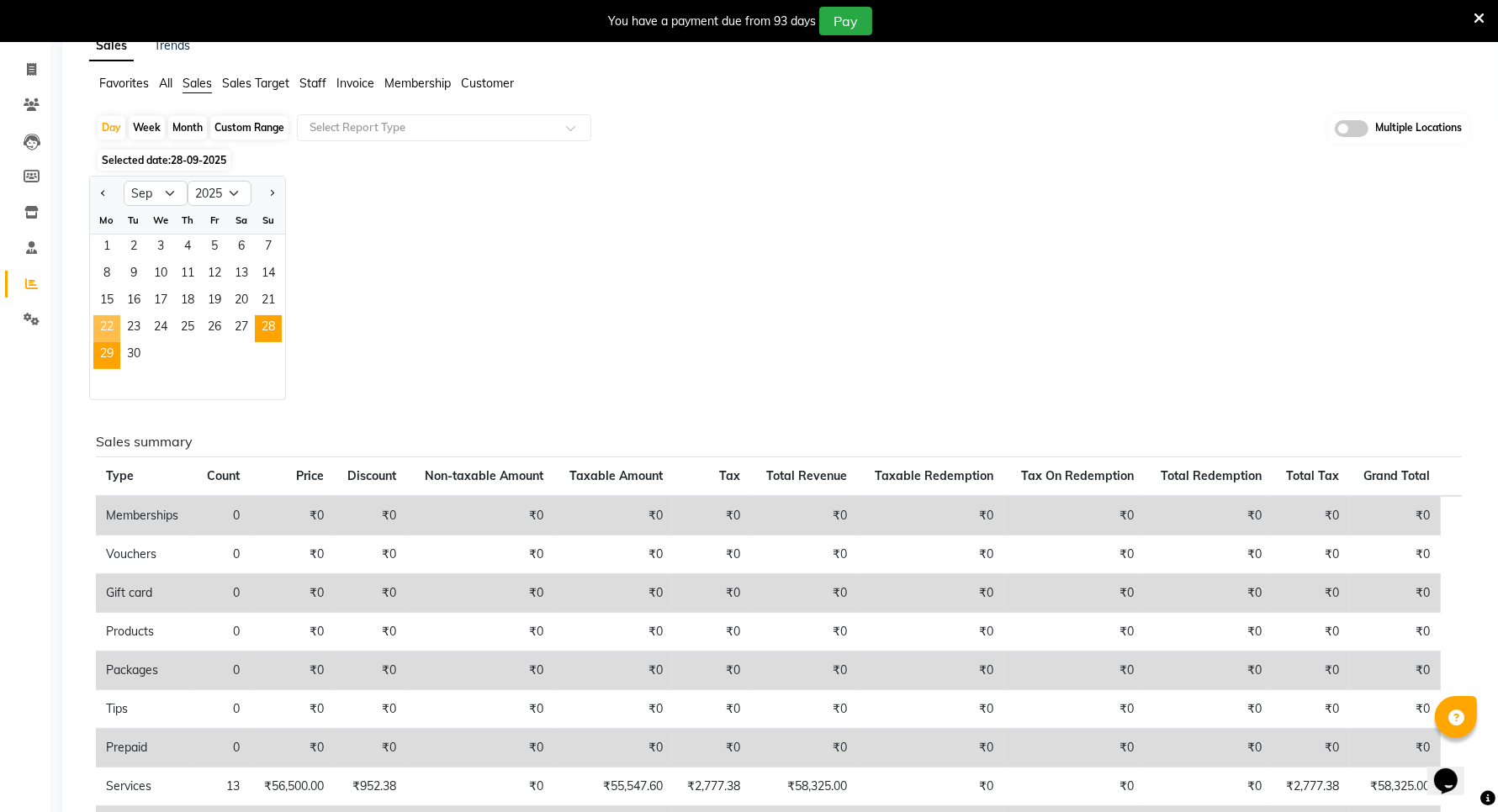
click at [110, 343] on span "29" at bounding box center [107, 355] width 26 height 26
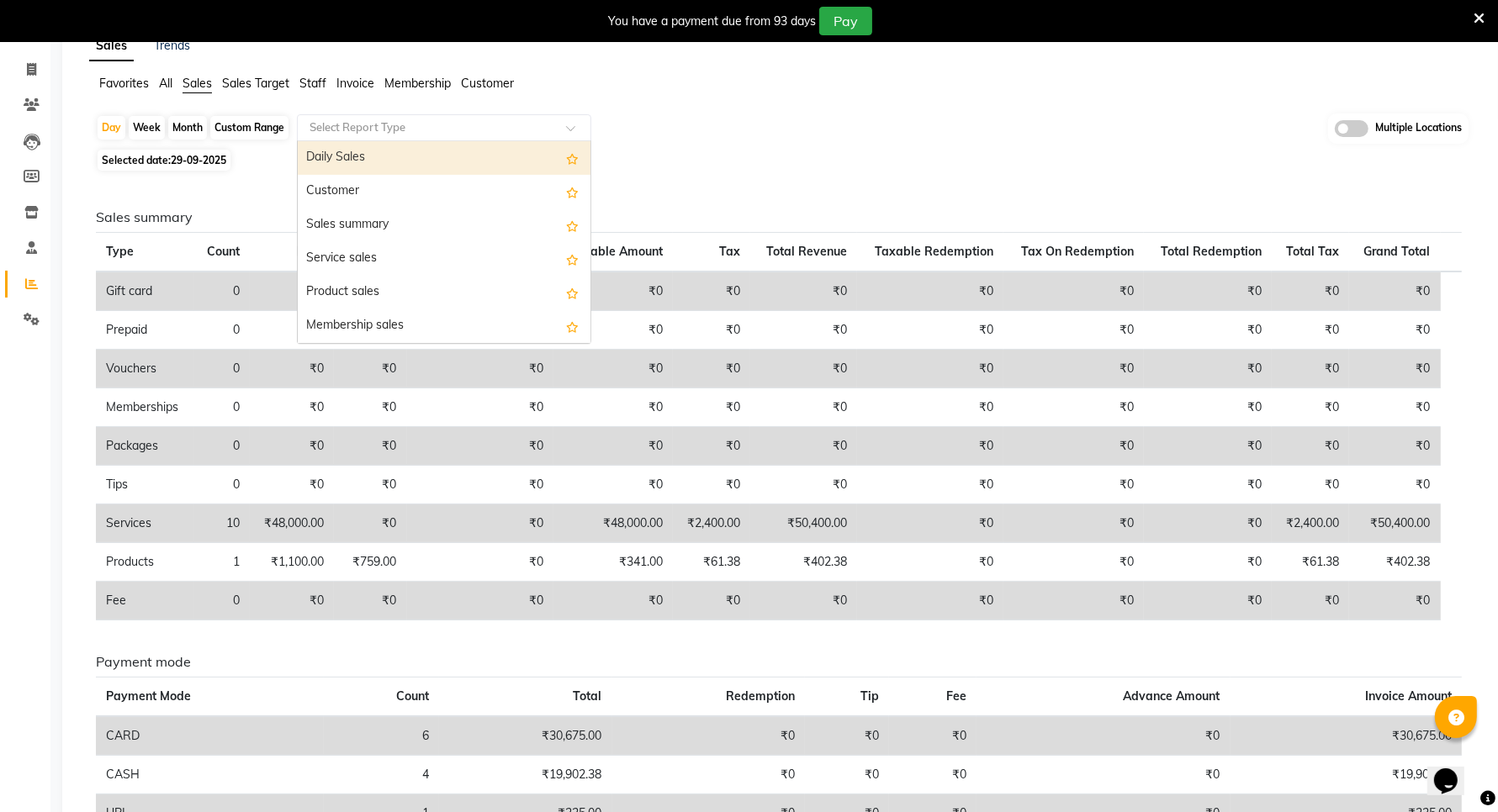
click at [363, 127] on input "text" at bounding box center [427, 127] width 242 height 17
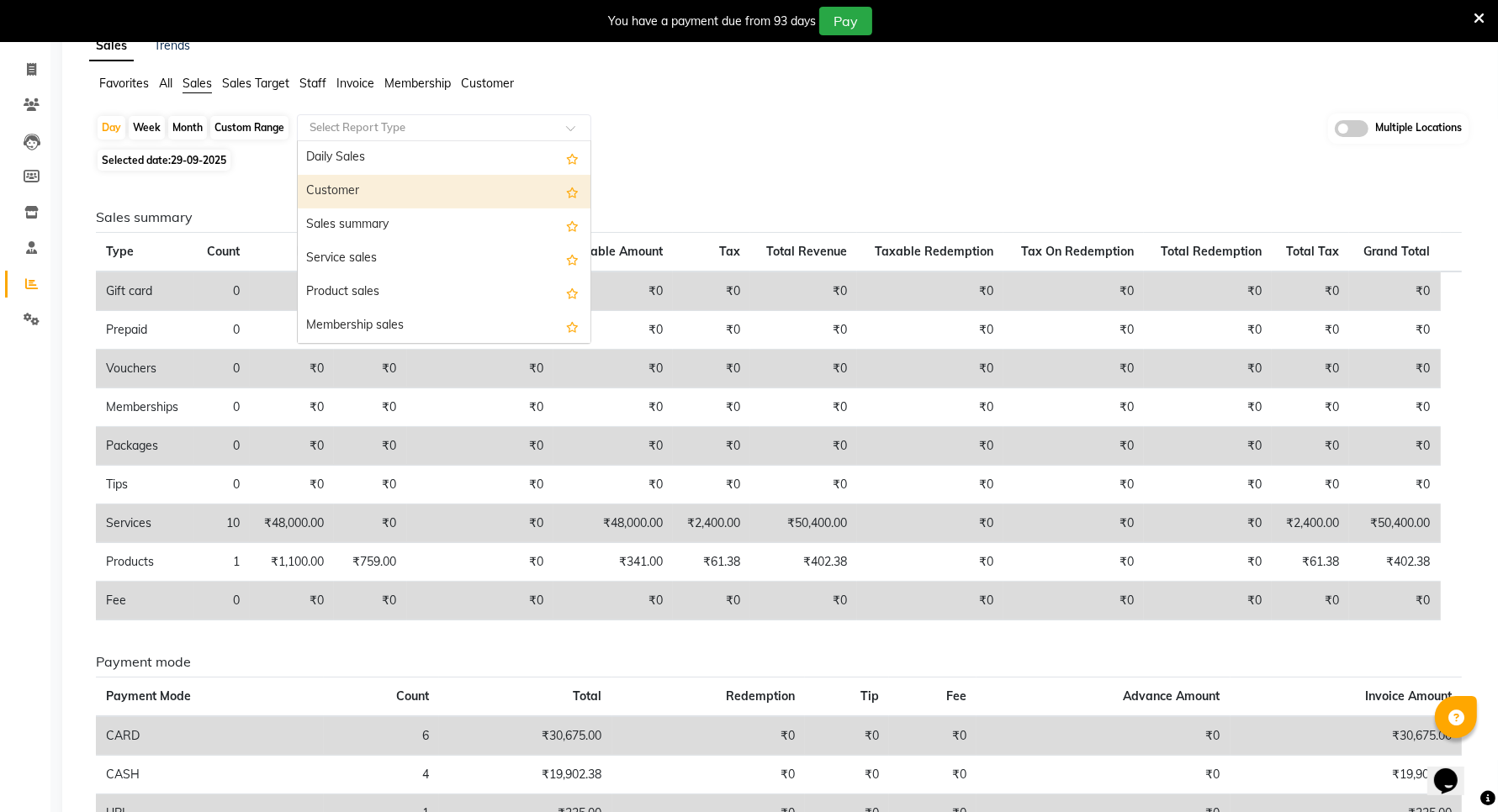
click at [349, 196] on div "Customer" at bounding box center [444, 192] width 293 height 34
select select "filtered_report"
select select "csv"
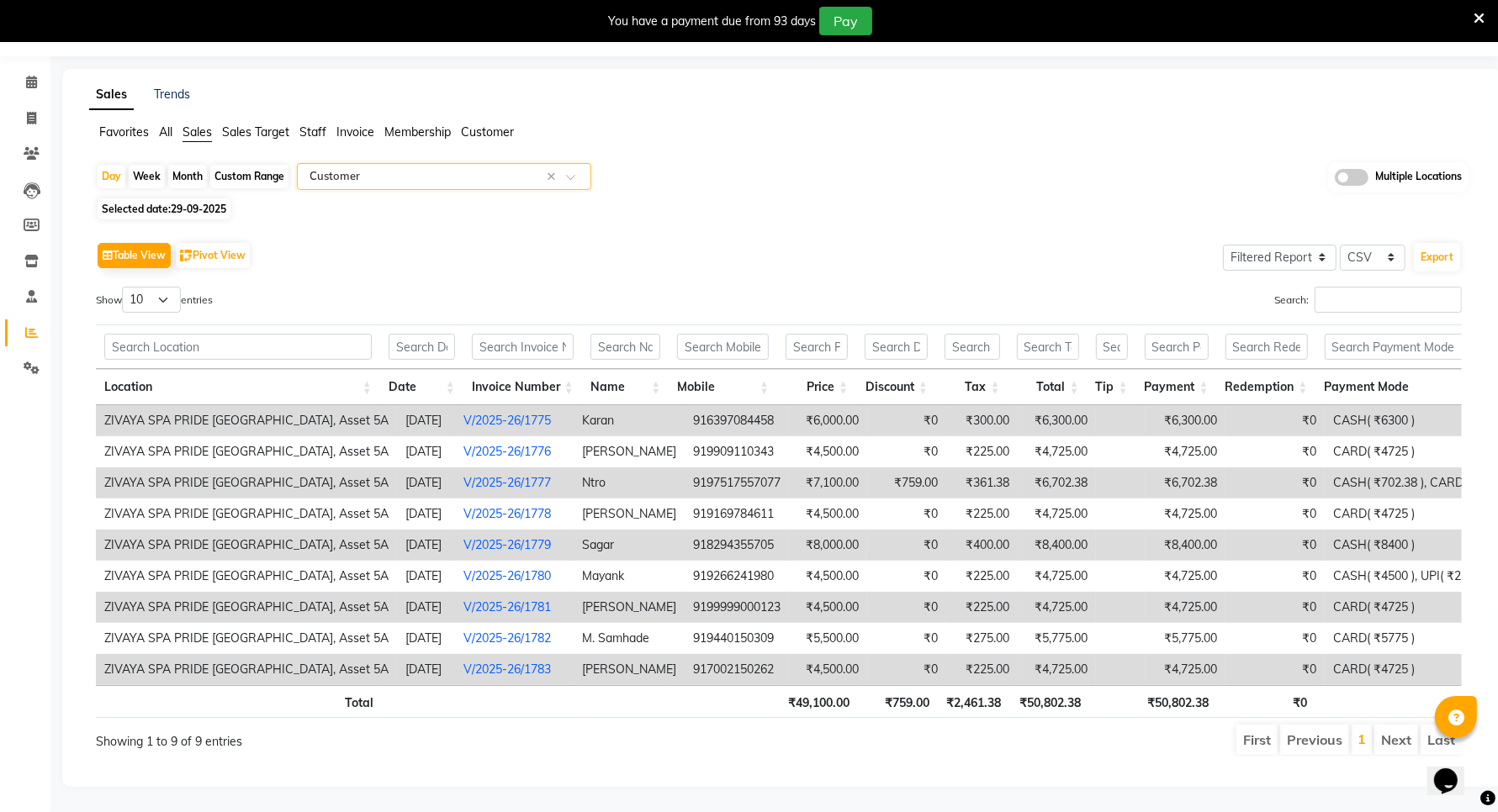
scroll to position [80, 0]
click at [150, 287] on select "10 25 50 100" at bounding box center [151, 300] width 59 height 26
select select "100"
click at [125, 287] on select "10 25 50 100" at bounding box center [151, 300] width 59 height 26
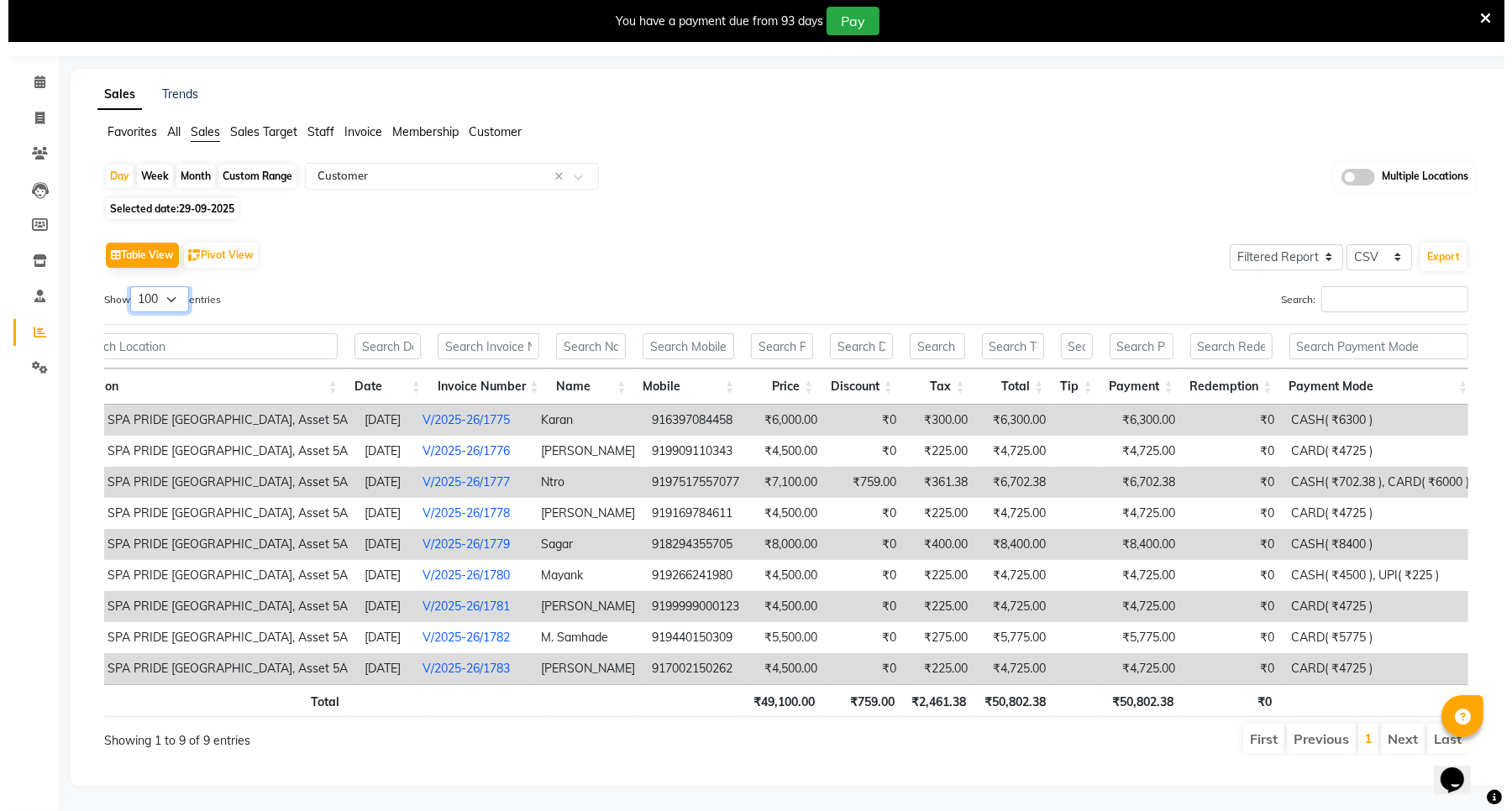
scroll to position [0, 49]
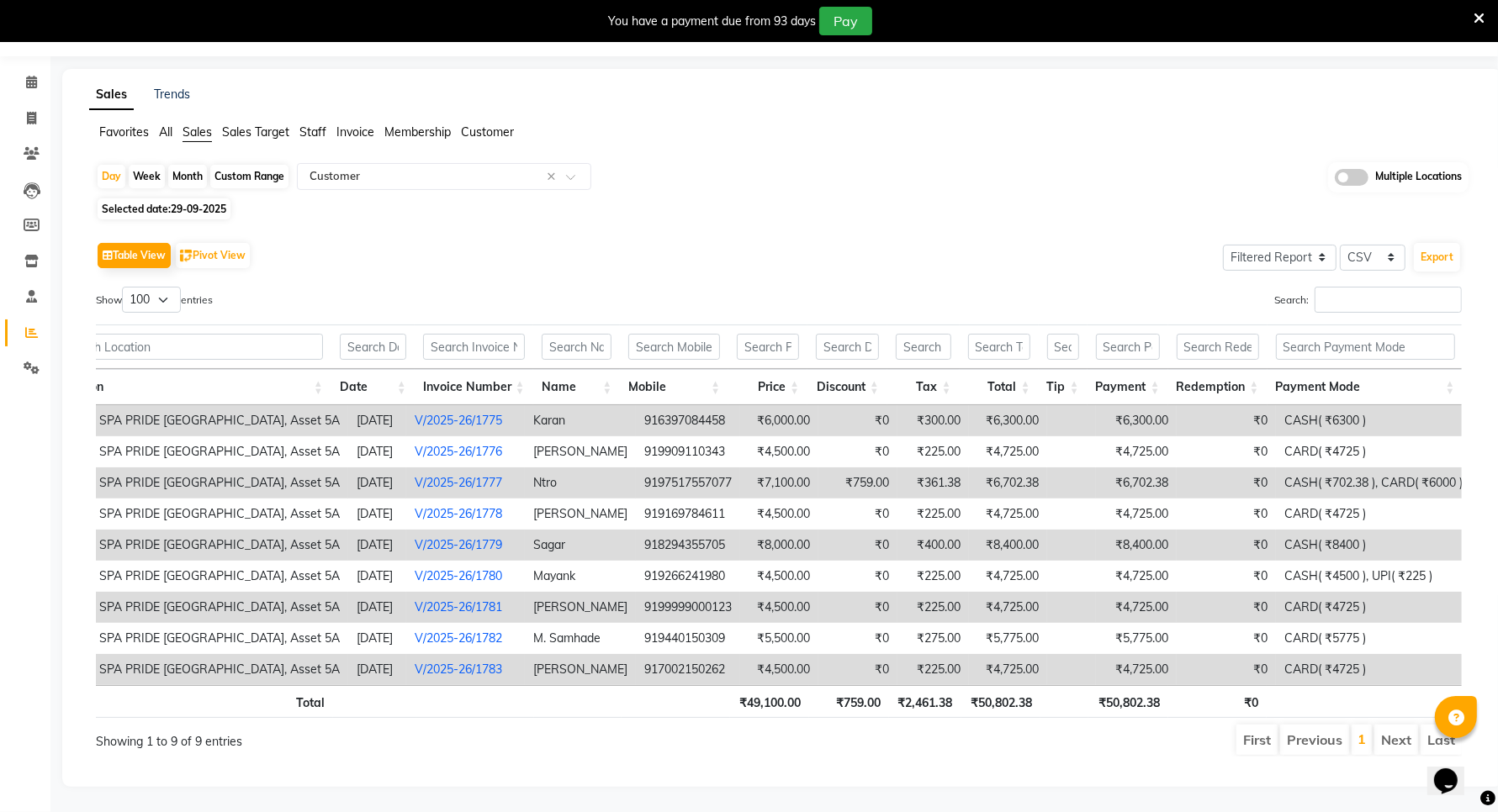
click at [1083, 467] on td at bounding box center [1072, 482] width 49 height 31
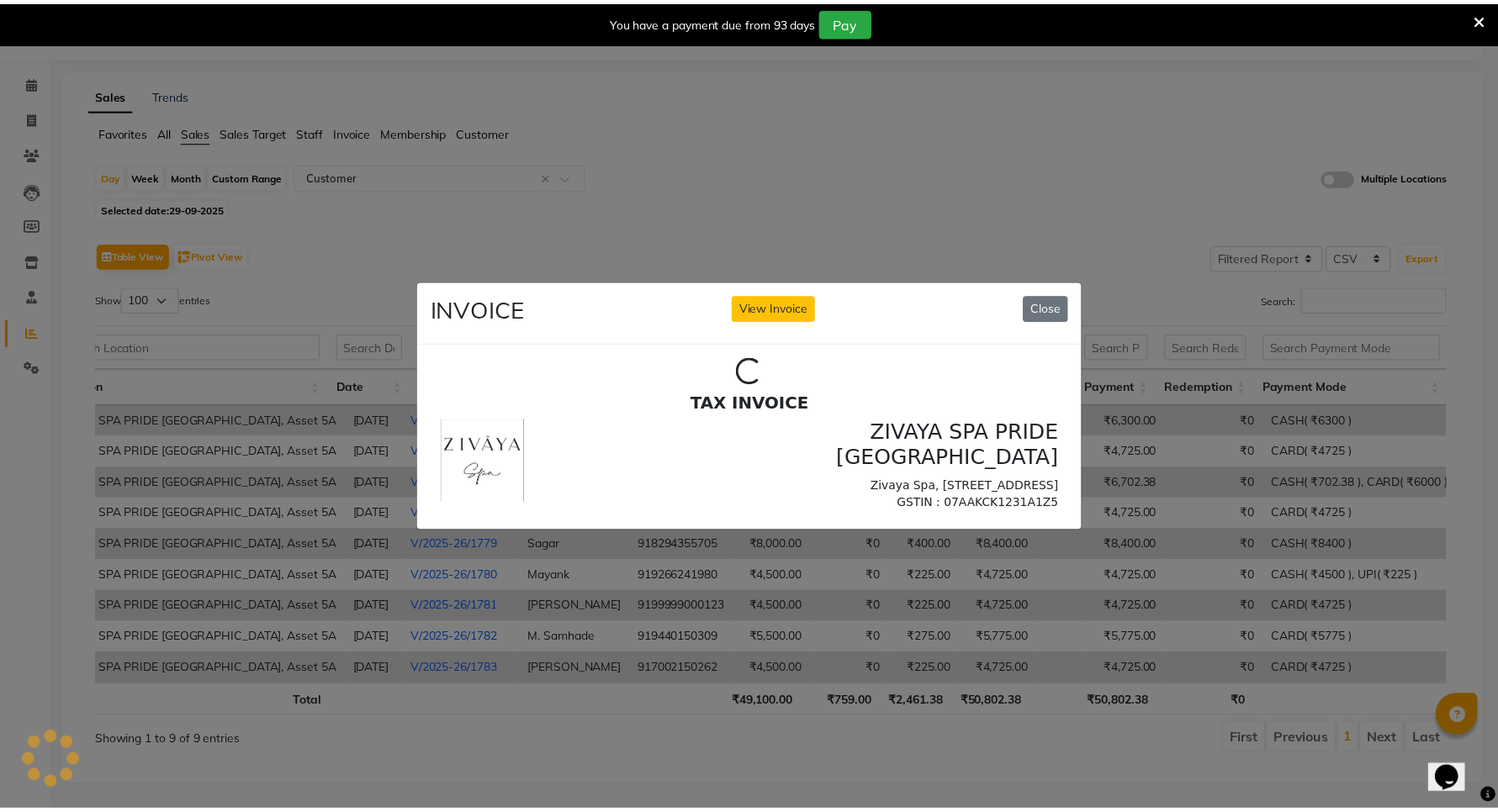
scroll to position [0, 0]
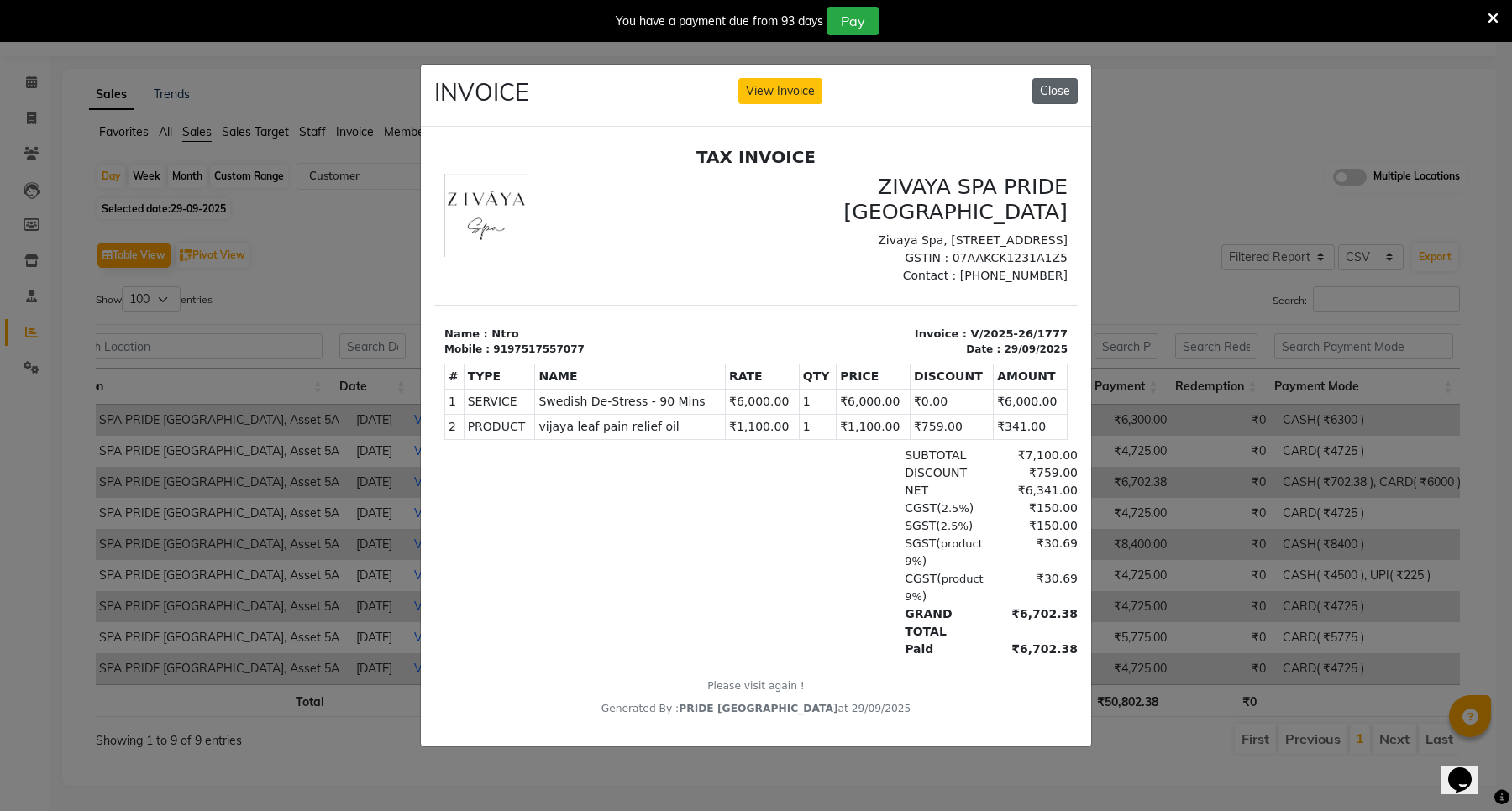
click at [1040, 78] on button "Close" at bounding box center [1055, 91] width 45 height 26
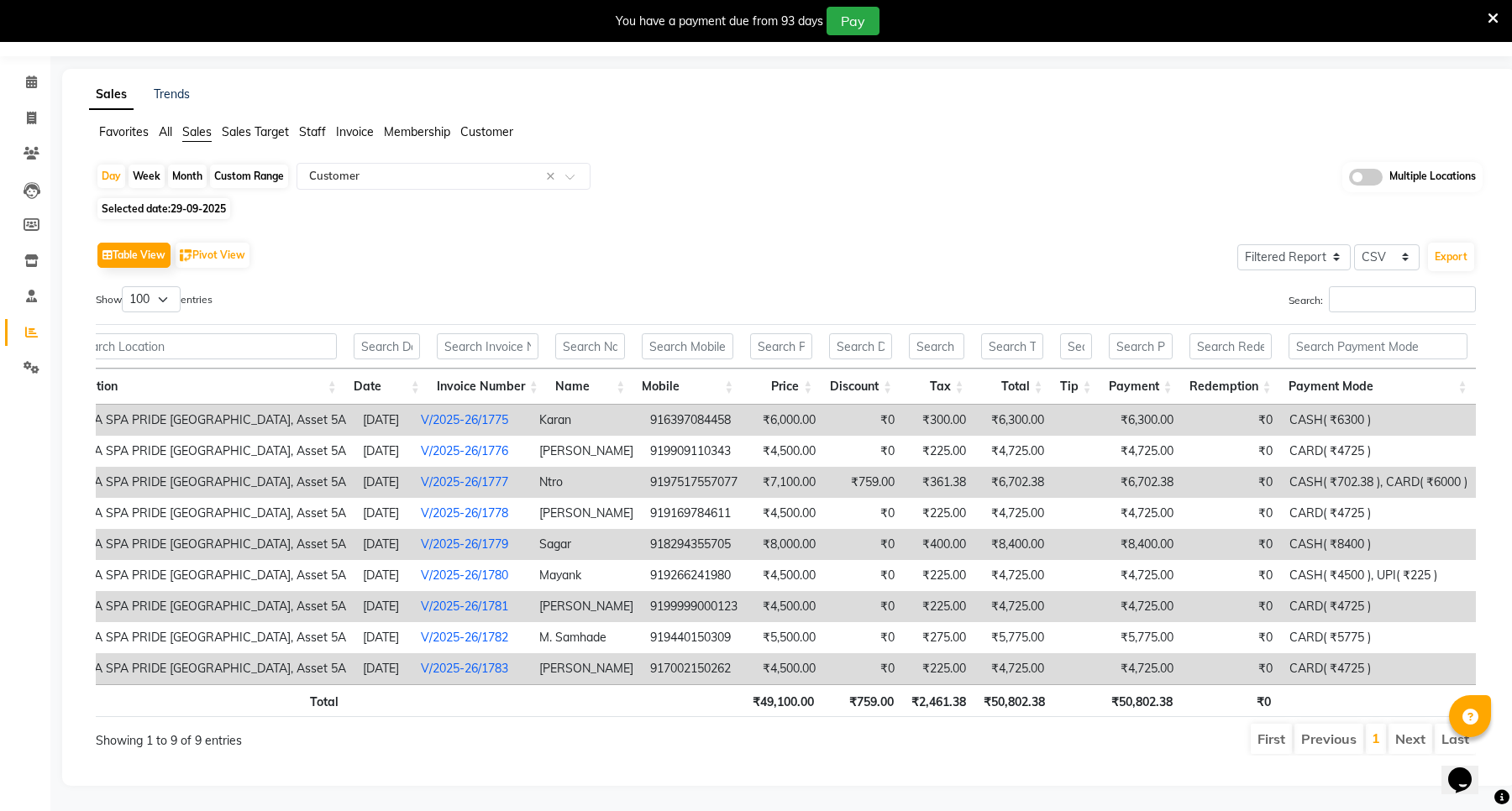
scroll to position [0, 35]
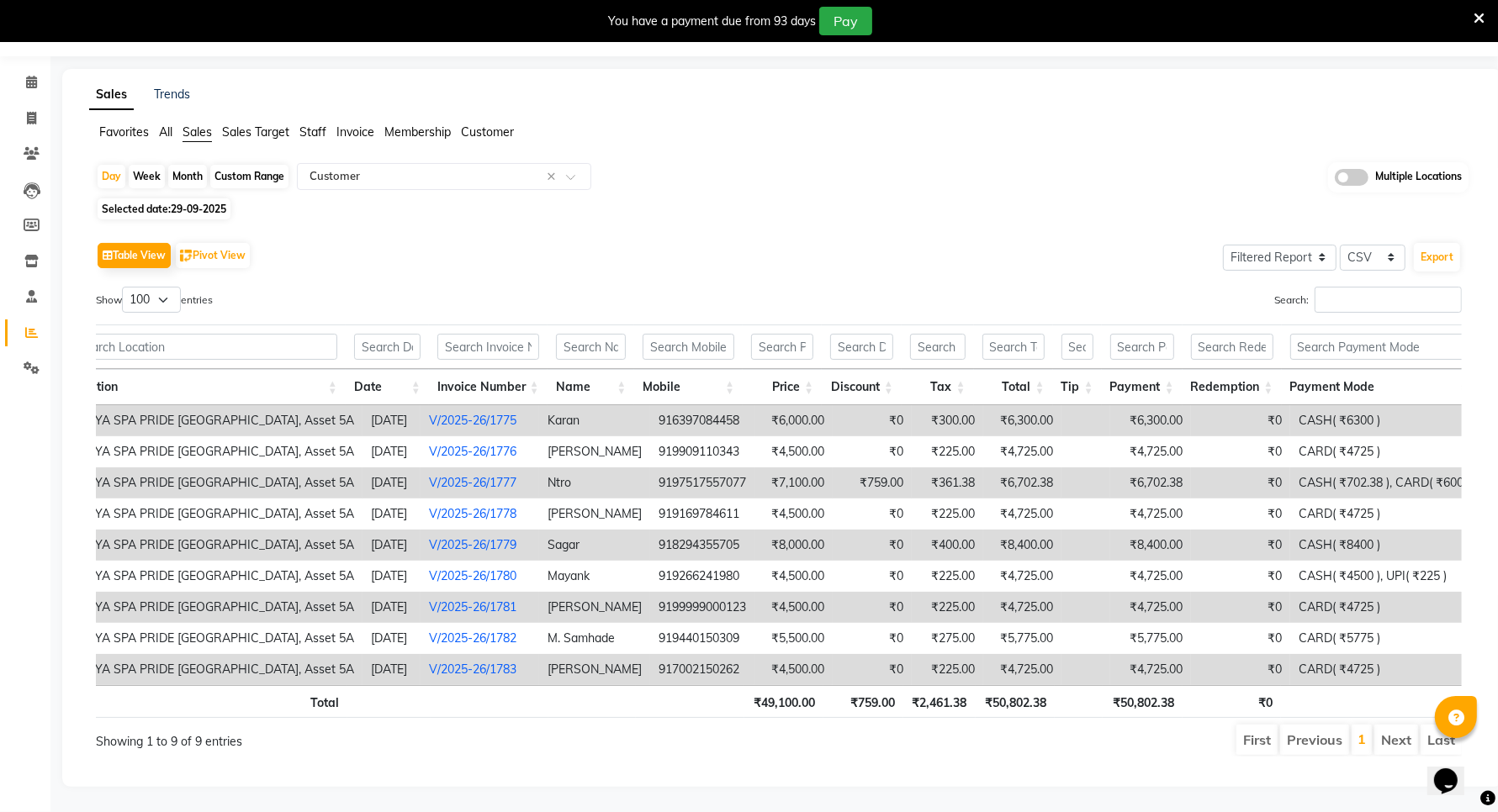
click at [1137, 467] on td "₹6,702.38" at bounding box center [1150, 482] width 80 height 31
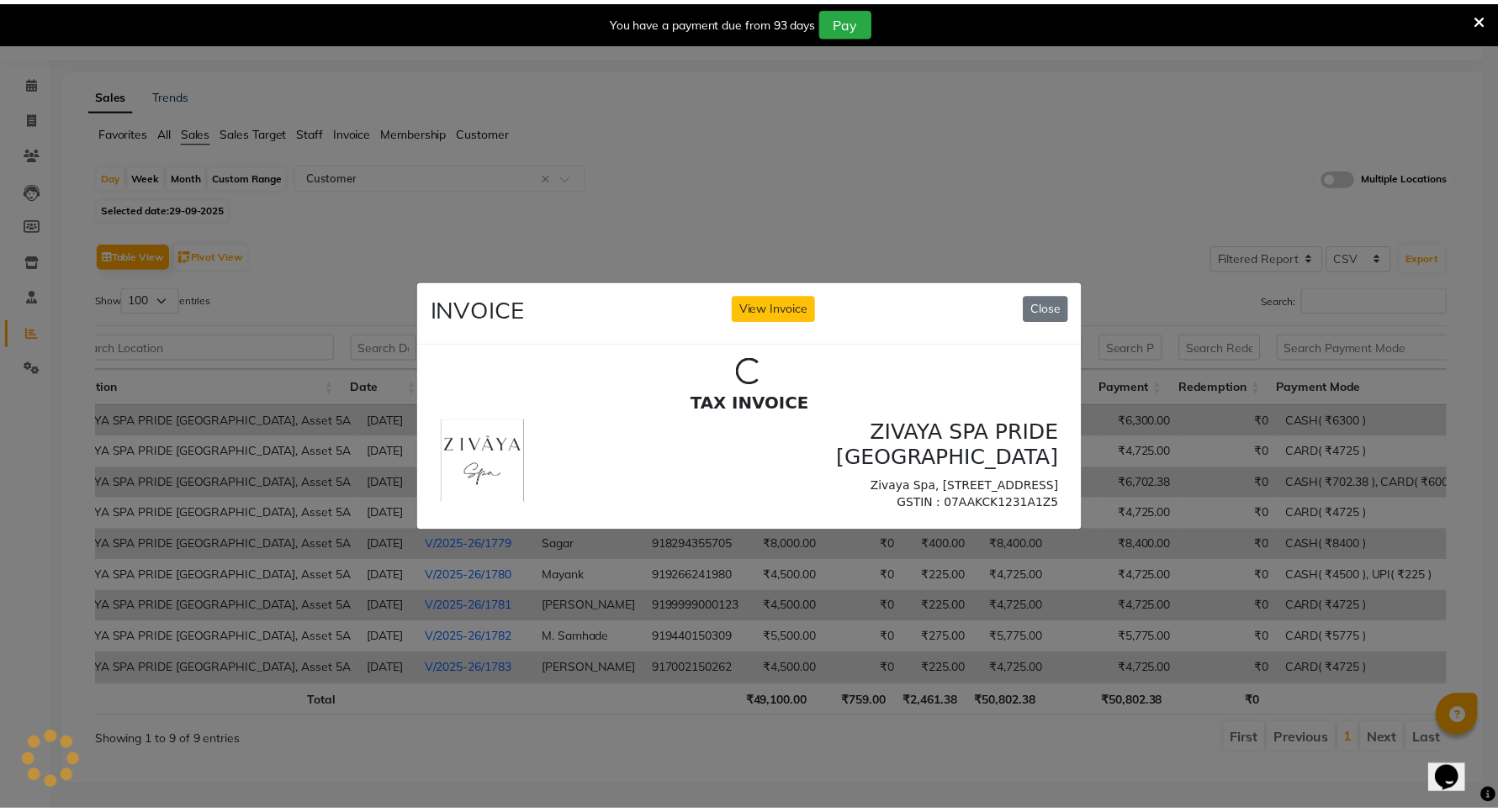
scroll to position [0, 0]
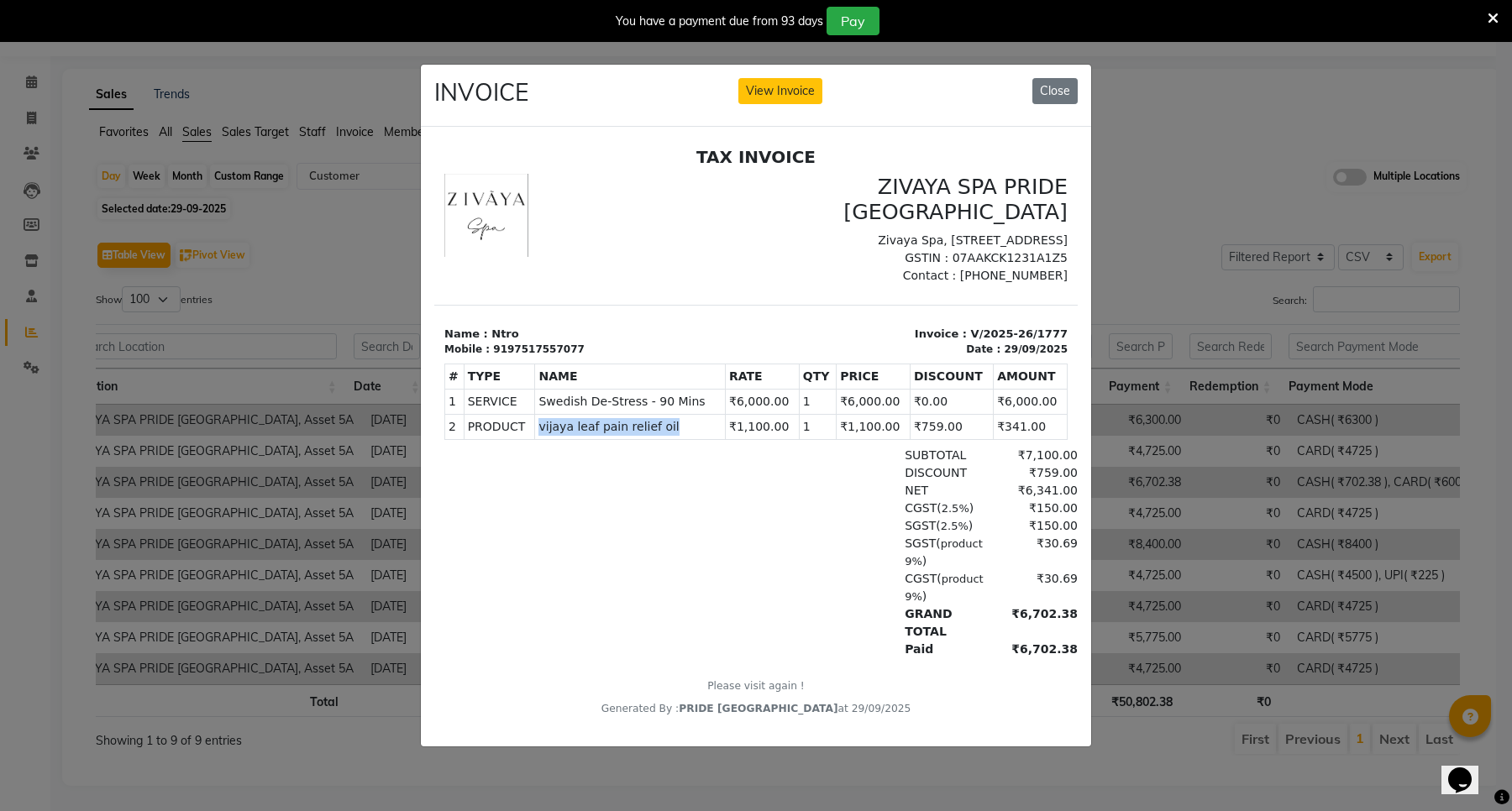
drag, startPoint x: 535, startPoint y: 448, endPoint x: 694, endPoint y: 456, distance: 159.2
click at [694, 440] on td "PRODUCTS vijaya leaf pain relief oil" at bounding box center [630, 427] width 191 height 25
copy span "vijaya leaf pain relief oil"
click at [1056, 85] on button "Close" at bounding box center [1055, 91] width 45 height 26
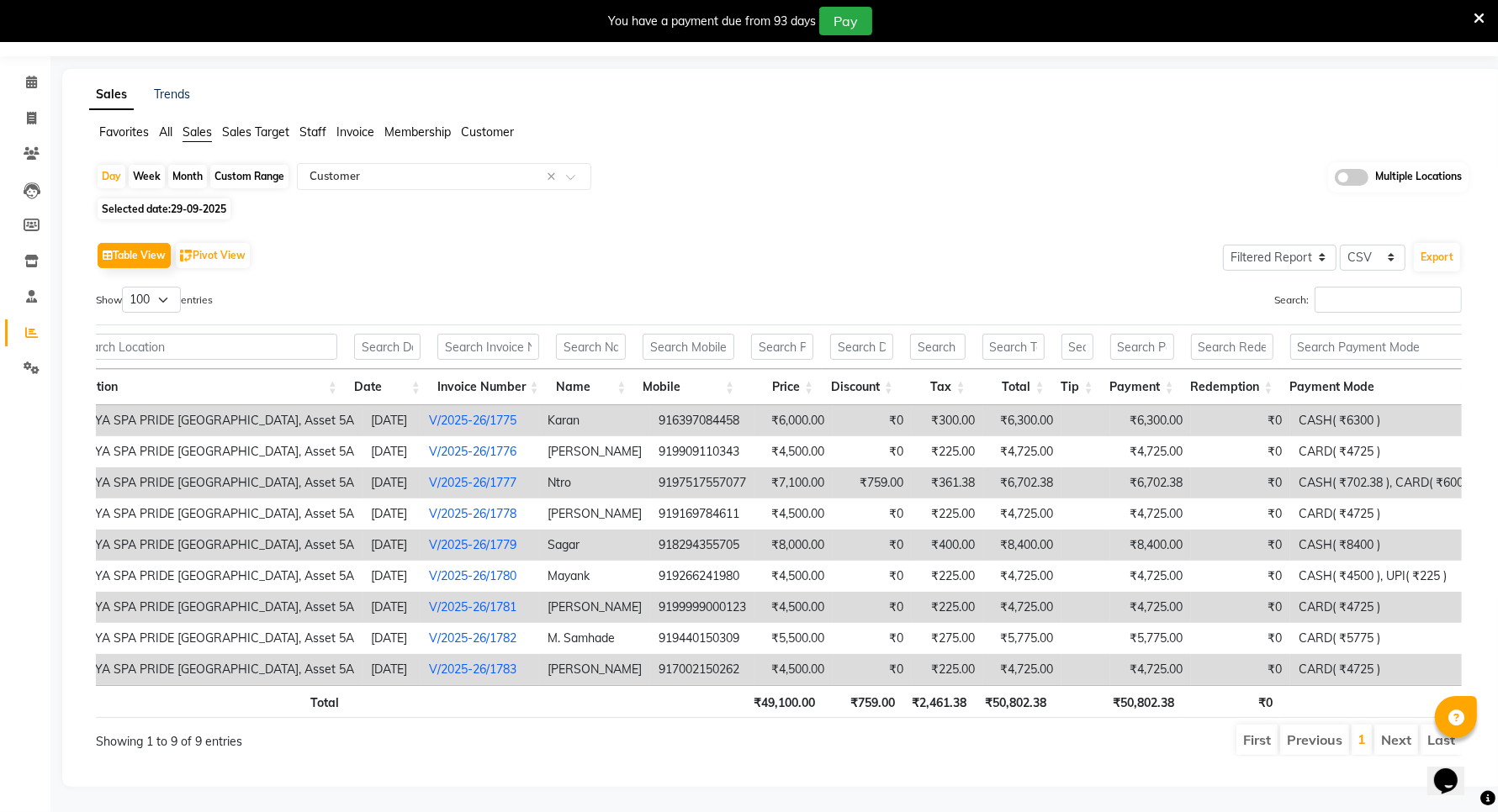
click at [179, 124] on ul "Favorites All Sales Sales Target Staff Invoice Membership Customer" at bounding box center [782, 133] width 1387 height 19
click at [165, 125] on span "All" at bounding box center [165, 132] width 13 height 15
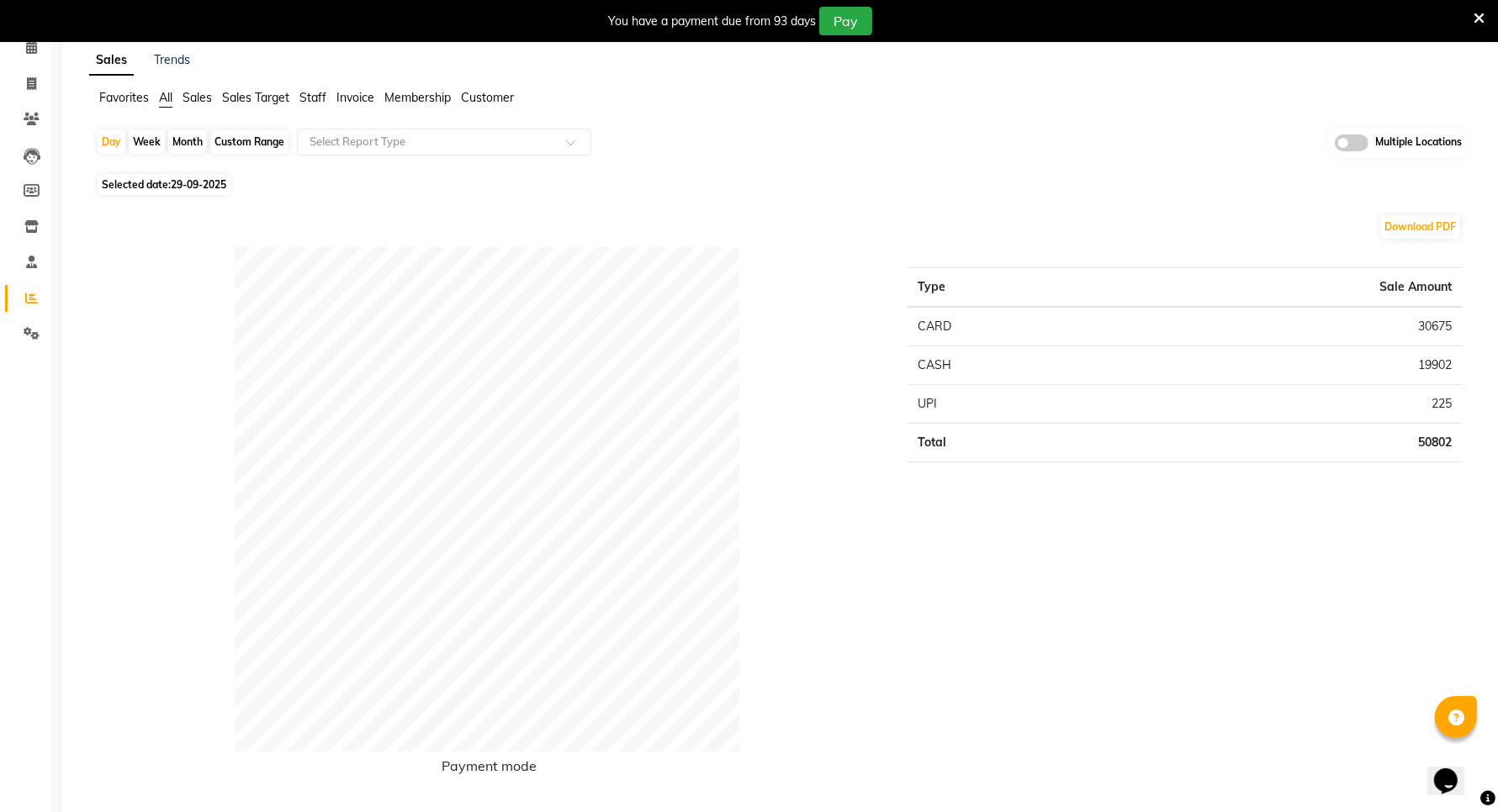
click at [188, 95] on span "Sales" at bounding box center [196, 97] width 29 height 15
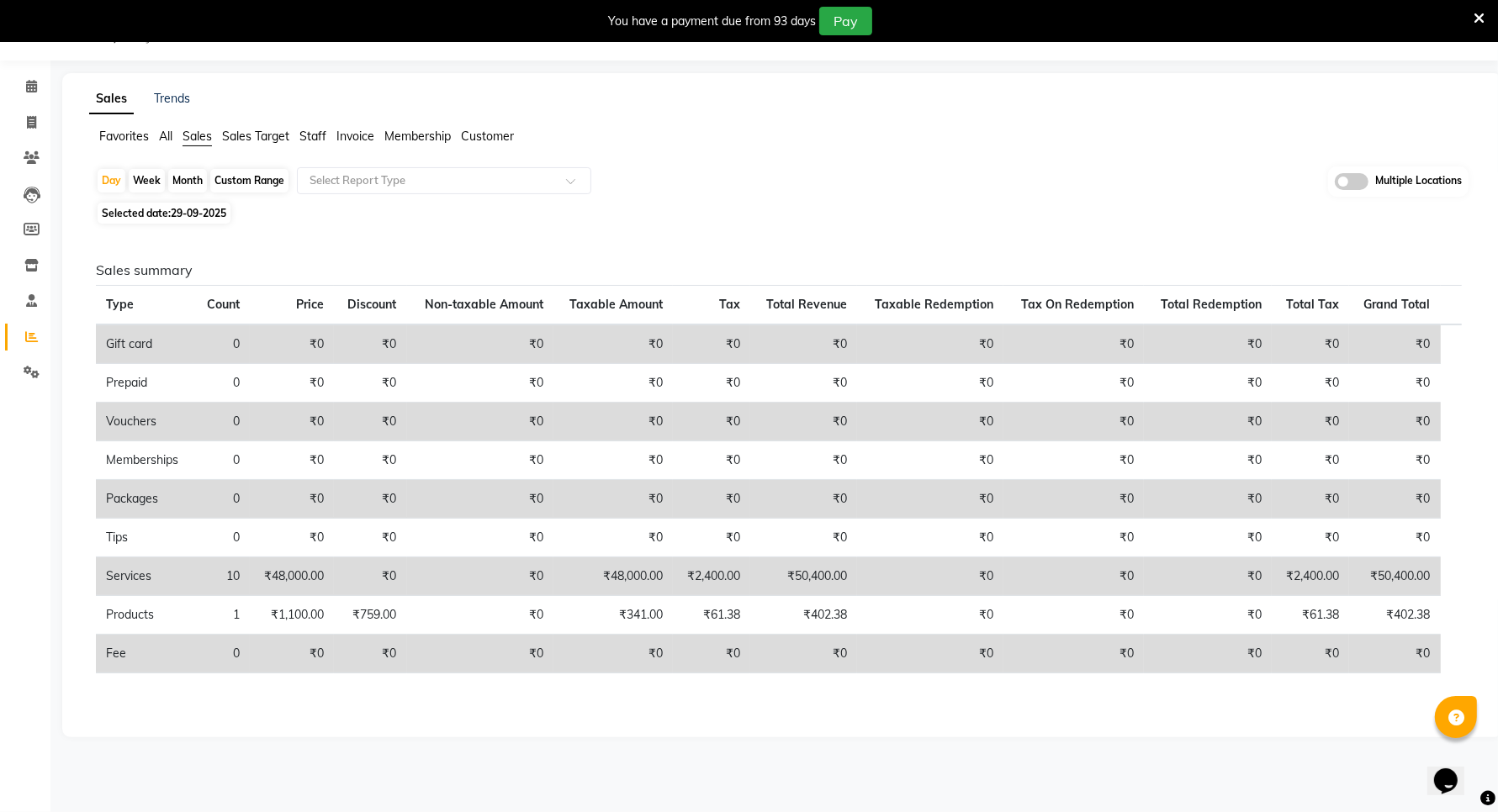
scroll to position [80, 0]
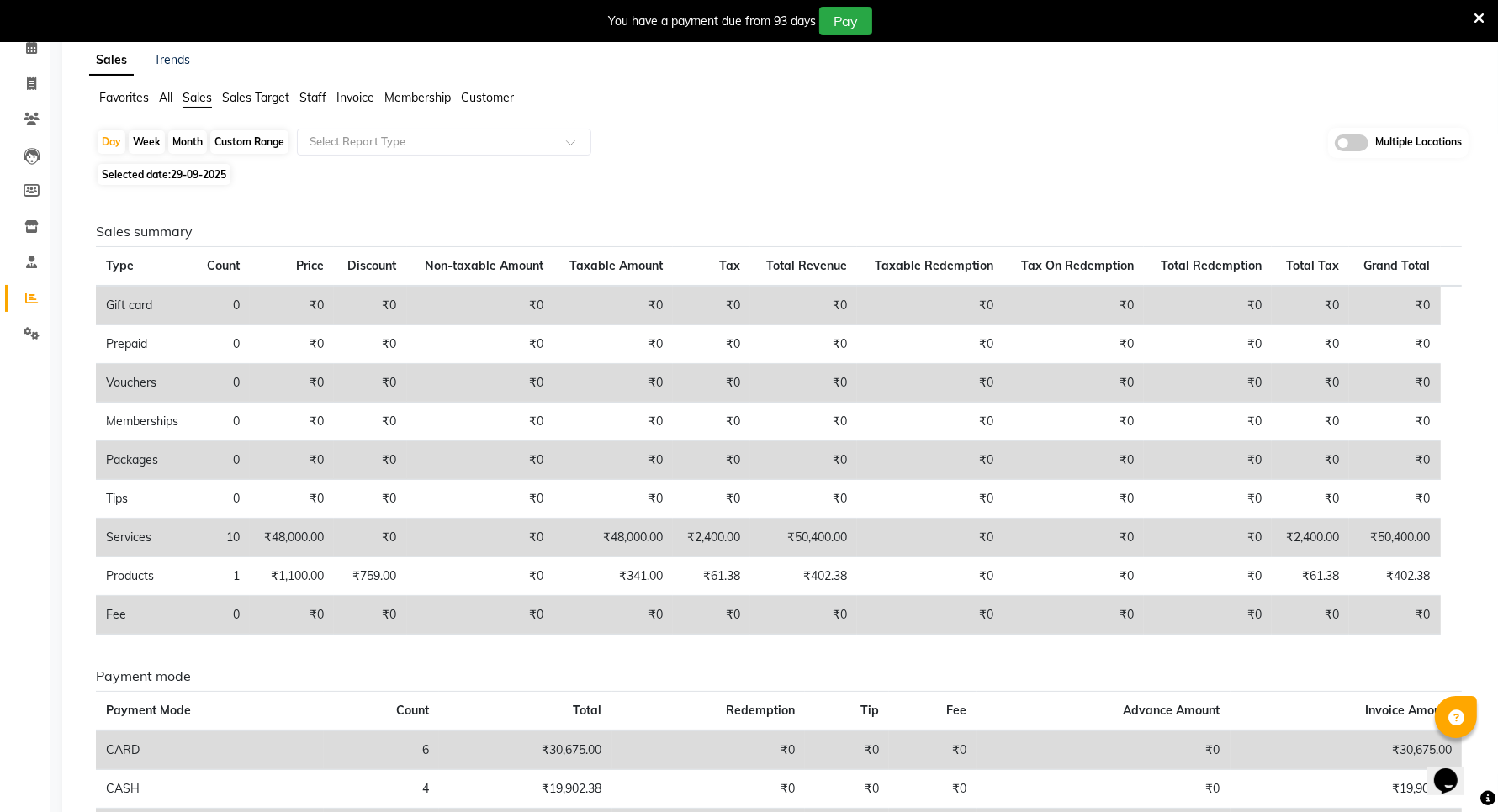
click at [262, 137] on div "Custom Range" at bounding box center [249, 142] width 78 height 24
select select "9"
select select "2025"
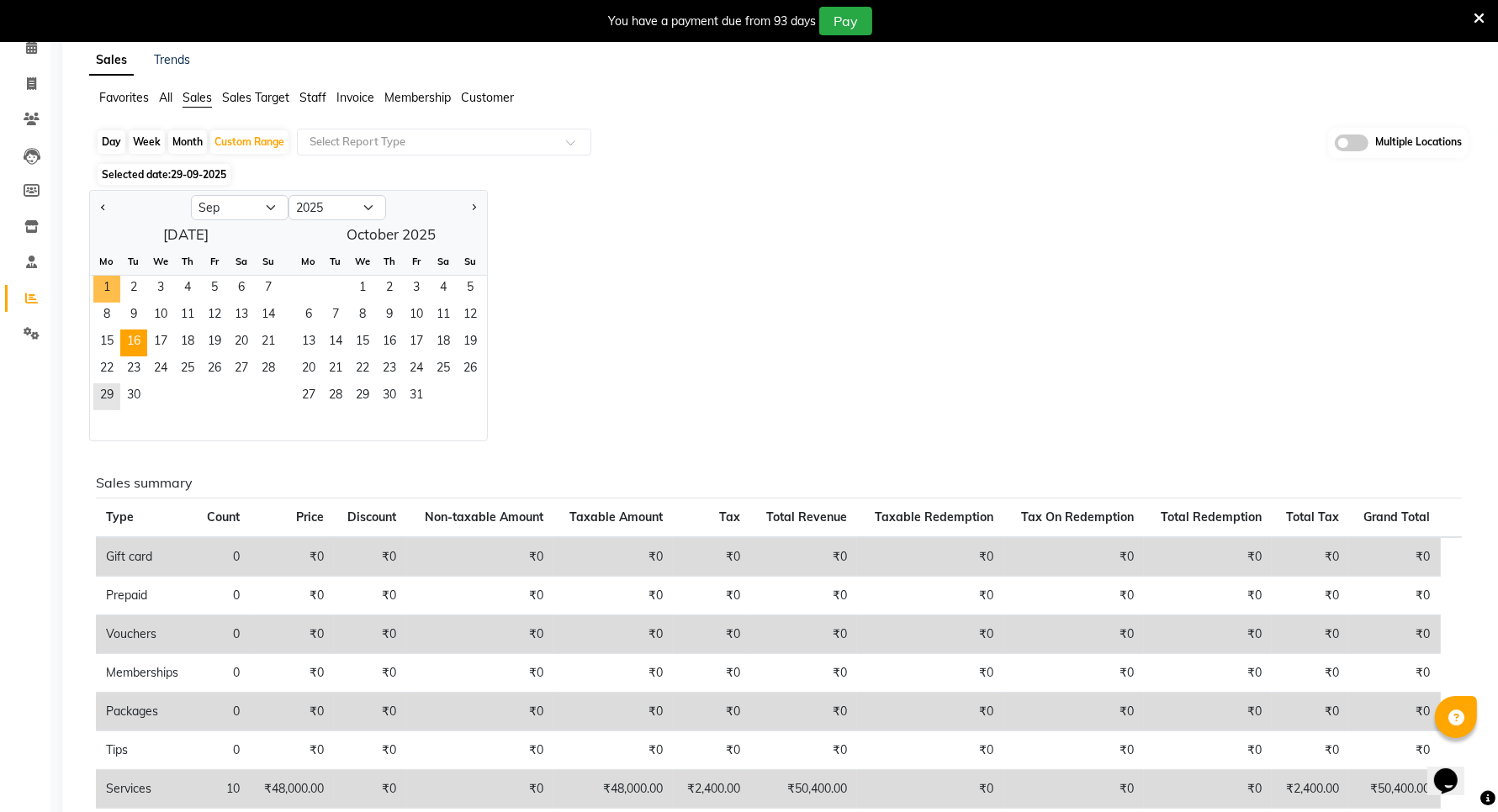
drag, startPoint x: 108, startPoint y: 296, endPoint x: 133, endPoint y: 355, distance: 64.1
click at [110, 296] on span "1" at bounding box center [107, 289] width 26 height 26
click at [130, 401] on span "30" at bounding box center [133, 397] width 26 height 26
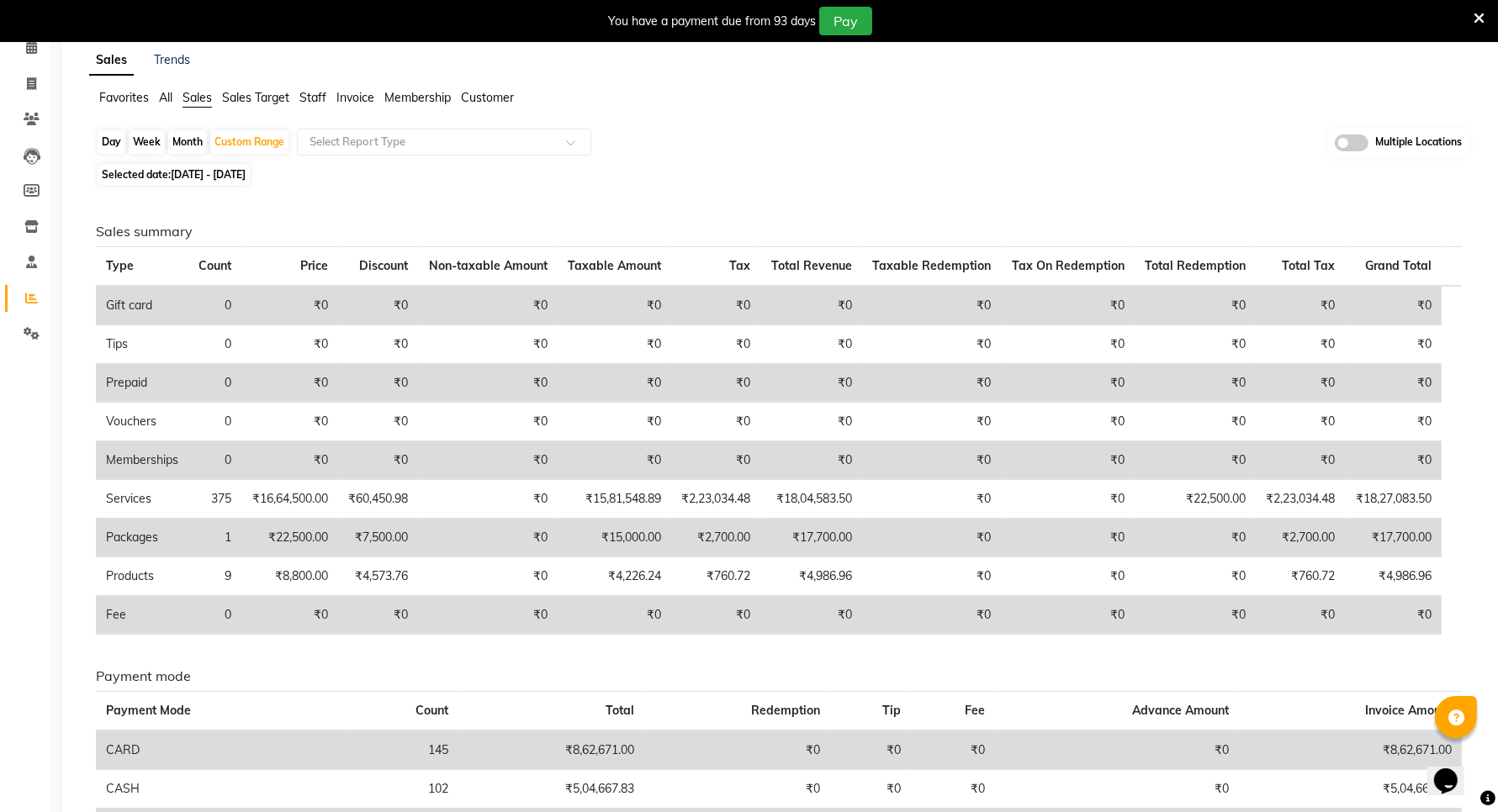
click at [169, 103] on span "All" at bounding box center [165, 97] width 13 height 15
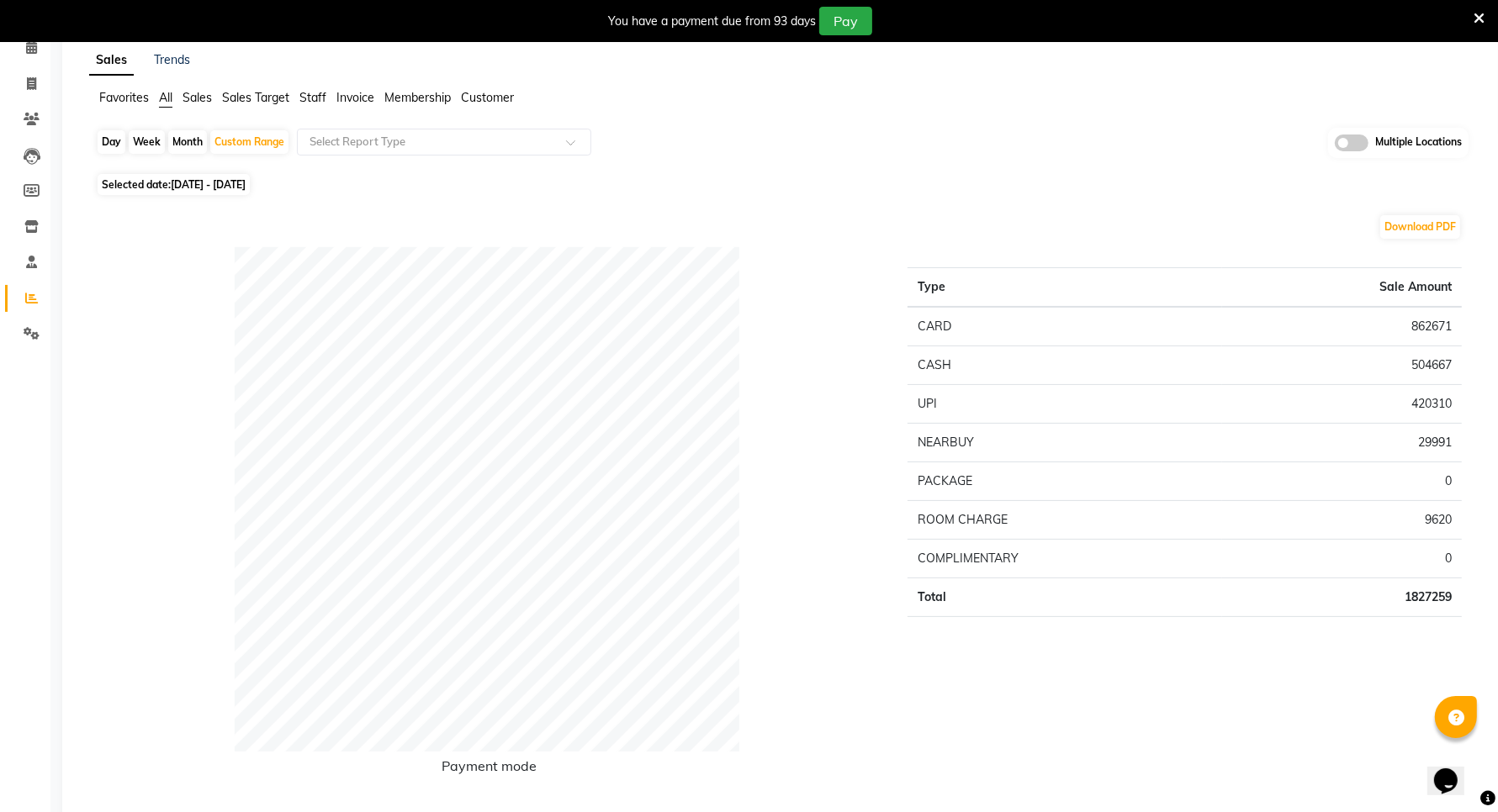
click at [213, 104] on ul "Favorites All Sales Sales Target Staff Invoice Membership Customer" at bounding box center [782, 98] width 1387 height 19
click at [204, 102] on span "Sales" at bounding box center [196, 97] width 29 height 15
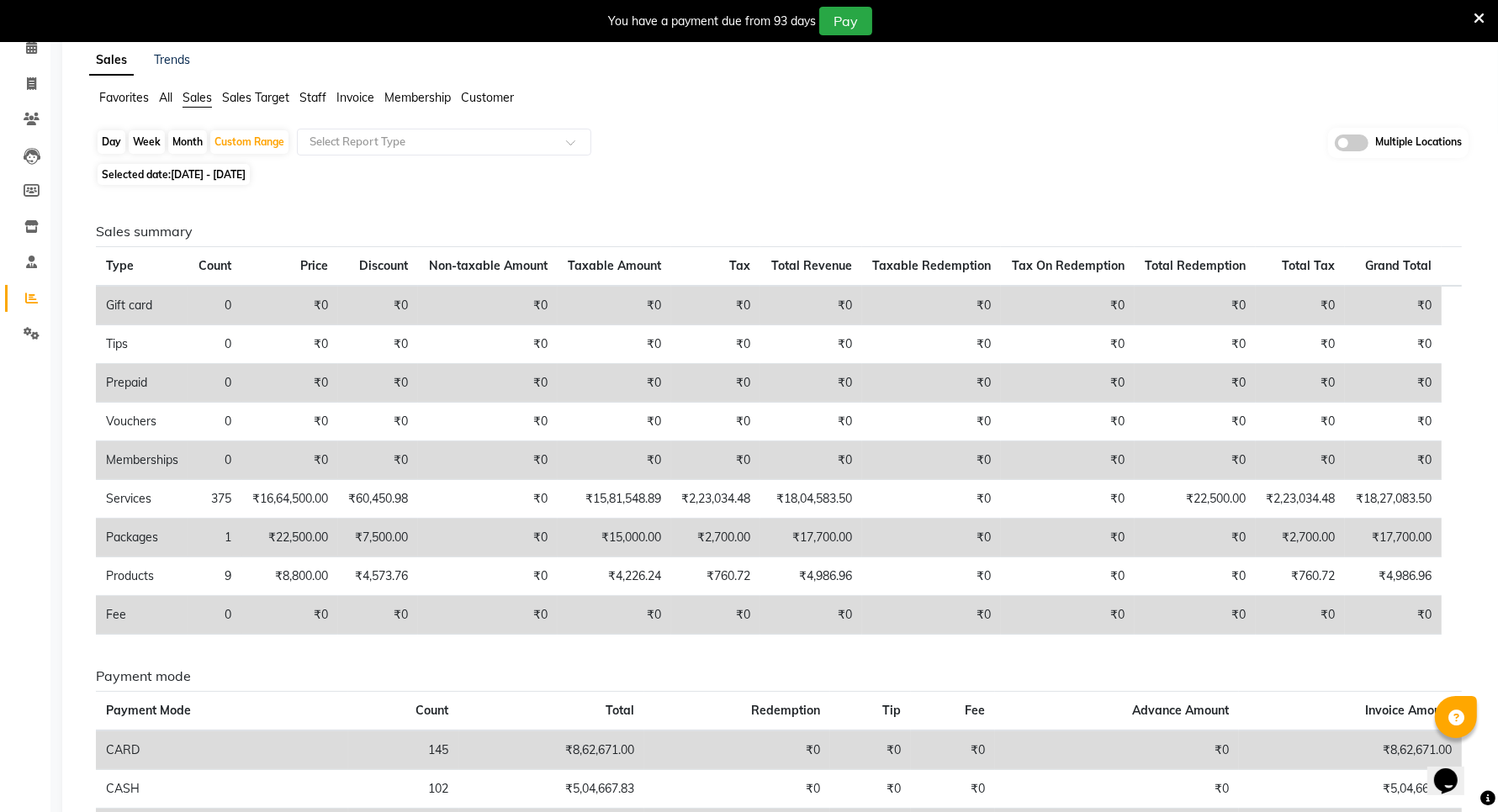
click at [161, 103] on span "All" at bounding box center [165, 97] width 13 height 15
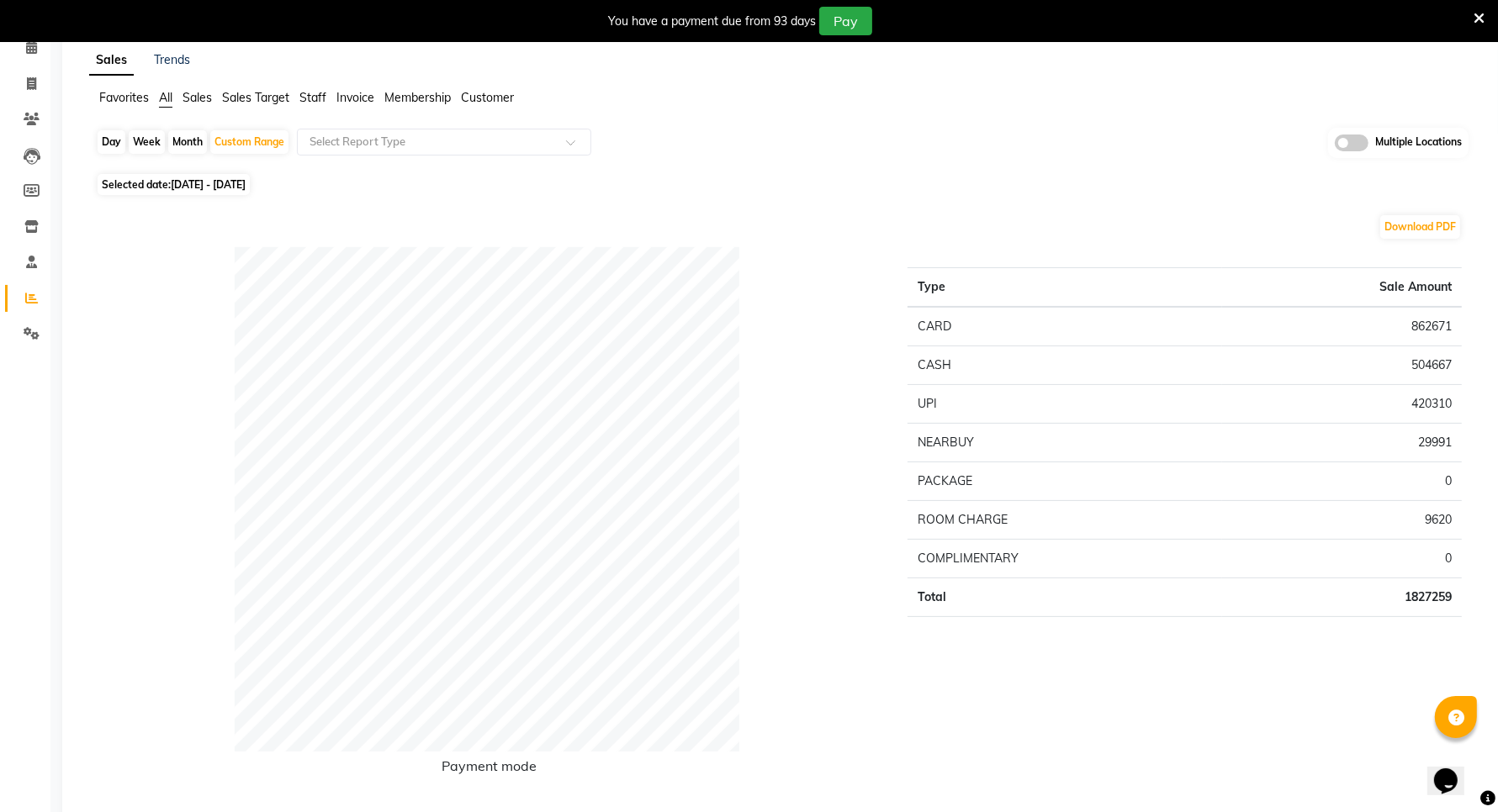
scroll to position [0, 0]
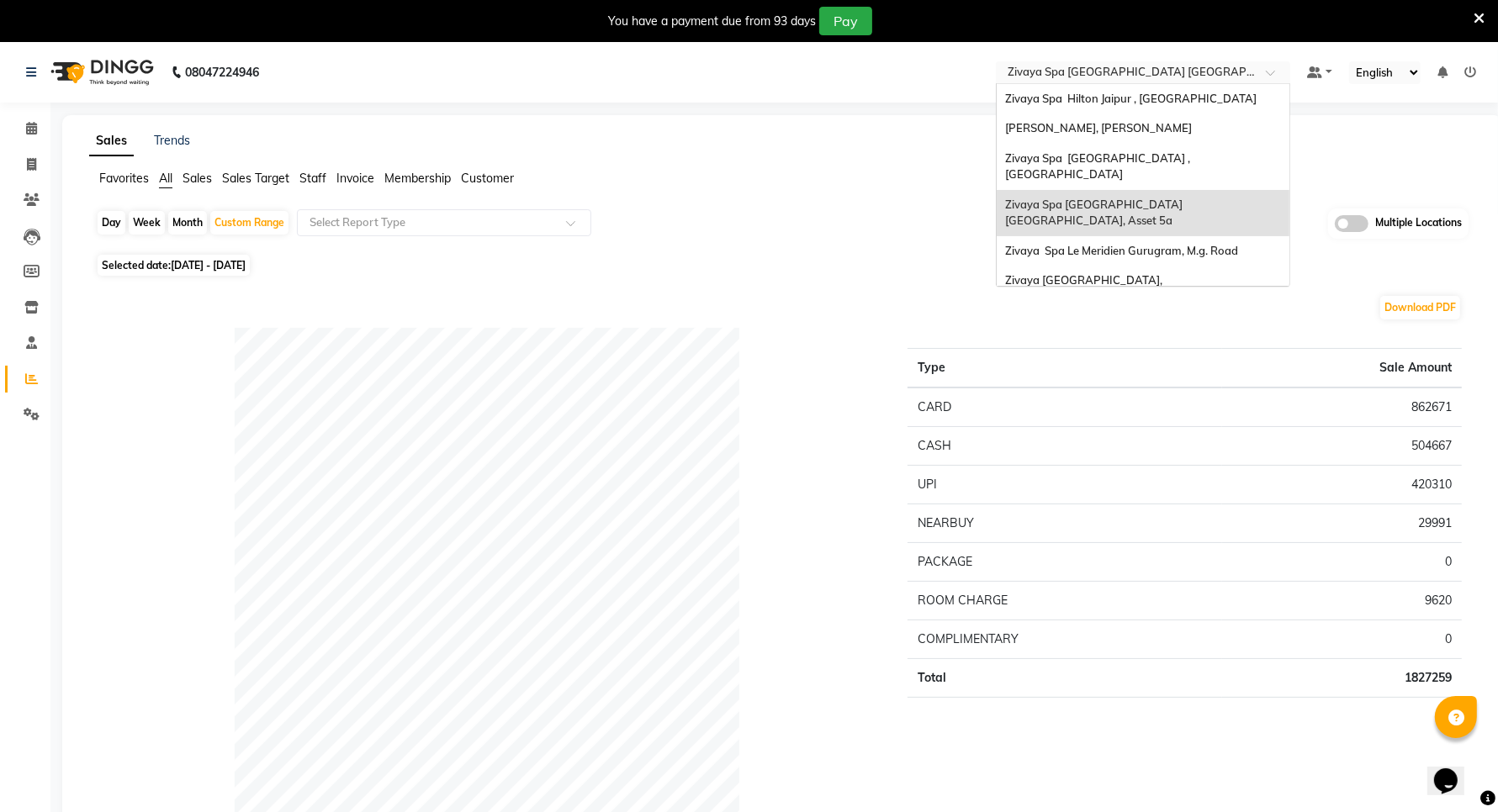
click at [1116, 76] on input "text" at bounding box center [1126, 74] width 244 height 17
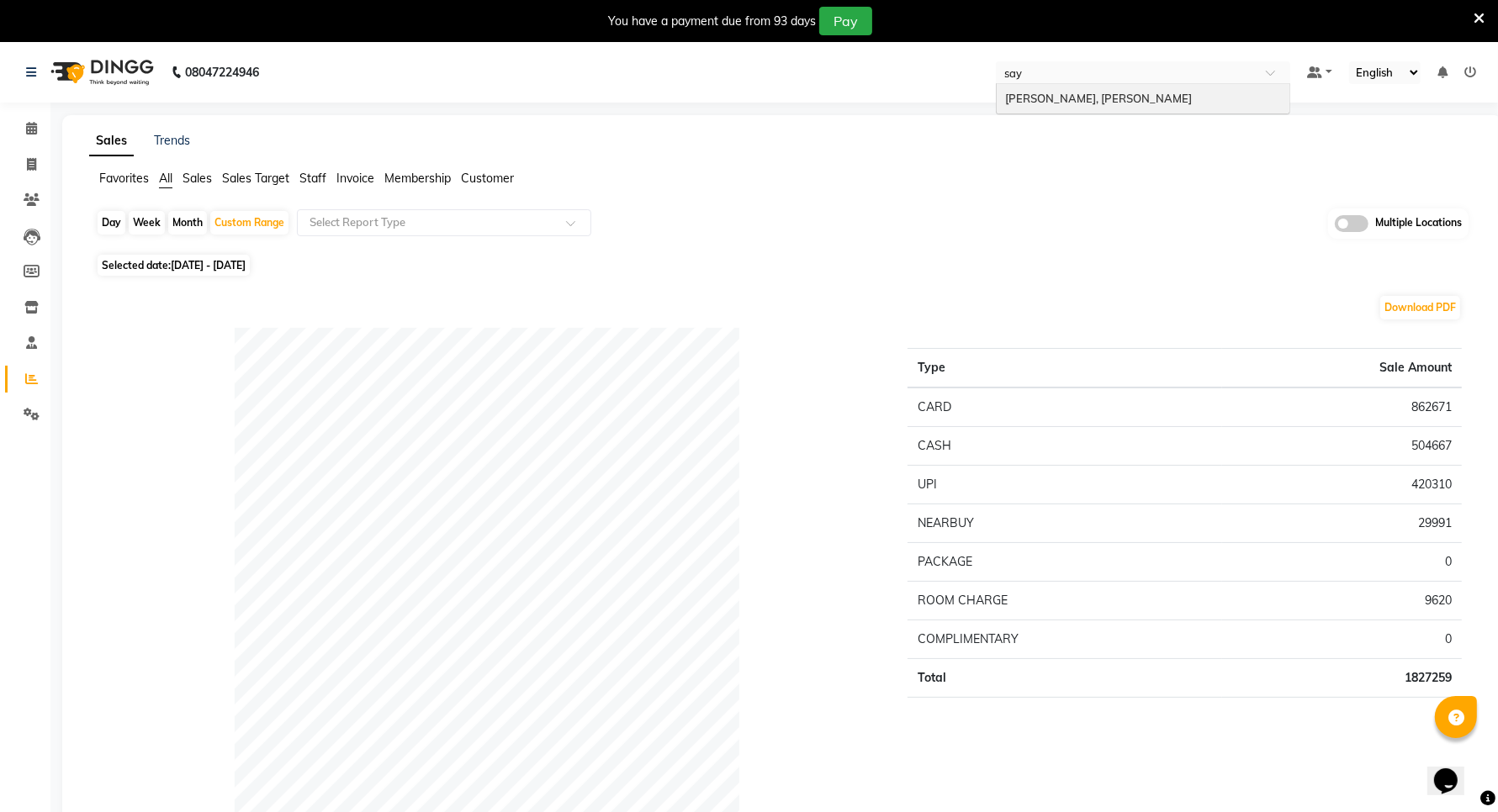
type input "saya"
click at [1175, 110] on div "Sayaji Zivaya, Vijay Nagar" at bounding box center [1143, 99] width 293 height 30
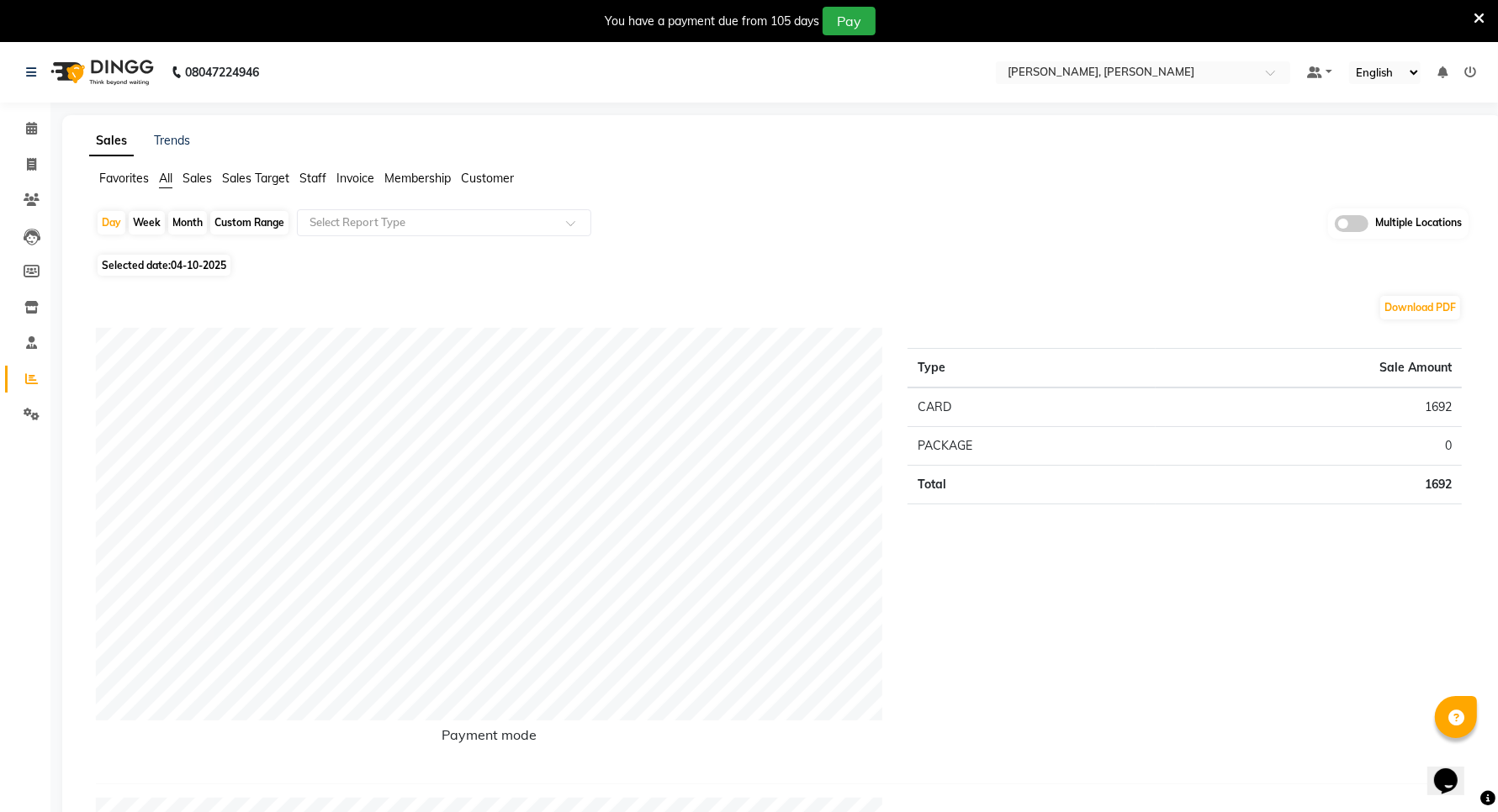
click at [204, 181] on span "Sales" at bounding box center [196, 178] width 29 height 15
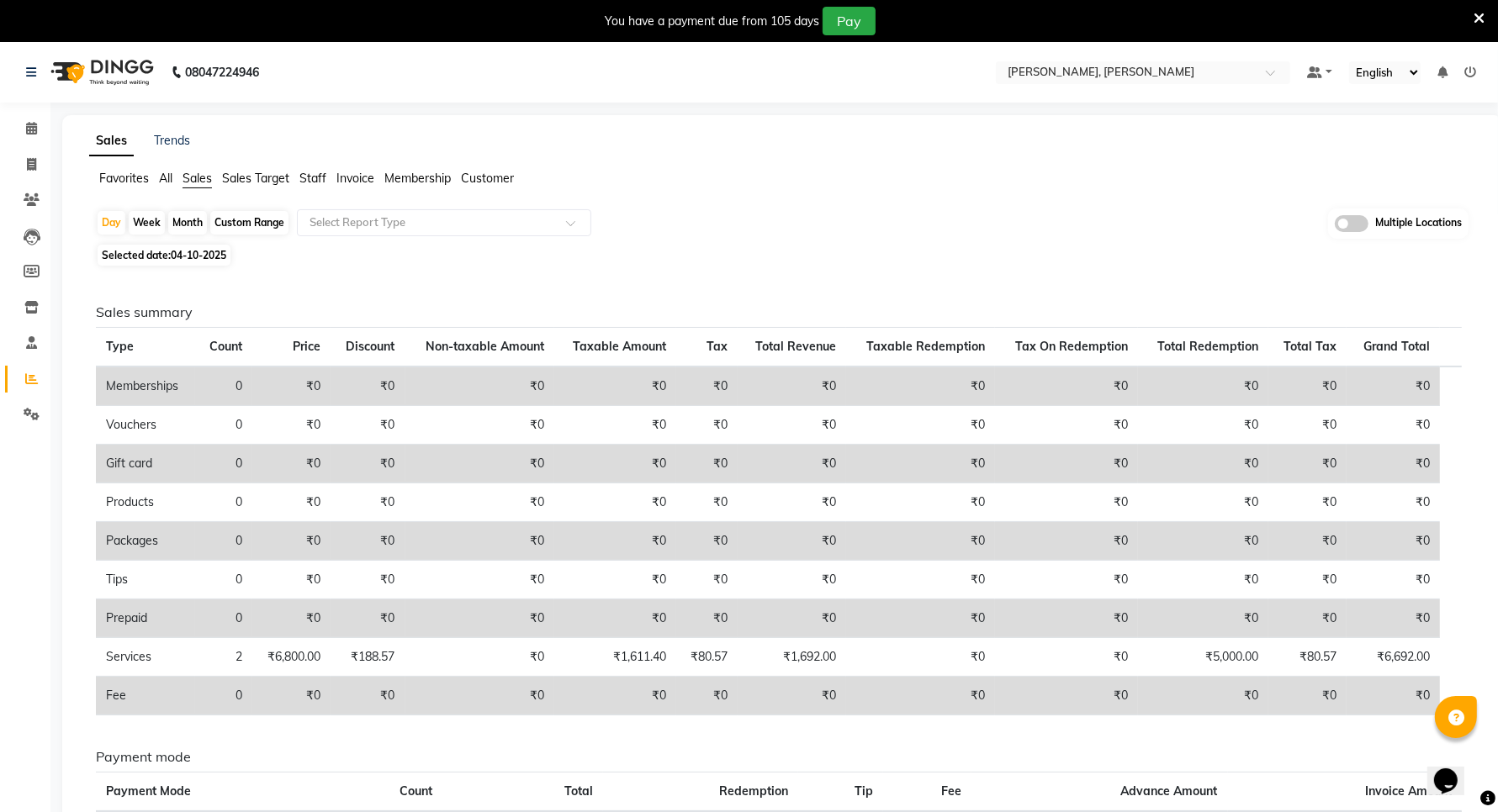
click at [220, 228] on div "Custom Range" at bounding box center [249, 223] width 78 height 24
select select "10"
select select "2025"
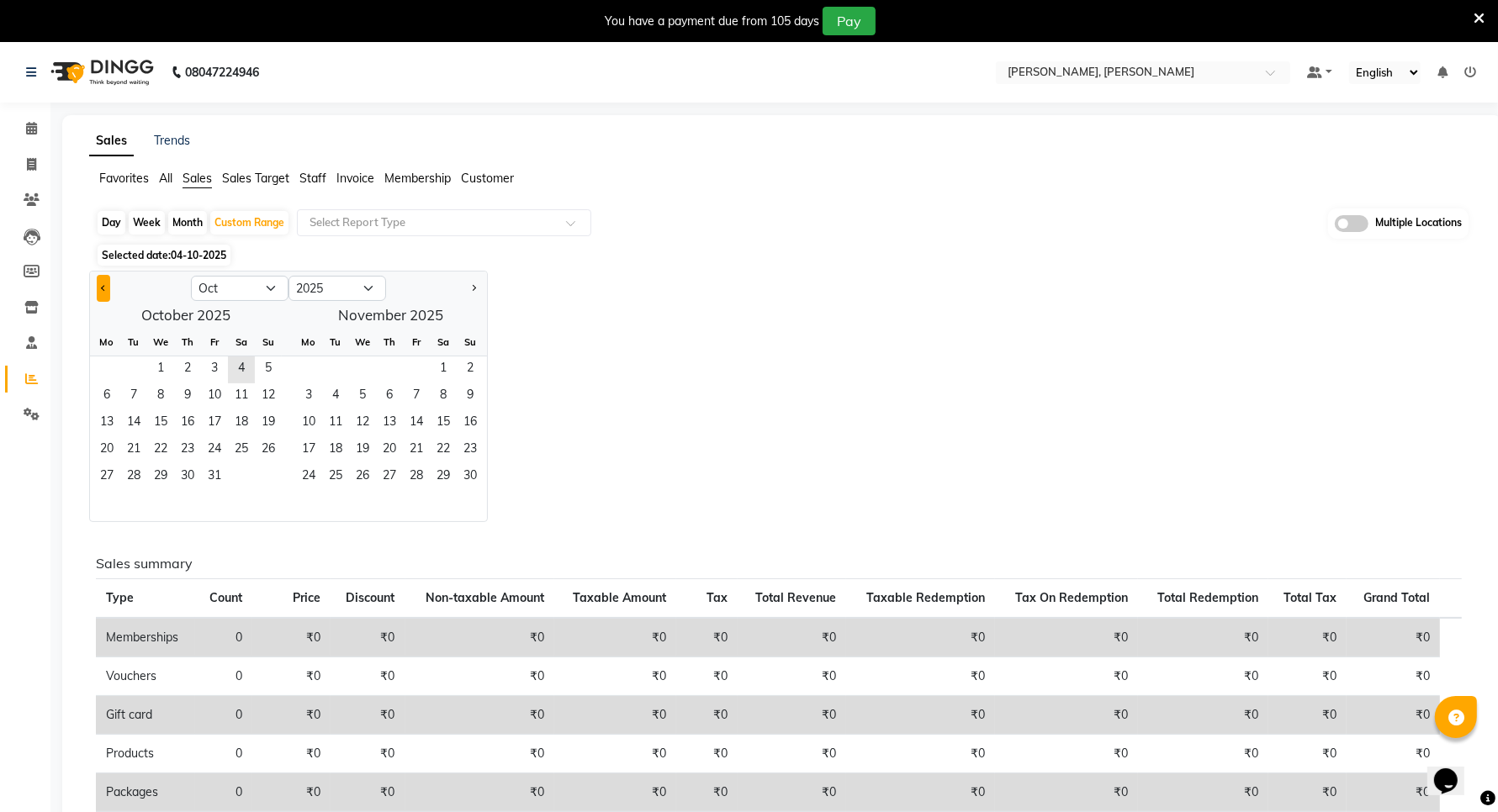
click at [108, 288] on button "Previous month" at bounding box center [103, 288] width 13 height 26
select select "9"
click at [111, 366] on span "1" at bounding box center [107, 370] width 26 height 26
click at [141, 471] on span "30" at bounding box center [133, 478] width 26 height 26
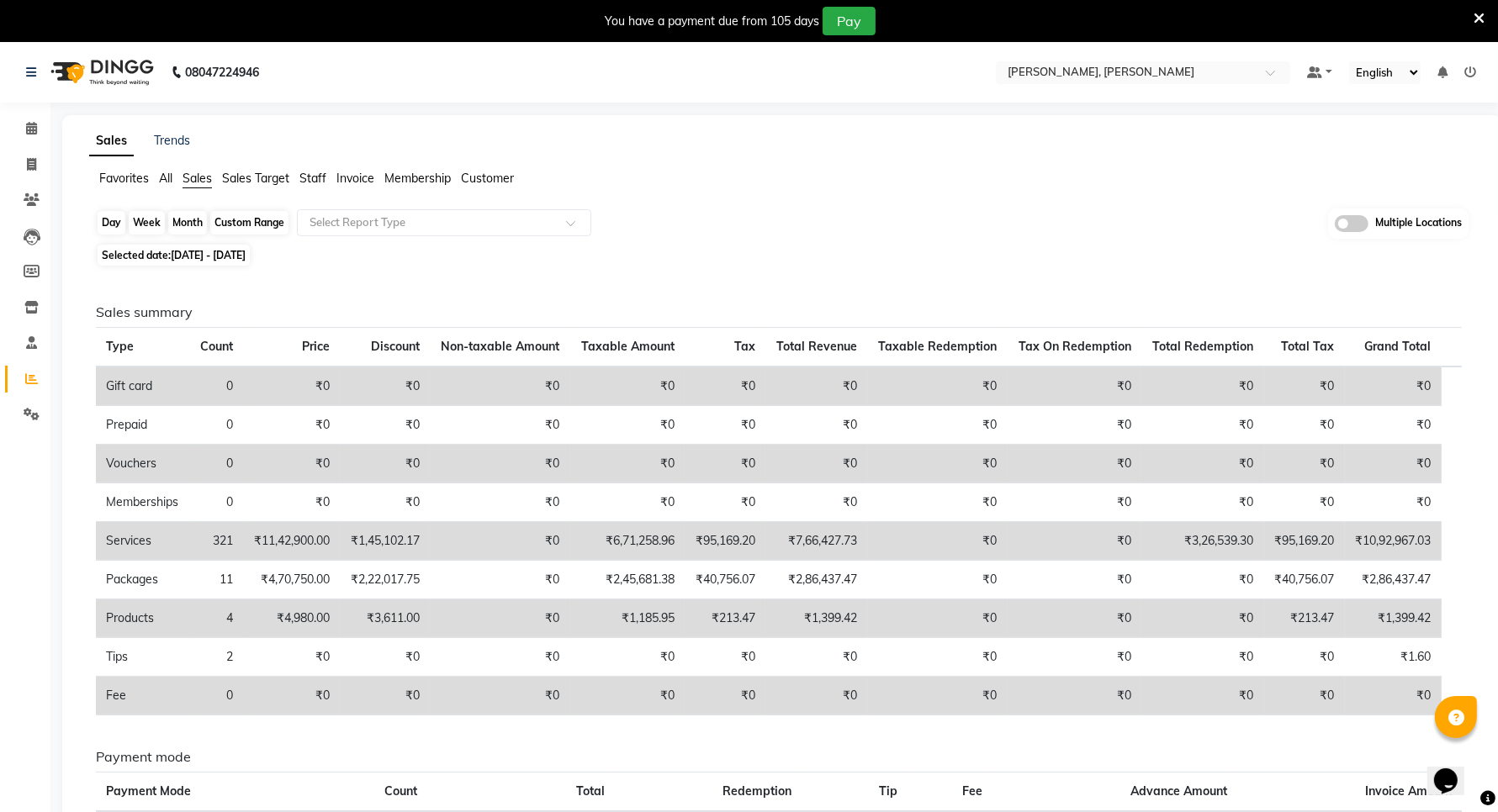
click at [238, 232] on div "Custom Range" at bounding box center [249, 223] width 78 height 24
select select "9"
select select "2025"
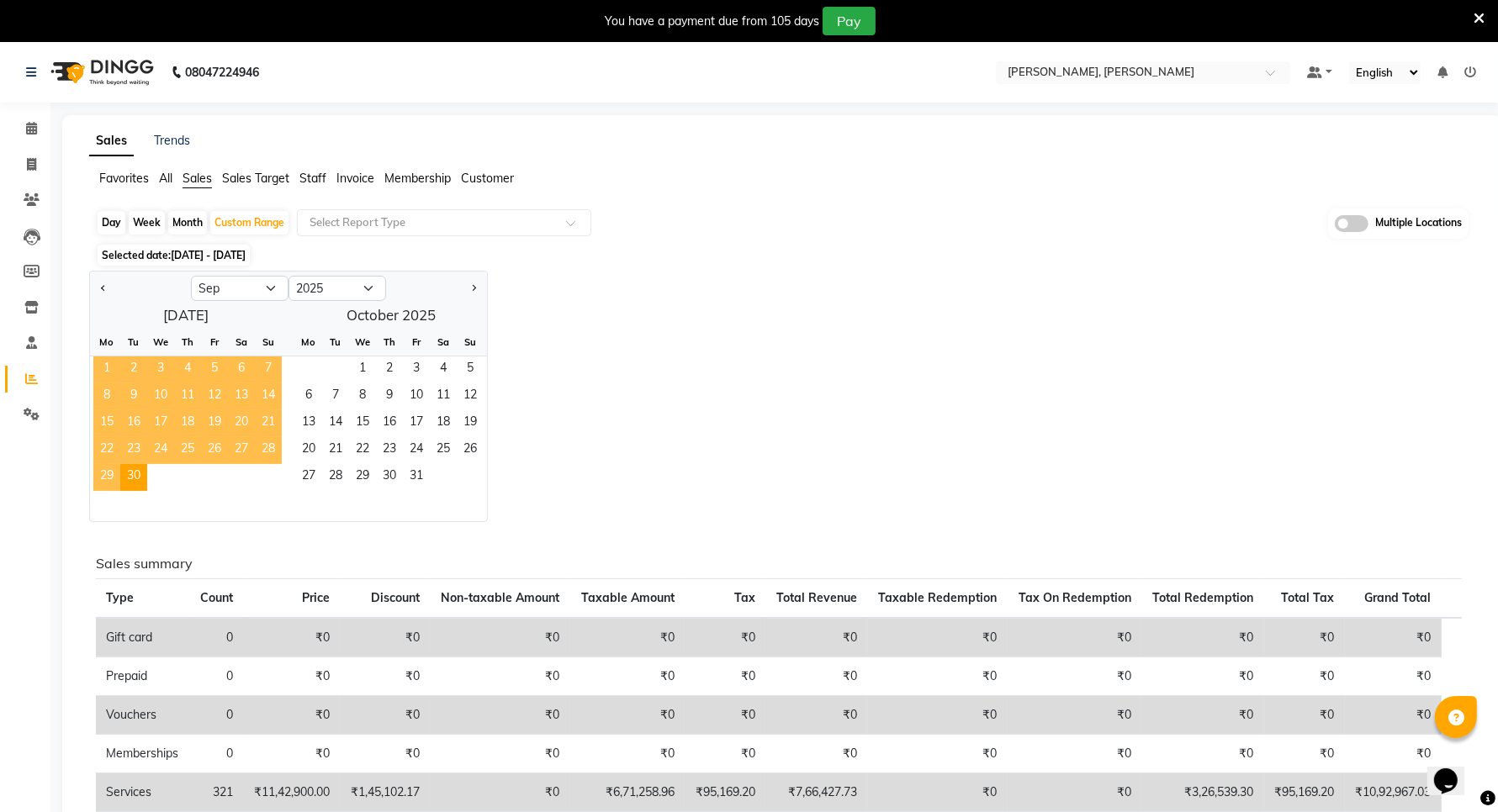
click at [106, 366] on span "1" at bounding box center [107, 370] width 26 height 26
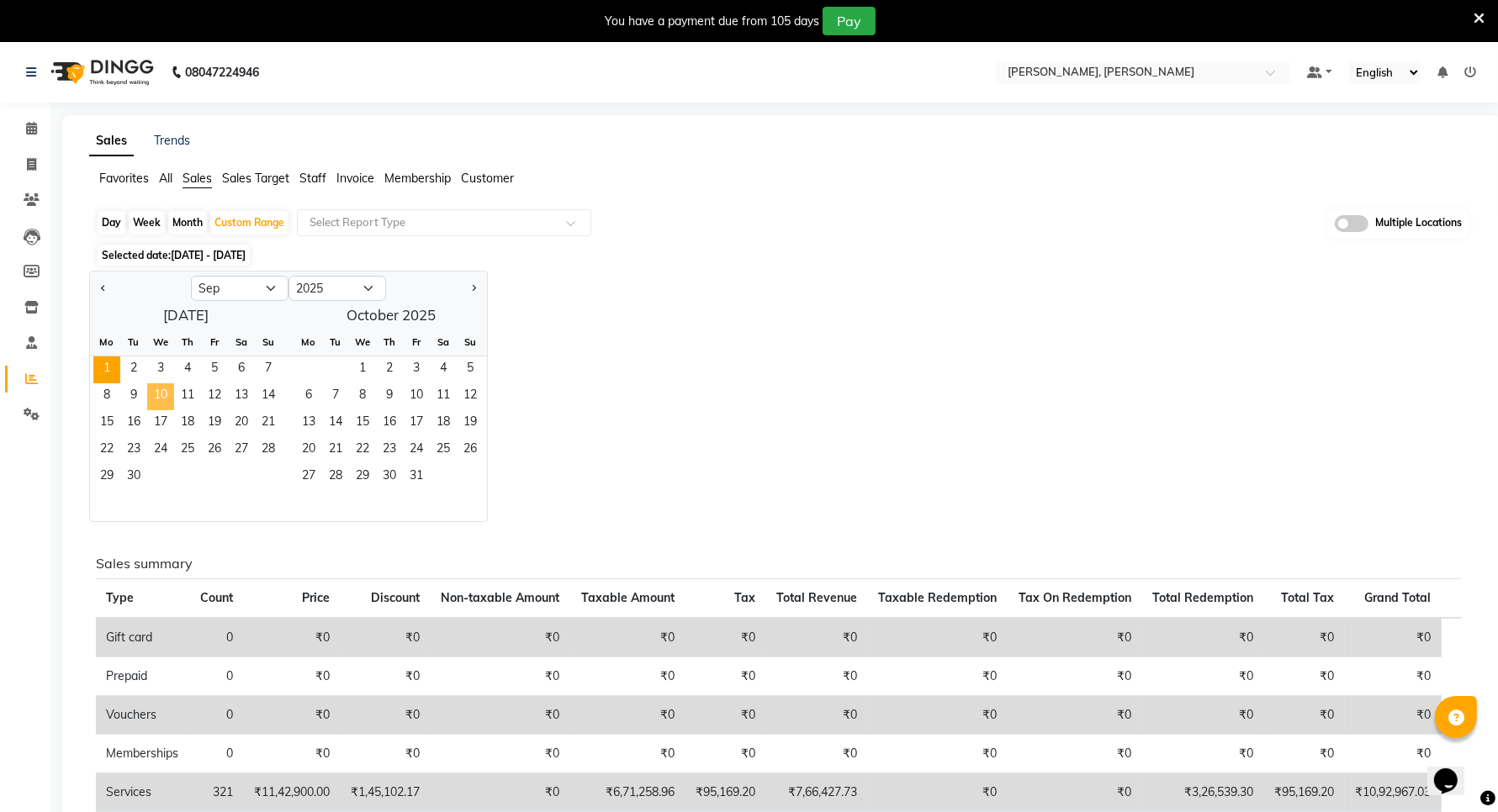
click at [154, 396] on span "10" at bounding box center [161, 397] width 26 height 26
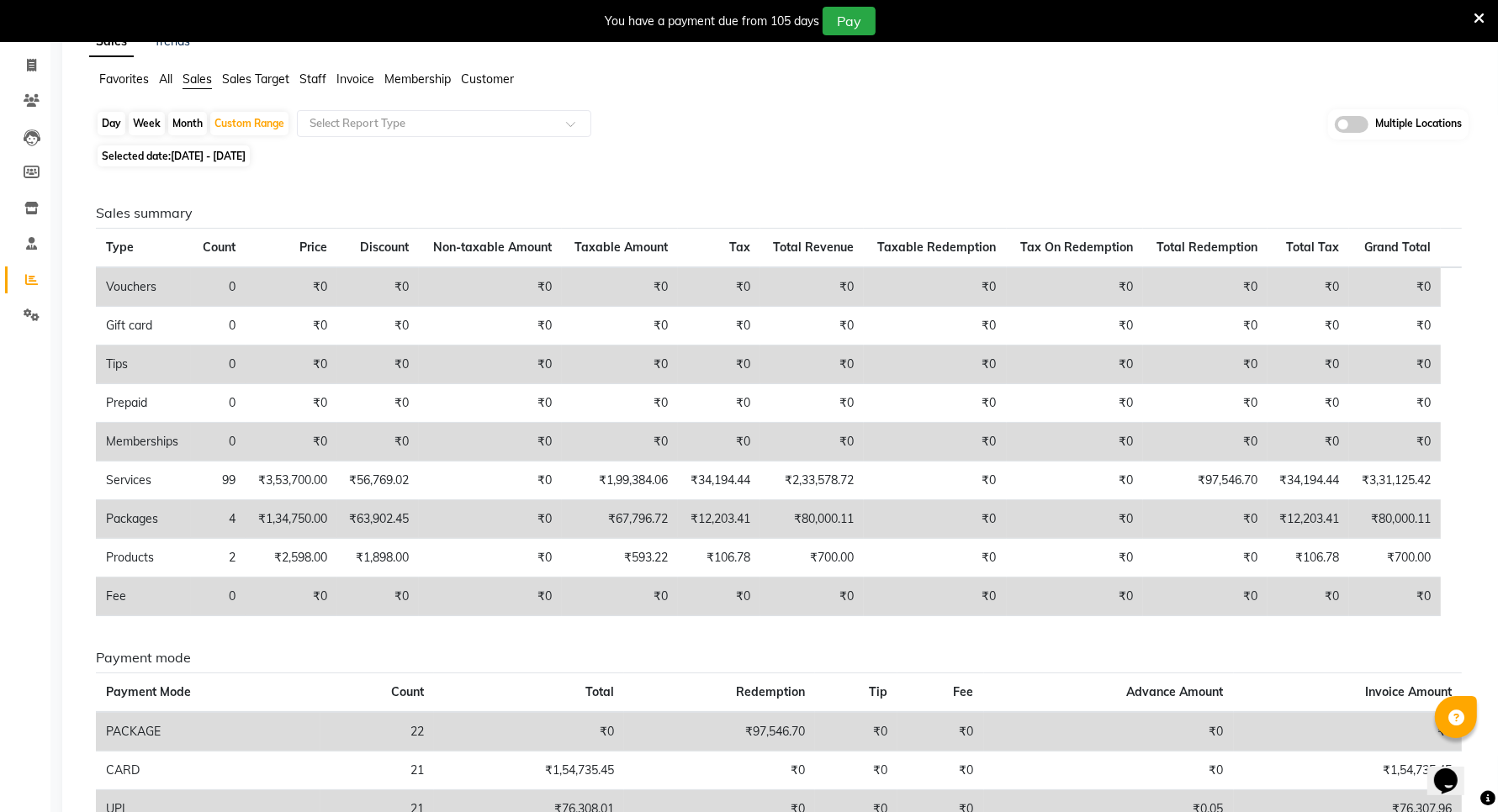
scroll to position [105, 0]
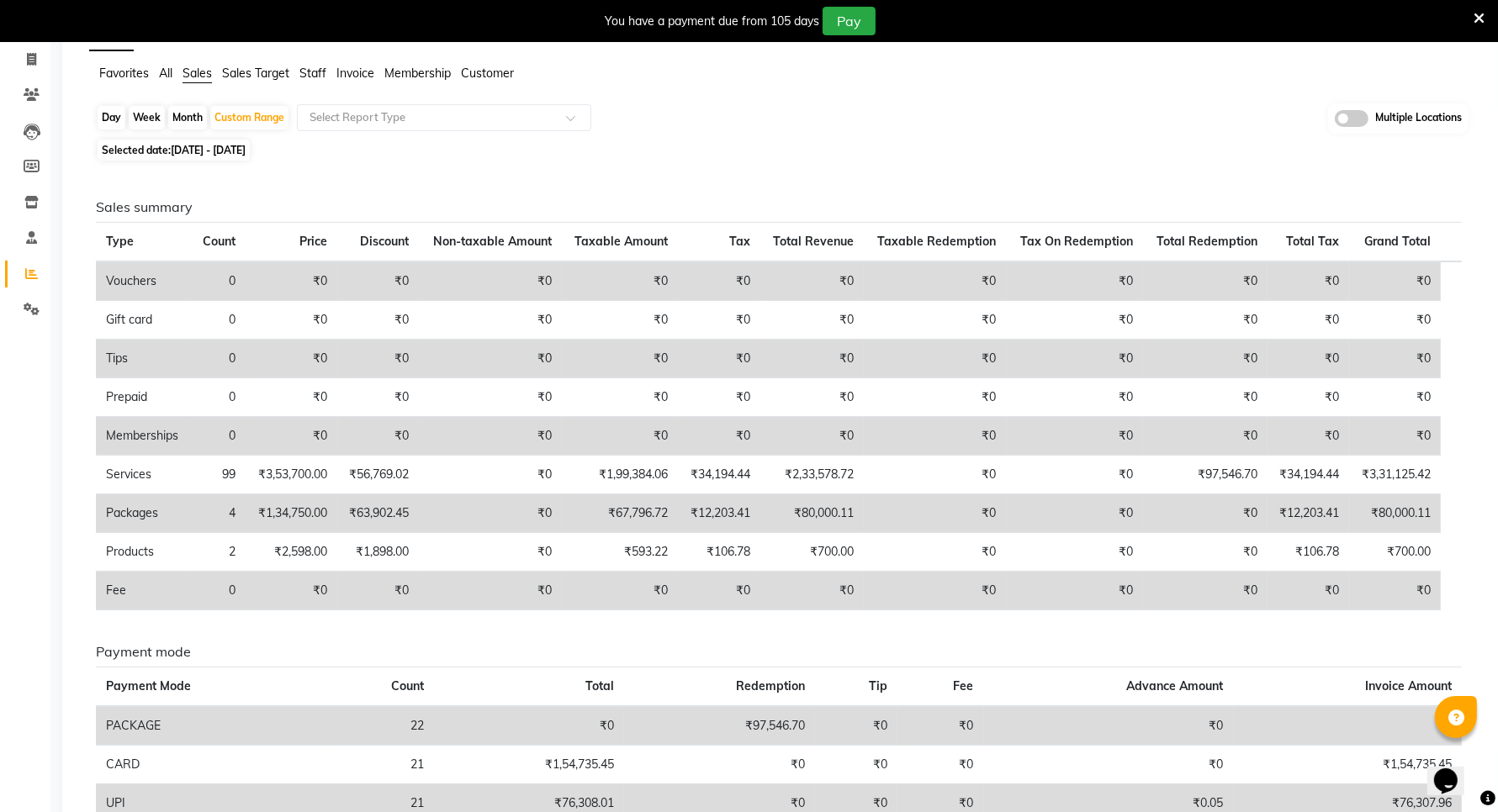
click at [197, 153] on span "01-09-2025 - 10-09-2025" at bounding box center [208, 149] width 75 height 12
select select "9"
select select "2025"
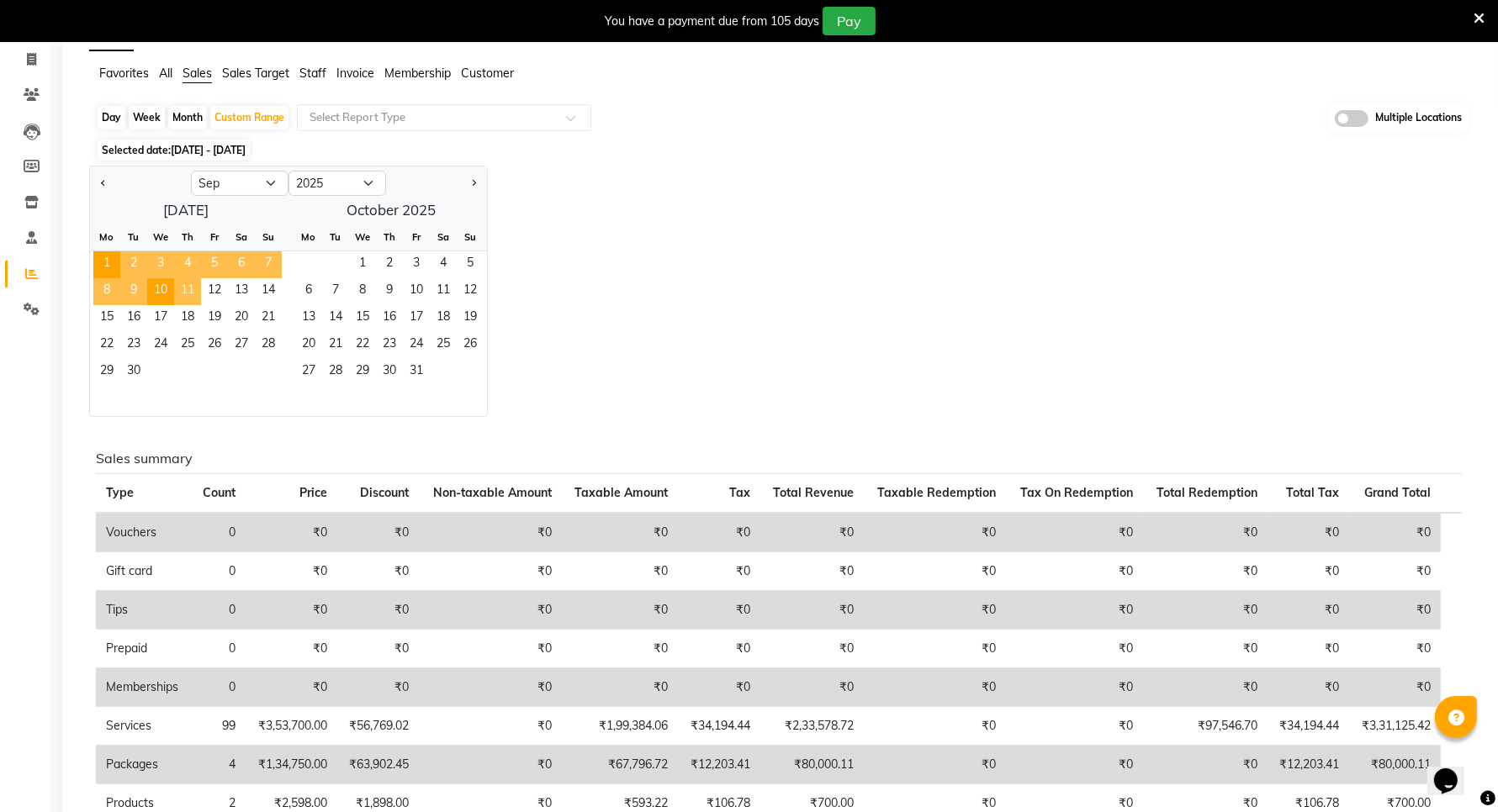
click at [188, 287] on span "11" at bounding box center [187, 292] width 26 height 26
click at [238, 315] on span "20" at bounding box center [241, 318] width 26 height 26
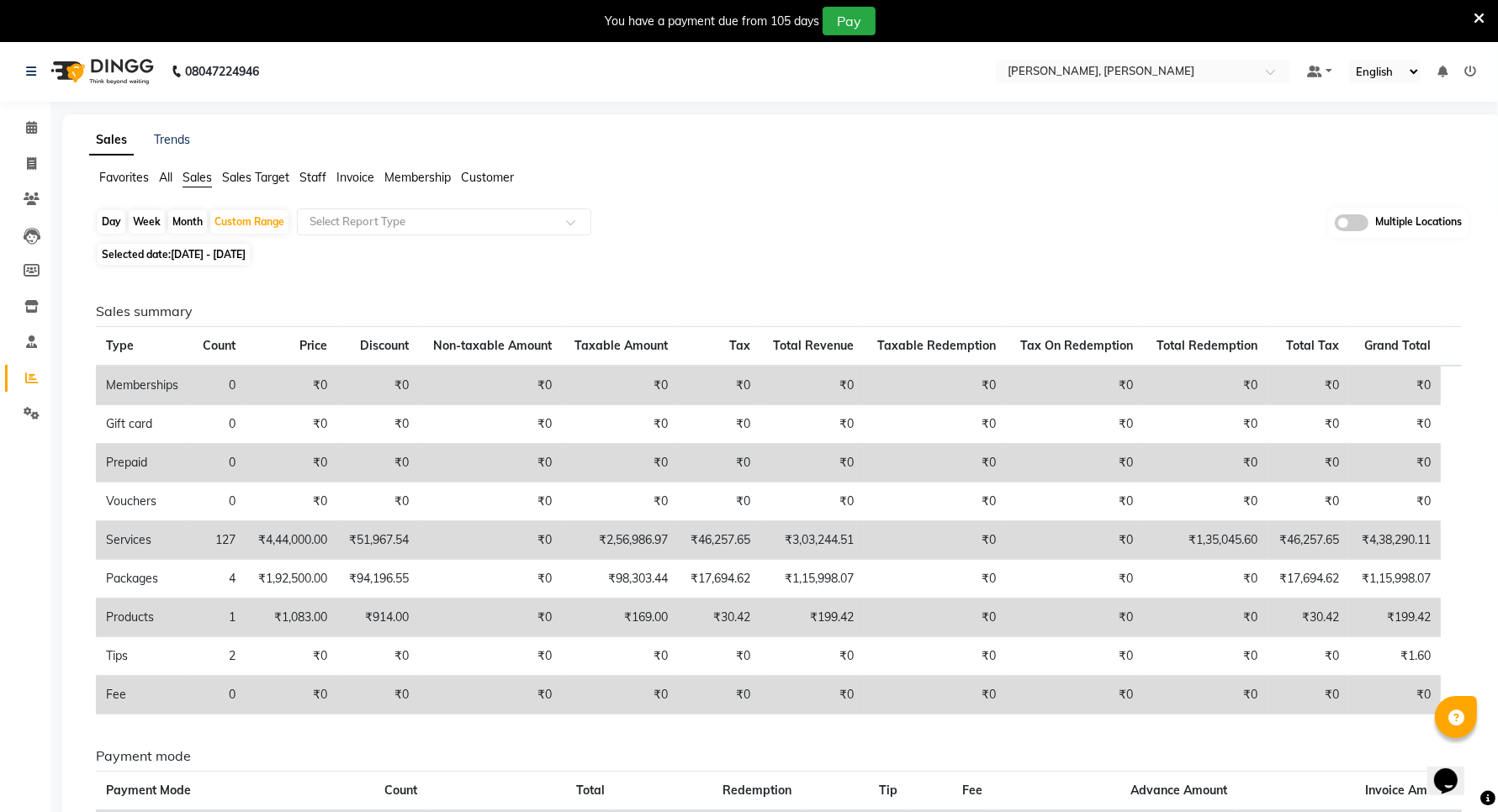
scroll to position [0, 0]
click at [250, 223] on div "Custom Range" at bounding box center [249, 223] width 78 height 24
select select "9"
select select "2025"
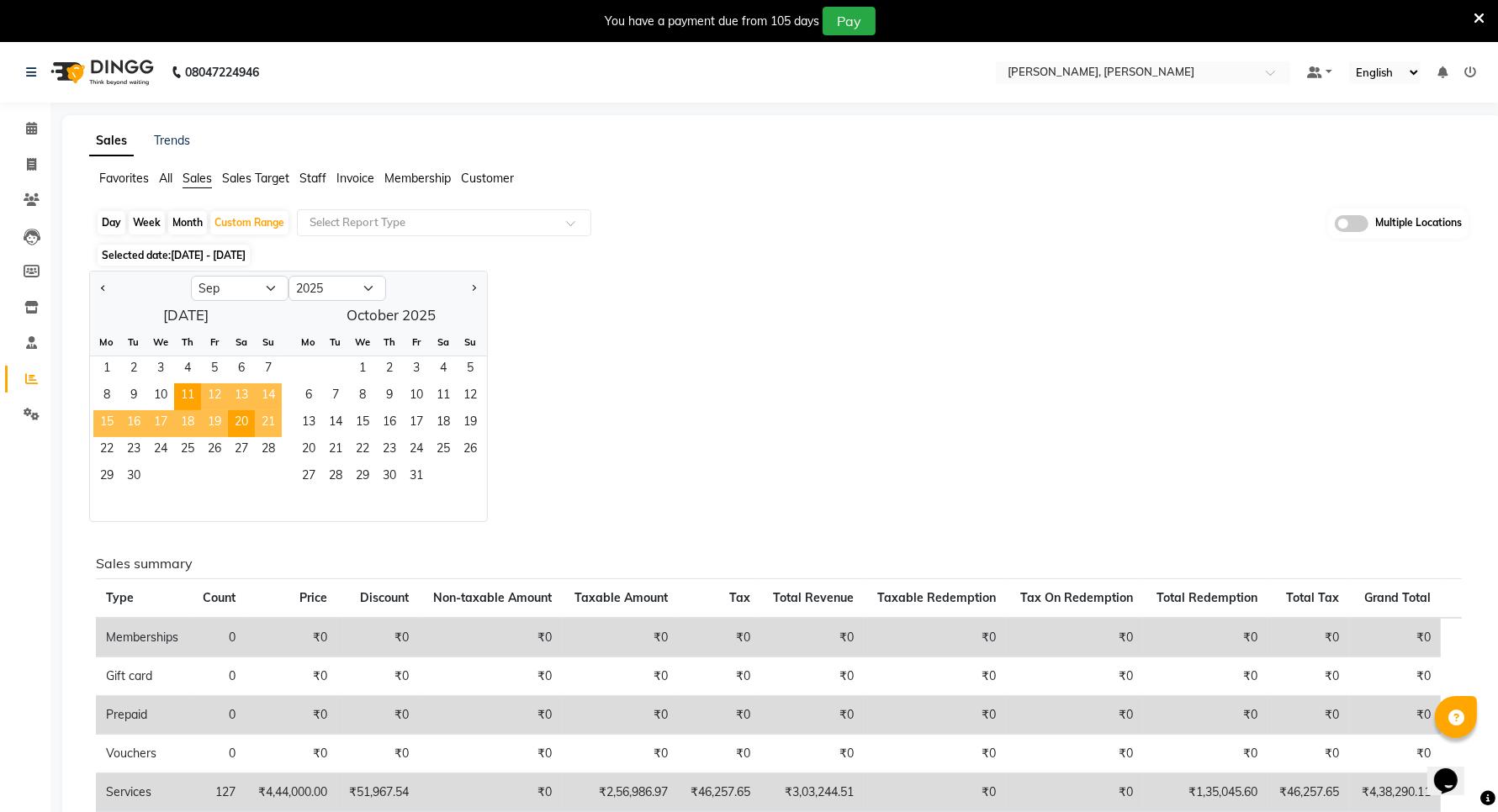
click at [267, 417] on span "21" at bounding box center [268, 424] width 26 height 26
click at [145, 466] on span "30" at bounding box center [133, 478] width 26 height 26
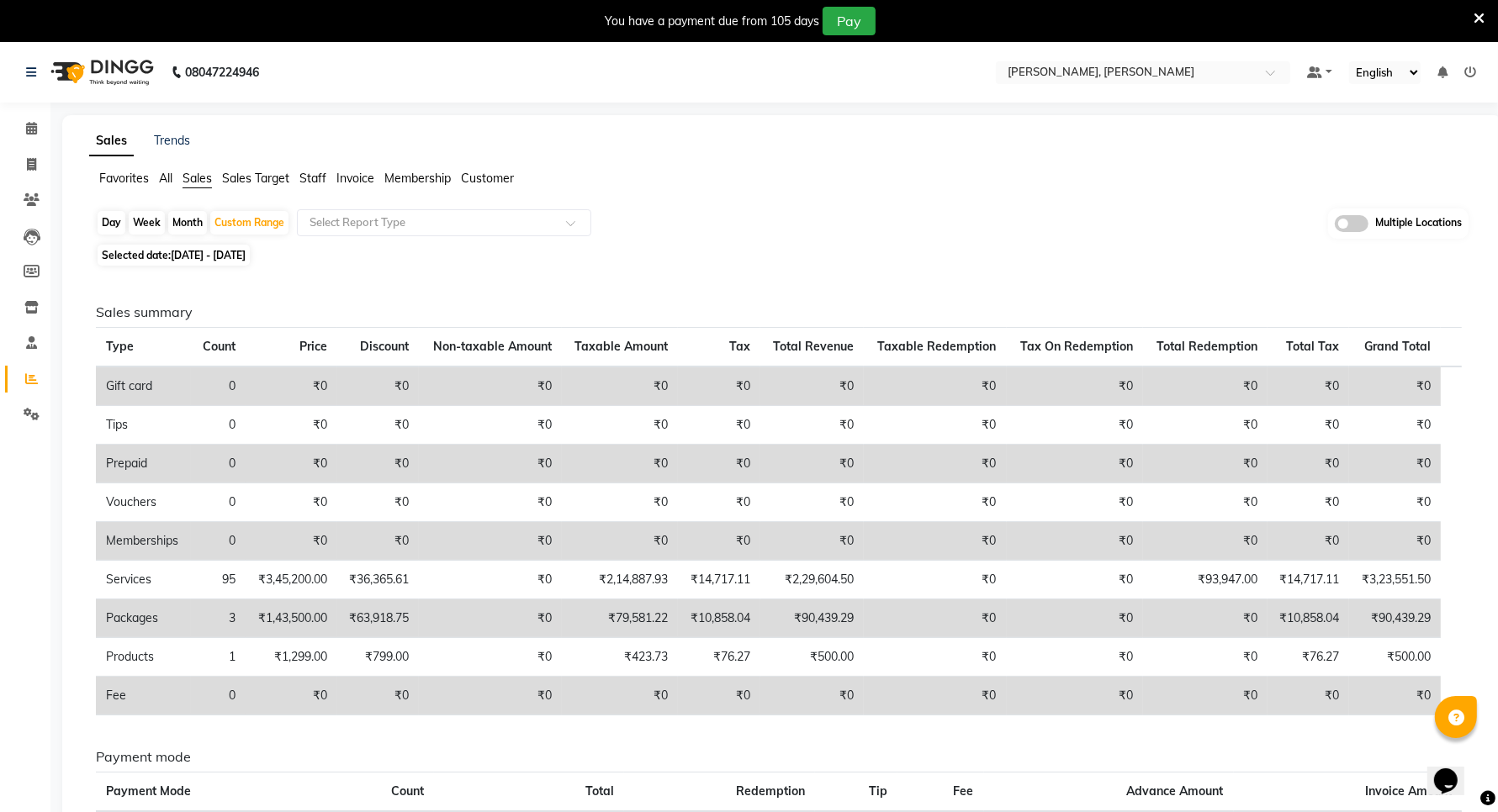
click at [110, 219] on div "Day" at bounding box center [111, 223] width 27 height 24
select select "9"
select select "2025"
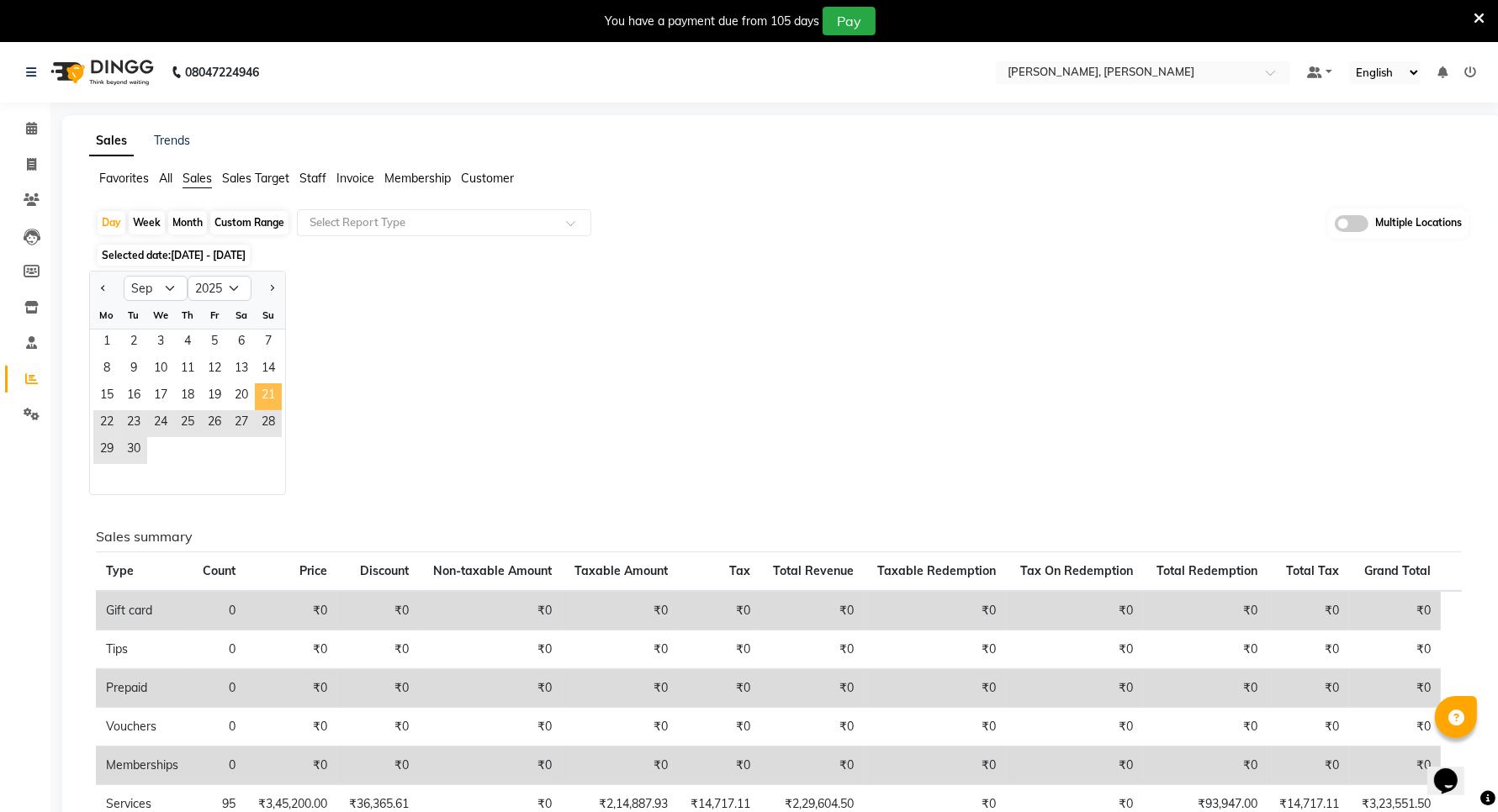
click at [258, 391] on span "21" at bounding box center [268, 397] width 26 height 26
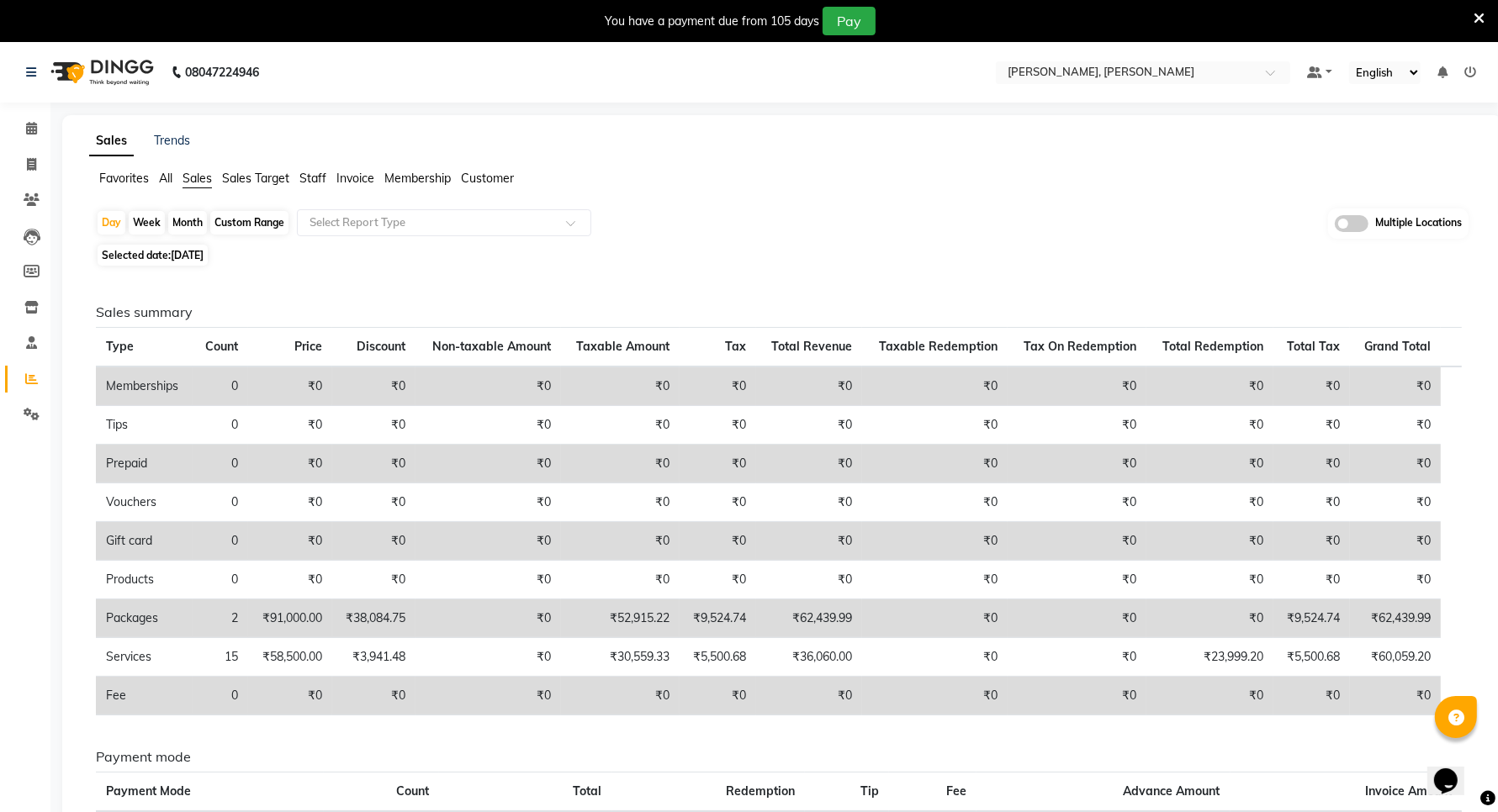
click at [154, 242] on div "Day Week Month Custom Range Select Report Type Multiple Locations Selected date…" at bounding box center [782, 611] width 1387 height 805
click at [153, 259] on span "Selected date: 21-09-2025" at bounding box center [152, 255] width 111 height 21
select select "9"
select select "2025"
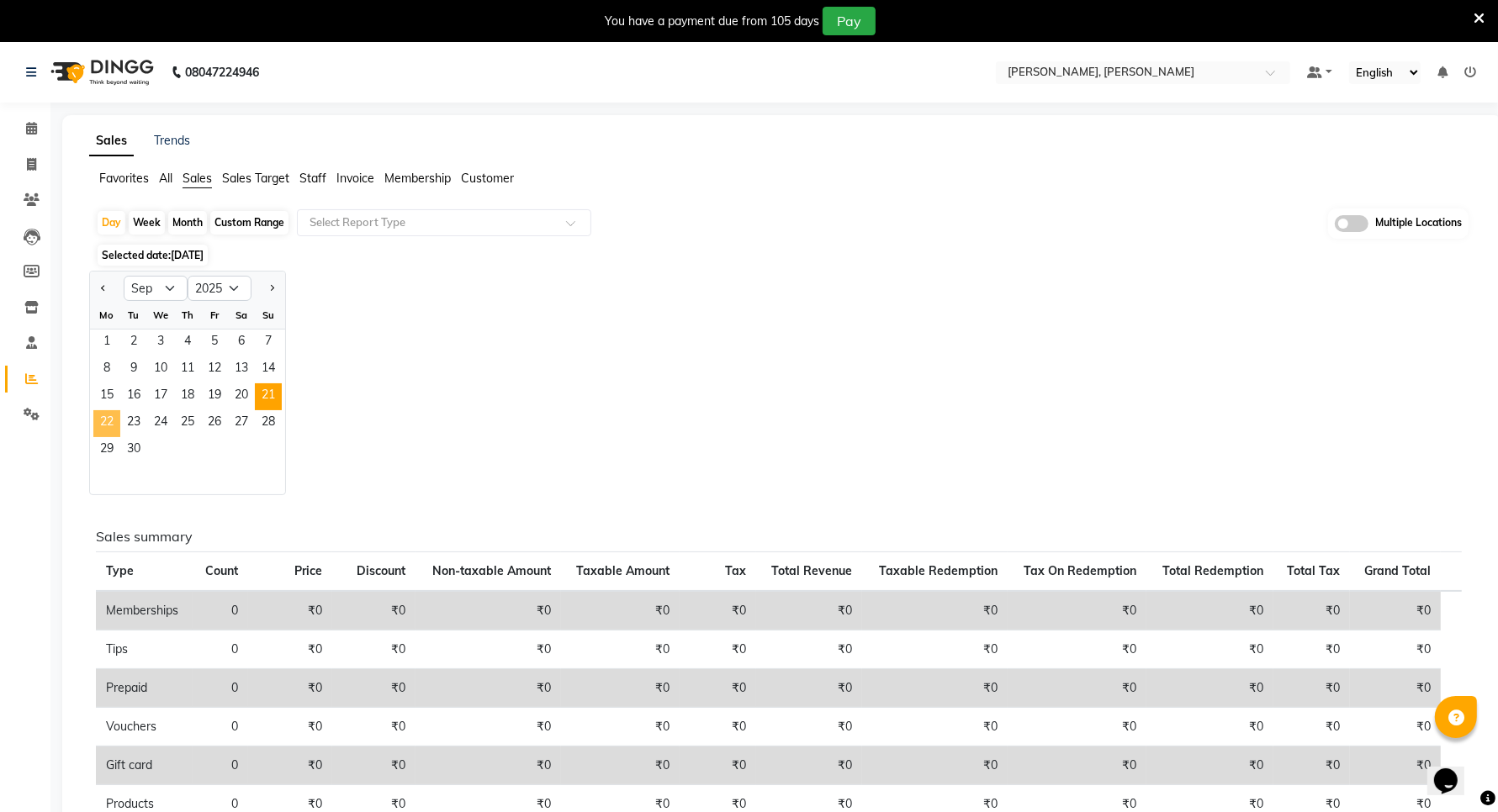
click at [107, 419] on span "22" at bounding box center [107, 424] width 26 height 26
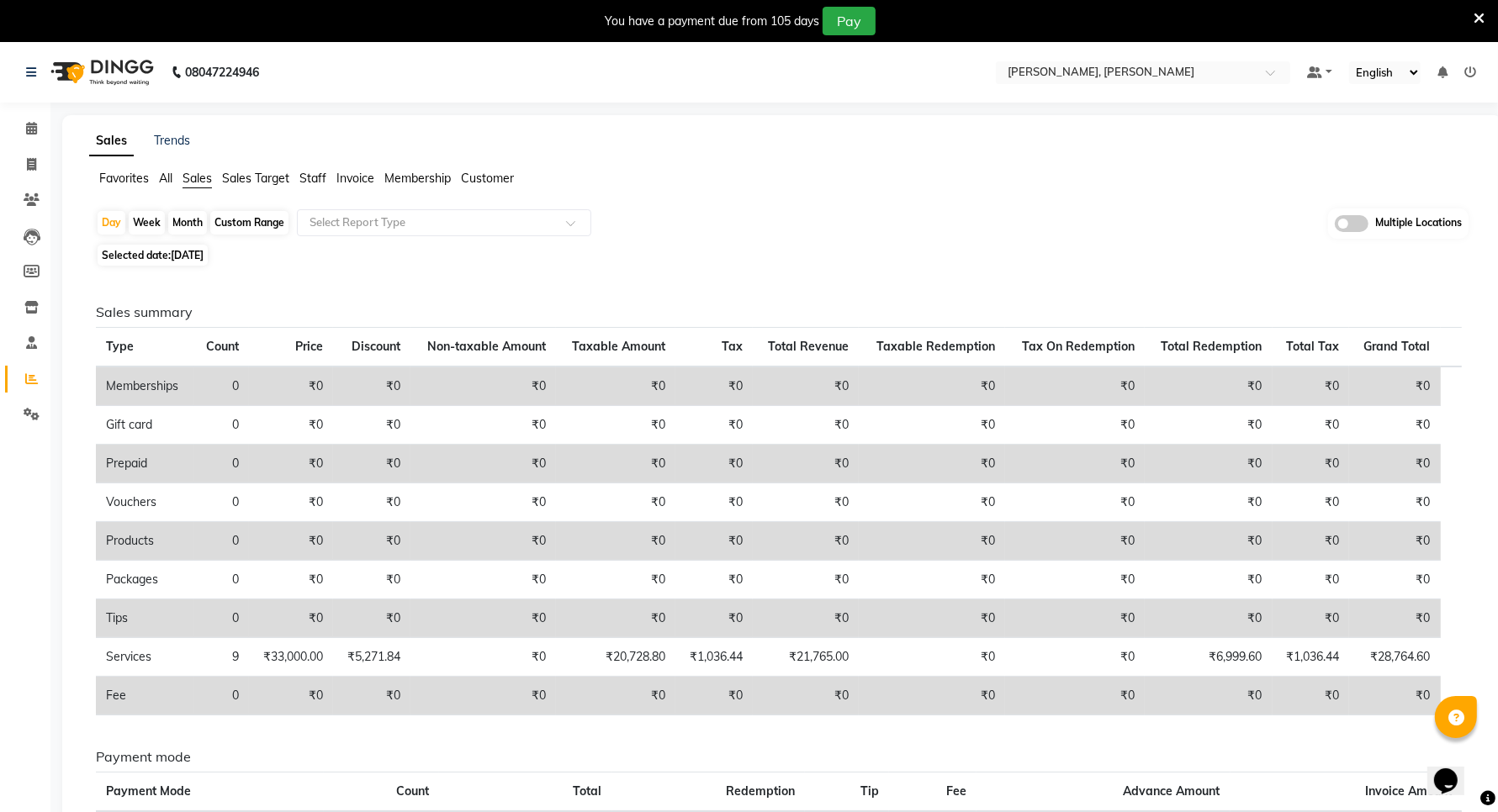
click at [175, 262] on span "Selected date: 22-09-2025" at bounding box center [152, 255] width 111 height 21
select select "9"
select select "2025"
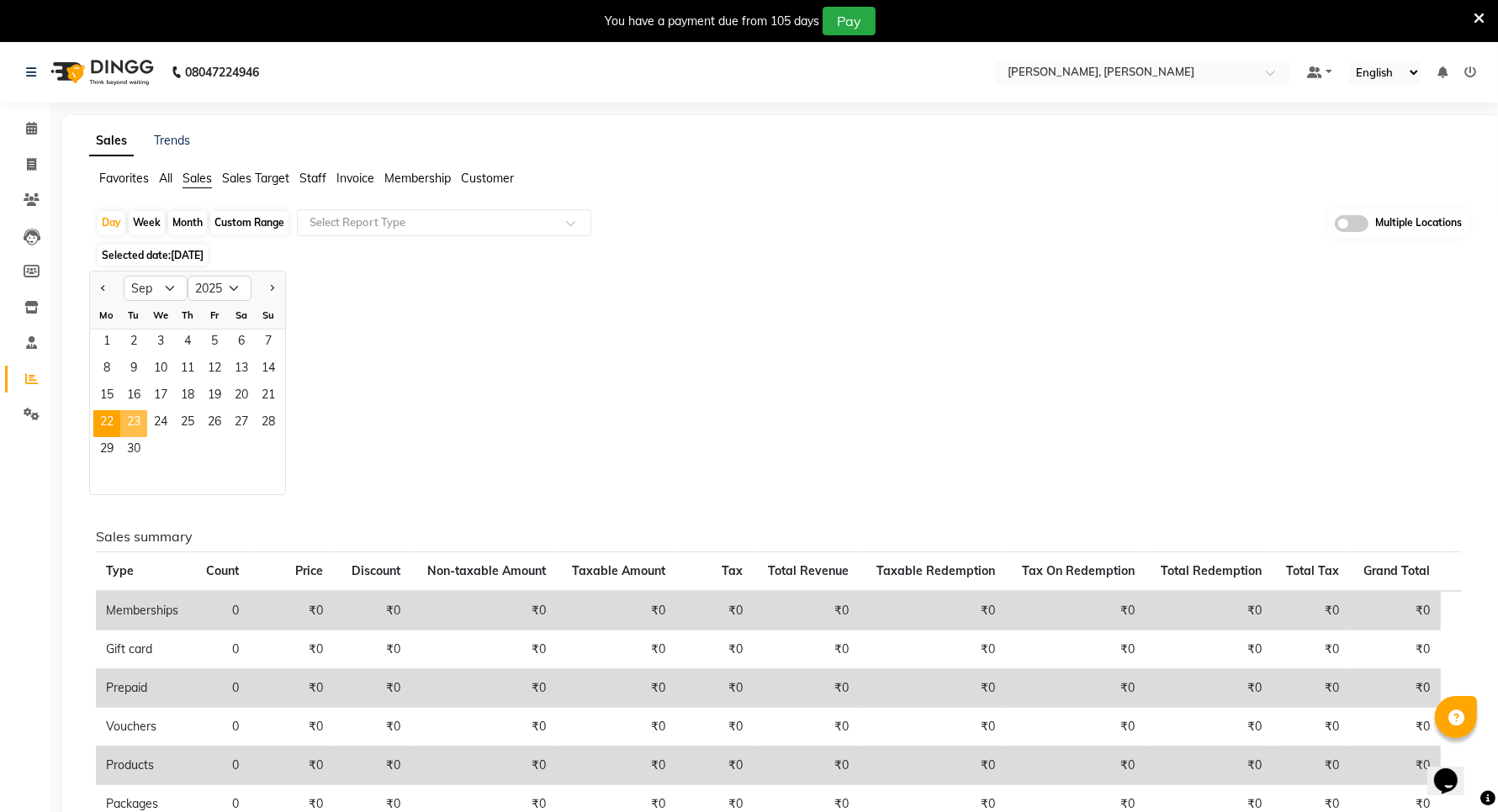
click at [143, 425] on span "23" at bounding box center [133, 424] width 26 height 26
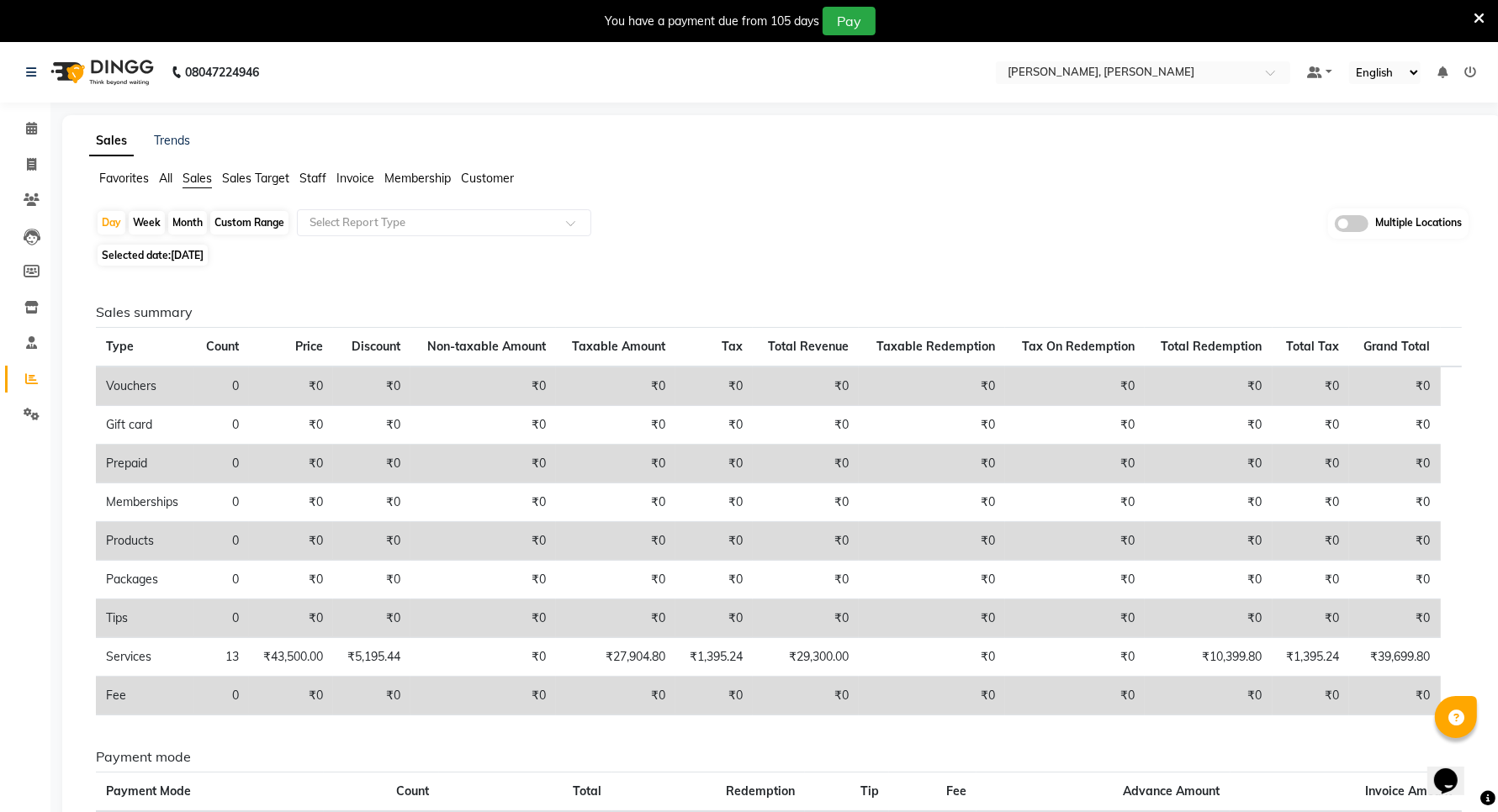
click at [194, 267] on div "Day Week Month Custom Range Select Report Type Multiple Locations Selected date…" at bounding box center [782, 592] width 1387 height 767
click at [191, 252] on span "23-09-2025" at bounding box center [187, 255] width 33 height 12
select select "9"
select select "2025"
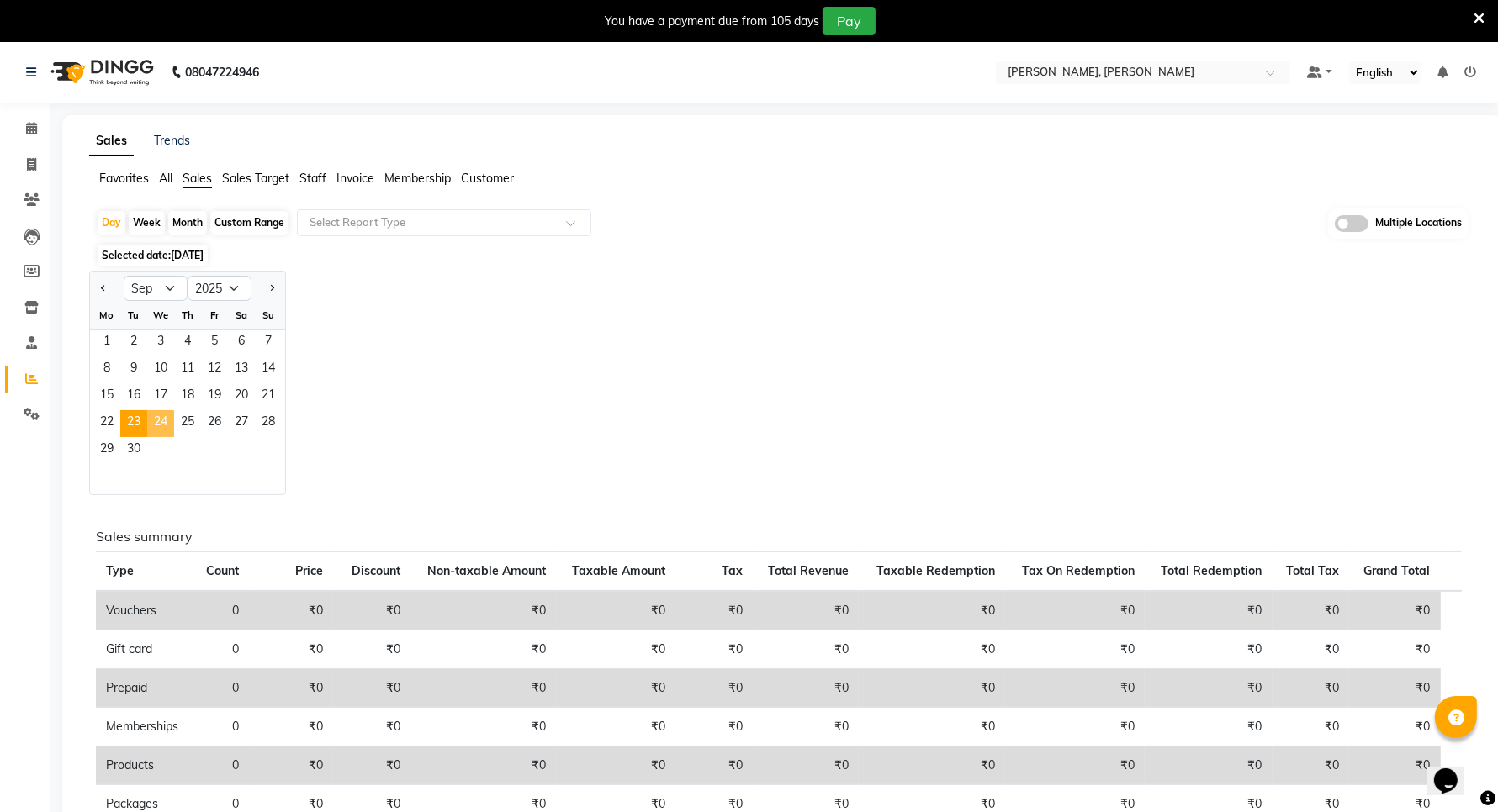
click at [162, 414] on span "24" at bounding box center [161, 424] width 26 height 26
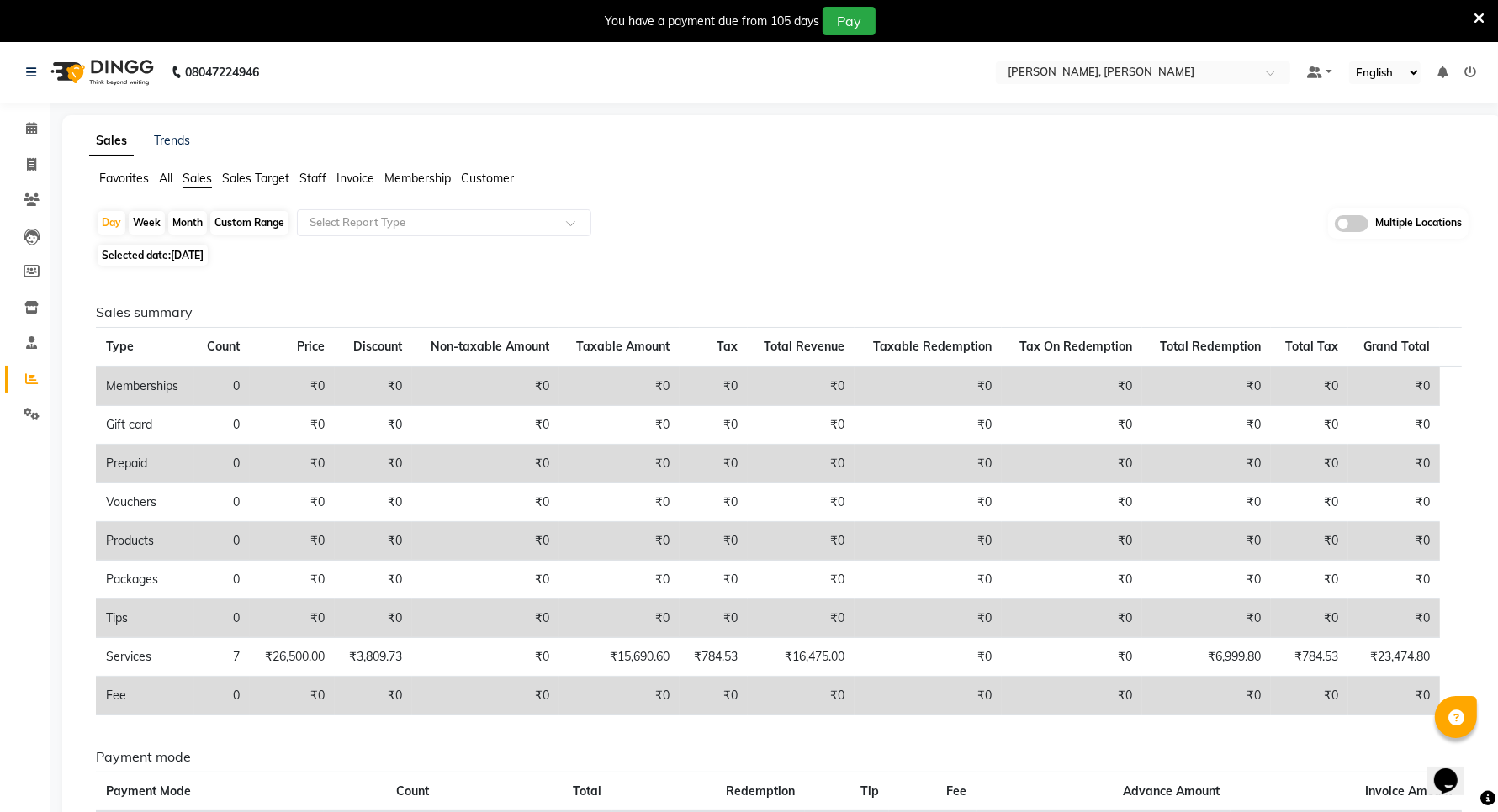
click at [198, 248] on span "Selected date: 24-09-2025" at bounding box center [152, 255] width 111 height 21
select select "9"
select select "2025"
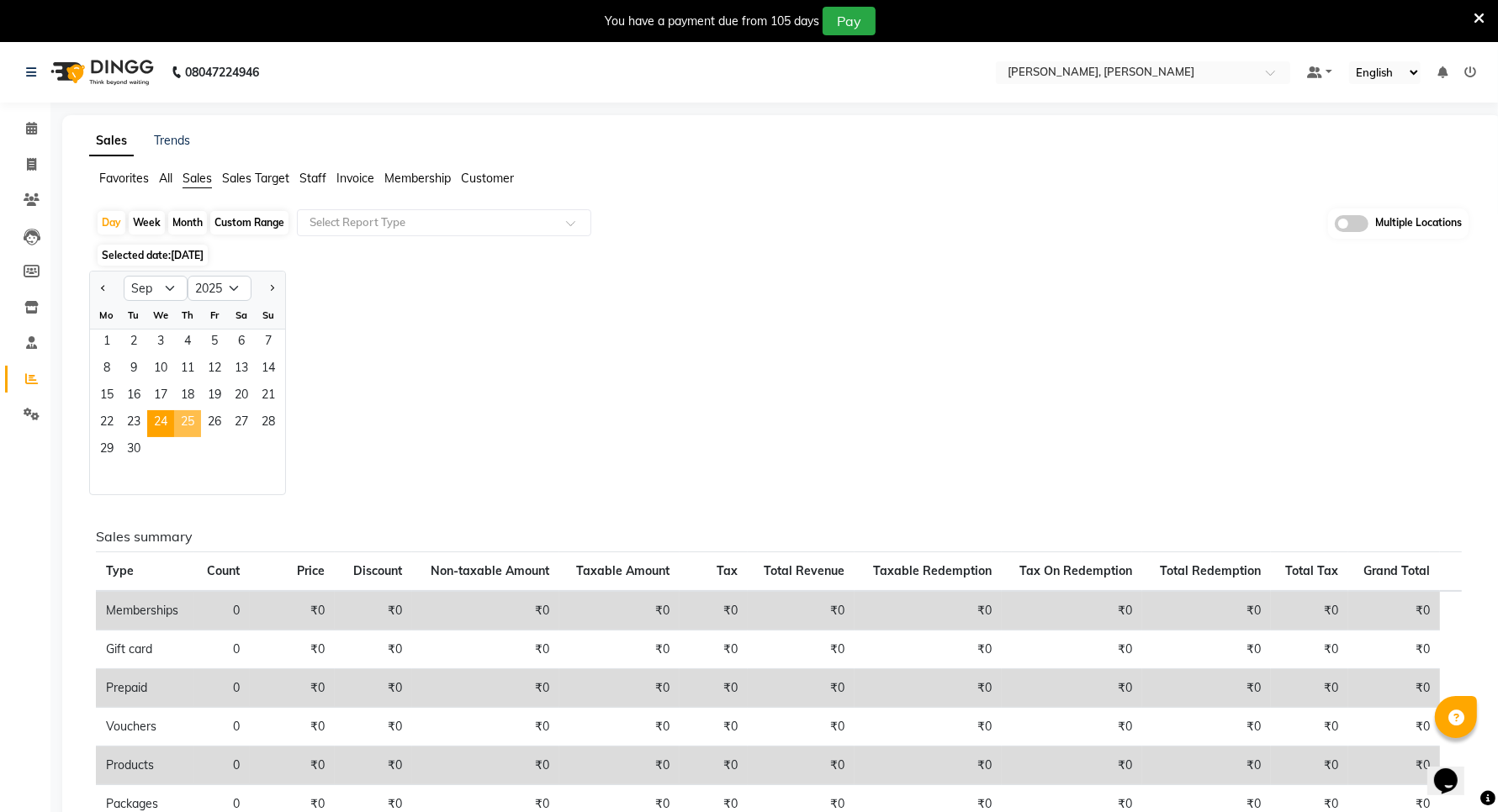
click at [195, 422] on span "25" at bounding box center [187, 424] width 26 height 26
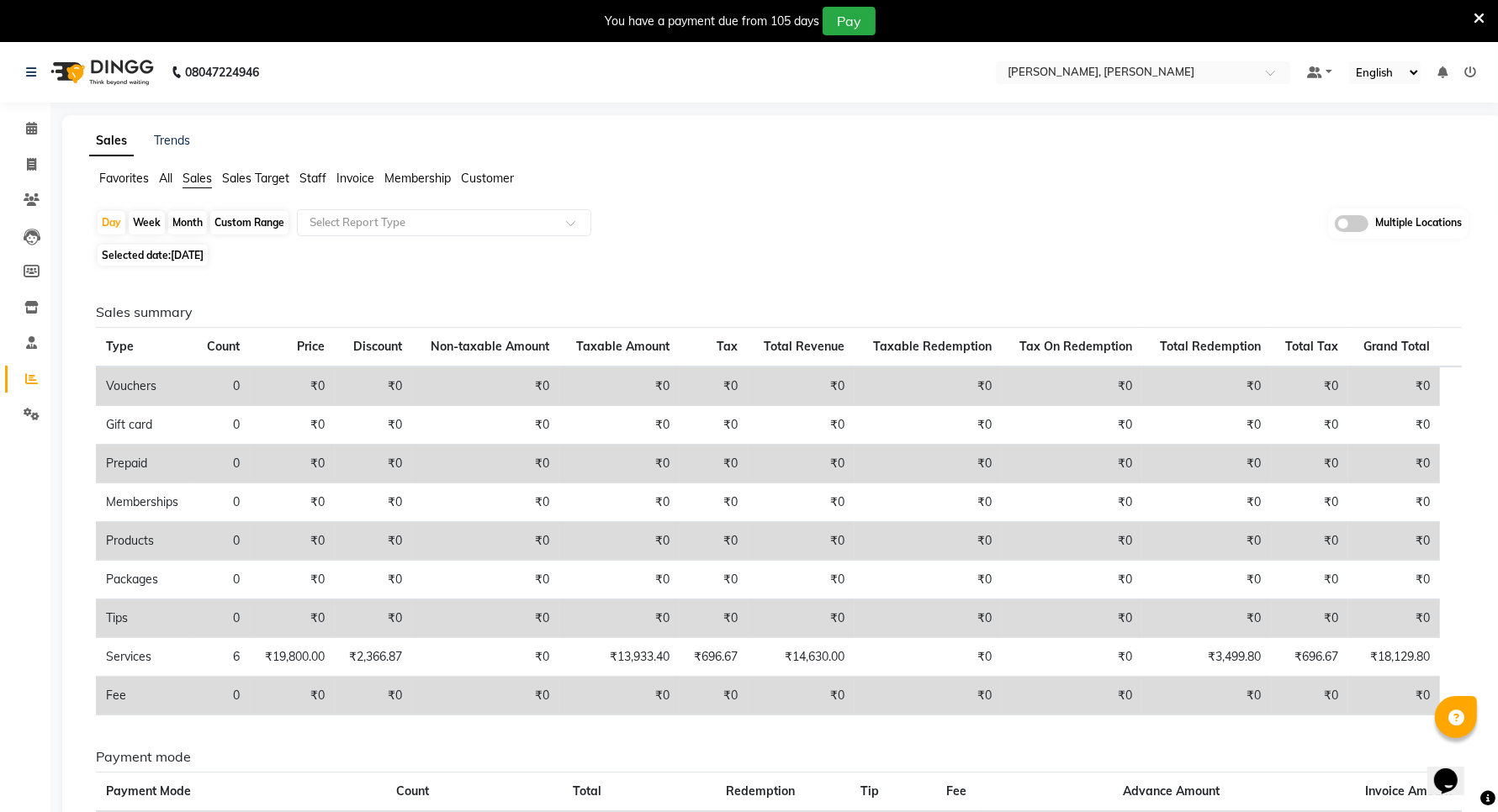
click at [190, 246] on span "Selected date: 25-09-2025" at bounding box center [152, 255] width 111 height 21
select select "9"
select select "2025"
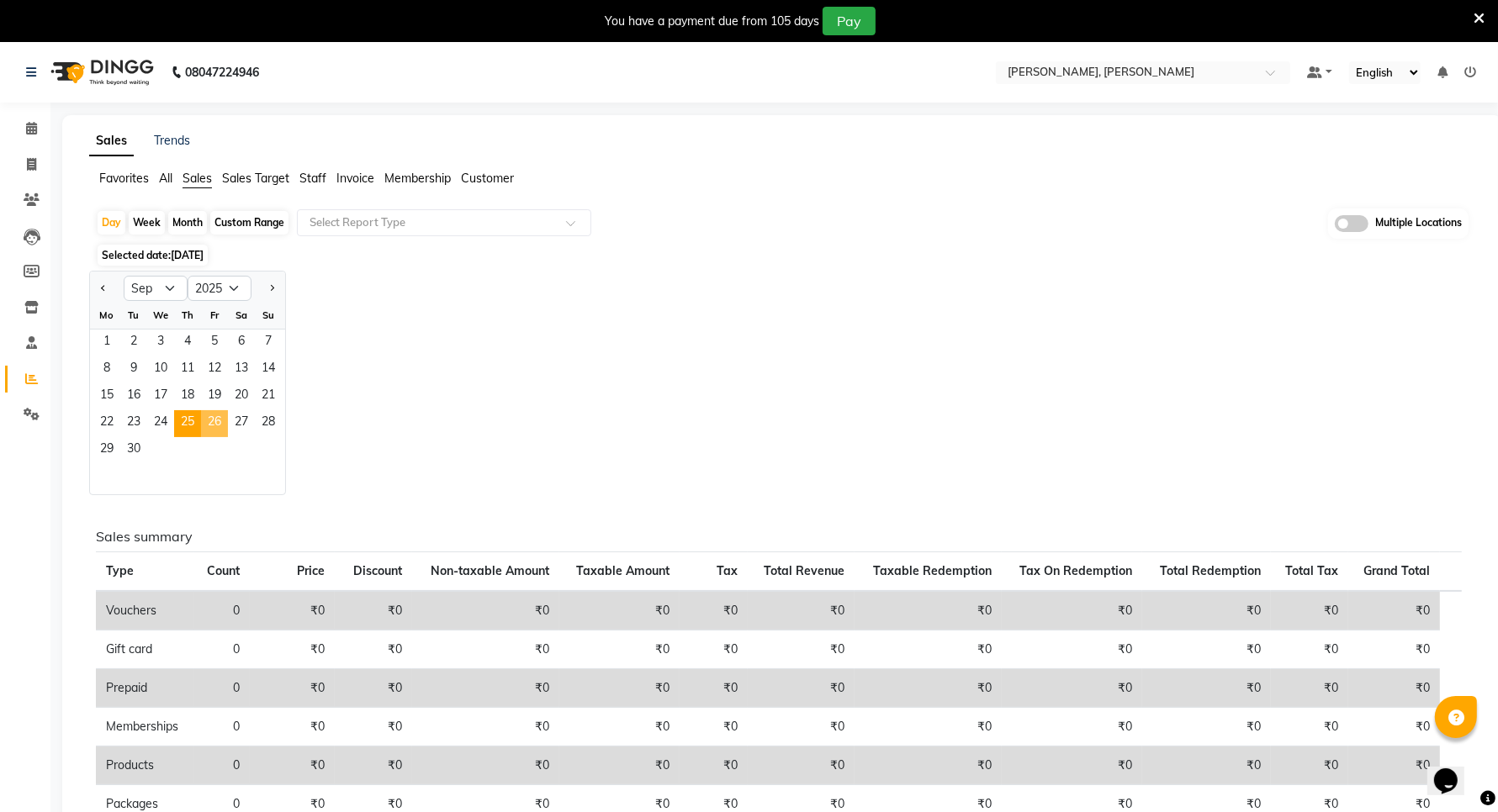
click at [208, 422] on span "26" at bounding box center [214, 424] width 26 height 26
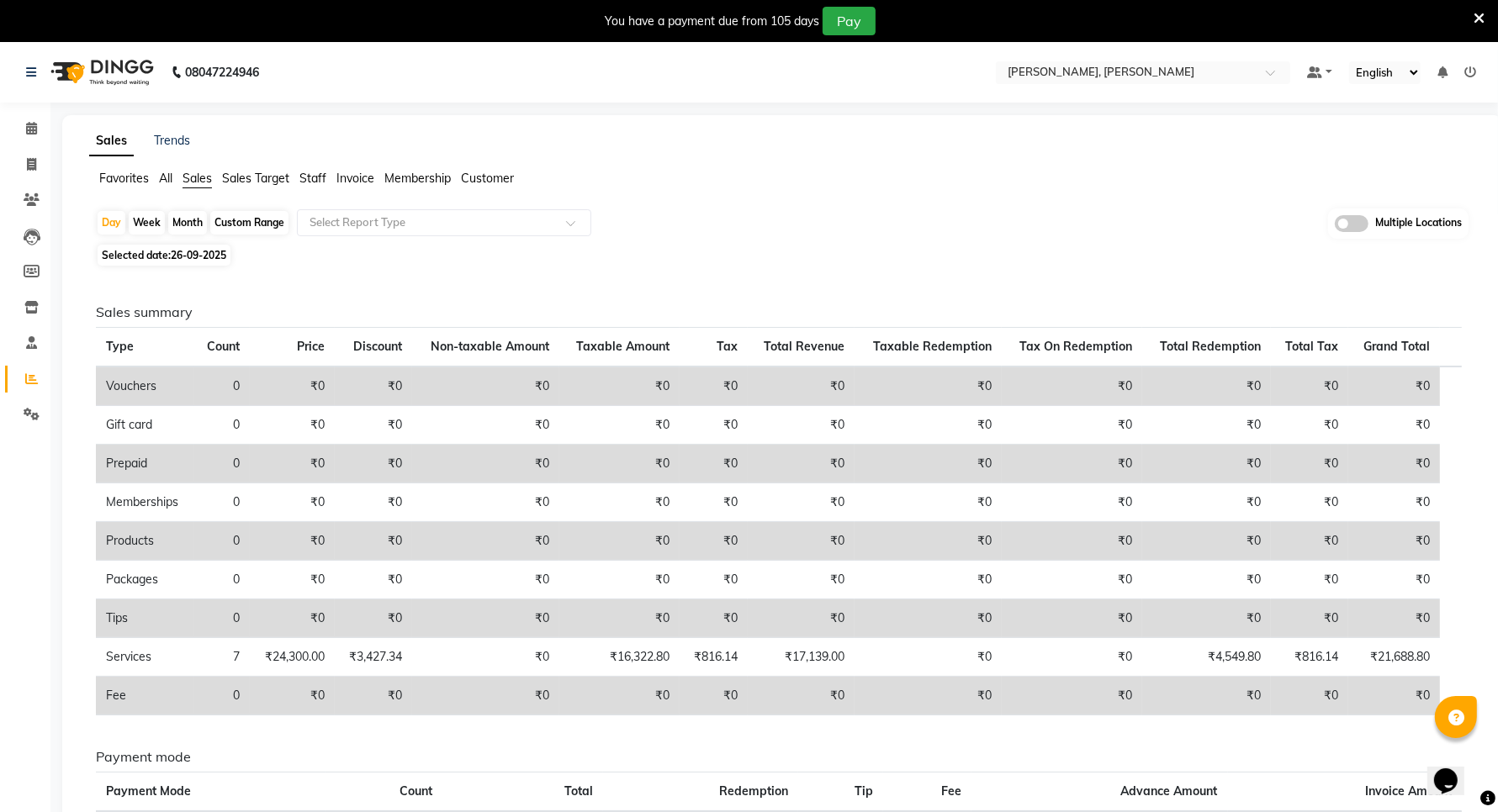
click at [195, 255] on span "26-09-2025" at bounding box center [198, 255] width 56 height 12
select select "9"
select select "2025"
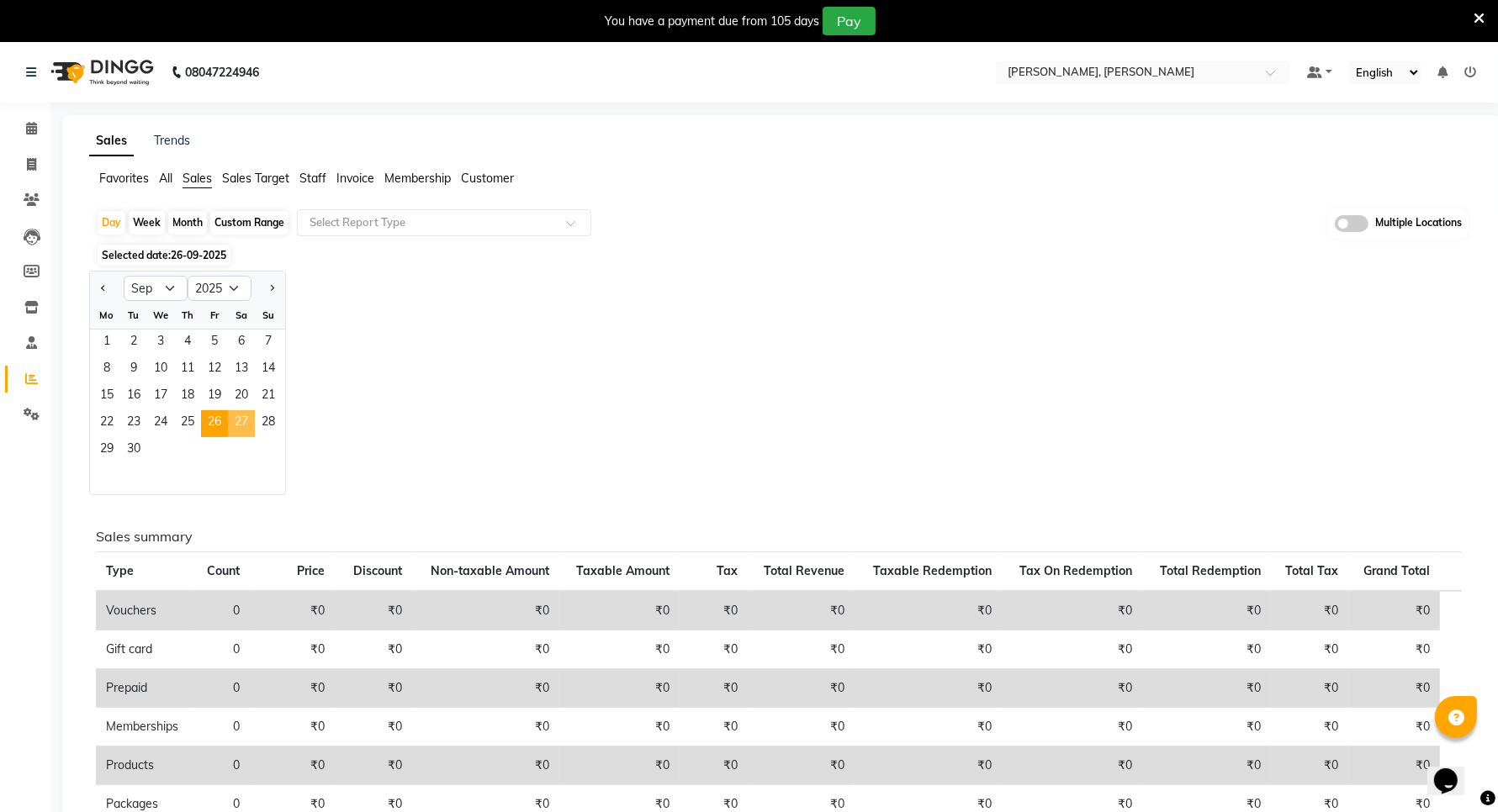
click at [231, 419] on span "27" at bounding box center [241, 424] width 26 height 26
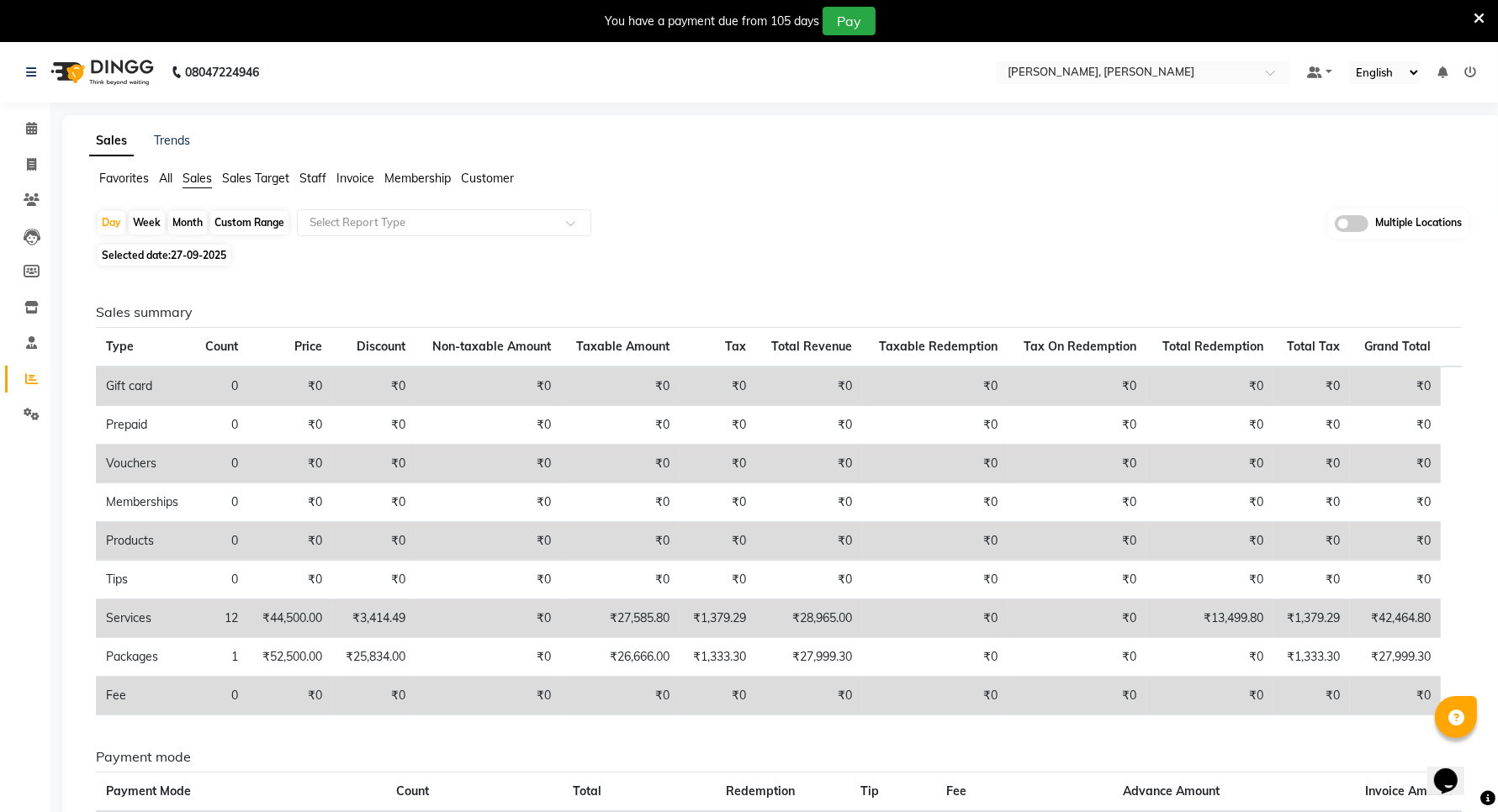
click at [212, 258] on span "27-09-2025" at bounding box center [198, 255] width 56 height 12
select select "9"
select select "2025"
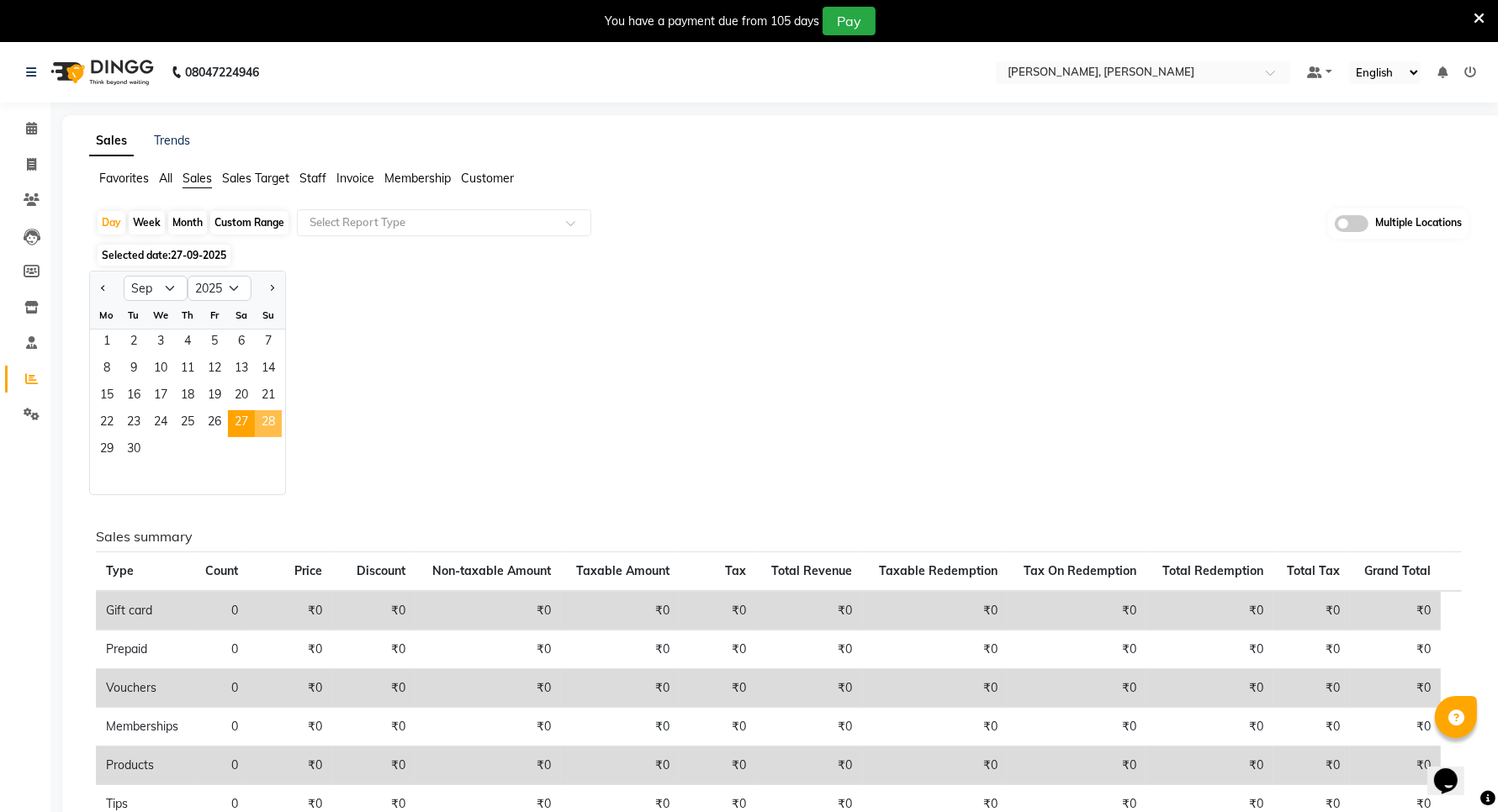
click at [269, 420] on span "28" at bounding box center [268, 424] width 26 height 26
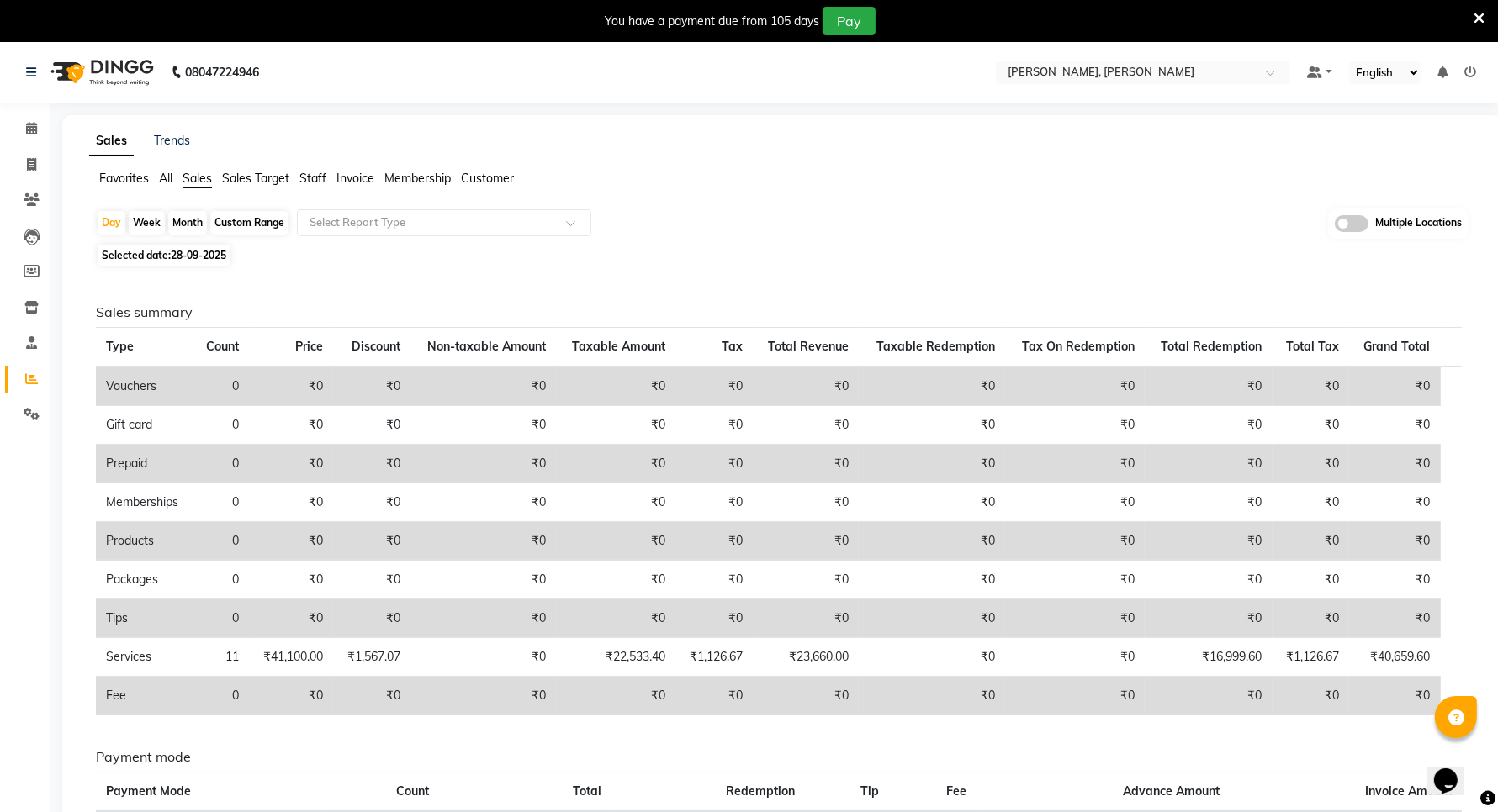
click at [191, 263] on span "Selected date: 28-09-2025" at bounding box center [163, 255] width 133 height 21
select select "9"
select select "2025"
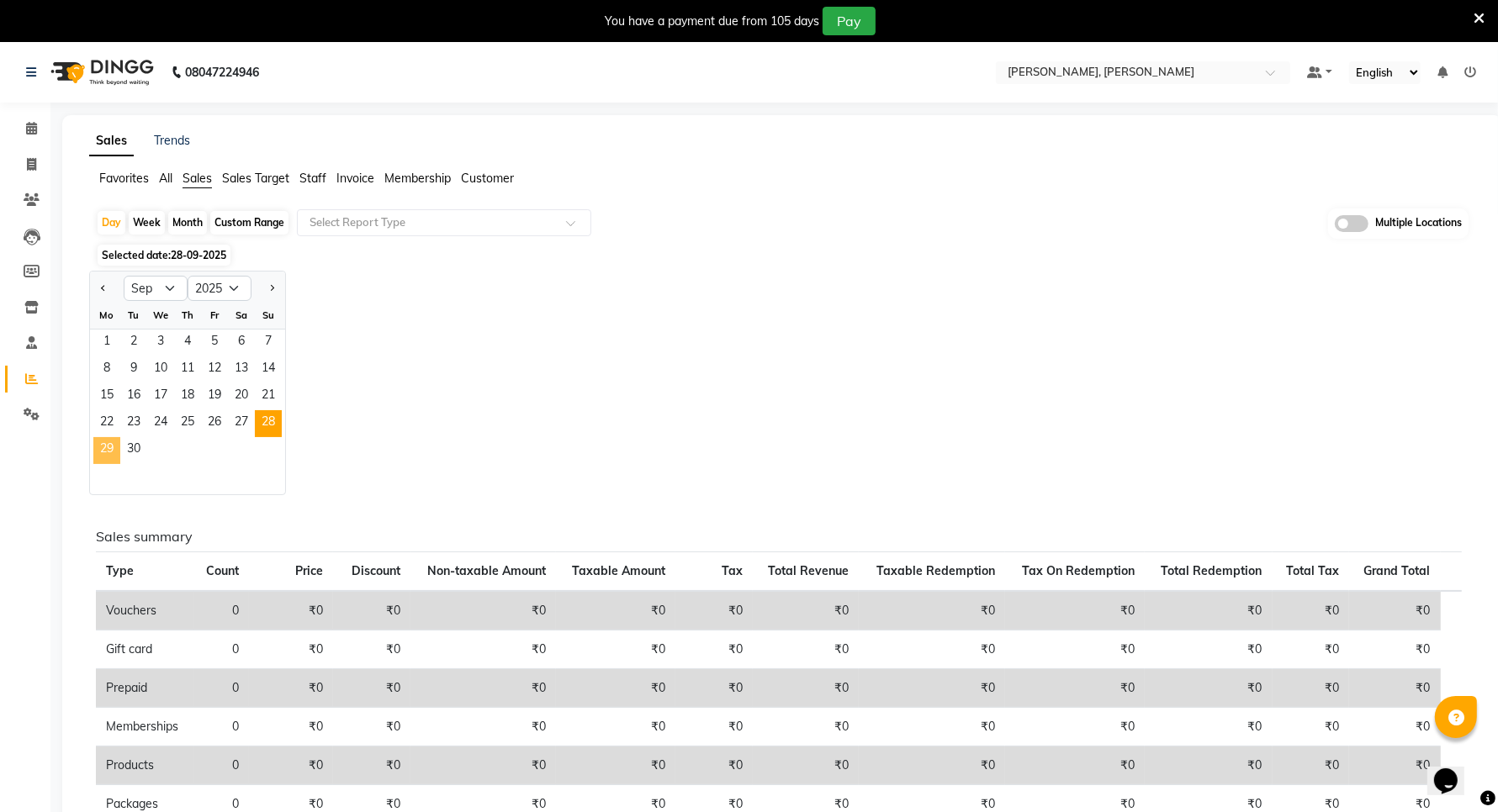
click at [114, 442] on span "29" at bounding box center [107, 450] width 26 height 26
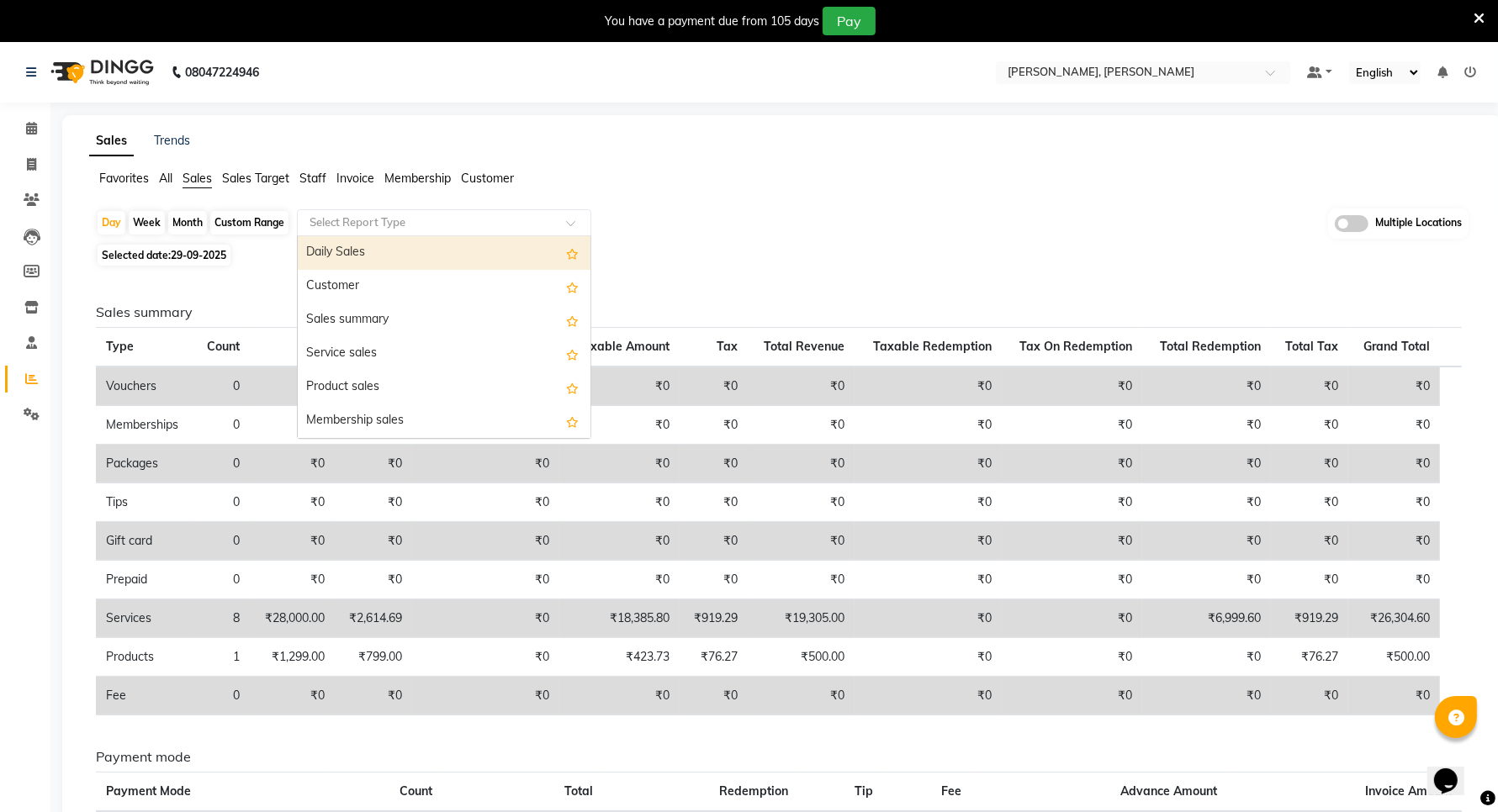
click at [427, 229] on input "text" at bounding box center [427, 223] width 242 height 17
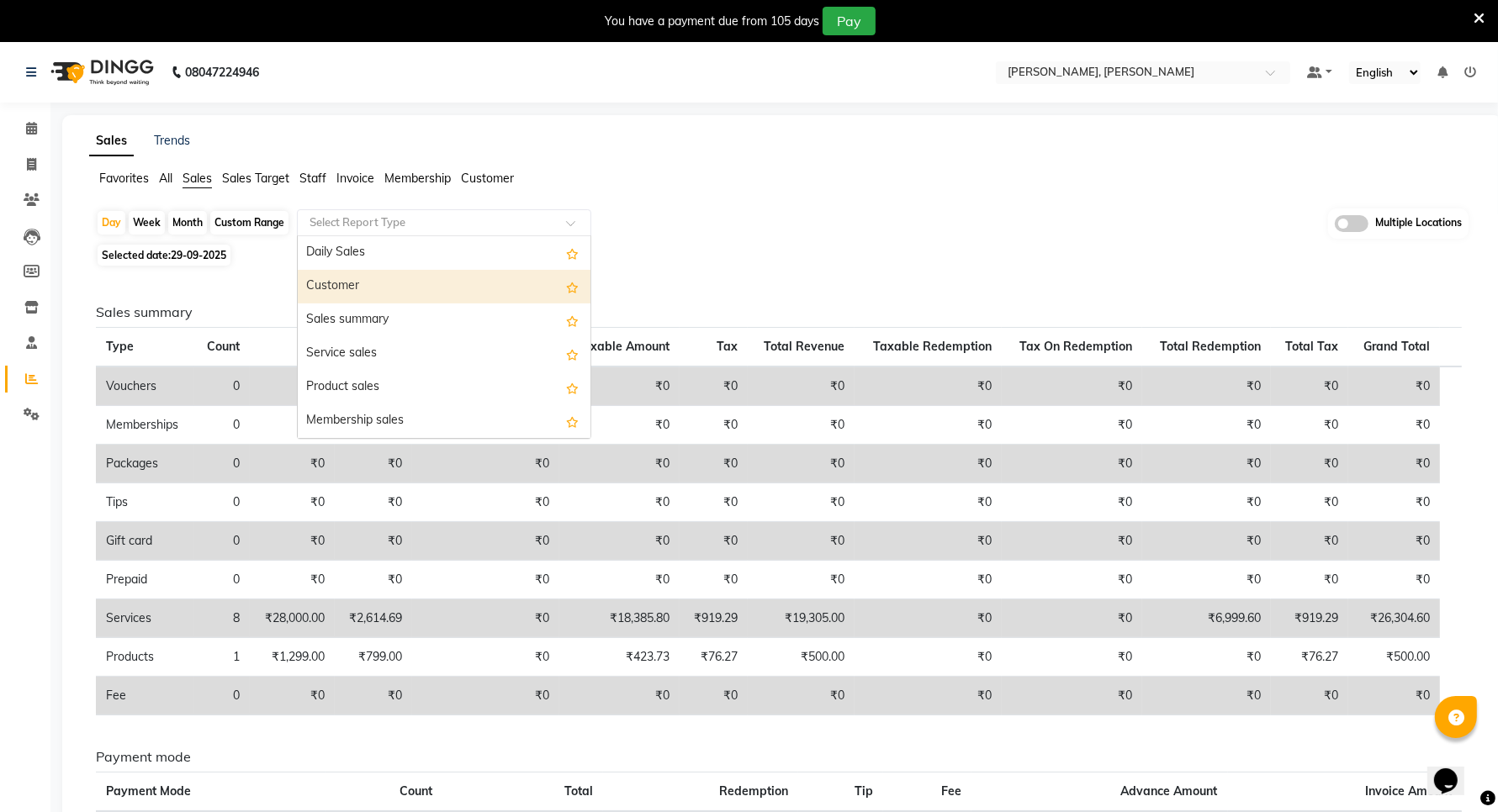
click at [368, 284] on div "Customer" at bounding box center [444, 287] width 293 height 34
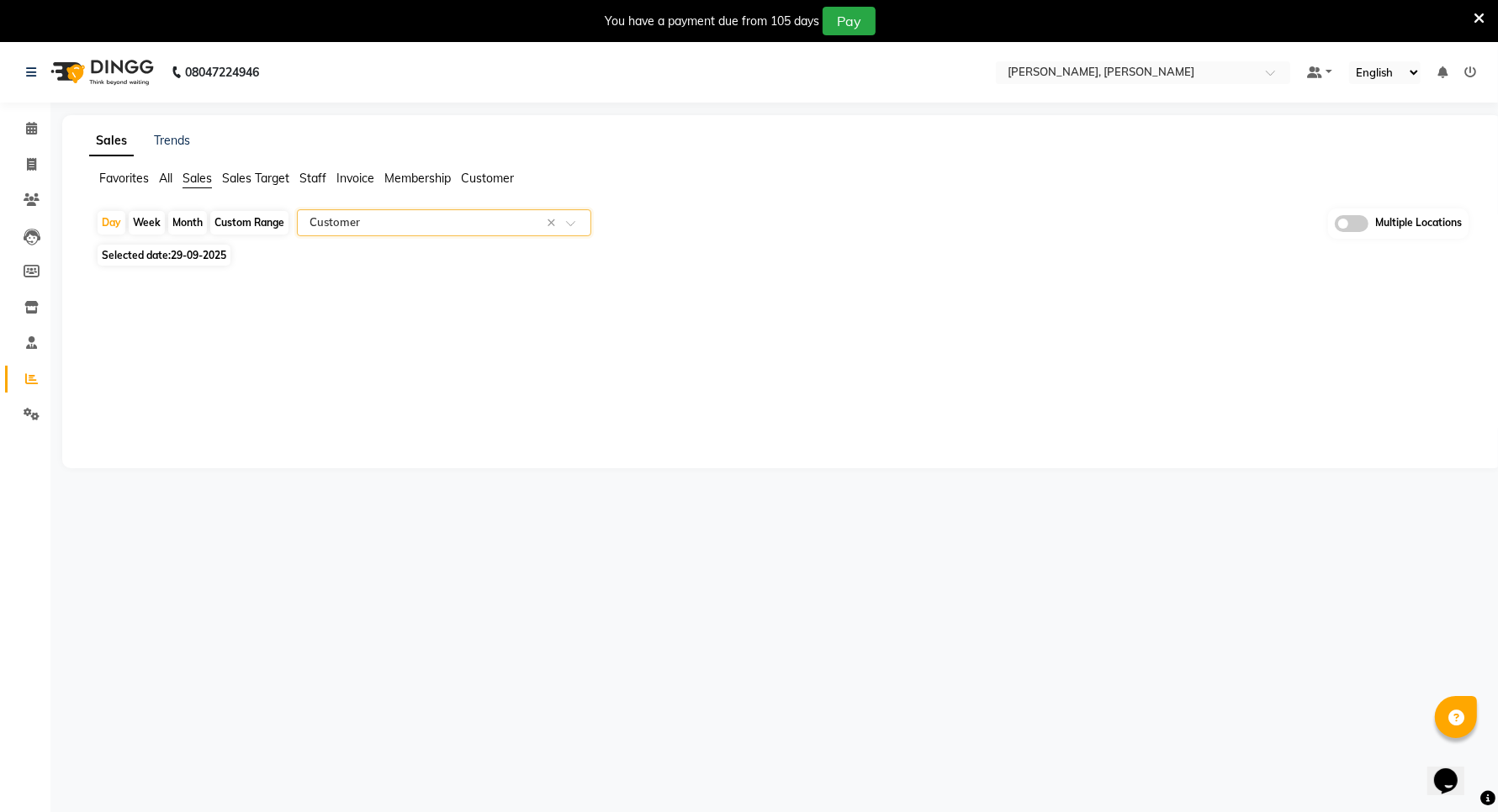
select select "full_report"
select select "csv"
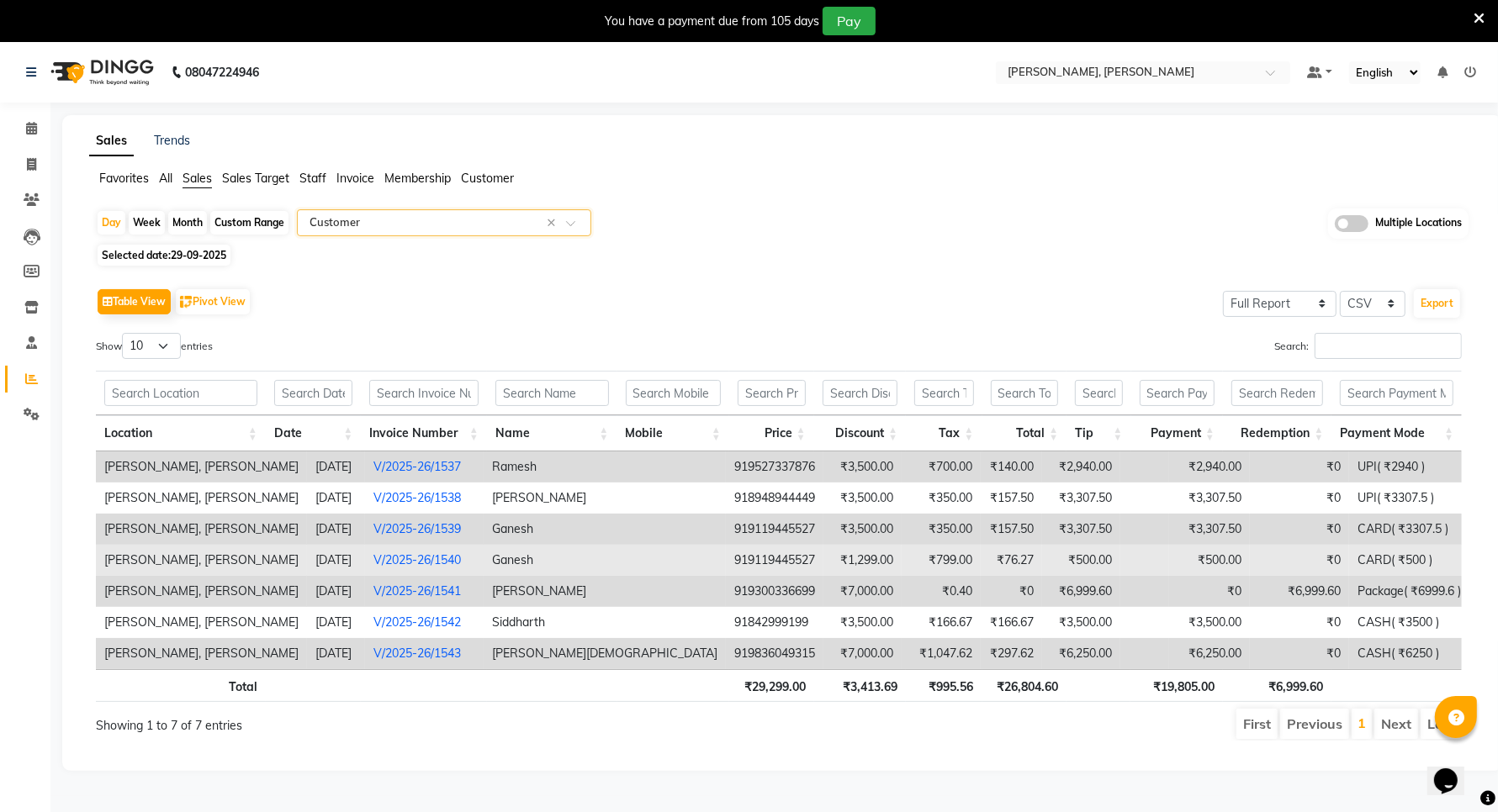
click at [902, 561] on td "₹799.00" at bounding box center [942, 560] width 79 height 31
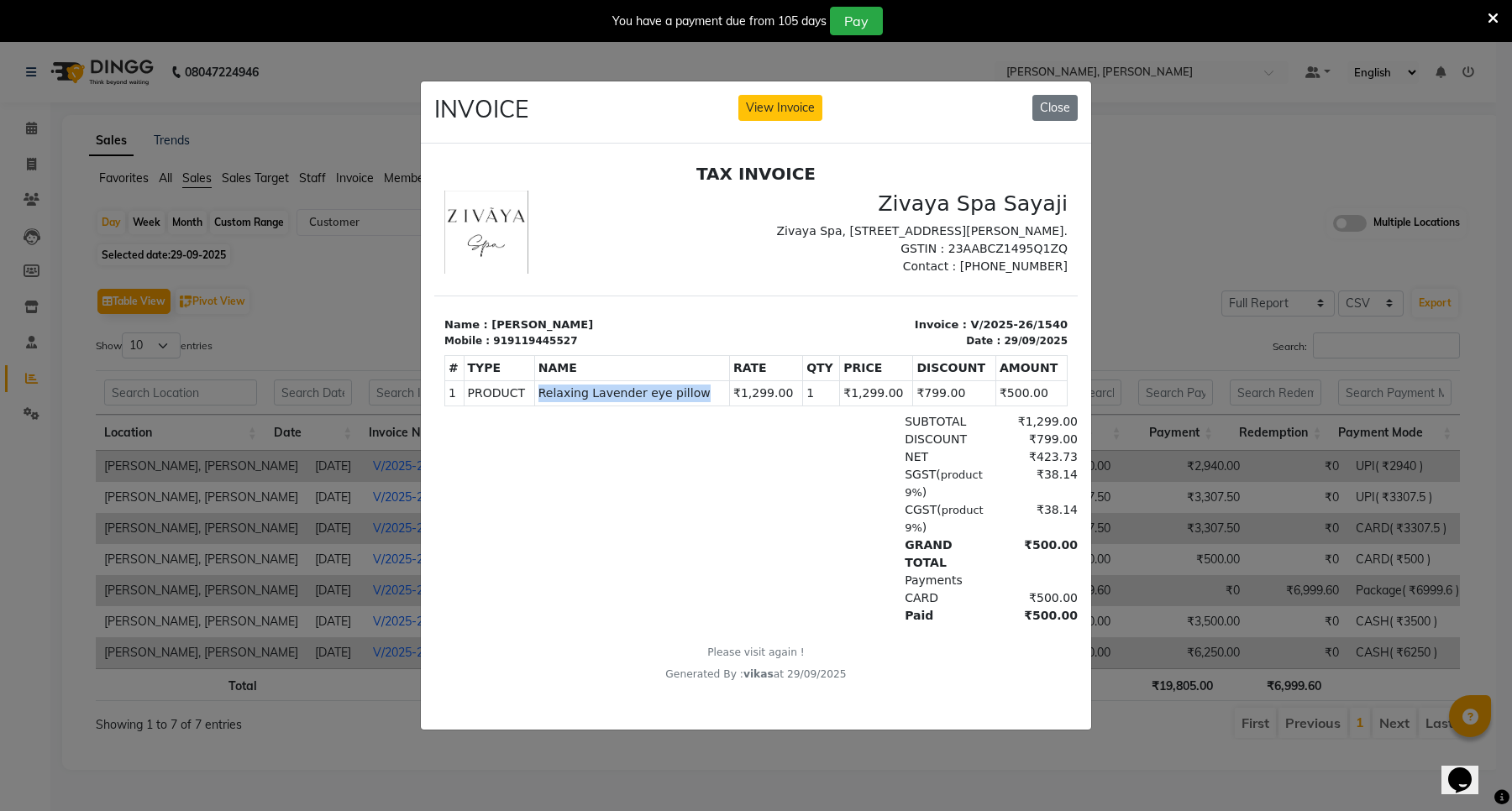
drag, startPoint x: 536, startPoint y: 433, endPoint x: 712, endPoint y: 438, distance: 176.1
click at [712, 406] on td "PRODUCTS Relaxing Lavender eye pillow" at bounding box center [631, 392] width 195 height 25
copy span "Relaxing Lavender eye pillow"
click at [1048, 99] on button "Close" at bounding box center [1055, 108] width 45 height 26
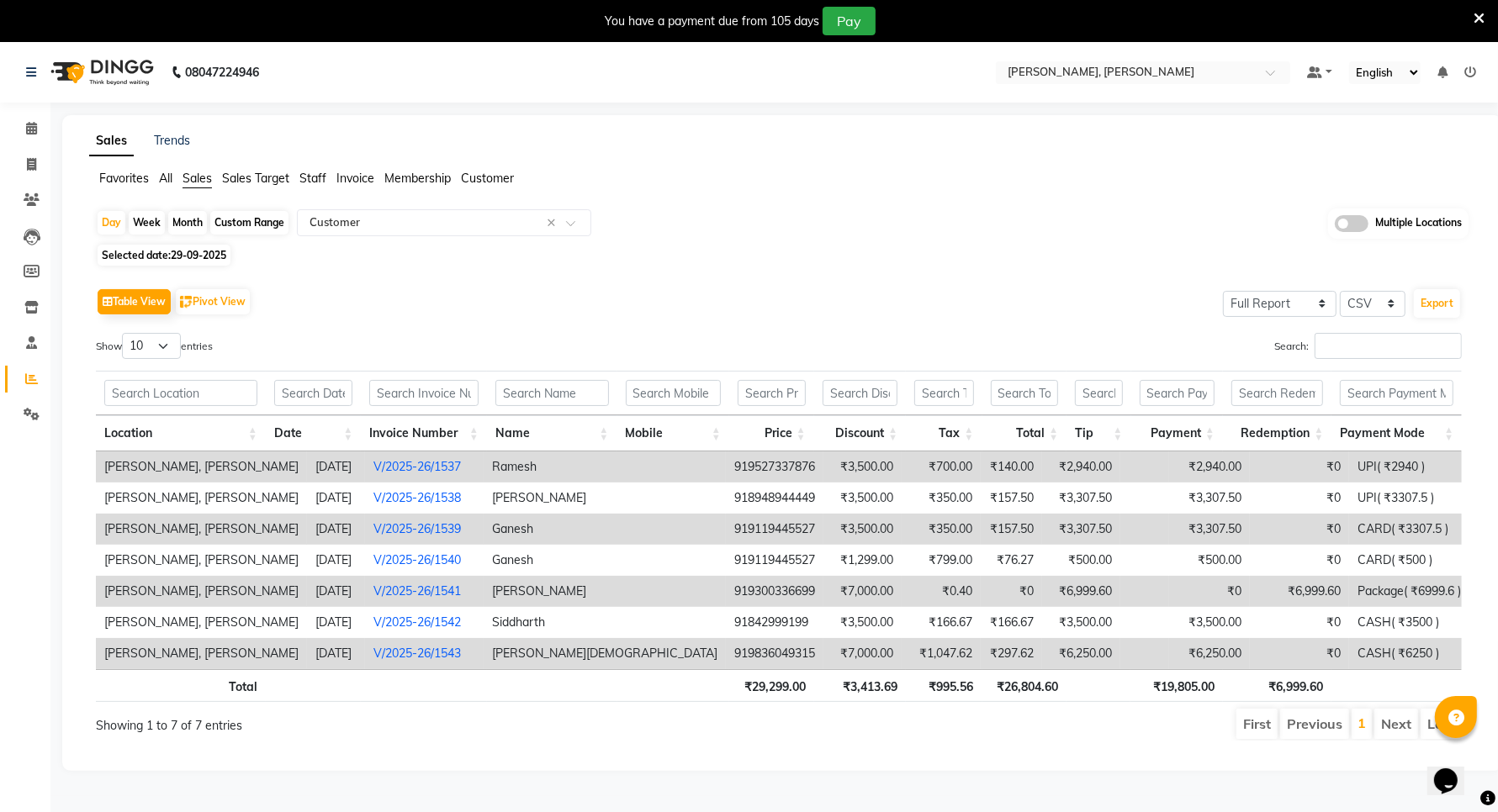
click at [249, 226] on div "Custom Range" at bounding box center [249, 223] width 78 height 24
select select "9"
select select "2025"
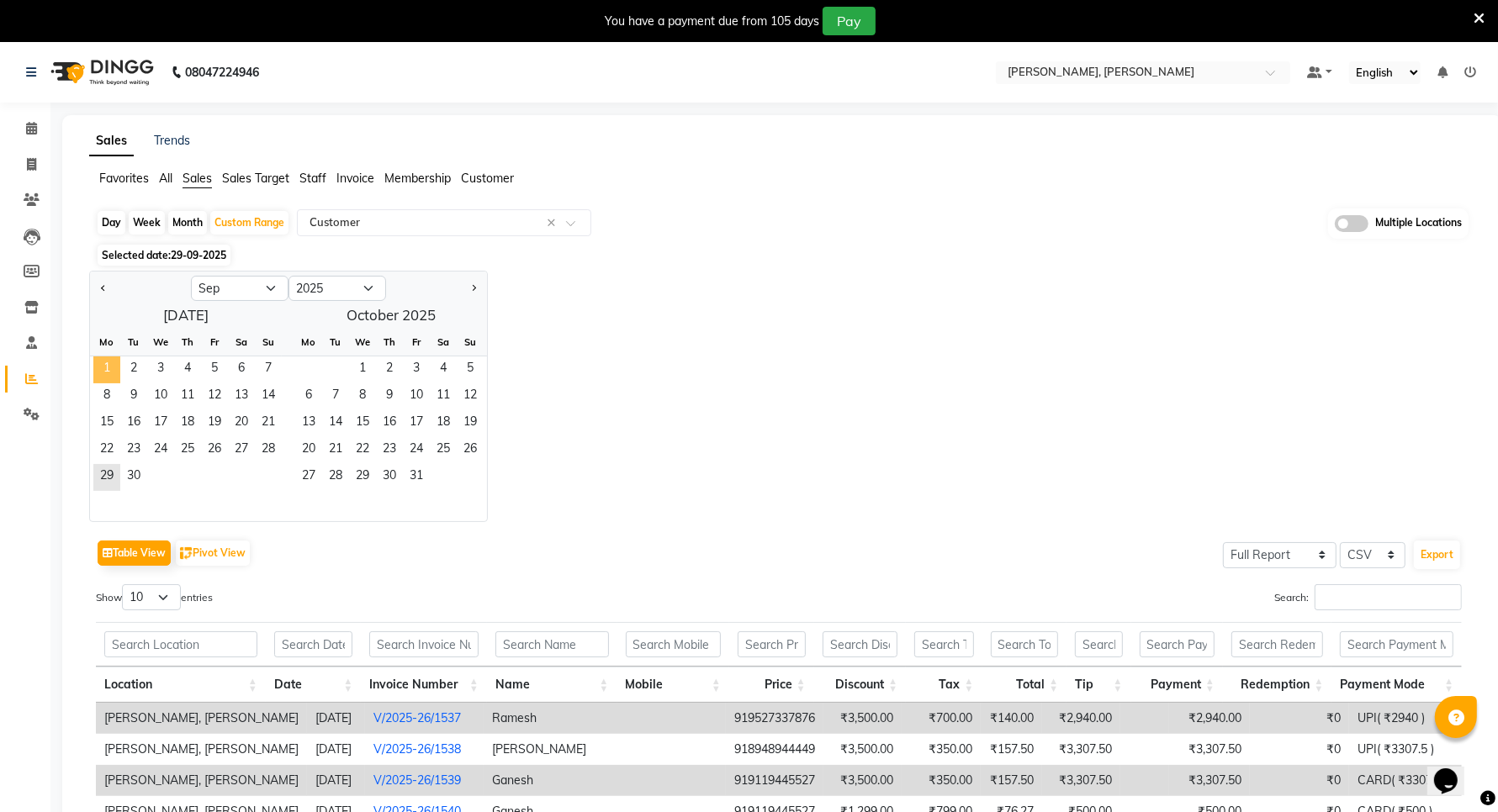
click at [99, 376] on span "1" at bounding box center [107, 370] width 26 height 26
click at [127, 468] on span "30" at bounding box center [133, 478] width 26 height 26
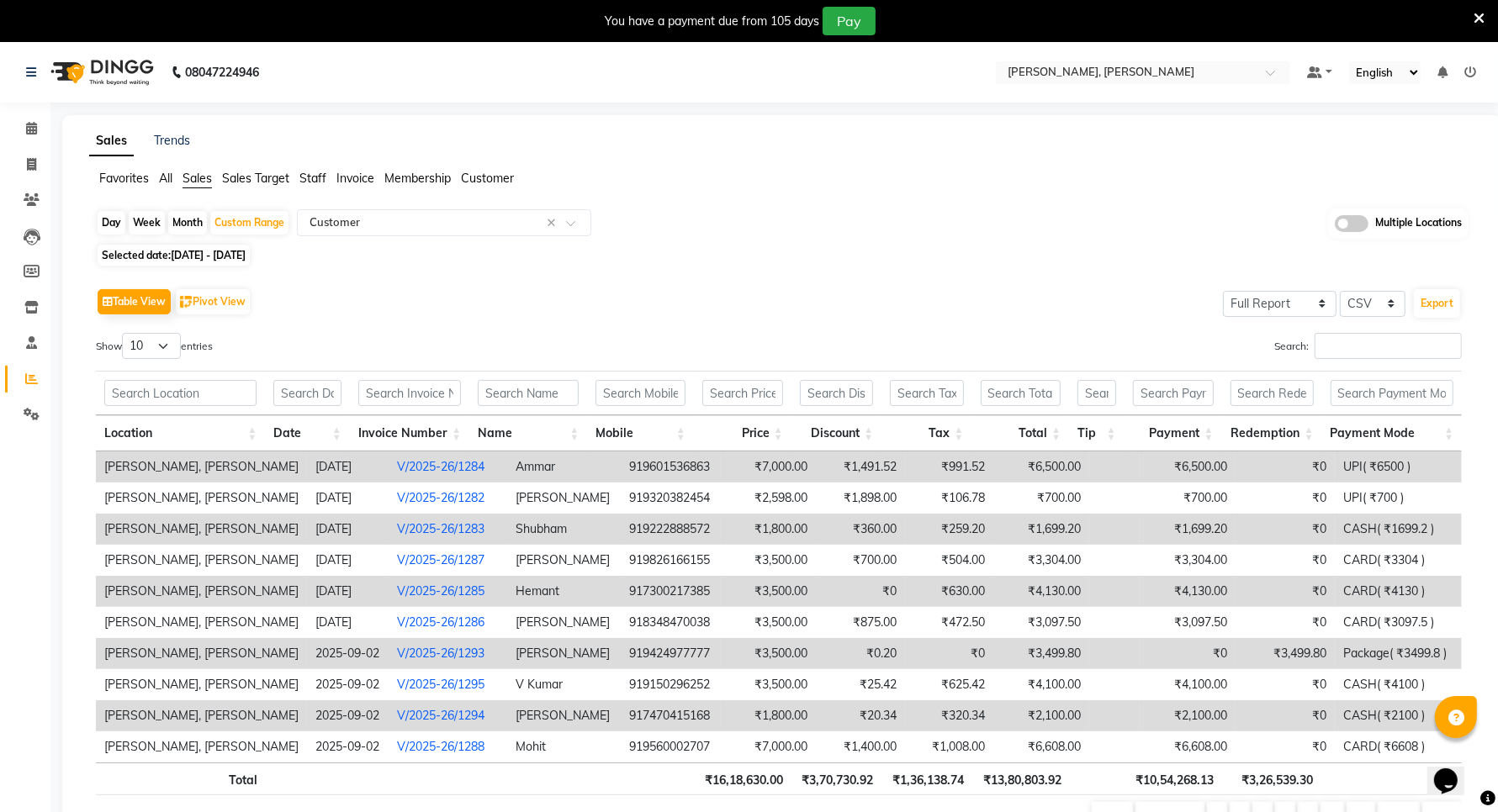
click at [173, 182] on span "All" at bounding box center [165, 178] width 13 height 15
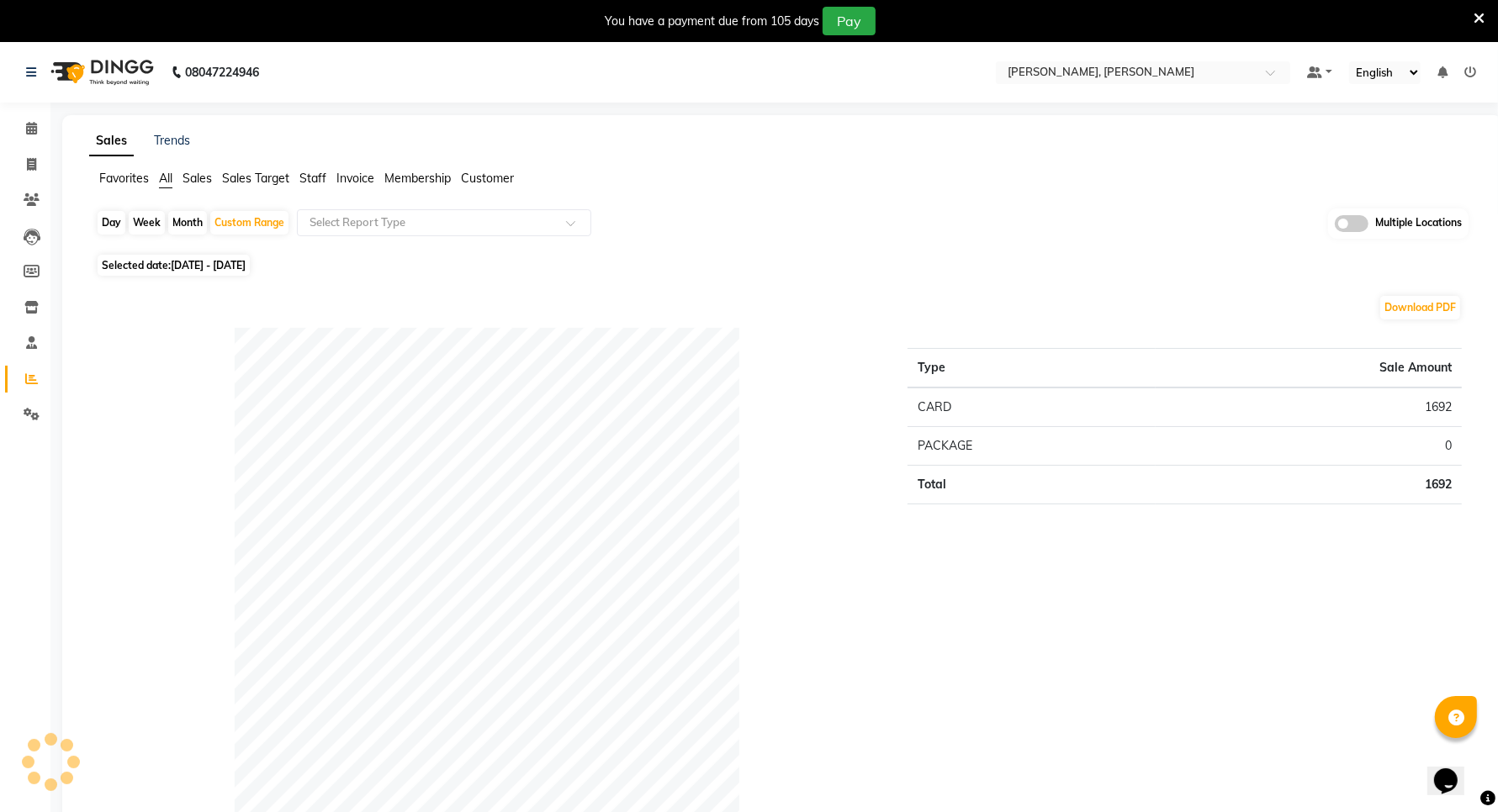
click at [192, 178] on span "Sales" at bounding box center [196, 178] width 29 height 15
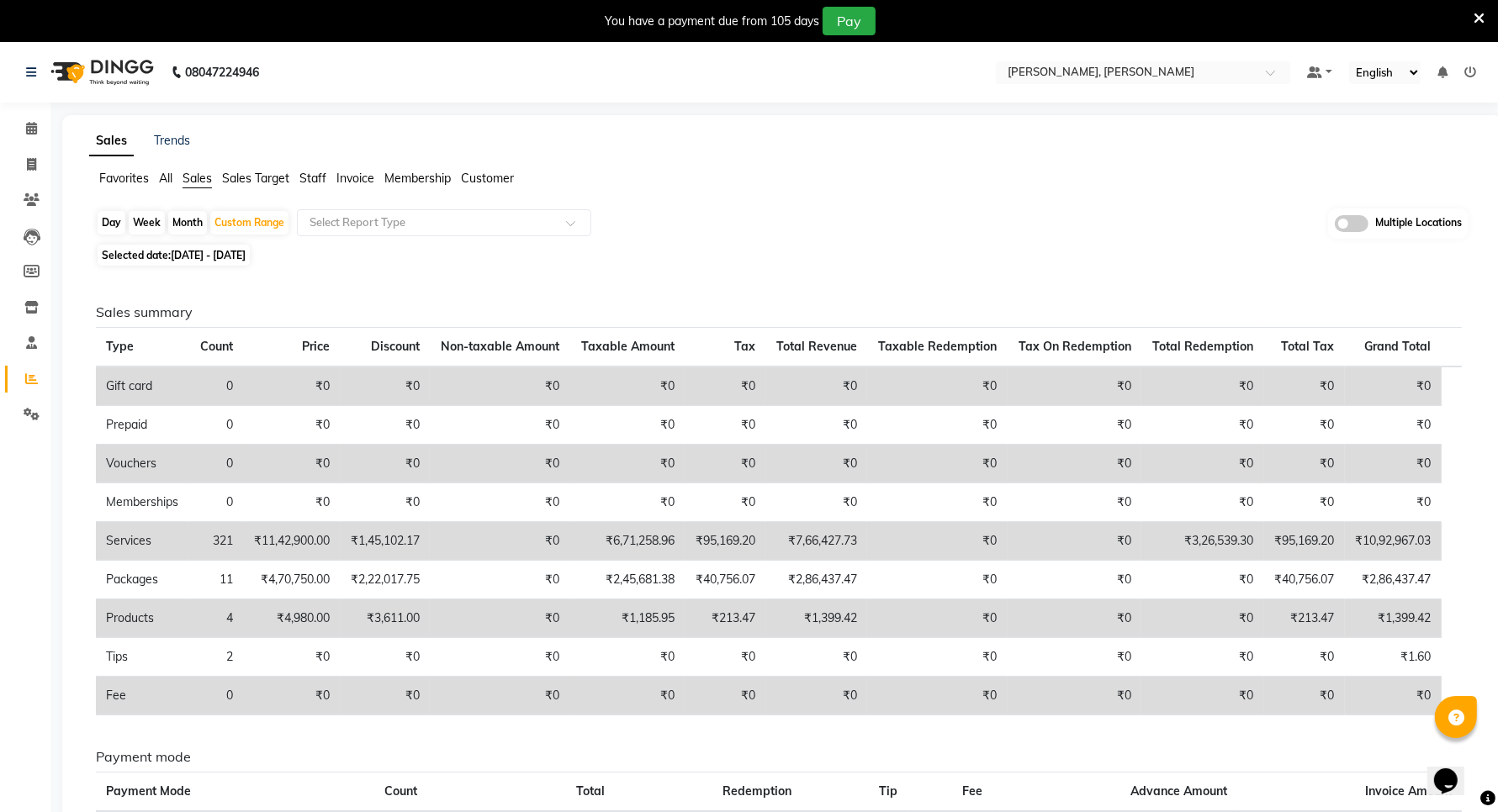
click at [162, 166] on div "Sales Trends Favorites All Sales Sales Target Staff Invoice Membership Customer…" at bounding box center [782, 592] width 1440 height 955
click at [165, 177] on span "All" at bounding box center [165, 178] width 13 height 15
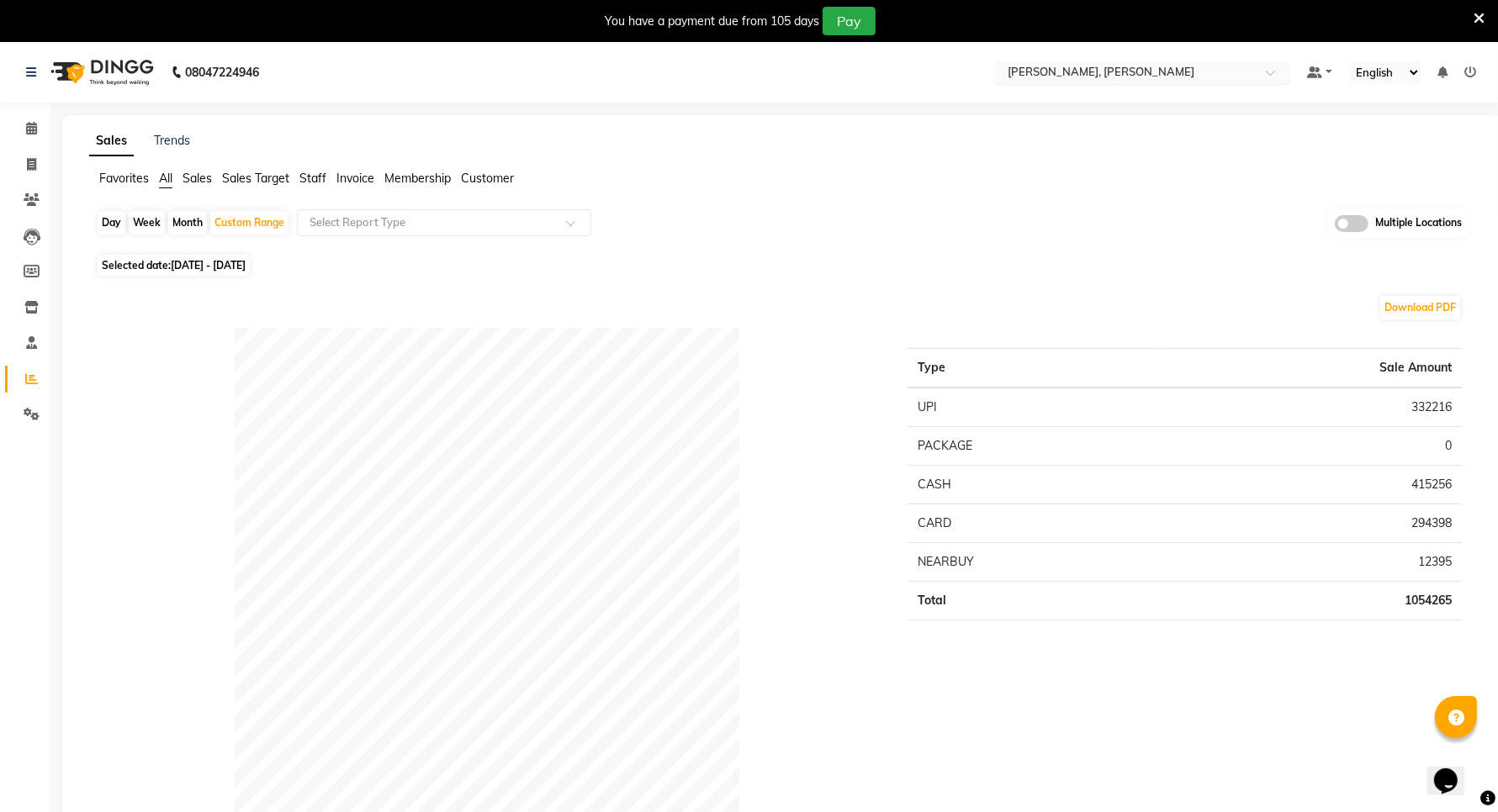
click at [1088, 73] on input "text" at bounding box center [1126, 74] width 244 height 17
type input "le mer"
click at [1133, 102] on span "Zivaya Spa Le Meridien Gurugram, M.g. Road" at bounding box center [1121, 98] width 233 height 13
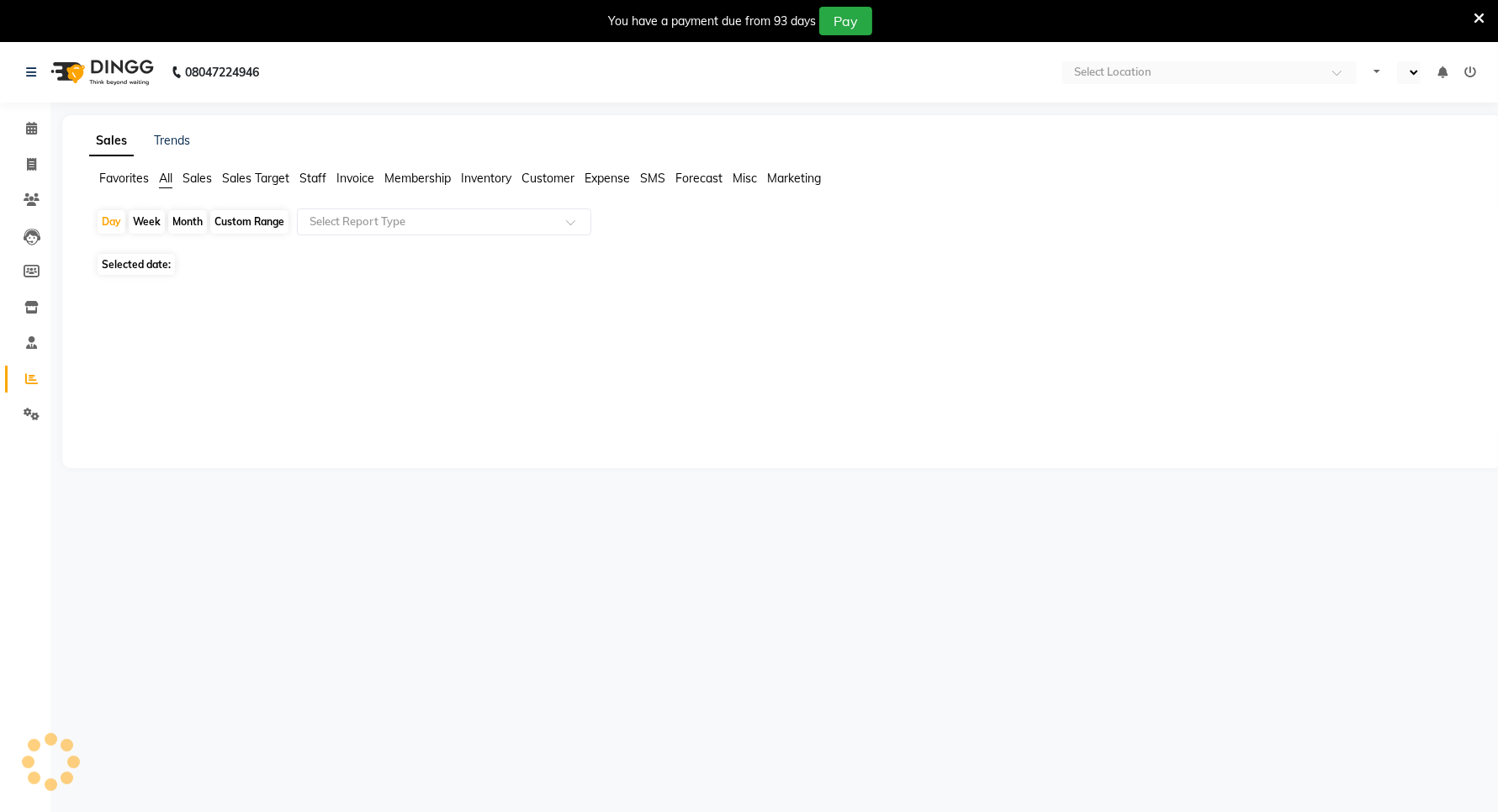
select select "en"
